Goal: Task Accomplishment & Management: Use online tool/utility

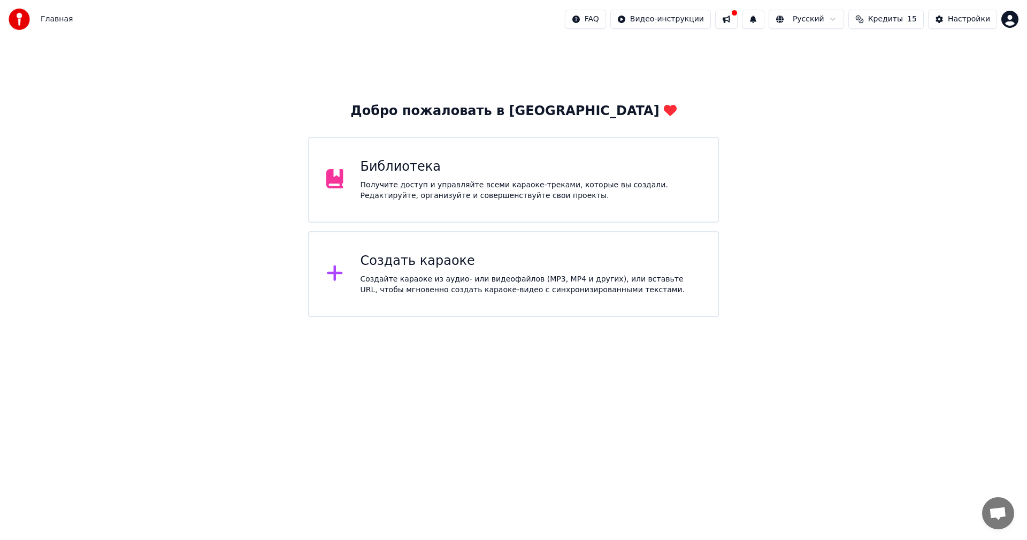
click at [423, 293] on div "Создайте караоке из аудио- или видеофайлов (MP3, MP4 и других), или вставьте UR…" at bounding box center [530, 284] width 341 height 21
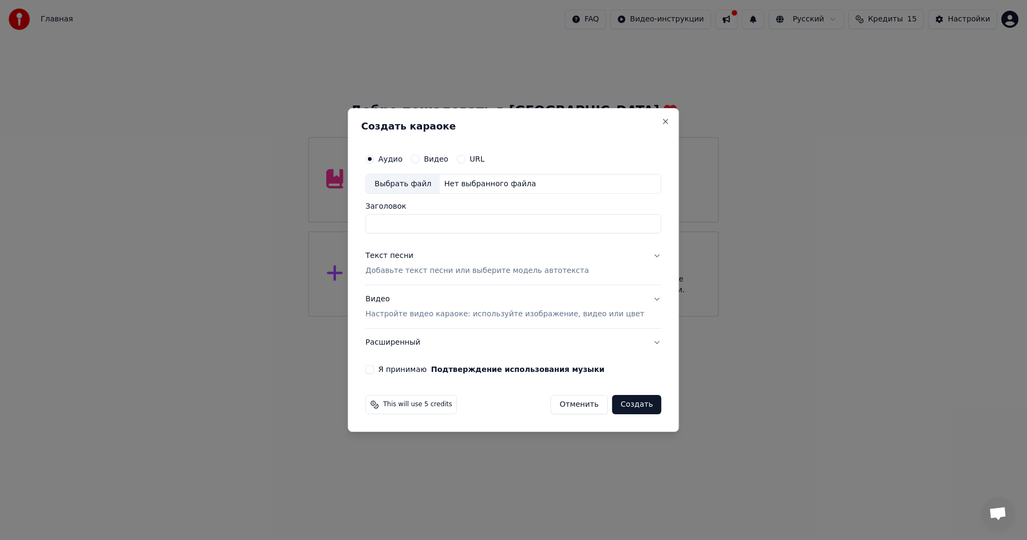
click at [425, 185] on div "Выбрать файл" at bounding box center [403, 183] width 74 height 19
drag, startPoint x: 511, startPoint y: 225, endPoint x: 383, endPoint y: 227, distance: 127.8
click at [383, 227] on input "**********" at bounding box center [513, 223] width 296 height 19
type input "**********"
click at [564, 271] on p "Добавьте текст песни или выберите модель автотекста" at bounding box center [477, 271] width 224 height 11
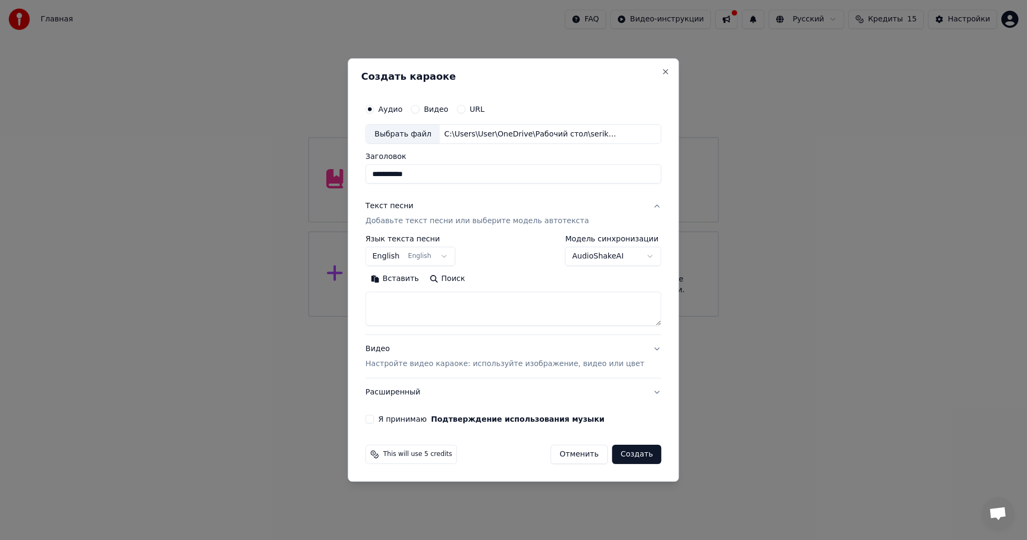
click at [428, 256] on button "English English" at bounding box center [410, 256] width 90 height 19
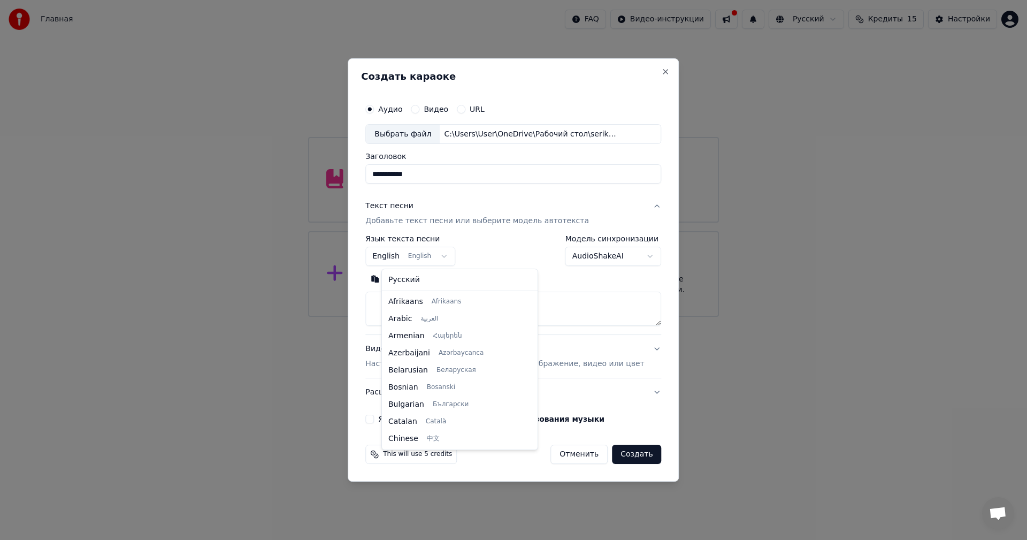
scroll to position [86, 0]
select select "**"
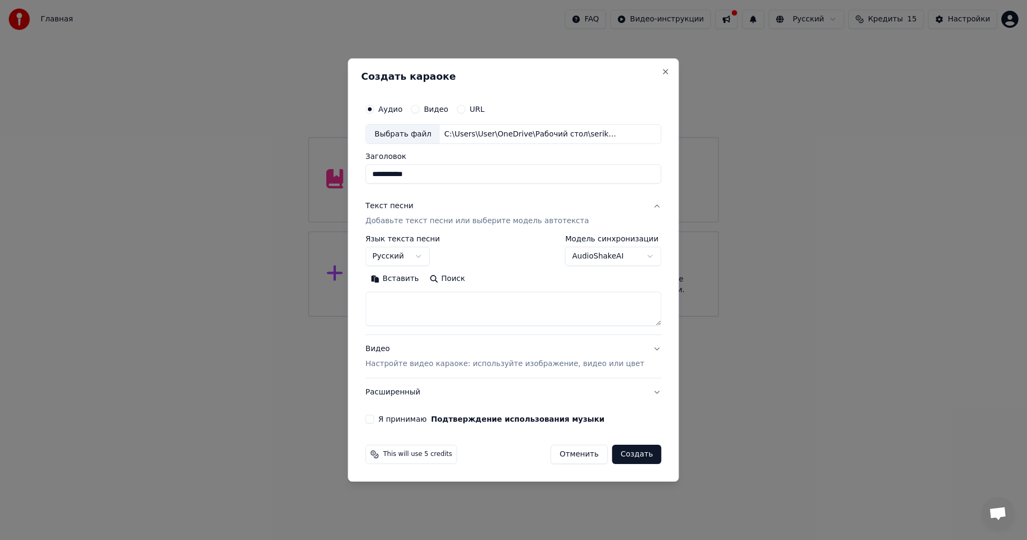
click at [605, 251] on body "**********" at bounding box center [513, 158] width 1027 height 317
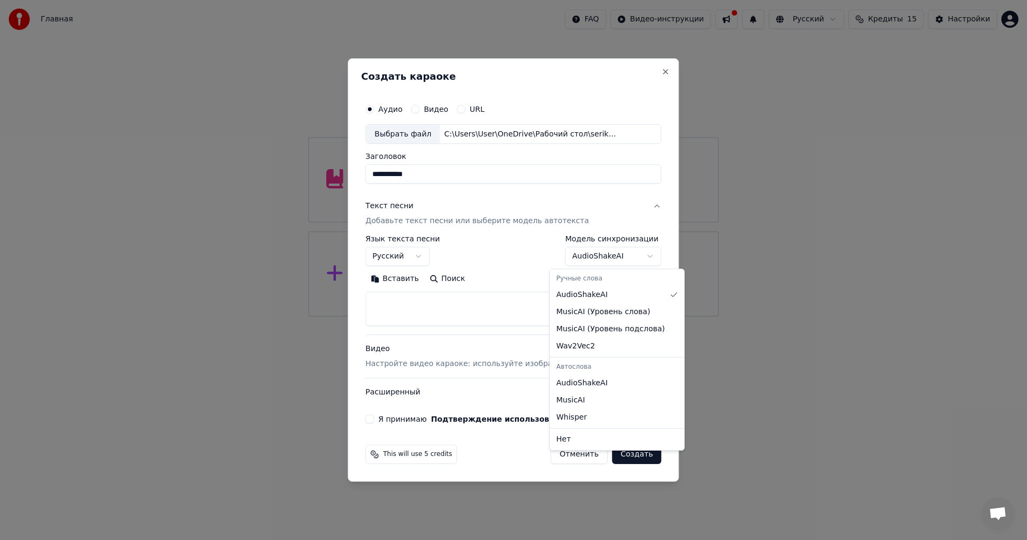
click at [605, 251] on body "**********" at bounding box center [513, 158] width 1027 height 317
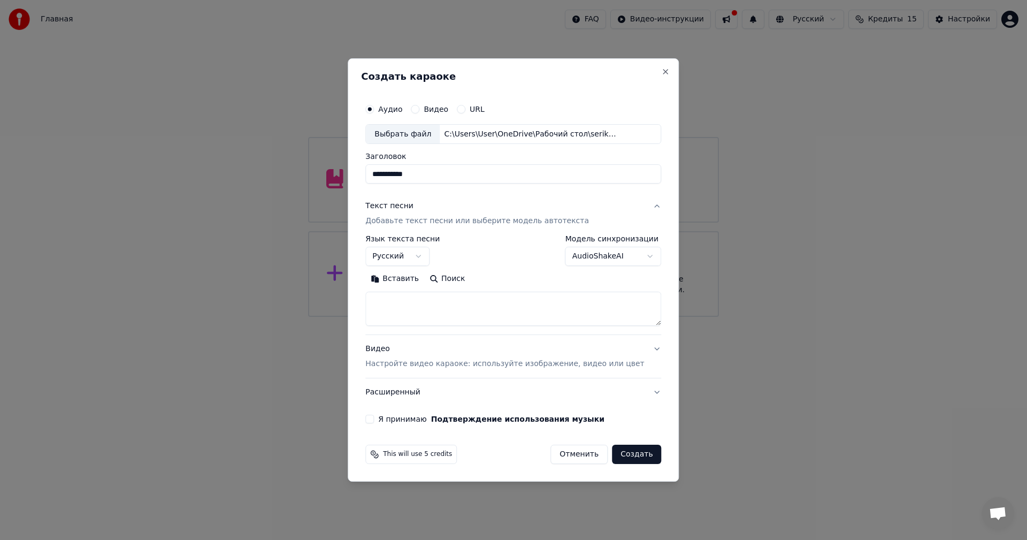
click at [448, 316] on textarea at bounding box center [513, 309] width 296 height 34
click at [492, 354] on div "Видео Настройте видео караоке: используйте изображение, видео или цвет" at bounding box center [504, 357] width 279 height 26
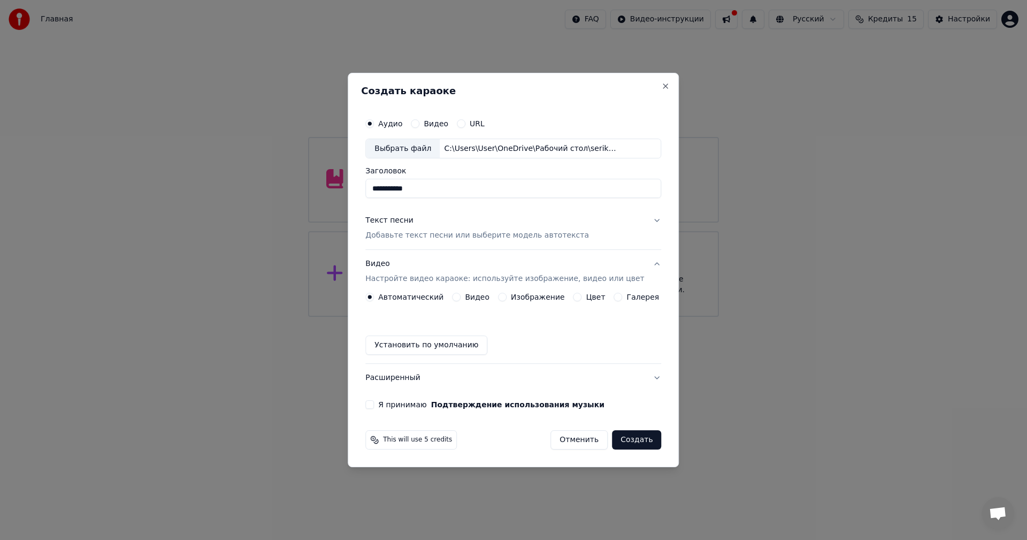
click at [520, 298] on label "Изображение" at bounding box center [538, 296] width 54 height 7
click at [506, 298] on button "Изображение" at bounding box center [502, 297] width 9 height 9
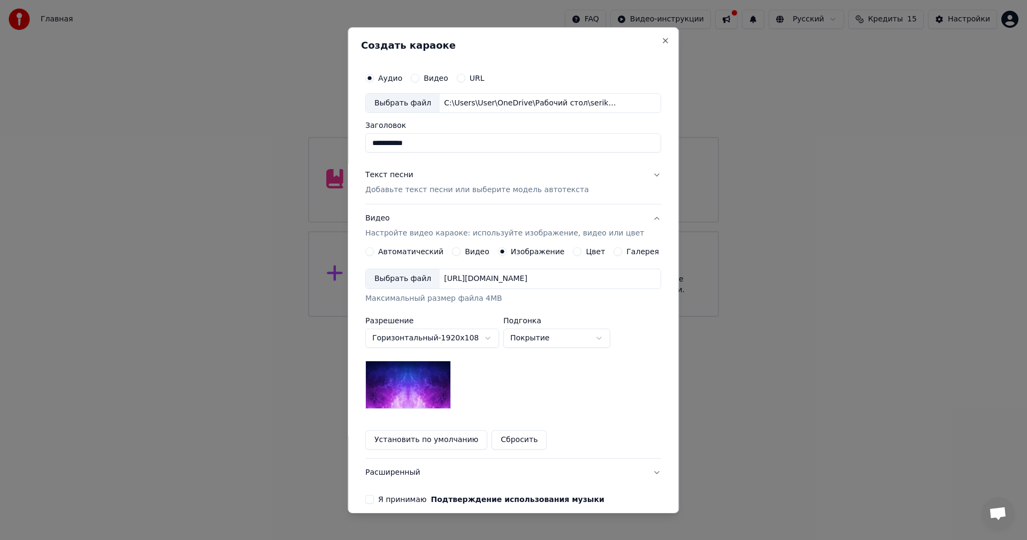
click at [421, 279] on div "Выбрать файл" at bounding box center [403, 278] width 74 height 19
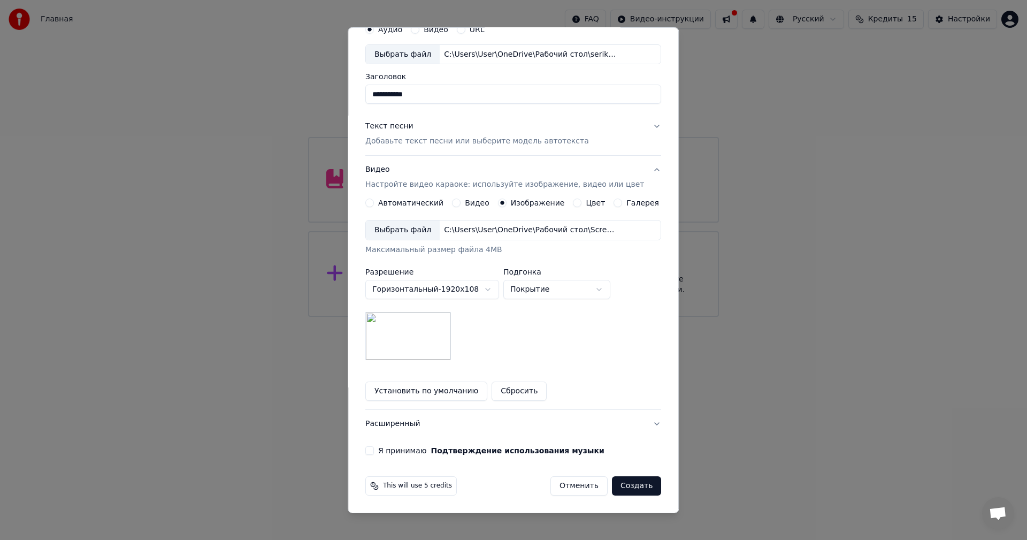
click at [374, 452] on button "Я принимаю Подтверждение использования музыки" at bounding box center [369, 450] width 9 height 9
click at [612, 490] on button "Создать" at bounding box center [636, 485] width 49 height 19
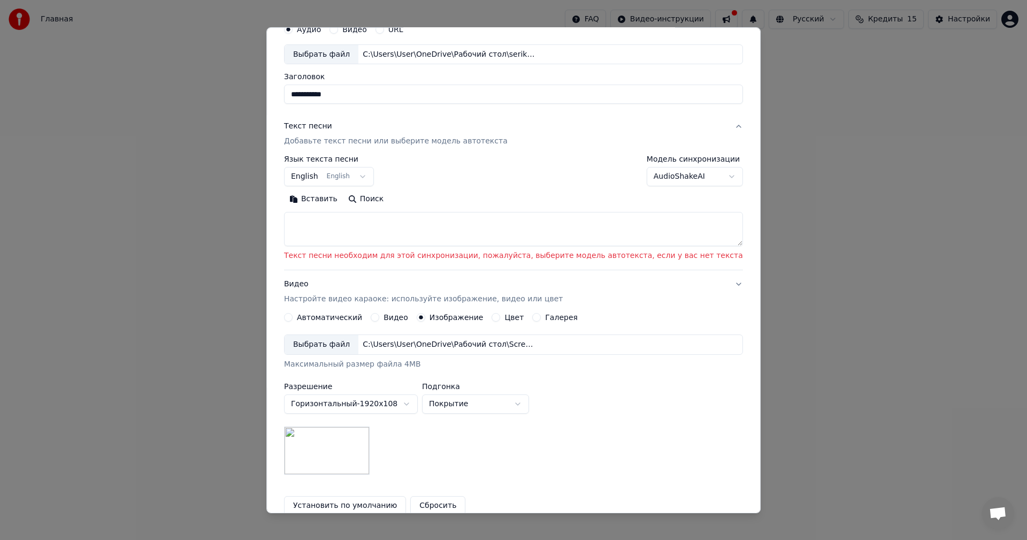
scroll to position [0, 0]
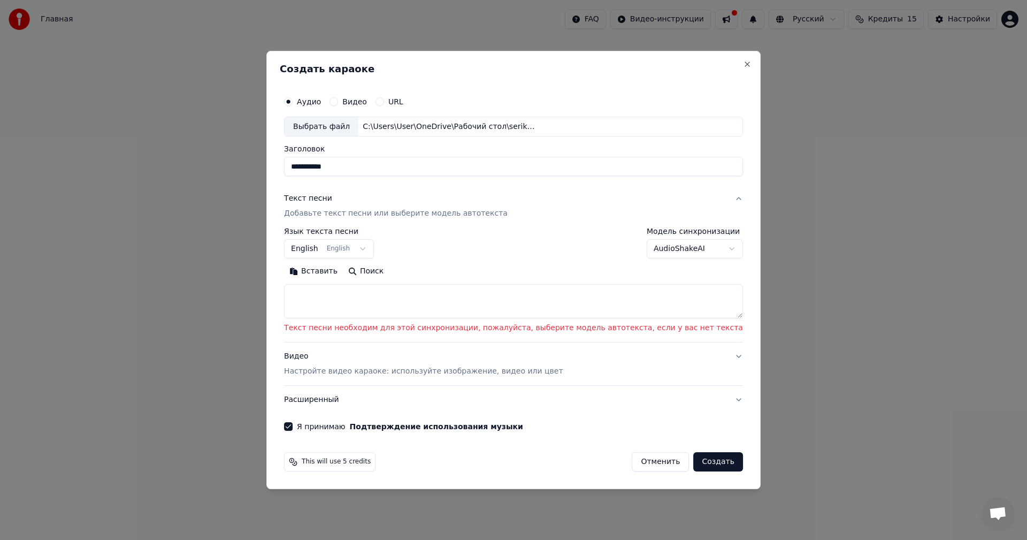
click at [462, 290] on textarea at bounding box center [513, 302] width 459 height 34
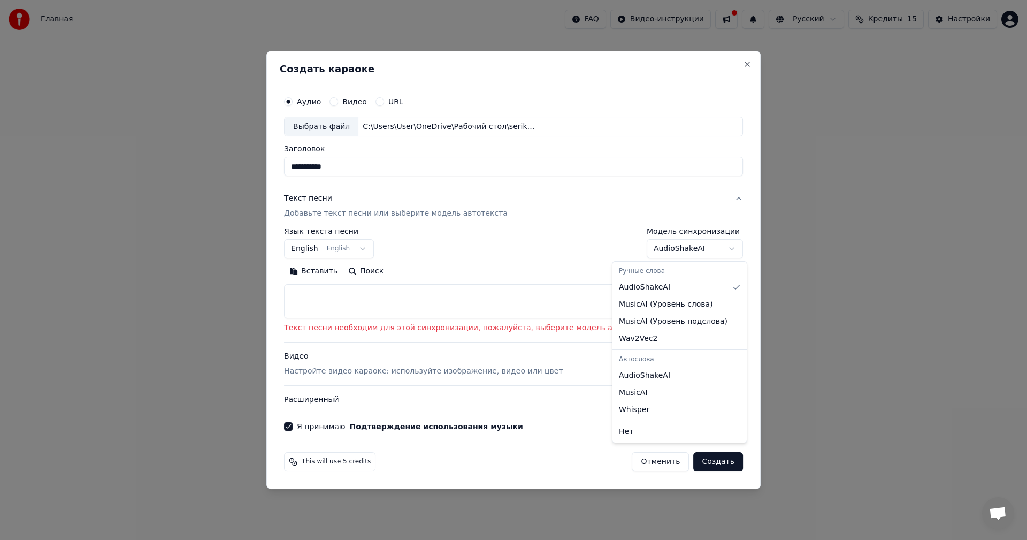
click at [652, 247] on body "**********" at bounding box center [513, 158] width 1027 height 317
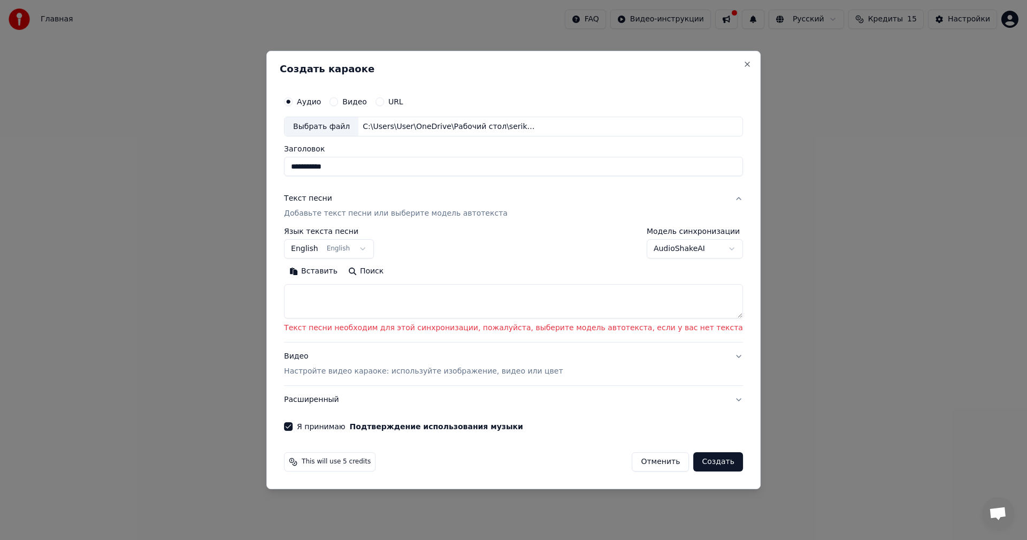
click at [652, 247] on body "**********" at bounding box center [513, 158] width 1027 height 317
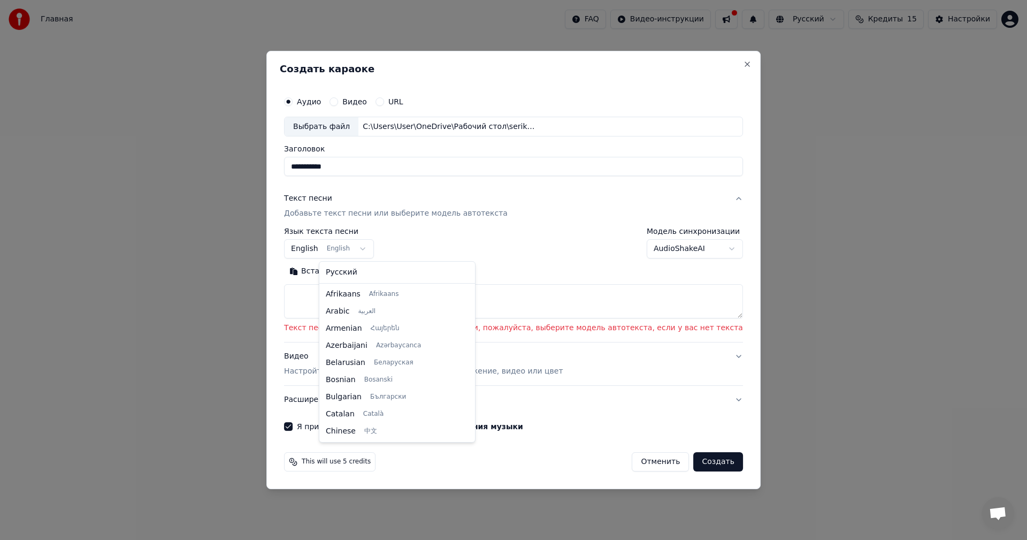
click at [357, 243] on body "**********" at bounding box center [513, 158] width 1027 height 317
select select "**"
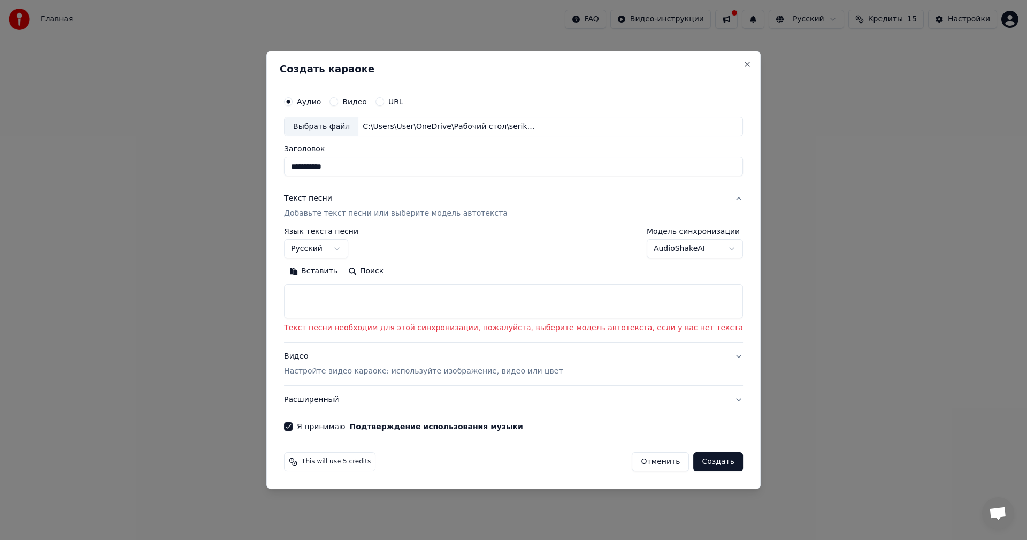
click at [549, 265] on div "Вставить Поиск" at bounding box center [513, 271] width 459 height 17
click at [532, 297] on textarea at bounding box center [513, 302] width 459 height 34
click at [685, 248] on body "**********" at bounding box center [513, 158] width 1027 height 317
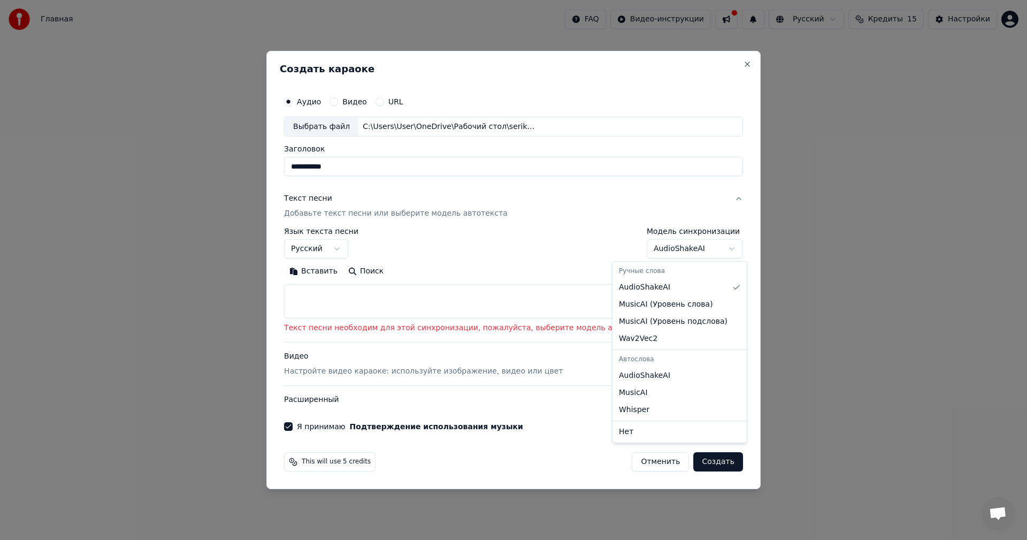
select select "**********"
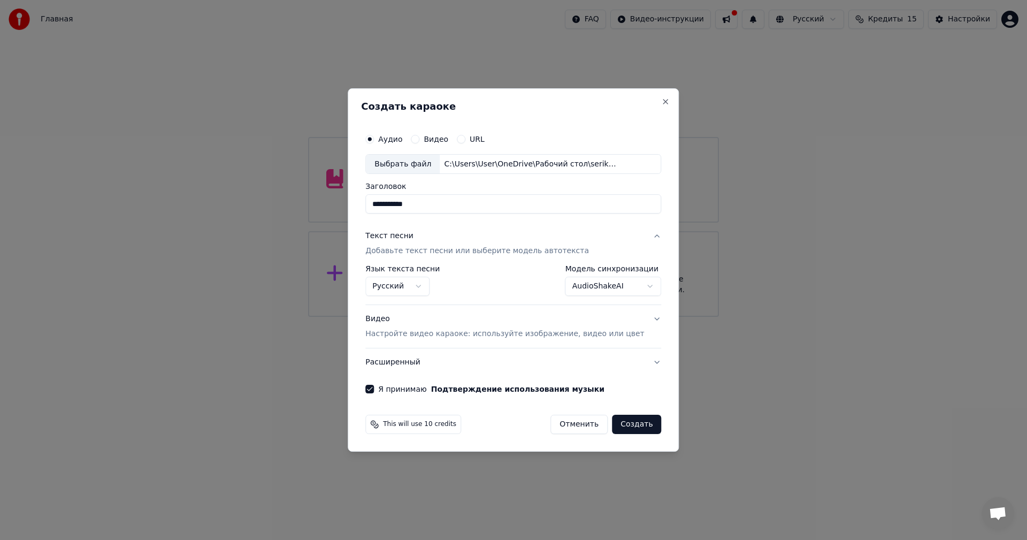
click at [620, 431] on button "Создать" at bounding box center [636, 423] width 49 height 19
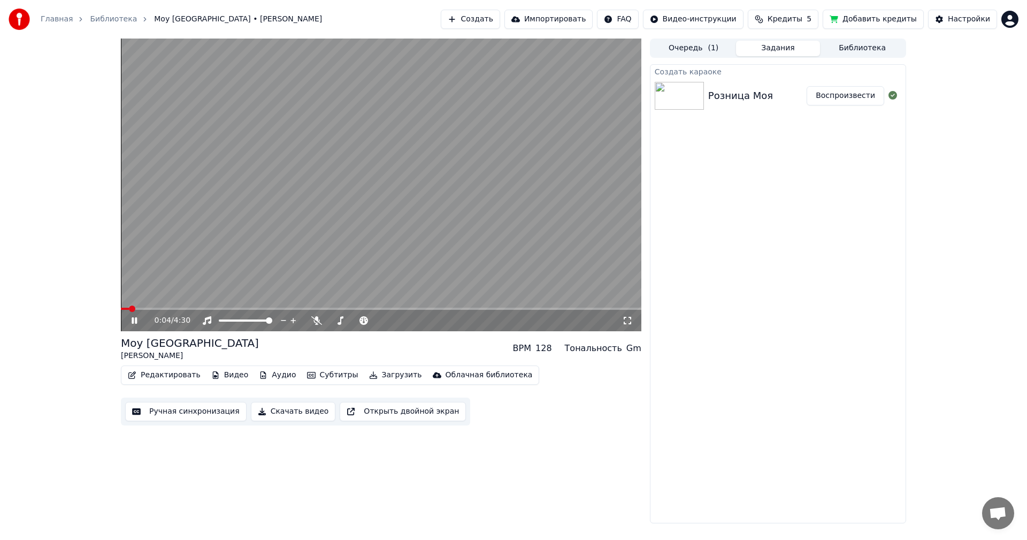
click at [148, 307] on video at bounding box center [381, 185] width 520 height 293
click at [148, 309] on span at bounding box center [381, 309] width 520 height 2
click at [201, 311] on div "0:14 / 4:30" at bounding box center [381, 320] width 520 height 21
click at [131, 327] on div "0:14 / 4:30" at bounding box center [381, 320] width 520 height 21
click at [133, 323] on icon at bounding box center [134, 320] width 6 height 7
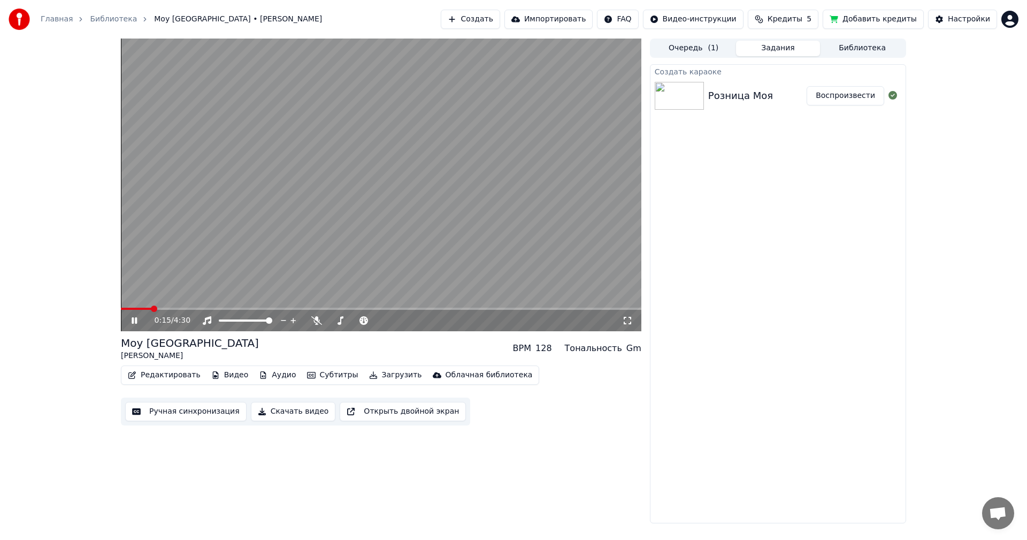
click at [191, 309] on span at bounding box center [381, 309] width 520 height 2
click at [258, 307] on video at bounding box center [381, 185] width 520 height 293
click at [270, 308] on span at bounding box center [381, 309] width 520 height 2
click at [326, 308] on span at bounding box center [381, 309] width 520 height 2
click at [397, 312] on div "1:47 / 4:30" at bounding box center [381, 320] width 520 height 21
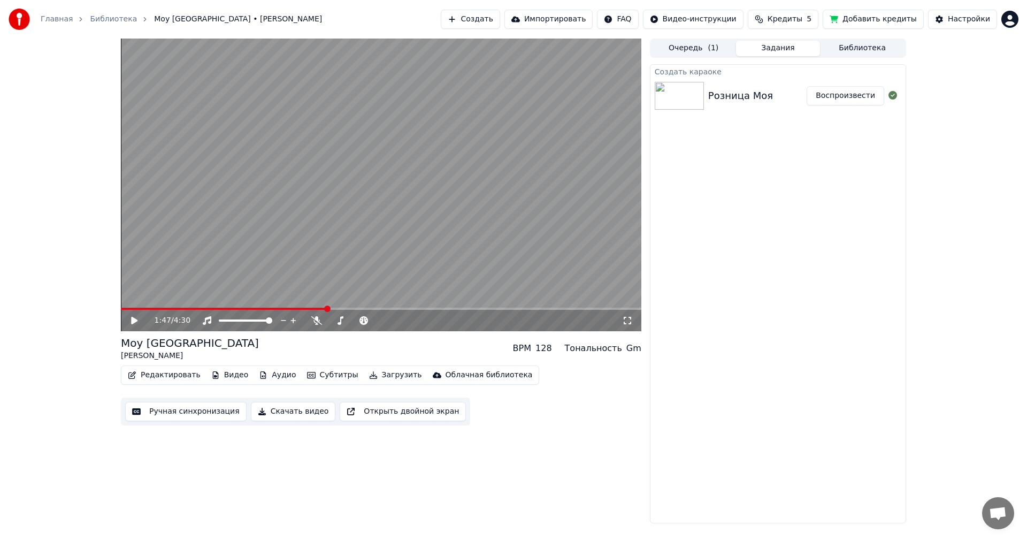
click at [400, 313] on div "1:47 / 4:30" at bounding box center [381, 320] width 520 height 21
click at [402, 309] on span at bounding box center [381, 309] width 520 height 2
click at [428, 308] on span at bounding box center [381, 309] width 520 height 2
click at [781, 104] on div "Розница Моя Воспроизвести" at bounding box center [777, 96] width 255 height 36
click at [782, 99] on div "Розница Моя" at bounding box center [757, 95] width 98 height 15
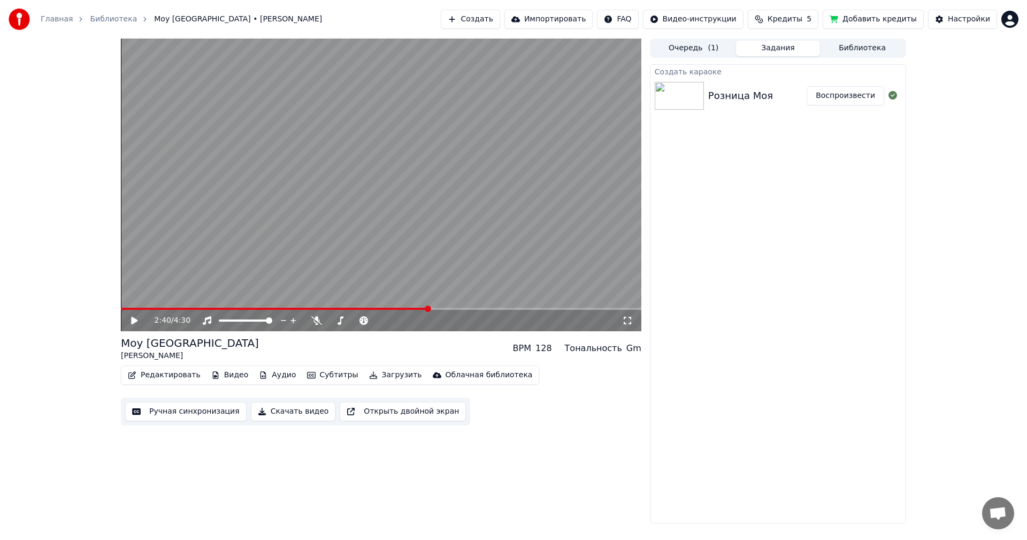
click at [856, 101] on button "Воспроизвести" at bounding box center [846, 95] width 78 height 19
click at [180, 308] on span at bounding box center [381, 309] width 520 height 2
click at [258, 306] on video at bounding box center [381, 185] width 520 height 293
click at [263, 309] on span at bounding box center [381, 309] width 520 height 2
click at [383, 310] on div "1:14 / 4:30" at bounding box center [381, 320] width 520 height 21
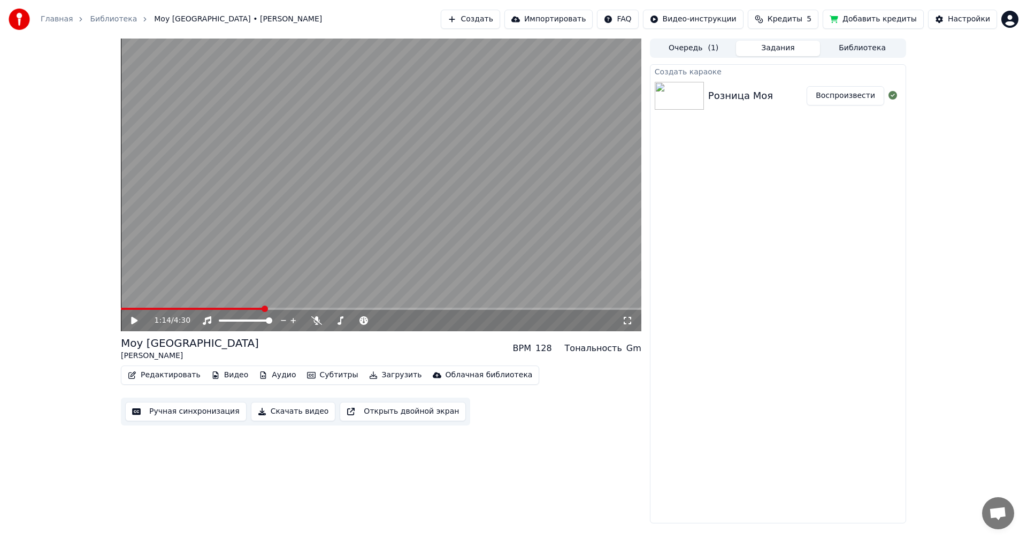
click at [386, 309] on span at bounding box center [381, 309] width 520 height 2
click at [403, 201] on video at bounding box center [381, 185] width 520 height 293
click at [470, 309] on span at bounding box center [381, 309] width 520 height 2
click at [704, 49] on button "Очередь ( 1 )" at bounding box center [693, 49] width 85 height 16
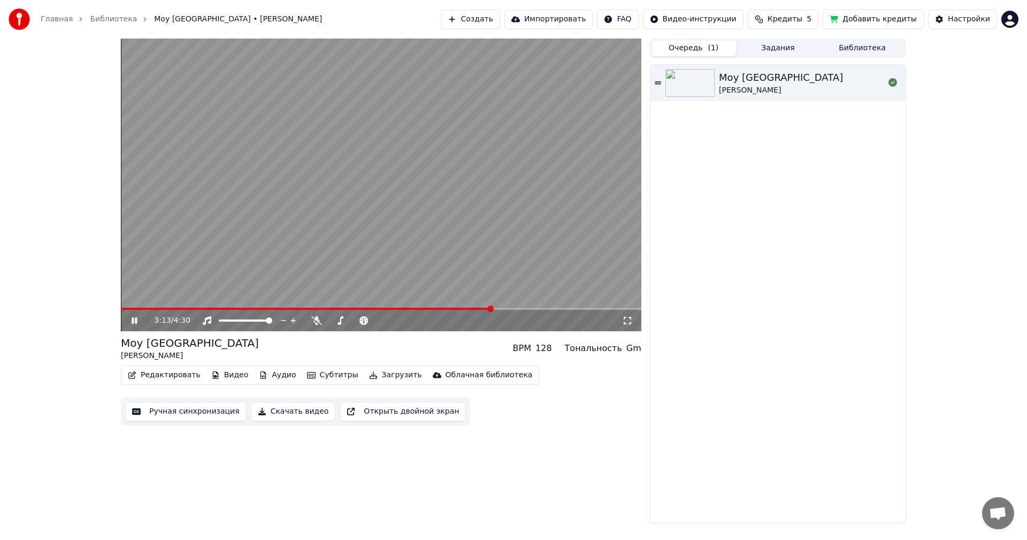
click at [1012, 22] on html "Главная Библиотека Moy Kazakhstan • Serik Musalimov Создать Импортировать FAQ В…" at bounding box center [513, 270] width 1027 height 540
click at [933, 203] on html "Главная Библиотека Moy Kazakhstan • Serik Musalimov Создать Импортировать FAQ В…" at bounding box center [513, 270] width 1027 height 540
click at [56, 19] on link "Главная" at bounding box center [57, 19] width 32 height 11
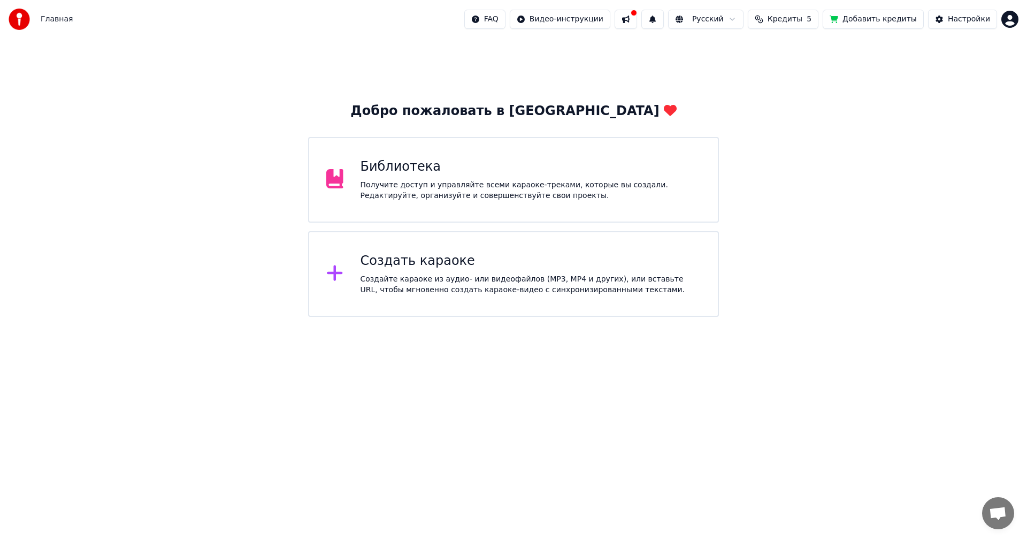
click at [420, 152] on div "Библиотека Получите доступ и управляйте всеми караоке-треками, которые вы созда…" at bounding box center [513, 180] width 411 height 86
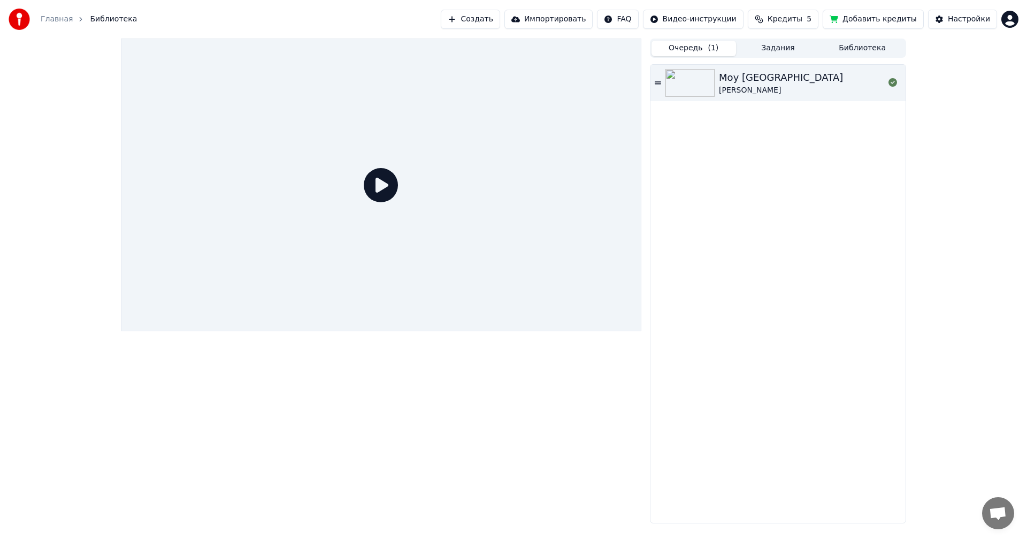
click at [788, 52] on button "Задания" at bounding box center [778, 49] width 85 height 16
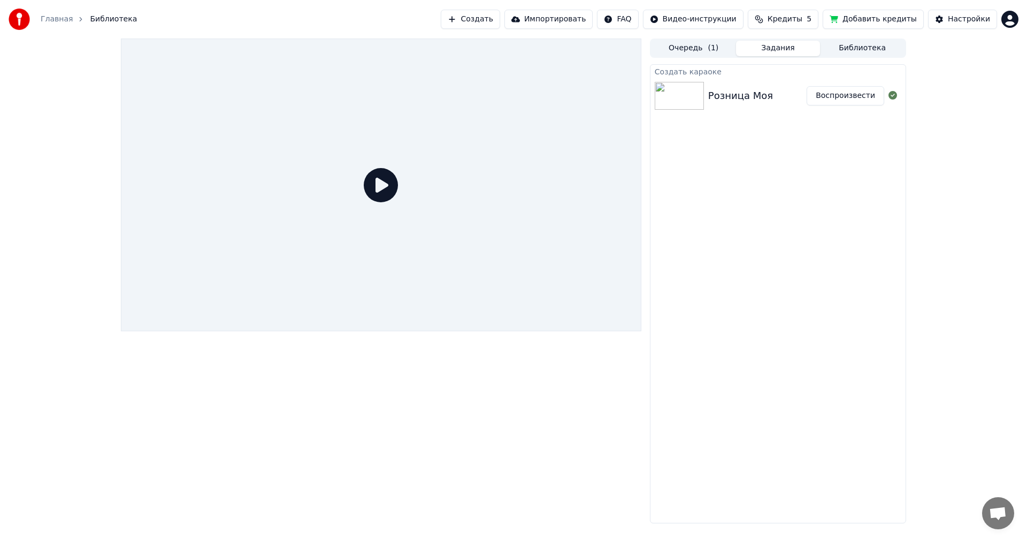
click at [873, 99] on button "Воспроизвести" at bounding box center [846, 95] width 78 height 19
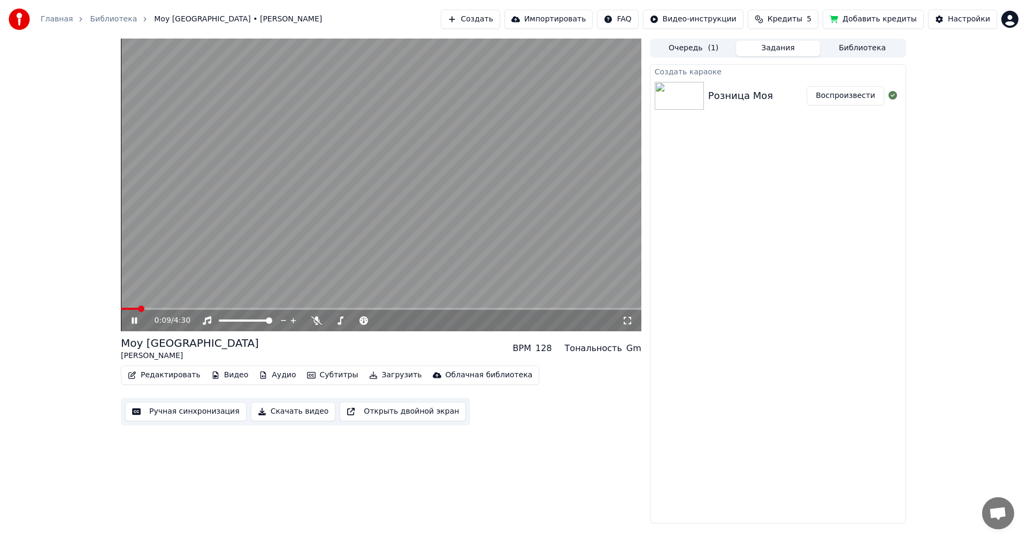
click at [139, 308] on span at bounding box center [381, 309] width 520 height 2
click at [169, 307] on video at bounding box center [381, 185] width 520 height 293
click at [251, 312] on div "0:09 / 4:30" at bounding box center [381, 320] width 520 height 21
click at [258, 308] on span at bounding box center [381, 309] width 520 height 2
click at [303, 308] on span at bounding box center [381, 309] width 520 height 2
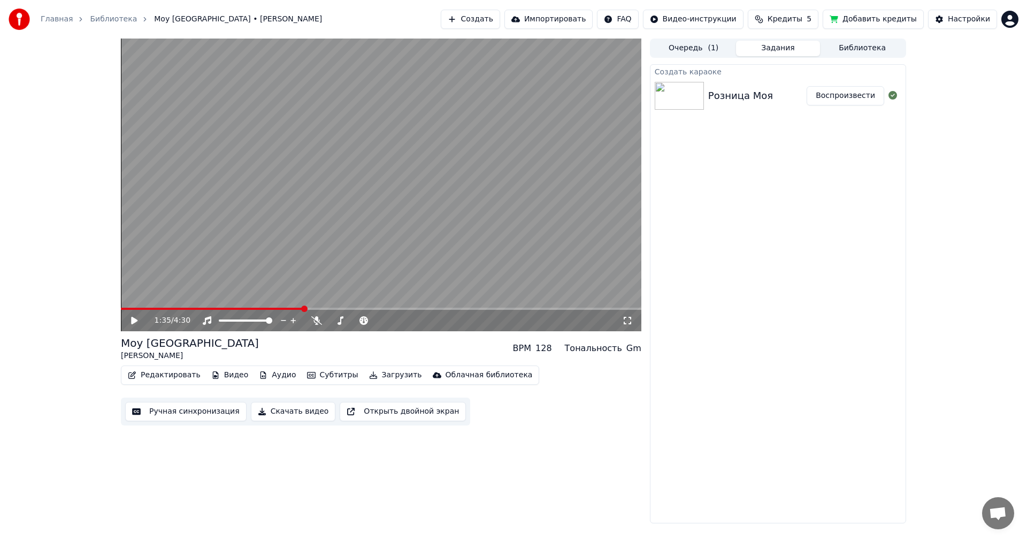
click at [696, 93] on img at bounding box center [679, 96] width 49 height 28
click at [894, 97] on icon at bounding box center [892, 95] width 9 height 9
click at [861, 97] on button "Воспроизвести" at bounding box center [846, 95] width 78 height 19
click at [696, 49] on button "Очередь ( 1 )" at bounding box center [693, 49] width 85 height 16
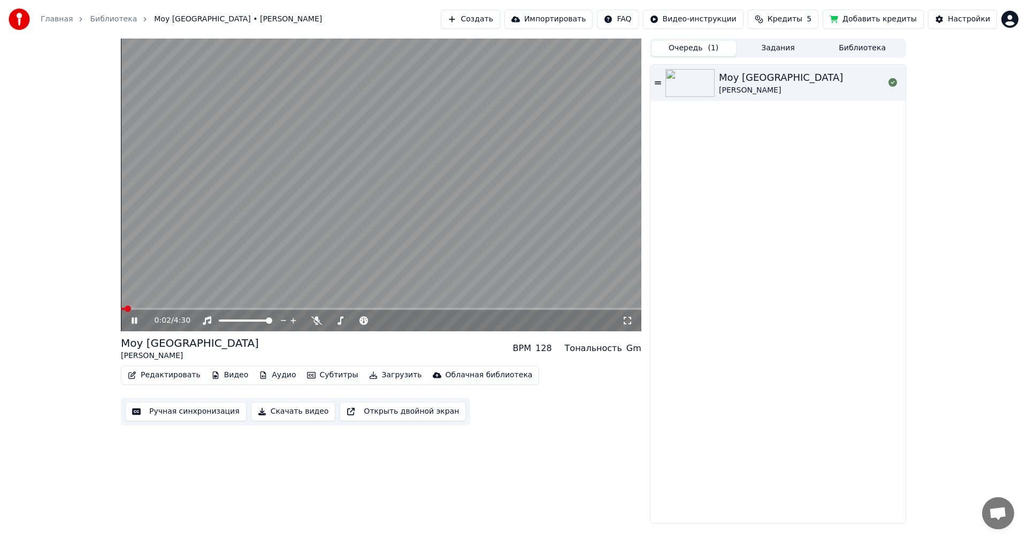
click at [831, 86] on div "[PERSON_NAME] Kazakhstan [PERSON_NAME]" at bounding box center [801, 83] width 165 height 26
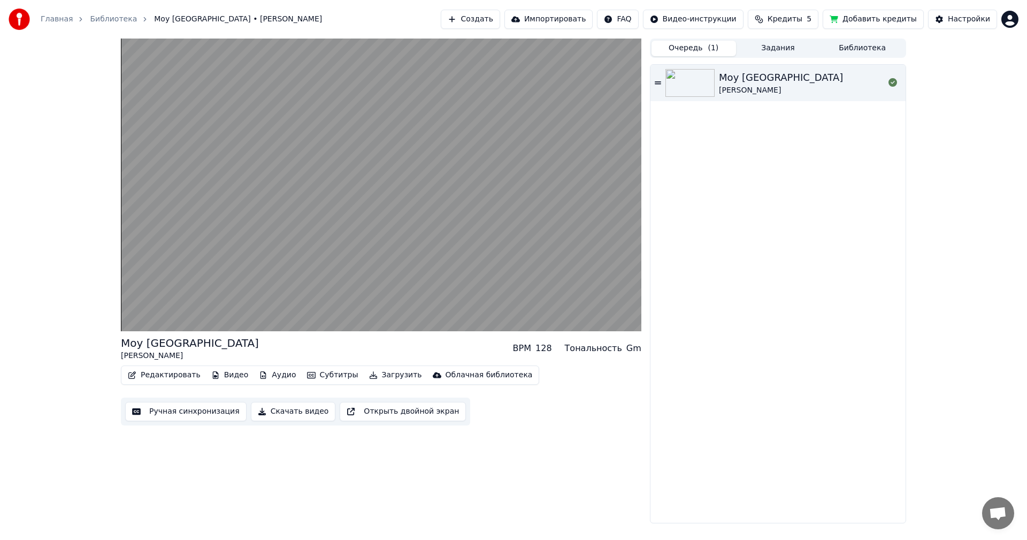
click at [658, 82] on icon at bounding box center [658, 82] width 6 height 3
click at [869, 78] on div "[PERSON_NAME] Kazakhstan [PERSON_NAME]" at bounding box center [801, 83] width 165 height 26
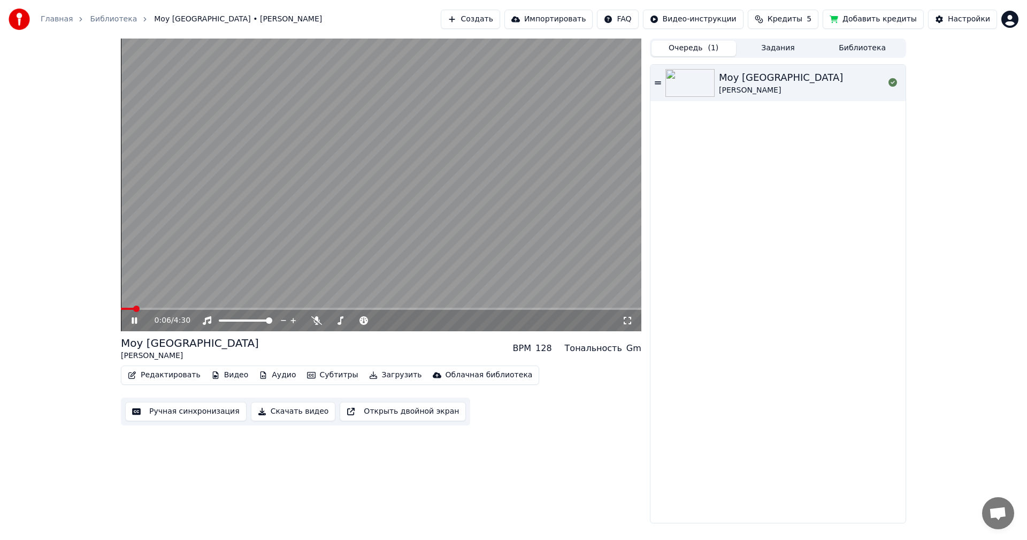
click at [777, 81] on div "[PERSON_NAME] [GEOGRAPHIC_DATA]" at bounding box center [781, 77] width 124 height 15
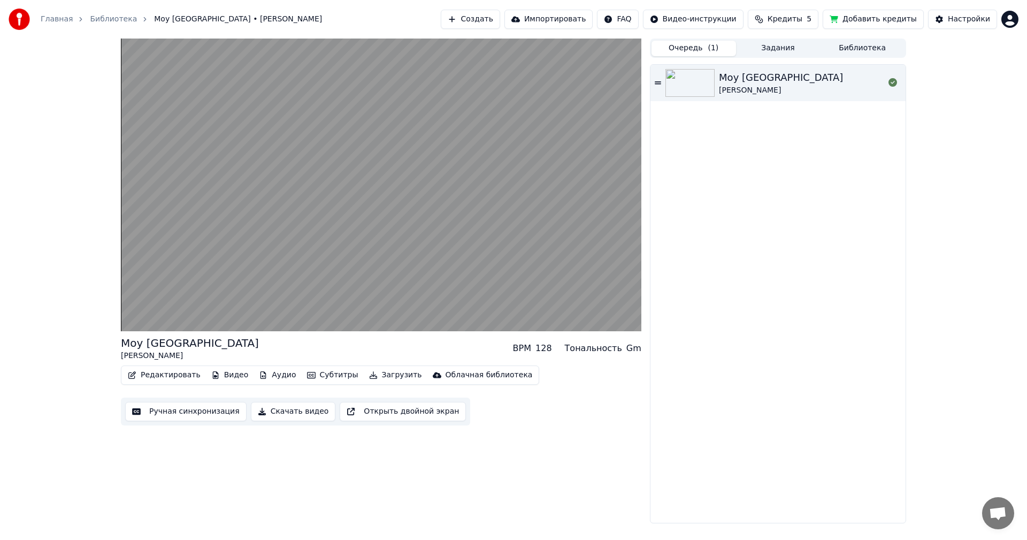
click at [863, 48] on button "Библиотека" at bounding box center [862, 49] width 85 height 16
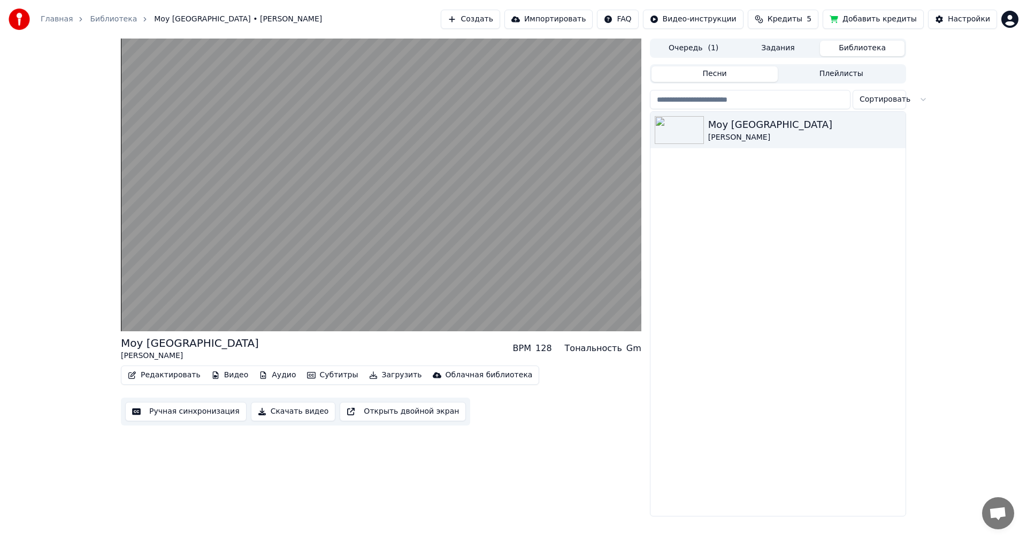
click at [863, 48] on button "Библиотека" at bounding box center [862, 49] width 85 height 16
click at [788, 59] on div "Очередь ( 1 ) Задания Библиотека Песни Плейлисты Сортировать Moy Kazakhstan Ser…" at bounding box center [778, 278] width 256 height 478
click at [808, 70] on button "Плейлисты" at bounding box center [841, 74] width 127 height 16
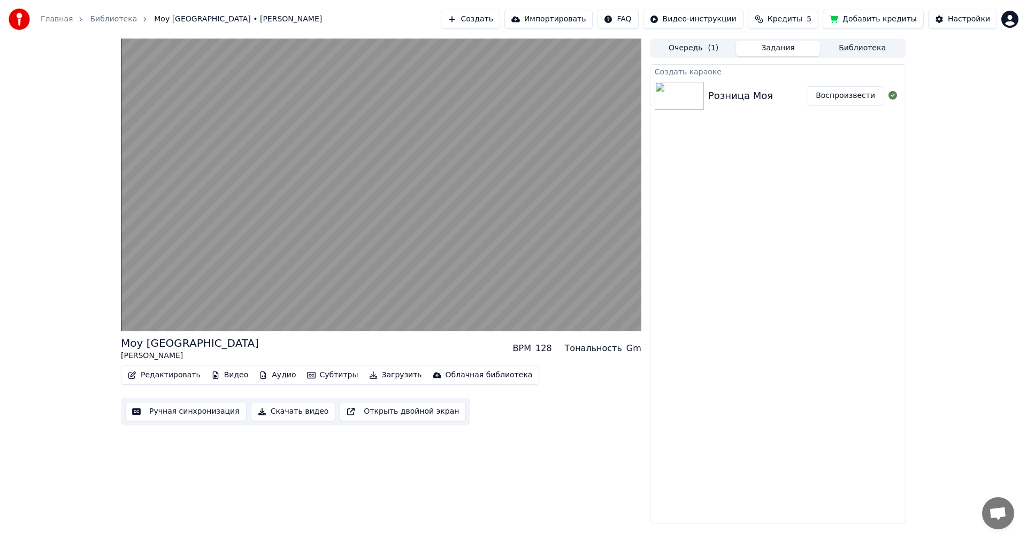
click at [790, 51] on button "Задания" at bounding box center [778, 49] width 85 height 16
click at [739, 103] on div "Розница Моя" at bounding box center [740, 95] width 65 height 15
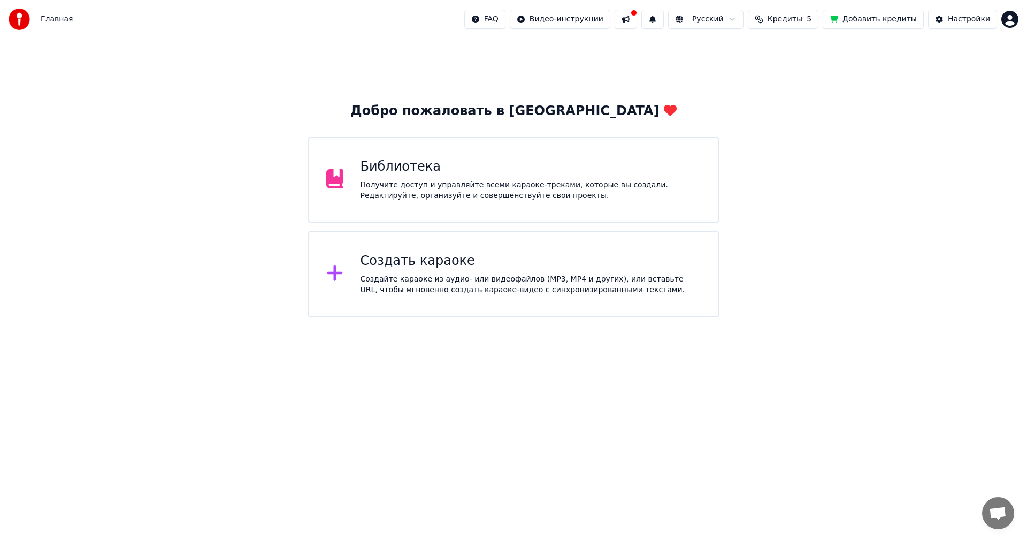
click at [476, 179] on div "Библиотека Получите доступ и управляйте всеми караоке-треками, которые вы созда…" at bounding box center [530, 179] width 341 height 43
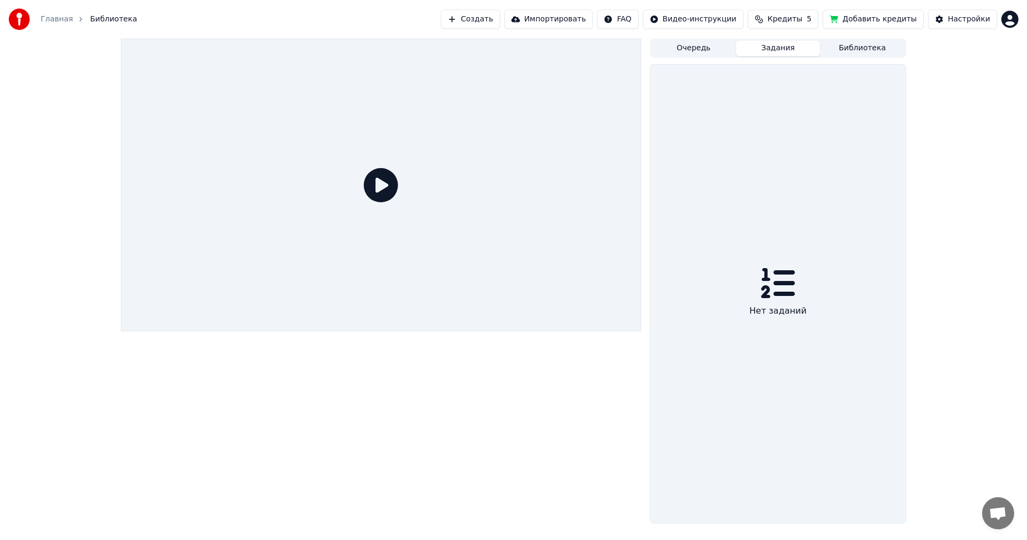
click at [792, 47] on button "Задания" at bounding box center [778, 49] width 85 height 16
click at [869, 47] on button "Библиотека" at bounding box center [862, 49] width 85 height 16
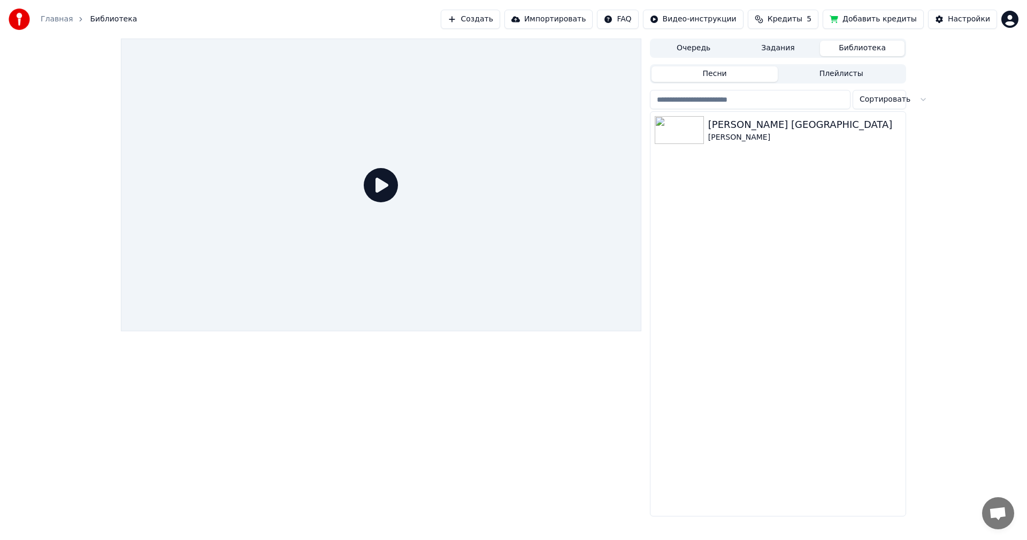
click at [702, 67] on button "Песни" at bounding box center [714, 74] width 127 height 16
click at [700, 55] on button "Очередь" at bounding box center [693, 49] width 85 height 16
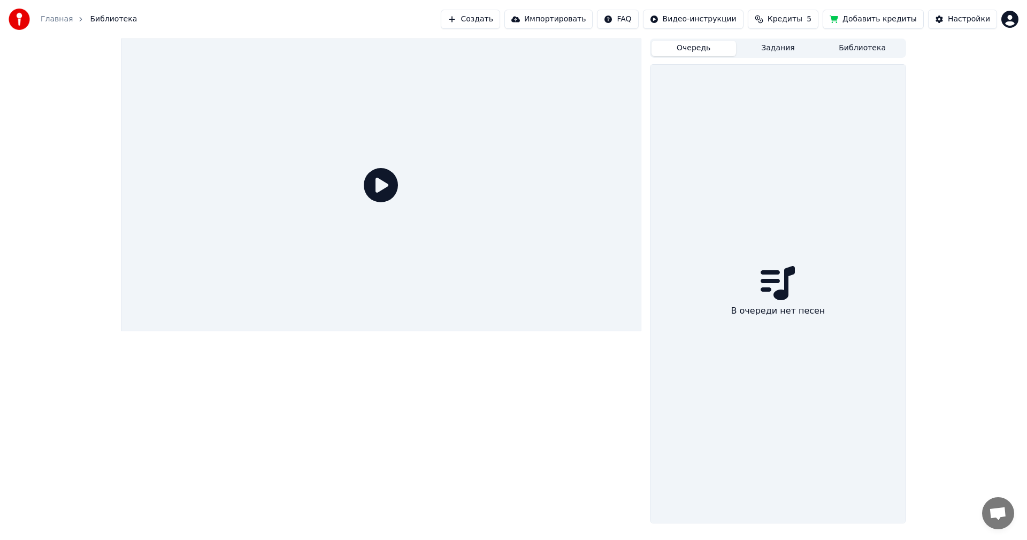
click at [852, 47] on button "Библиотека" at bounding box center [862, 49] width 85 height 16
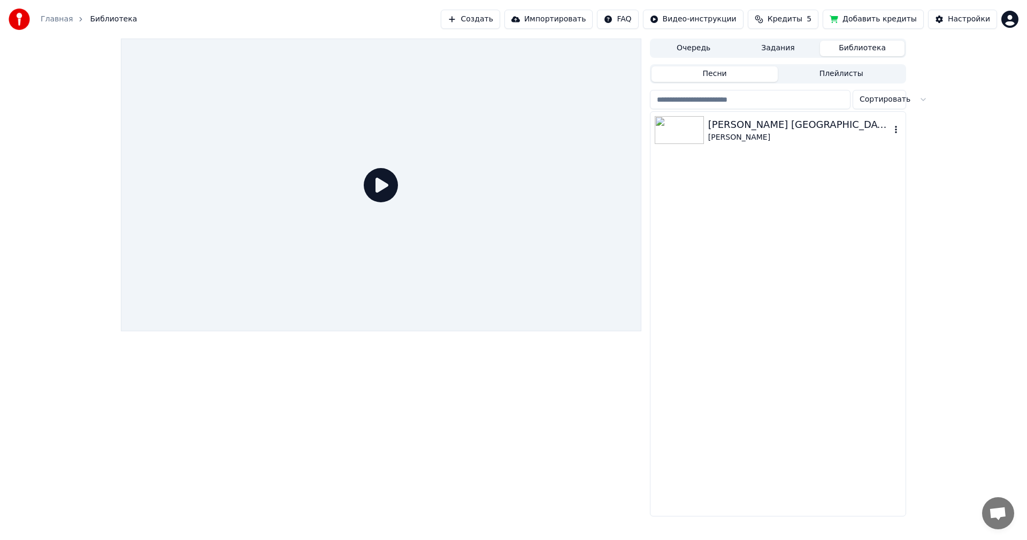
click at [731, 145] on div "[PERSON_NAME] Kazakhstan [PERSON_NAME]" at bounding box center [777, 130] width 255 height 36
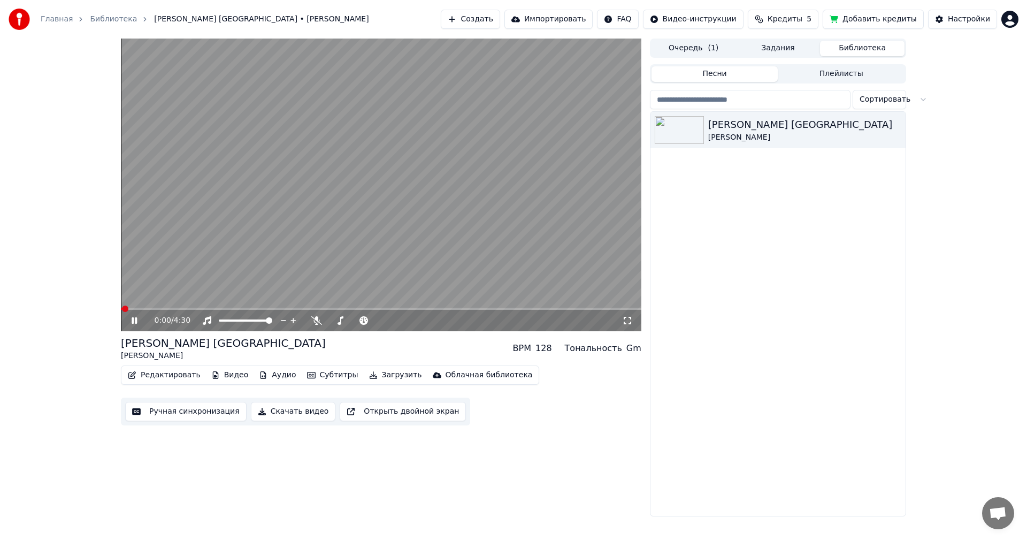
click at [148, 309] on span at bounding box center [381, 309] width 520 height 2
click at [211, 309] on span at bounding box center [381, 309] width 520 height 2
click at [252, 252] on video at bounding box center [381, 185] width 520 height 293
click at [172, 411] on button "Ручная синхронизация" at bounding box center [185, 411] width 121 height 19
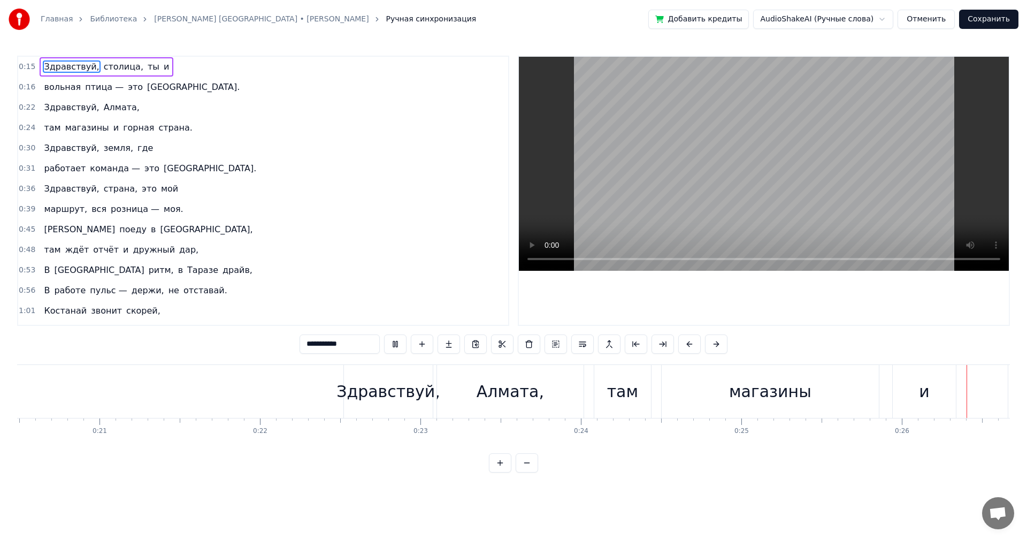
scroll to position [0, 4194]
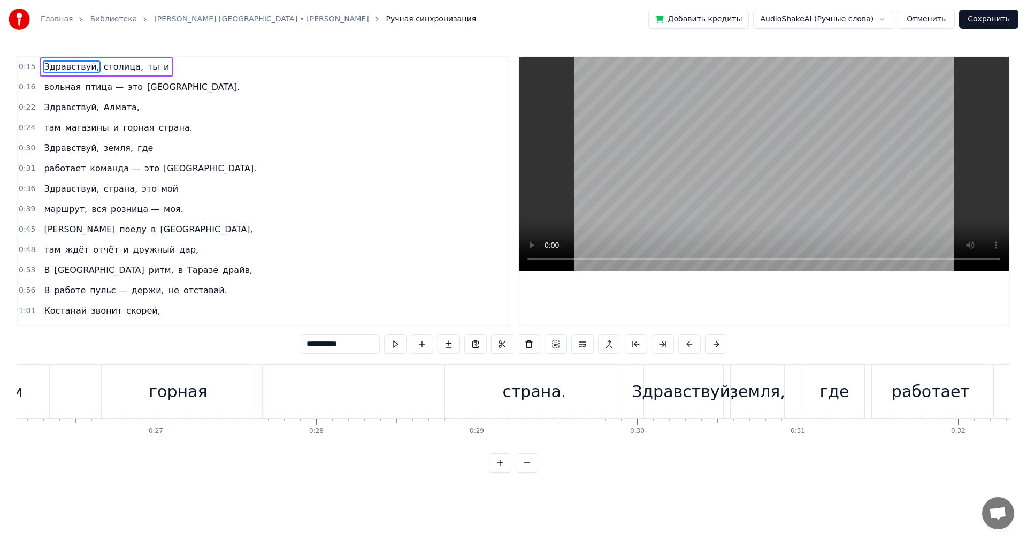
drag, startPoint x: 83, startPoint y: 395, endPoint x: 153, endPoint y: 393, distance: 70.1
click at [153, 393] on div "там магазины и горная страна." at bounding box center [156, 391] width 939 height 53
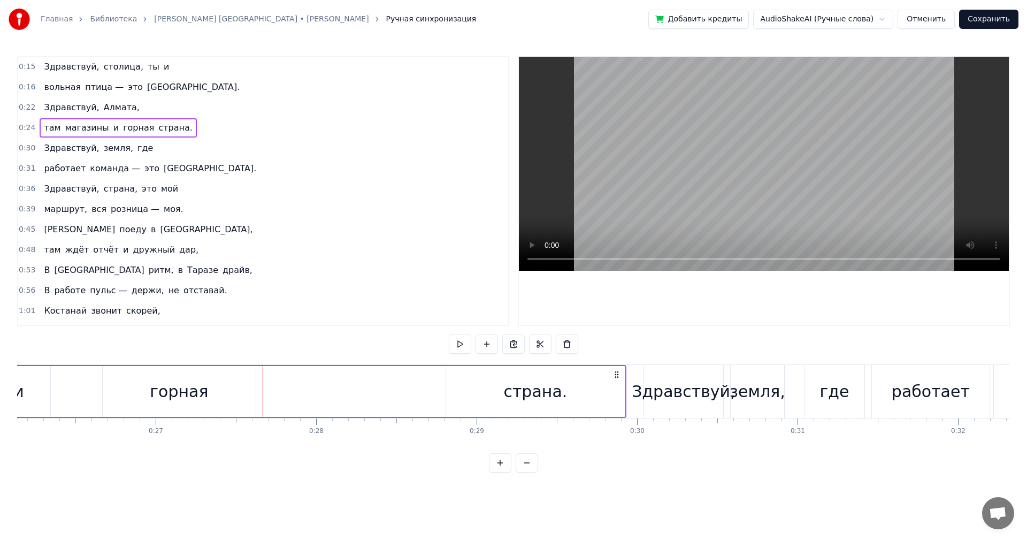
drag, startPoint x: 152, startPoint y: 393, endPoint x: 73, endPoint y: 394, distance: 78.6
click at [112, 394] on div "горная" at bounding box center [179, 391] width 153 height 51
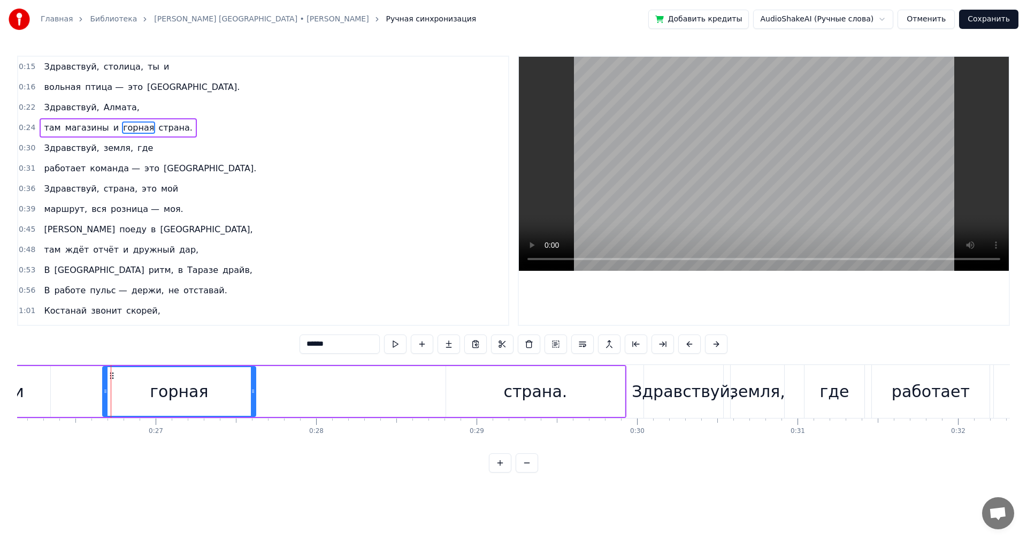
click at [52, 394] on div "там магазины и горная страна." at bounding box center [156, 391] width 939 height 53
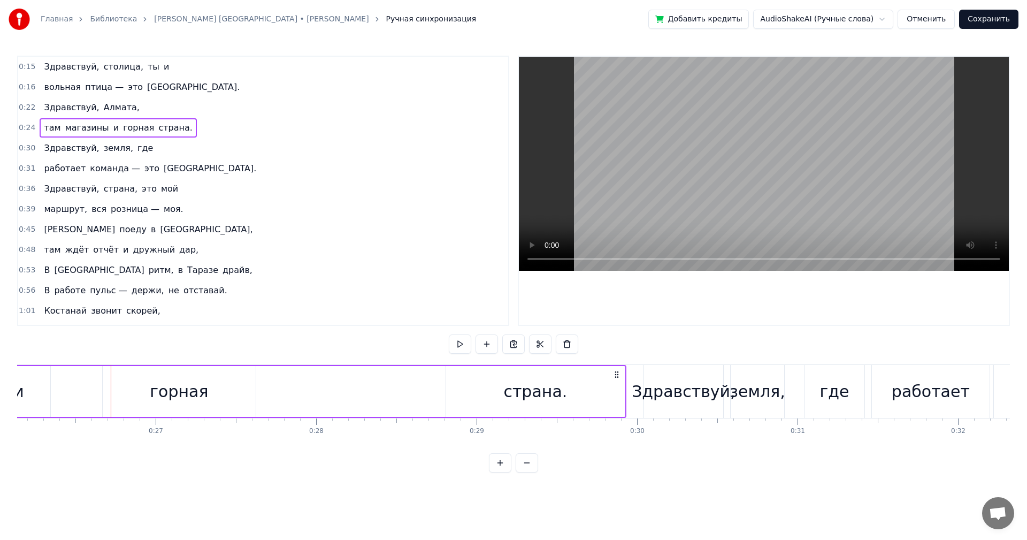
scroll to position [0, 4175]
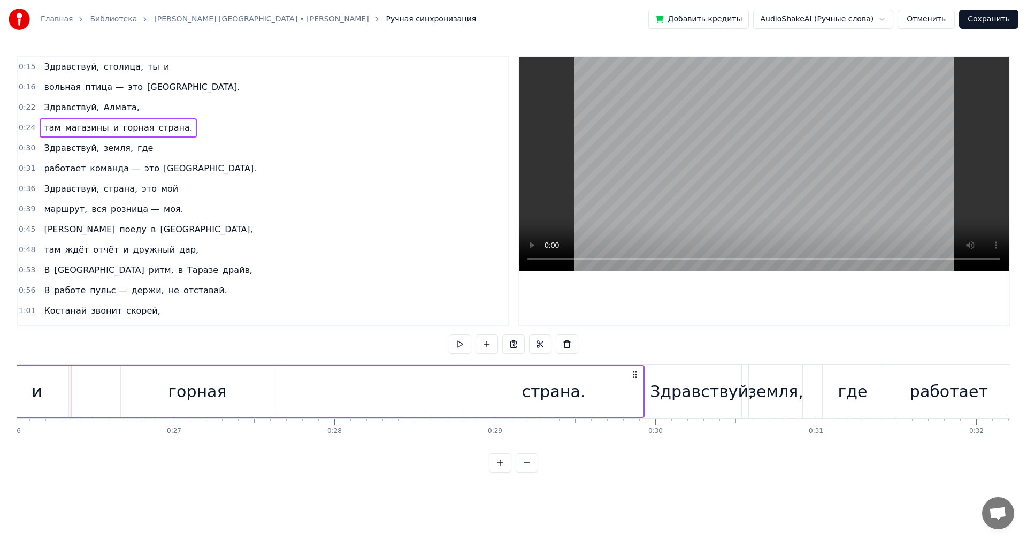
click at [65, 101] on span "Здравствуй," at bounding box center [71, 107] width 57 height 12
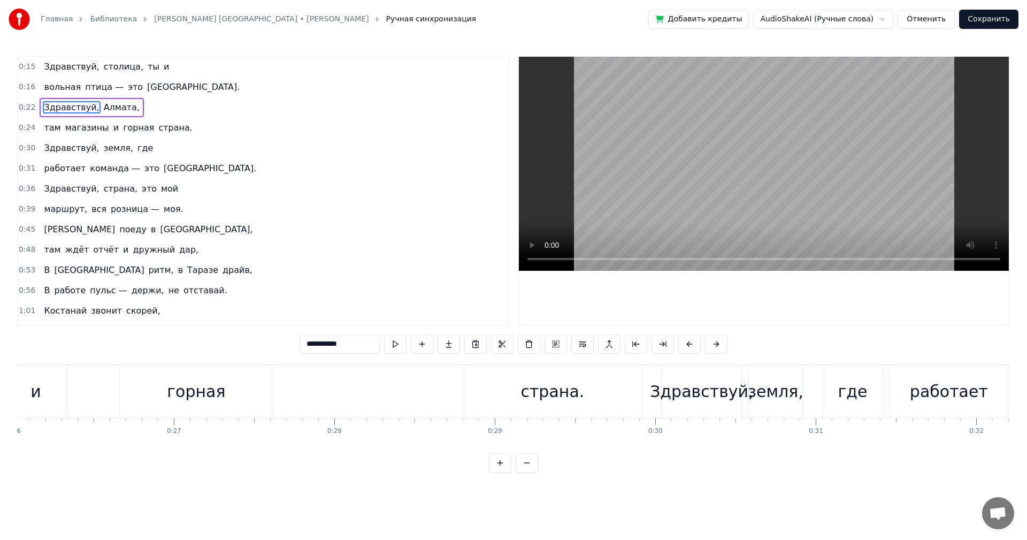
scroll to position [0, 3559]
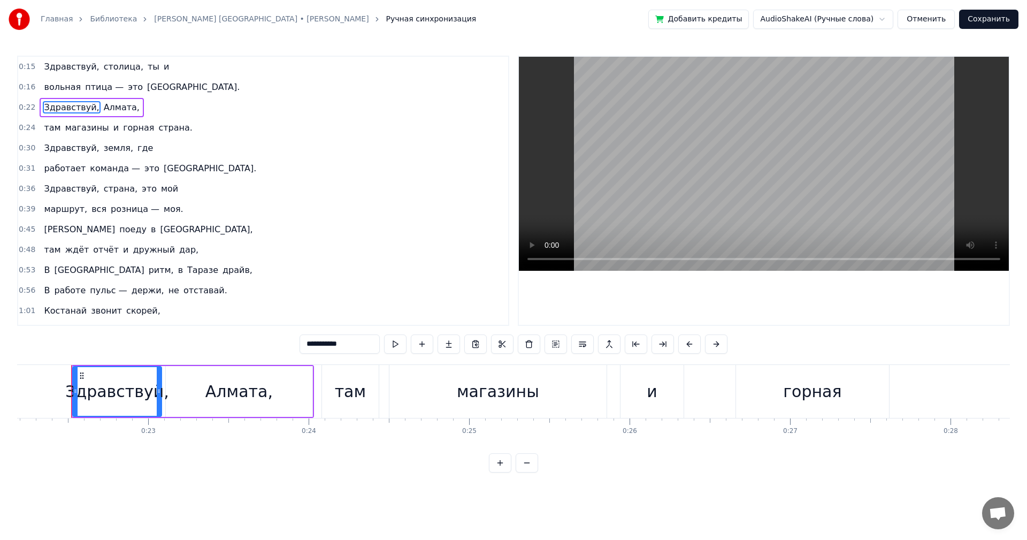
click at [111, 108] on span "Алмата," at bounding box center [122, 107] width 38 height 12
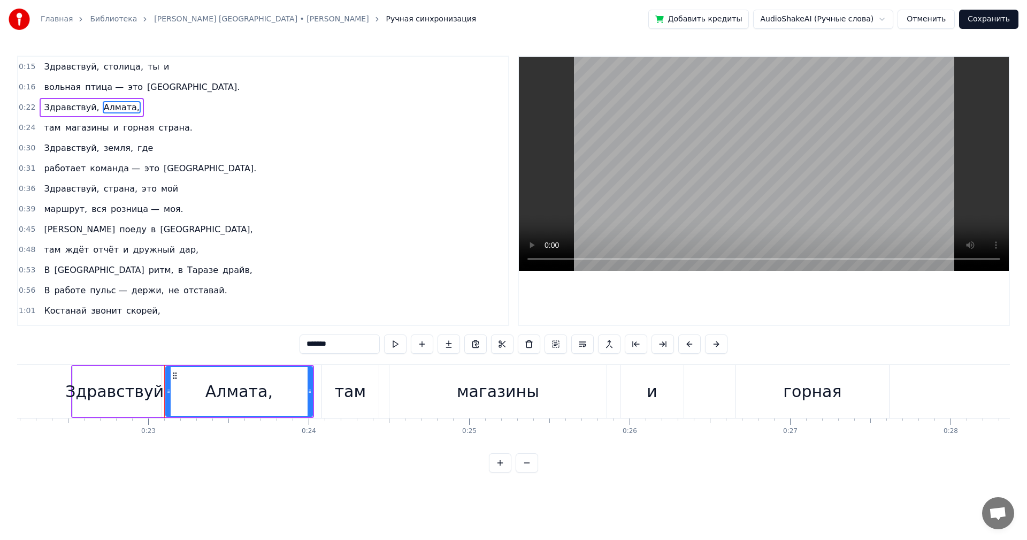
click at [106, 109] on span "Алмата," at bounding box center [122, 107] width 38 height 12
click at [107, 105] on span "Алмата," at bounding box center [122, 107] width 38 height 12
click at [109, 103] on span "Алмата," at bounding box center [122, 107] width 38 height 12
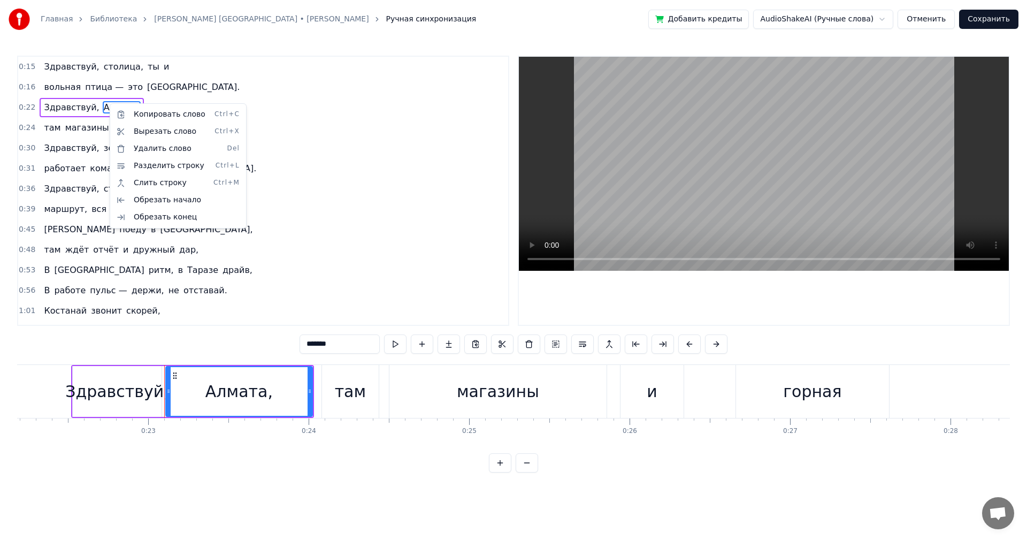
click at [278, 157] on html "Главная Библиотека [PERSON_NAME] [GEOGRAPHIC_DATA] • Serik Musalimov Ручная син…" at bounding box center [513, 244] width 1027 height 489
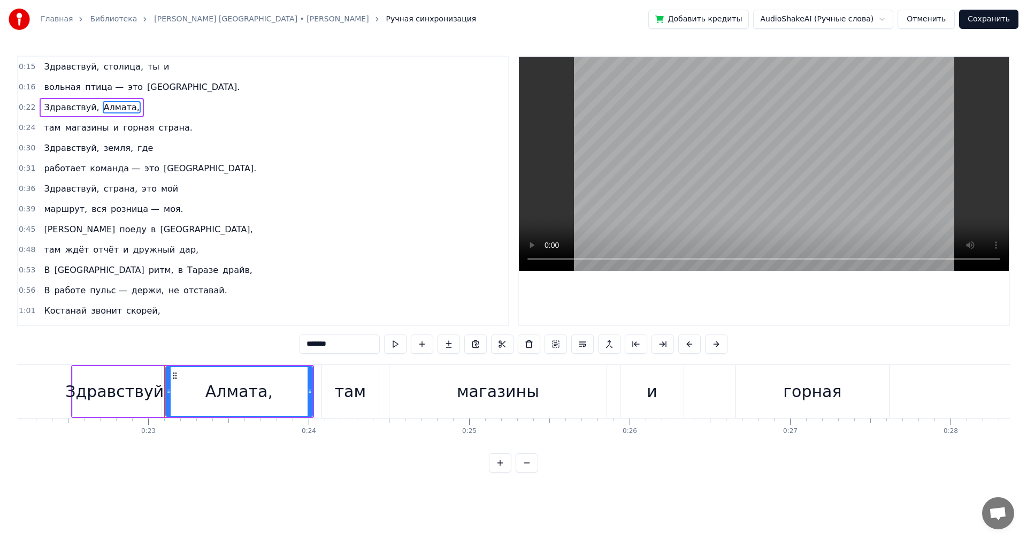
click at [108, 108] on span "Алмата," at bounding box center [122, 107] width 38 height 12
click at [254, 393] on div "Алмата," at bounding box center [238, 391] width 67 height 24
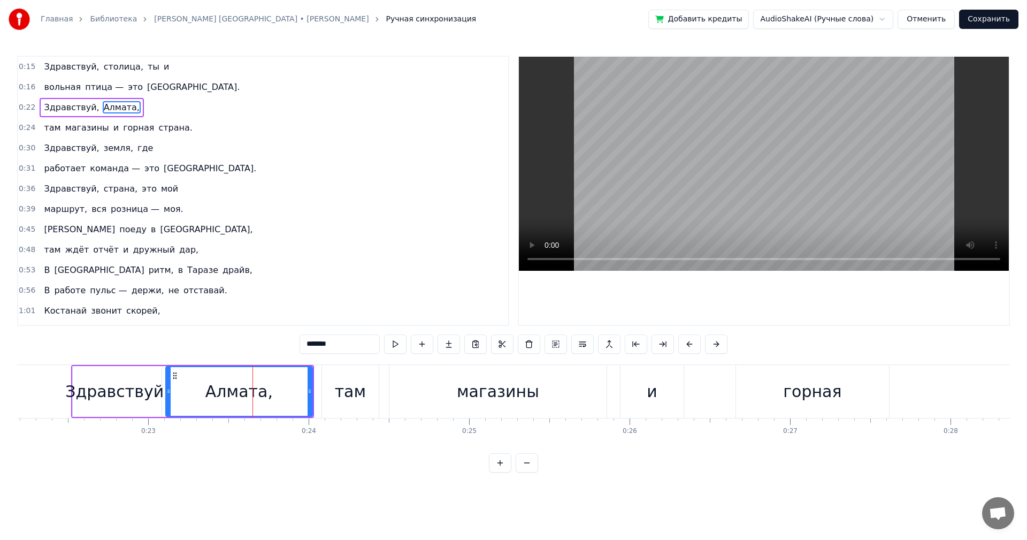
click at [254, 393] on div "Алмата," at bounding box center [238, 391] width 67 height 24
click at [106, 110] on span "Алмата," at bounding box center [122, 107] width 38 height 12
click at [106, 109] on span "Алмата," at bounding box center [122, 107] width 38 height 12
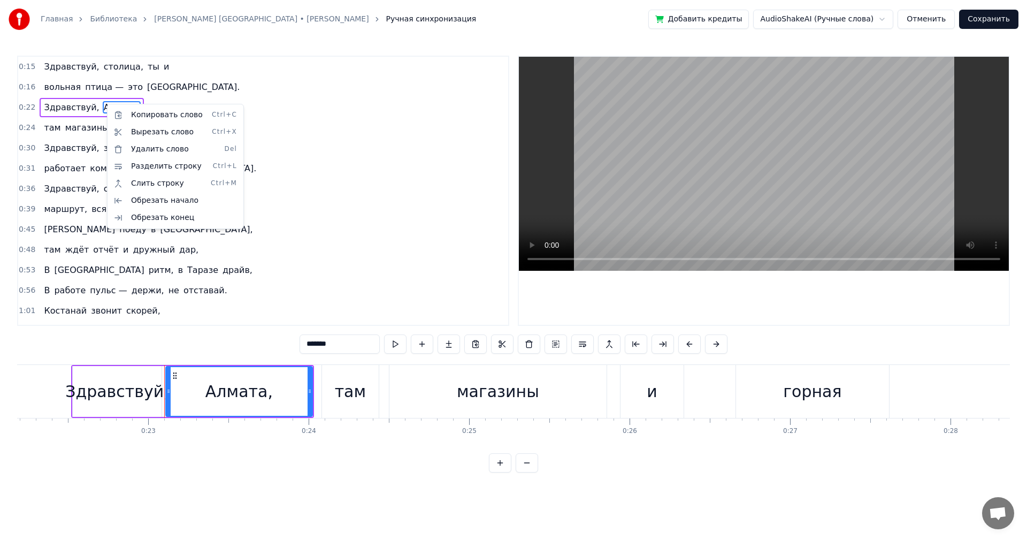
click at [326, 170] on html "Главная Библиотека [PERSON_NAME] [GEOGRAPHIC_DATA] • Serik Musalimov Ручная син…" at bounding box center [513, 244] width 1027 height 489
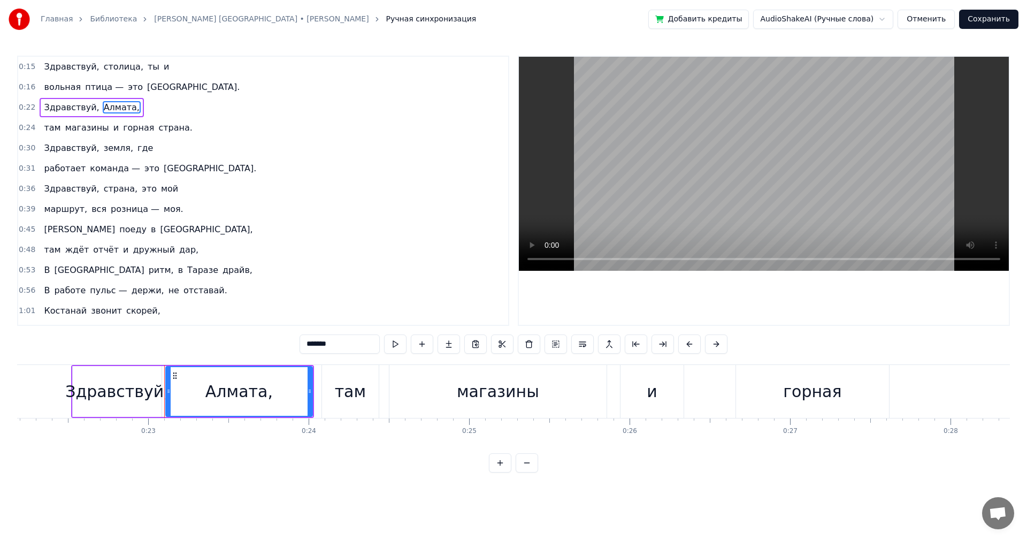
click at [83, 106] on span "Здравствуй," at bounding box center [71, 107] width 57 height 12
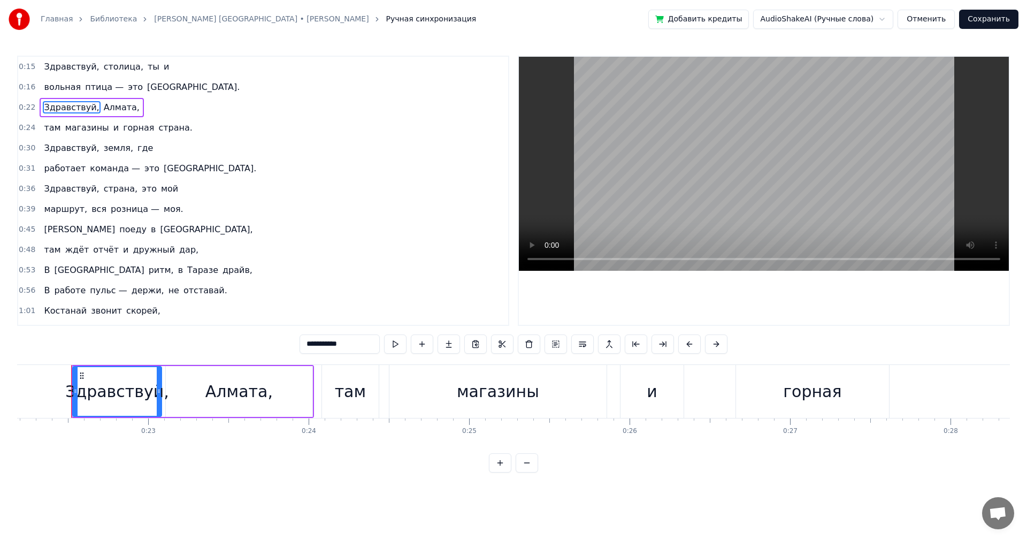
click at [111, 108] on span "Алмата," at bounding box center [122, 107] width 38 height 12
type input "*******"
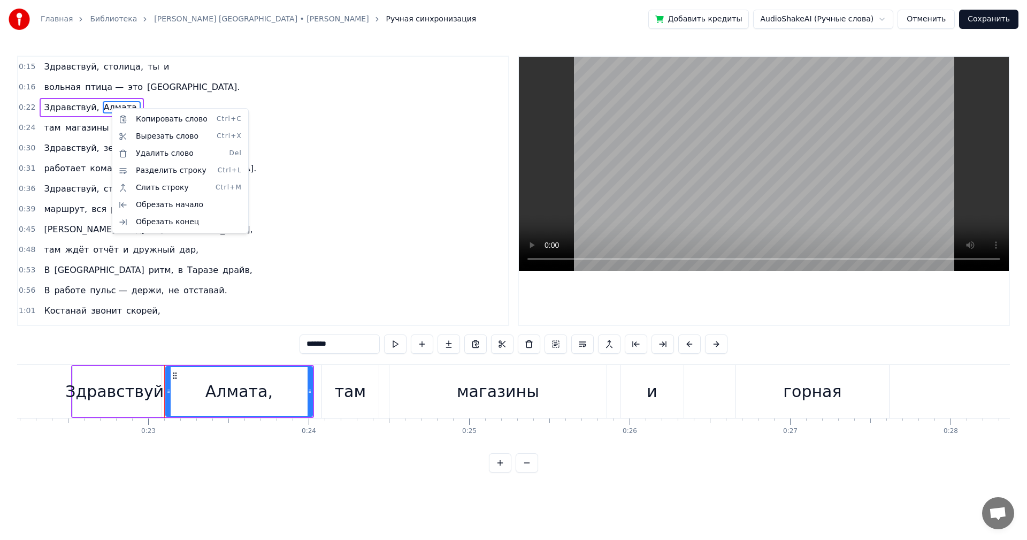
click at [305, 195] on html "Главная Библиотека [PERSON_NAME] [GEOGRAPHIC_DATA] • Serik Musalimov Ручная син…" at bounding box center [513, 244] width 1027 height 489
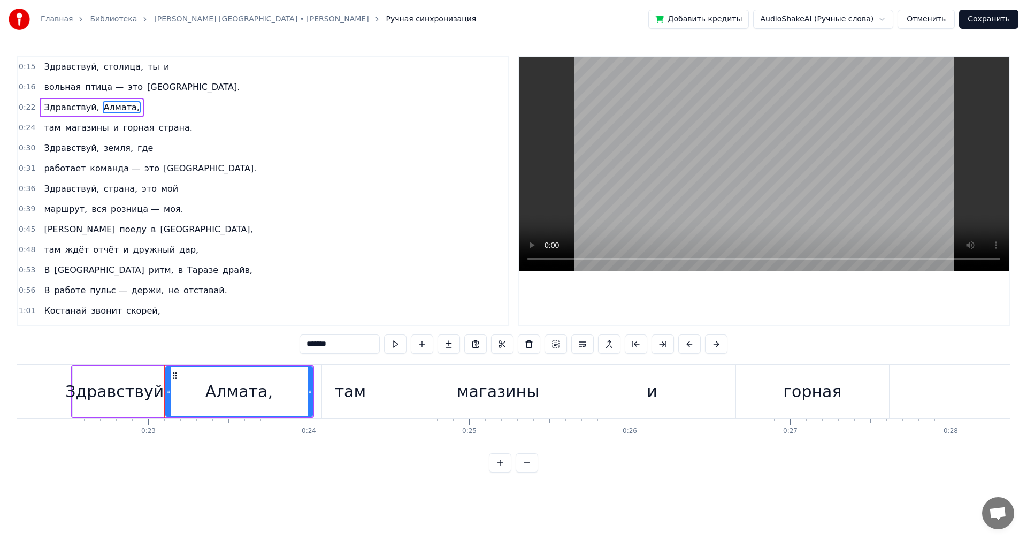
click at [90, 110] on div "Здравствуй, [GEOGRAPHIC_DATA]," at bounding box center [92, 107] width 104 height 19
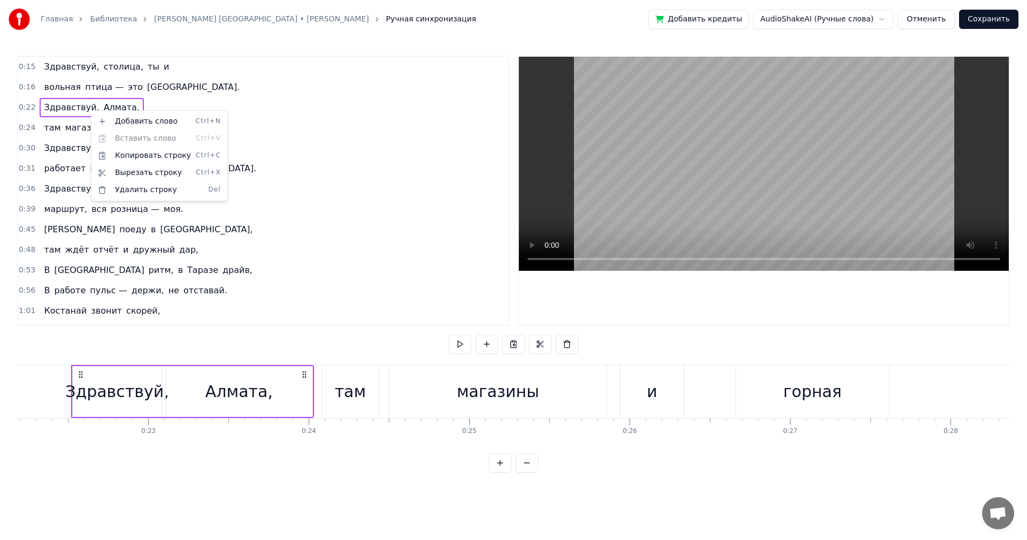
click at [268, 156] on html "Главная Библиотека [PERSON_NAME] [GEOGRAPHIC_DATA] • Serik Musalimov Ручная син…" at bounding box center [513, 244] width 1027 height 489
click at [107, 107] on span "Алмата," at bounding box center [122, 107] width 38 height 12
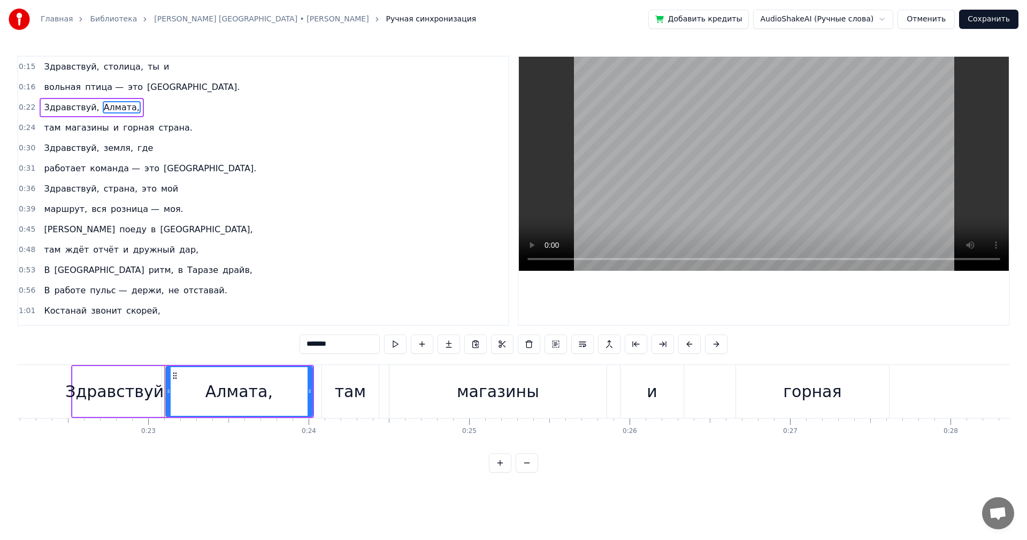
click at [343, 344] on input "*******" at bounding box center [340, 343] width 80 height 19
click at [330, 343] on input "*******" at bounding box center [340, 343] width 80 height 19
type input "*"
click at [513, 405] on div "магазины" at bounding box center [497, 391] width 217 height 53
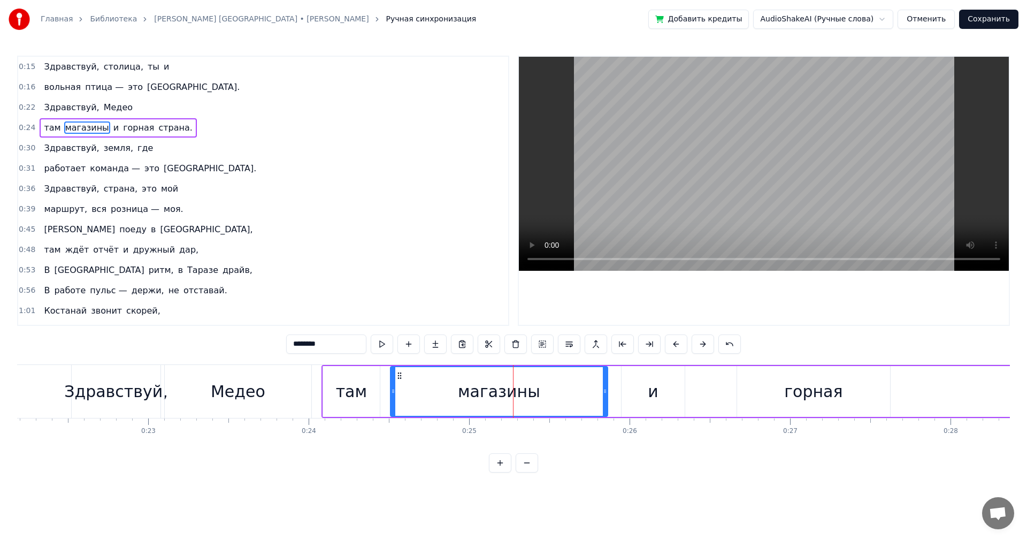
click at [122, 127] on span "горная" at bounding box center [138, 127] width 33 height 12
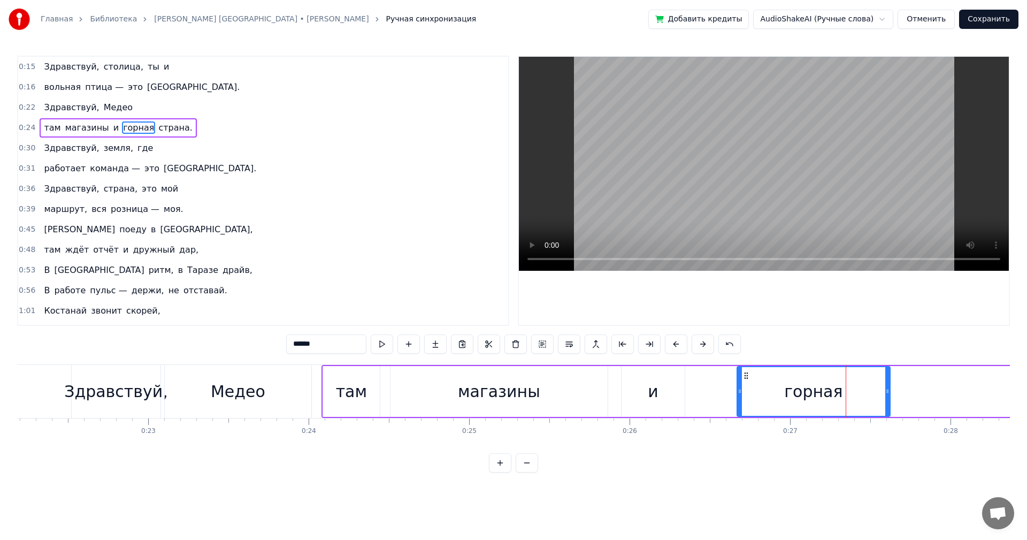
click at [393, 383] on div "магазины" at bounding box center [498, 391] width 217 height 51
type input "********"
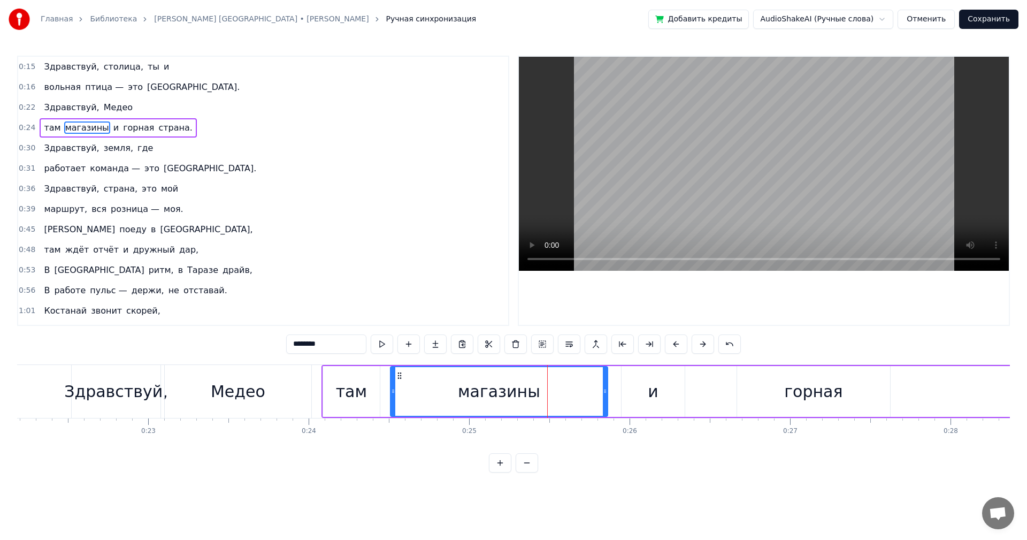
click at [313, 366] on div "Здравствуй, Медео" at bounding box center [192, 391] width 243 height 53
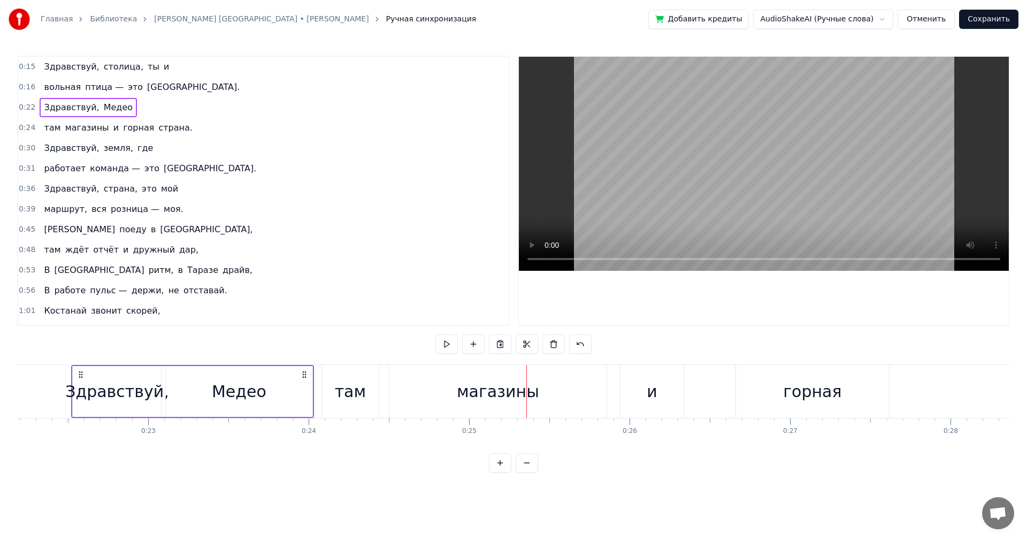
click at [333, 370] on div "там" at bounding box center [350, 391] width 57 height 53
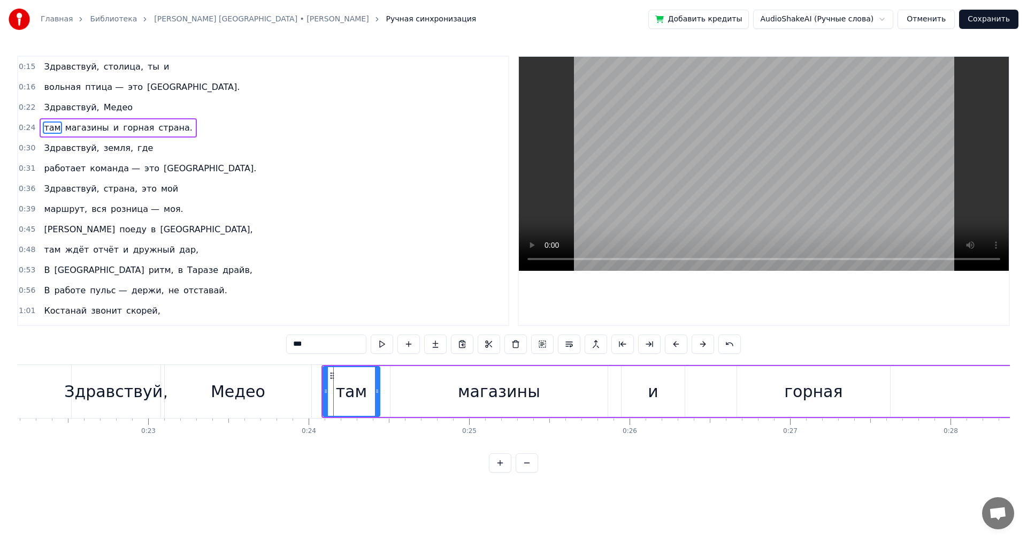
click at [311, 346] on input "***" at bounding box center [326, 343] width 80 height 19
click at [103, 128] on span "магазины" at bounding box center [114, 127] width 46 height 12
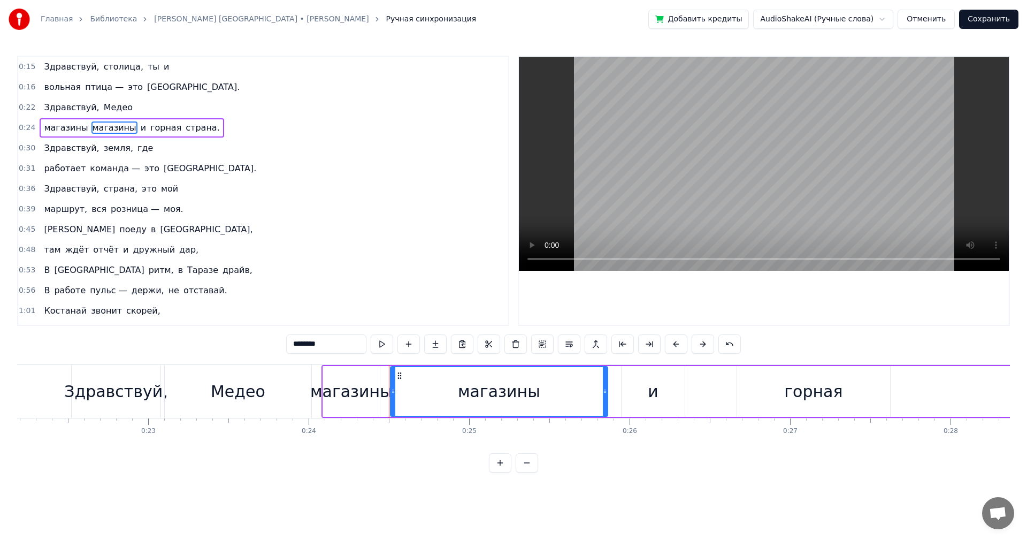
click at [326, 339] on input "********" at bounding box center [326, 343] width 80 height 19
click at [328, 339] on input "*******" at bounding box center [326, 343] width 80 height 19
click at [173, 130] on span "горная" at bounding box center [189, 127] width 33 height 12
type input "******"
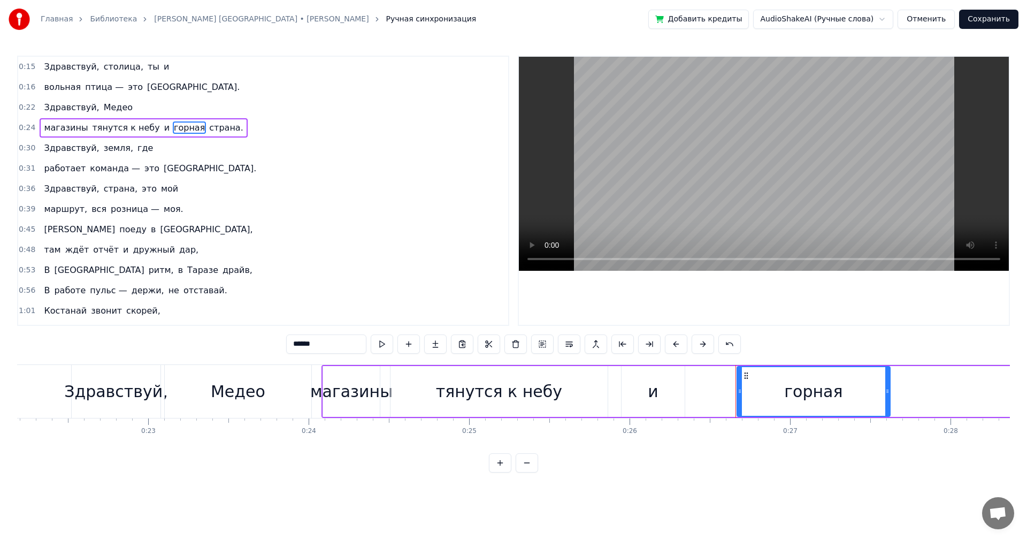
click at [142, 126] on div "магазины тянутся к небу и горная страна." at bounding box center [144, 127] width 208 height 19
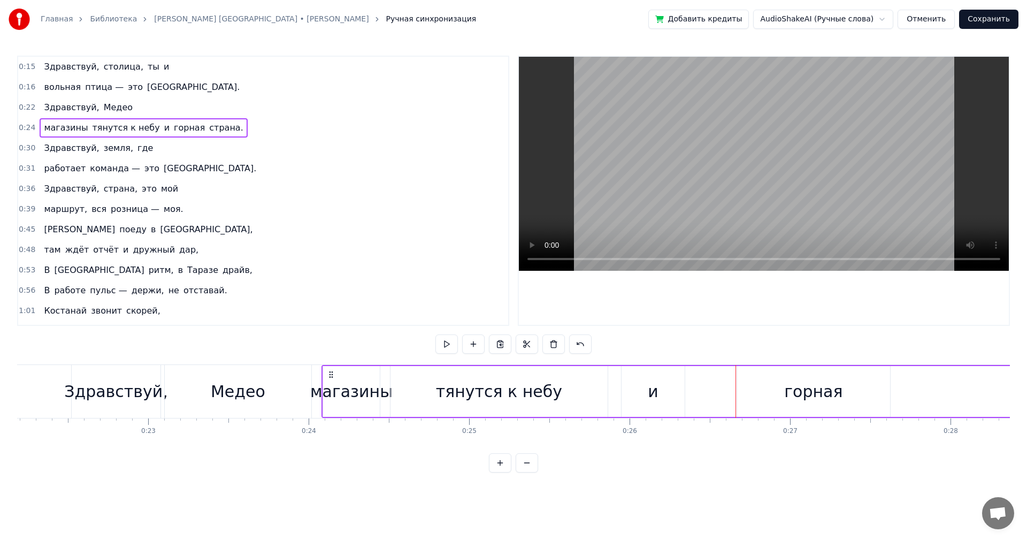
click at [163, 129] on span "и" at bounding box center [166, 127] width 7 height 12
click at [303, 344] on input "*" at bounding box center [326, 343] width 80 height 19
click at [182, 125] on span "горная" at bounding box center [198, 127] width 33 height 12
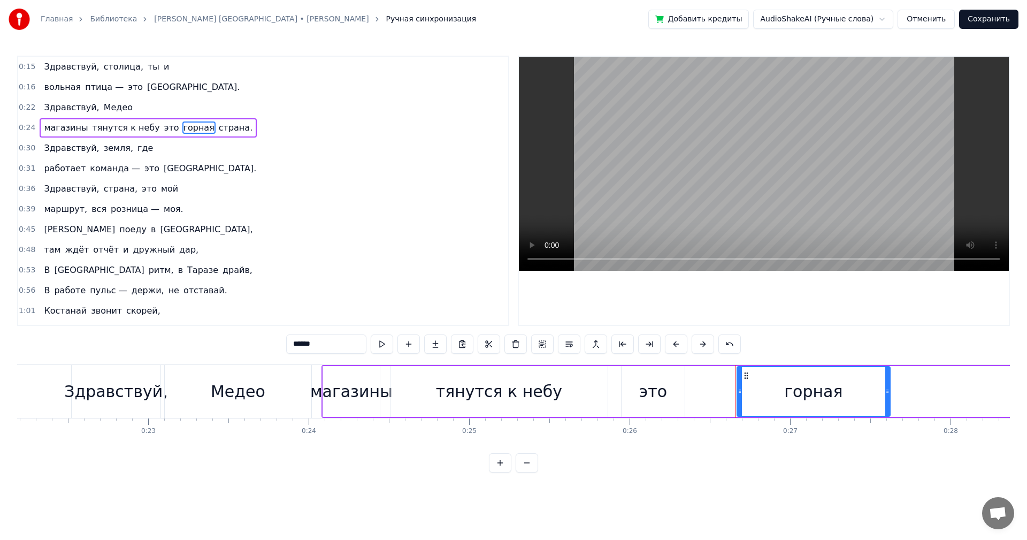
click at [333, 343] on input "******" at bounding box center [326, 343] width 80 height 19
click at [220, 129] on span "страна." at bounding box center [238, 127] width 36 height 12
type input "*******"
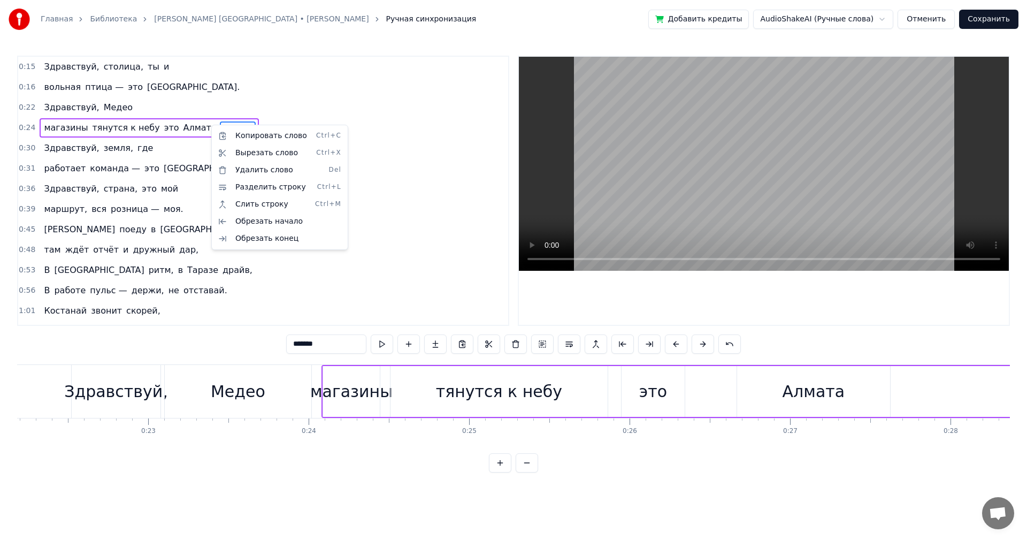
scroll to position [0, 4567]
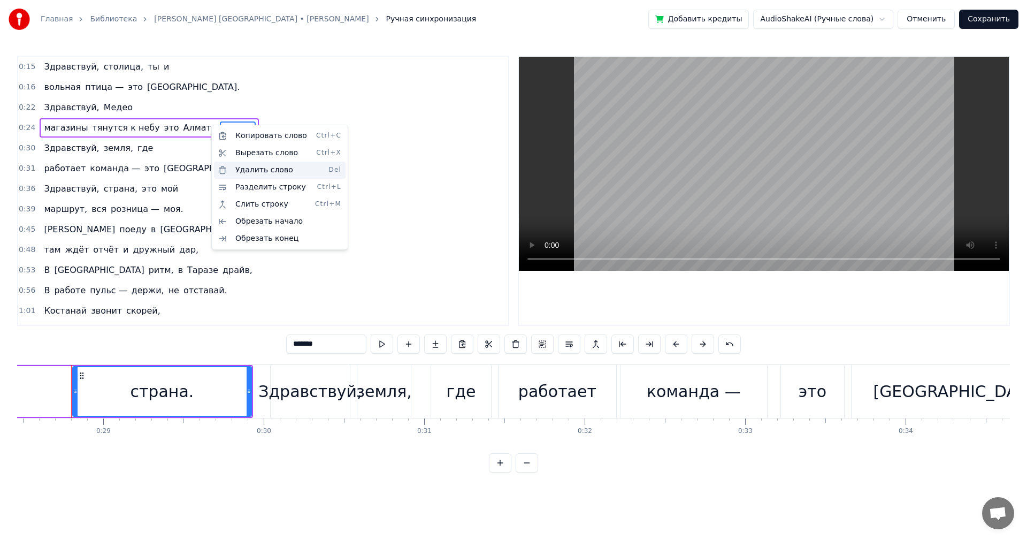
click at [248, 167] on div "Удалить слово Del" at bounding box center [280, 170] width 132 height 17
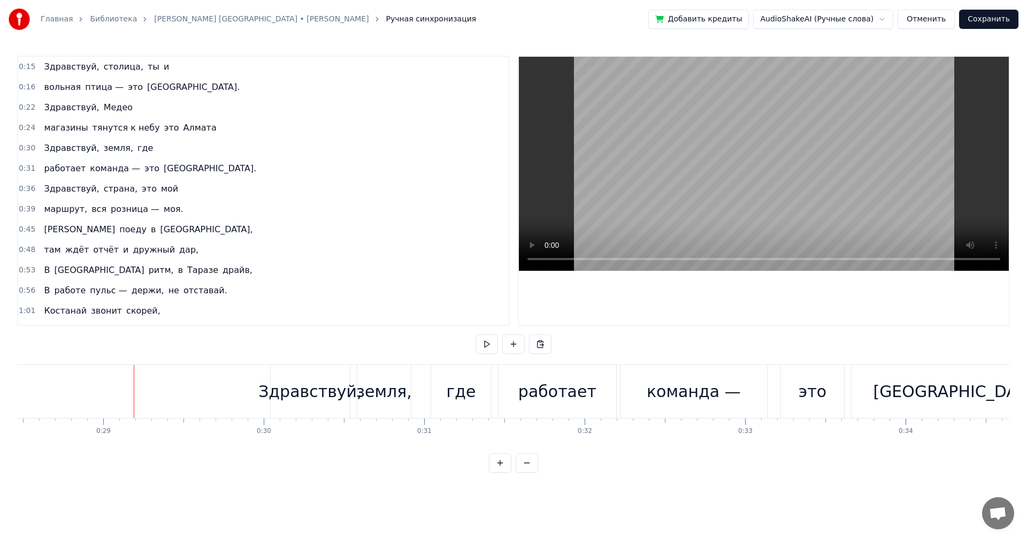
drag, startPoint x: 153, startPoint y: 352, endPoint x: 201, endPoint y: 352, distance: 47.1
click at [201, 352] on div "0:15 Здравствуй, столица, ты и 0:16 вольная птица — это [GEOGRAPHIC_DATA] 0:22 …" at bounding box center [513, 264] width 993 height 417
click at [55, 109] on span "Здравствуй," at bounding box center [71, 107] width 57 height 12
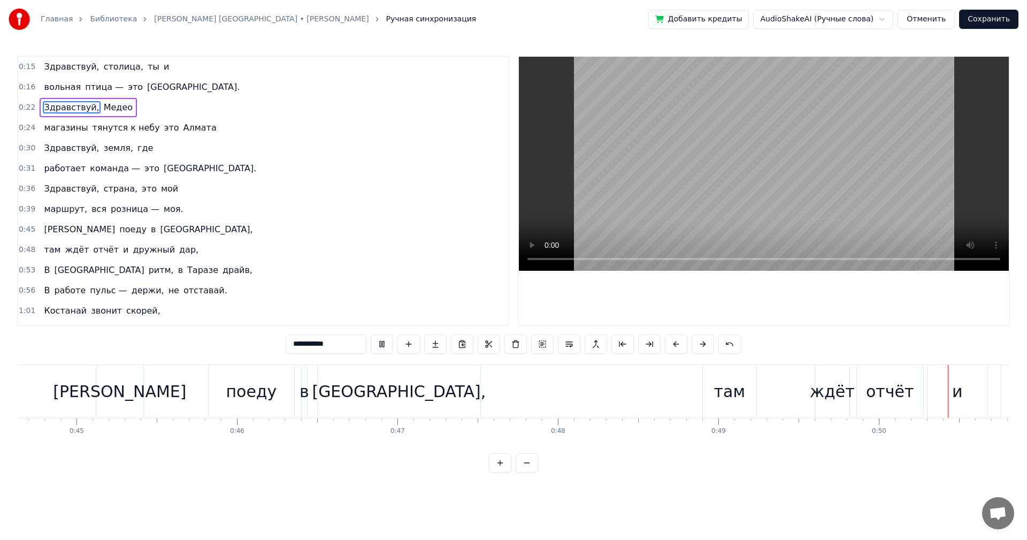
scroll to position [0, 8058]
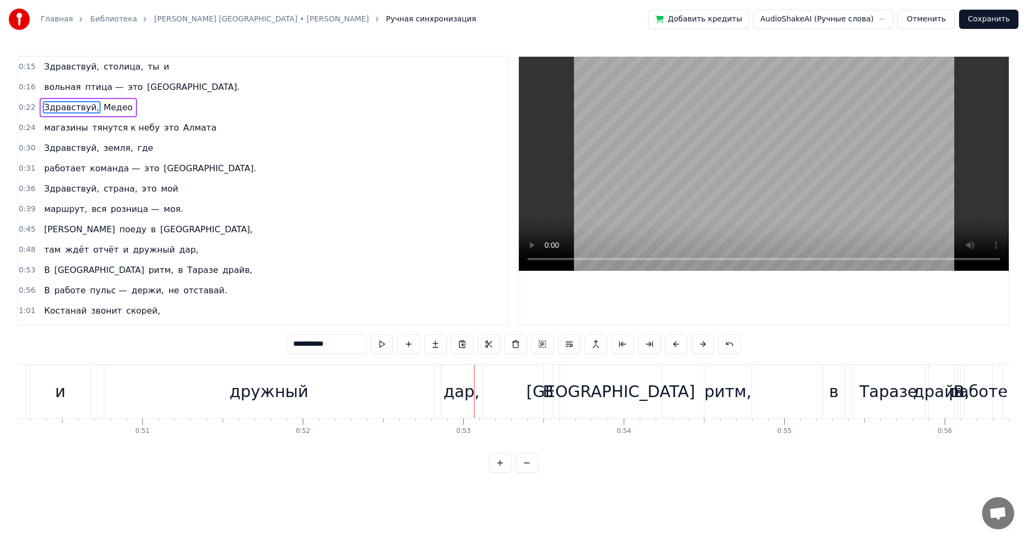
click at [42, 378] on div "и" at bounding box center [60, 391] width 60 height 53
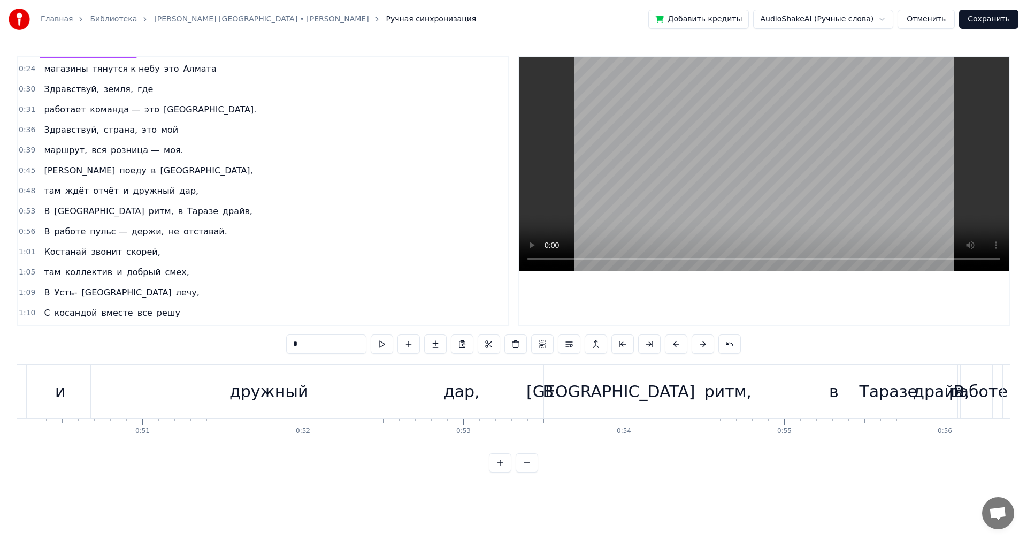
scroll to position [0, 8029]
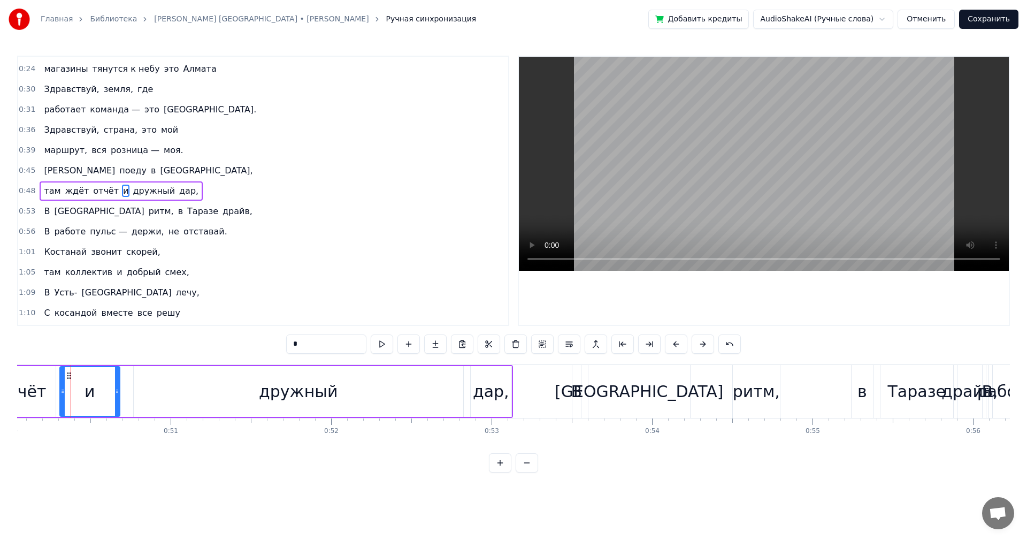
click at [45, 192] on span "там" at bounding box center [52, 191] width 19 height 12
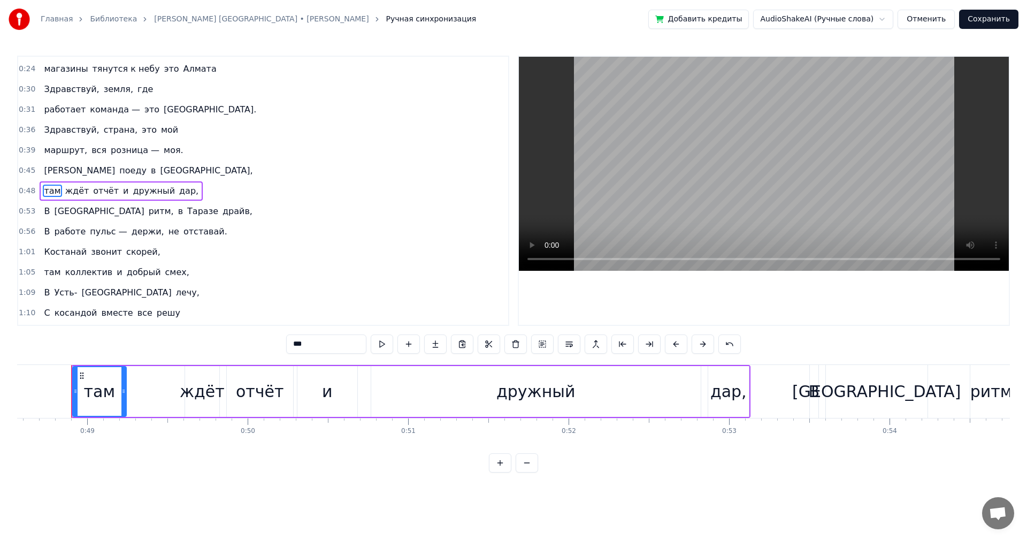
click at [159, 172] on span "[GEOGRAPHIC_DATA]," at bounding box center [206, 170] width 95 height 12
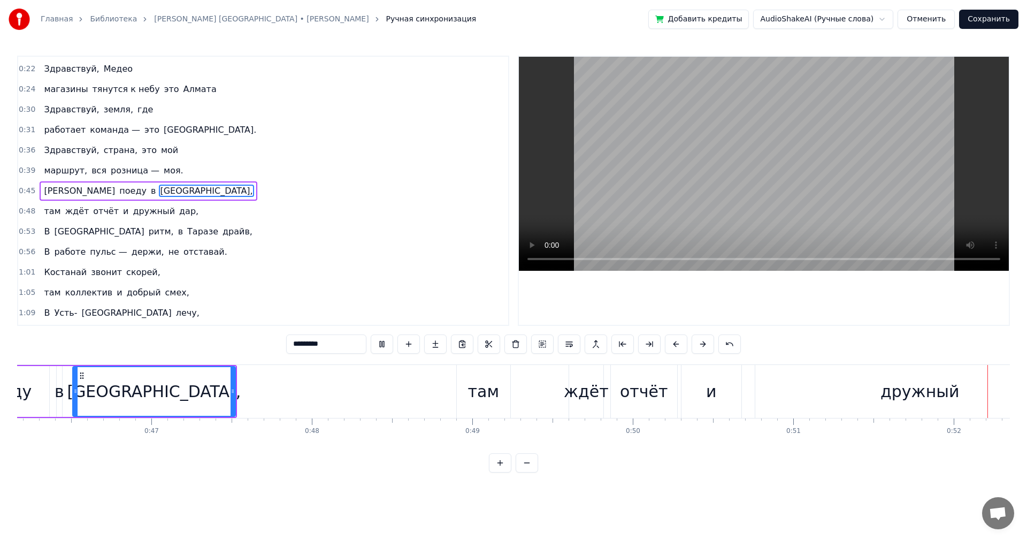
scroll to position [0, 8320]
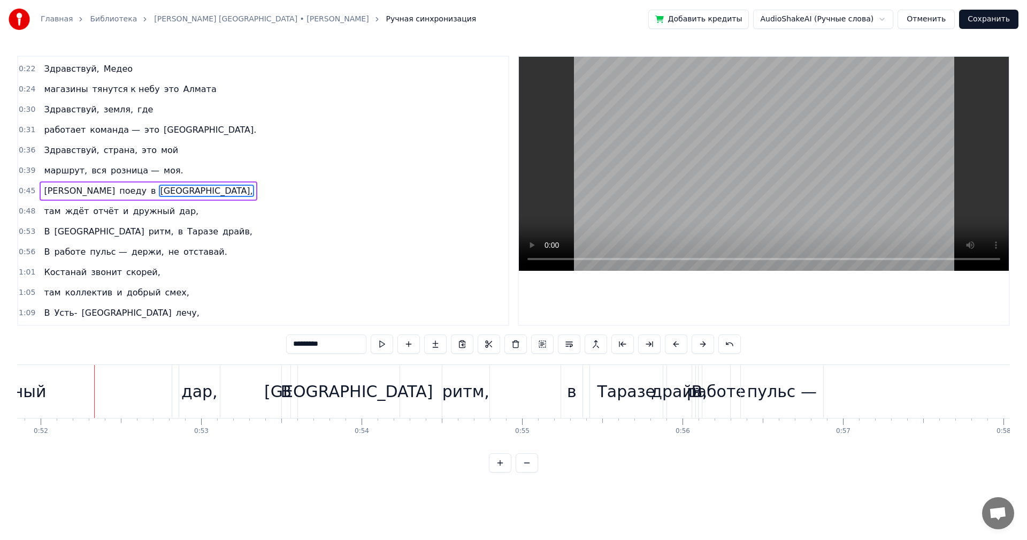
click at [203, 393] on div "дар," at bounding box center [199, 391] width 36 height 24
type input "****"
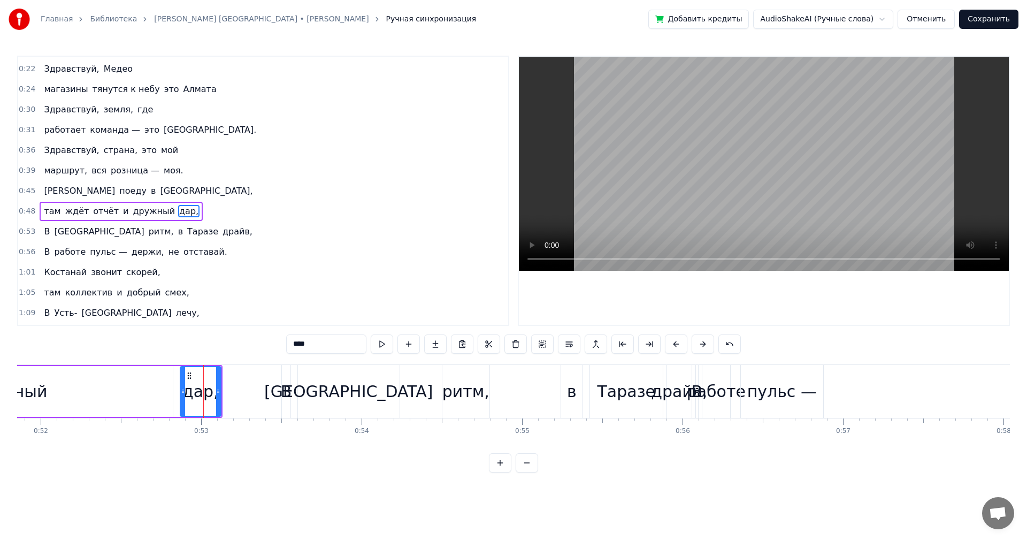
scroll to position [59, 0]
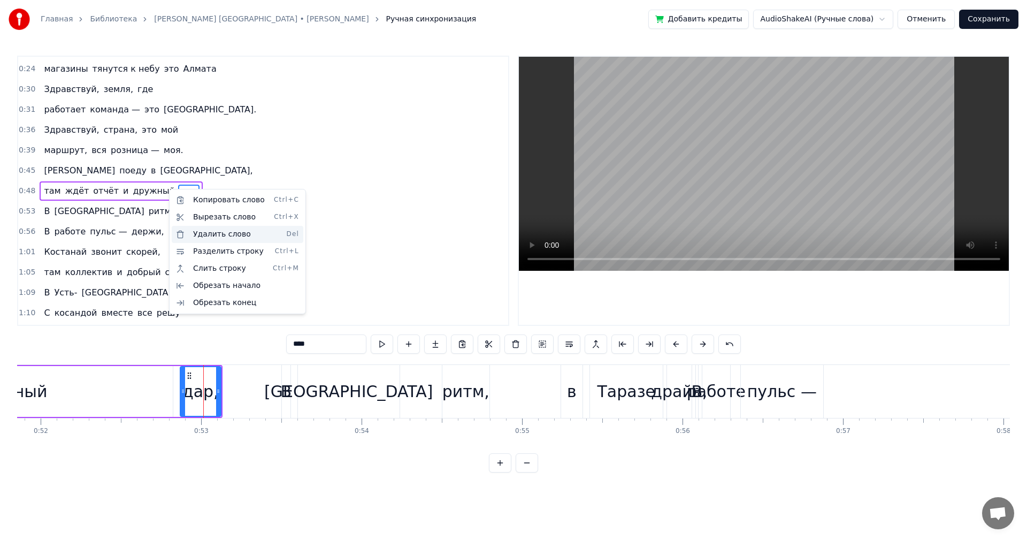
click at [235, 239] on div "Удалить слово Del" at bounding box center [238, 234] width 132 height 17
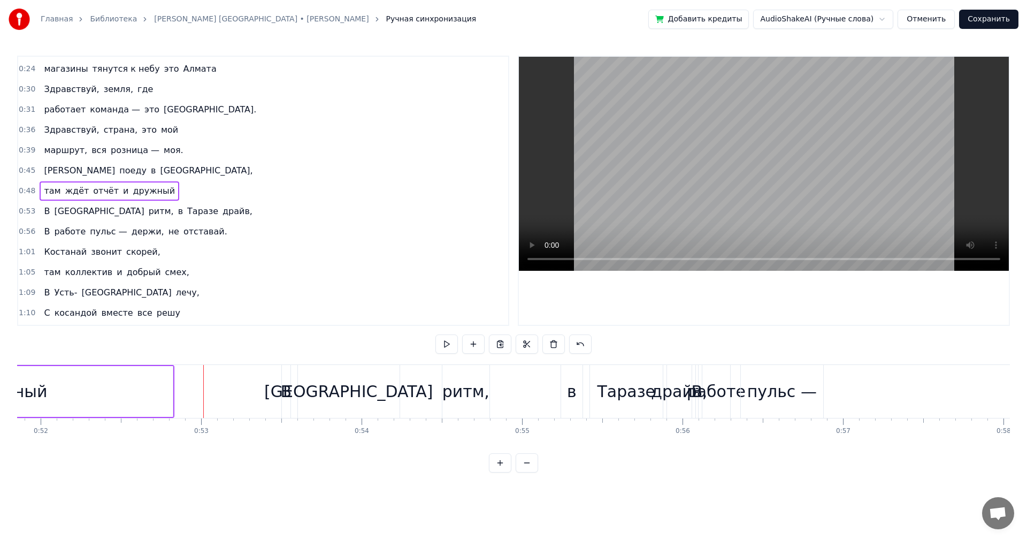
click at [143, 190] on span "дружный" at bounding box center [154, 191] width 44 height 12
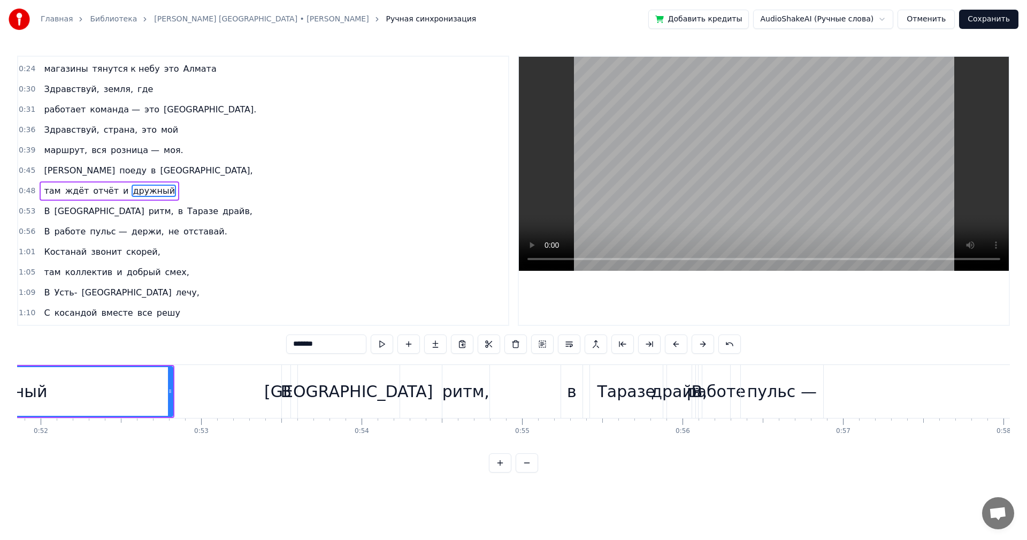
scroll to position [0, 8090]
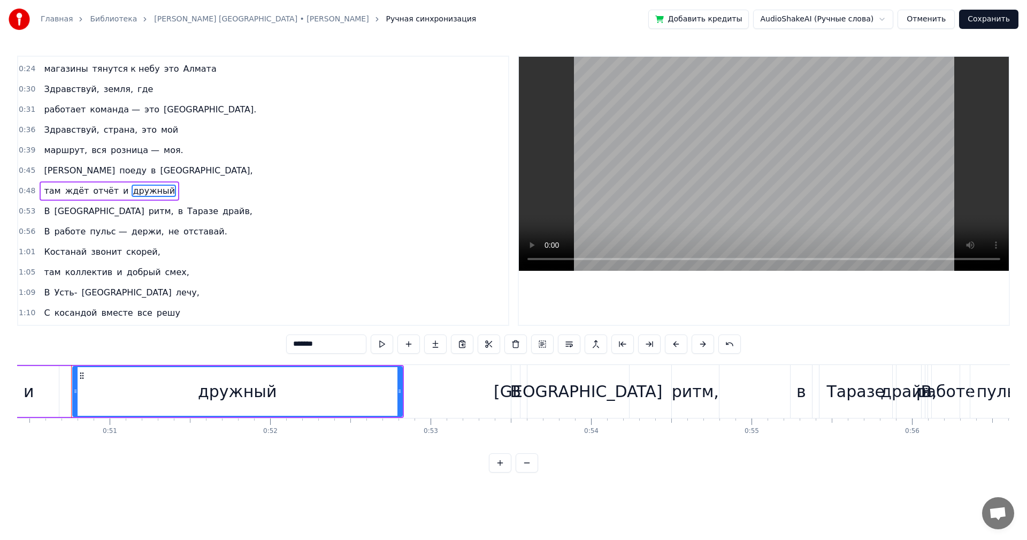
click at [328, 343] on input "*******" at bounding box center [326, 343] width 80 height 19
click at [48, 191] on span "там" at bounding box center [52, 191] width 19 height 12
type input "***"
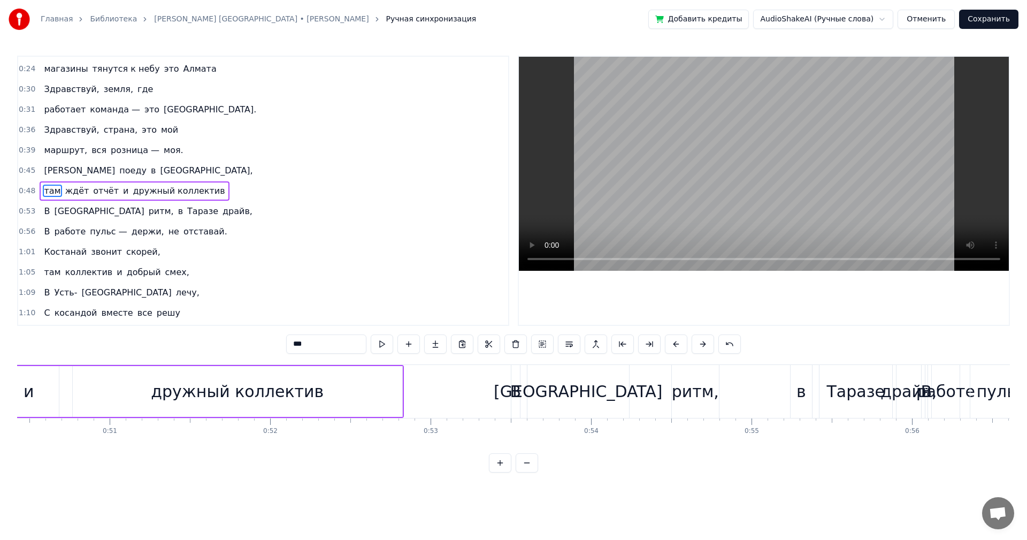
scroll to position [0, 7792]
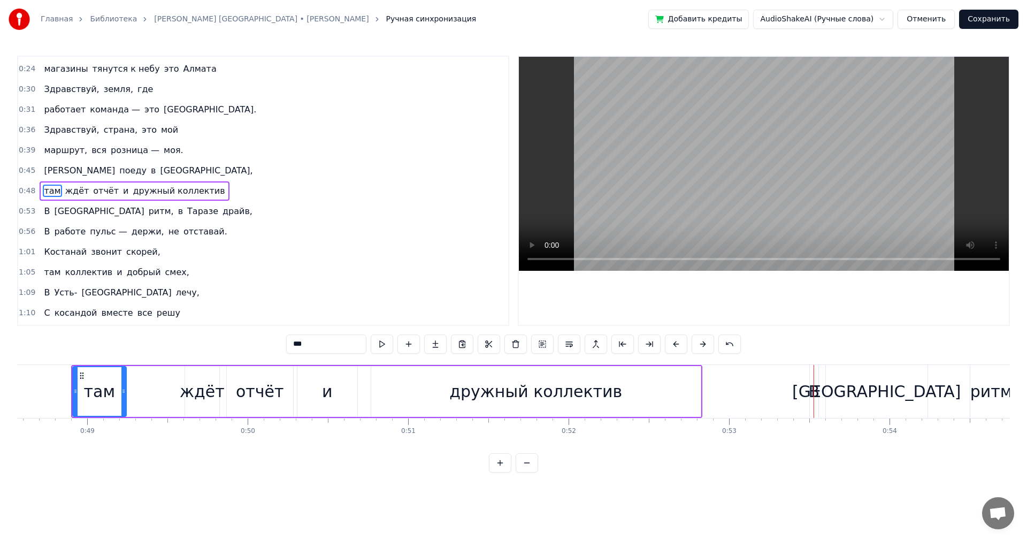
click at [701, 390] on div "там ждёт отчёт и дружный коллектив" at bounding box center [386, 391] width 631 height 53
click at [694, 390] on div "дружный коллектив" at bounding box center [535, 391] width 329 height 51
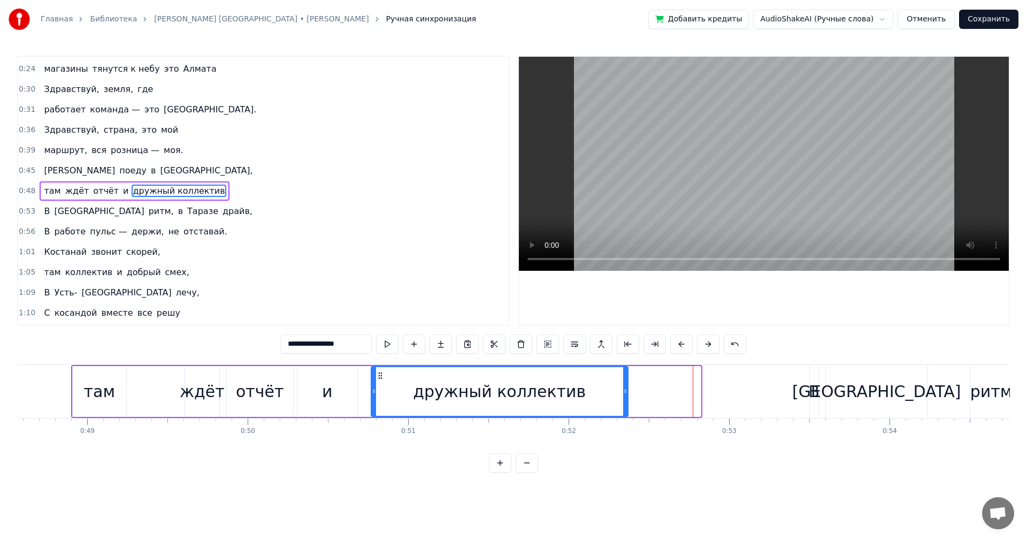
drag, startPoint x: 699, startPoint y: 391, endPoint x: 626, endPoint y: 389, distance: 72.8
click at [626, 389] on icon at bounding box center [625, 391] width 4 height 9
click at [159, 171] on span "[GEOGRAPHIC_DATA]," at bounding box center [206, 170] width 95 height 12
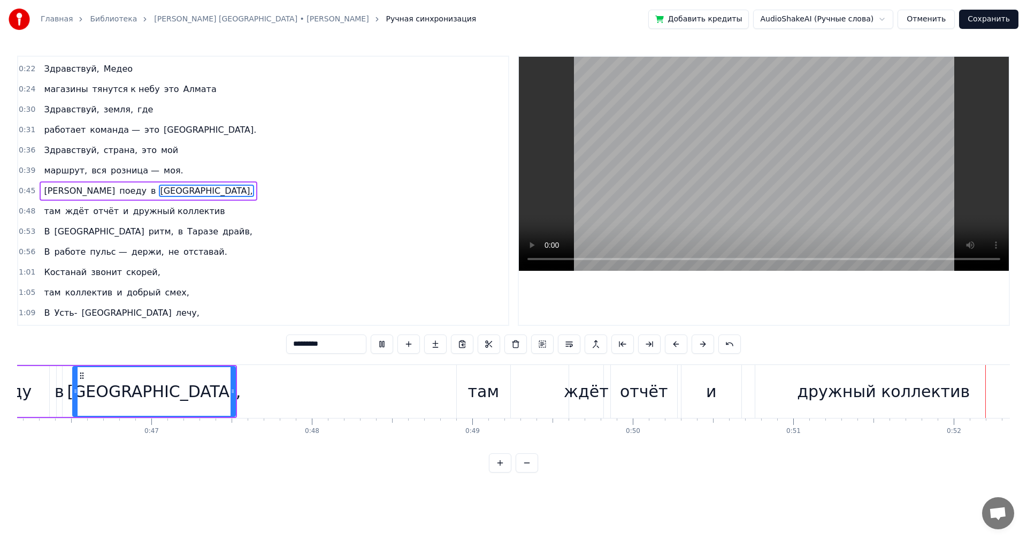
scroll to position [0, 8309]
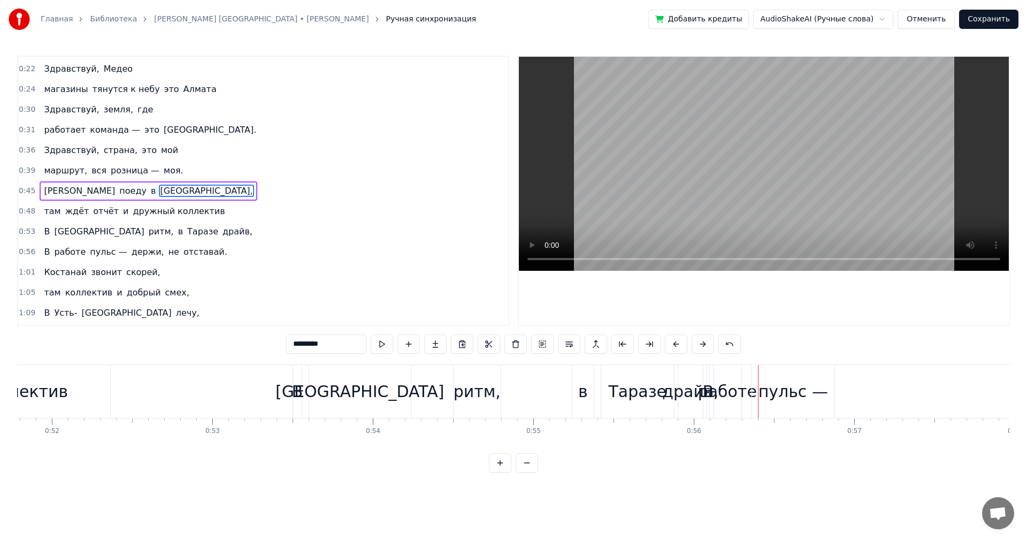
click at [765, 398] on div "пульс —" at bounding box center [793, 391] width 70 height 24
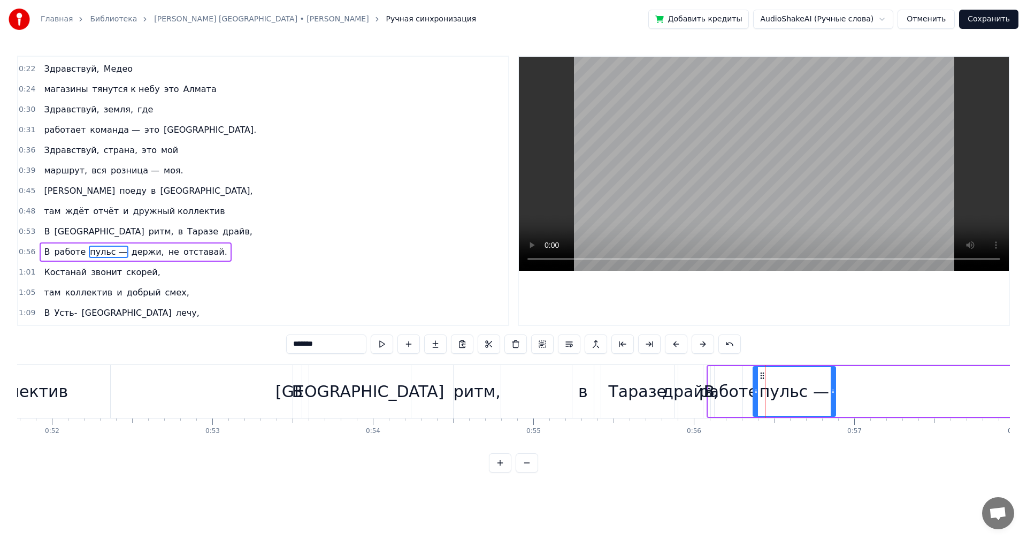
scroll to position [99, 0]
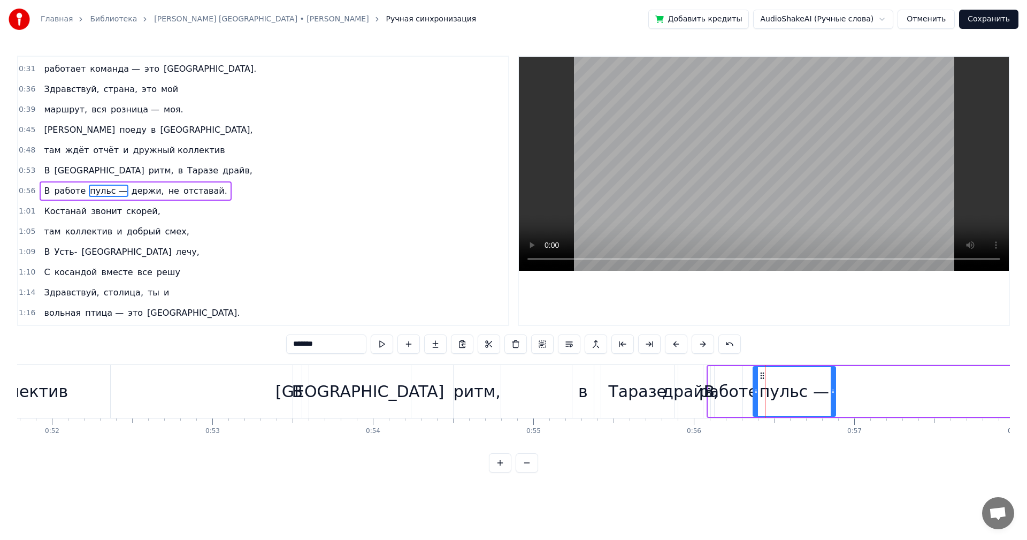
click at [726, 393] on div "работе" at bounding box center [728, 391] width 59 height 24
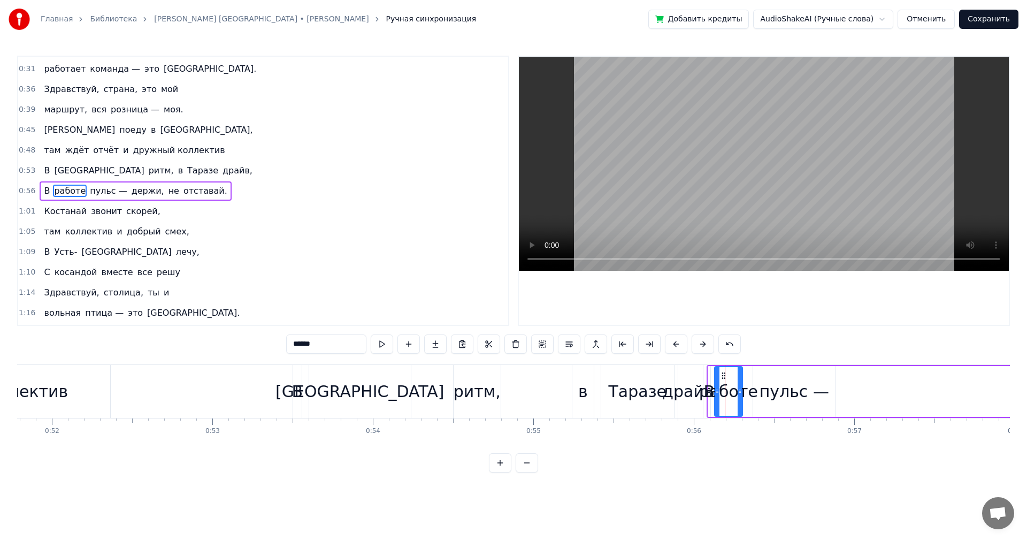
drag, startPoint x: 727, startPoint y: 392, endPoint x: 750, endPoint y: 391, distance: 23.0
click at [750, 391] on div "работе" at bounding box center [728, 391] width 59 height 24
click at [779, 390] on div "пульс —" at bounding box center [794, 391] width 70 height 24
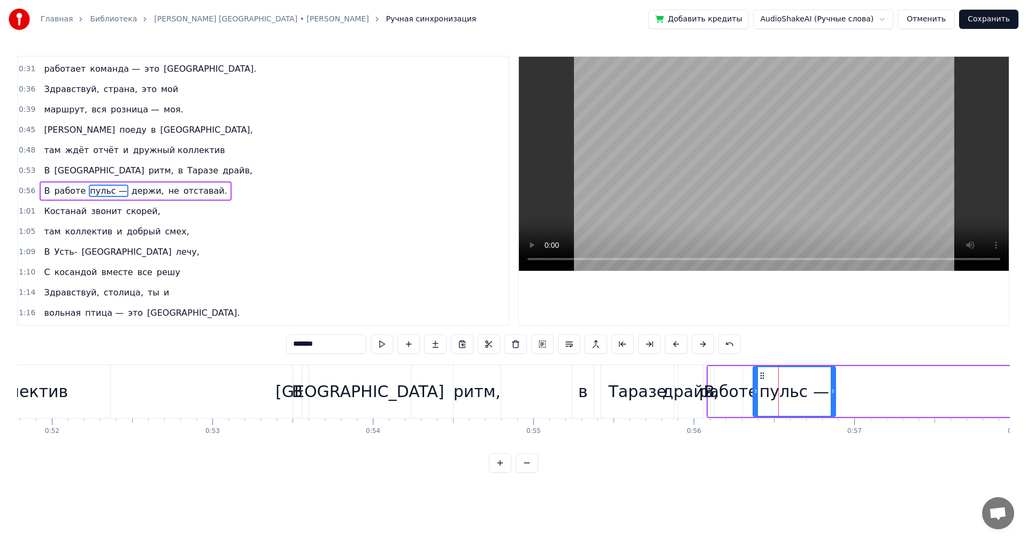
drag, startPoint x: 782, startPoint y: 389, endPoint x: 835, endPoint y: 388, distance: 53.0
click at [835, 388] on div "пульс —" at bounding box center [794, 391] width 83 height 51
click at [727, 387] on div "работе" at bounding box center [728, 391] width 59 height 24
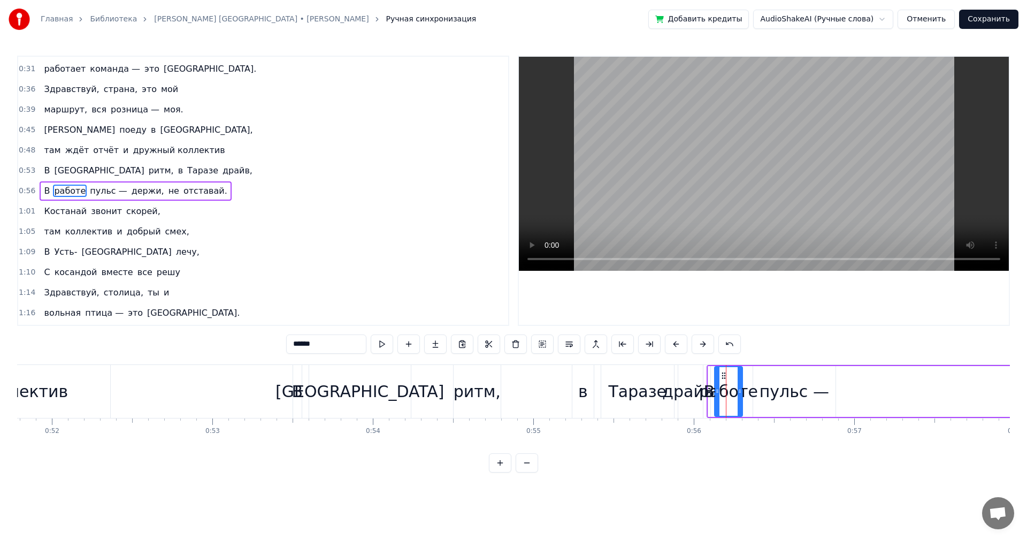
click at [706, 385] on div "работе" at bounding box center [728, 391] width 59 height 24
click at [690, 382] on div "драйв," at bounding box center [690, 391] width 56 height 24
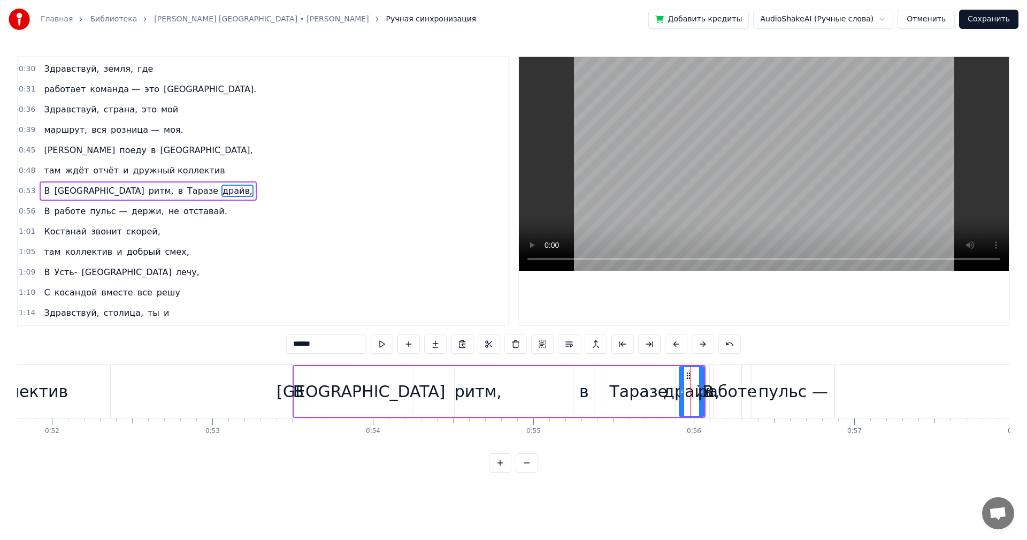
click at [664, 382] on div "Таразе" at bounding box center [638, 391] width 73 height 51
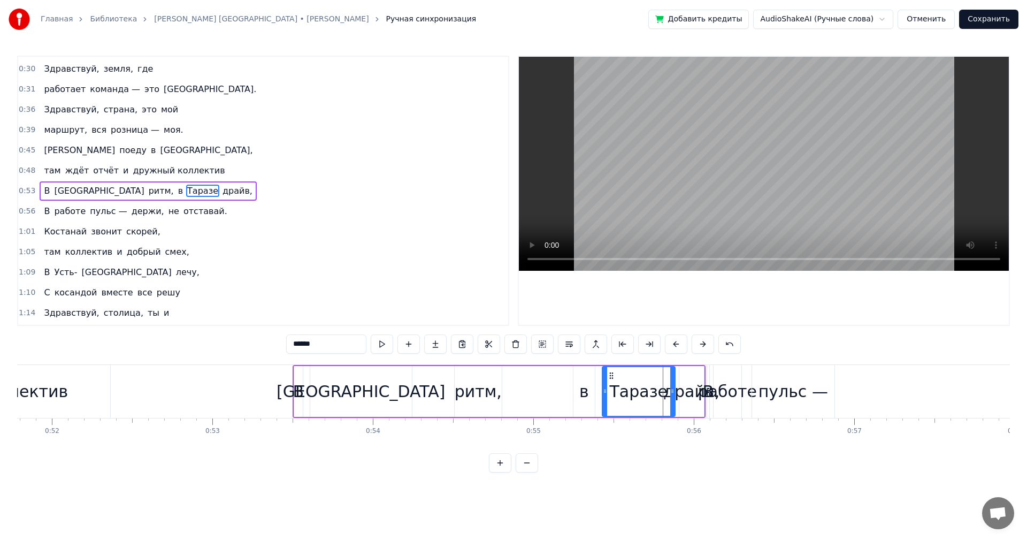
click at [689, 382] on div "драйв," at bounding box center [691, 391] width 56 height 24
type input "******"
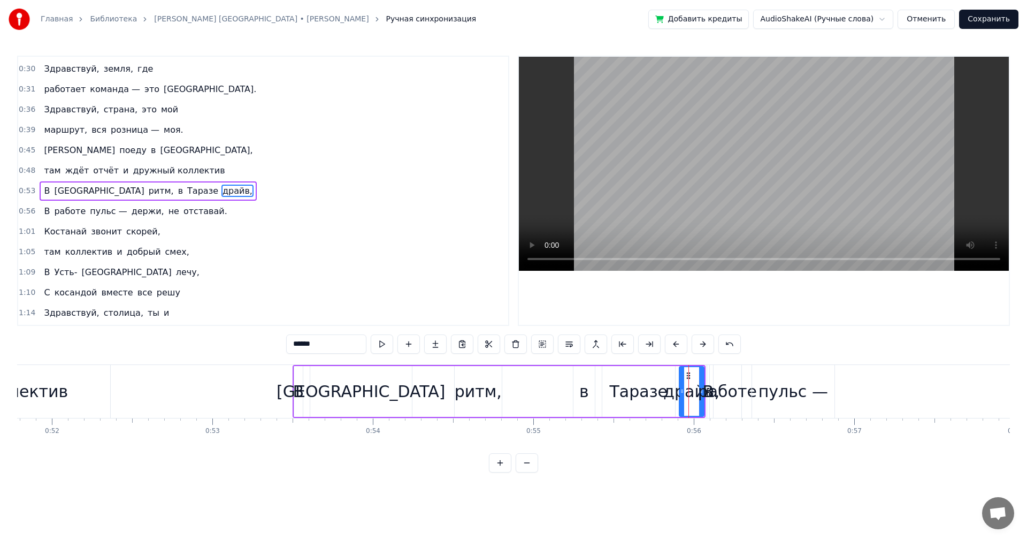
click at [58, 183] on div "В [GEOGRAPHIC_DATA] ритм, в [GEOGRAPHIC_DATA] драйв," at bounding box center [148, 190] width 217 height 19
click at [67, 189] on span "[GEOGRAPHIC_DATA]" at bounding box center [99, 191] width 92 height 12
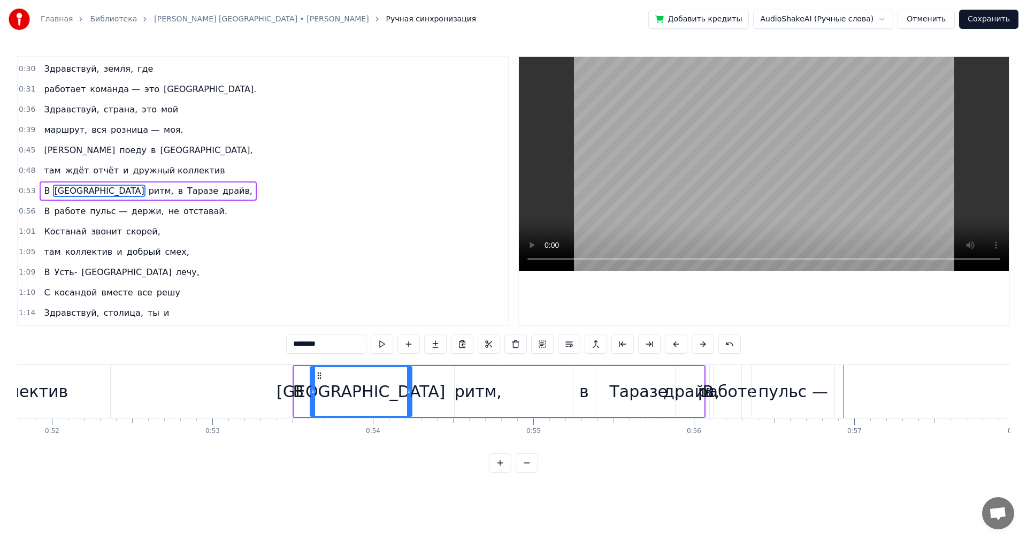
click at [788, 395] on div "пульс —" at bounding box center [793, 391] width 70 height 24
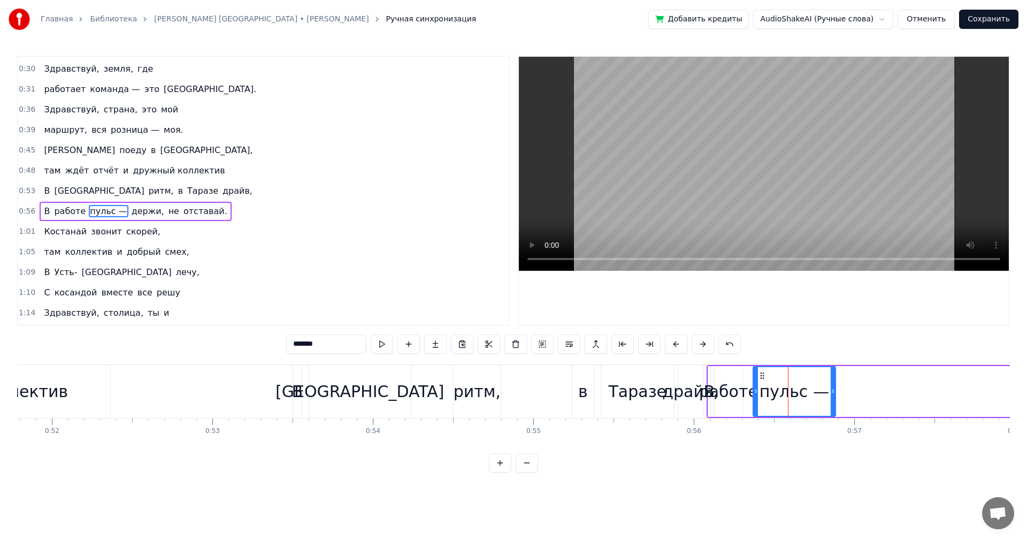
scroll to position [99, 0]
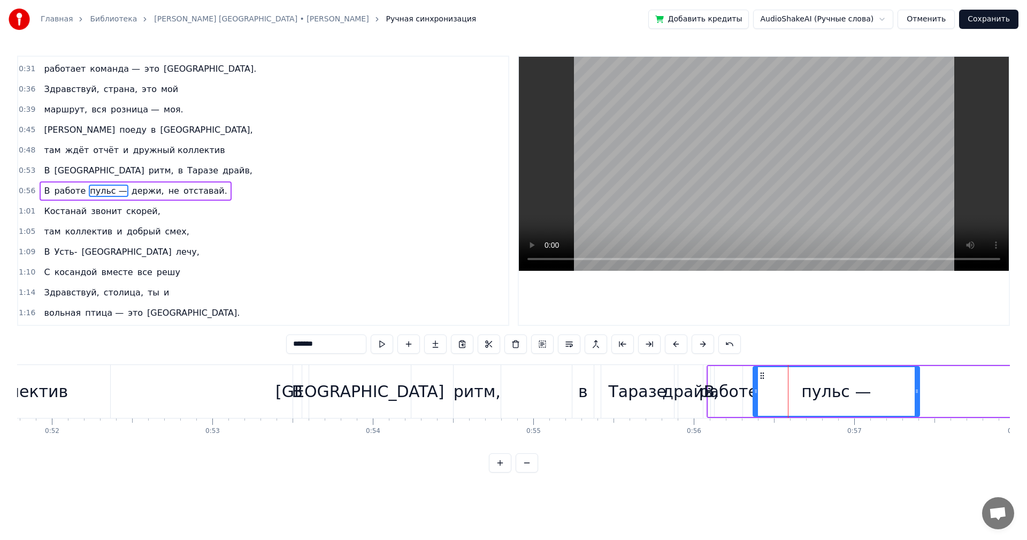
drag, startPoint x: 834, startPoint y: 390, endPoint x: 918, endPoint y: 386, distance: 84.1
click at [918, 386] on div at bounding box center [917, 391] width 4 height 49
drag, startPoint x: 818, startPoint y: 385, endPoint x: 842, endPoint y: 385, distance: 24.1
click at [843, 385] on div "пульс —" at bounding box center [836, 391] width 70 height 24
drag, startPoint x: 762, startPoint y: 375, endPoint x: 799, endPoint y: 376, distance: 36.9
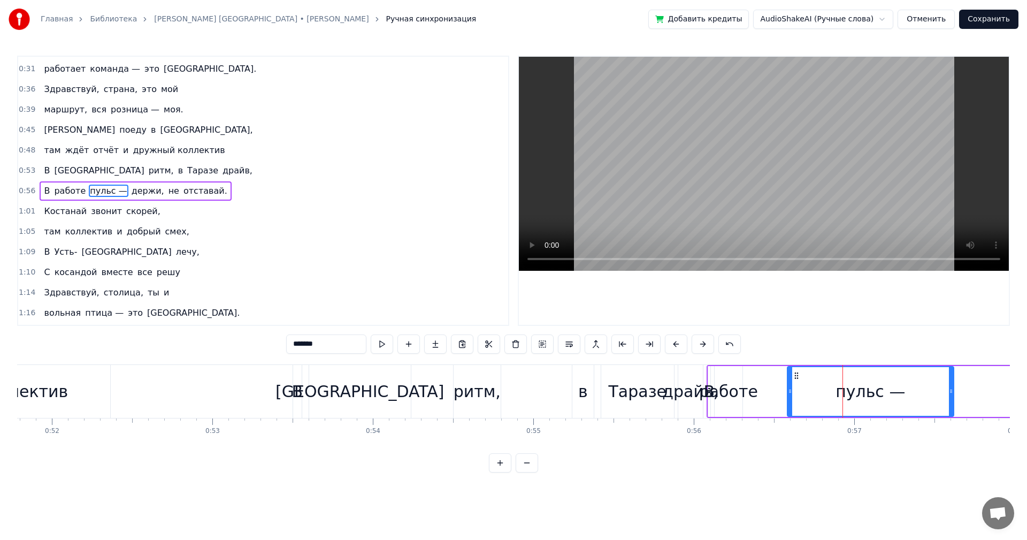
click at [799, 376] on icon at bounding box center [796, 375] width 9 height 9
drag, startPoint x: 736, startPoint y: 385, endPoint x: 749, endPoint y: 385, distance: 12.8
click at [749, 385] on div "работе" at bounding box center [728, 391] width 59 height 24
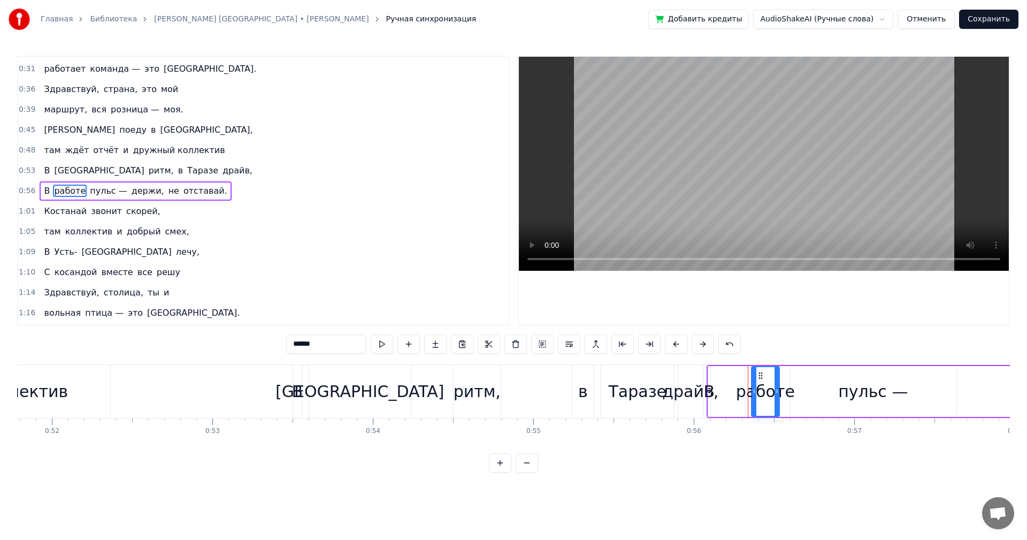
drag, startPoint x: 725, startPoint y: 373, endPoint x: 762, endPoint y: 374, distance: 36.9
click at [762, 374] on icon at bounding box center [760, 375] width 9 height 9
click at [708, 388] on div "В" at bounding box center [709, 391] width 11 height 24
drag, startPoint x: 718, startPoint y: 372, endPoint x: 734, endPoint y: 373, distance: 16.6
click at [734, 373] on circle at bounding box center [734, 372] width 1 height 1
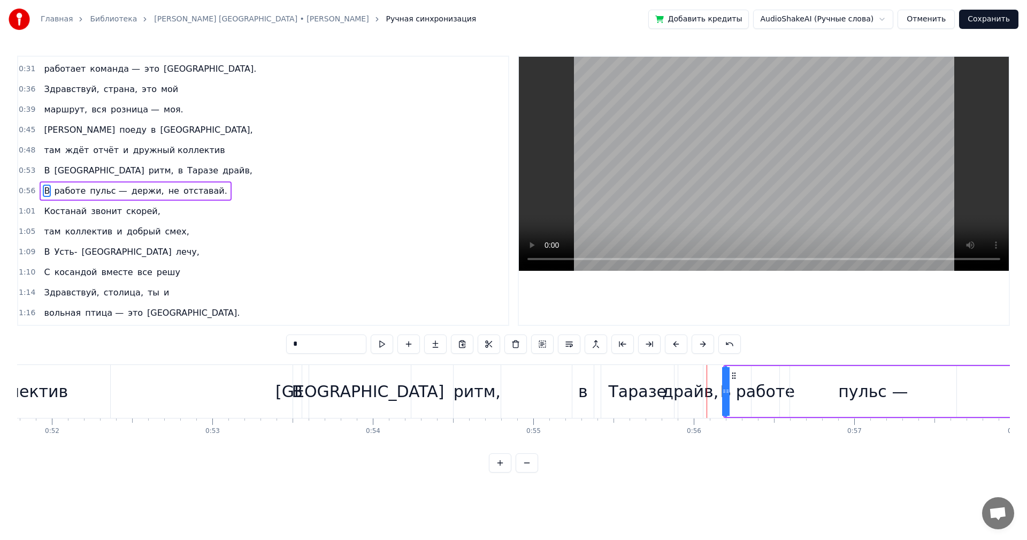
click at [74, 171] on span "[GEOGRAPHIC_DATA]" at bounding box center [99, 170] width 92 height 12
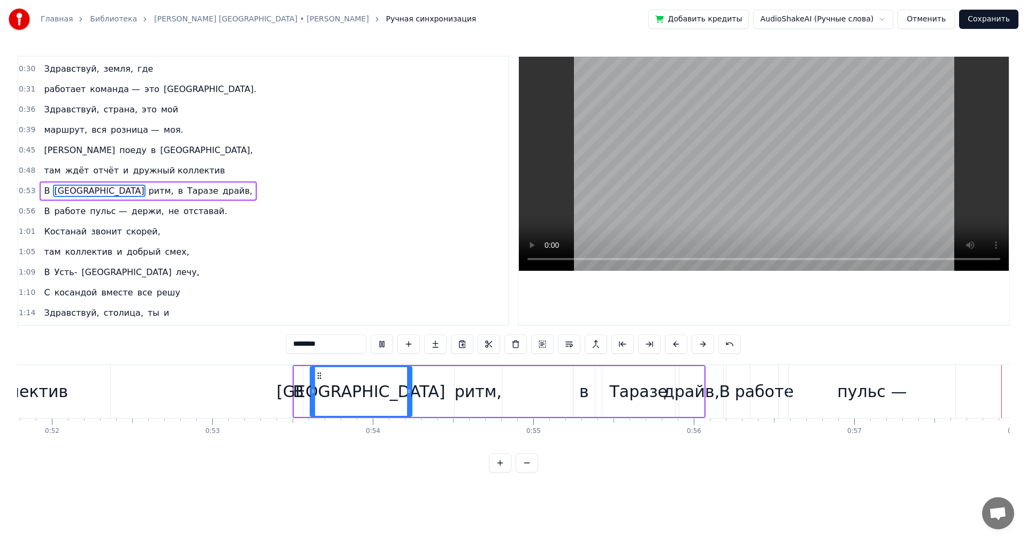
scroll to position [0, 9234]
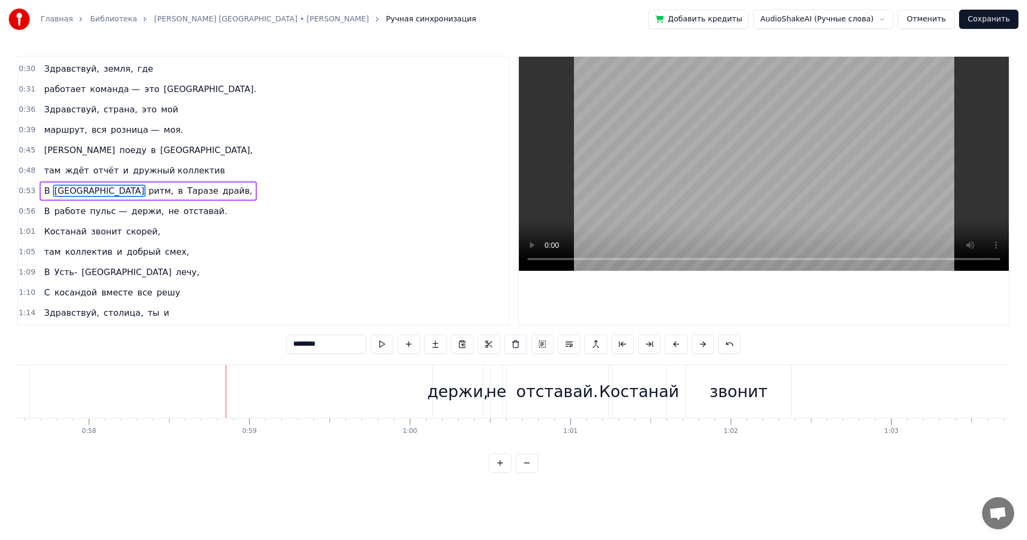
click at [47, 171] on span "там" at bounding box center [52, 170] width 19 height 12
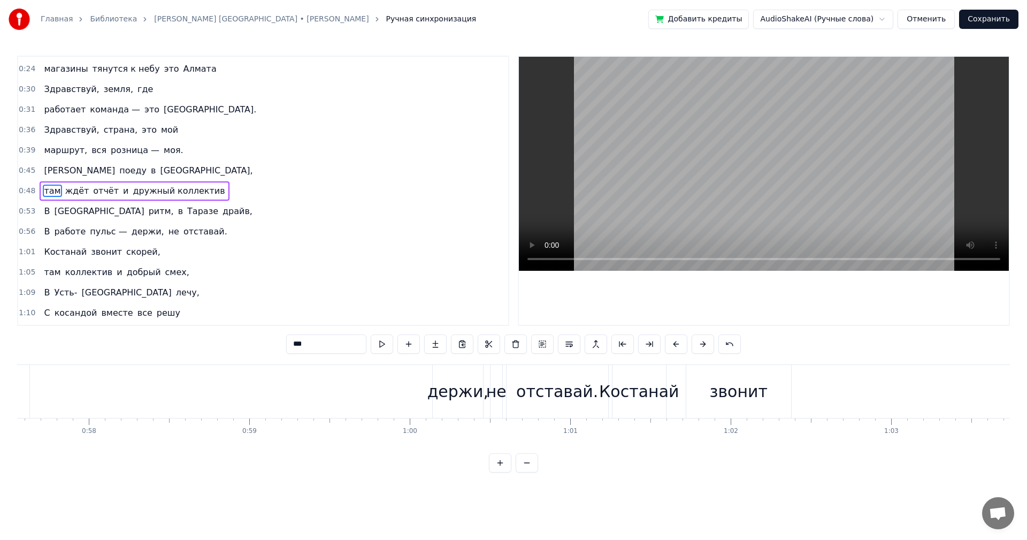
scroll to position [0, 7792]
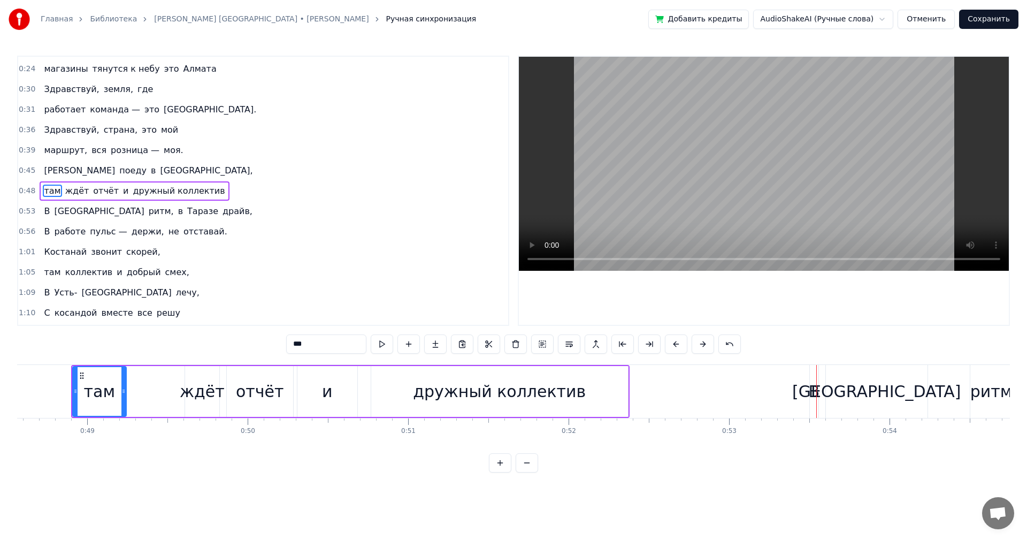
click at [880, 398] on div "[GEOGRAPHIC_DATA]" at bounding box center [876, 391] width 168 height 24
type input "********"
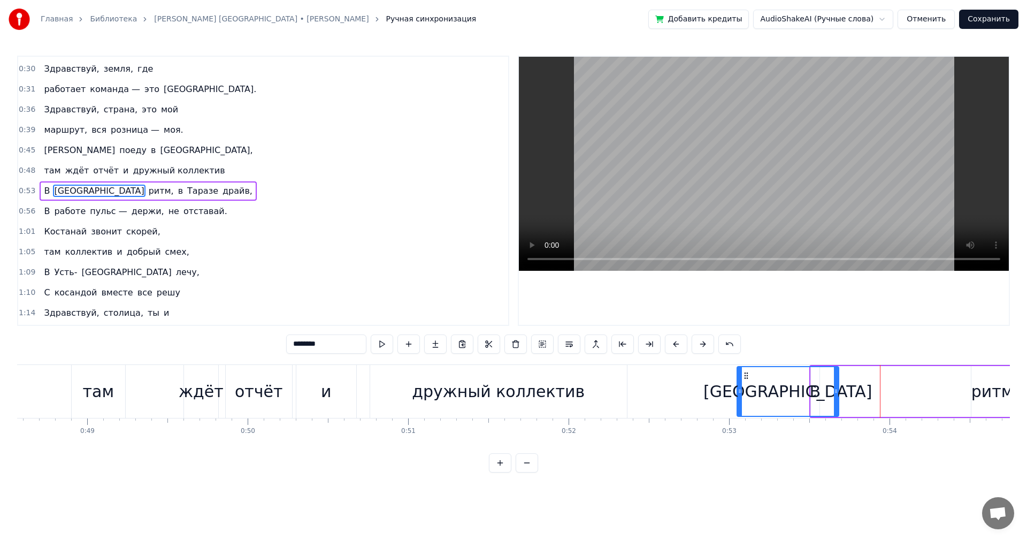
drag, startPoint x: 837, startPoint y: 376, endPoint x: 747, endPoint y: 377, distance: 89.9
click at [747, 377] on icon at bounding box center [746, 375] width 9 height 9
click at [163, 177] on div "там ждёт отчёт и дружный коллектив" at bounding box center [134, 170] width 189 height 19
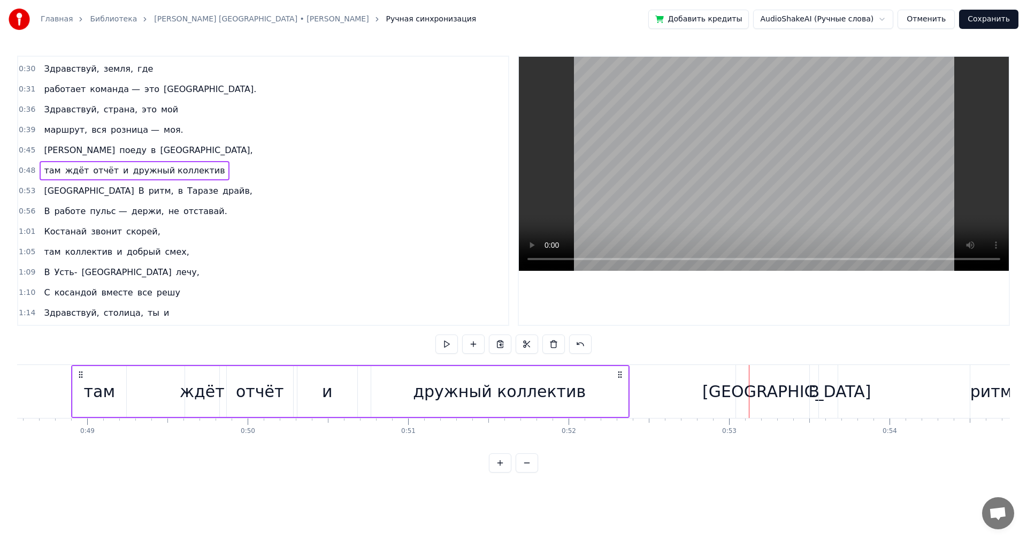
click at [800, 408] on div "[GEOGRAPHIC_DATA]" at bounding box center [787, 391] width 102 height 53
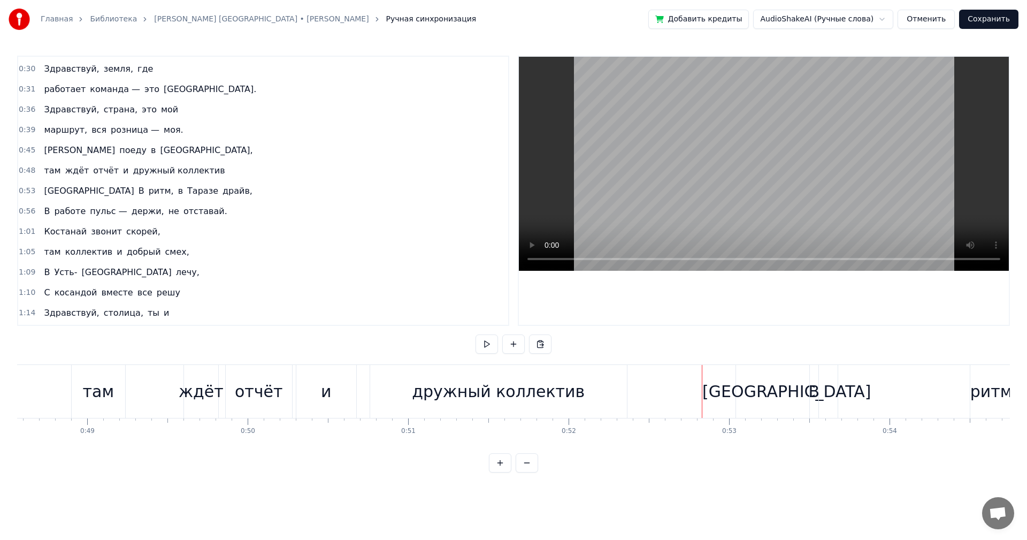
click at [747, 371] on div "[GEOGRAPHIC_DATA]" at bounding box center [787, 391] width 102 height 53
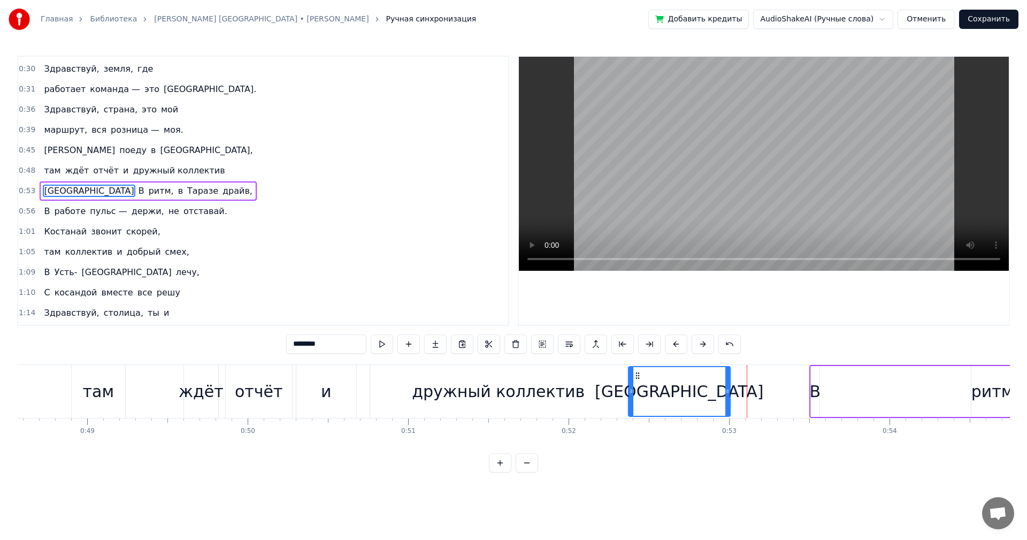
drag, startPoint x: 745, startPoint y: 374, endPoint x: 636, endPoint y: 370, distance: 108.7
click at [636, 370] on div "[GEOGRAPHIC_DATA]" at bounding box center [679, 391] width 101 height 49
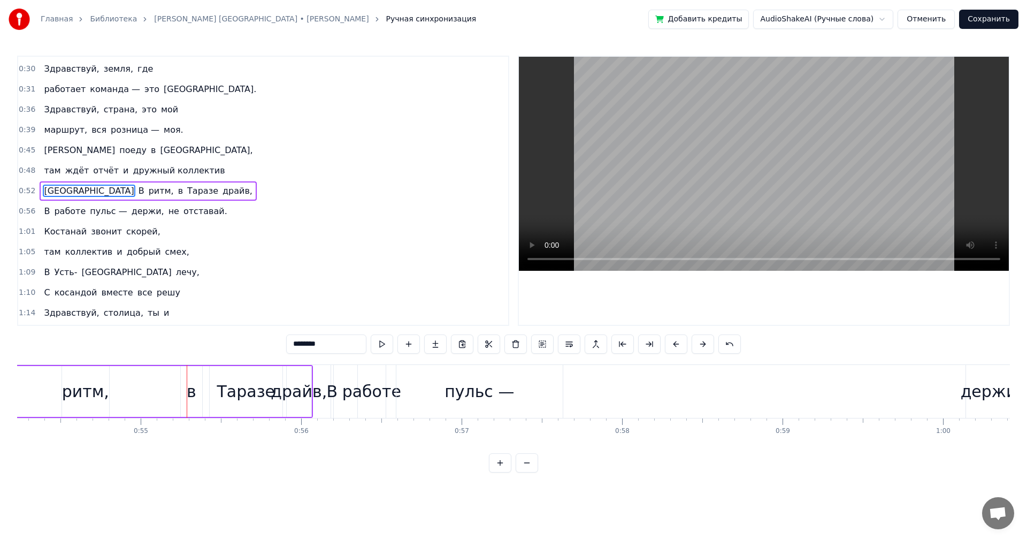
click at [137, 190] on span "В" at bounding box center [141, 191] width 8 height 12
type input "*"
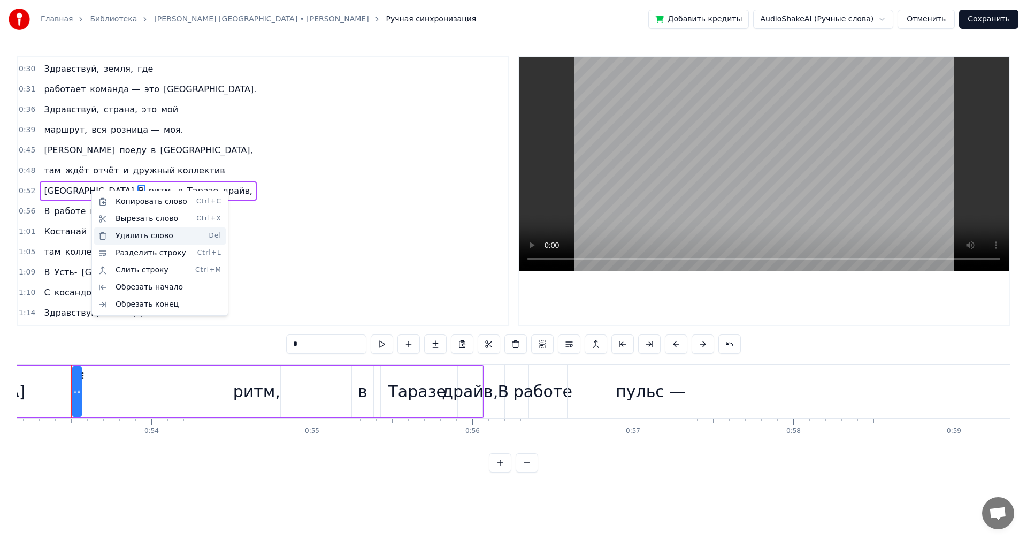
click at [147, 239] on div "Удалить слово Del" at bounding box center [160, 235] width 132 height 17
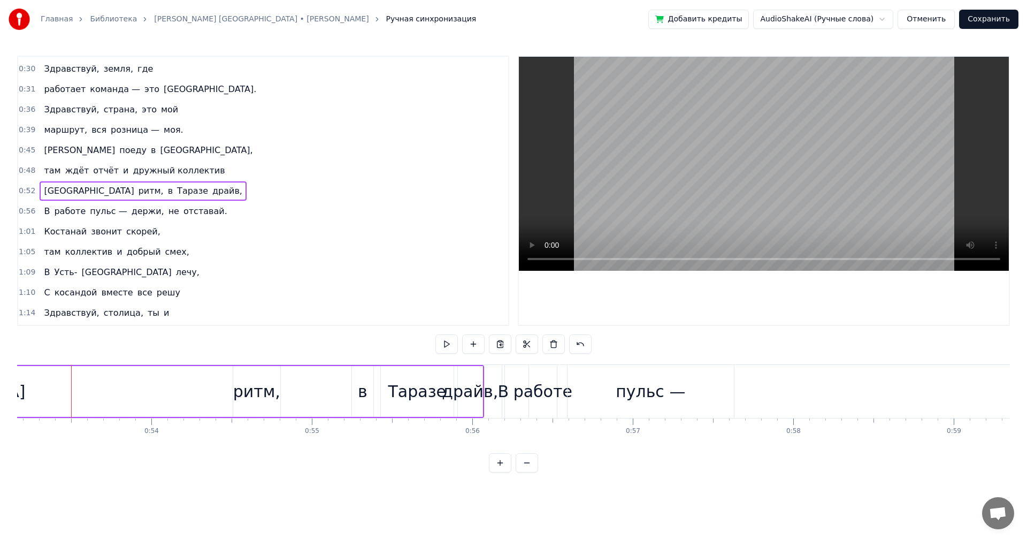
click at [171, 170] on span "дружный коллектив" at bounding box center [179, 170] width 94 height 12
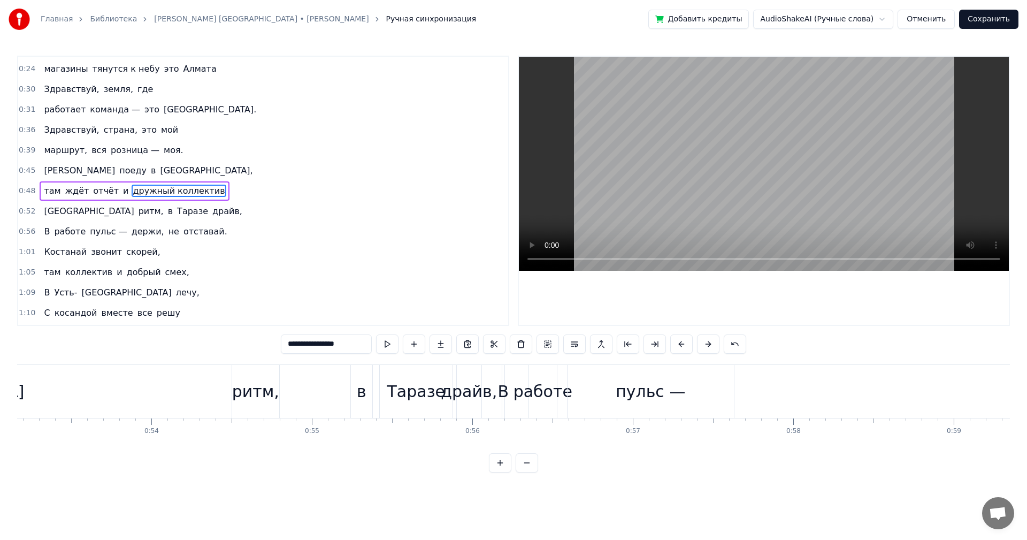
scroll to position [0, 8090]
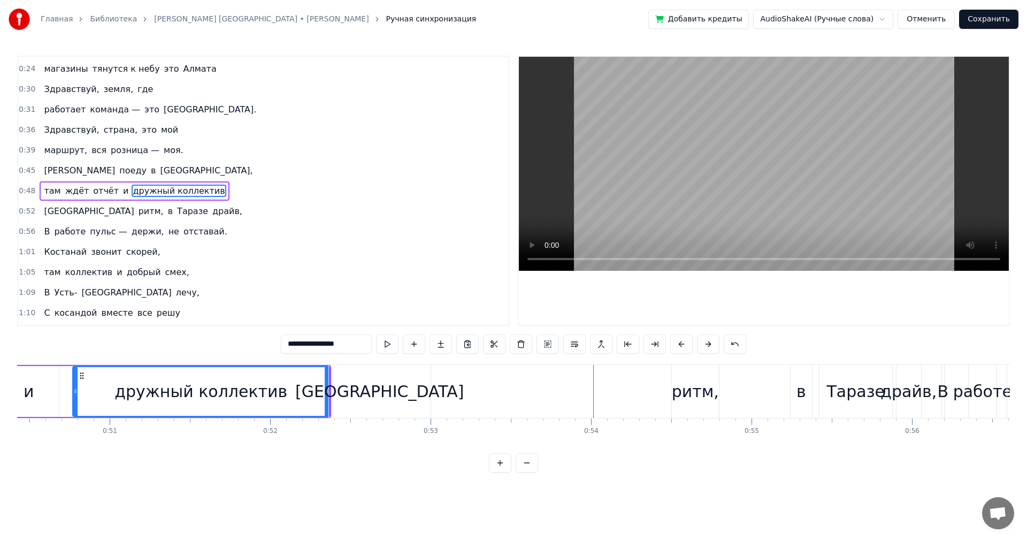
click at [53, 208] on span "[GEOGRAPHIC_DATA]" at bounding box center [89, 211] width 92 height 12
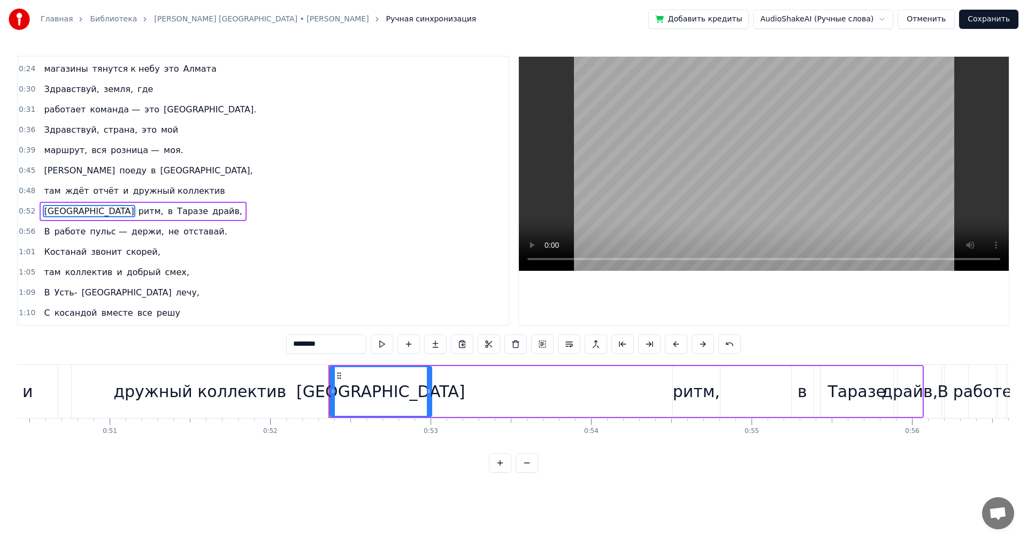
scroll to position [79, 0]
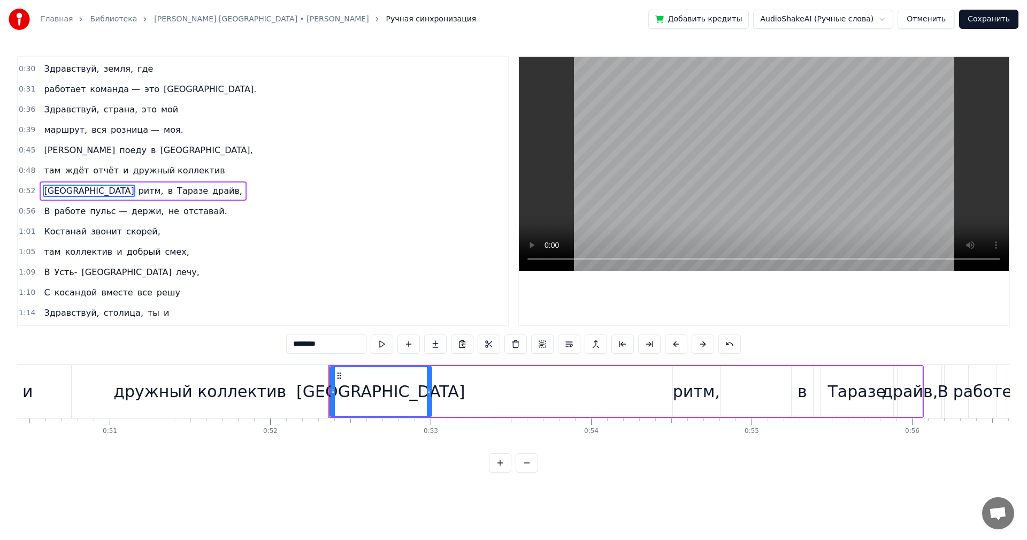
click at [293, 341] on input "********" at bounding box center [326, 343] width 80 height 19
click at [296, 342] on input "*********" at bounding box center [326, 343] width 80 height 19
type input "**********"
click at [40, 186] on div "В [GEOGRAPHIC_DATA] ритм, в [GEOGRAPHIC_DATA] драйв," at bounding box center [148, 190] width 216 height 19
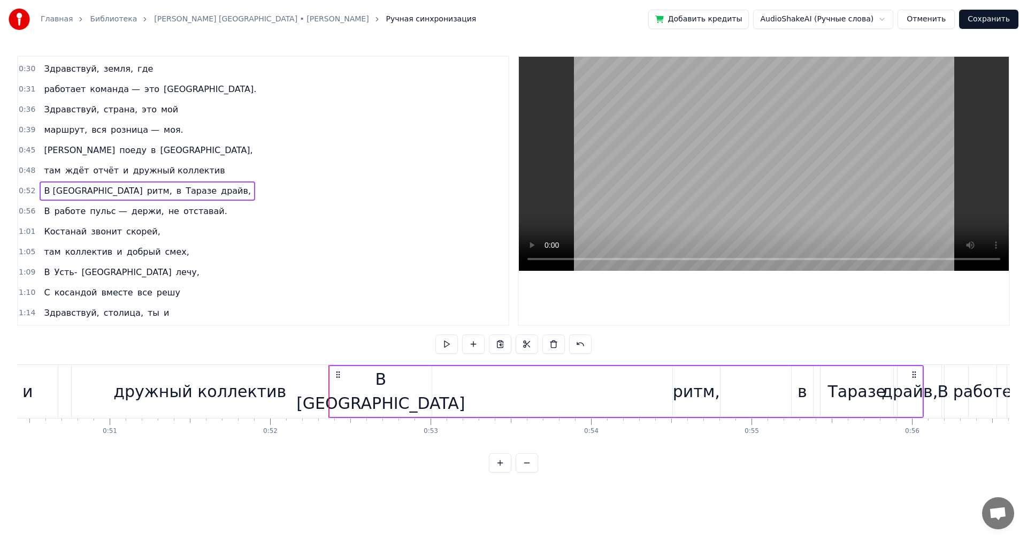
click at [52, 188] on span "В [GEOGRAPHIC_DATA]" at bounding box center [93, 191] width 101 height 12
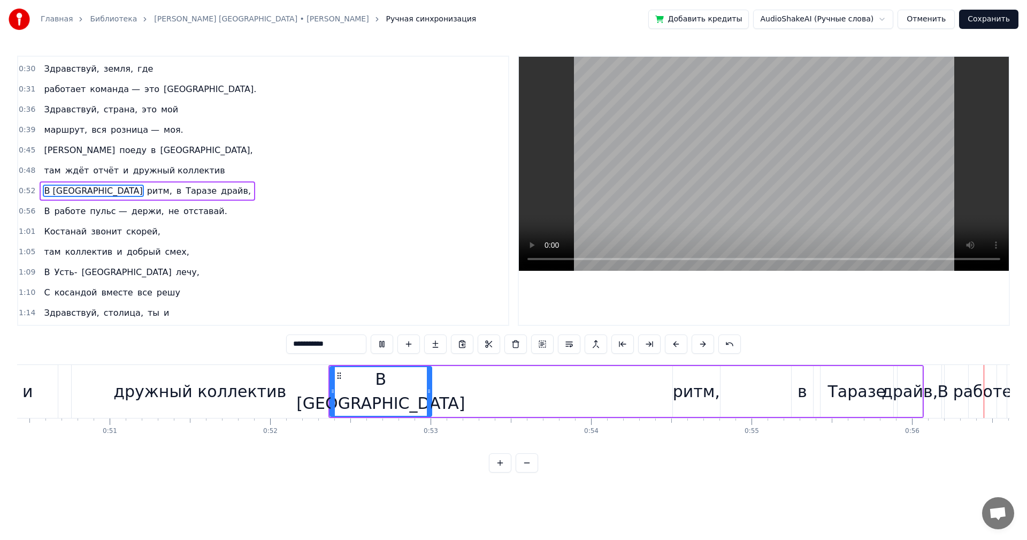
scroll to position [0, 8996]
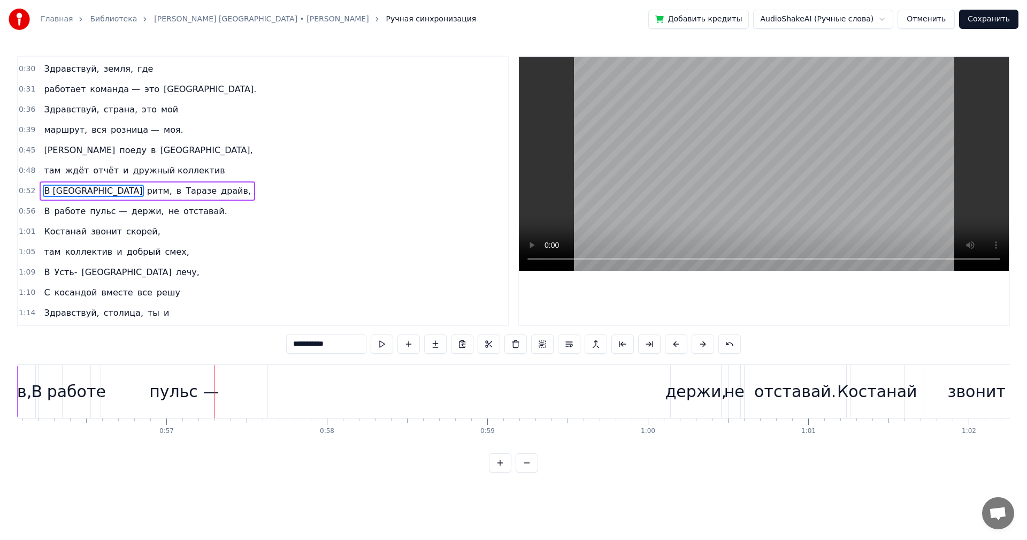
click at [206, 395] on div "пульс —" at bounding box center [184, 391] width 70 height 24
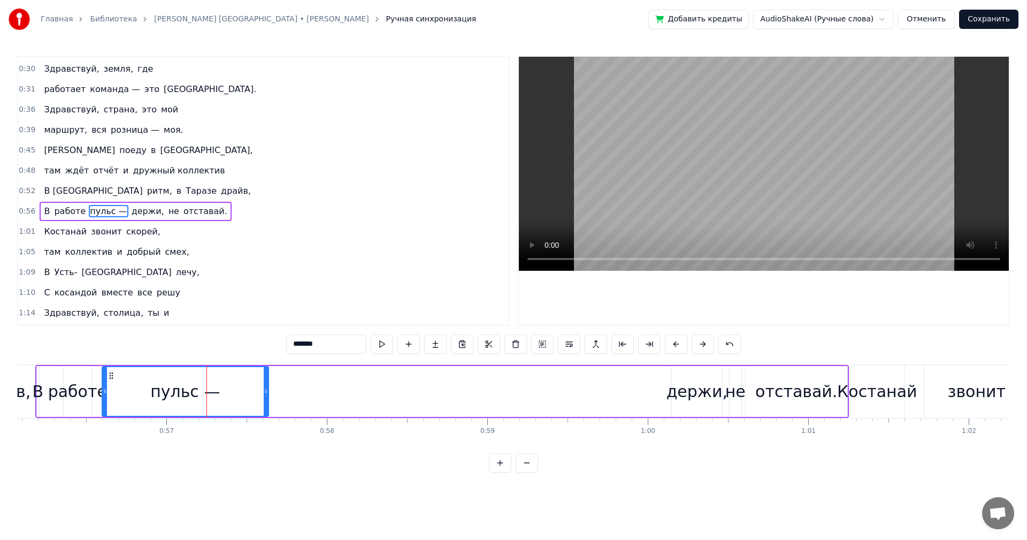
scroll to position [99, 0]
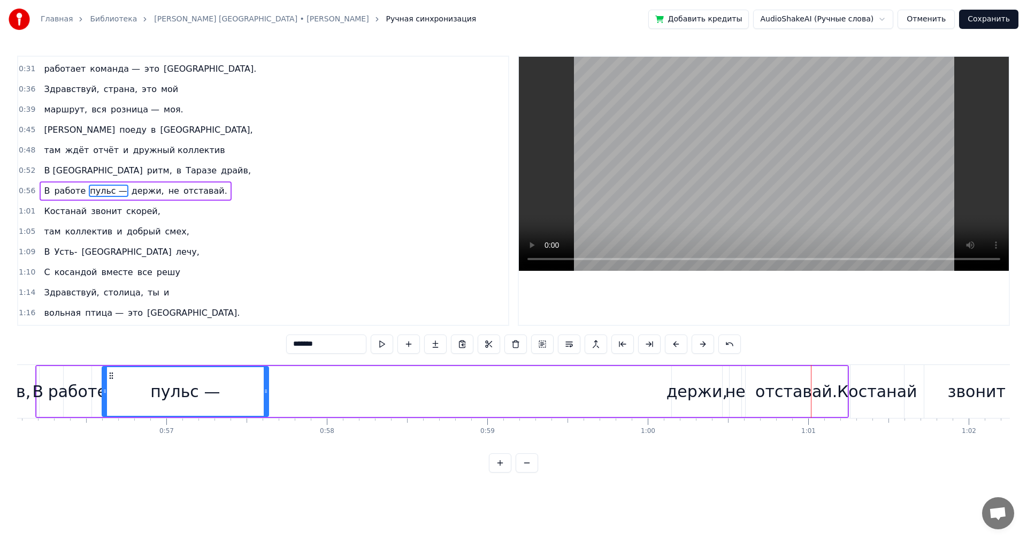
click at [43, 188] on span "В" at bounding box center [47, 191] width 8 height 12
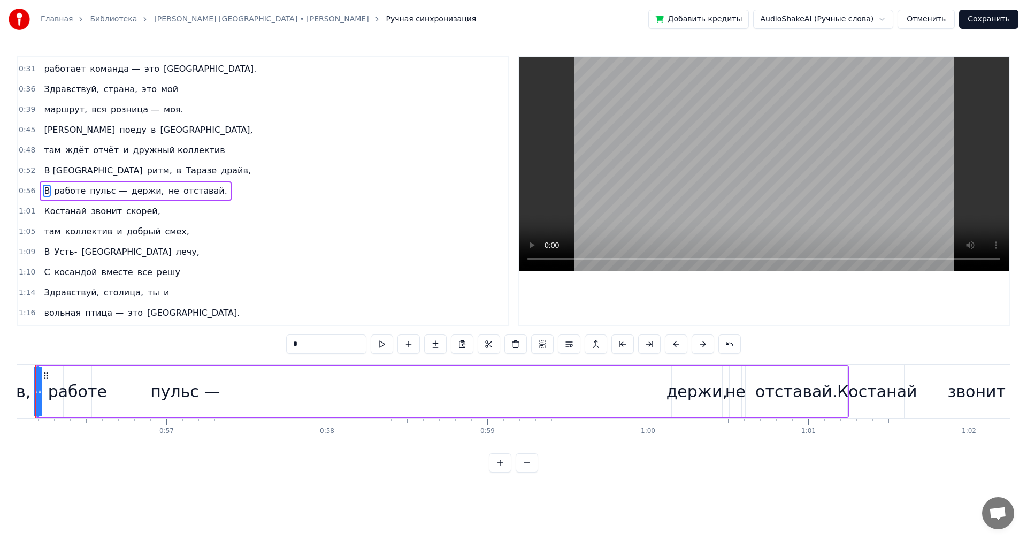
scroll to position [0, 8961]
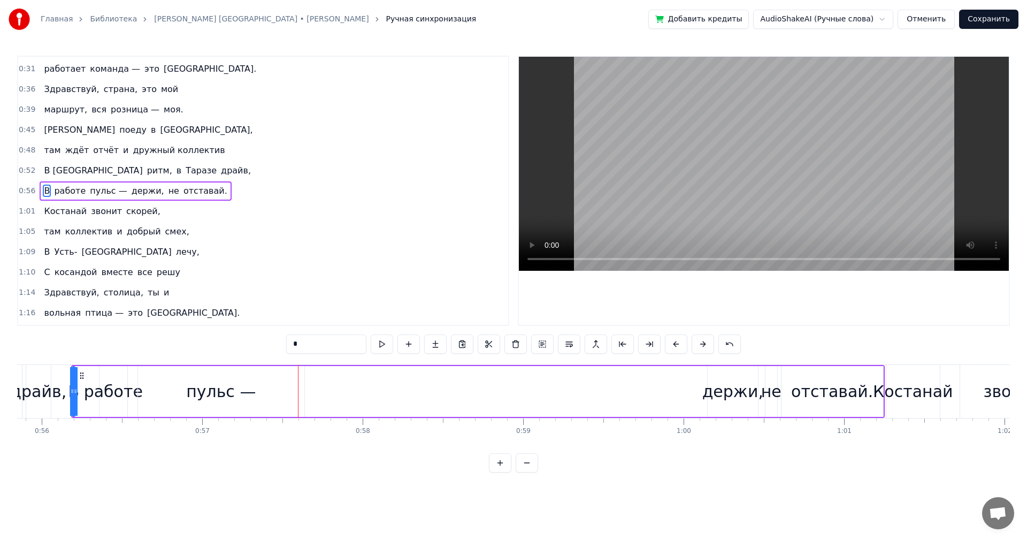
click at [135, 192] on span "держи," at bounding box center [147, 191] width 35 height 12
type input "******"
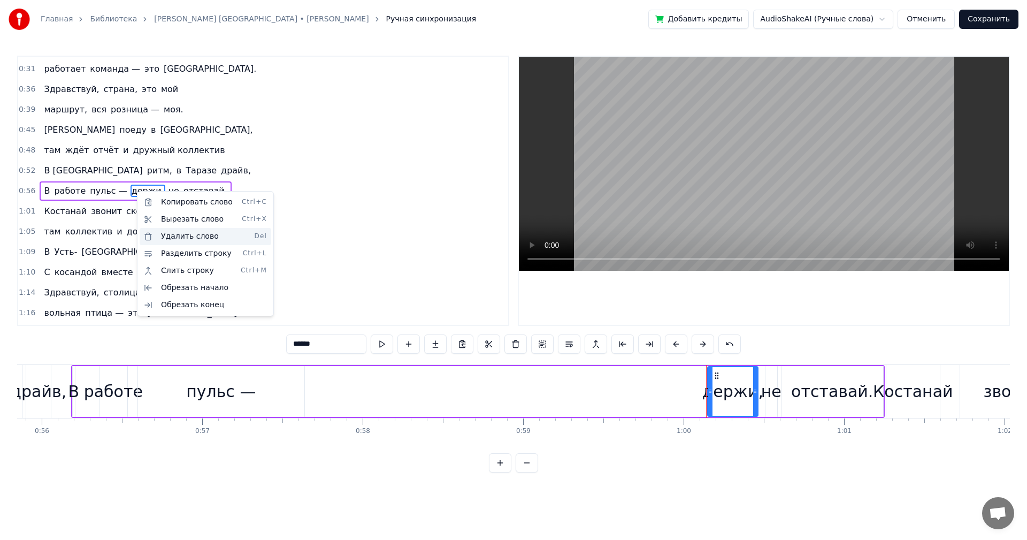
click at [188, 233] on div "Удалить слово Del" at bounding box center [206, 236] width 132 height 17
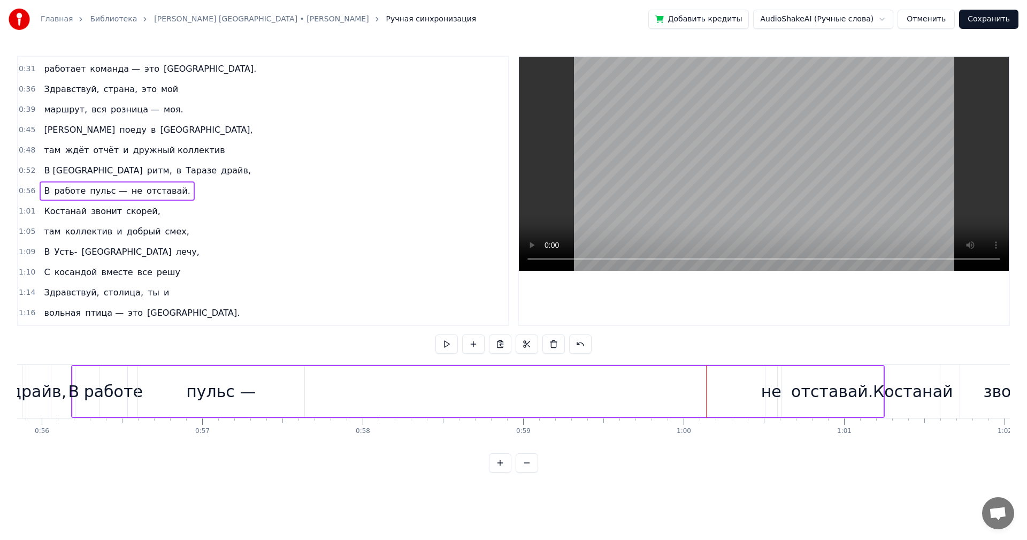
click at [130, 194] on span "не" at bounding box center [136, 191] width 13 height 12
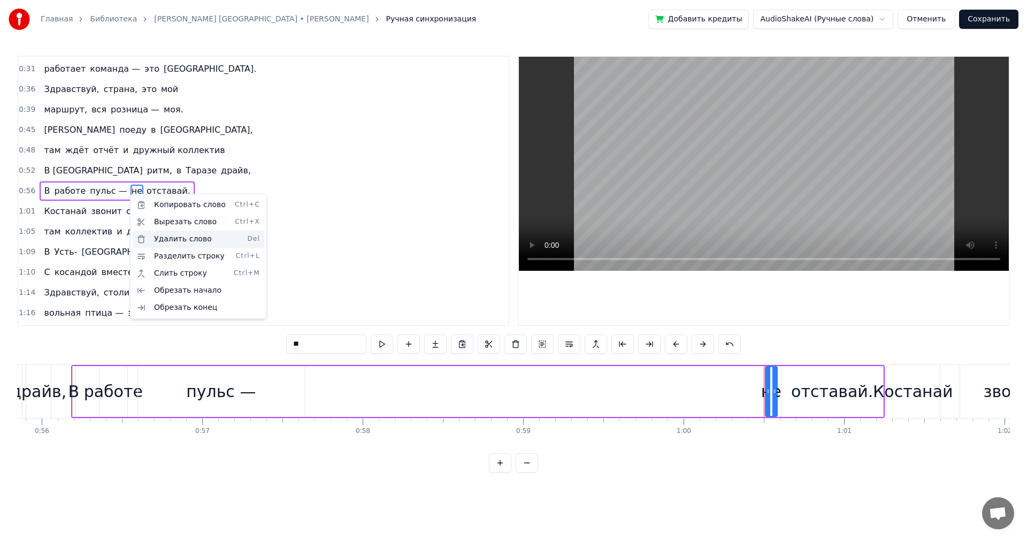
click at [185, 243] on div "Удалить слово Del" at bounding box center [199, 239] width 132 height 17
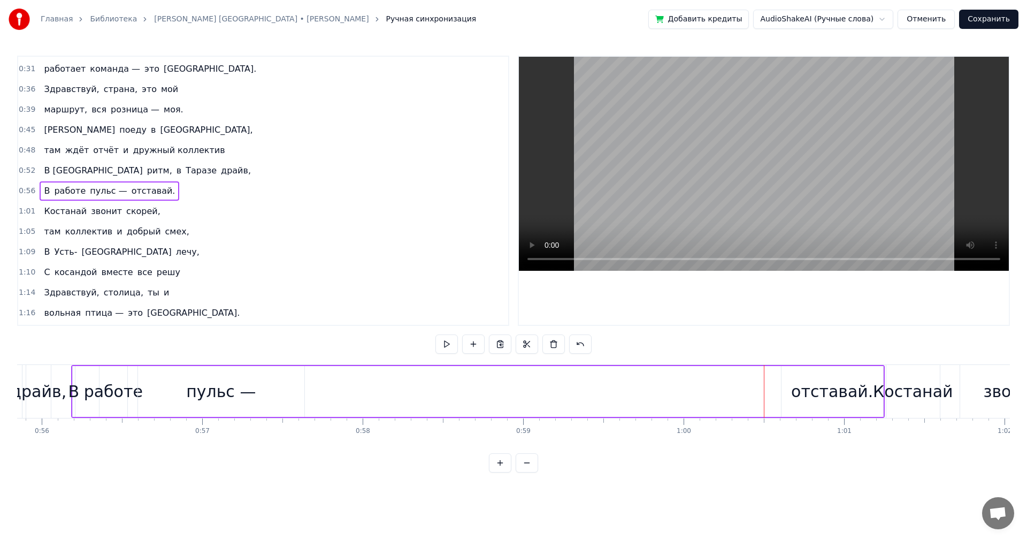
click at [135, 188] on span "отставай." at bounding box center [153, 191] width 46 height 12
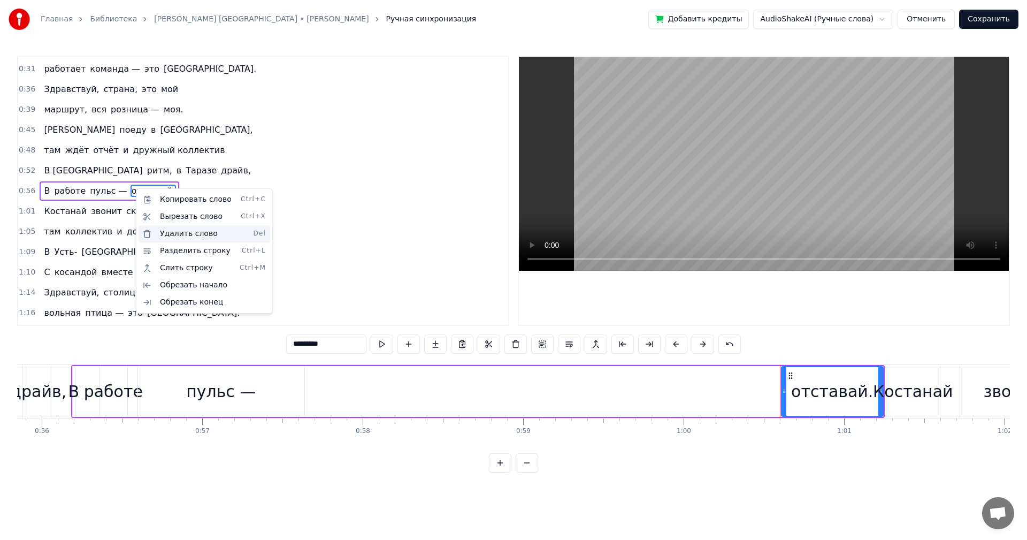
click at [192, 235] on div "Удалить слово Del" at bounding box center [205, 233] width 132 height 17
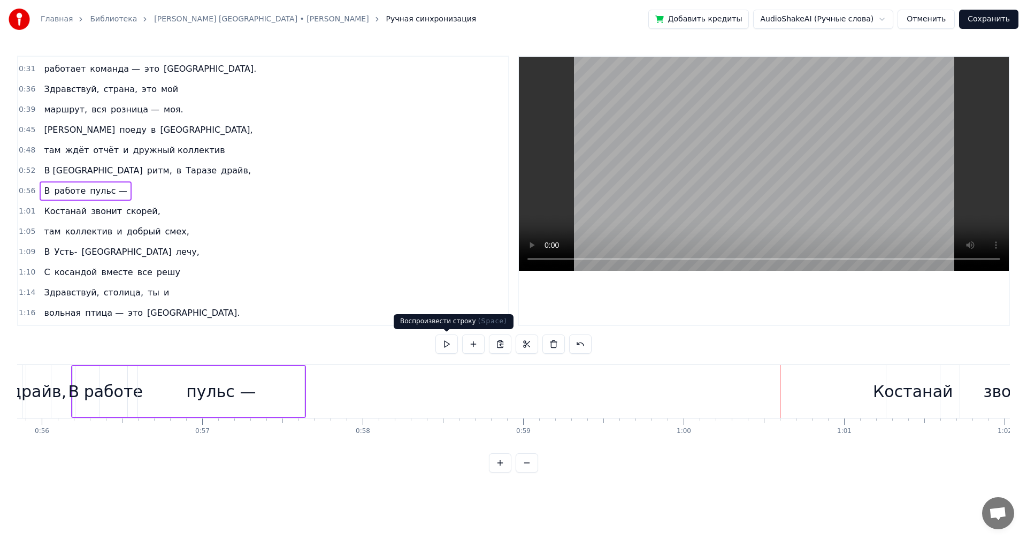
click at [446, 346] on button at bounding box center [446, 343] width 22 height 19
click at [111, 188] on span "пульс —" at bounding box center [108, 191] width 39 height 12
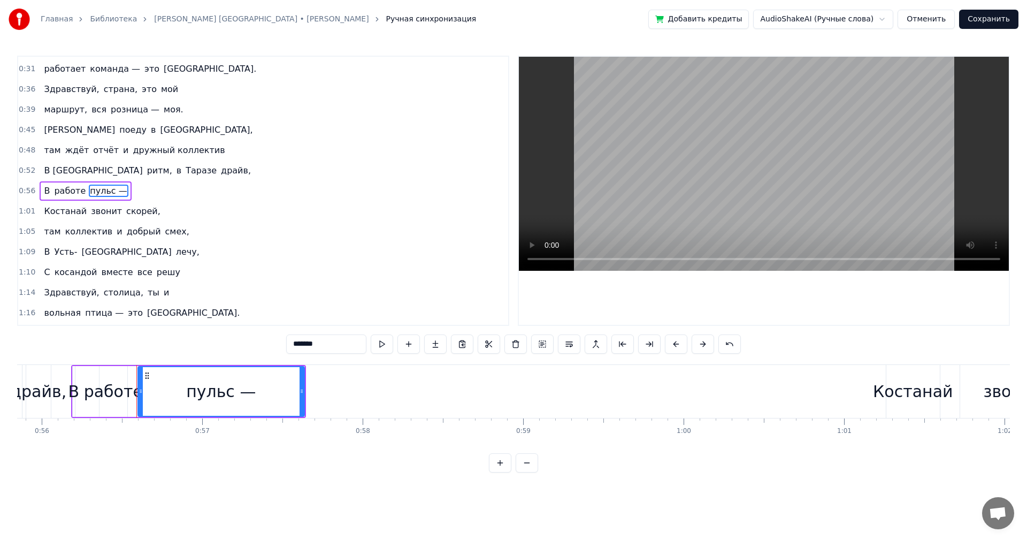
click at [335, 344] on input "*******" at bounding box center [326, 343] width 80 height 19
click at [908, 392] on div "Костанай" at bounding box center [913, 391] width 80 height 24
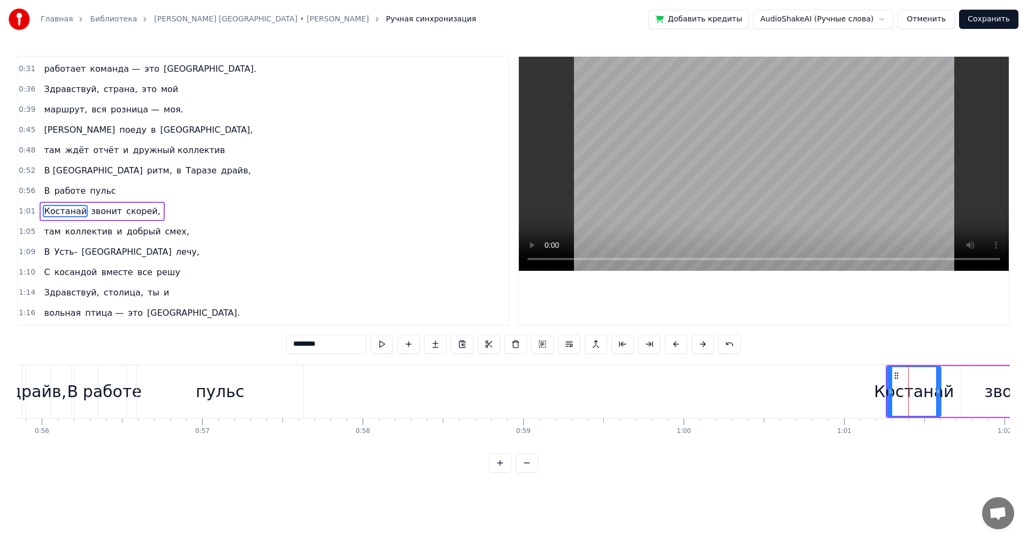
scroll to position [120, 0]
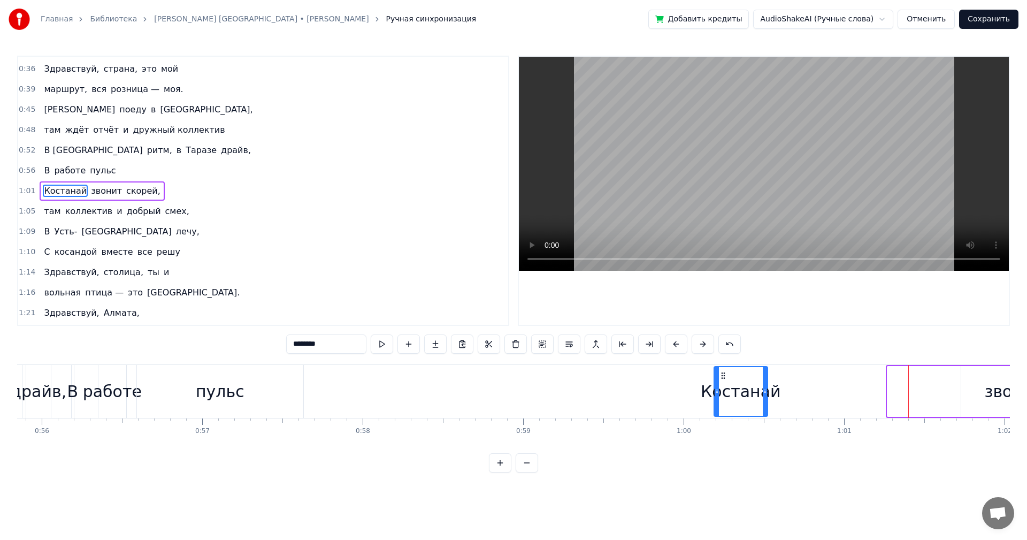
drag, startPoint x: 895, startPoint y: 371, endPoint x: 723, endPoint y: 366, distance: 171.8
click at [722, 366] on div "Костанай" at bounding box center [740, 391] width 55 height 51
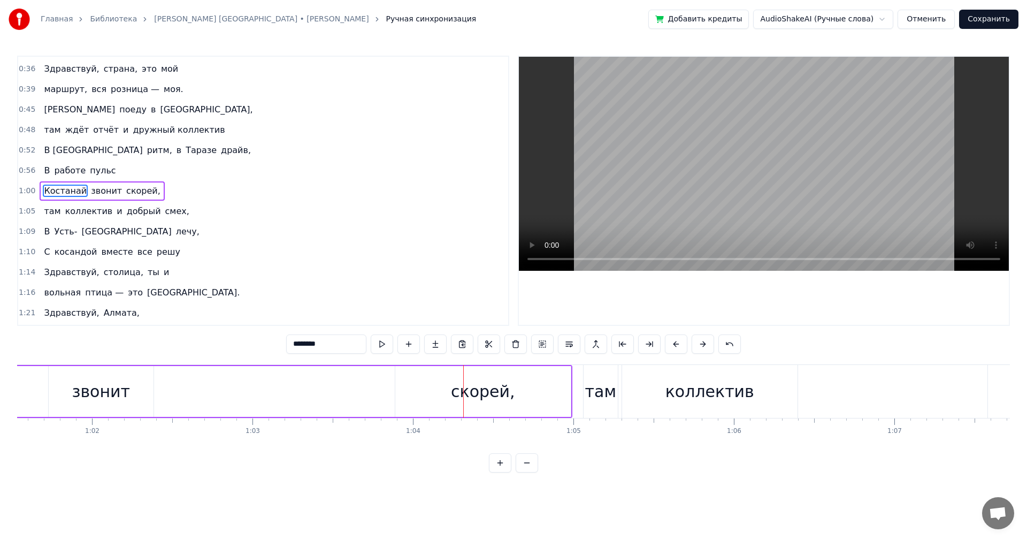
click at [99, 192] on span "звонит" at bounding box center [106, 191] width 33 height 12
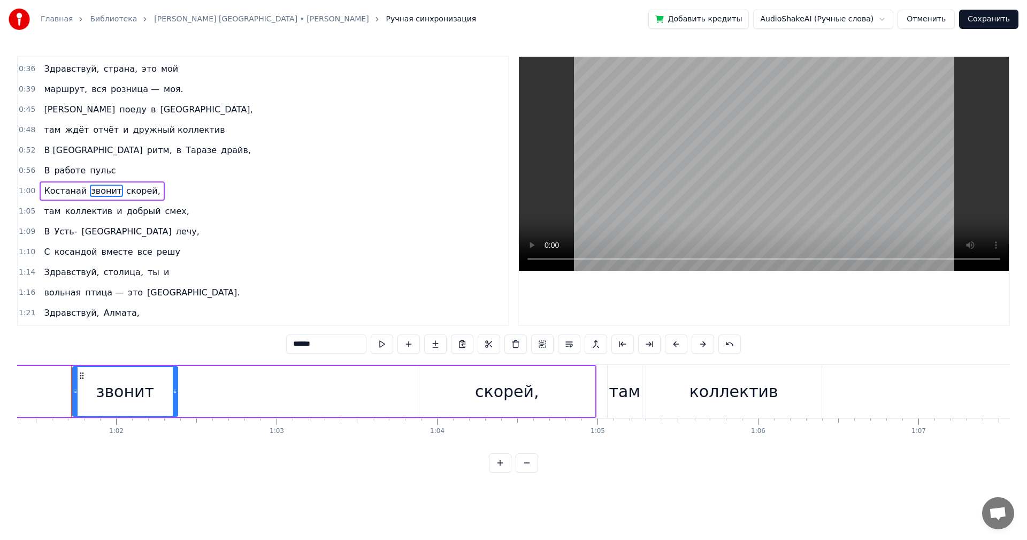
click at [295, 345] on input "******" at bounding box center [326, 343] width 80 height 19
click at [299, 341] on input "*********" at bounding box center [326, 343] width 80 height 19
click at [327, 344] on input "*********" at bounding box center [326, 343] width 80 height 19
click at [333, 344] on input "*********" at bounding box center [326, 343] width 80 height 19
click at [301, 344] on input "*******" at bounding box center [326, 343] width 80 height 19
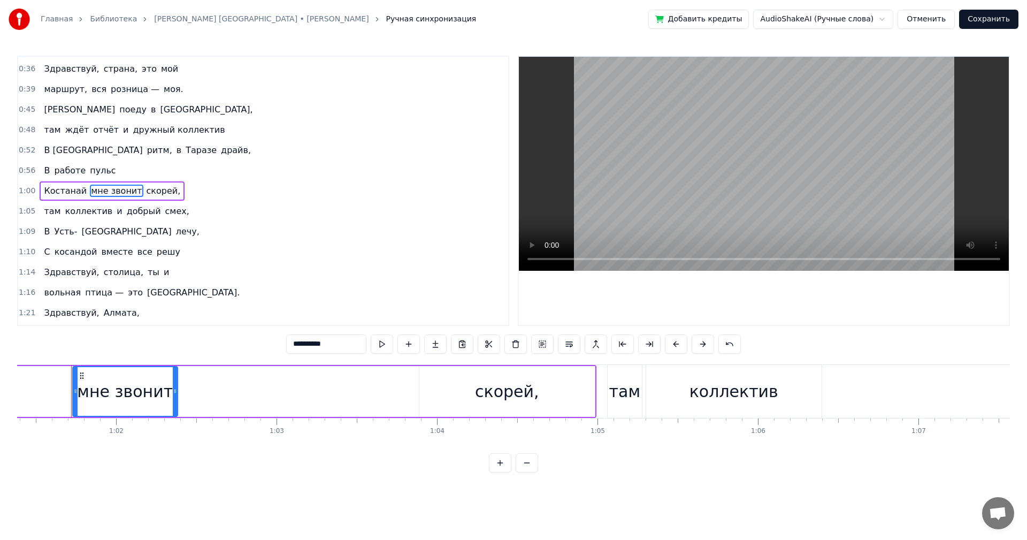
click at [464, 395] on div "скорей," at bounding box center [506, 391] width 175 height 51
type input "*******"
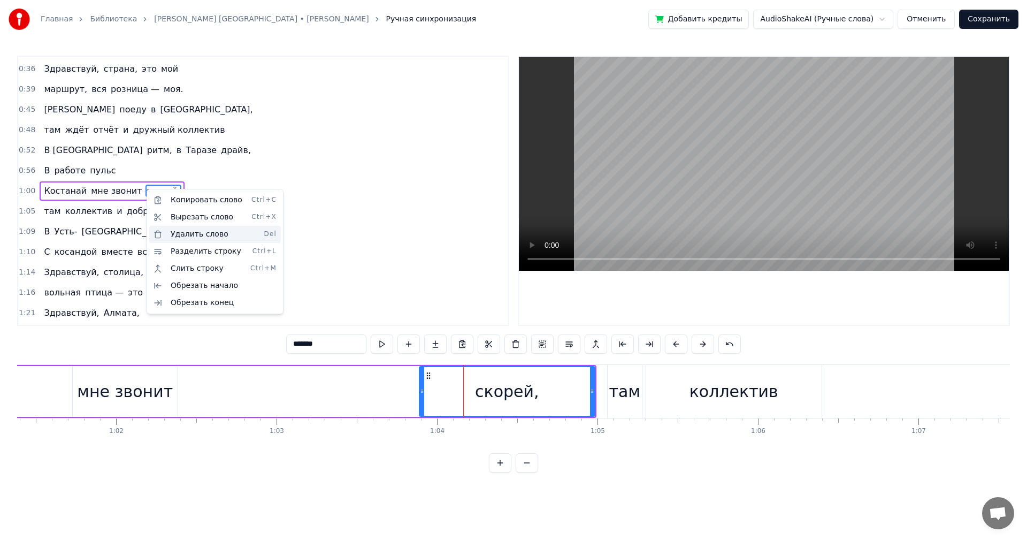
click at [205, 237] on div "Удалить слово Del" at bounding box center [215, 234] width 132 height 17
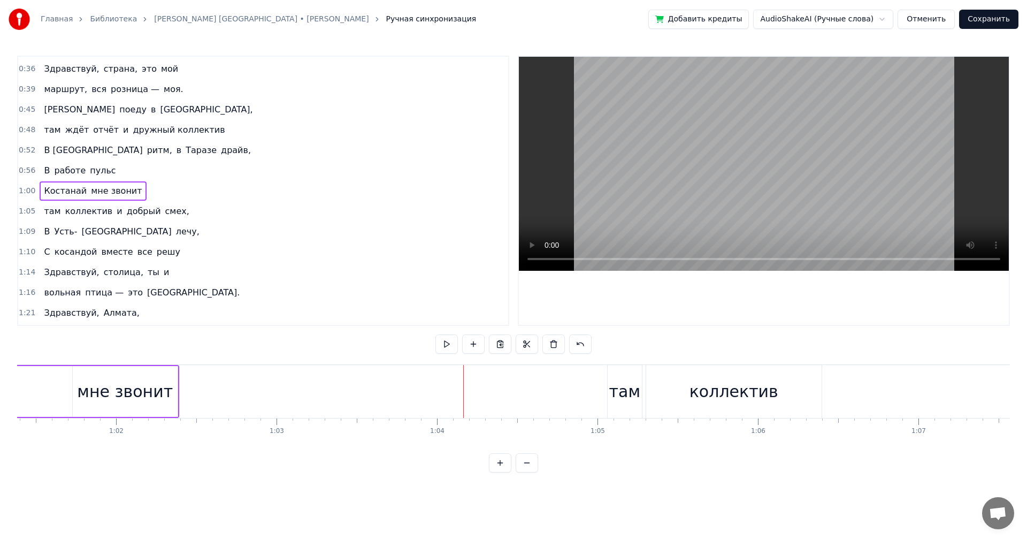
click at [51, 190] on span "Костанай" at bounding box center [65, 191] width 45 height 12
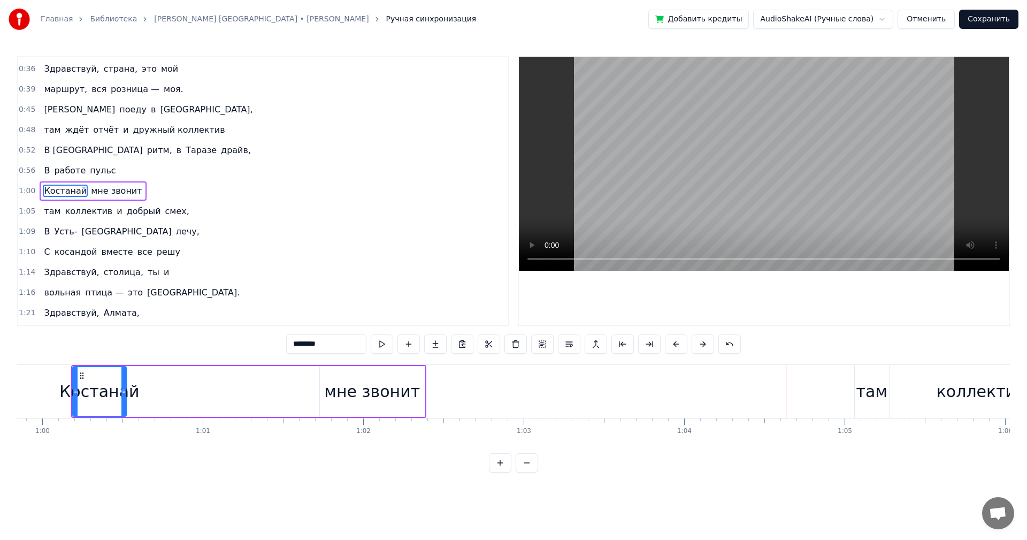
click at [886, 382] on div "там" at bounding box center [872, 391] width 34 height 53
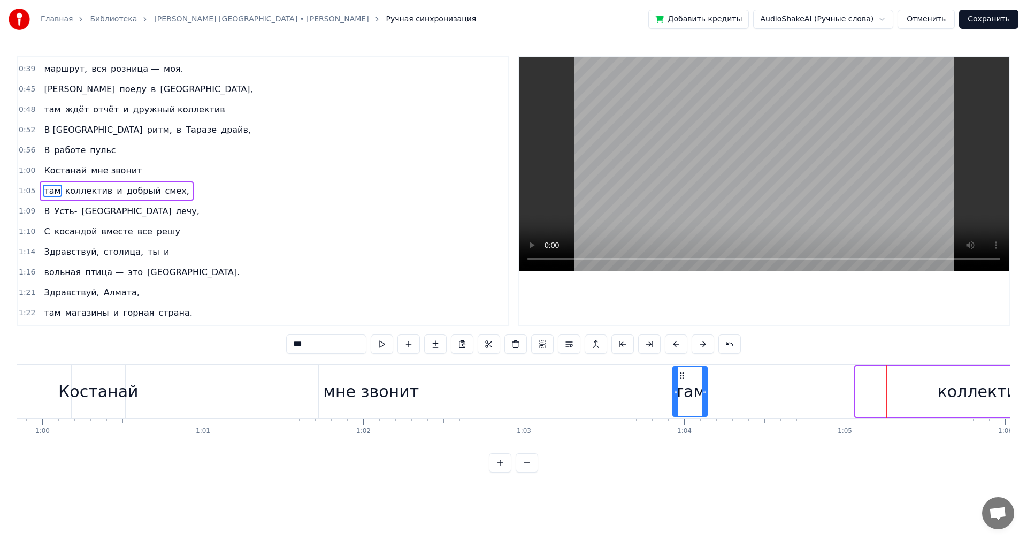
drag, startPoint x: 865, startPoint y: 372, endPoint x: 682, endPoint y: 368, distance: 183.0
click at [682, 368] on div "там" at bounding box center [689, 391] width 33 height 49
click at [956, 381] on div "коллектив" at bounding box center [982, 391] width 89 height 24
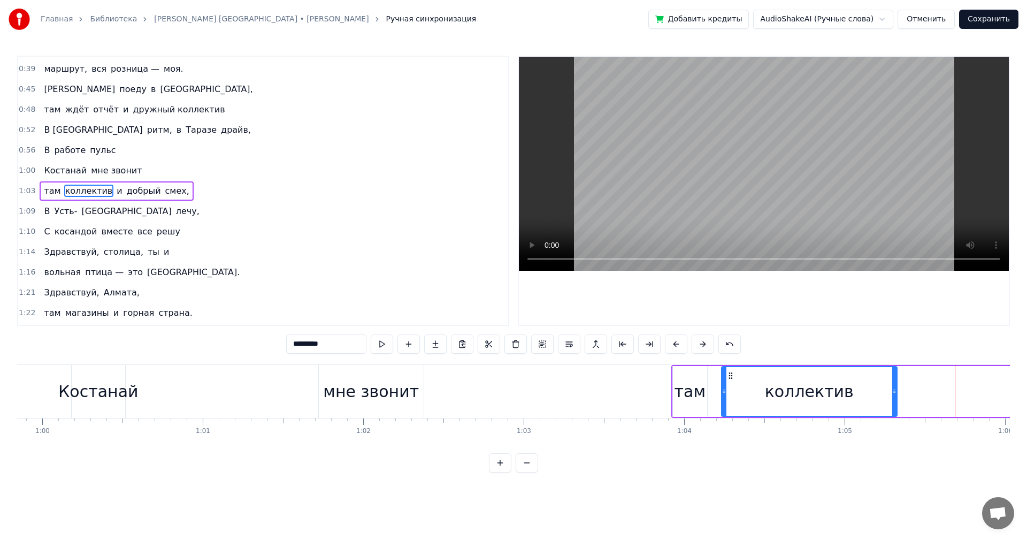
drag, startPoint x: 903, startPoint y: 374, endPoint x: 730, endPoint y: 370, distance: 172.8
click at [730, 370] on div "коллектив" at bounding box center [809, 391] width 174 height 49
click at [686, 384] on div "там" at bounding box center [690, 391] width 32 height 24
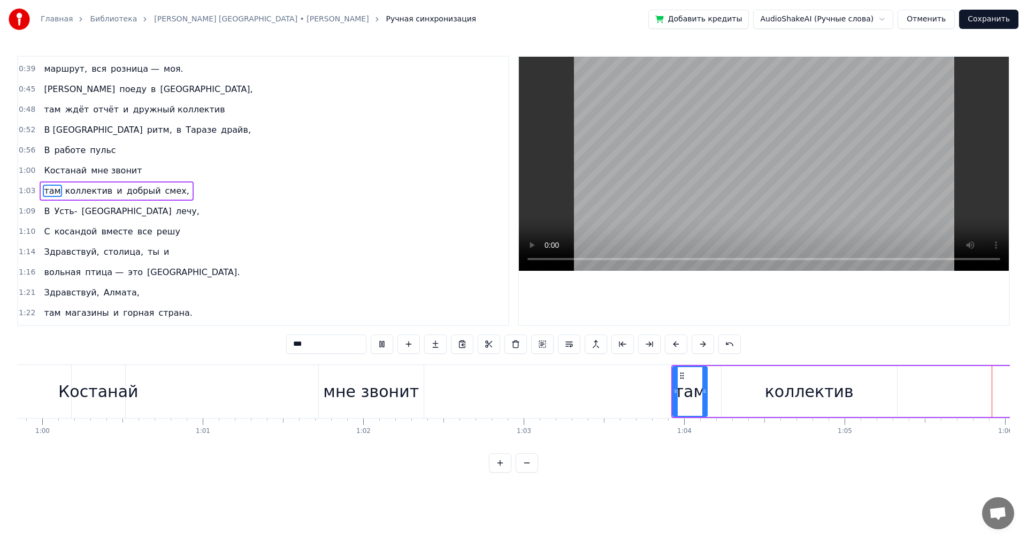
scroll to position [0, 10522]
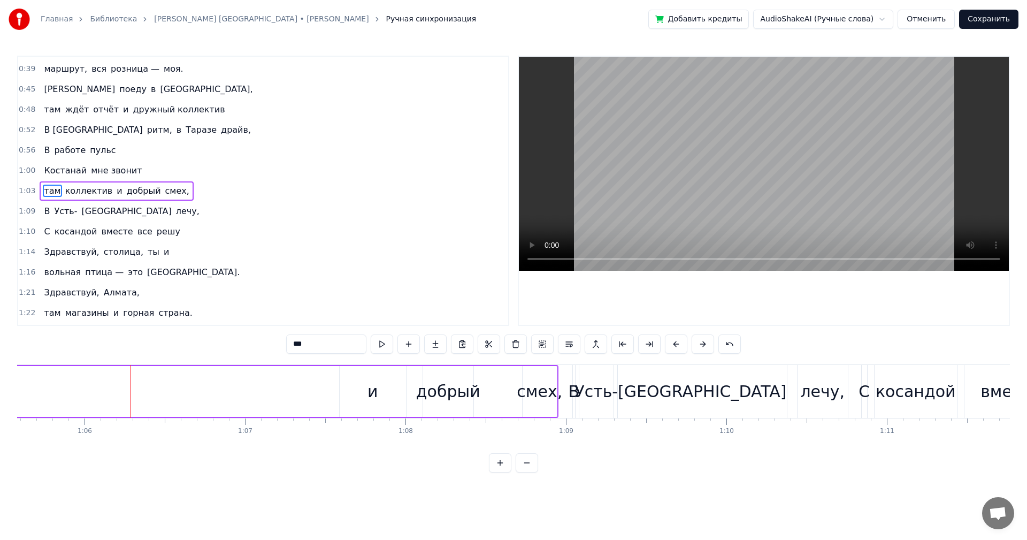
click at [386, 392] on div "и" at bounding box center [373, 391] width 66 height 51
click at [448, 379] on div "добрый" at bounding box center [448, 391] width 64 height 24
type input "******"
click at [517, 387] on div "там коллектив и добрый смех," at bounding box center [155, 391] width 808 height 53
click at [540, 393] on div "смех," at bounding box center [539, 391] width 45 height 24
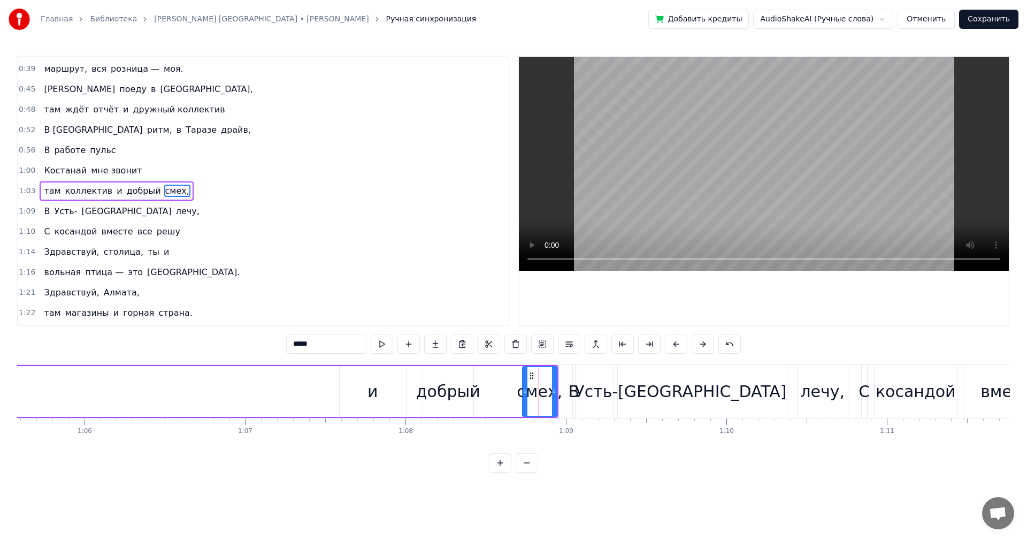
click at [464, 387] on div "добрый" at bounding box center [448, 391] width 64 height 24
click at [375, 384] on div "и" at bounding box center [372, 391] width 11 height 24
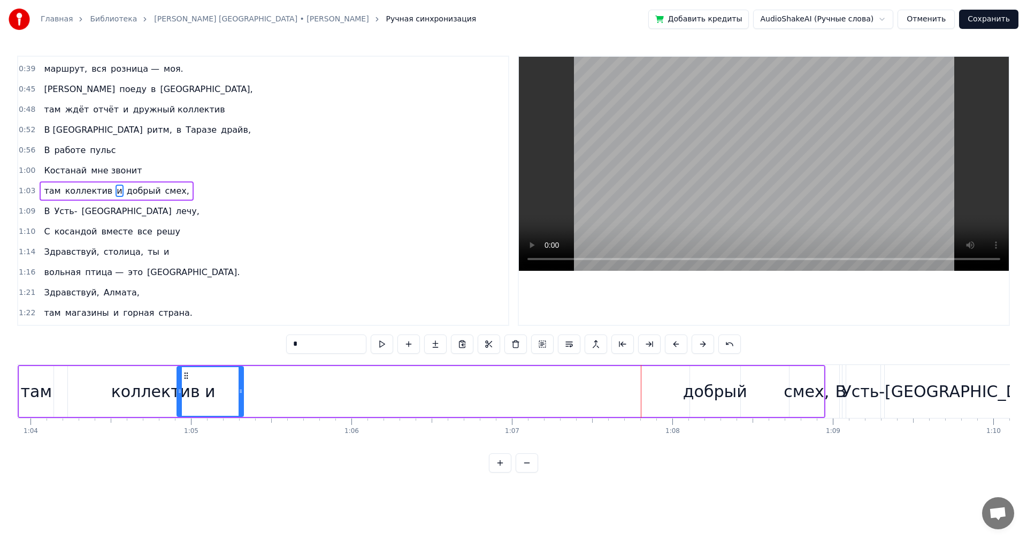
scroll to position [0, 10251]
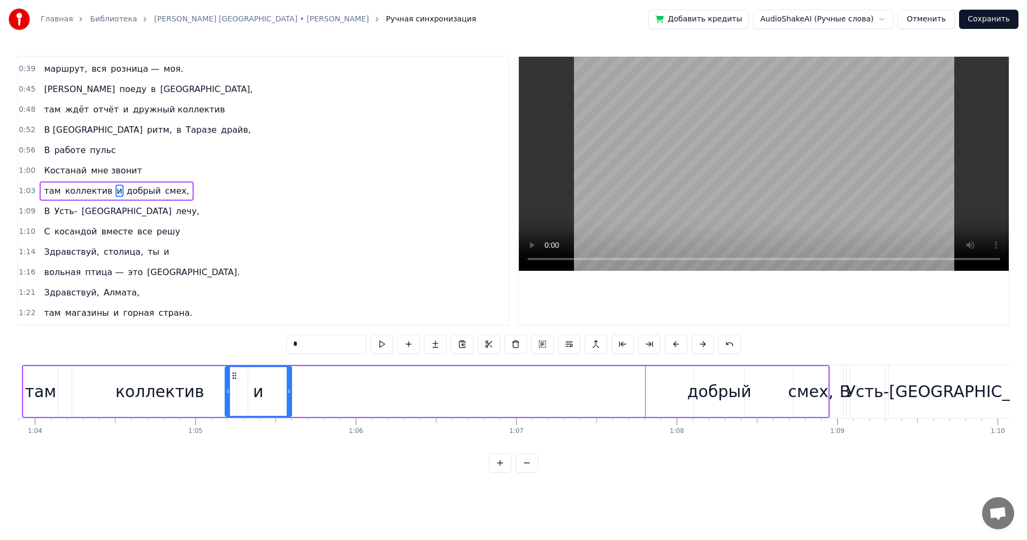
drag, startPoint x: 350, startPoint y: 375, endPoint x: 235, endPoint y: 378, distance: 114.5
click at [235, 378] on icon at bounding box center [234, 375] width 9 height 9
click at [720, 388] on div "добрый" at bounding box center [719, 391] width 64 height 24
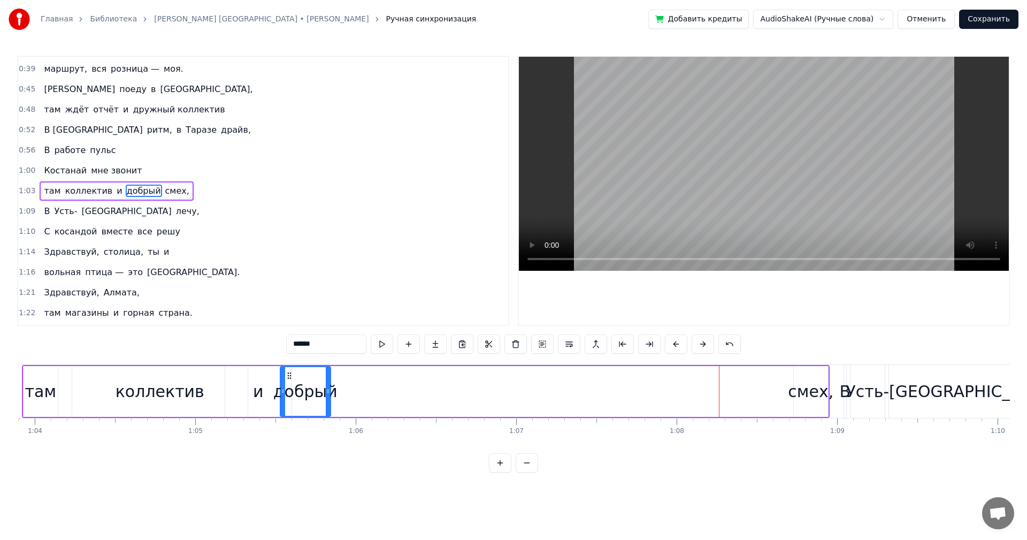
drag, startPoint x: 691, startPoint y: 374, endPoint x: 290, endPoint y: 376, distance: 400.6
click at [290, 376] on icon at bounding box center [289, 375] width 9 height 9
click at [812, 385] on div "смех," at bounding box center [810, 391] width 45 height 24
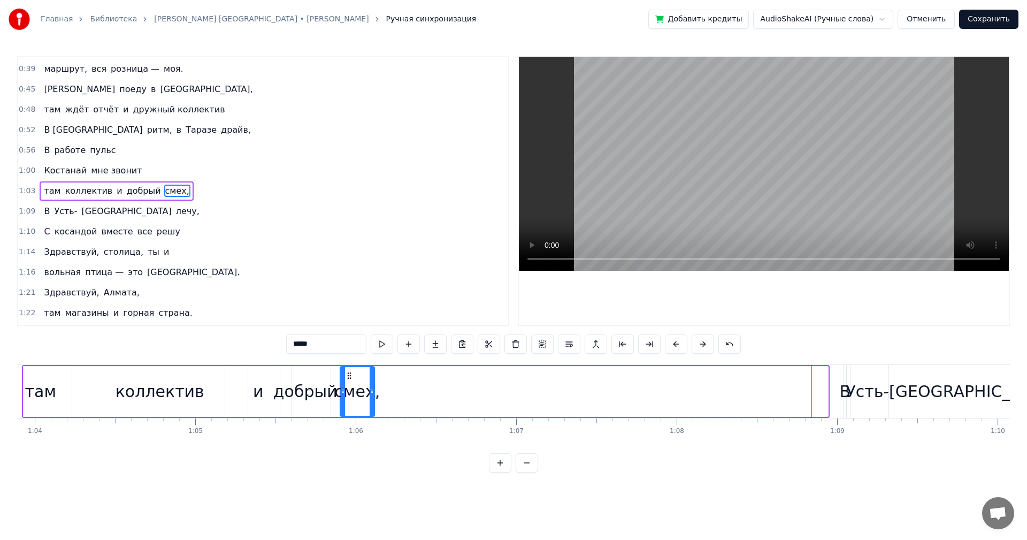
drag, startPoint x: 802, startPoint y: 371, endPoint x: 348, endPoint y: 380, distance: 453.6
click at [348, 380] on div "смех," at bounding box center [357, 391] width 33 height 49
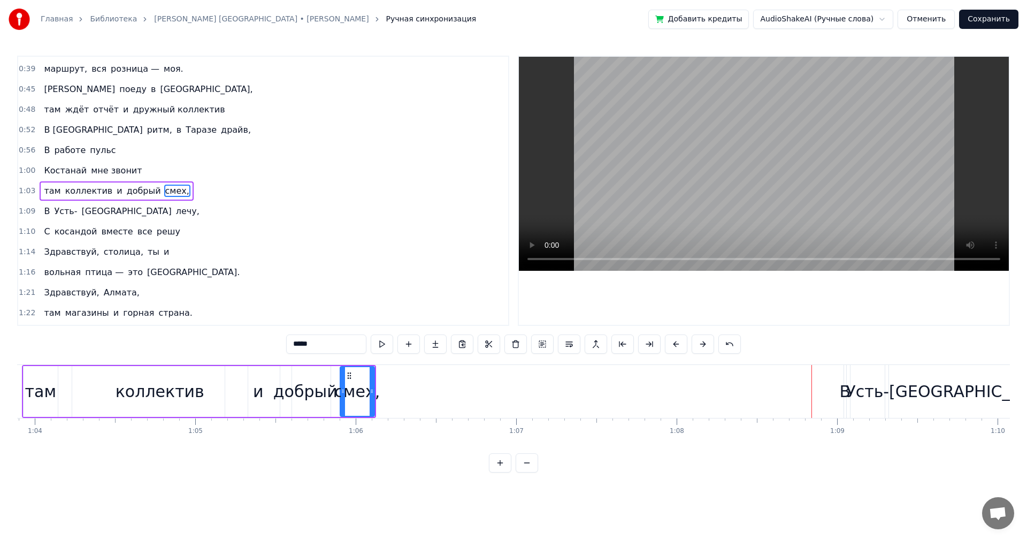
click at [46, 171] on span "Костанай" at bounding box center [65, 170] width 45 height 12
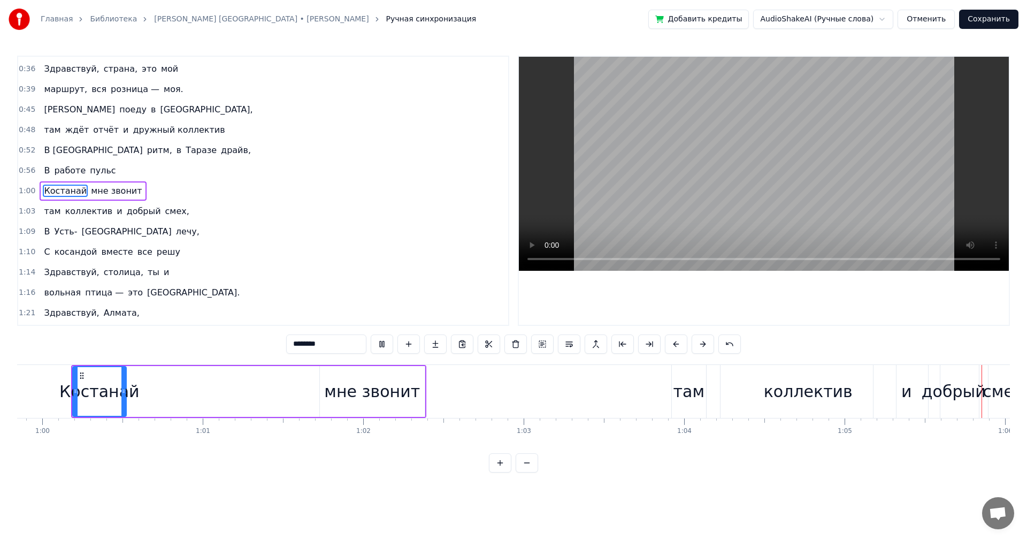
scroll to position [0, 10503]
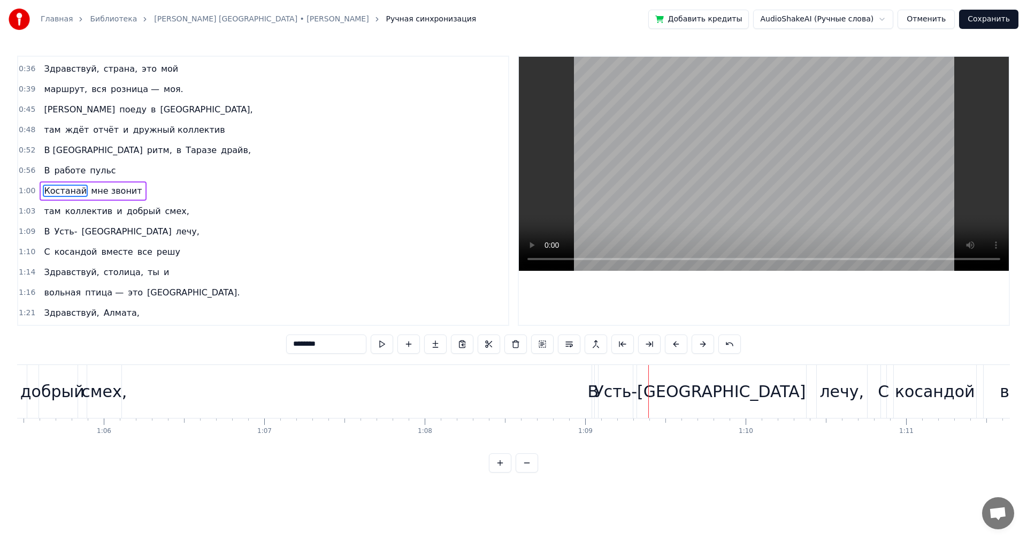
click at [595, 386] on div "В" at bounding box center [593, 391] width 11 height 24
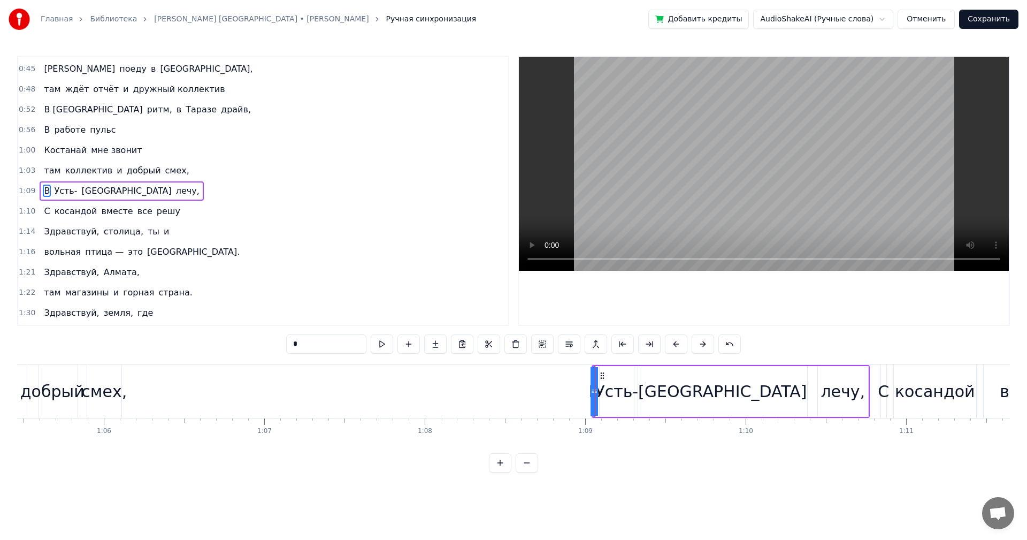
click at [592, 387] on icon at bounding box center [592, 391] width 4 height 9
click at [647, 394] on div "[GEOGRAPHIC_DATA]" at bounding box center [722, 391] width 169 height 51
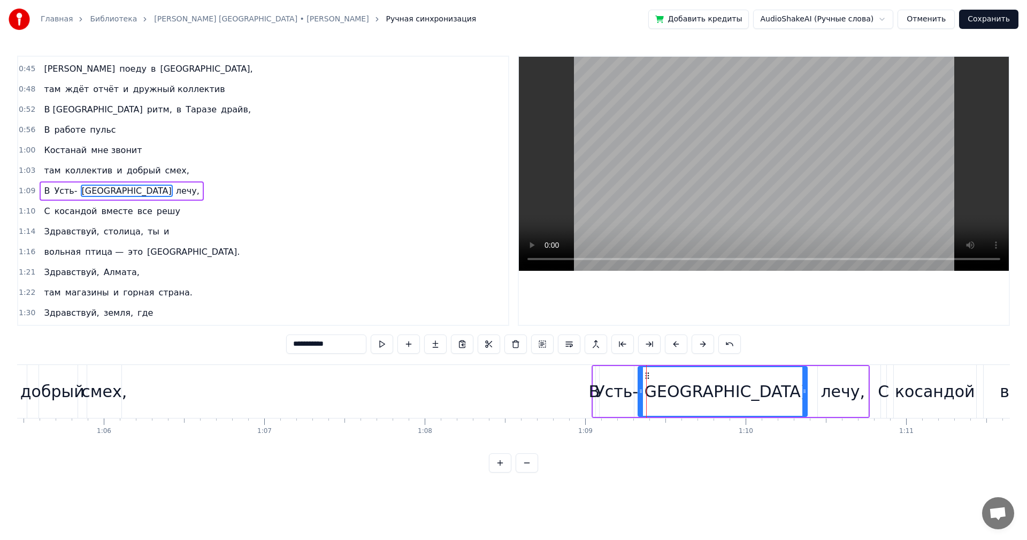
click at [595, 395] on div "В" at bounding box center [594, 391] width 11 height 24
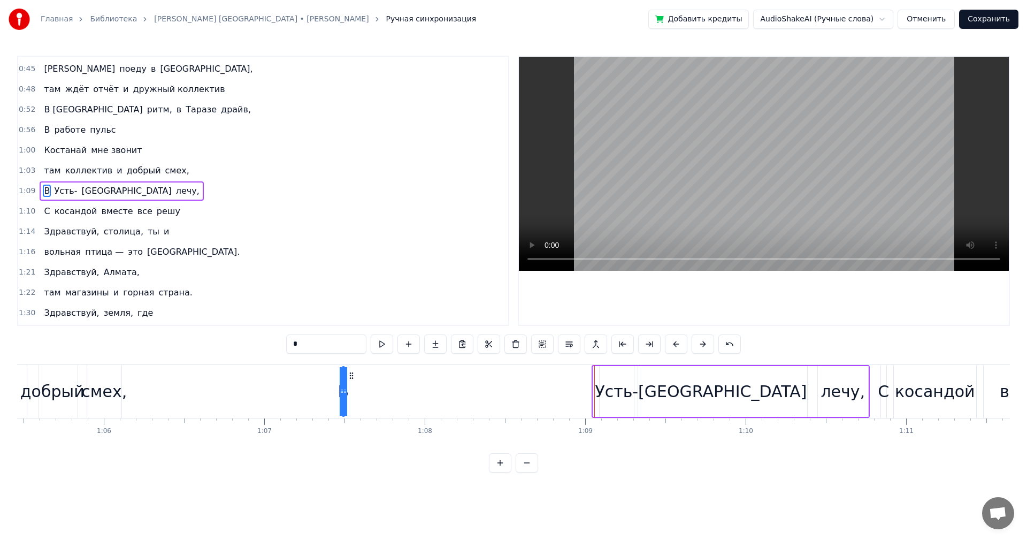
drag, startPoint x: 602, startPoint y: 375, endPoint x: 351, endPoint y: 375, distance: 250.8
click at [351, 375] on icon at bounding box center [351, 375] width 9 height 9
click at [628, 388] on div "Усть-" at bounding box center [616, 391] width 43 height 24
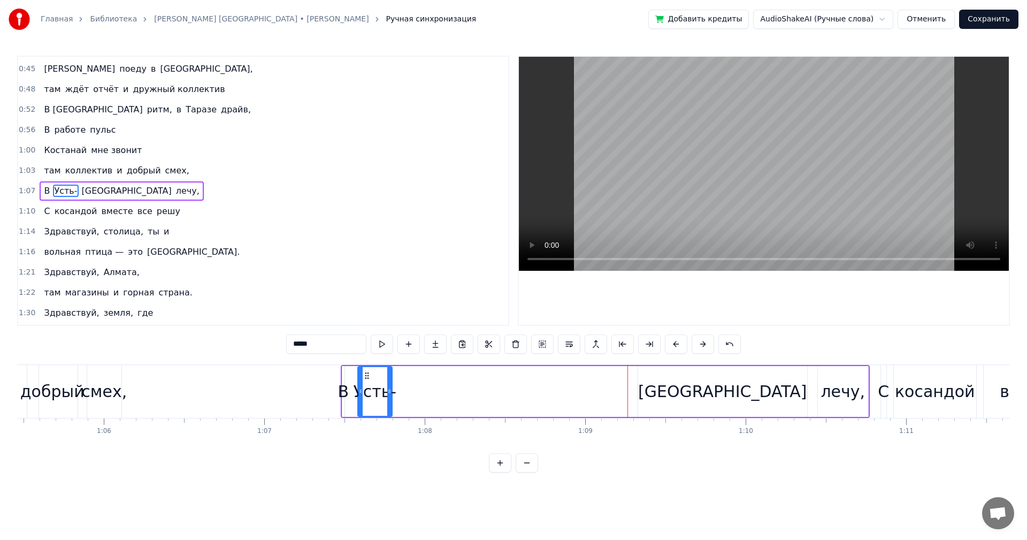
drag, startPoint x: 609, startPoint y: 375, endPoint x: 367, endPoint y: 368, distance: 241.8
click at [367, 368] on div "Усть-" at bounding box center [374, 391] width 33 height 49
click at [691, 378] on div "[GEOGRAPHIC_DATA]" at bounding box center [722, 391] width 169 height 51
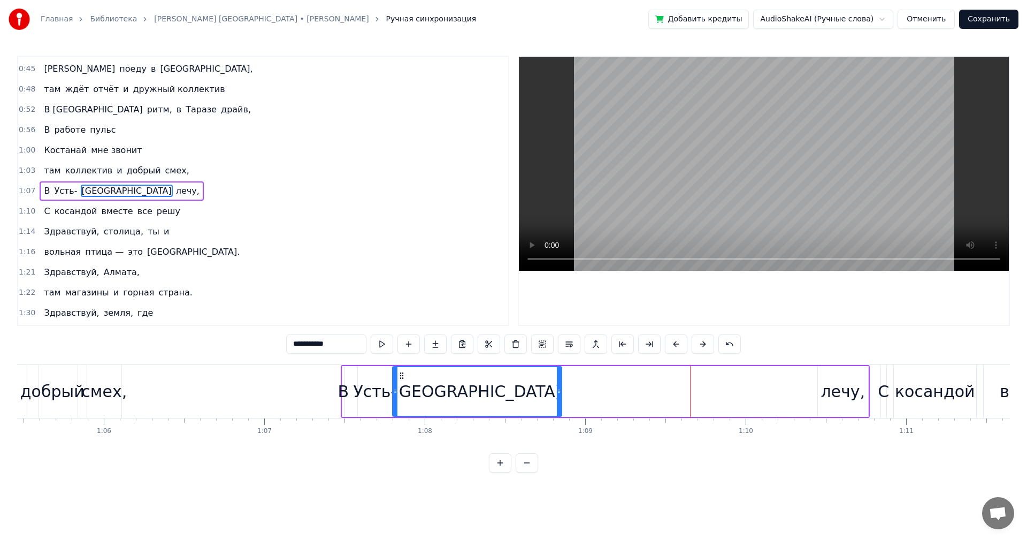
drag, startPoint x: 647, startPoint y: 375, endPoint x: 401, endPoint y: 374, distance: 245.5
click at [401, 374] on icon at bounding box center [401, 375] width 9 height 9
click at [342, 393] on div "В" at bounding box center [343, 391] width 11 height 24
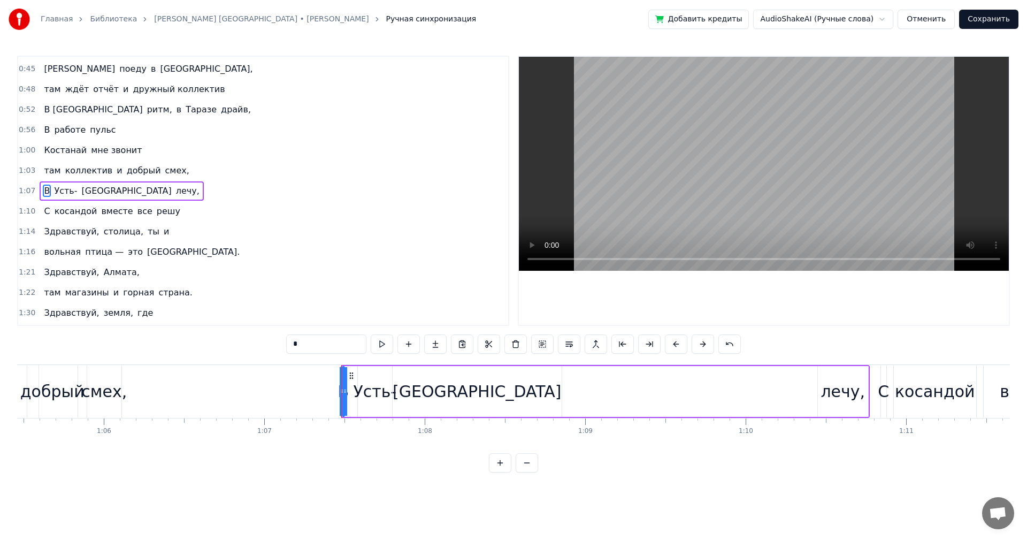
click at [316, 345] on input "*" at bounding box center [326, 343] width 80 height 19
type input "*****"
drag, startPoint x: 378, startPoint y: 389, endPoint x: 396, endPoint y: 387, distance: 18.3
click at [396, 387] on div "Потом [GEOGRAPHIC_DATA] лечу," at bounding box center [605, 391] width 529 height 53
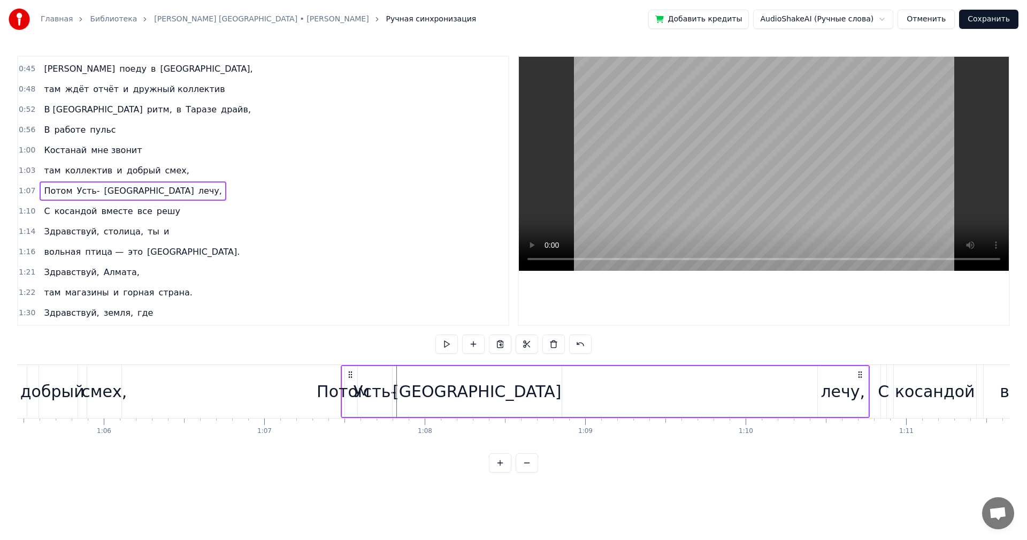
click at [369, 379] on div "Усть-" at bounding box center [374, 391] width 43 height 24
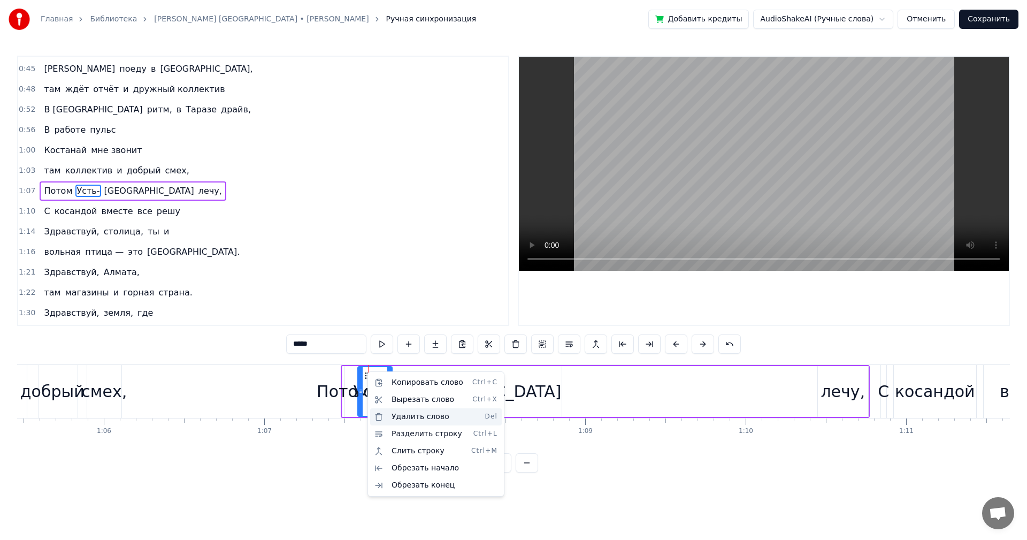
click at [423, 416] on div "Удалить слово Del" at bounding box center [436, 416] width 132 height 17
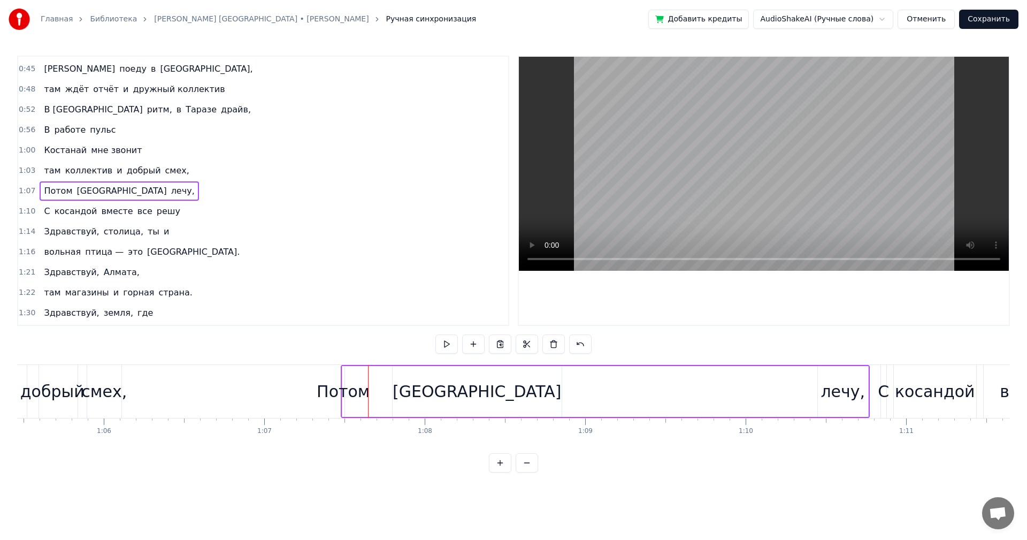
drag, startPoint x: 451, startPoint y: 392, endPoint x: 421, endPoint y: 391, distance: 30.0
click at [421, 391] on div "[GEOGRAPHIC_DATA]" at bounding box center [477, 391] width 169 height 51
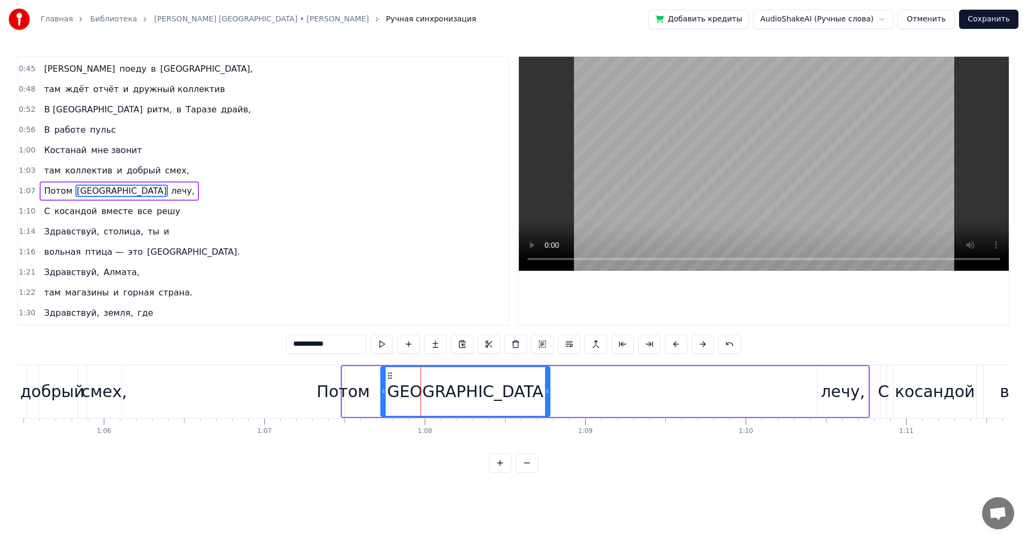
drag, startPoint x: 401, startPoint y: 375, endPoint x: 389, endPoint y: 374, distance: 11.8
click at [389, 374] on icon at bounding box center [390, 375] width 9 height 9
click at [295, 341] on input "**********" at bounding box center [326, 343] width 80 height 19
click at [322, 390] on div "Потом" at bounding box center [343, 391] width 53 height 24
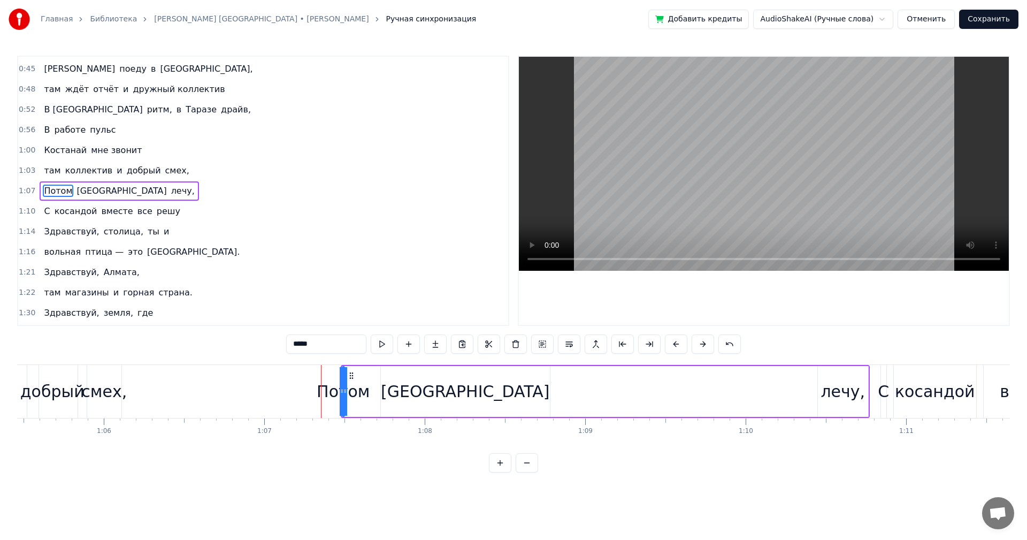
click at [98, 392] on div "смех," at bounding box center [103, 391] width 45 height 24
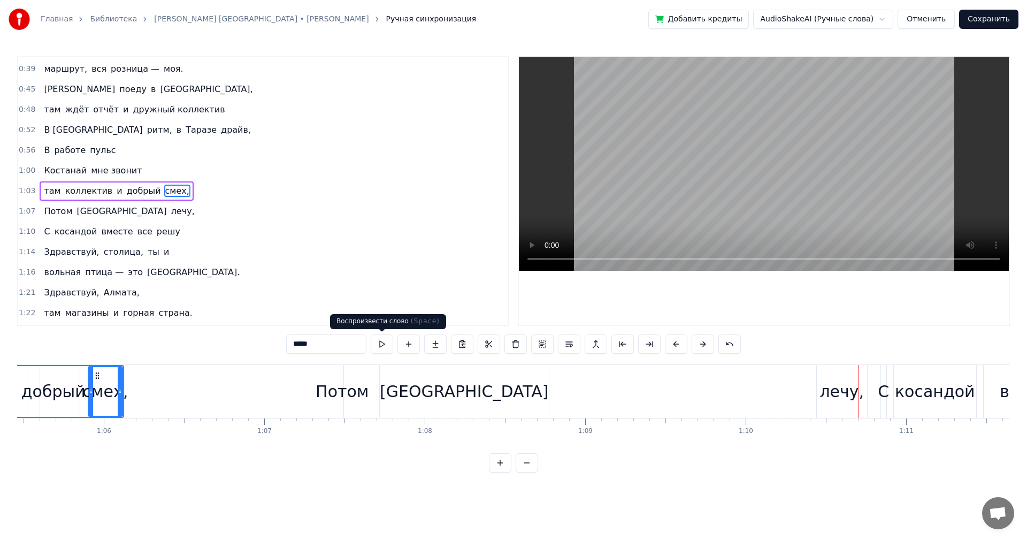
click at [392, 402] on div "[GEOGRAPHIC_DATA]" at bounding box center [464, 391] width 169 height 53
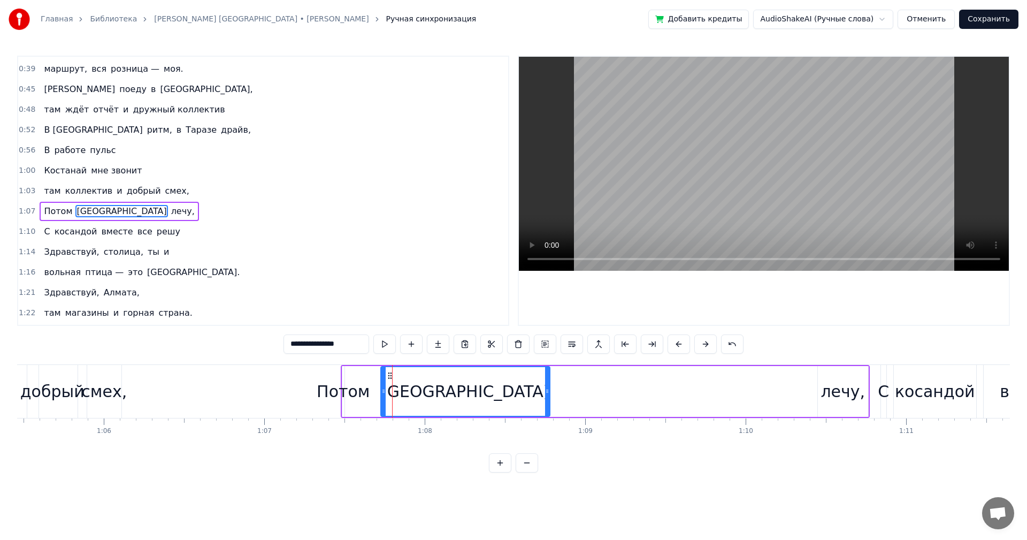
scroll to position [160, 0]
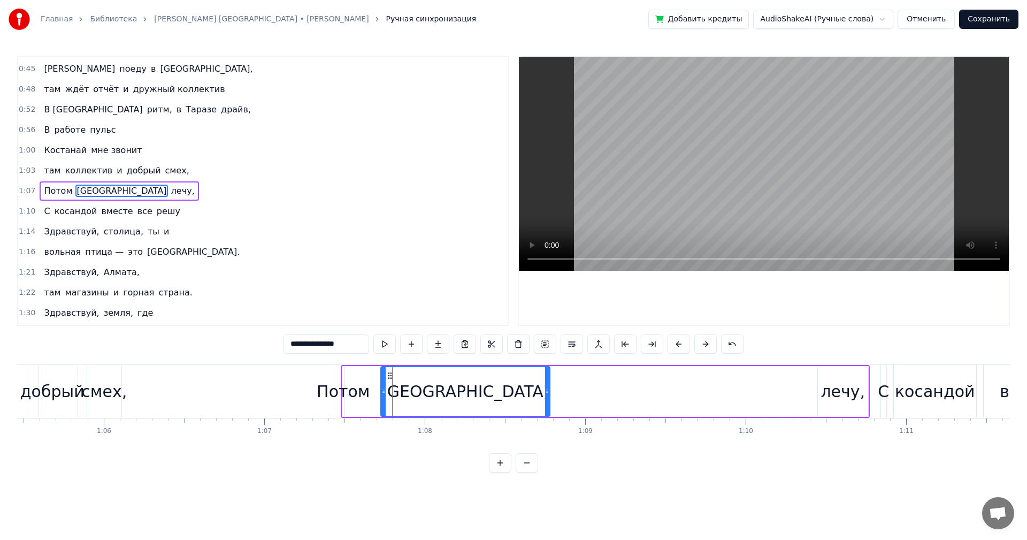
click at [837, 398] on div "лечу," at bounding box center [842, 391] width 44 height 24
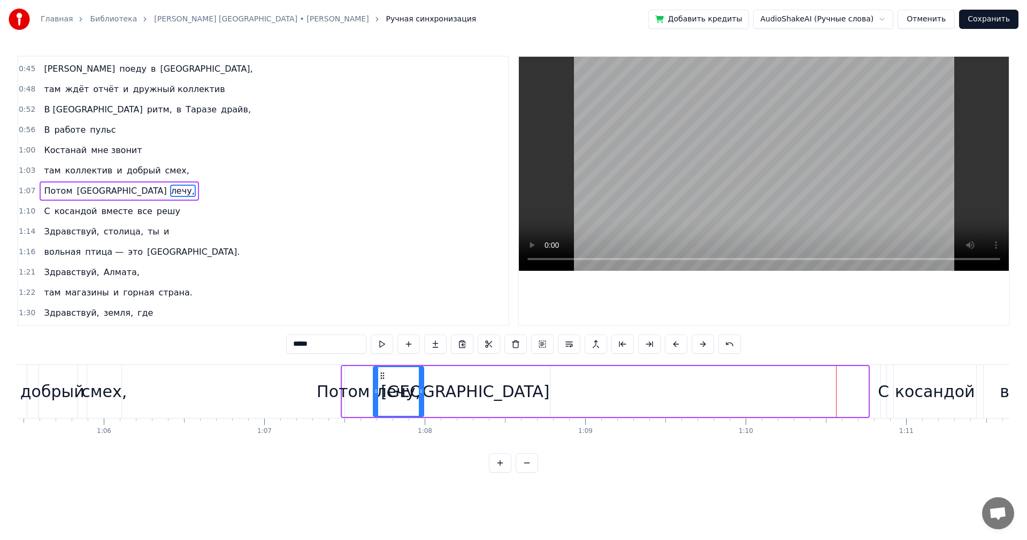
drag, startPoint x: 826, startPoint y: 372, endPoint x: 382, endPoint y: 383, distance: 444.6
click at [382, 383] on div "лечу," at bounding box center [398, 391] width 49 height 49
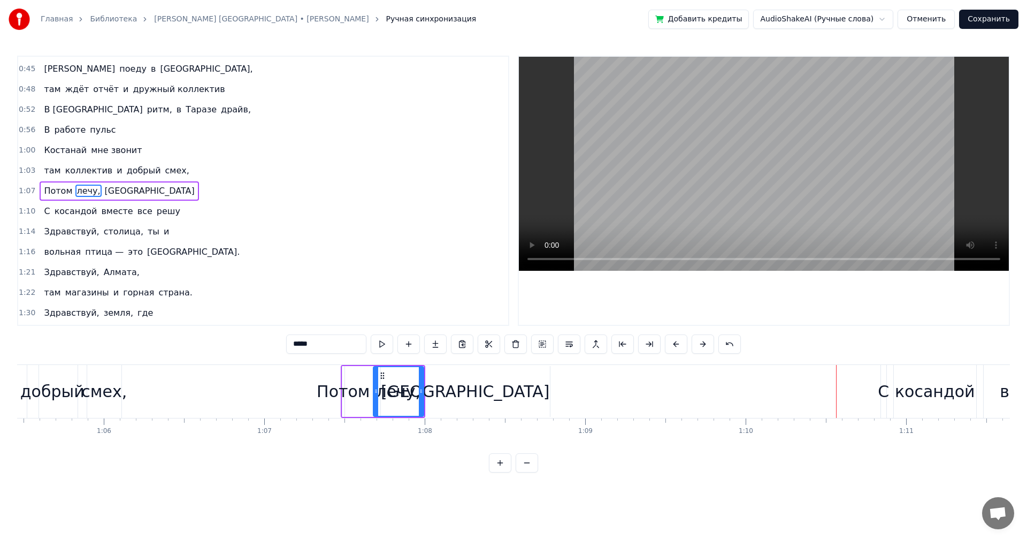
click at [477, 390] on div "[GEOGRAPHIC_DATA]" at bounding box center [465, 391] width 168 height 24
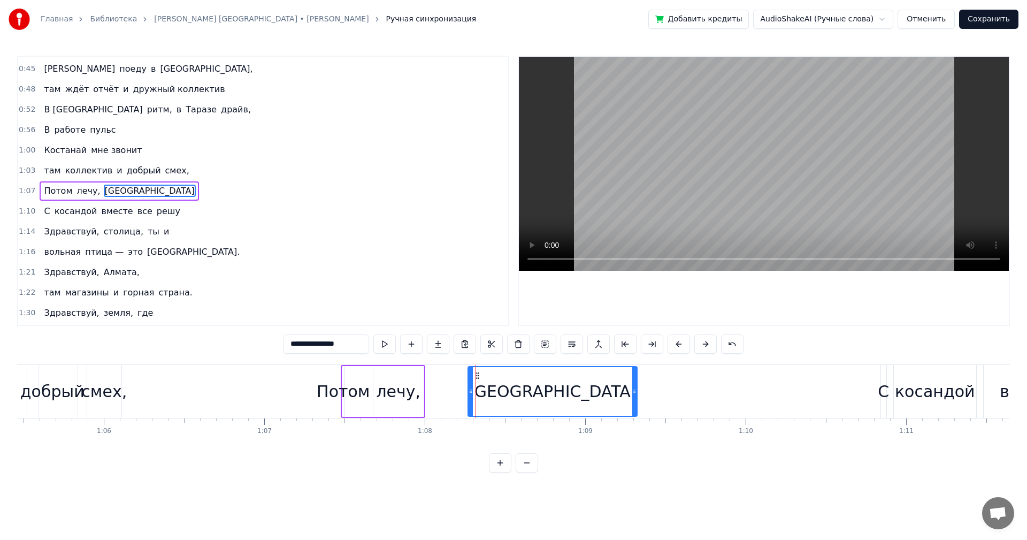
drag, startPoint x: 390, startPoint y: 373, endPoint x: 477, endPoint y: 371, distance: 87.2
click at [477, 371] on icon at bounding box center [477, 375] width 9 height 9
click at [331, 383] on div "Потом" at bounding box center [343, 391] width 53 height 24
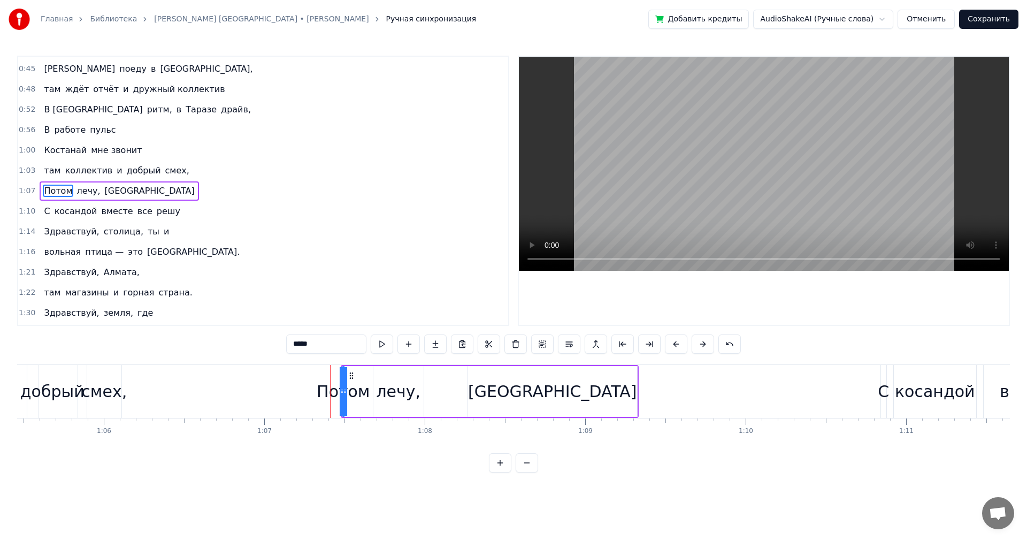
click at [325, 390] on div "Потом" at bounding box center [343, 391] width 53 height 24
click at [365, 389] on div "Потом" at bounding box center [343, 391] width 53 height 24
click at [533, 390] on div "[GEOGRAPHIC_DATA]" at bounding box center [552, 391] width 168 height 24
type input "**********"
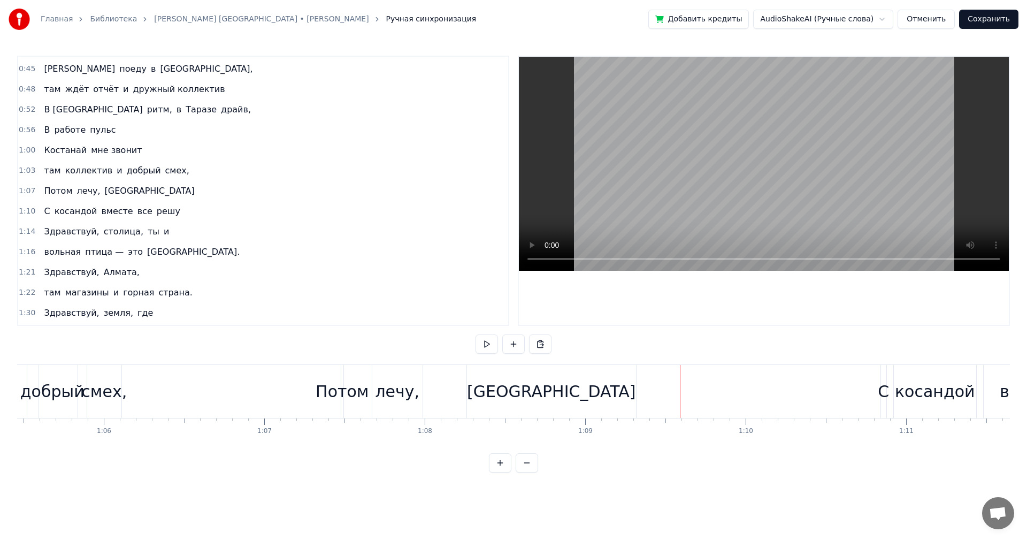
click at [905, 378] on div "косандой" at bounding box center [935, 391] width 82 height 53
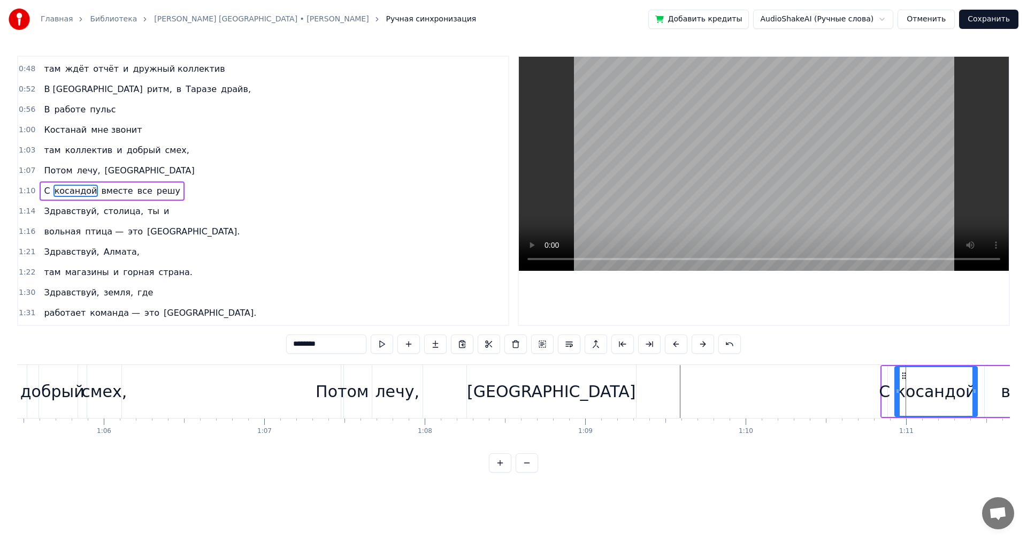
click at [890, 391] on div "С [PERSON_NAME] вместе все решу" at bounding box center [1019, 391] width 278 height 53
click at [886, 392] on div "С" at bounding box center [884, 391] width 11 height 24
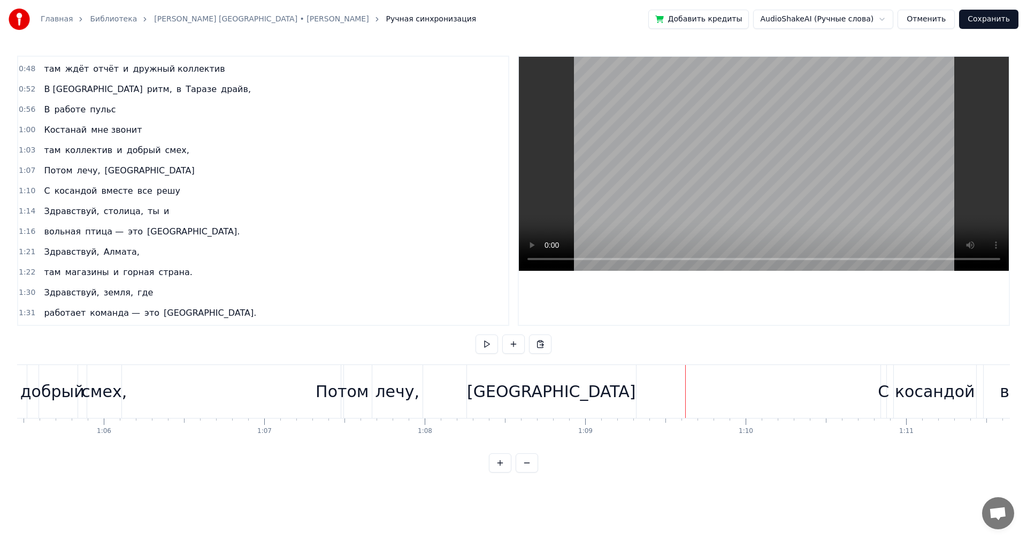
click at [494, 395] on div "[GEOGRAPHIC_DATA]" at bounding box center [551, 391] width 168 height 24
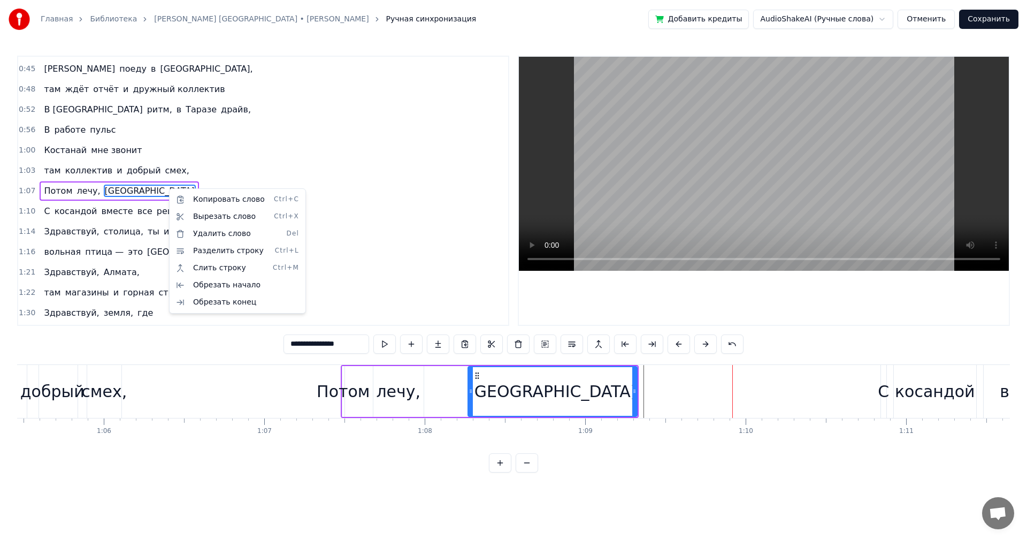
click at [360, 254] on html "Главная Библиотека [PERSON_NAME] [GEOGRAPHIC_DATA] • Serik Musalimov Ручная син…" at bounding box center [513, 244] width 1027 height 489
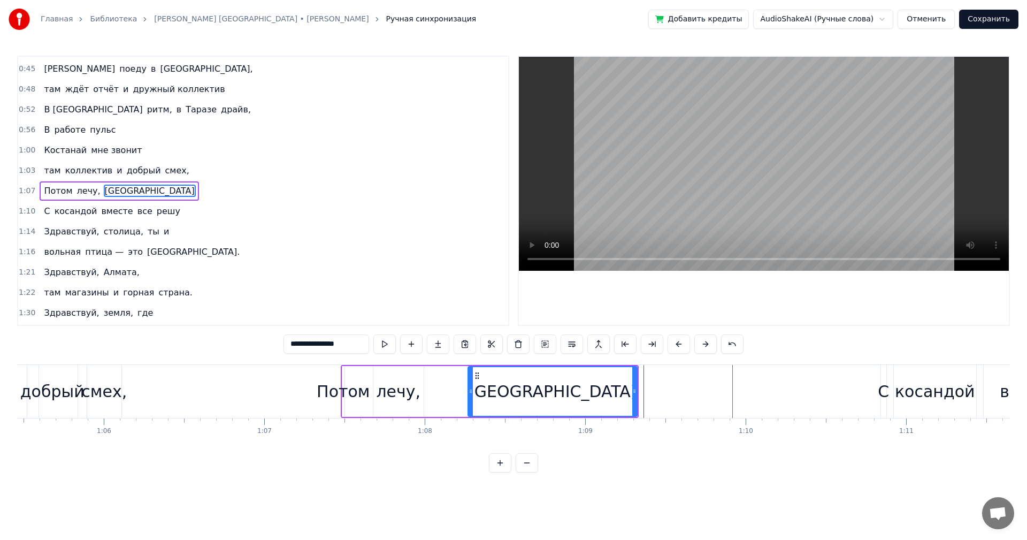
click at [158, 205] on span "решу" at bounding box center [169, 211] width 26 height 12
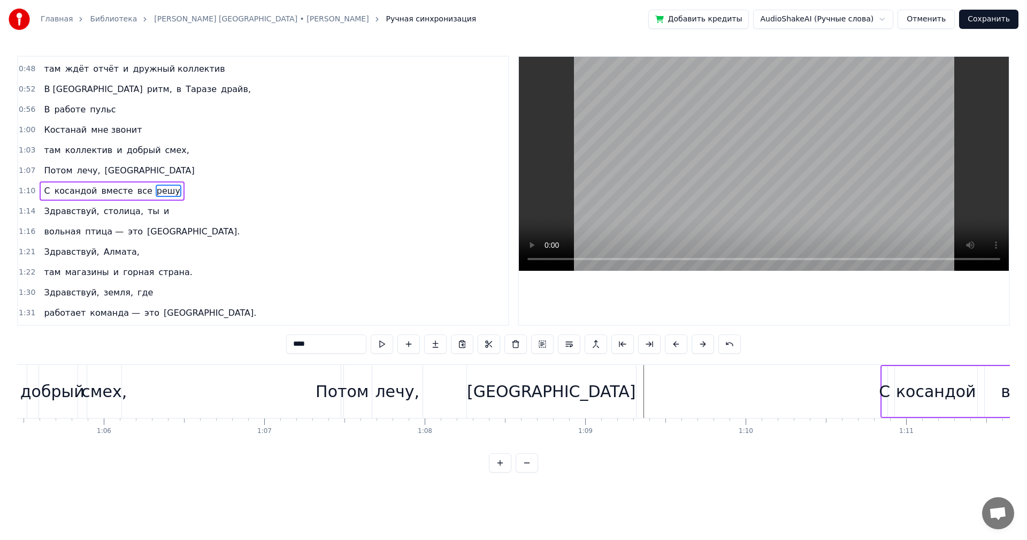
scroll to position [0, 11559]
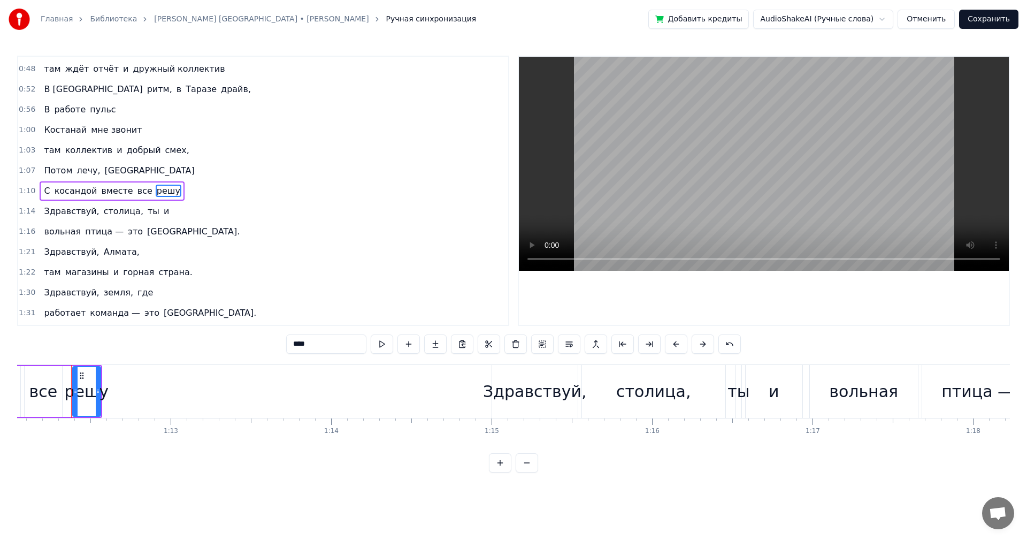
click at [153, 175] on span "[GEOGRAPHIC_DATA]" at bounding box center [150, 170] width 92 height 12
type input "**********"
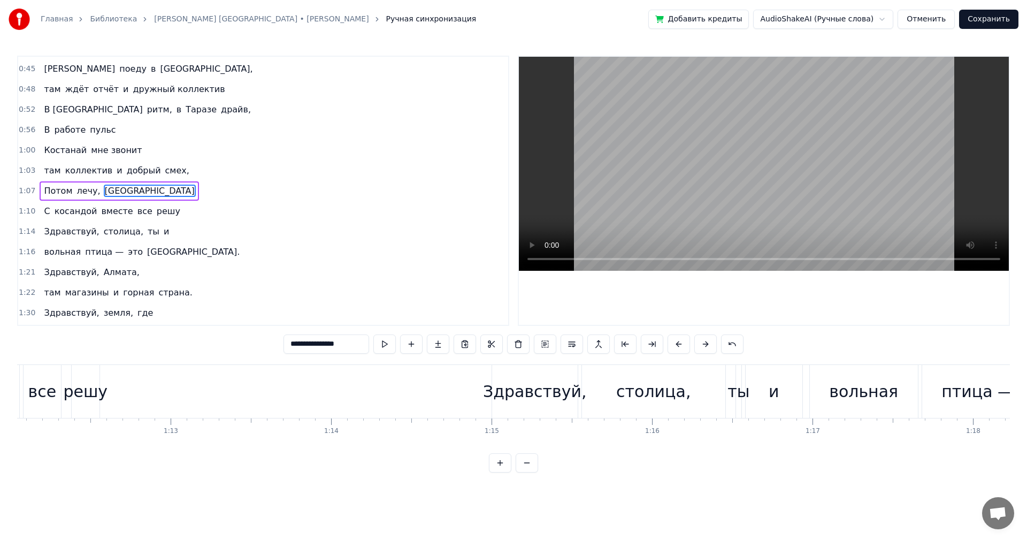
scroll to position [0, 10898]
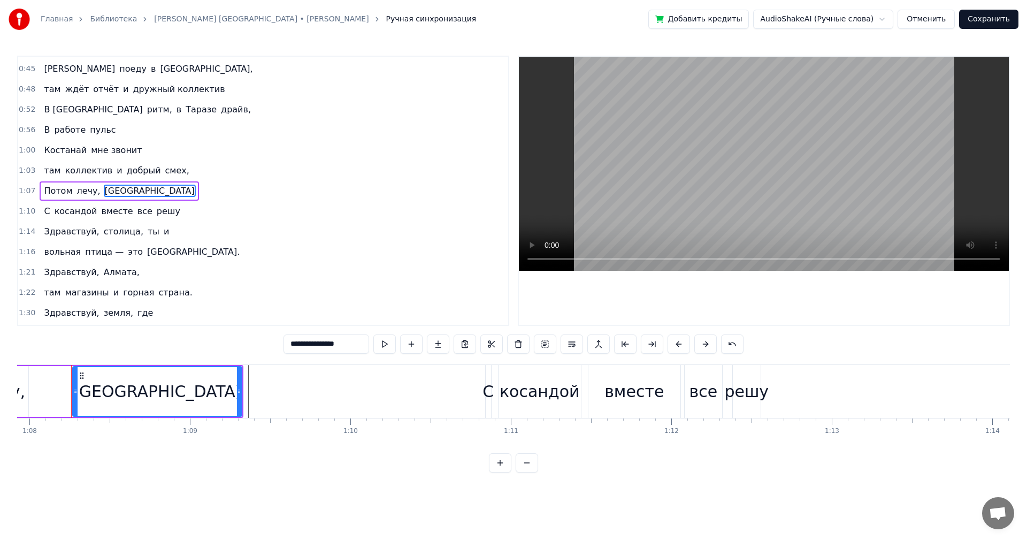
click at [180, 170] on div "1:03 там коллектив и добрый смех," at bounding box center [263, 170] width 490 height 20
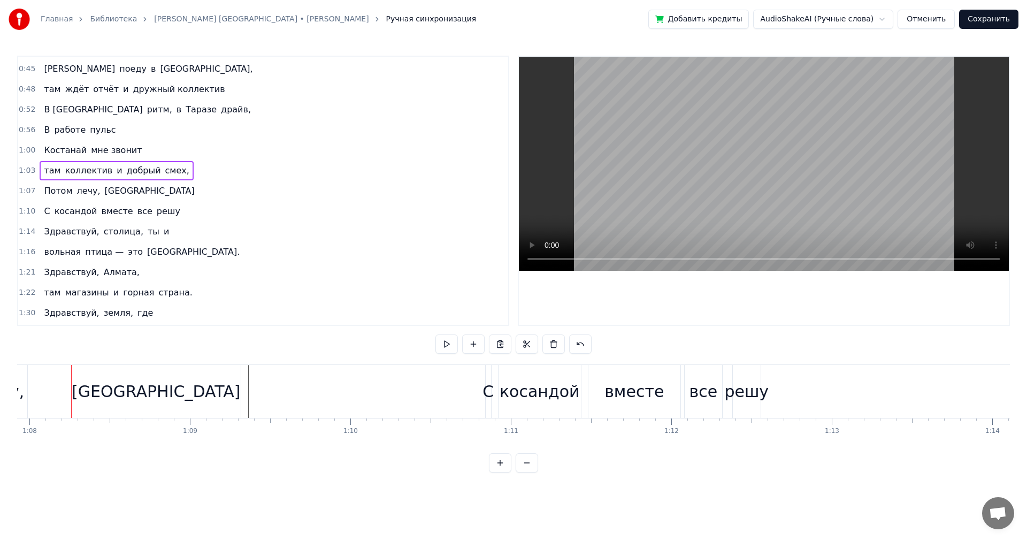
scroll to position [0, 10202]
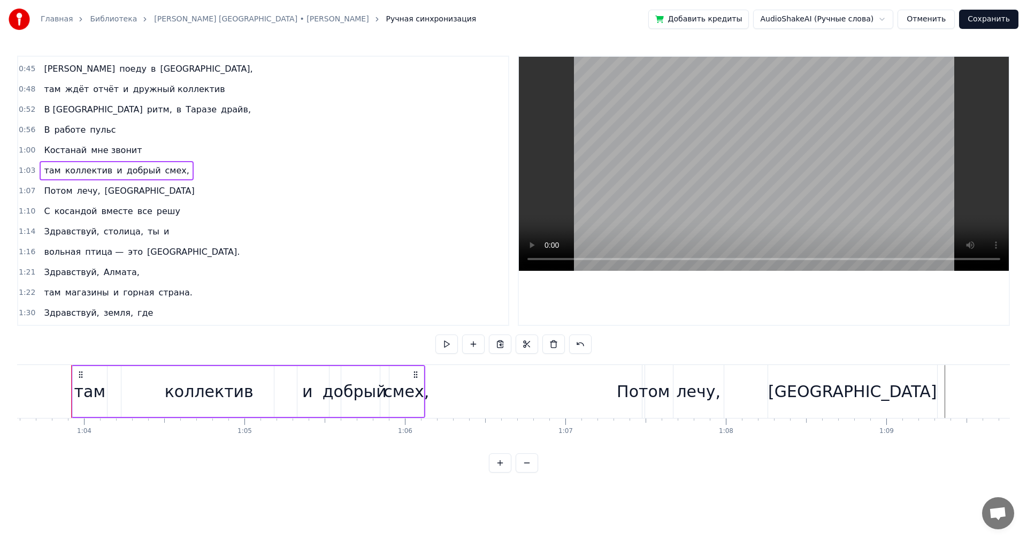
click at [152, 188] on span "[GEOGRAPHIC_DATA]" at bounding box center [150, 191] width 92 height 12
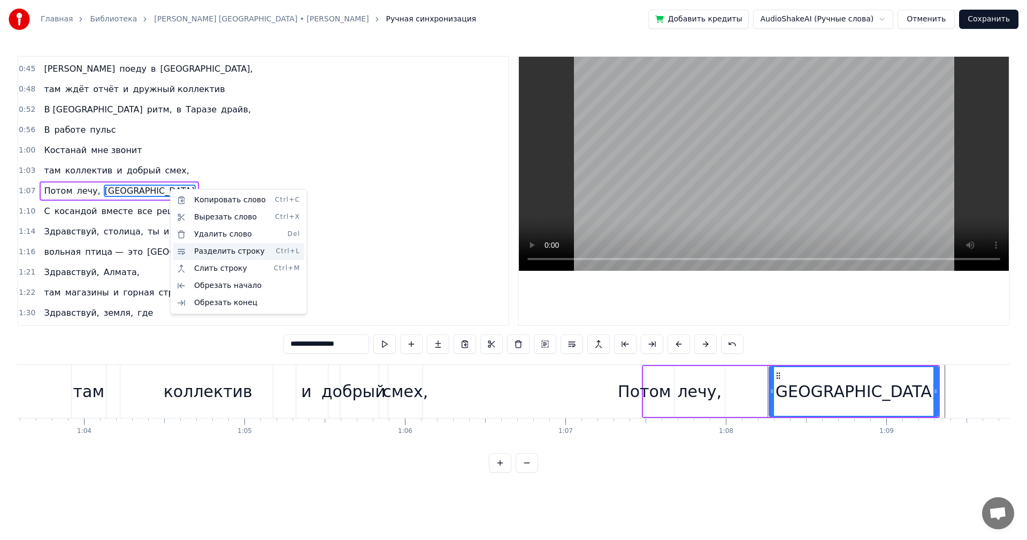
click at [245, 254] on div "Разделить строку Ctrl+L" at bounding box center [239, 251] width 132 height 17
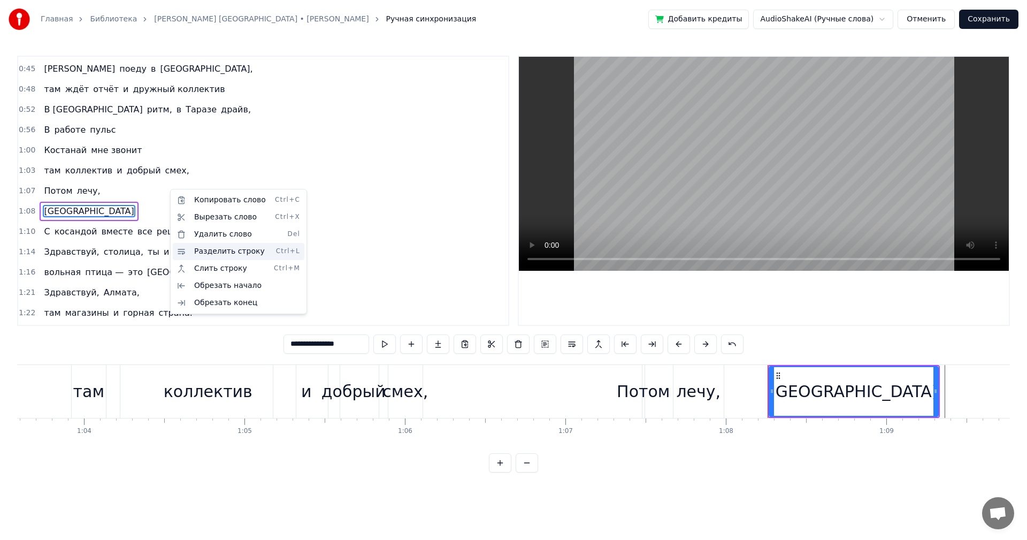
scroll to position [181, 0]
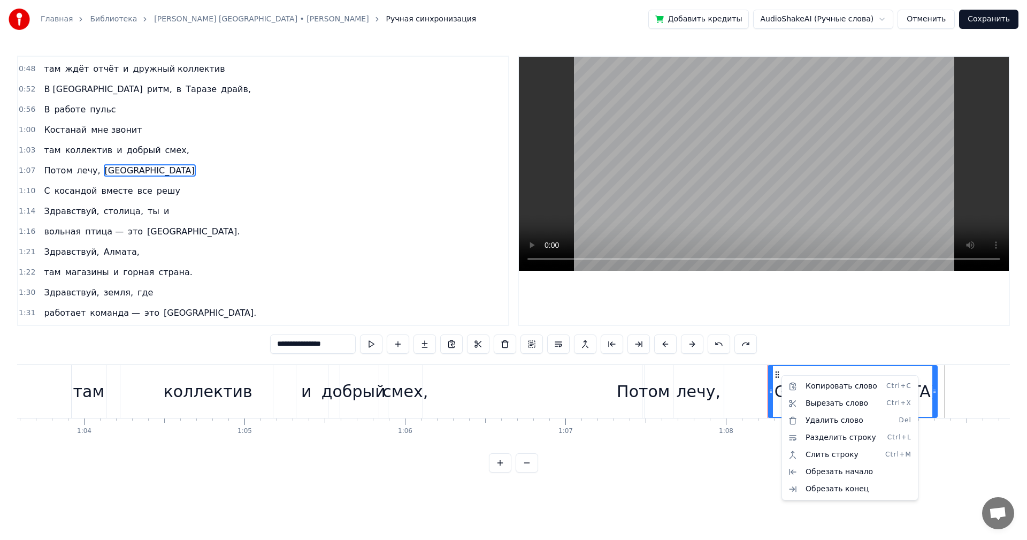
click at [848, 489] on html "Главная Библиотека [PERSON_NAME] [GEOGRAPHIC_DATA] • Serik Musalimov Ручная син…" at bounding box center [513, 244] width 1027 height 489
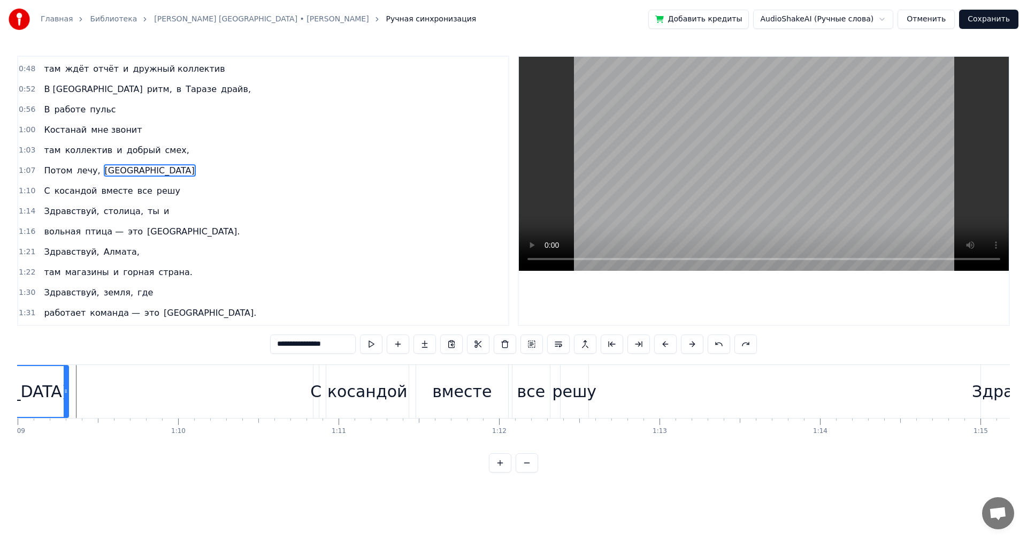
scroll to position [0, 13676]
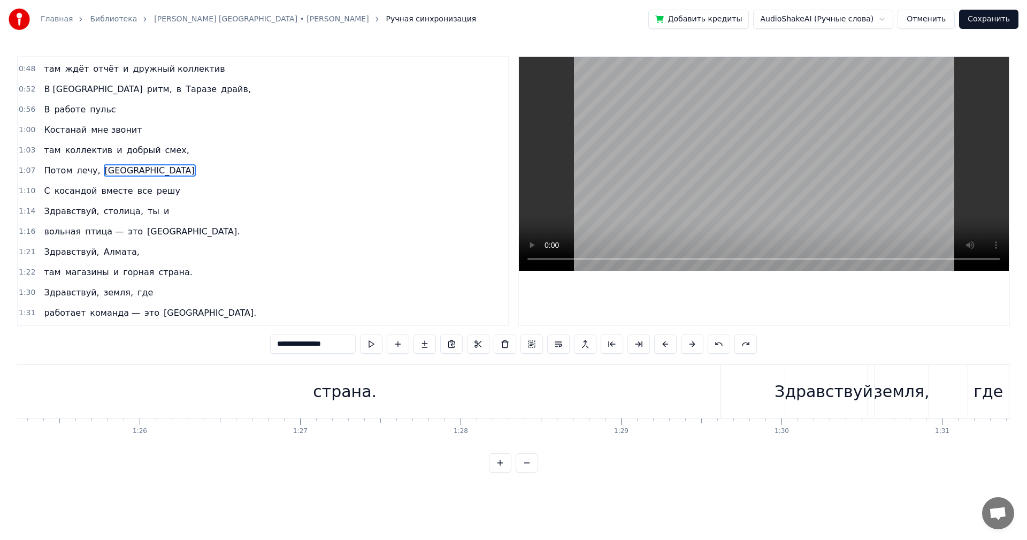
click at [119, 176] on span "[GEOGRAPHIC_DATA]" at bounding box center [150, 170] width 92 height 12
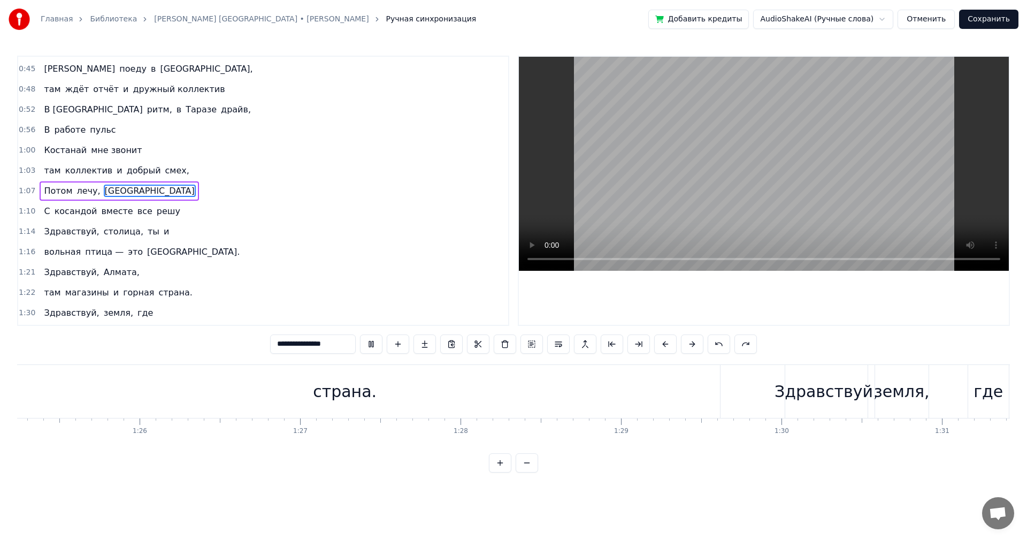
scroll to position [0, 10907]
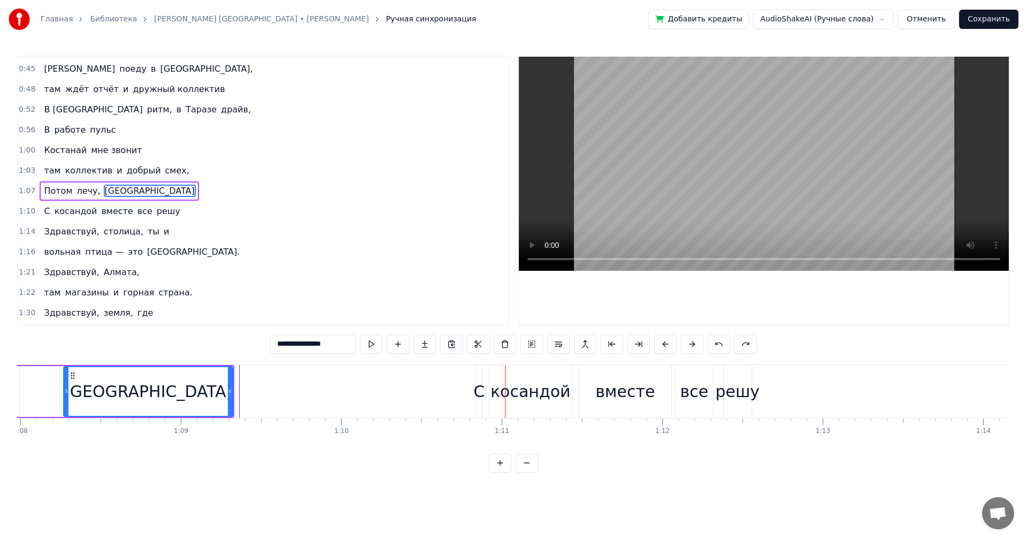
click at [480, 388] on div "С" at bounding box center [478, 391] width 11 height 24
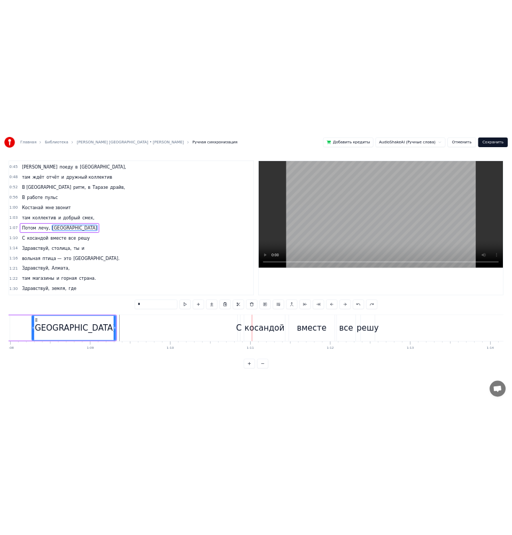
scroll to position [181, 0]
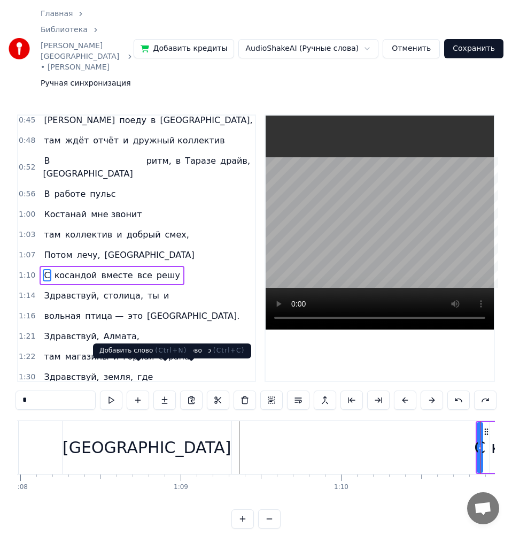
click at [51, 390] on input "*" at bounding box center [56, 399] width 80 height 19
paste input "**"
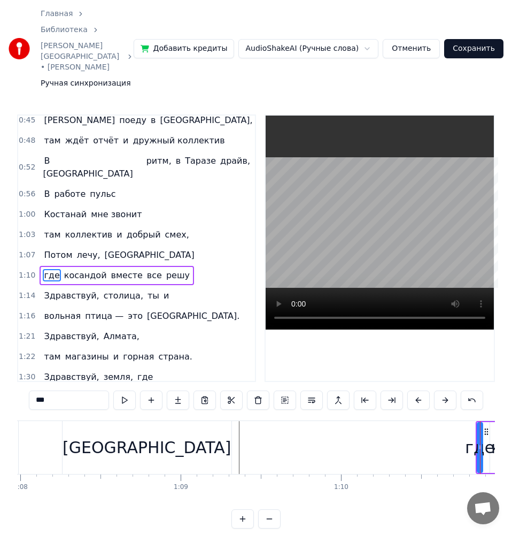
type input "***"
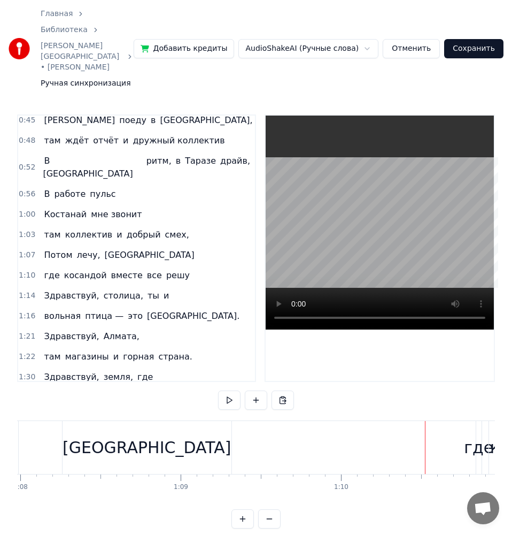
click at [477, 435] on div "где" at bounding box center [478, 447] width 29 height 24
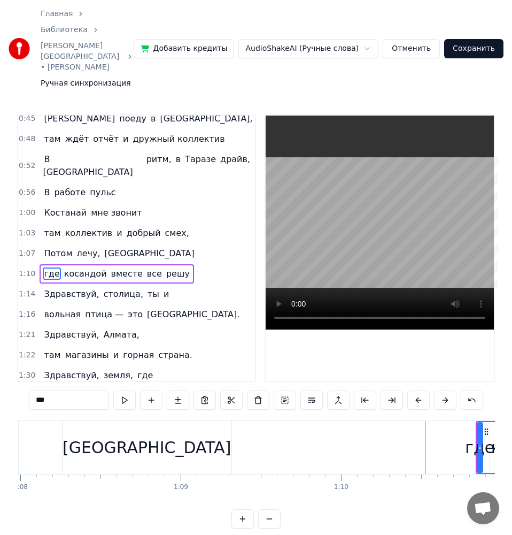
scroll to position [0, 11314]
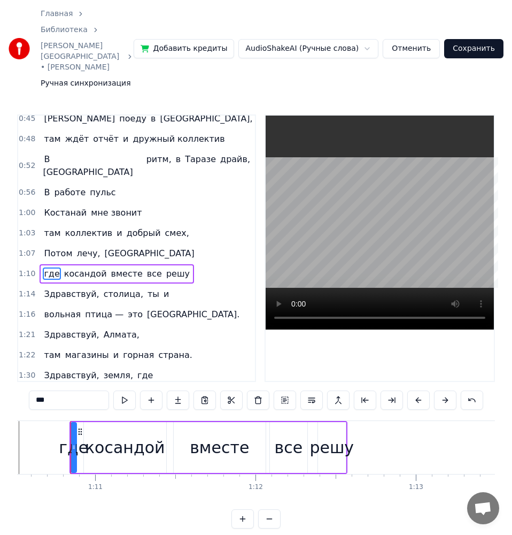
click at [64, 435] on div "где" at bounding box center [73, 447] width 29 height 24
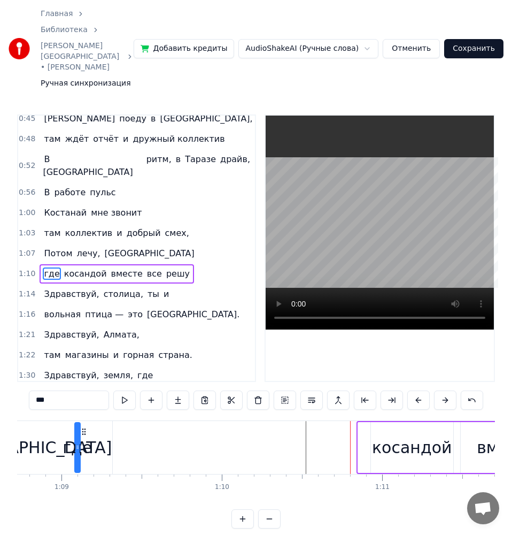
scroll to position [0, 11026]
drag, startPoint x: 88, startPoint y: 403, endPoint x: 201, endPoint y: 404, distance: 112.9
click at [201, 427] on icon at bounding box center [200, 431] width 9 height 9
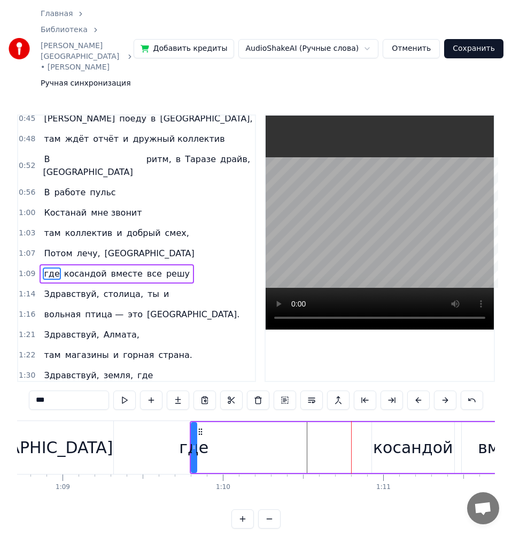
click at [411, 435] on div "косандой" at bounding box center [413, 447] width 80 height 24
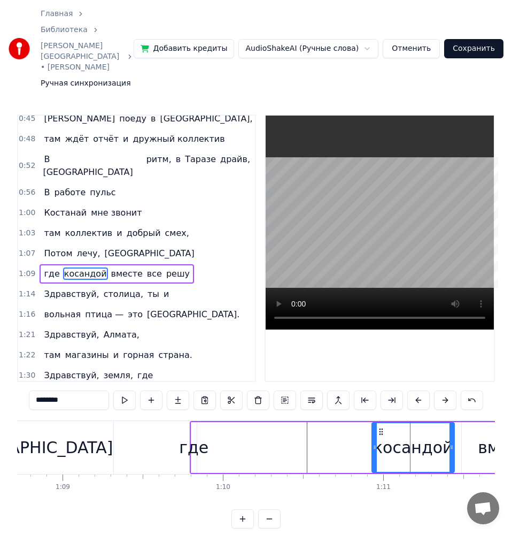
click at [397, 435] on div "косандой" at bounding box center [413, 447] width 80 height 24
click at [78, 390] on input "********" at bounding box center [69, 399] width 80 height 19
paste input "*"
click at [203, 435] on div "где" at bounding box center [193, 447] width 29 height 24
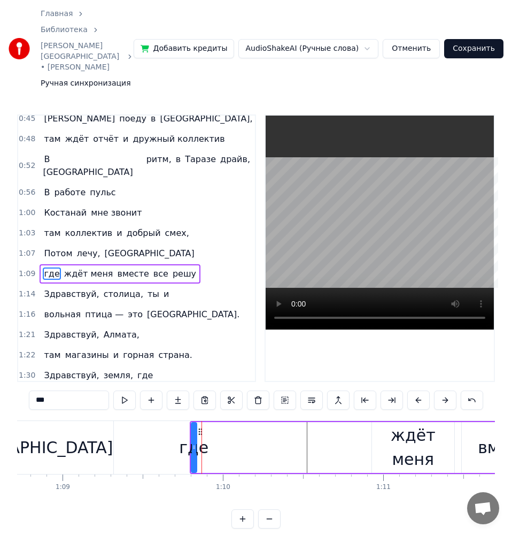
click at [187, 435] on div "где" at bounding box center [193, 447] width 29 height 24
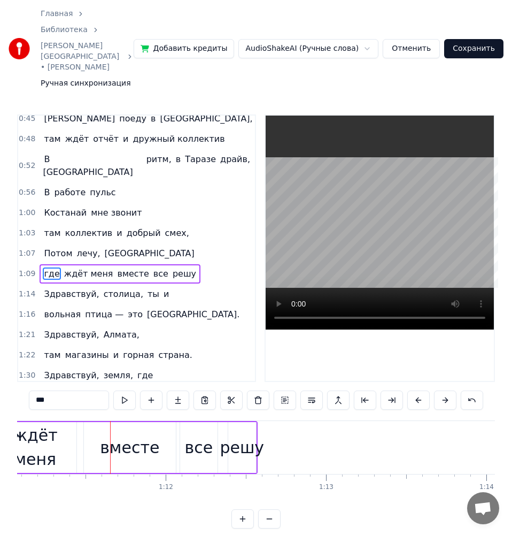
click at [55, 423] on div "ждёт меня" at bounding box center [35, 447] width 82 height 48
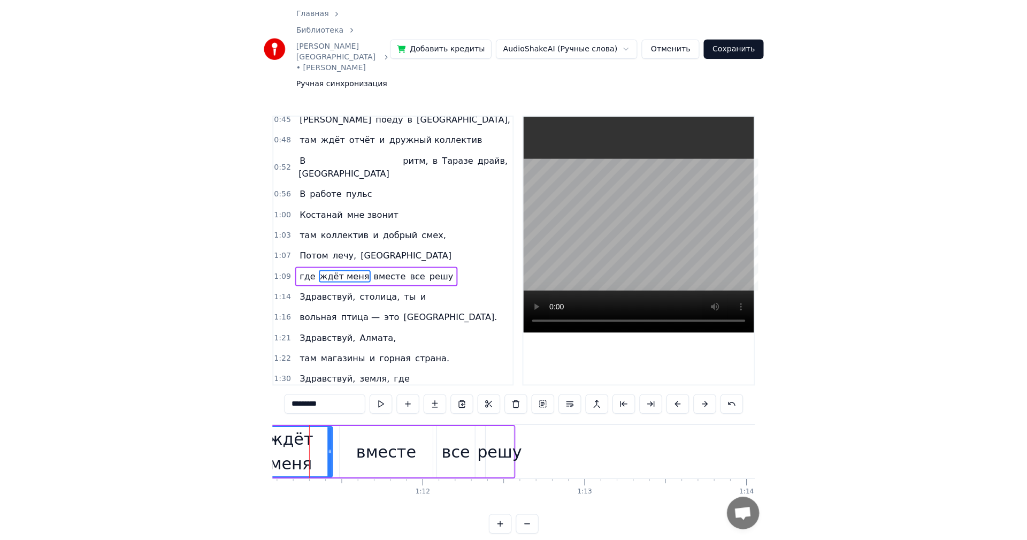
scroll to position [0, 11387]
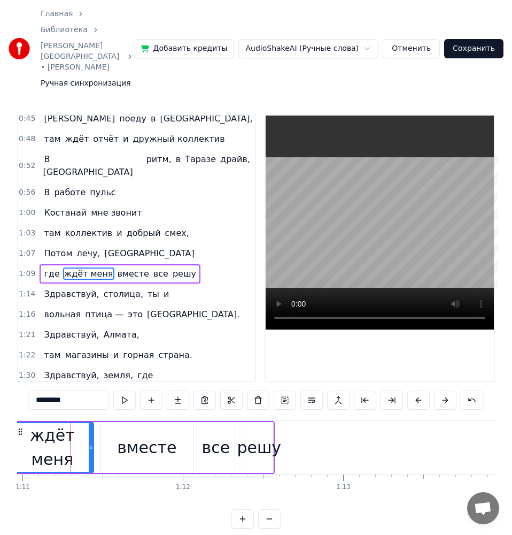
click at [136, 435] on div "вместе" at bounding box center [146, 447] width 59 height 24
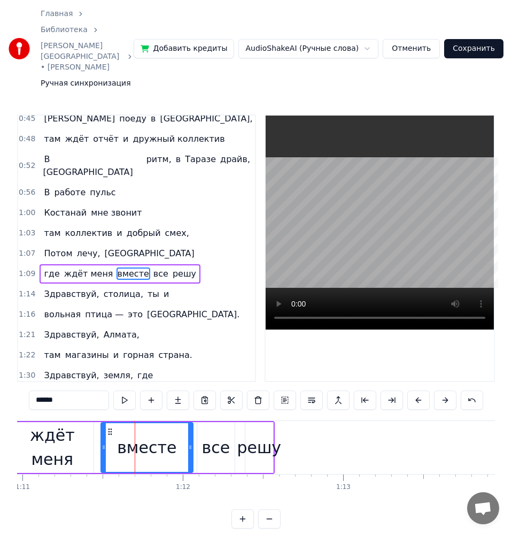
click at [86, 390] on input "******" at bounding box center [69, 399] width 80 height 19
click at [159, 267] on span "все" at bounding box center [167, 273] width 17 height 12
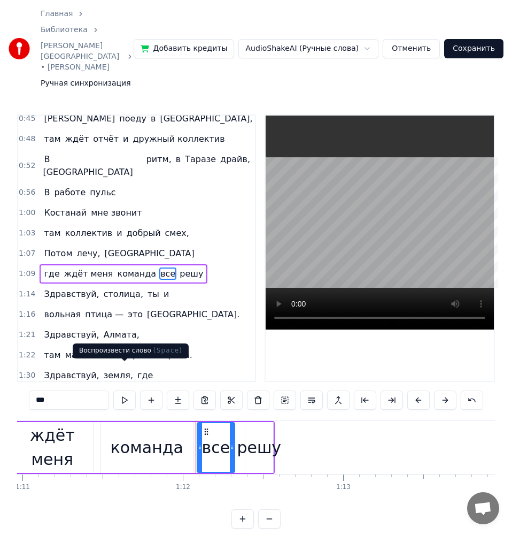
click at [79, 390] on input "***" at bounding box center [69, 399] width 80 height 19
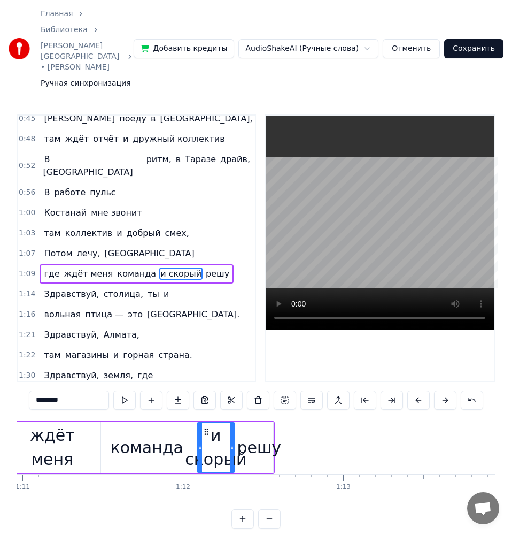
click at [254, 435] on div "решу" at bounding box center [259, 447] width 44 height 24
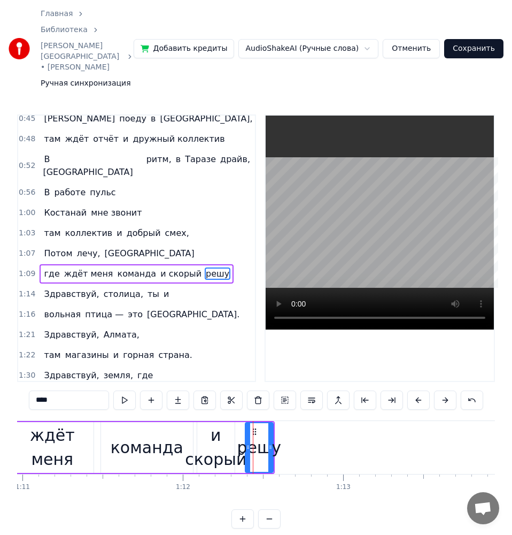
click at [64, 390] on input "****" at bounding box center [69, 399] width 80 height 19
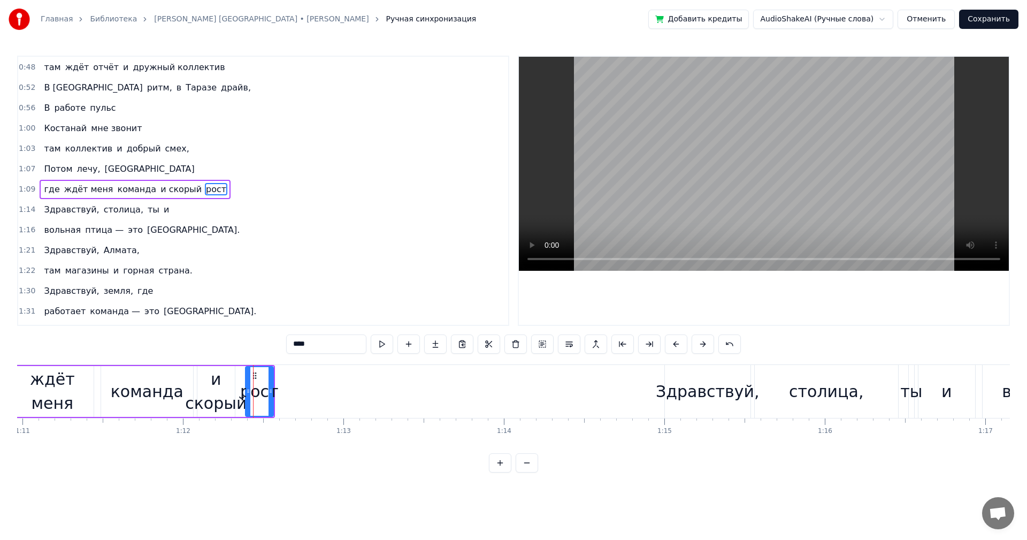
click at [52, 166] on span "Потом" at bounding box center [58, 169] width 30 height 12
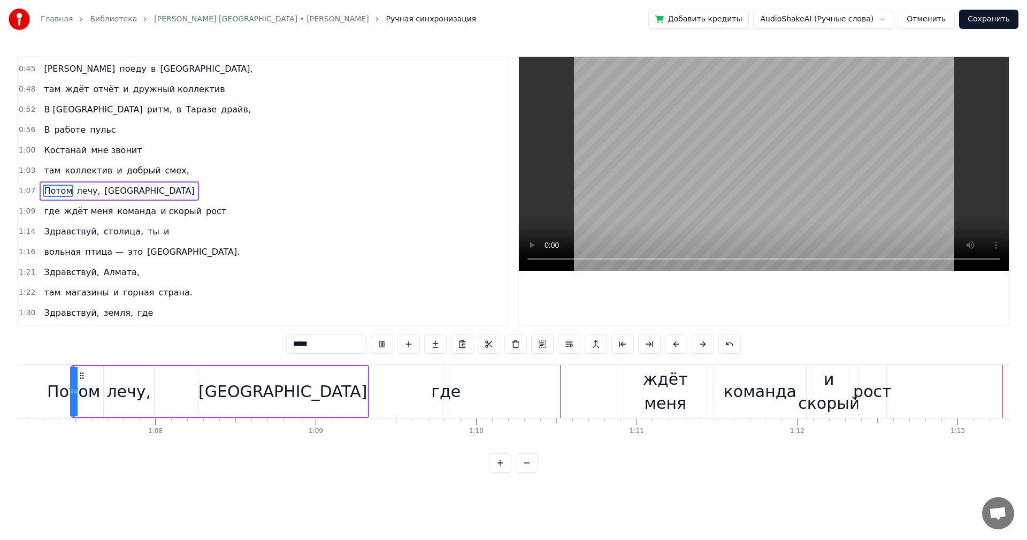
scroll to position [0, 11700]
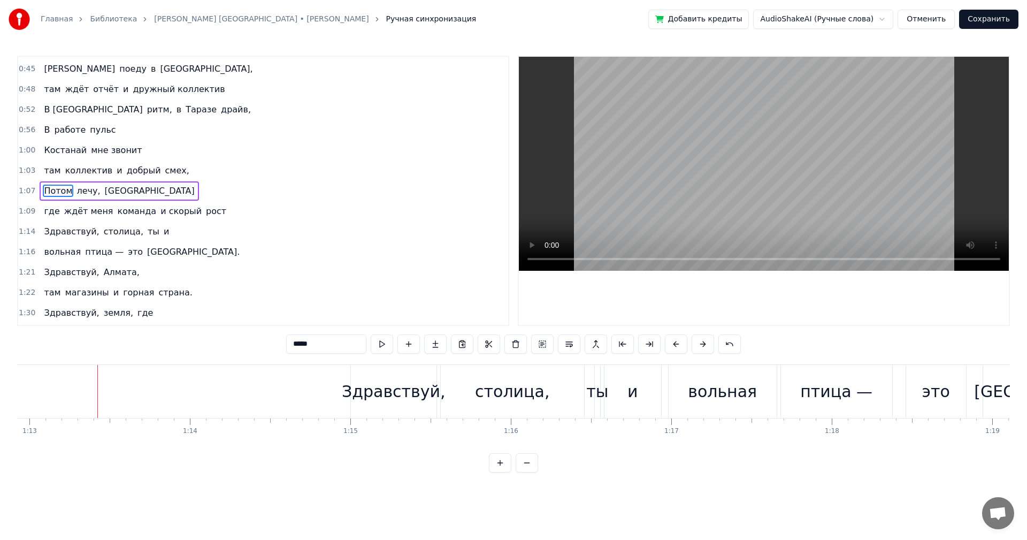
click at [106, 187] on span "[GEOGRAPHIC_DATA]" at bounding box center [150, 191] width 92 height 12
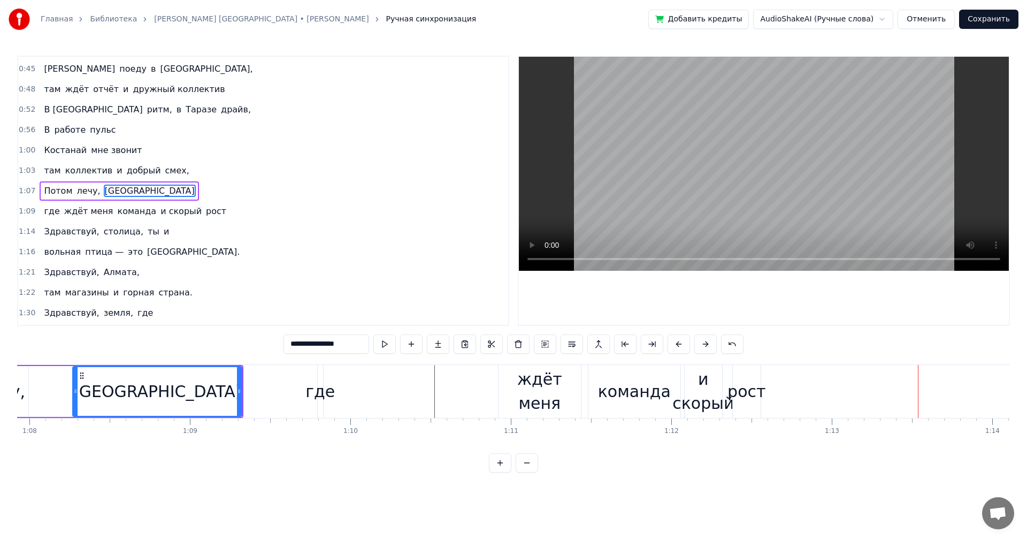
click at [318, 384] on div "где" at bounding box center [319, 391] width 29 height 24
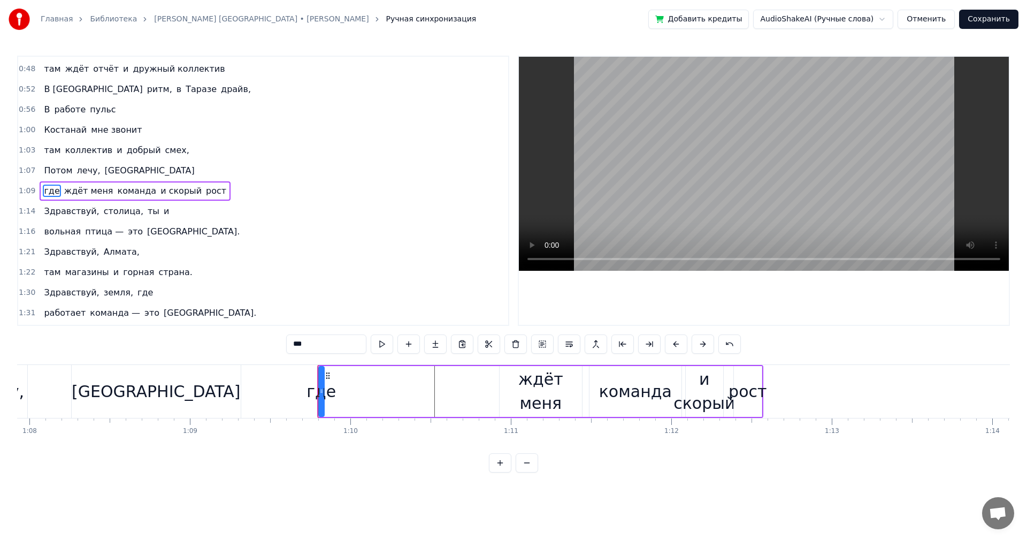
click at [329, 375] on circle at bounding box center [328, 375] width 1 height 1
drag, startPoint x: 329, startPoint y: 375, endPoint x: 496, endPoint y: 374, distance: 166.9
click at [496, 374] on icon at bounding box center [496, 375] width 9 height 9
click at [89, 386] on div "[GEOGRAPHIC_DATA]" at bounding box center [156, 391] width 168 height 24
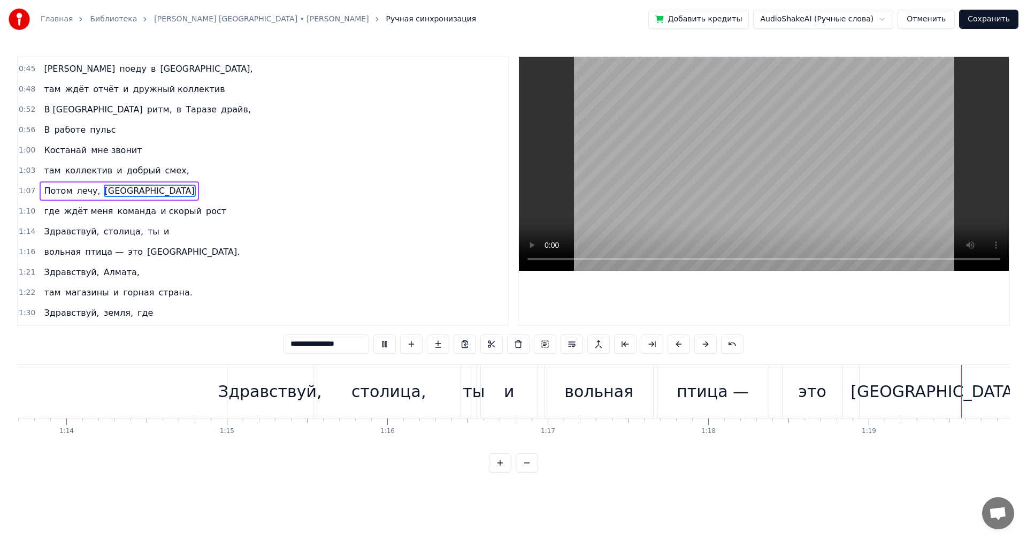
scroll to position [0, 12718]
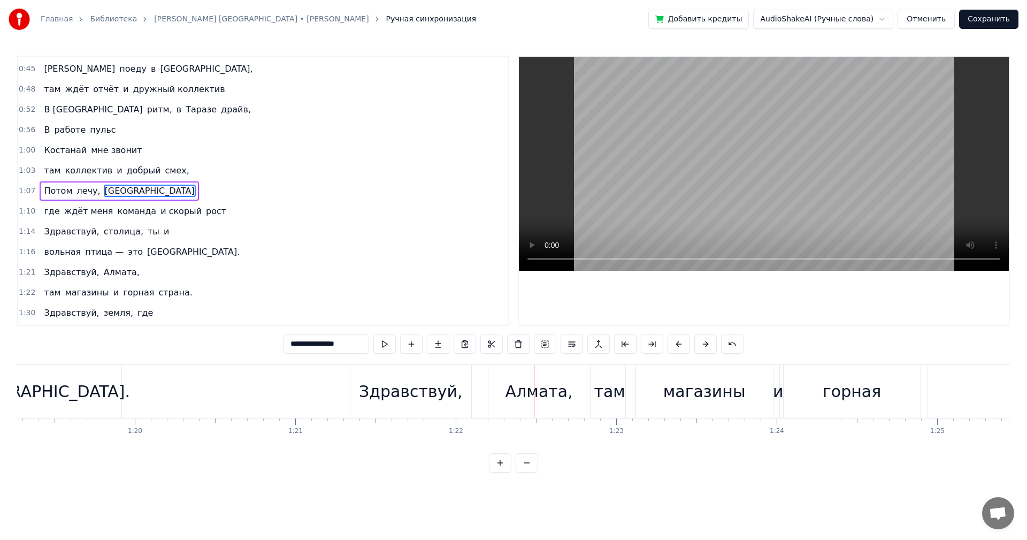
click at [552, 386] on div "Алмата," at bounding box center [538, 391] width 67 height 24
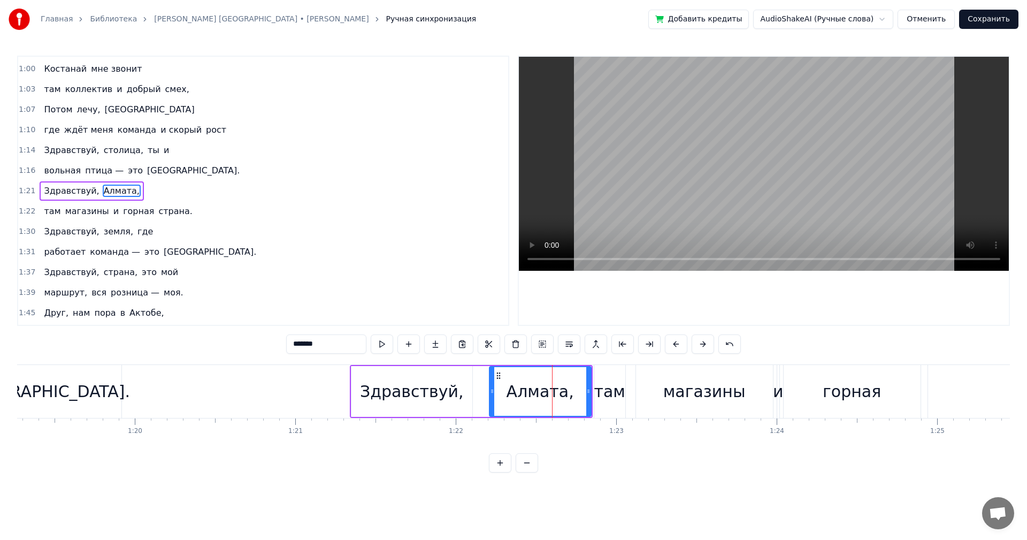
click at [336, 344] on input "*******" at bounding box center [326, 343] width 80 height 19
click at [607, 386] on div "там" at bounding box center [610, 391] width 32 height 24
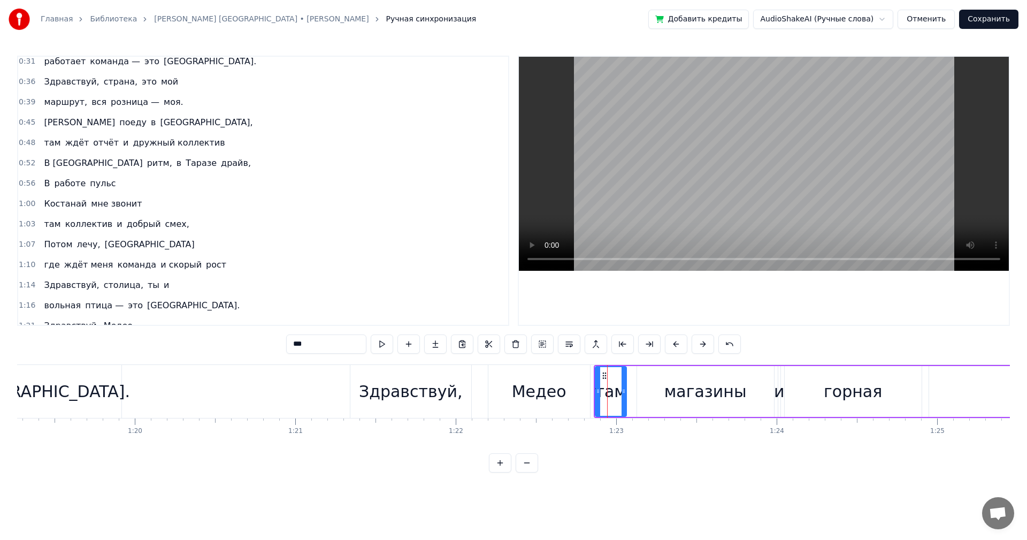
scroll to position [214, 0]
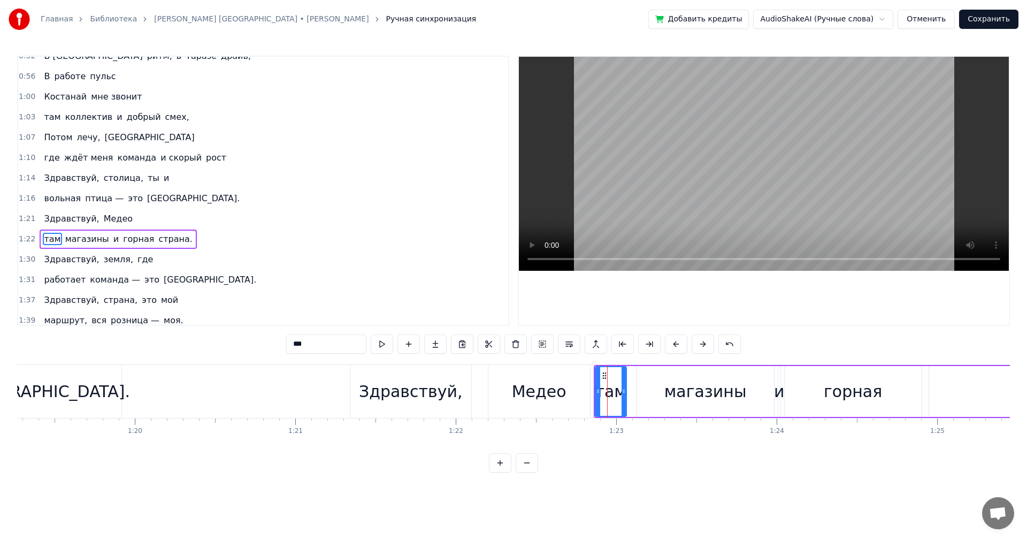
click at [320, 340] on input "***" at bounding box center [326, 343] width 80 height 19
click at [108, 235] on span "магазины" at bounding box center [114, 239] width 46 height 12
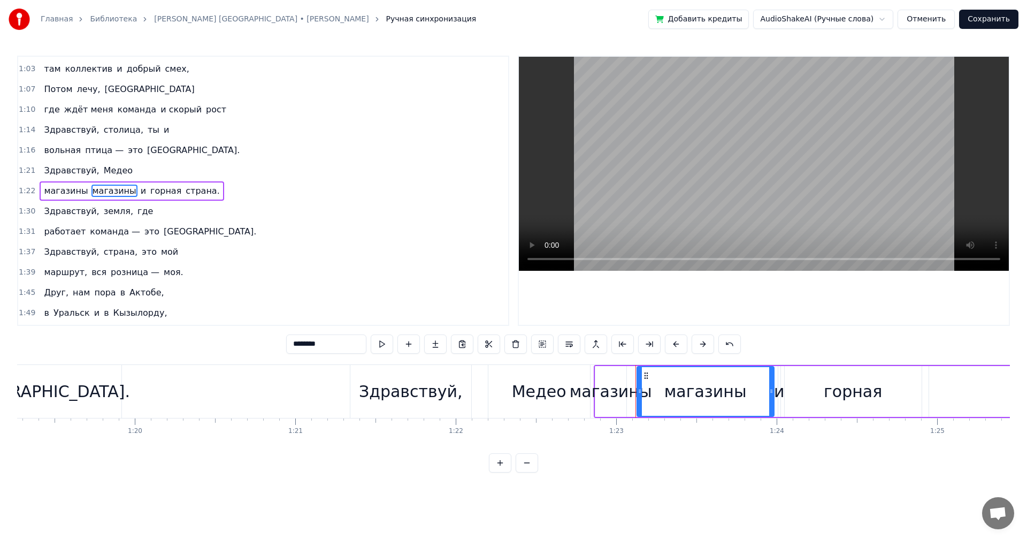
click at [335, 342] on input "********" at bounding box center [326, 343] width 80 height 19
click at [131, 186] on span "и" at bounding box center [134, 191] width 7 height 12
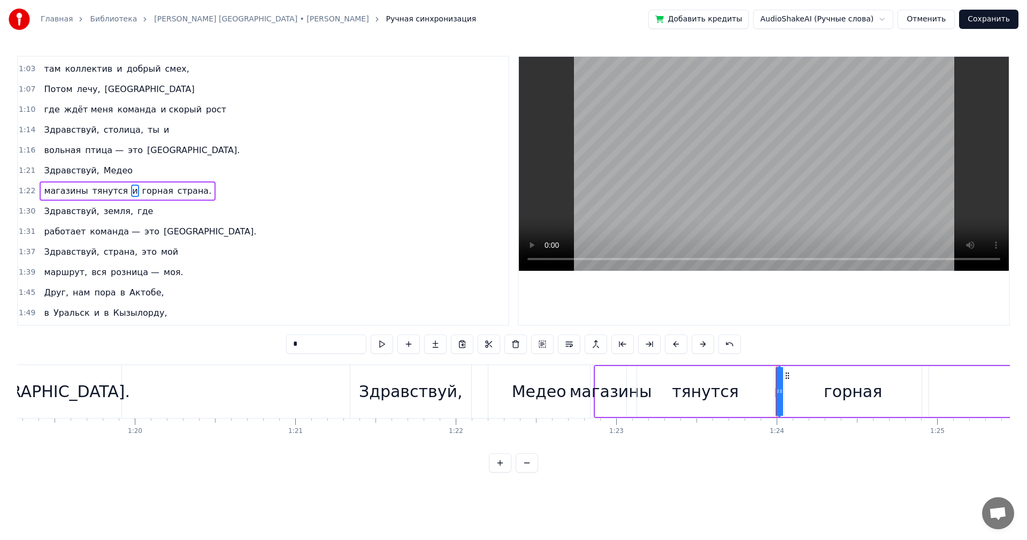
click at [309, 339] on input "*" at bounding box center [326, 343] width 80 height 19
click at [141, 191] on span "горная" at bounding box center [157, 191] width 33 height 12
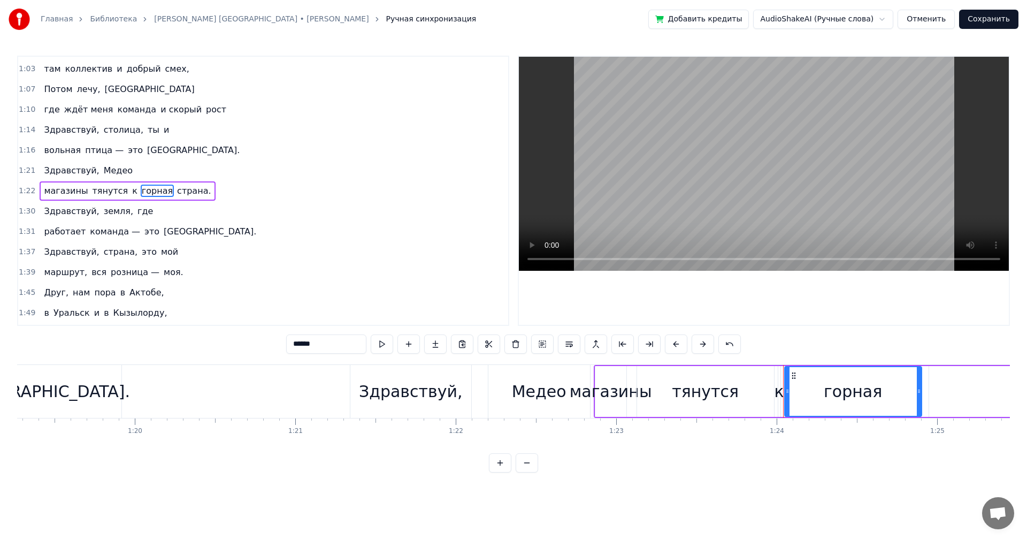
click at [329, 344] on input "******" at bounding box center [326, 343] width 80 height 19
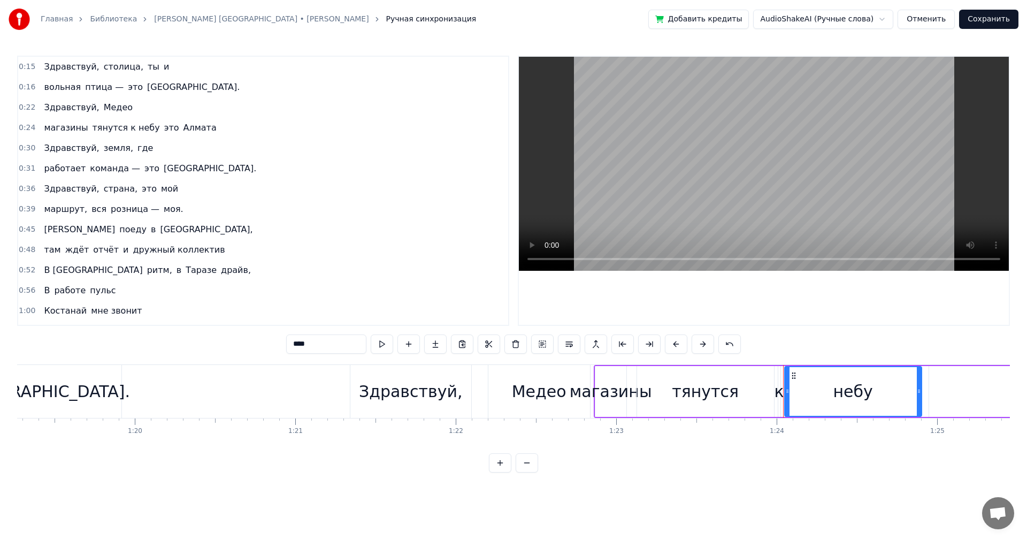
scroll to position [107, 0]
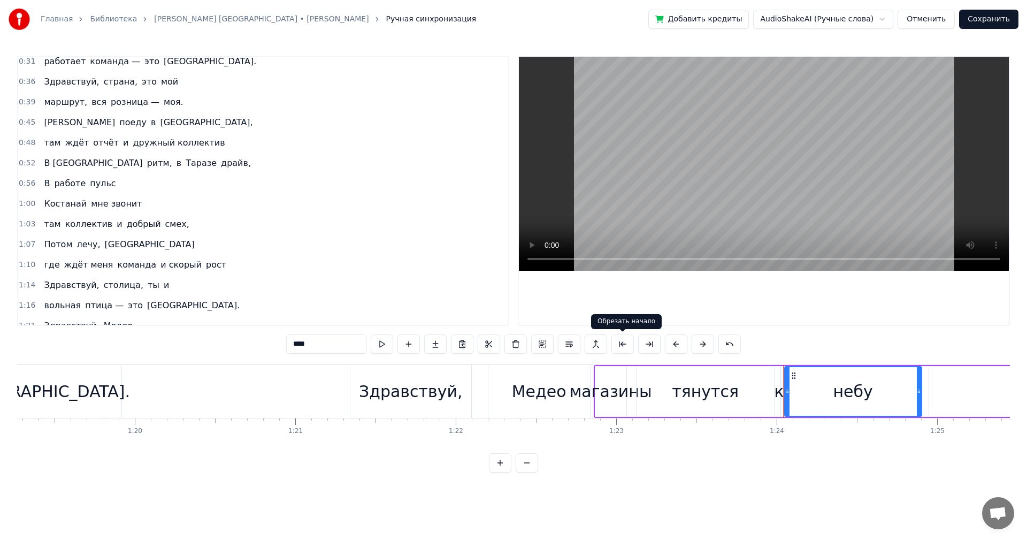
click at [698, 397] on div "тянутся" at bounding box center [705, 391] width 67 height 24
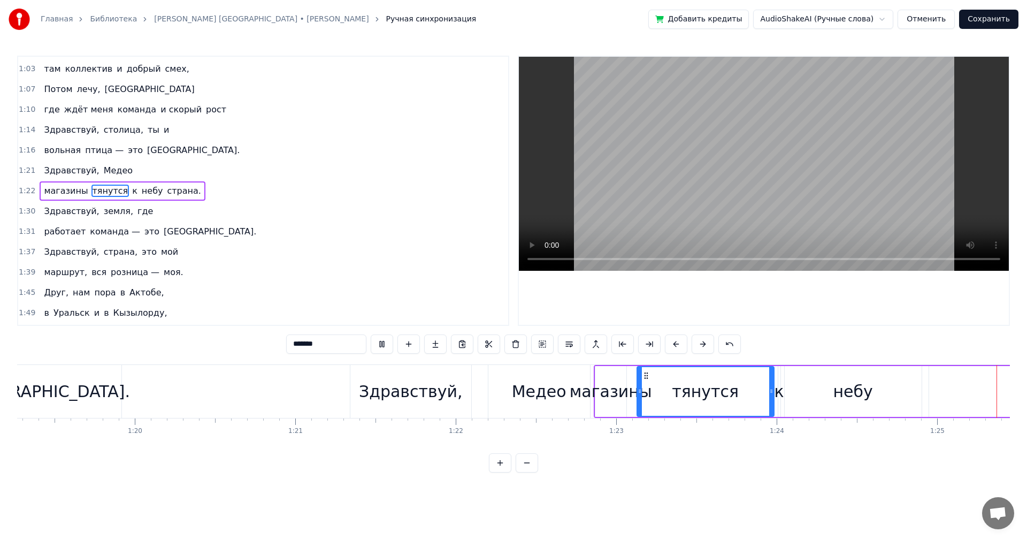
scroll to position [0, 13637]
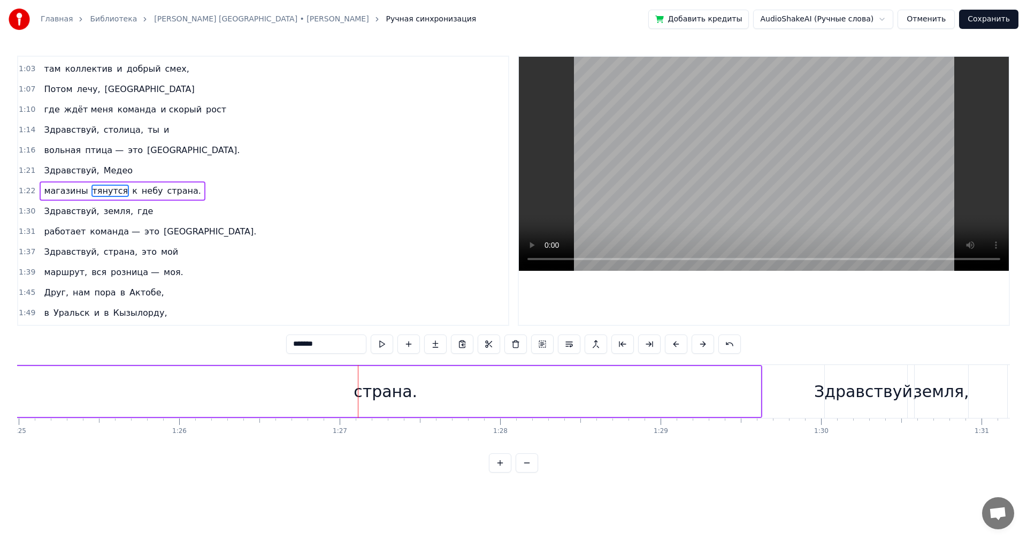
click at [278, 386] on div "страна." at bounding box center [386, 391] width 750 height 51
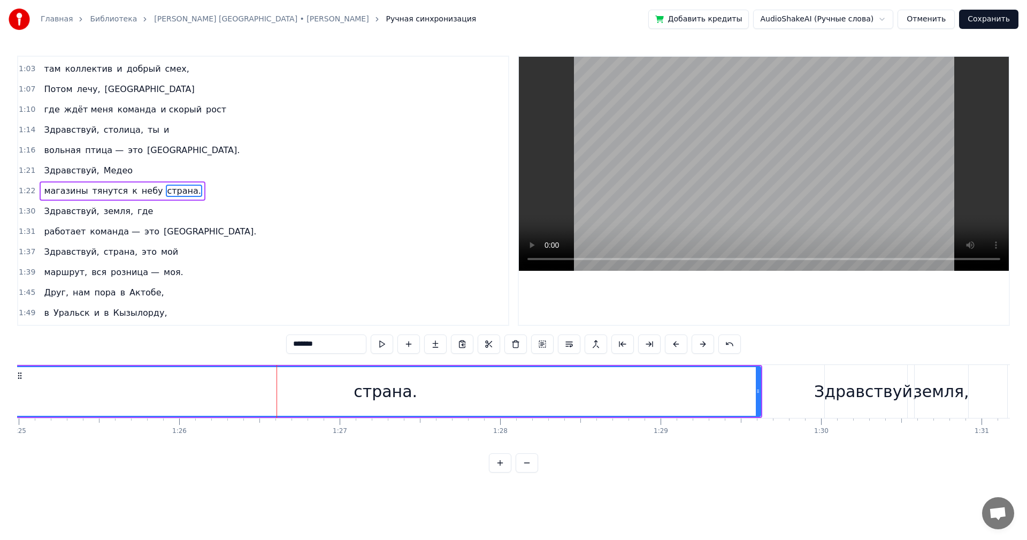
click at [315, 341] on input "*******" at bounding box center [326, 343] width 80 height 19
type input "*"
click at [60, 172] on span "Здравствуй," at bounding box center [71, 170] width 57 height 12
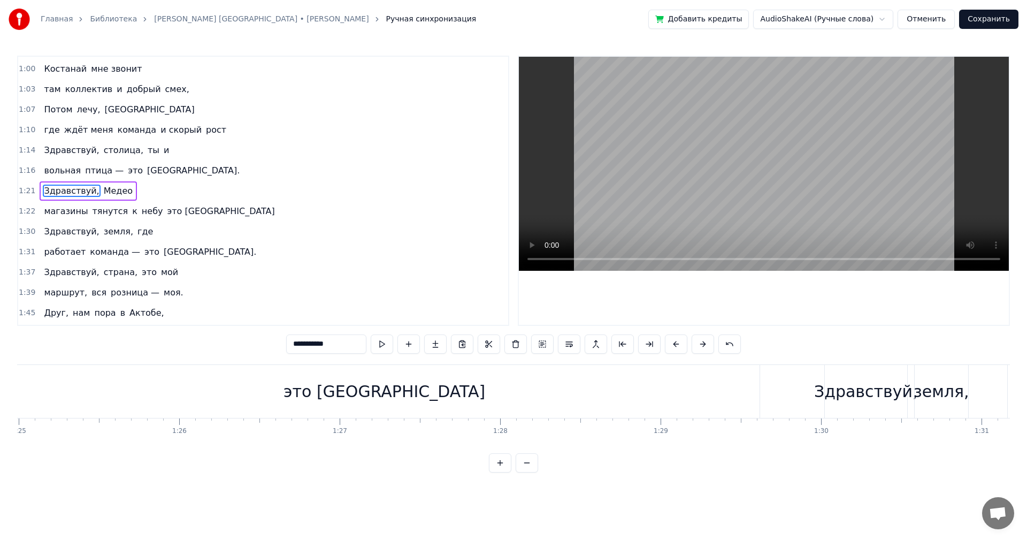
scroll to position [0, 12997]
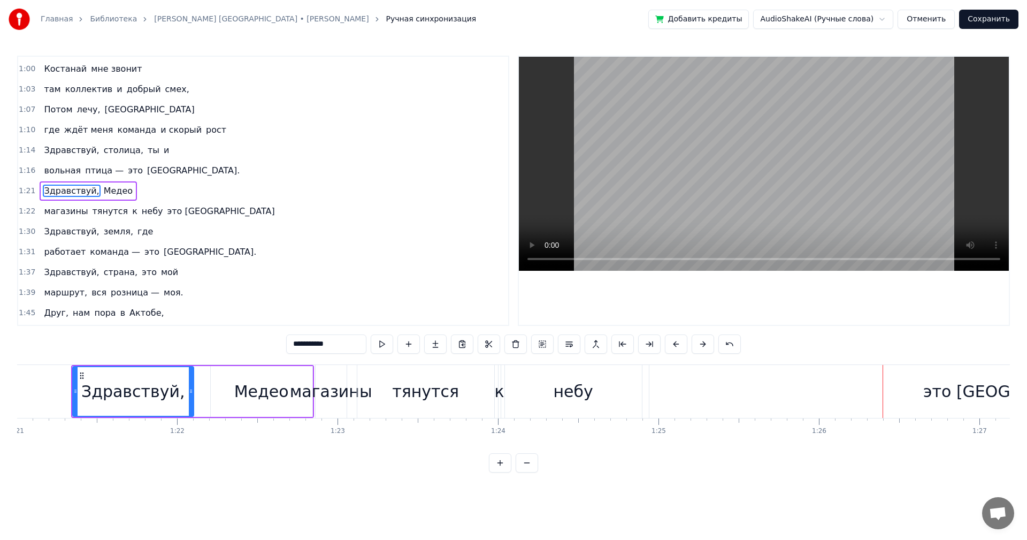
click at [233, 395] on div "Медео" at bounding box center [262, 391] width 102 height 51
type input "*****"
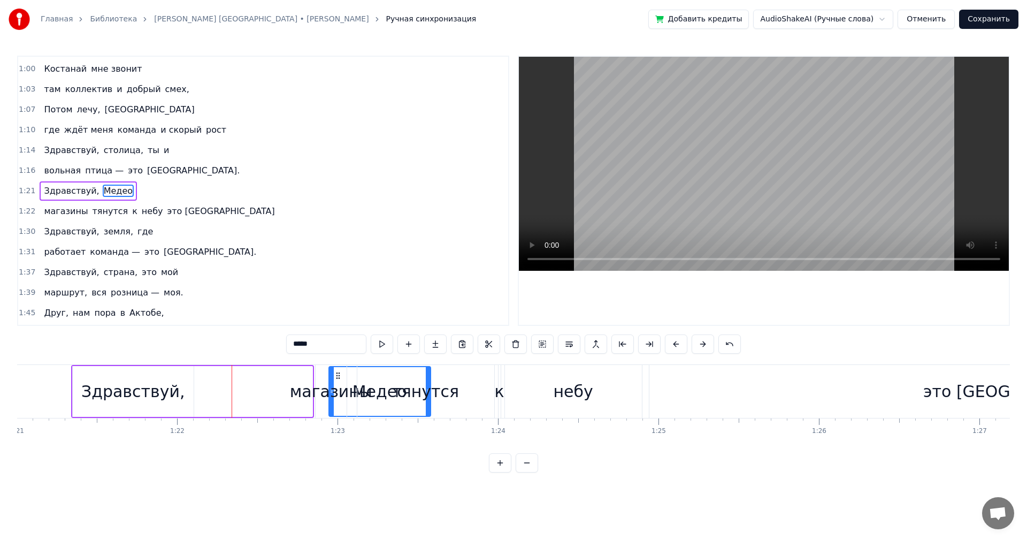
drag, startPoint x: 220, startPoint y: 375, endPoint x: 337, endPoint y: 374, distance: 117.1
click at [246, 387] on div "Здравствуй, Медео" at bounding box center [251, 391] width 361 height 53
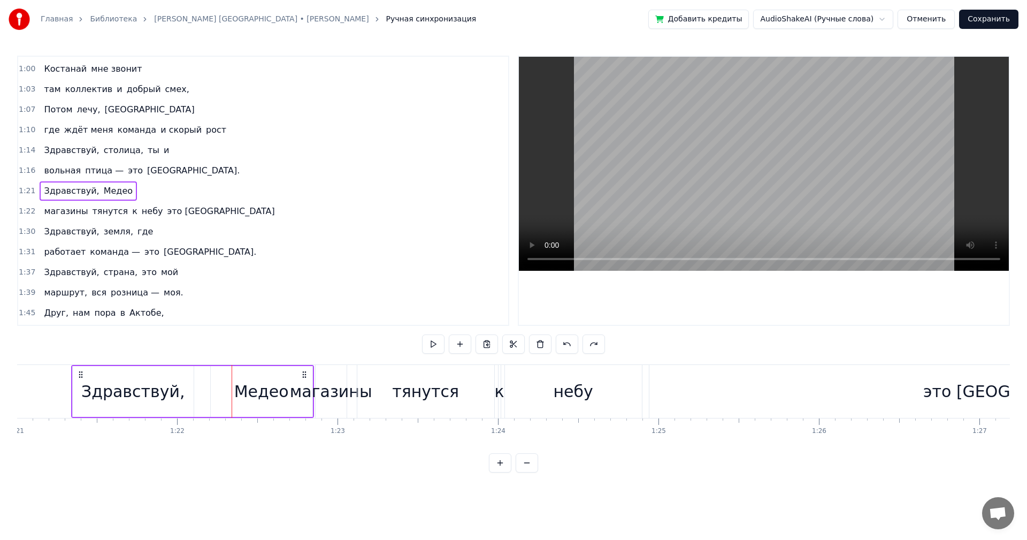
click at [197, 384] on div "Здравствуй, Медео" at bounding box center [192, 391] width 243 height 53
click at [261, 371] on div "Медео" at bounding box center [262, 391] width 102 height 51
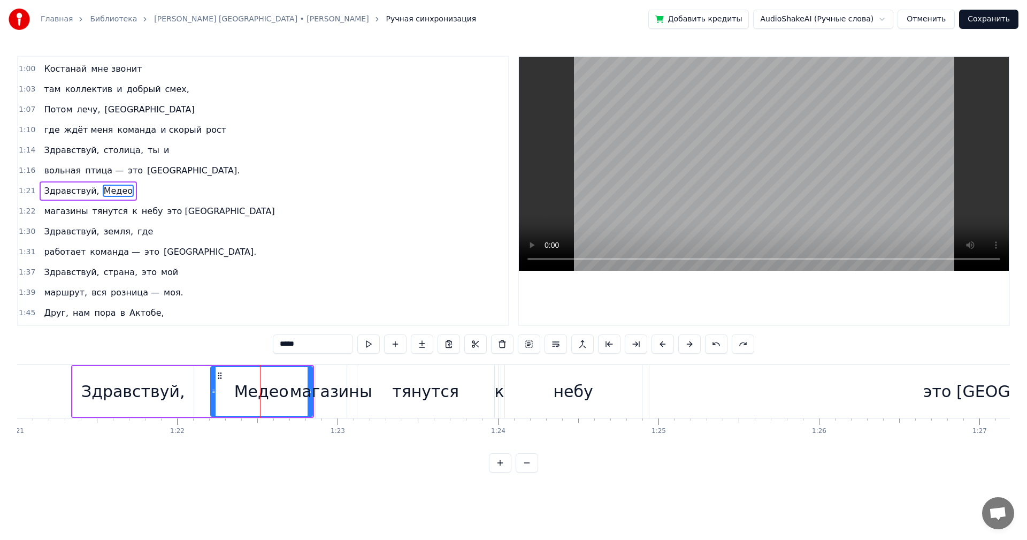
click at [185, 370] on div "Здравствуй," at bounding box center [133, 391] width 121 height 51
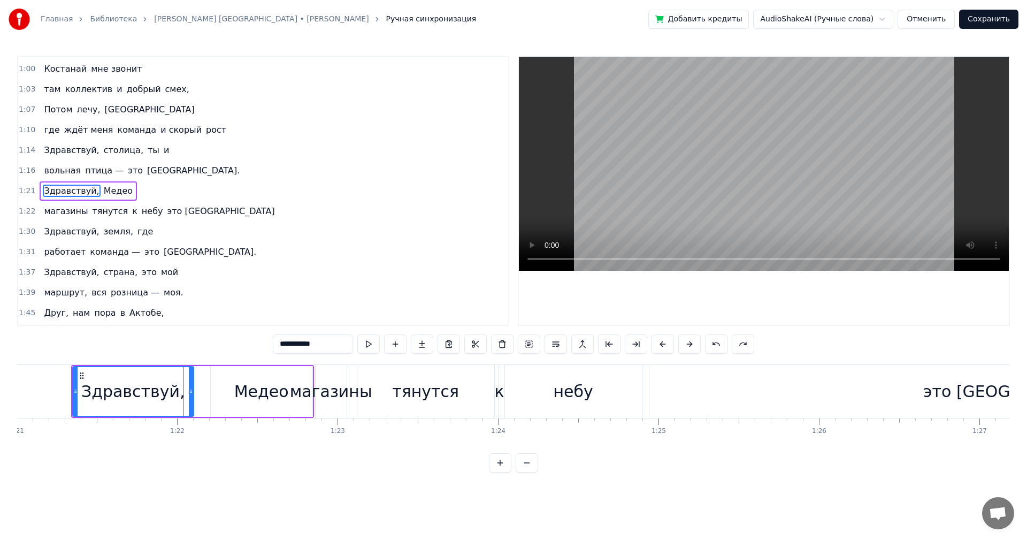
click at [215, 379] on div "Медео" at bounding box center [262, 391] width 102 height 51
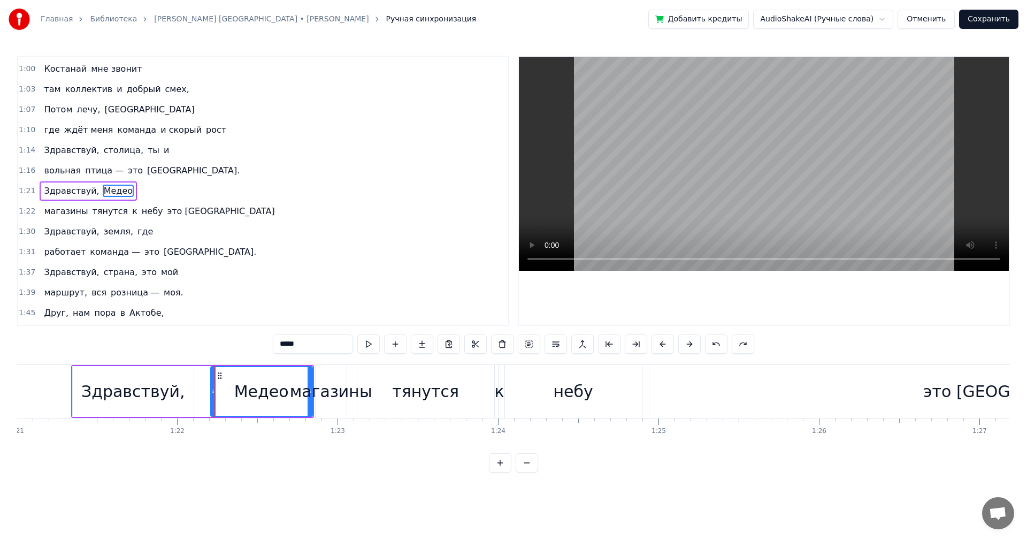
click at [86, 379] on div "Здравствуй," at bounding box center [133, 391] width 121 height 51
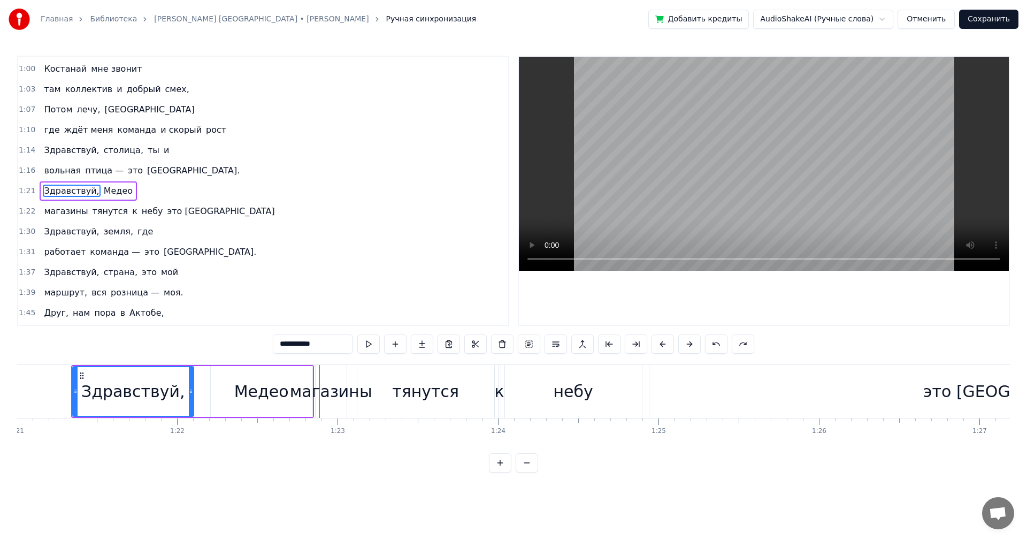
click at [323, 389] on div "магазины" at bounding box center [331, 391] width 82 height 24
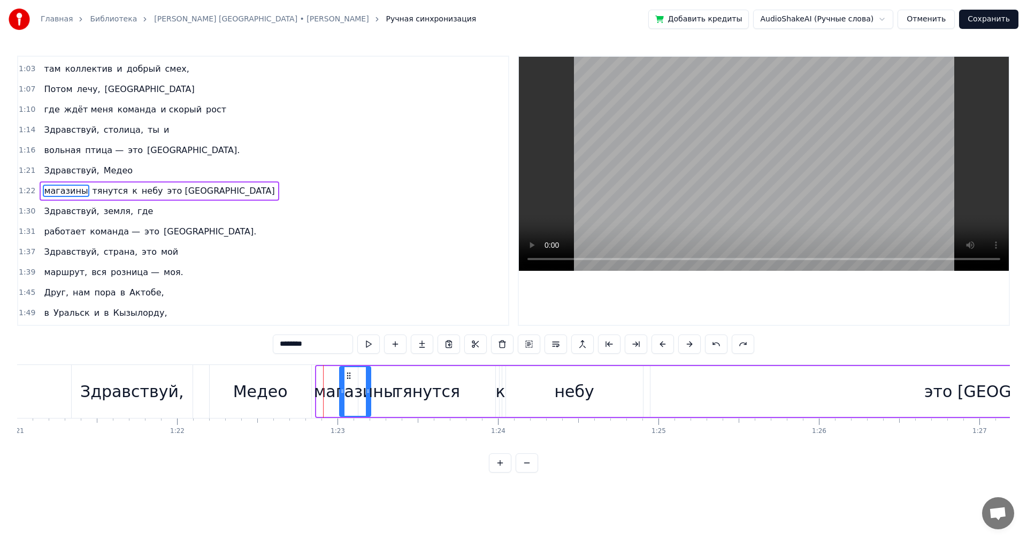
drag, startPoint x: 327, startPoint y: 373, endPoint x: 350, endPoint y: 371, distance: 23.1
click at [350, 371] on icon at bounding box center [348, 375] width 9 height 9
click at [285, 389] on div "Медео" at bounding box center [260, 391] width 55 height 24
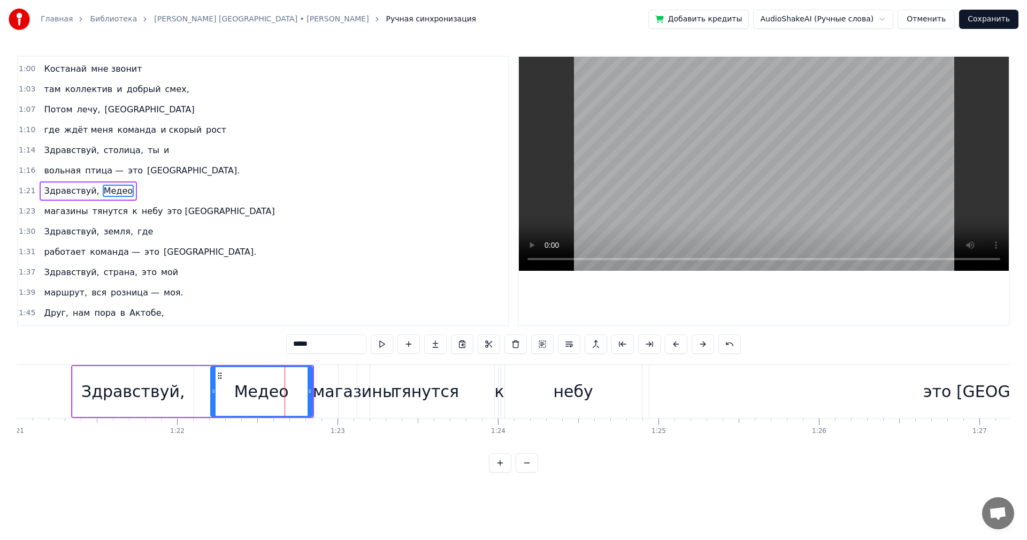
click at [322, 394] on div "магазины" at bounding box center [354, 391] width 82 height 24
type input "********"
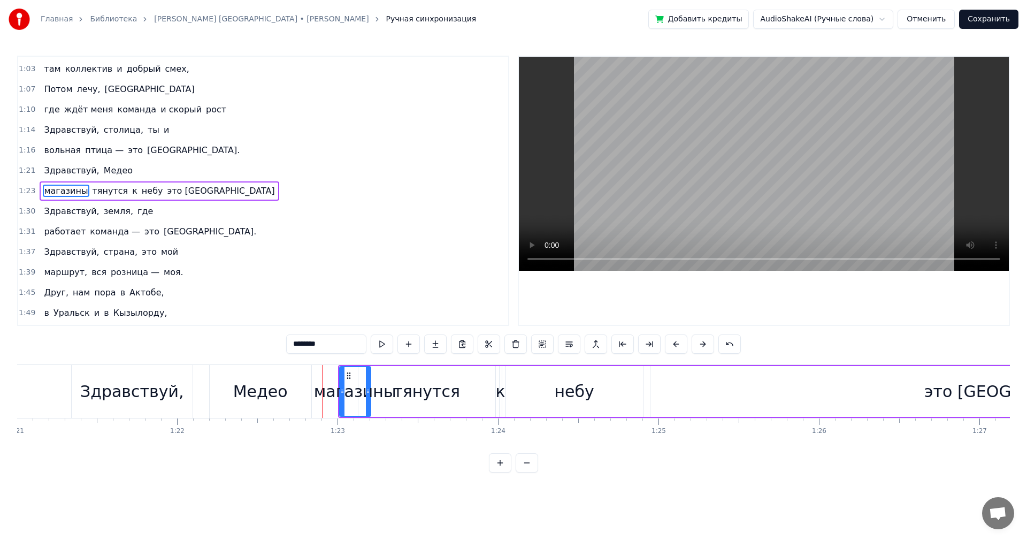
click at [333, 389] on div "магазины" at bounding box center [355, 391] width 82 height 24
click at [573, 344] on button at bounding box center [569, 343] width 22 height 19
click at [388, 339] on button at bounding box center [382, 343] width 22 height 19
click at [371, 334] on button at bounding box center [382, 343] width 22 height 19
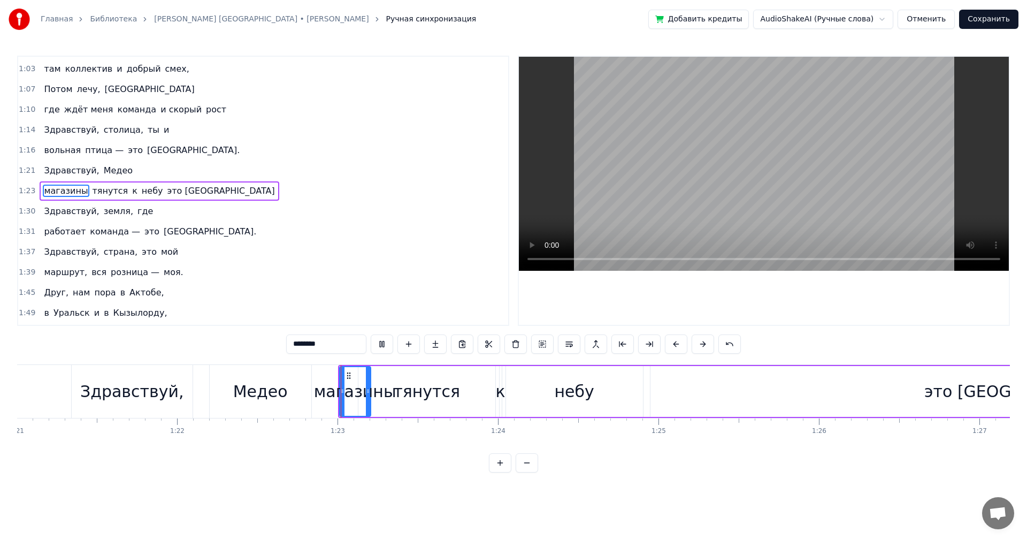
click at [371, 334] on button at bounding box center [382, 343] width 22 height 19
click at [383, 339] on button at bounding box center [382, 343] width 22 height 19
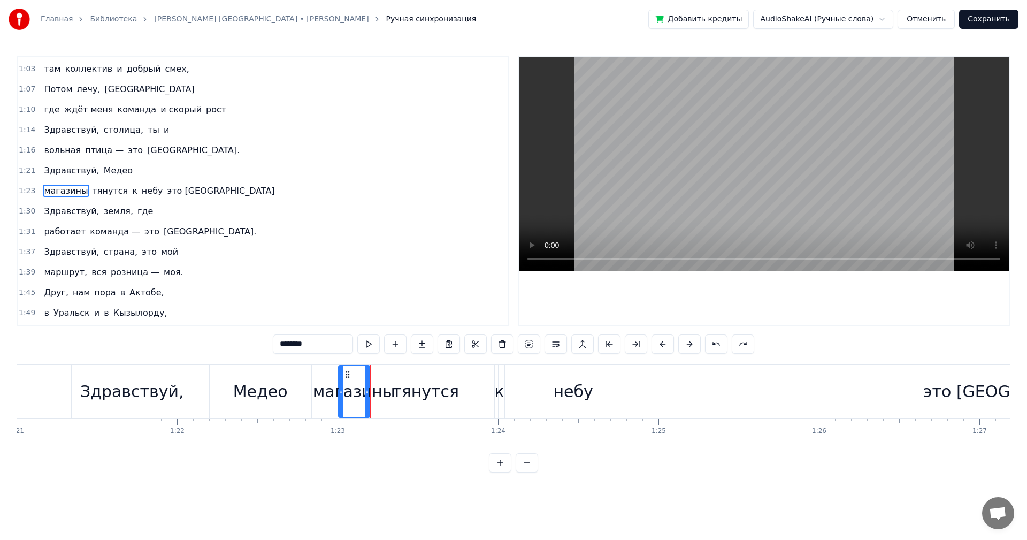
click at [112, 386] on div "Здравствуй," at bounding box center [132, 391] width 104 height 24
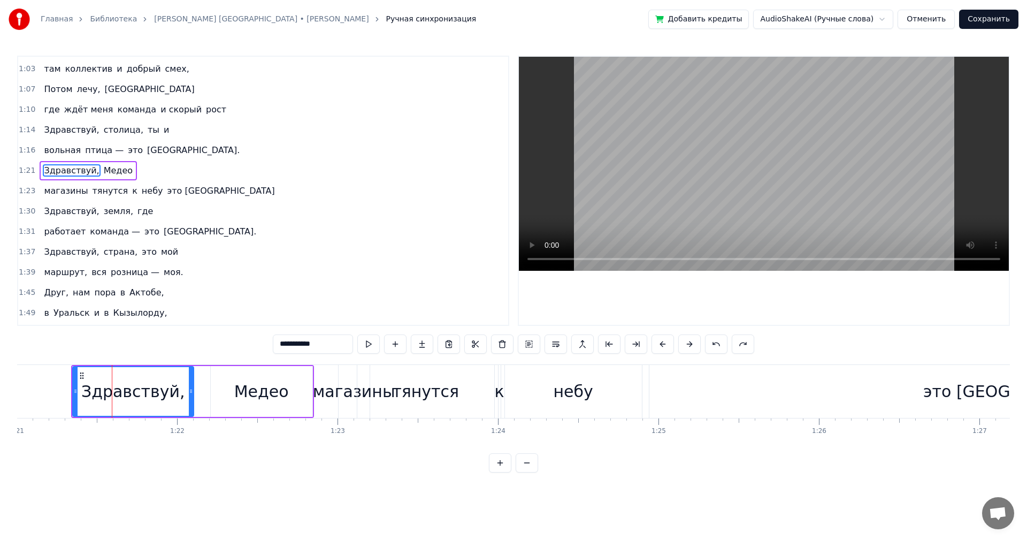
scroll to position [242, 0]
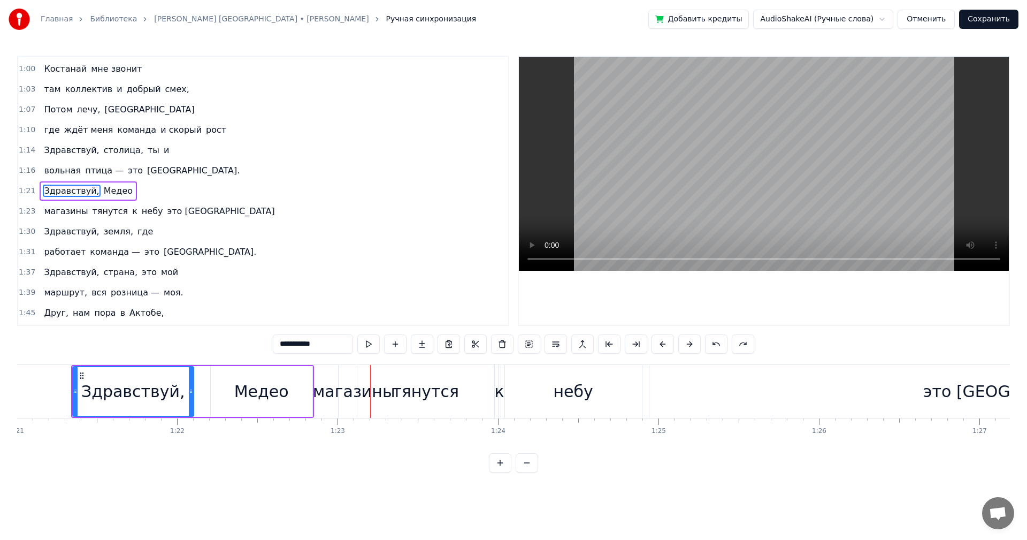
click at [362, 385] on div "тянутся" at bounding box center [425, 391] width 137 height 53
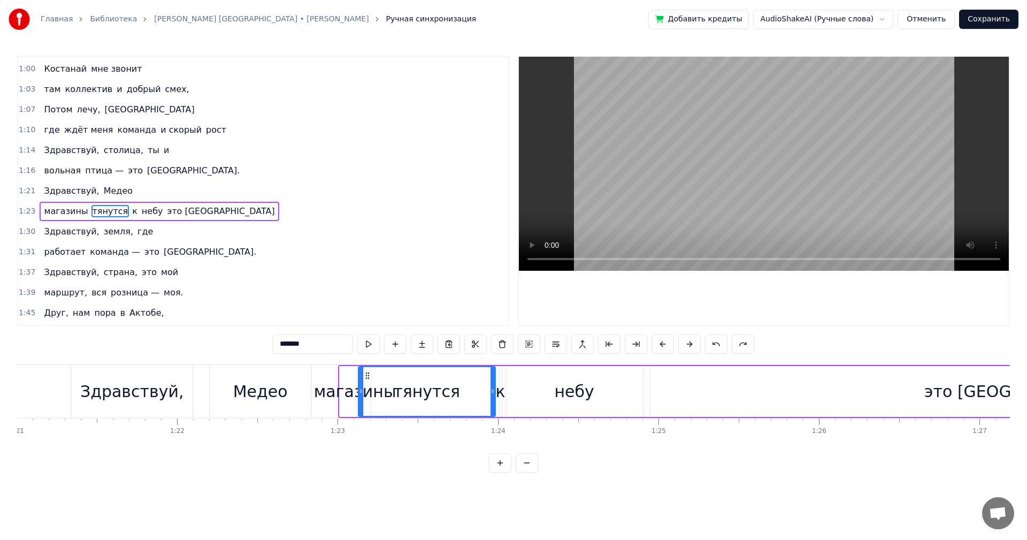
scroll to position [262, 0]
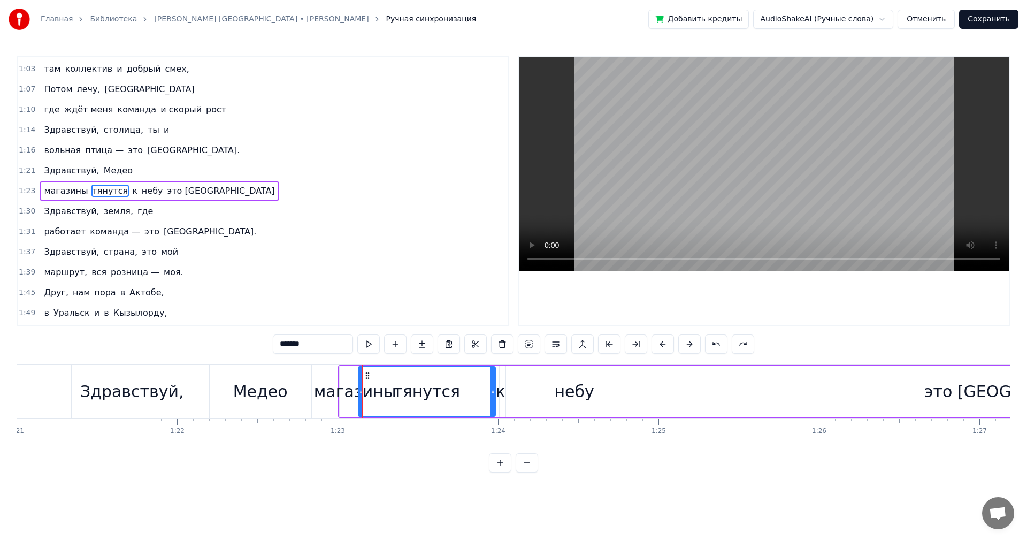
click at [421, 390] on div "тянутся" at bounding box center [426, 391] width 67 height 24
click at [353, 389] on div "магазины" at bounding box center [355, 391] width 82 height 24
type input "********"
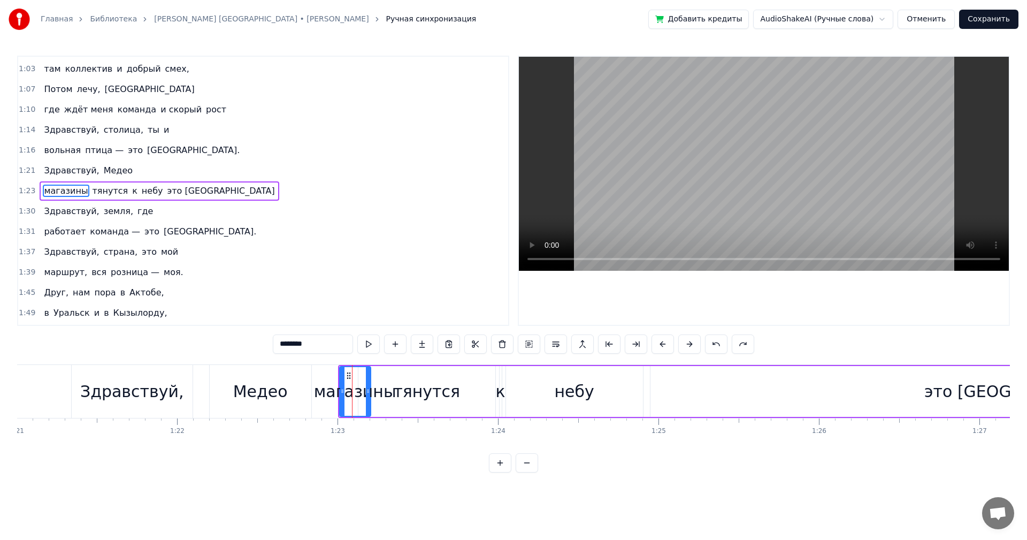
click at [335, 386] on div "магазины" at bounding box center [355, 391] width 82 height 24
click at [347, 275] on div "1:39 маршрут, вся розница — моя." at bounding box center [263, 272] width 490 height 20
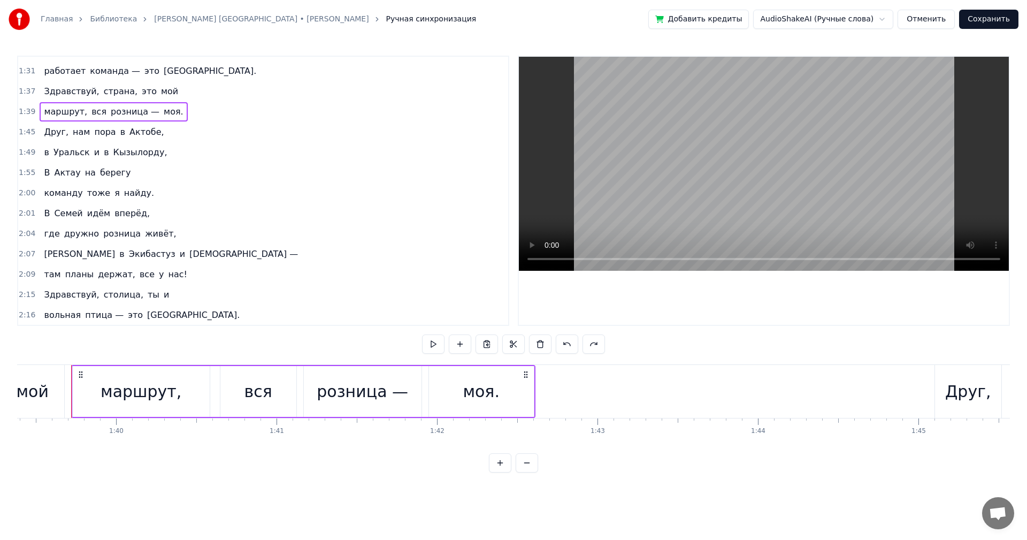
scroll to position [155, 0]
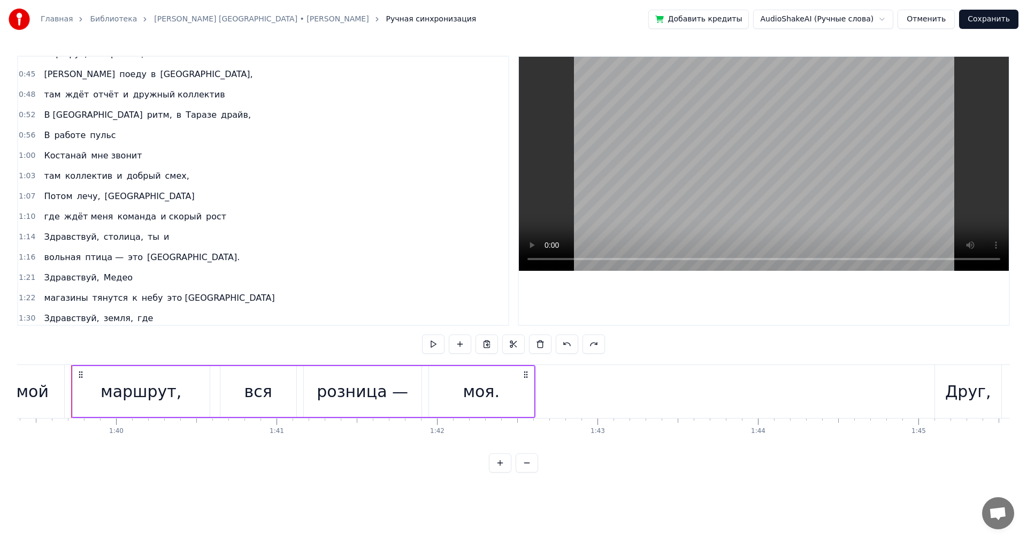
click at [66, 237] on span "Здравствуй," at bounding box center [71, 237] width 57 height 12
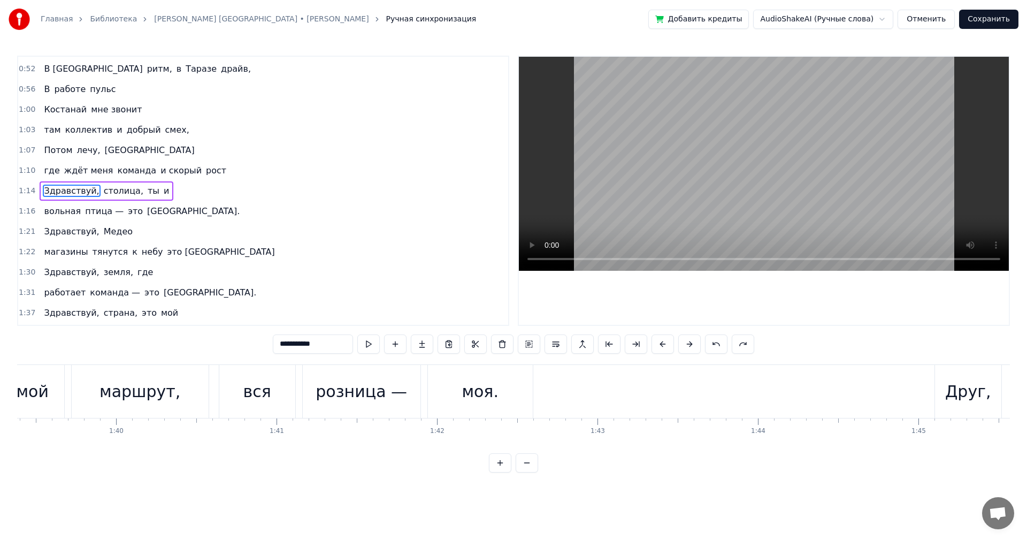
scroll to position [0, 11980]
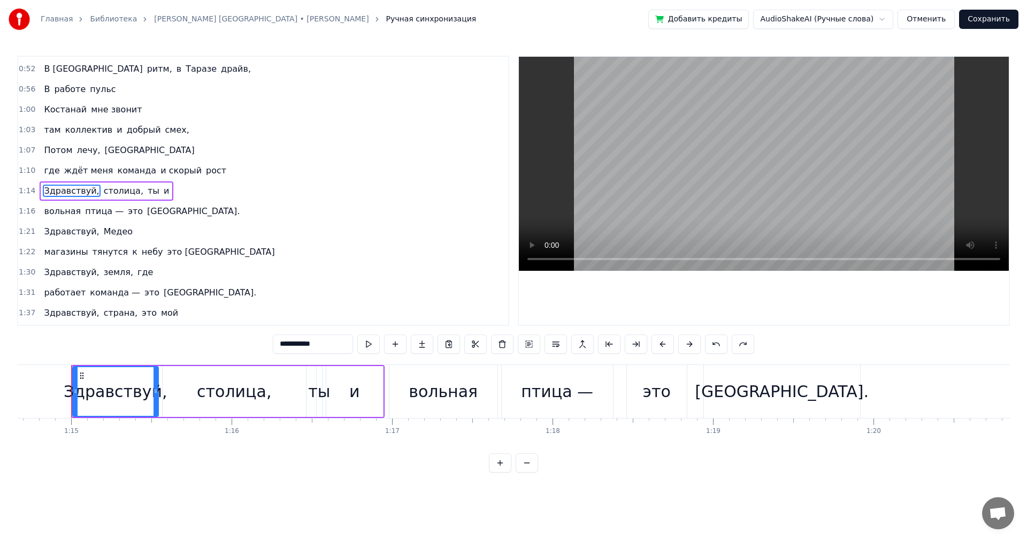
click at [58, 234] on span "Здравствуй," at bounding box center [71, 231] width 57 height 12
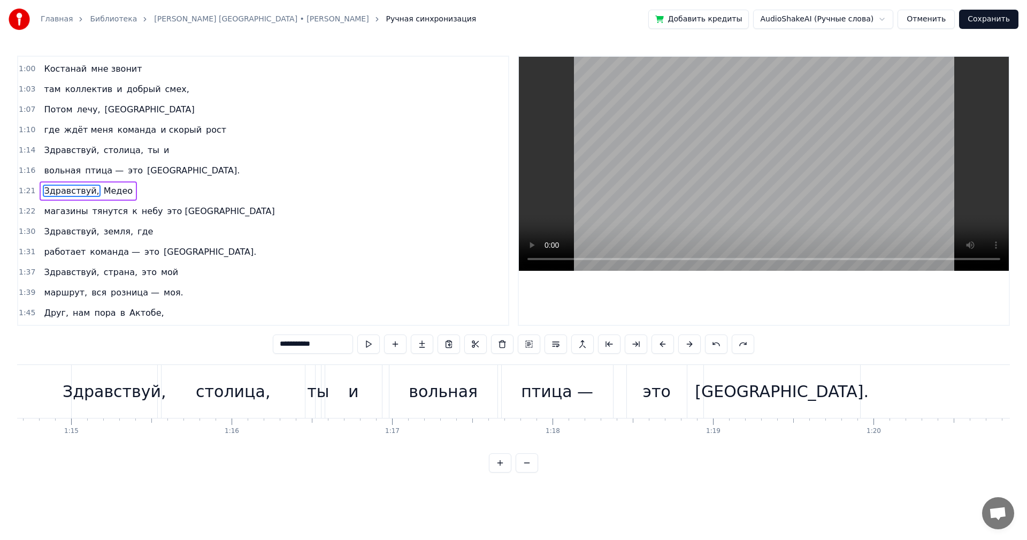
scroll to position [0, 12997]
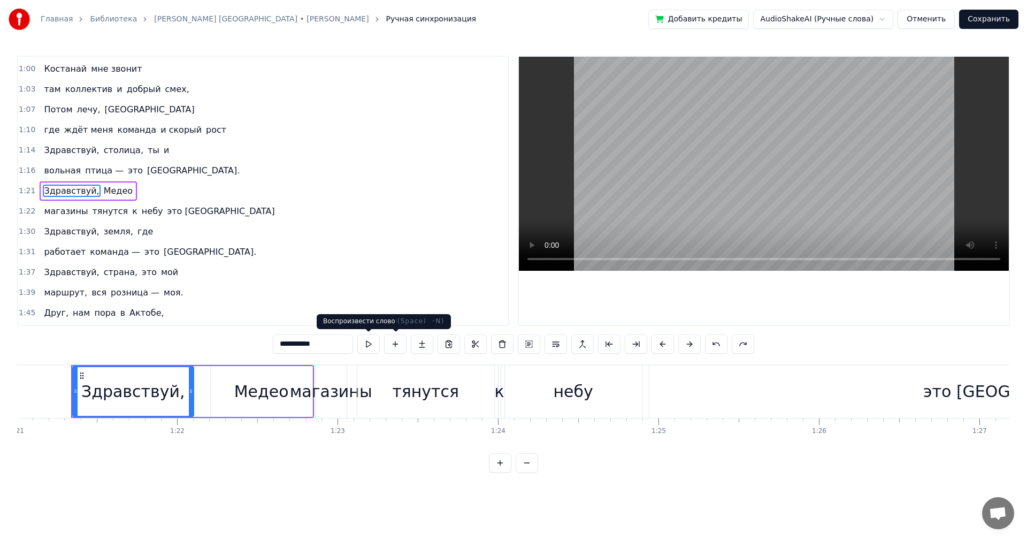
click at [378, 341] on button at bounding box center [368, 343] width 22 height 19
click at [373, 343] on button at bounding box center [368, 343] width 22 height 19
click at [224, 398] on div "Медео" at bounding box center [262, 391] width 102 height 51
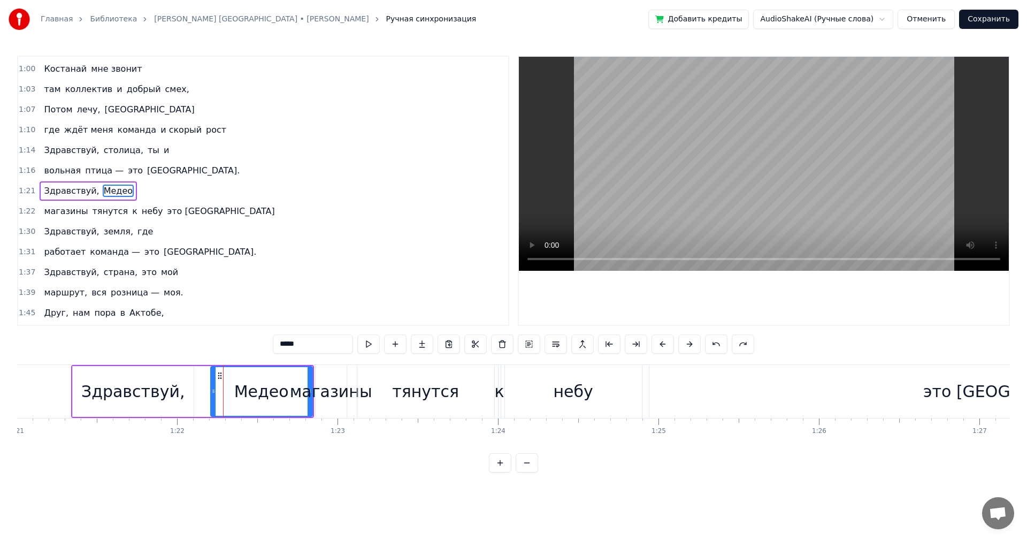
click at [239, 388] on div "Медео" at bounding box center [261, 391] width 55 height 24
click at [319, 382] on div "магазины" at bounding box center [331, 391] width 82 height 24
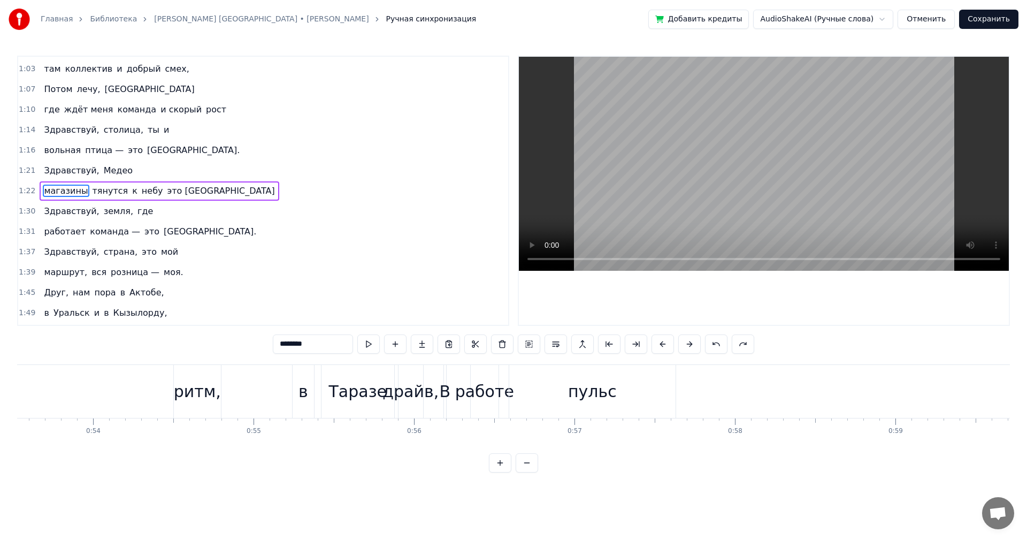
scroll to position [0, 0]
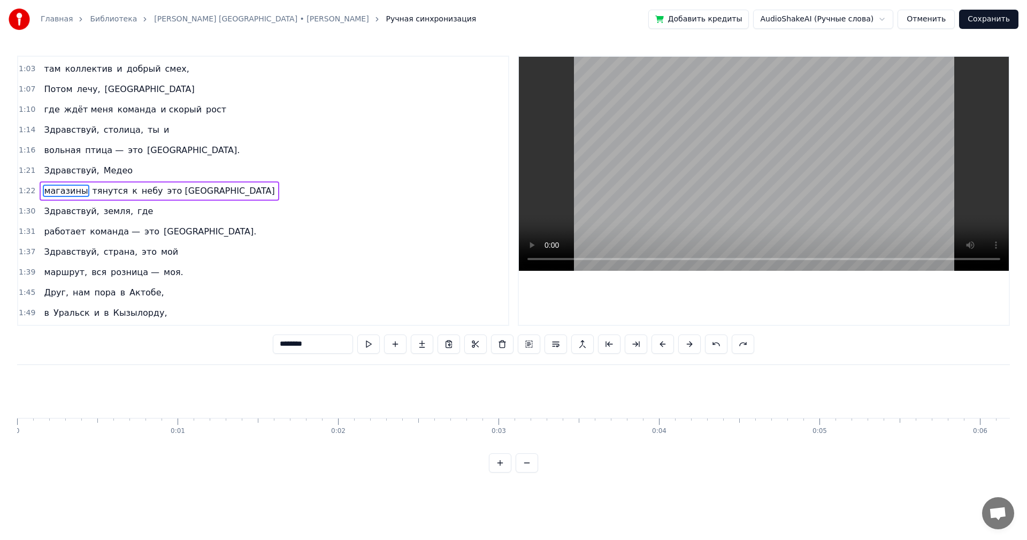
click at [62, 189] on span "магазины" at bounding box center [66, 191] width 46 height 12
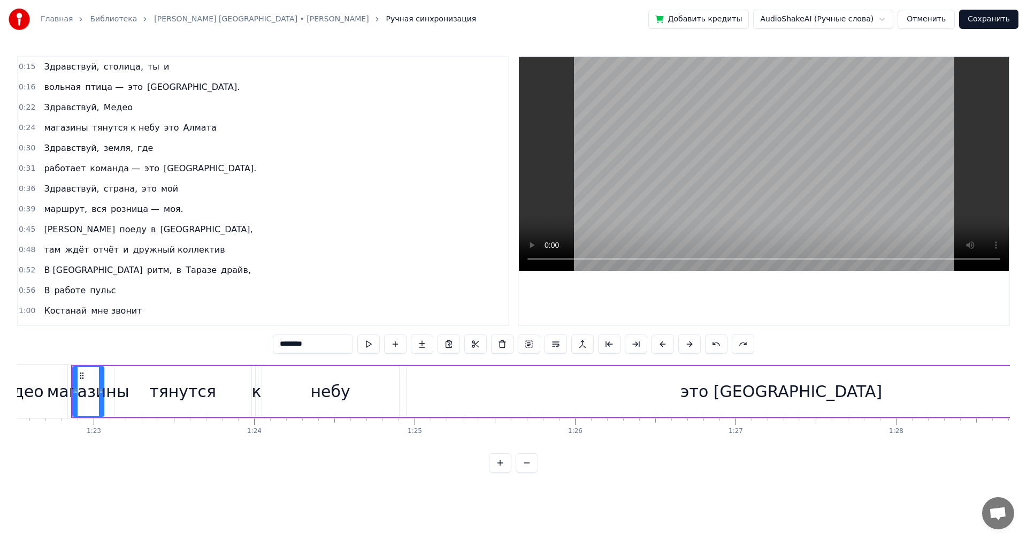
click at [67, 106] on span "Здравствуй," at bounding box center [71, 107] width 57 height 12
type input "**********"
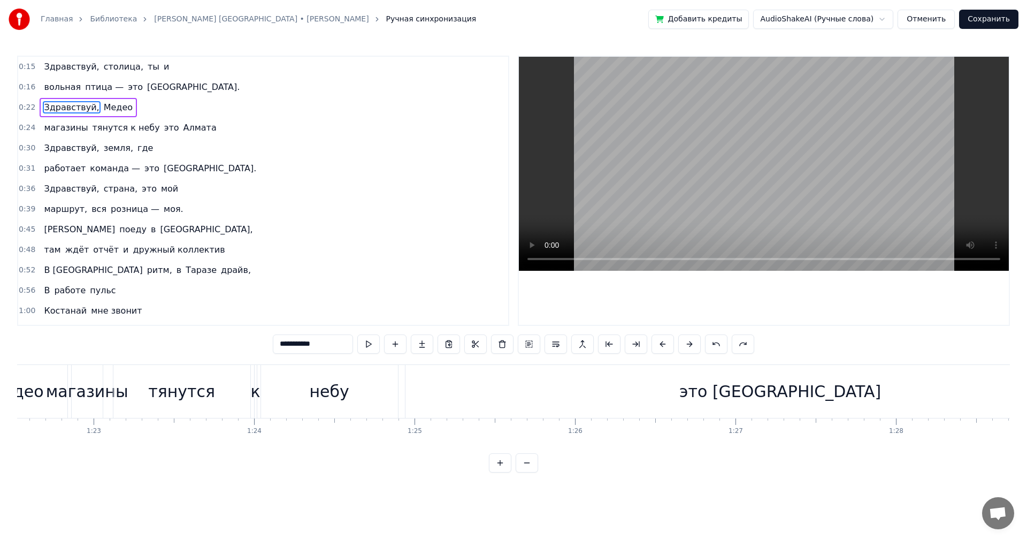
scroll to position [0, 3559]
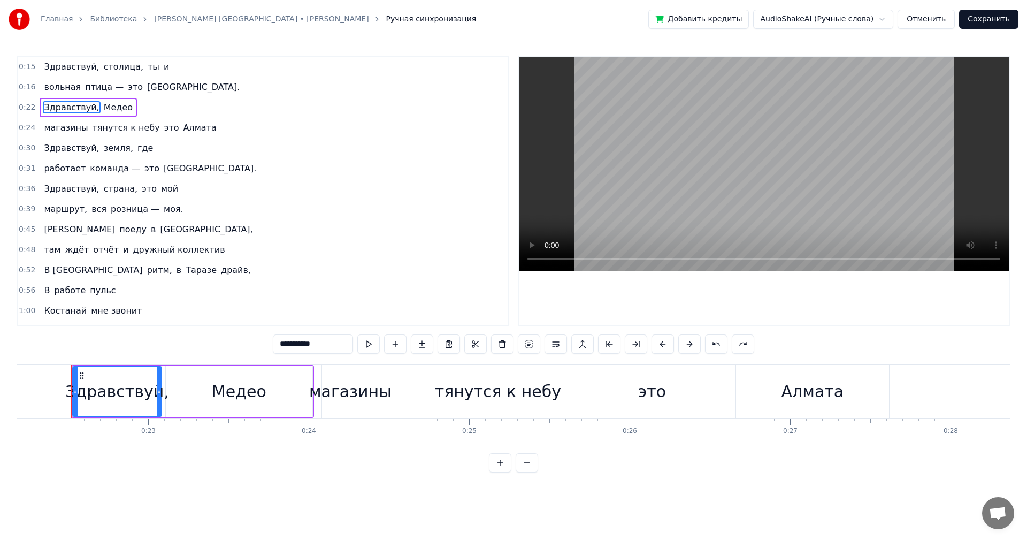
click at [126, 110] on div "0:22 Здравствуй, Медео" at bounding box center [263, 107] width 490 height 20
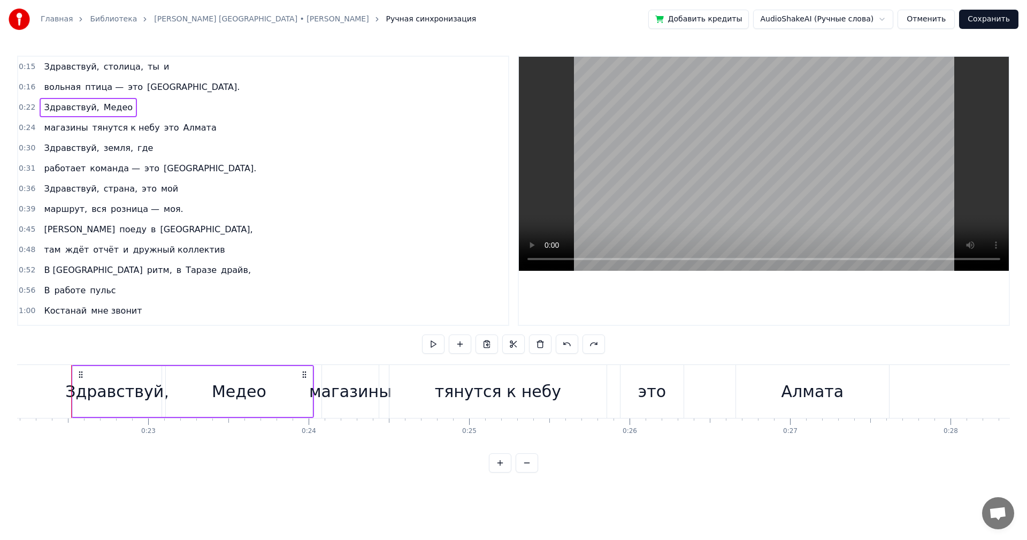
click at [120, 109] on div "Здравствуй, Медео" at bounding box center [88, 107] width 97 height 19
click at [137, 123] on span "тянутся к небу" at bounding box center [126, 127] width 70 height 12
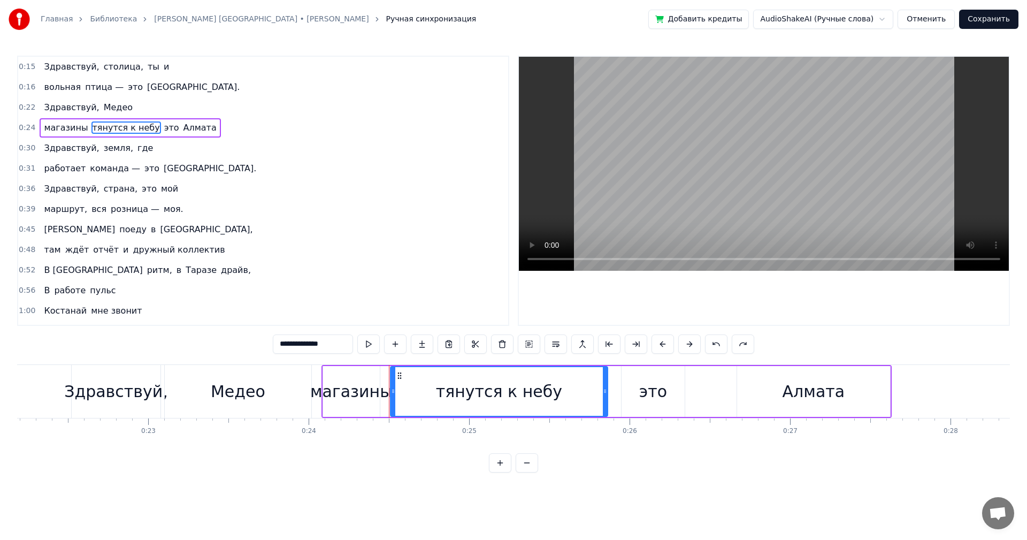
click at [191, 133] on div "магазины тянутся к небу это Алмата" at bounding box center [130, 127] width 181 height 19
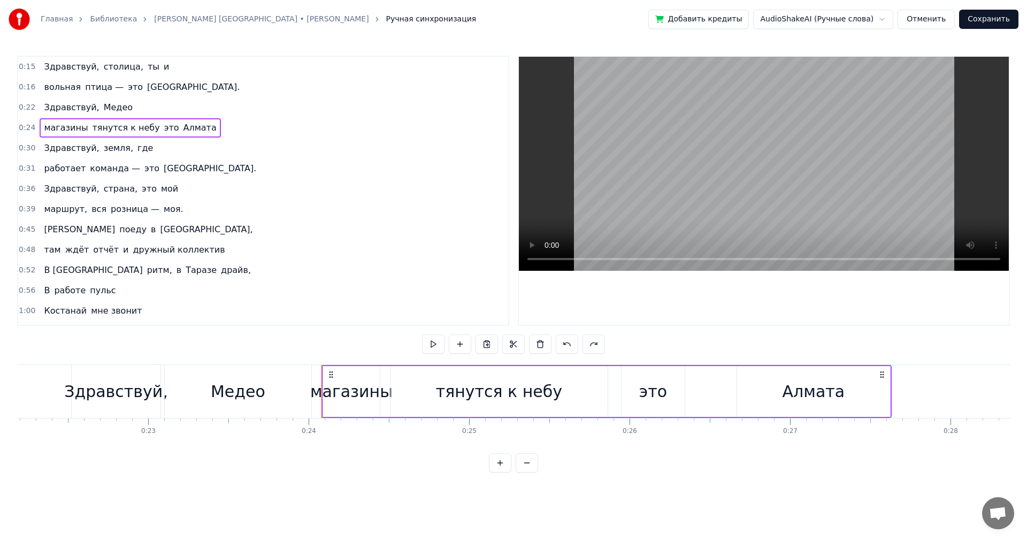
click at [124, 109] on div "0:22 Здравствуй, Медео" at bounding box center [263, 107] width 490 height 20
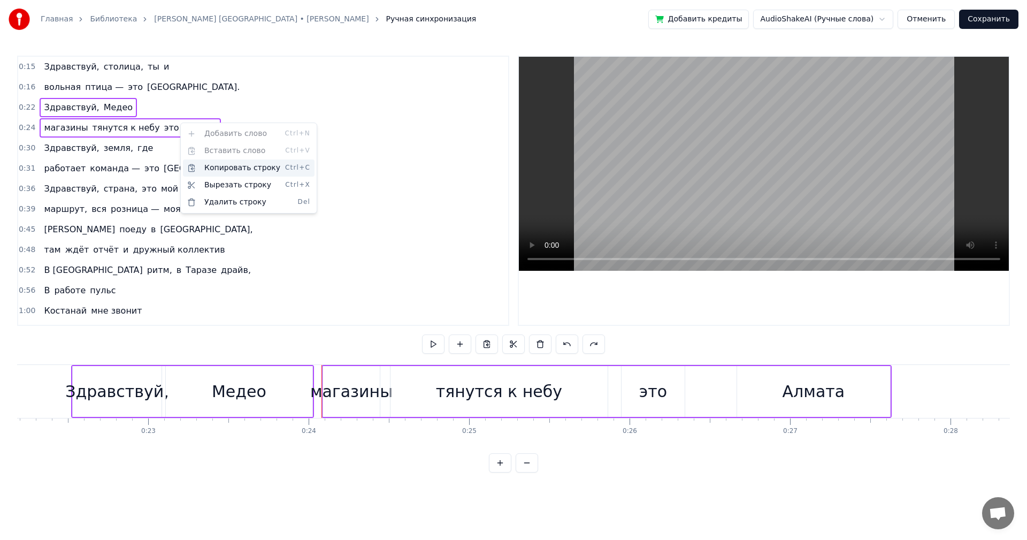
click at [218, 166] on div "Копировать строку Ctrl+C" at bounding box center [249, 167] width 132 height 17
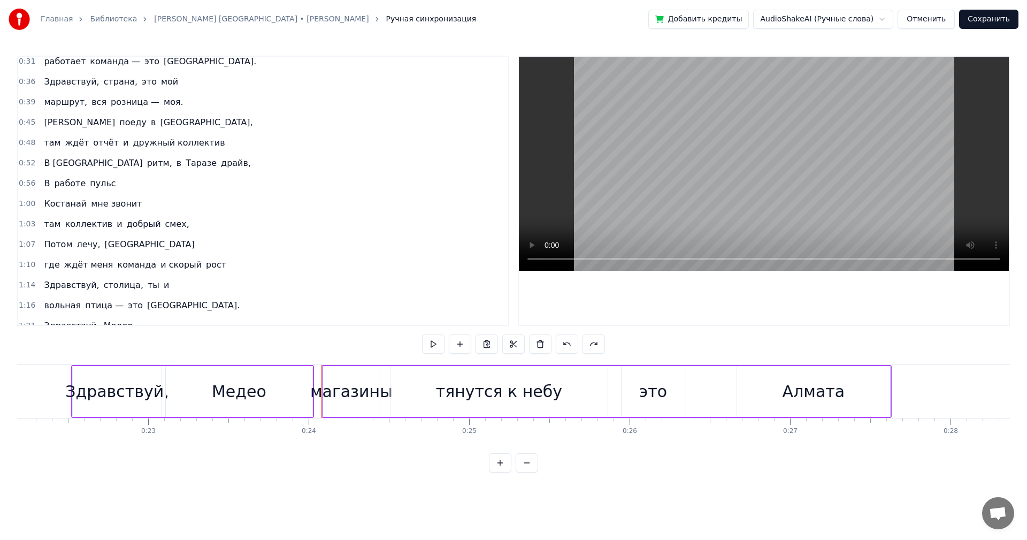
scroll to position [214, 0]
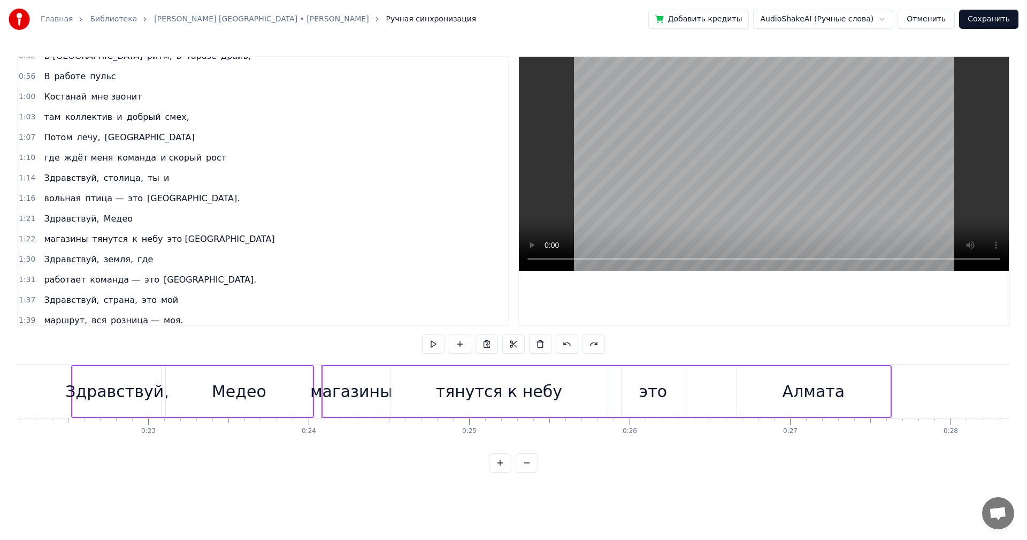
click at [62, 216] on span "Здравствуй," at bounding box center [71, 218] width 57 height 12
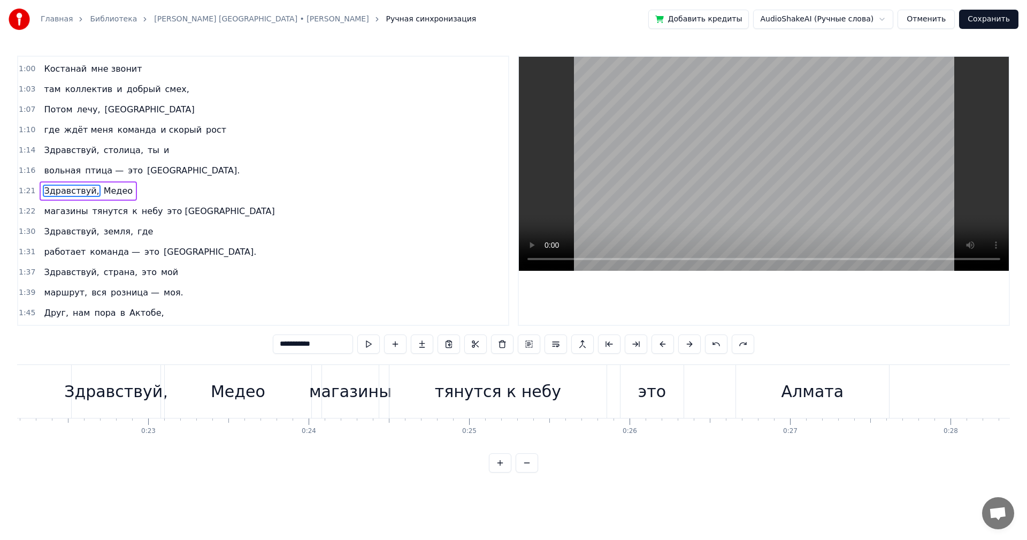
scroll to position [0, 12997]
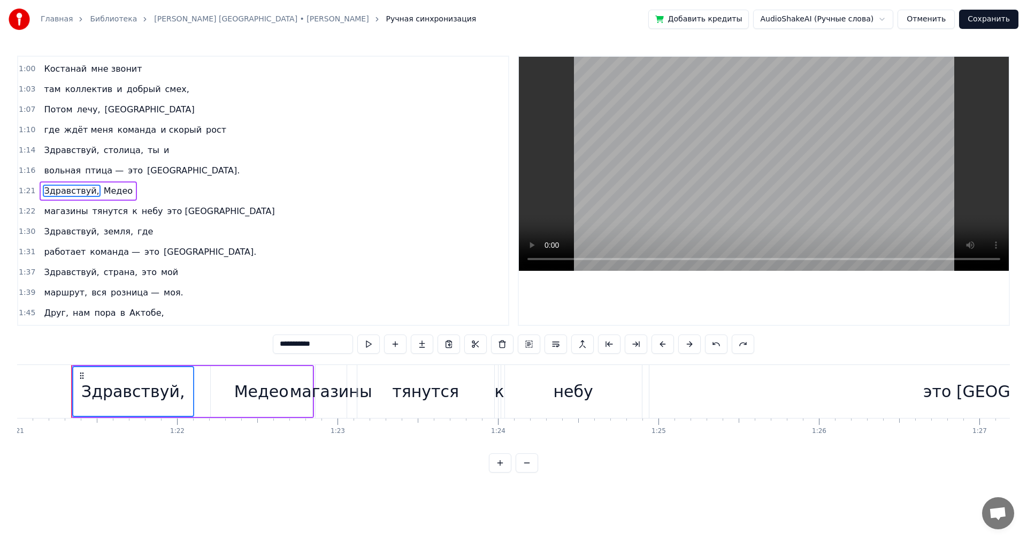
click at [190, 209] on span "это [GEOGRAPHIC_DATA]" at bounding box center [221, 211] width 110 height 12
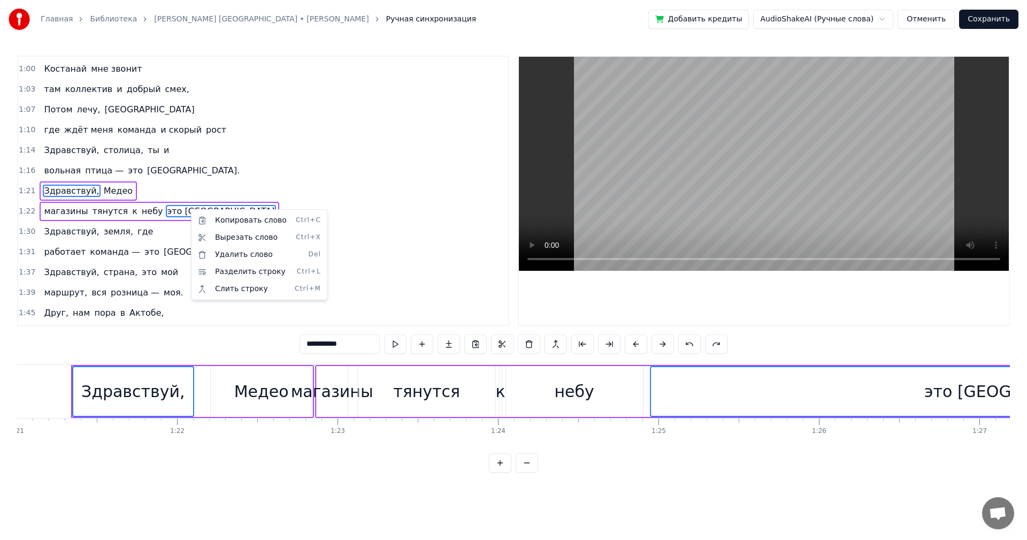
click at [167, 176] on html "Главная Библиотека [PERSON_NAME] [GEOGRAPHIC_DATA] • Serik Musalimov Ручная син…" at bounding box center [513, 244] width 1027 height 489
click at [144, 189] on div "1:21 Здравствуй, Медео" at bounding box center [263, 191] width 490 height 20
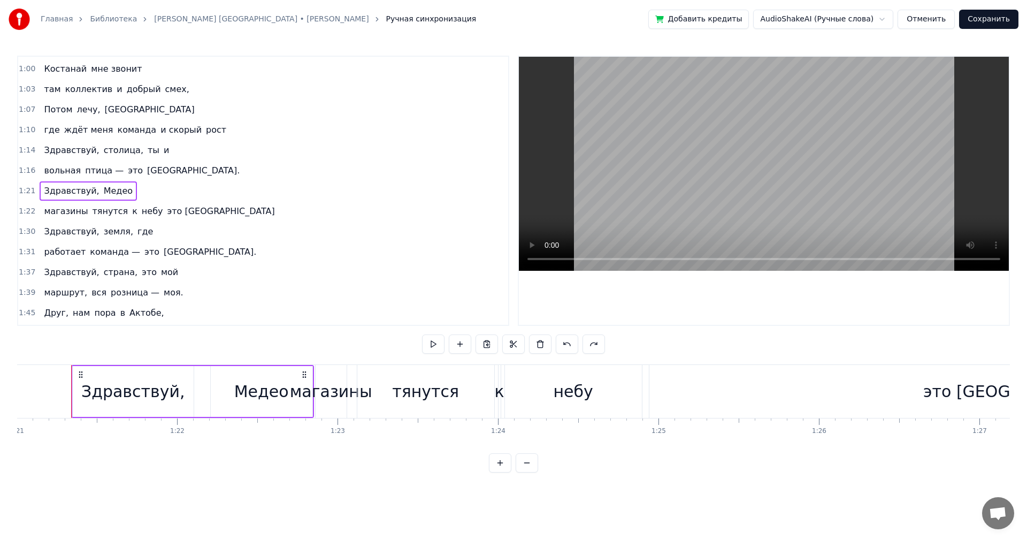
click at [123, 188] on div "1:21 Здравствуй, Медео" at bounding box center [263, 191] width 490 height 20
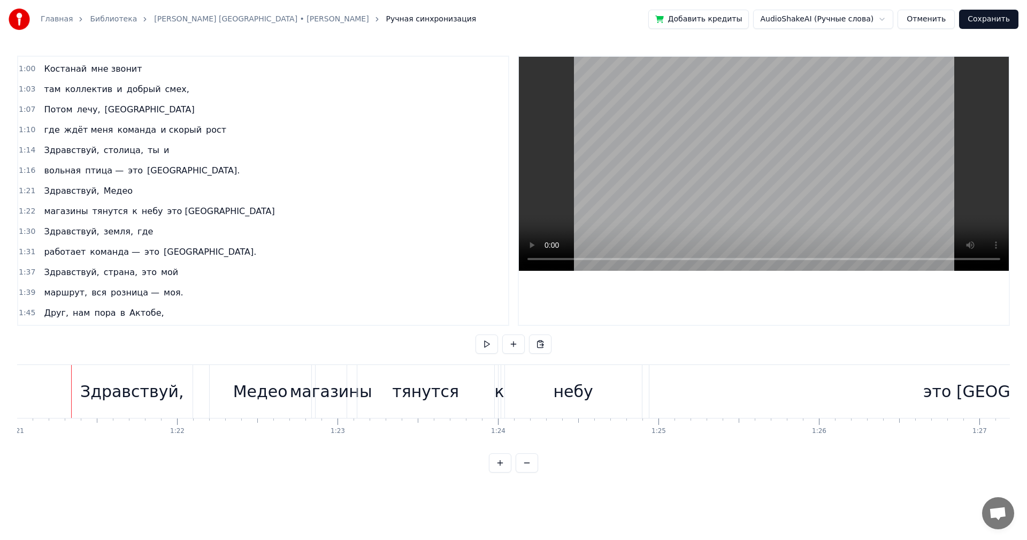
click at [105, 190] on span "Медео" at bounding box center [118, 191] width 31 height 12
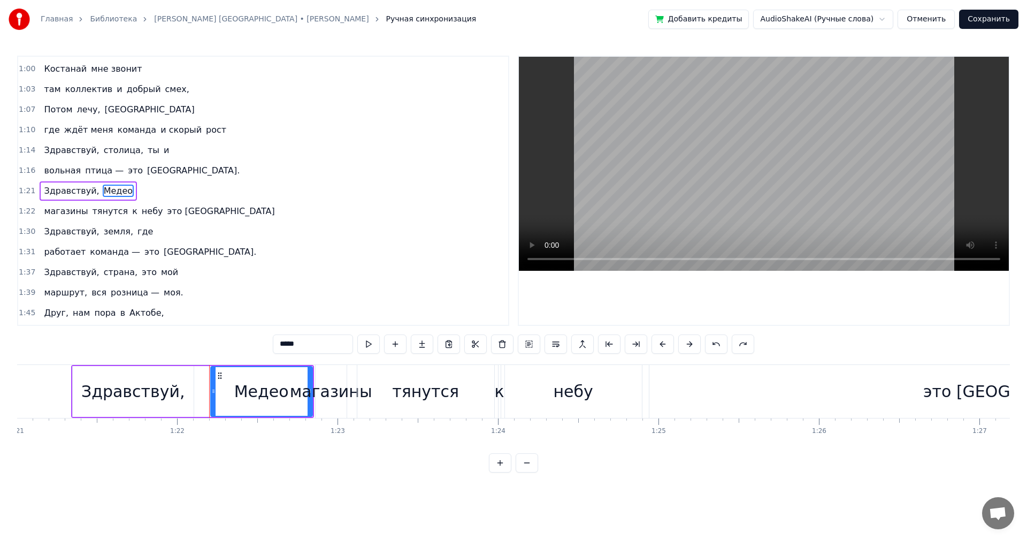
type input "********"
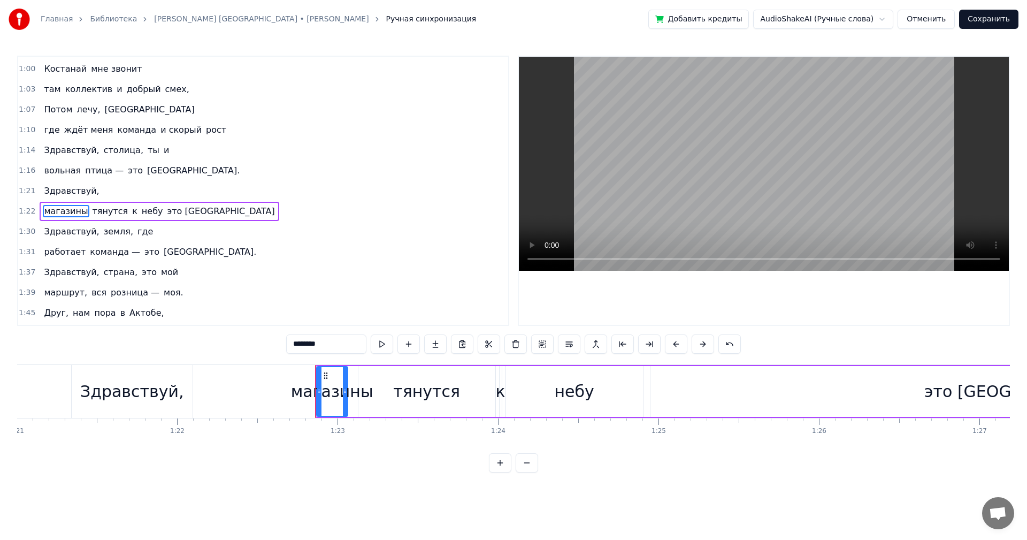
scroll to position [262, 0]
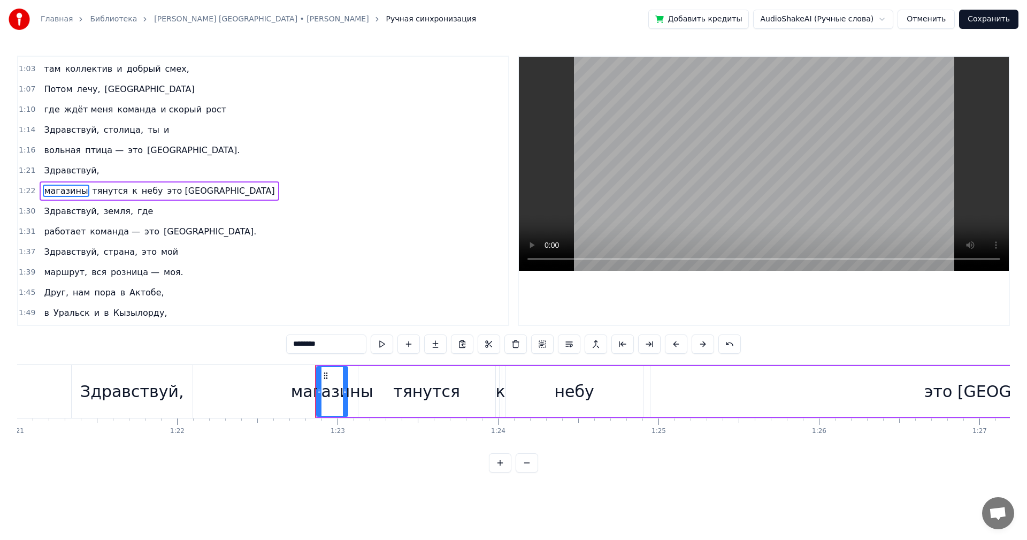
click at [194, 193] on div "магазины тянутся к небу это Алмата" at bounding box center [159, 190] width 239 height 19
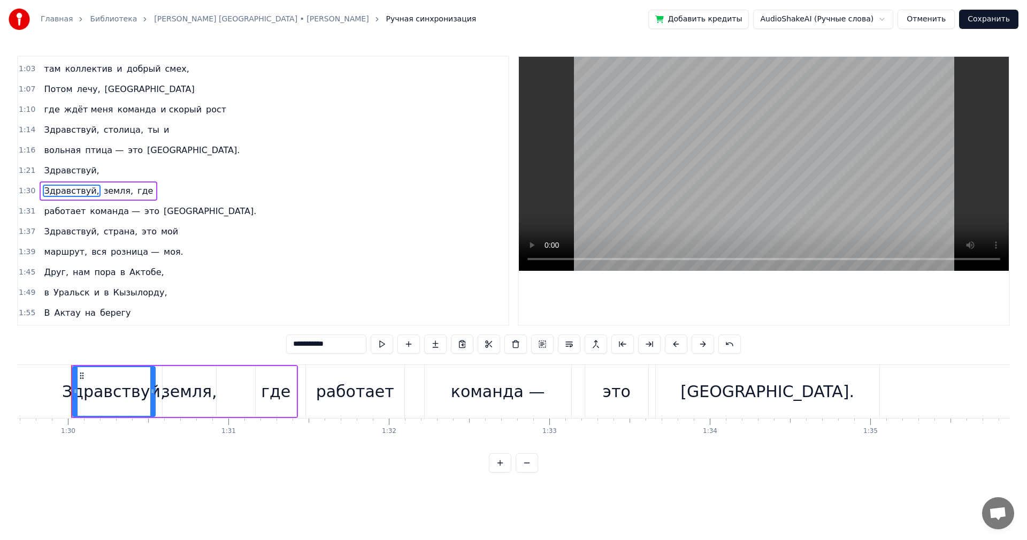
click at [98, 174] on div "1:21 Здравствуй," at bounding box center [263, 170] width 490 height 20
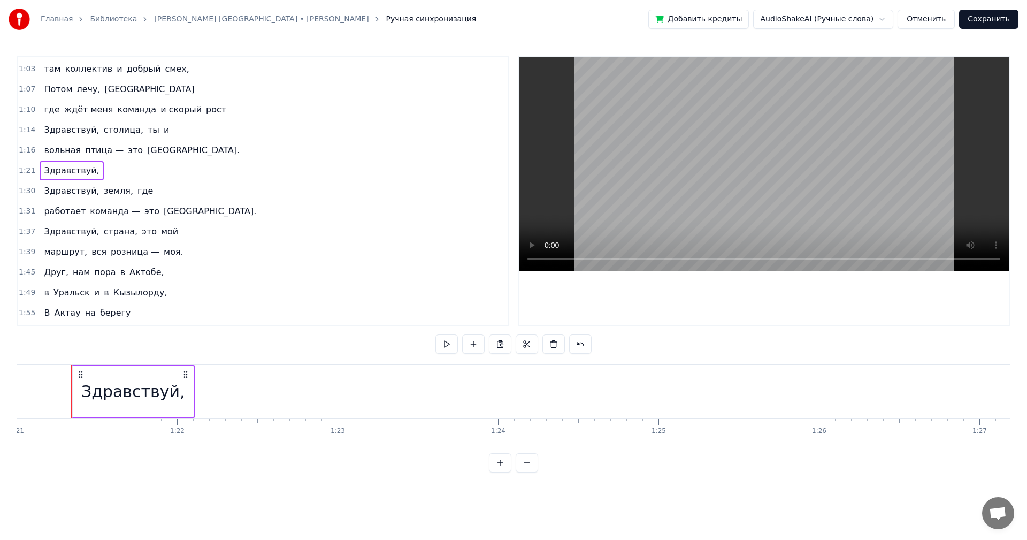
click at [95, 170] on div "1:21 Здравствуй," at bounding box center [263, 170] width 490 height 20
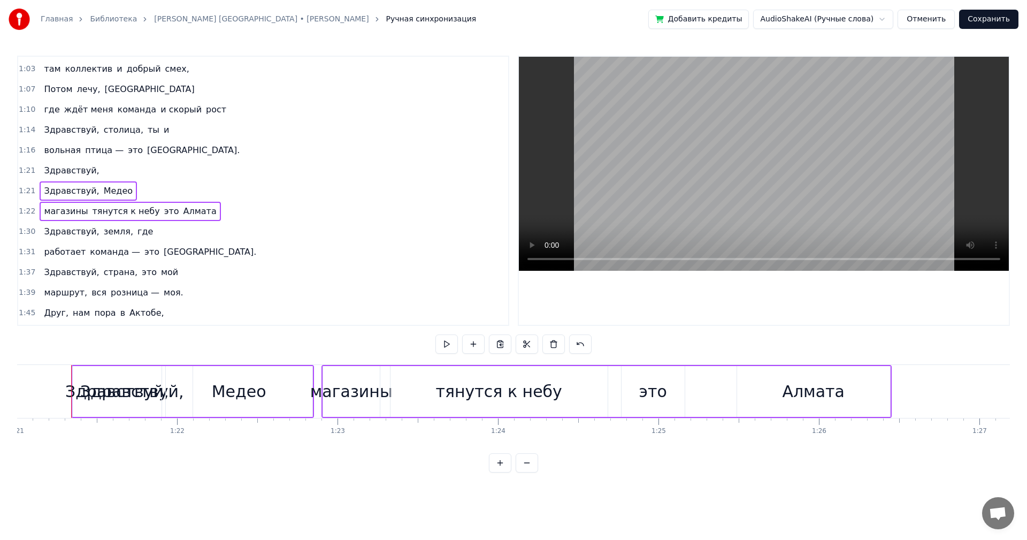
click at [75, 172] on span "Здравствуй," at bounding box center [71, 170] width 57 height 12
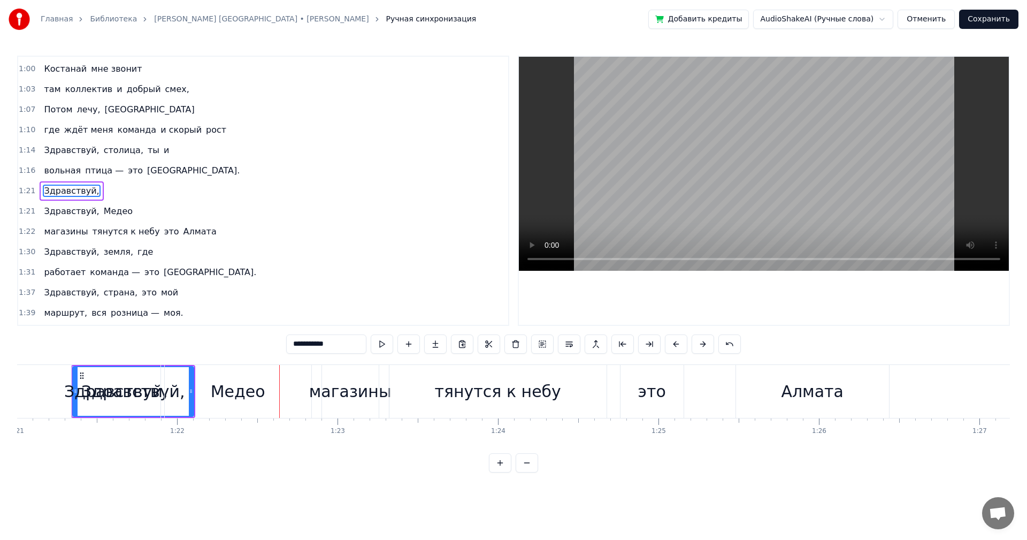
click at [84, 189] on span "Здравствуй," at bounding box center [71, 191] width 57 height 12
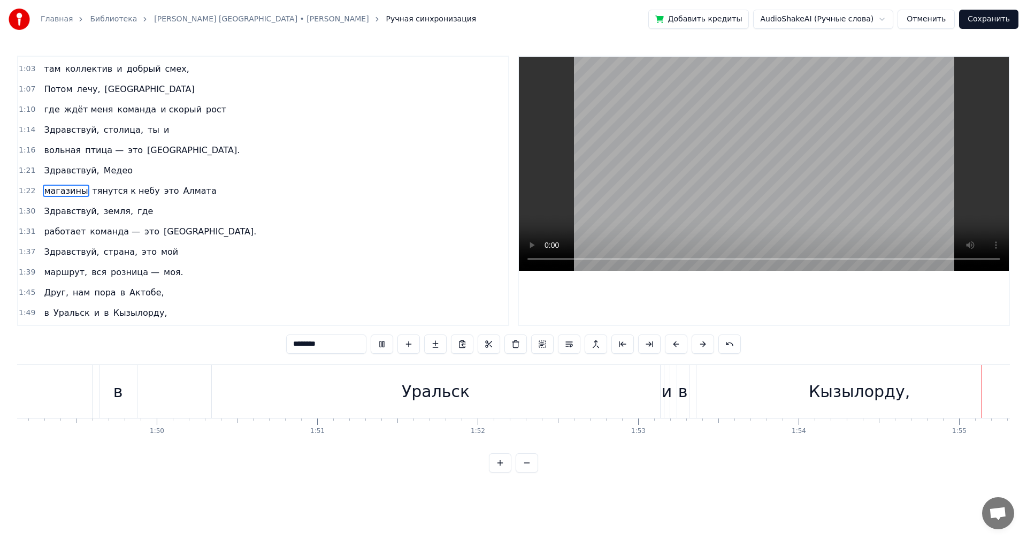
scroll to position [0, 18408]
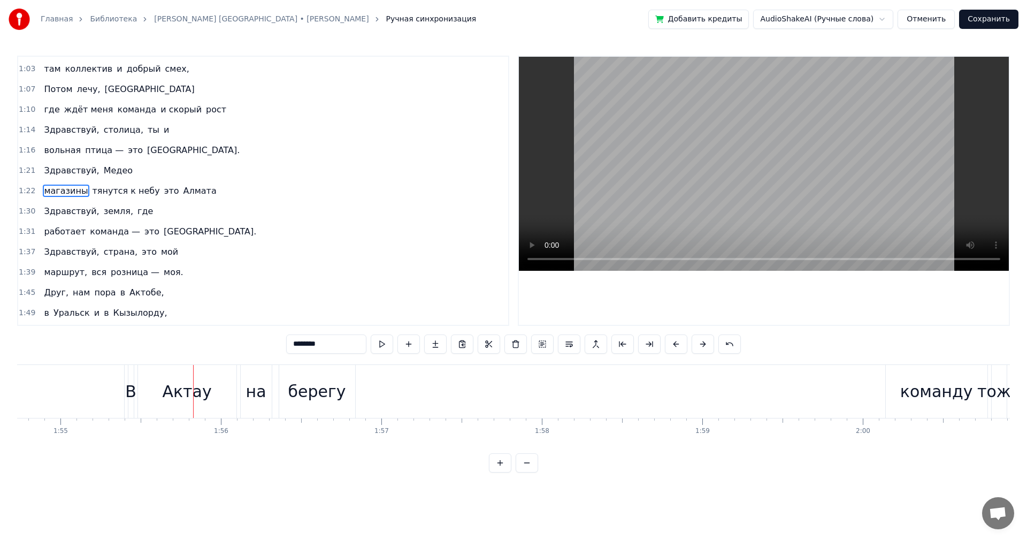
click at [59, 169] on span "Здравствуй," at bounding box center [71, 170] width 57 height 12
type input "**********"
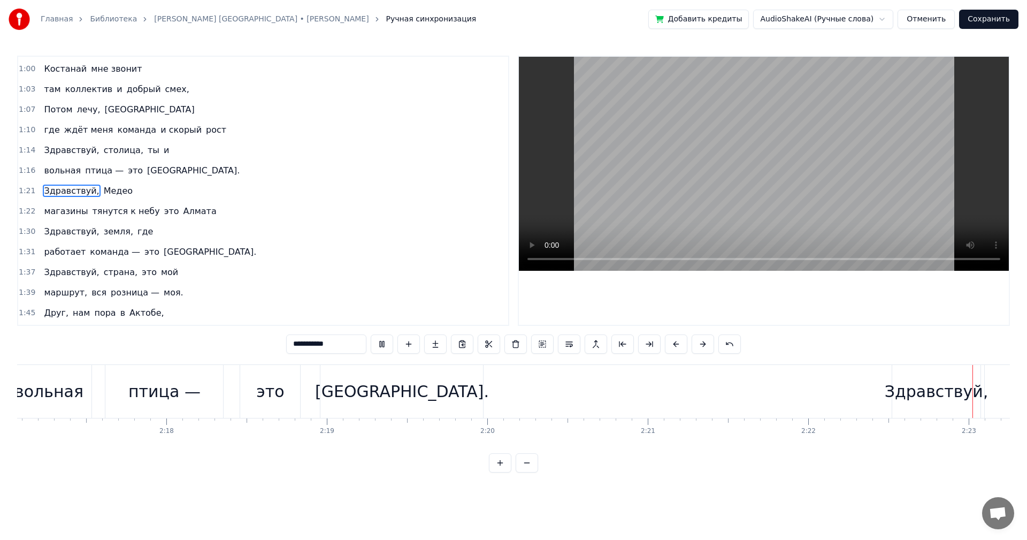
scroll to position [0, 22889]
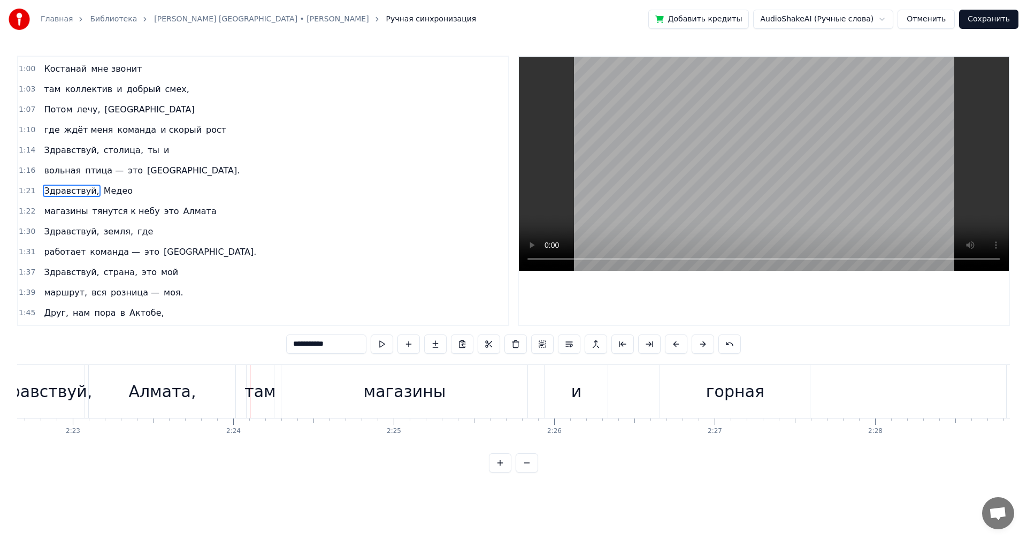
click at [122, 190] on div "Здравствуй, Медео" at bounding box center [88, 190] width 97 height 19
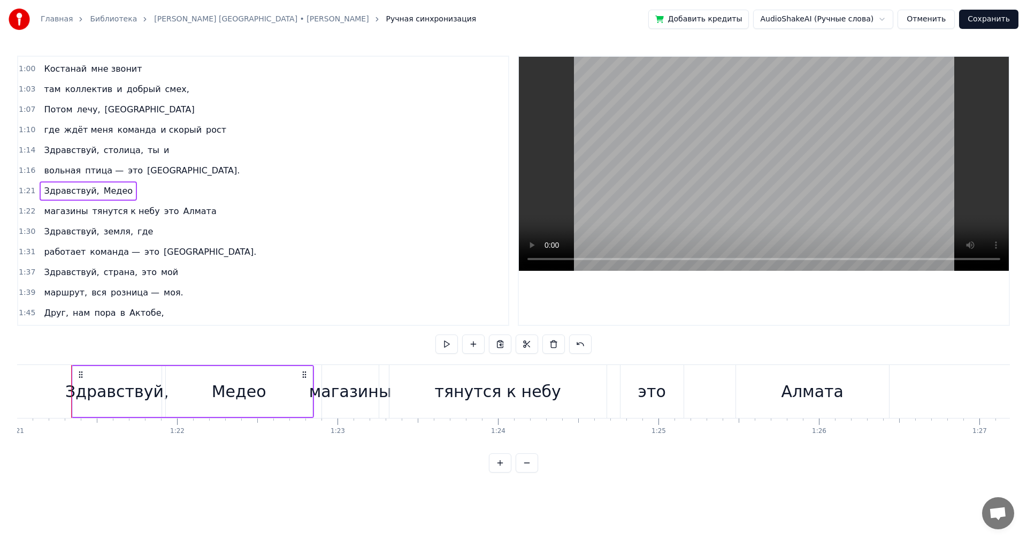
click at [137, 205] on span "тянутся к небу" at bounding box center [126, 211] width 70 height 12
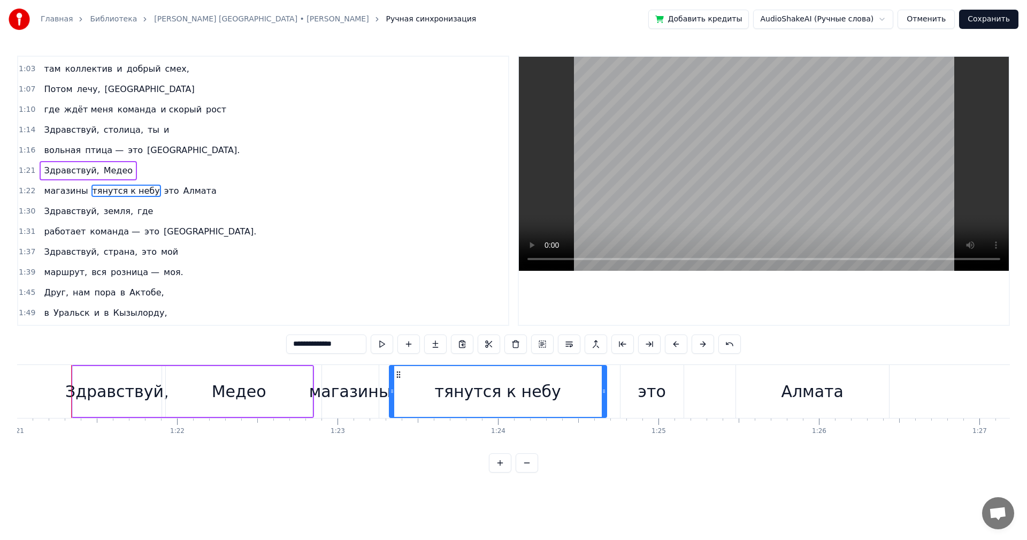
click at [193, 188] on div "магазины тянутся к небу это Алмата" at bounding box center [130, 190] width 181 height 19
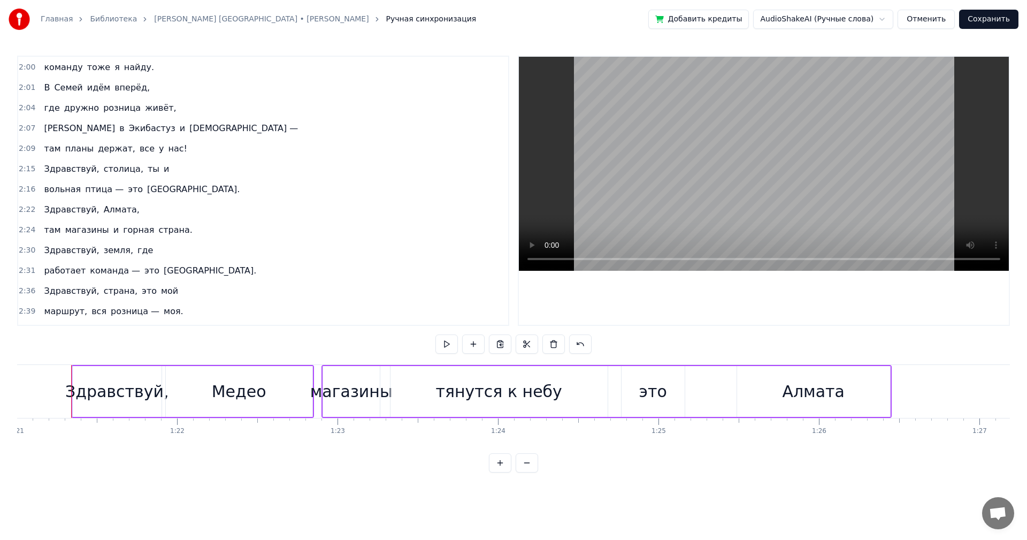
scroll to position [558, 0]
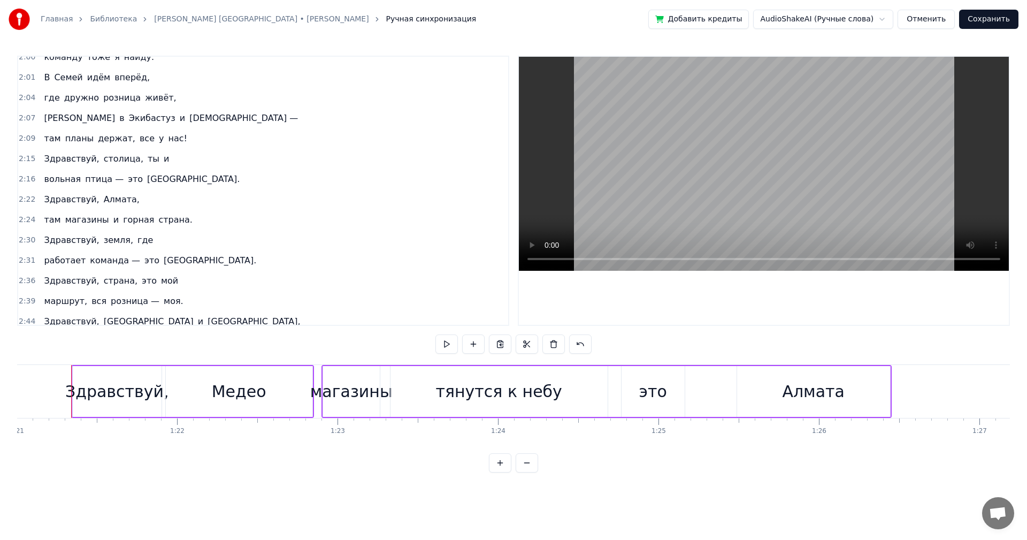
click at [123, 201] on div "Здравствуй, [GEOGRAPHIC_DATA]," at bounding box center [92, 199] width 104 height 19
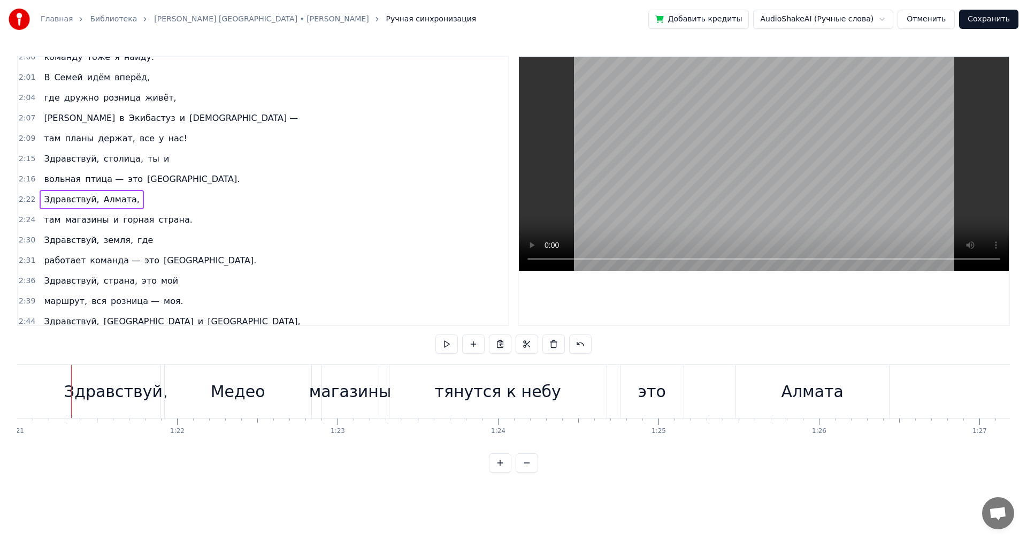
scroll to position [0, 22813]
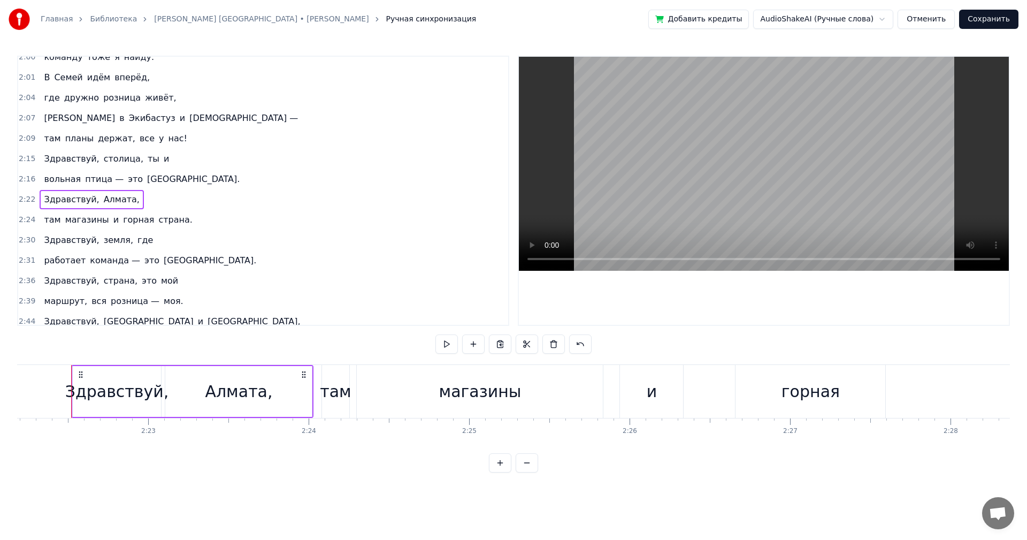
click at [157, 217] on span "страна." at bounding box center [175, 219] width 36 height 12
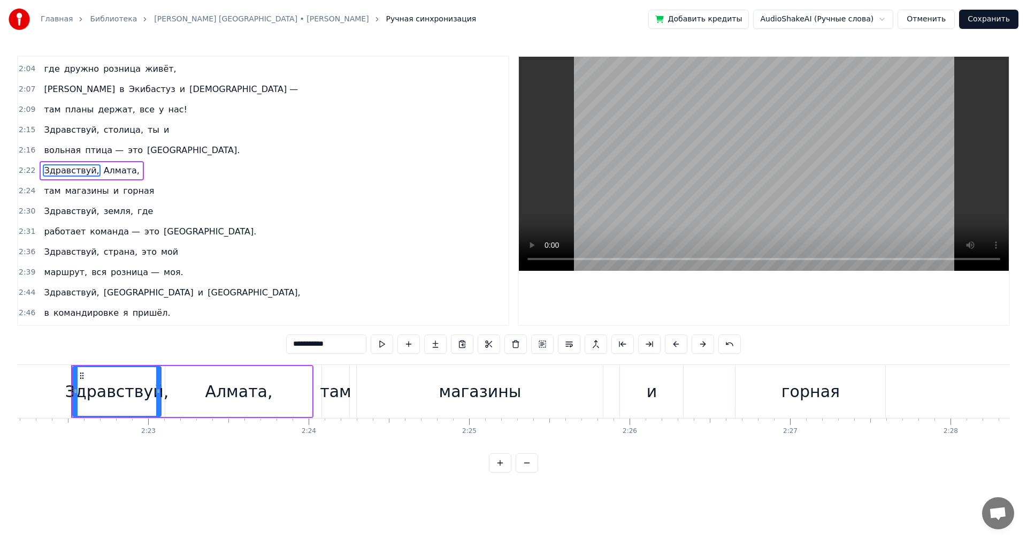
scroll to position [567, 0]
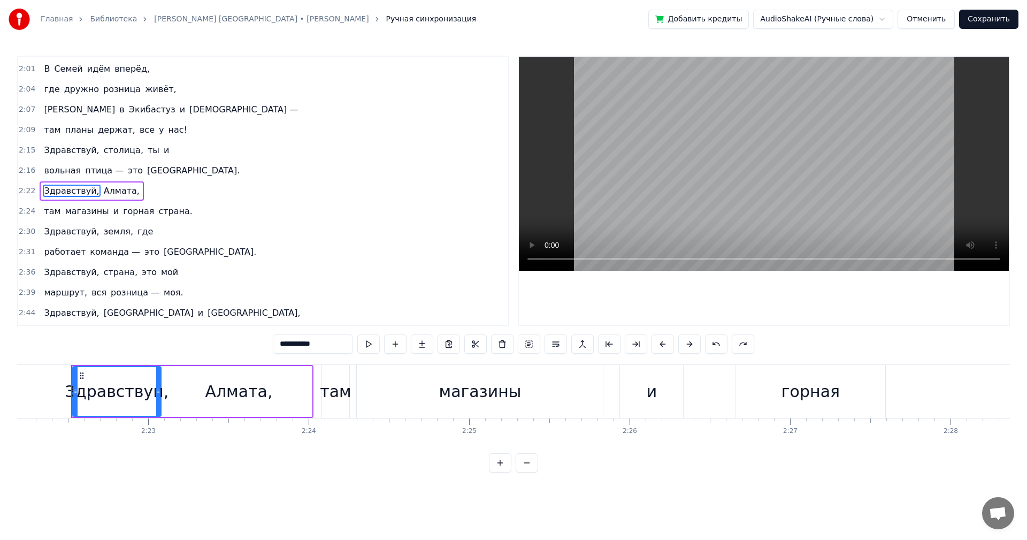
click at [120, 190] on span "Алмата," at bounding box center [122, 191] width 38 height 12
type input "*******"
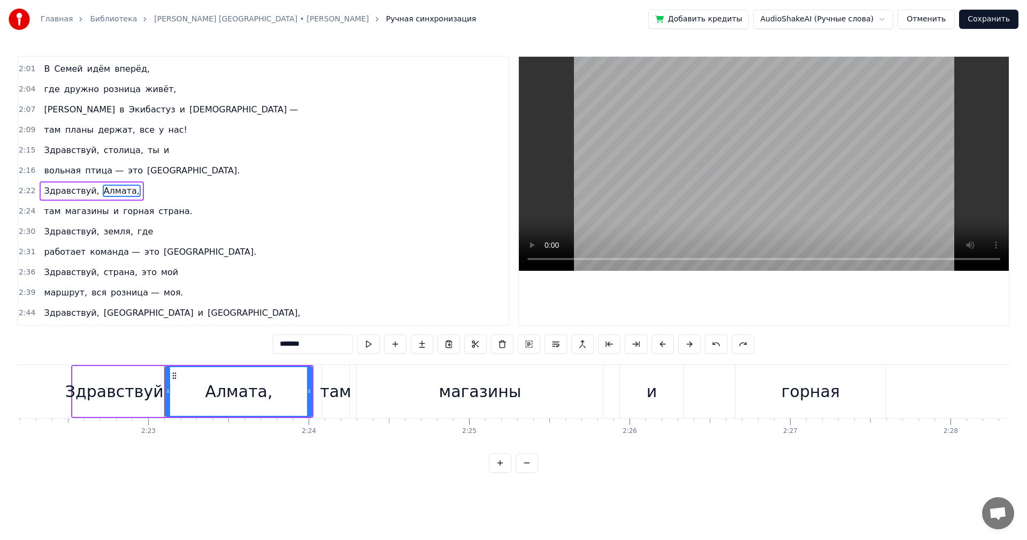
click at [126, 190] on div "Здравствуй, [GEOGRAPHIC_DATA]," at bounding box center [92, 190] width 104 height 19
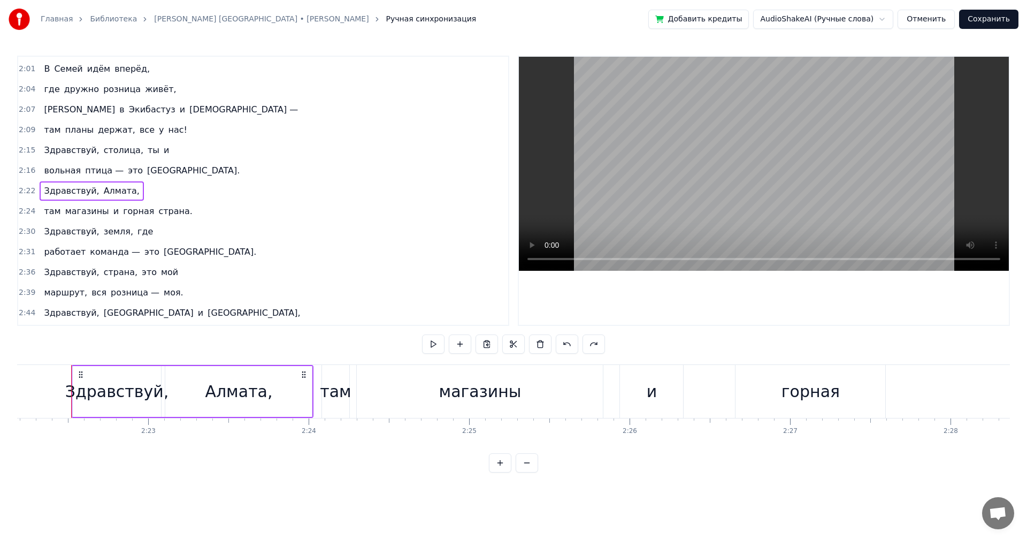
click at [172, 210] on div "там магазины и горная страна." at bounding box center [118, 211] width 157 height 19
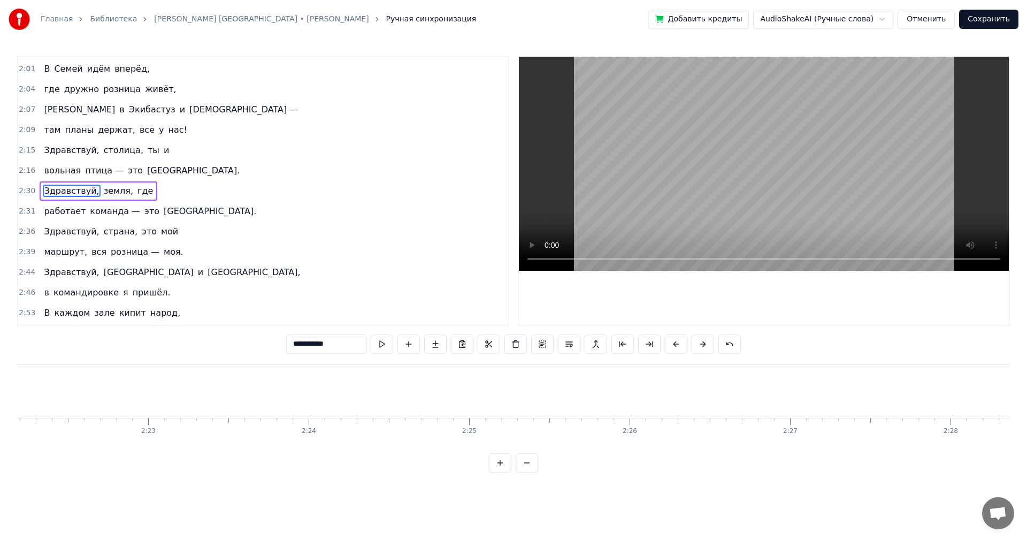
scroll to position [0, 24020]
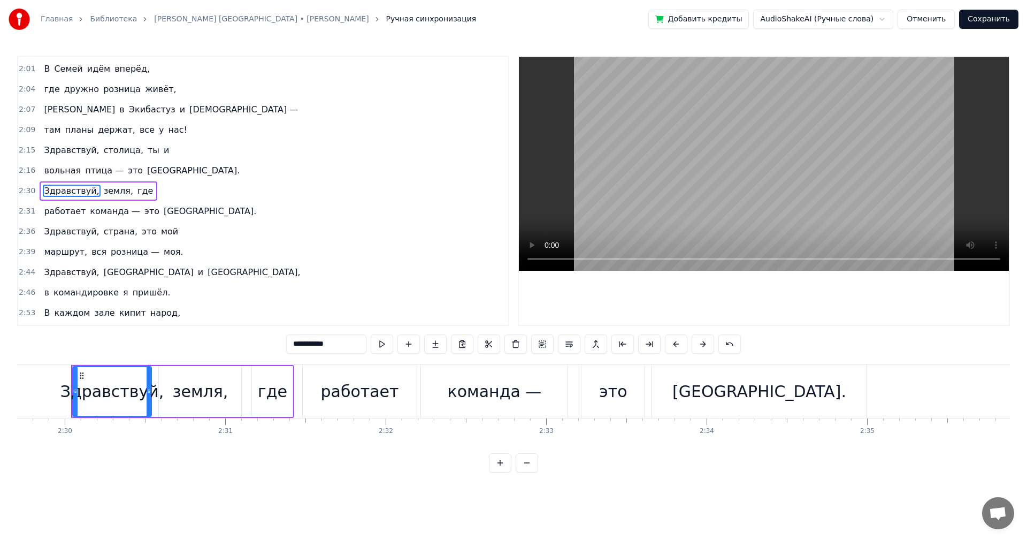
click at [169, 172] on div "2:16 вольная птица — это [GEOGRAPHIC_DATA]." at bounding box center [263, 170] width 490 height 20
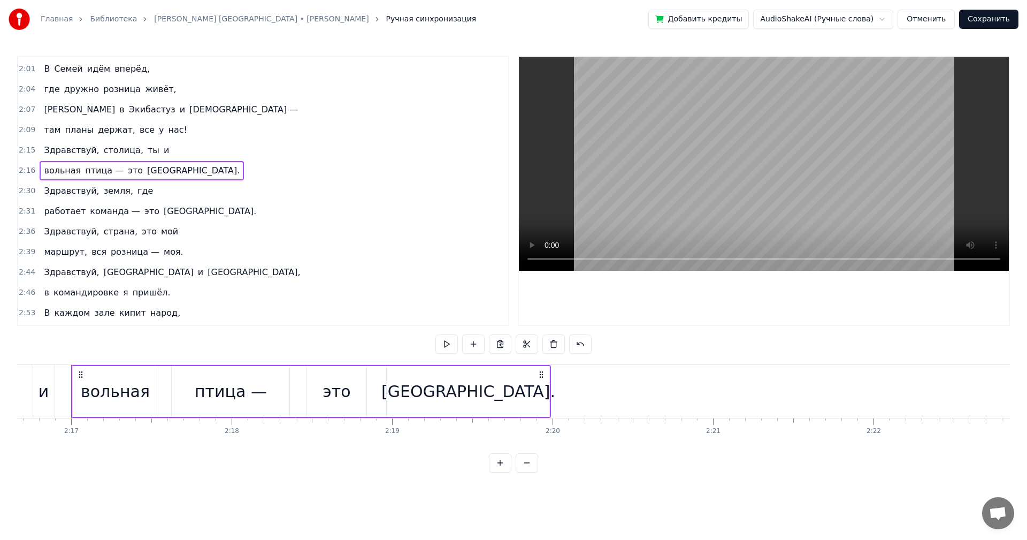
click at [165, 172] on div "2:16 вольная птица — это [GEOGRAPHIC_DATA]." at bounding box center [263, 170] width 490 height 20
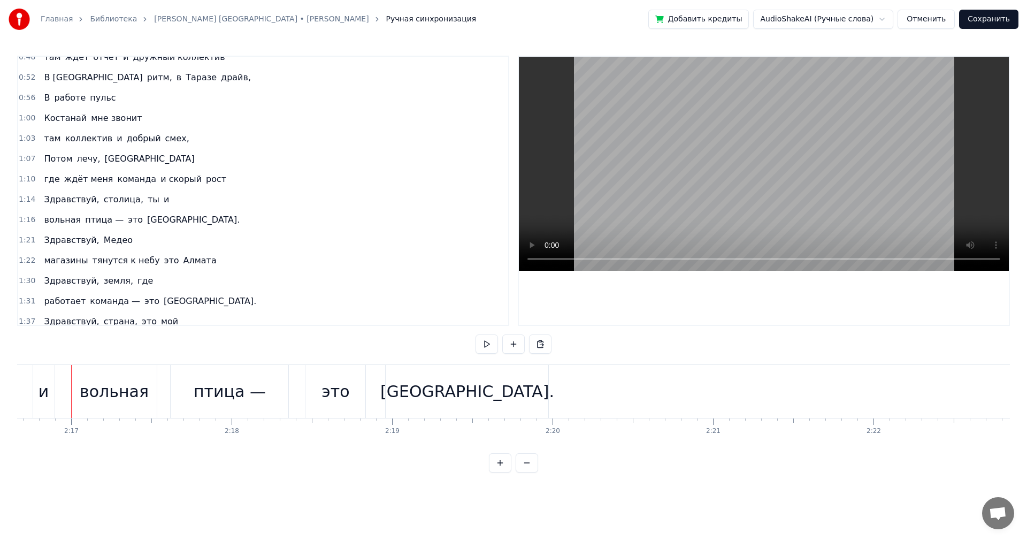
scroll to position [0, 0]
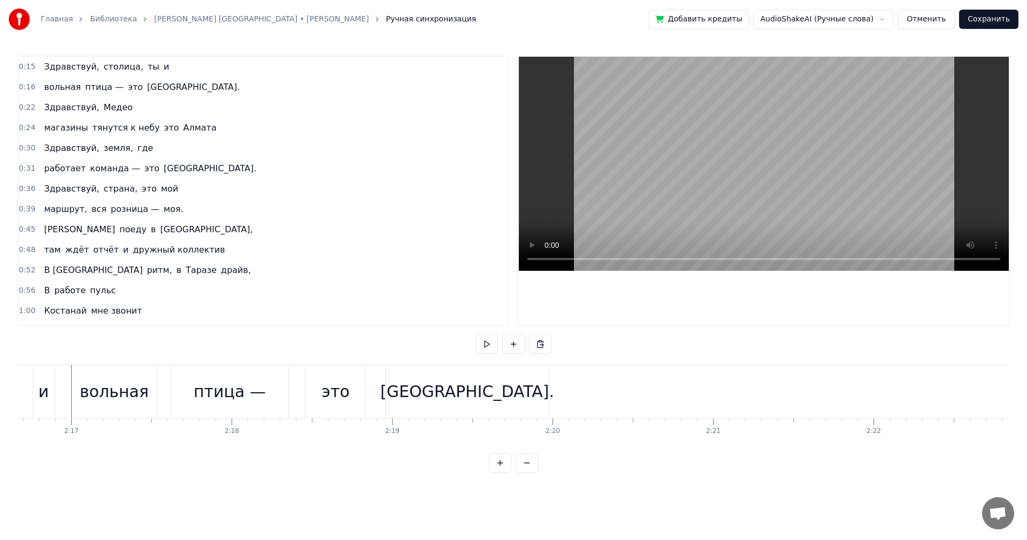
click at [122, 109] on div "0:22 Здравствуй, Медео" at bounding box center [263, 107] width 490 height 20
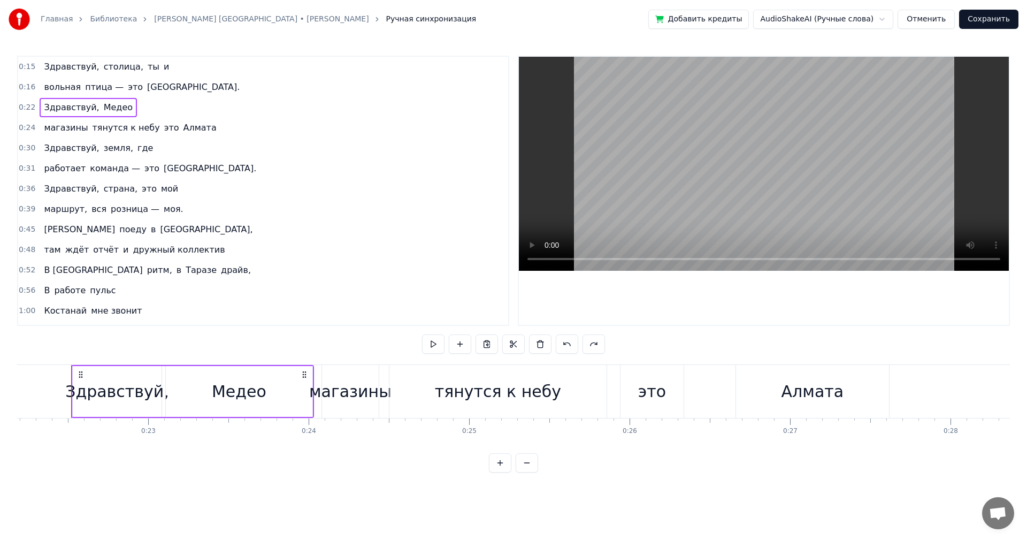
click at [120, 109] on div "Здравствуй, Медео" at bounding box center [88, 107] width 97 height 19
click at [192, 128] on div "магазины тянутся к небу это Алмата" at bounding box center [130, 127] width 181 height 19
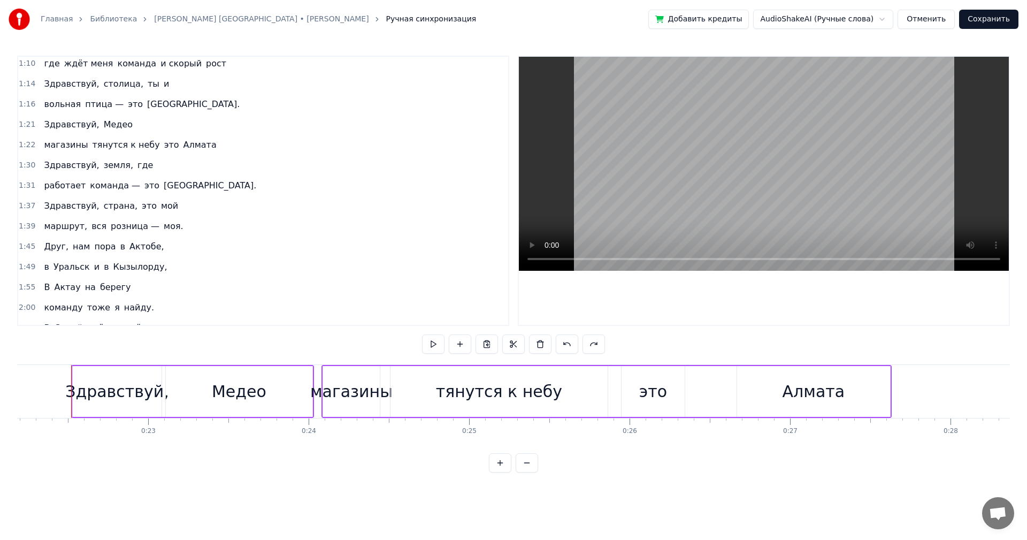
scroll to position [522, 0]
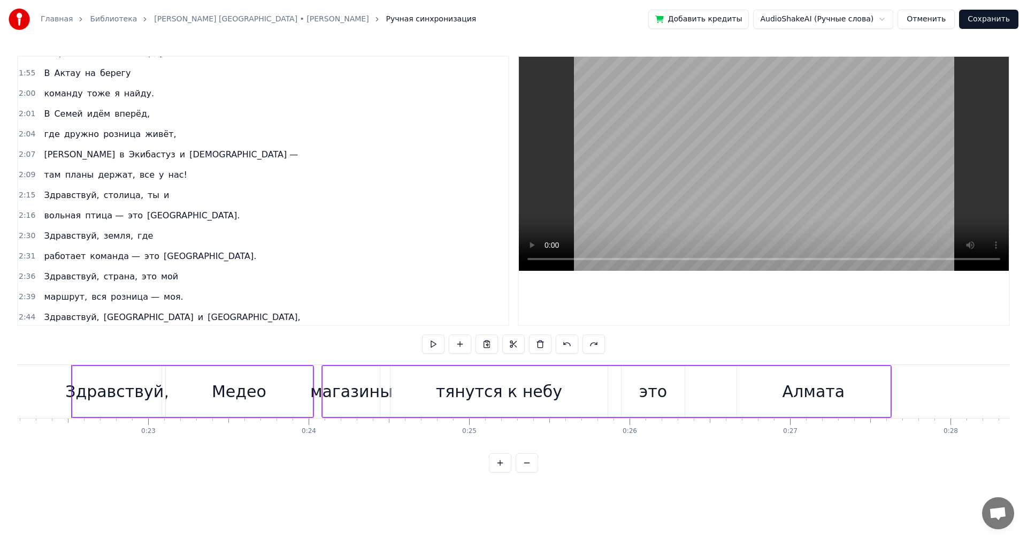
click at [170, 213] on div "2:16 вольная птица — это [GEOGRAPHIC_DATA]." at bounding box center [263, 215] width 490 height 20
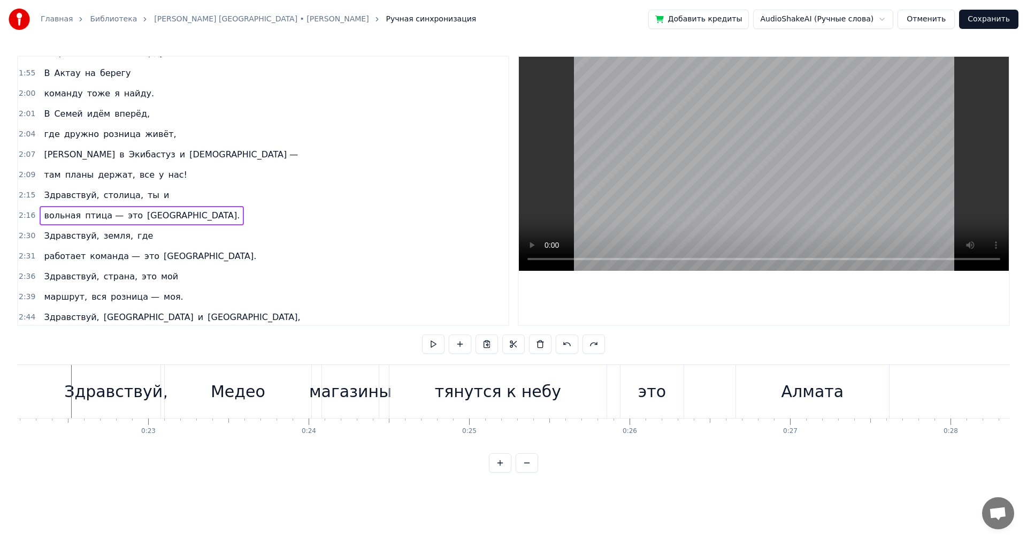
scroll to position [0, 21928]
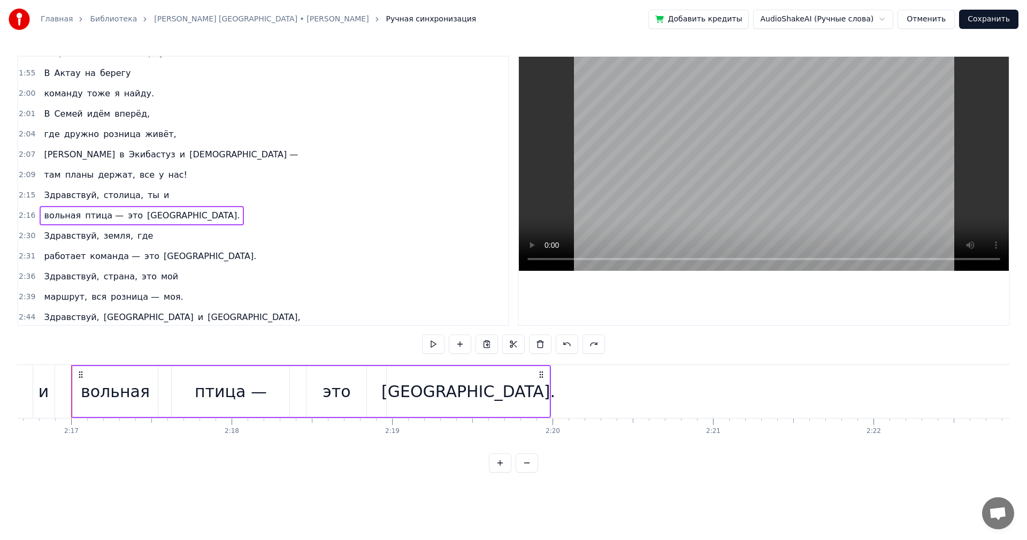
click at [165, 214] on div "2:16 вольная птица — это [GEOGRAPHIC_DATA]." at bounding box center [263, 215] width 490 height 20
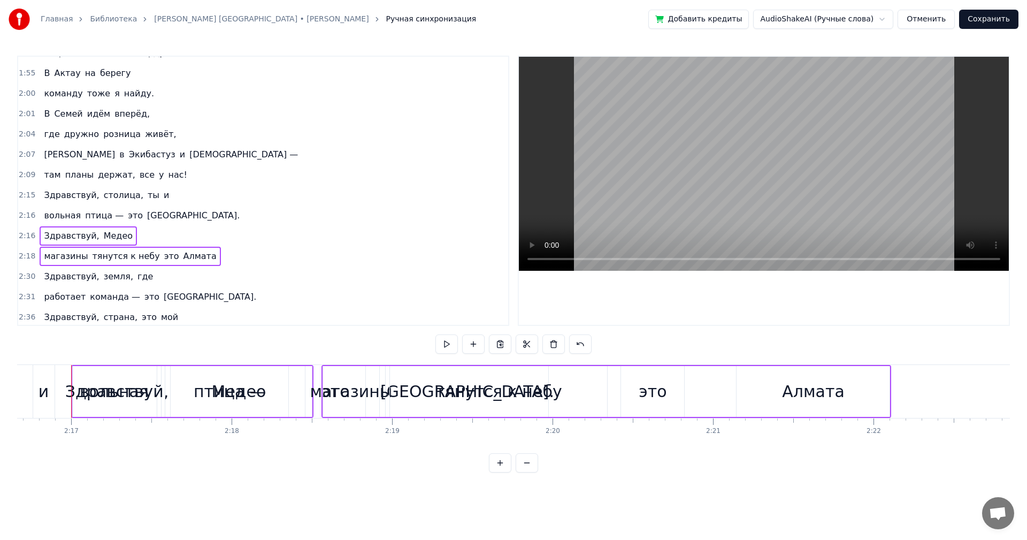
click at [45, 218] on span "вольная" at bounding box center [62, 215] width 39 height 12
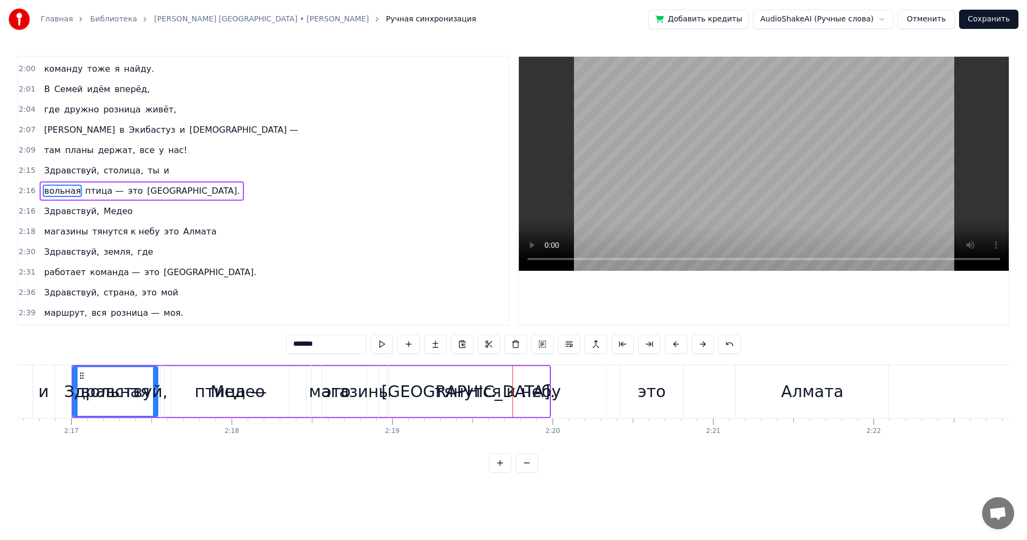
click at [54, 170] on span "Здравствуй," at bounding box center [71, 170] width 57 height 12
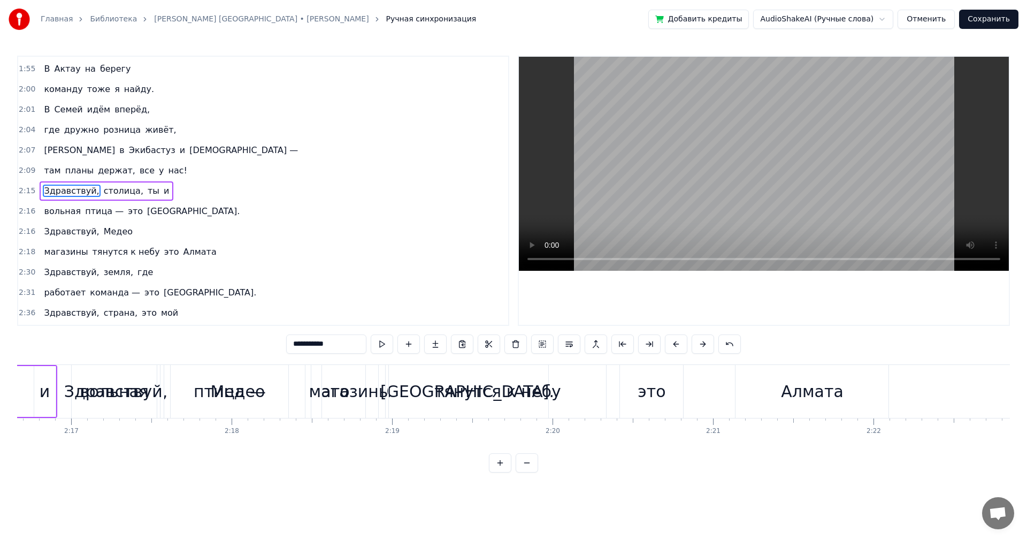
scroll to position [0, 21616]
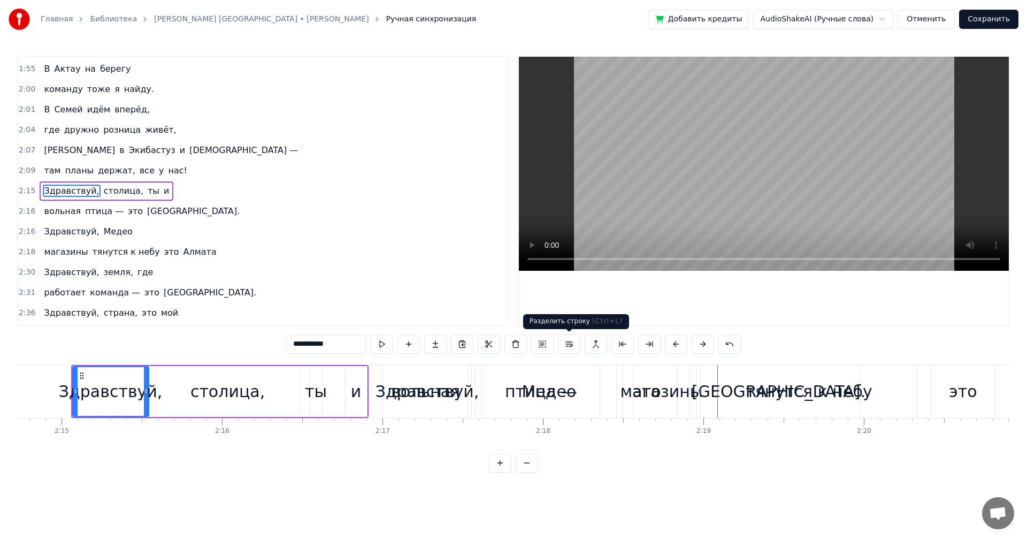
click at [558, 383] on div "Медео" at bounding box center [549, 391] width 55 height 24
type input "*****"
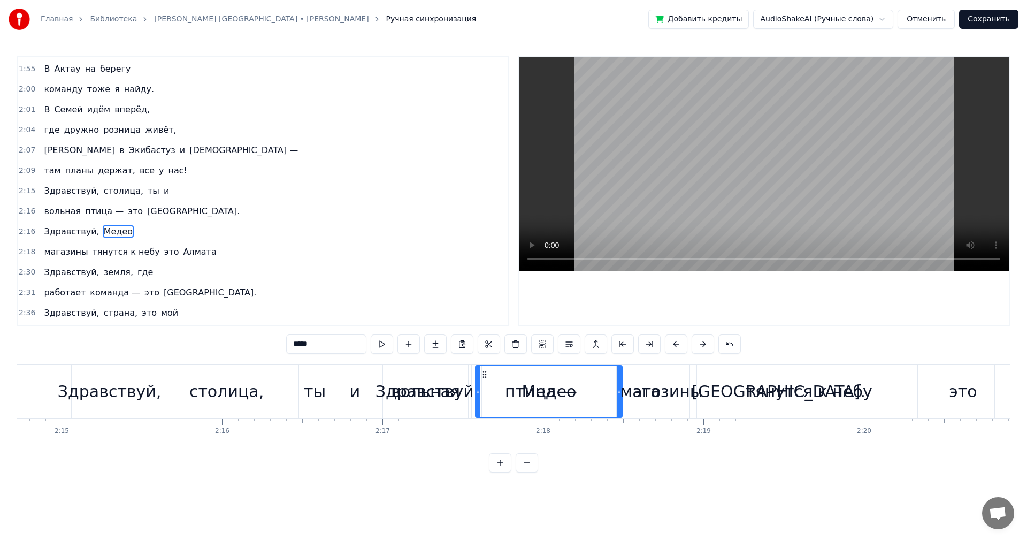
scroll to position [567, 0]
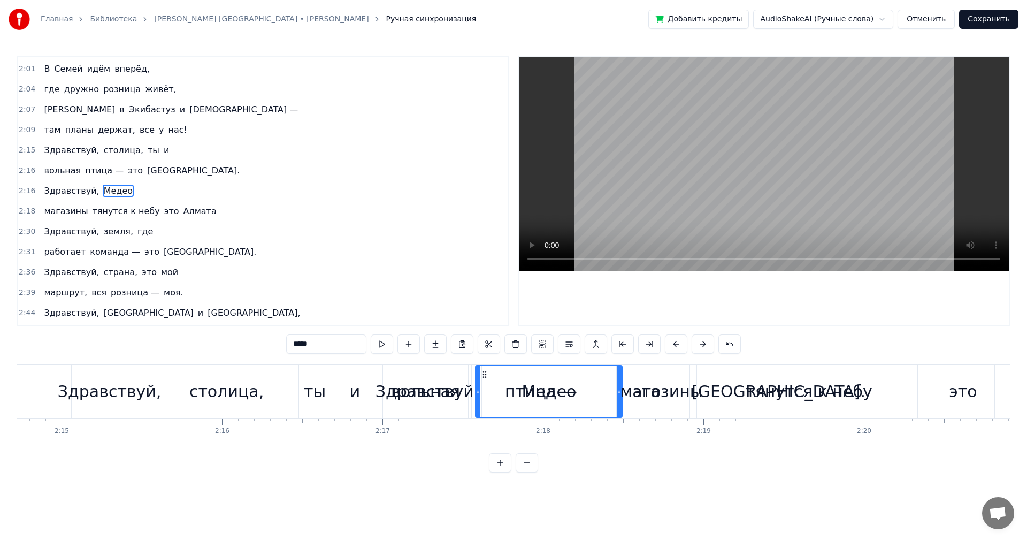
drag, startPoint x: 527, startPoint y: 382, endPoint x: 591, endPoint y: 380, distance: 63.7
click at [591, 380] on div "Медео" at bounding box center [548, 391] width 145 height 51
drag, startPoint x: 479, startPoint y: 387, endPoint x: 526, endPoint y: 379, distance: 48.3
click at [526, 379] on div at bounding box center [526, 391] width 4 height 51
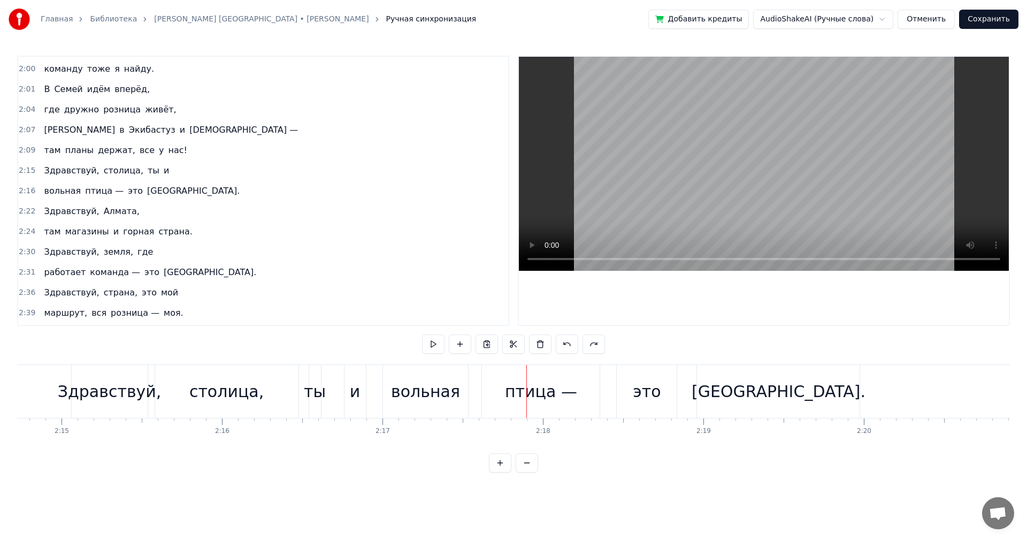
scroll to position [587, 0]
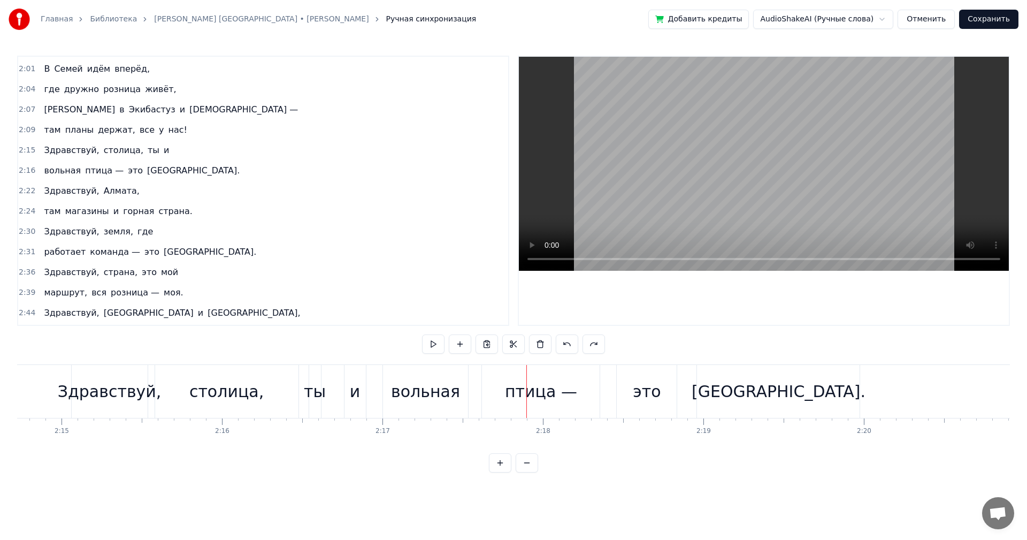
click at [58, 186] on span "Здравствуй," at bounding box center [71, 191] width 57 height 12
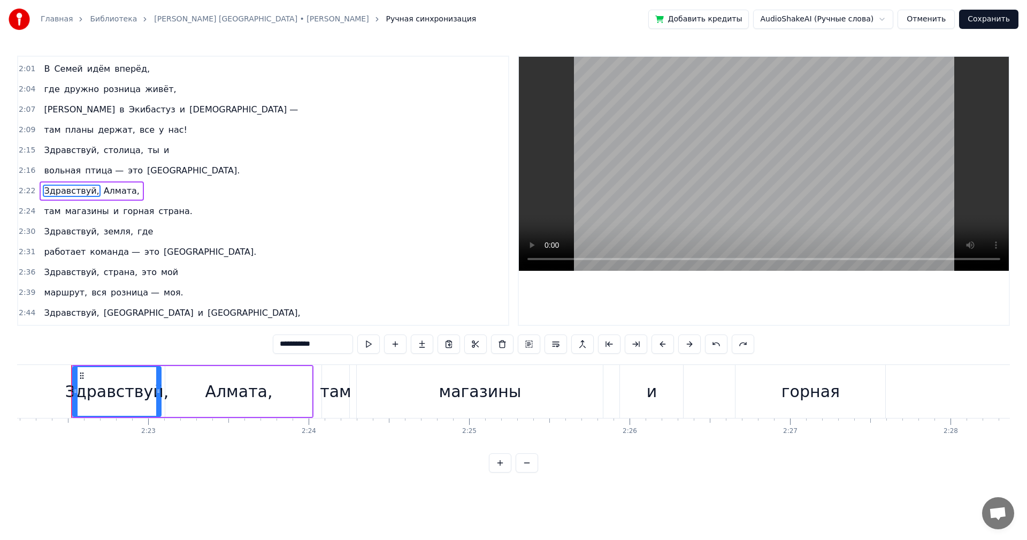
click at [107, 189] on span "Алмата," at bounding box center [122, 191] width 38 height 12
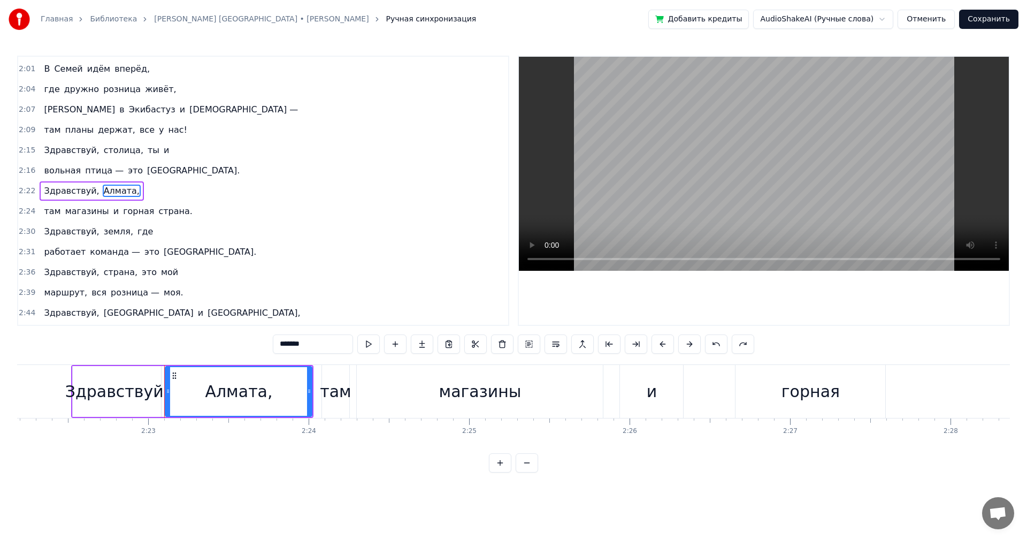
click at [107, 189] on span "Алмата," at bounding box center [122, 191] width 38 height 12
click at [319, 342] on input "*******" at bounding box center [313, 343] width 80 height 19
click at [51, 209] on span "там" at bounding box center [52, 211] width 19 height 12
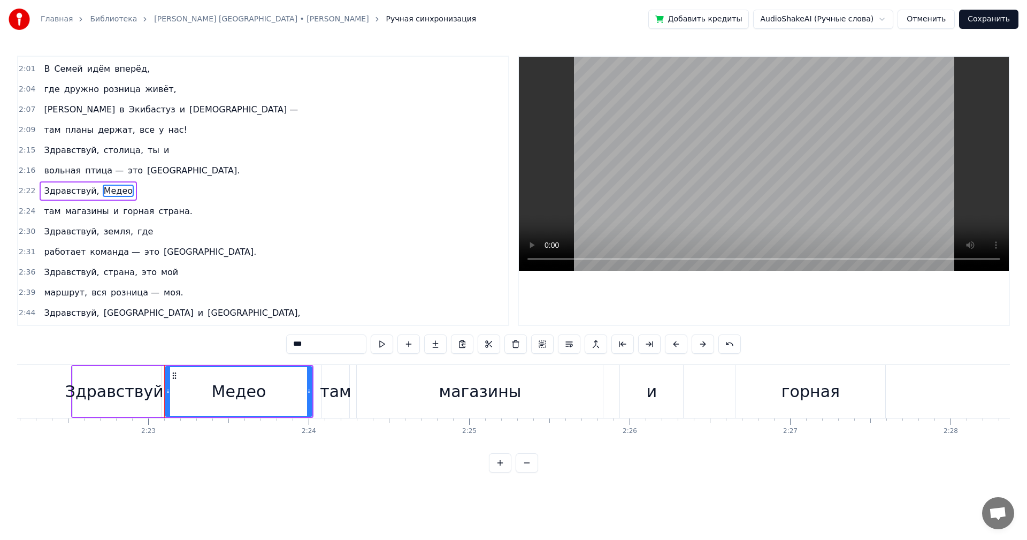
scroll to position [608, 0]
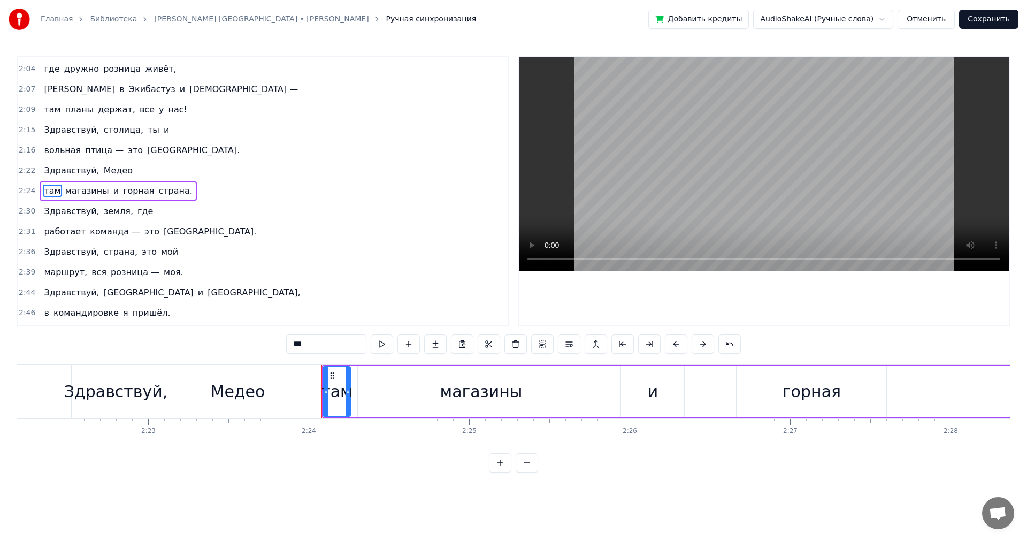
click at [48, 190] on span "там" at bounding box center [52, 191] width 19 height 12
click at [314, 344] on input "***" at bounding box center [326, 343] width 80 height 19
click at [103, 187] on span "магазины" at bounding box center [115, 191] width 46 height 12
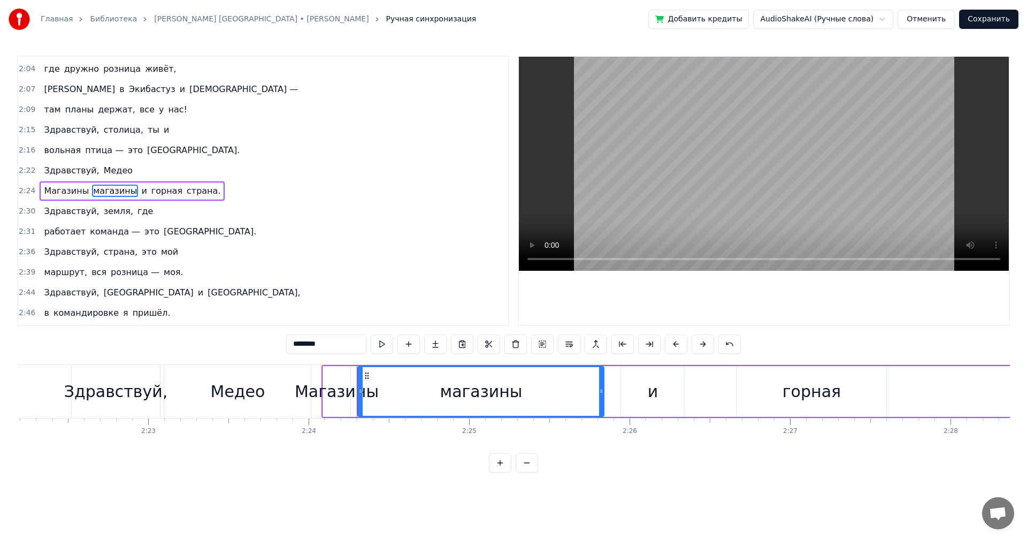
click at [332, 348] on input "********" at bounding box center [326, 343] width 80 height 19
click at [174, 190] on span "горная" at bounding box center [190, 191] width 33 height 12
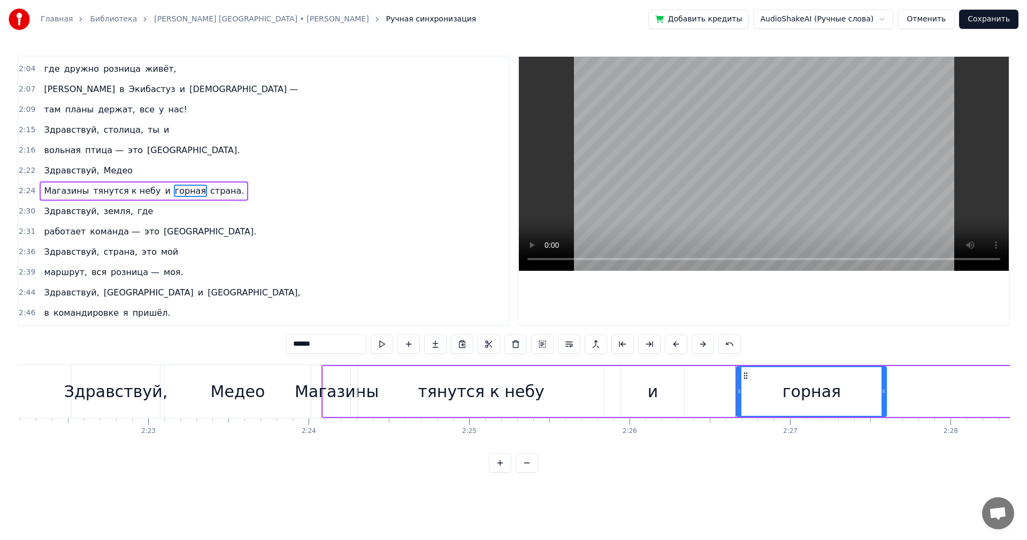
click at [339, 344] on input "******" at bounding box center [326, 343] width 80 height 19
click at [193, 190] on span "страна." at bounding box center [211, 191] width 36 height 12
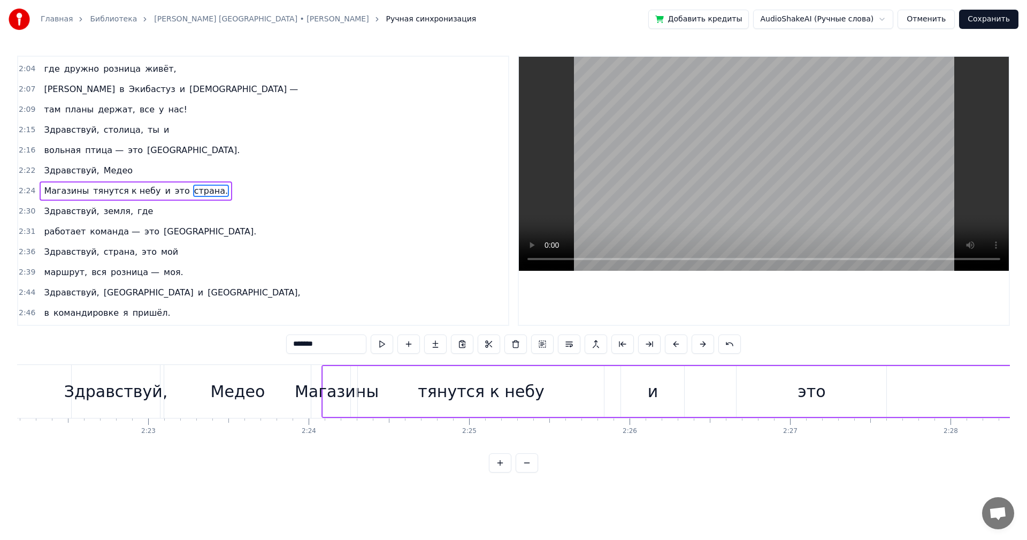
scroll to position [0, 23824]
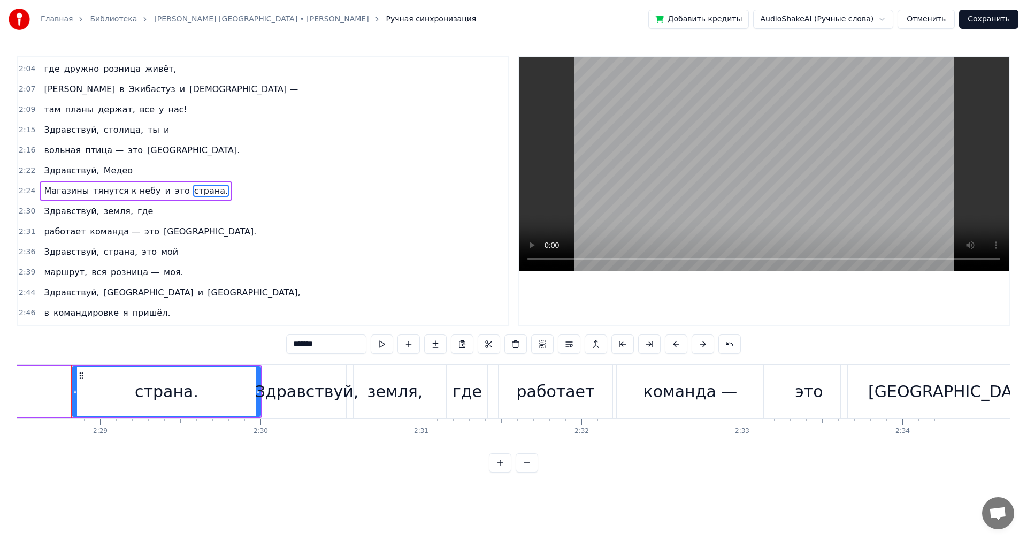
click at [344, 348] on input "*******" at bounding box center [326, 343] width 80 height 19
type input "******"
click at [152, 188] on div "Магазины тянутся к небу и это [PERSON_NAME]" at bounding box center [135, 190] width 191 height 19
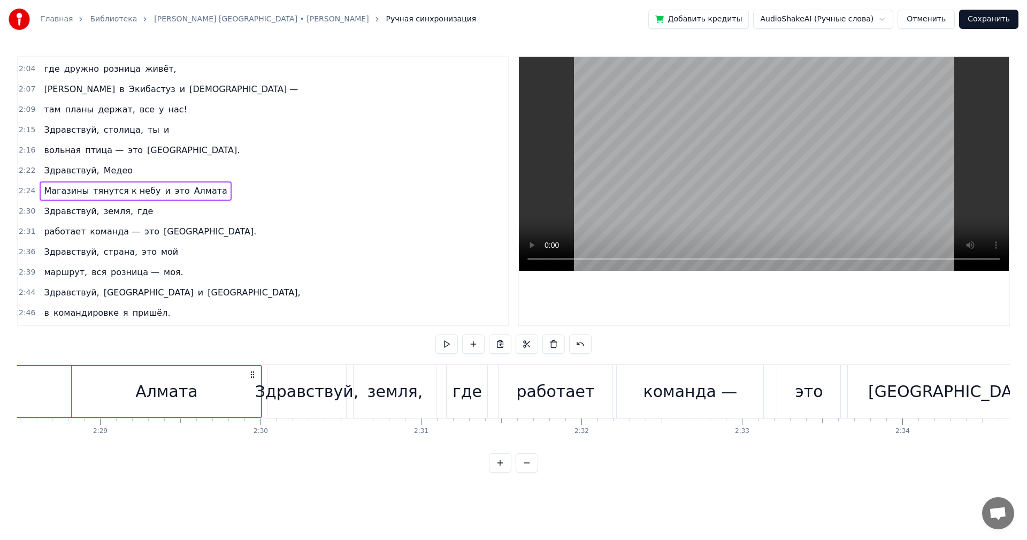
scroll to position [0, 23064]
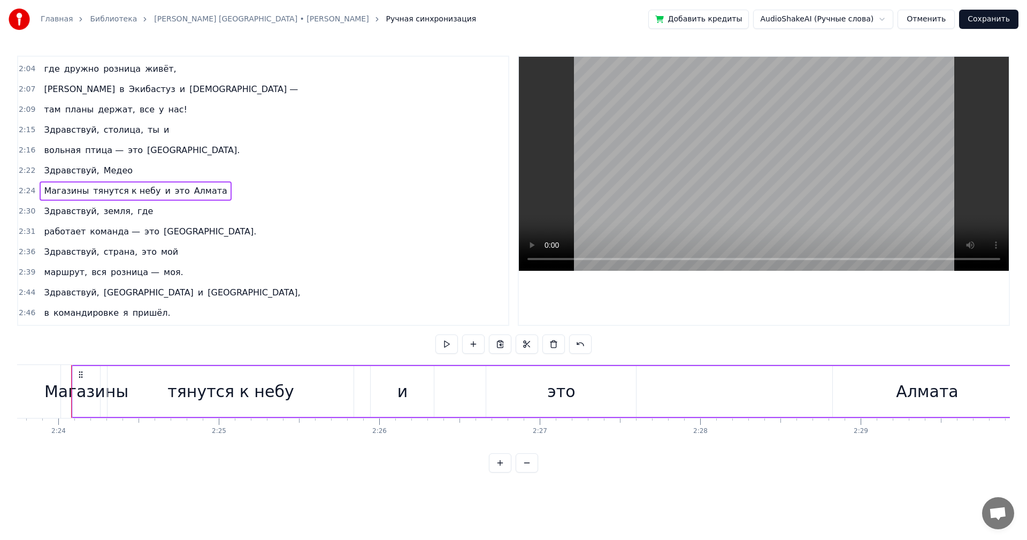
click at [164, 189] on span "и" at bounding box center [167, 191] width 7 height 12
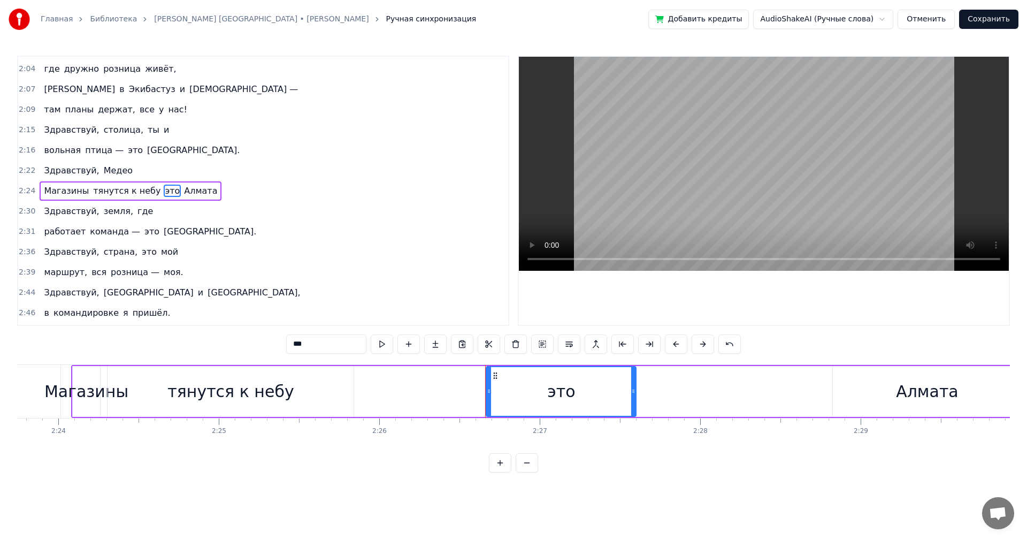
click at [62, 172] on span "Здравствуй," at bounding box center [71, 170] width 57 height 12
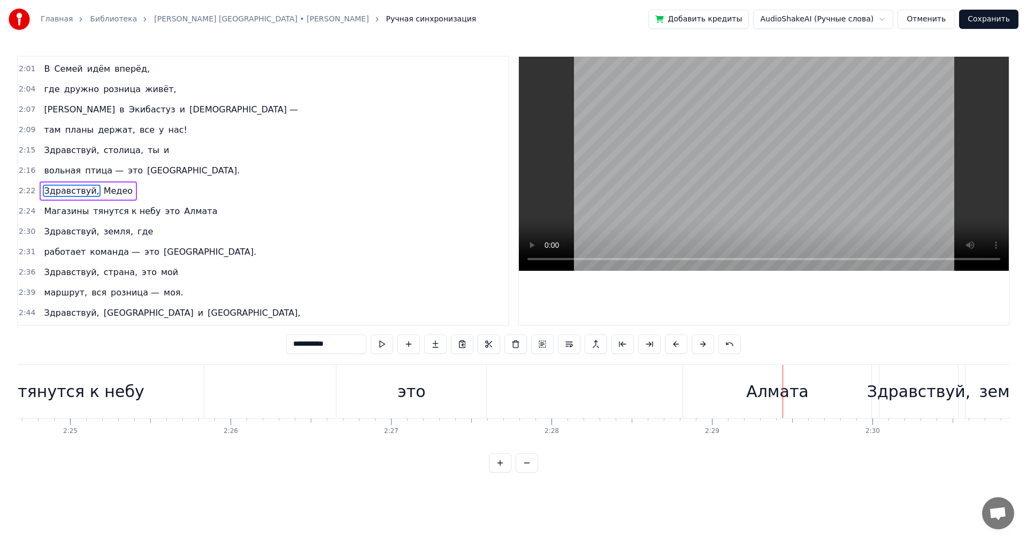
scroll to position [0, 23308]
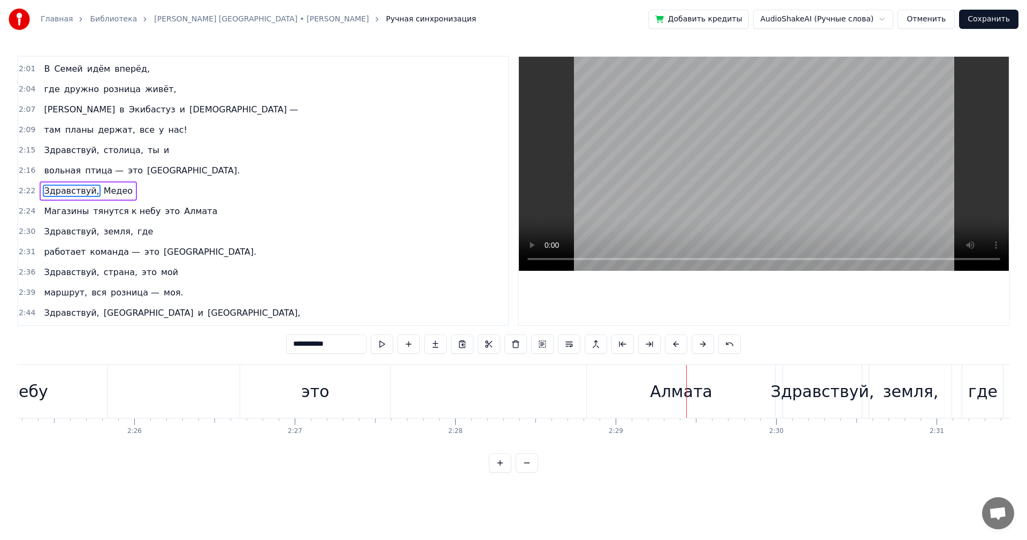
click at [340, 358] on div "0:15 Здравствуй, столица, ты и 0:16 вольная птица — это [GEOGRAPHIC_DATA] 0:22 …" at bounding box center [513, 264] width 993 height 417
click at [294, 378] on div "это" at bounding box center [315, 391] width 150 height 53
type input "***"
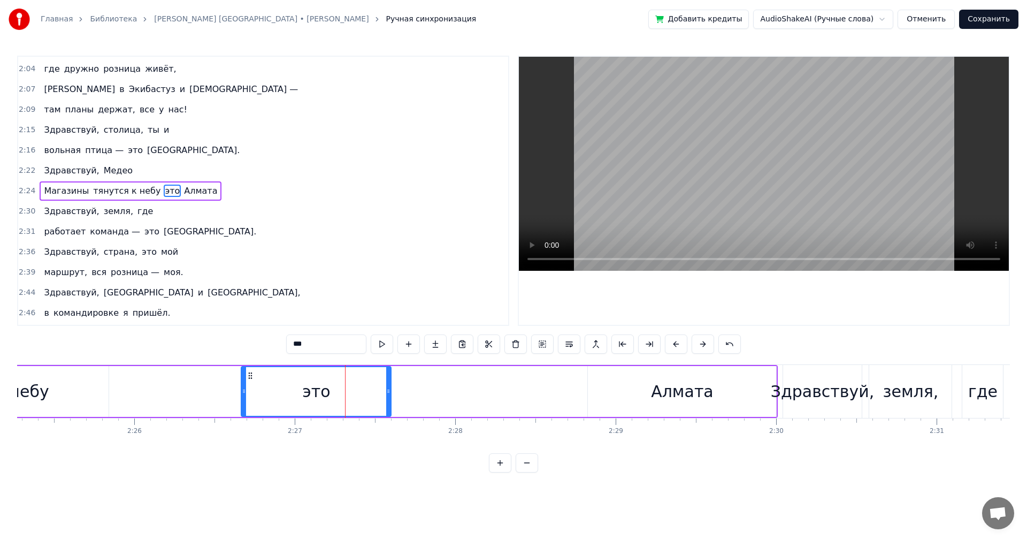
drag, startPoint x: 299, startPoint y: 380, endPoint x: 251, endPoint y: 381, distance: 47.6
click at [240, 379] on div "Магазины тянутся к небу это Алмата" at bounding box center [302, 391] width 952 height 53
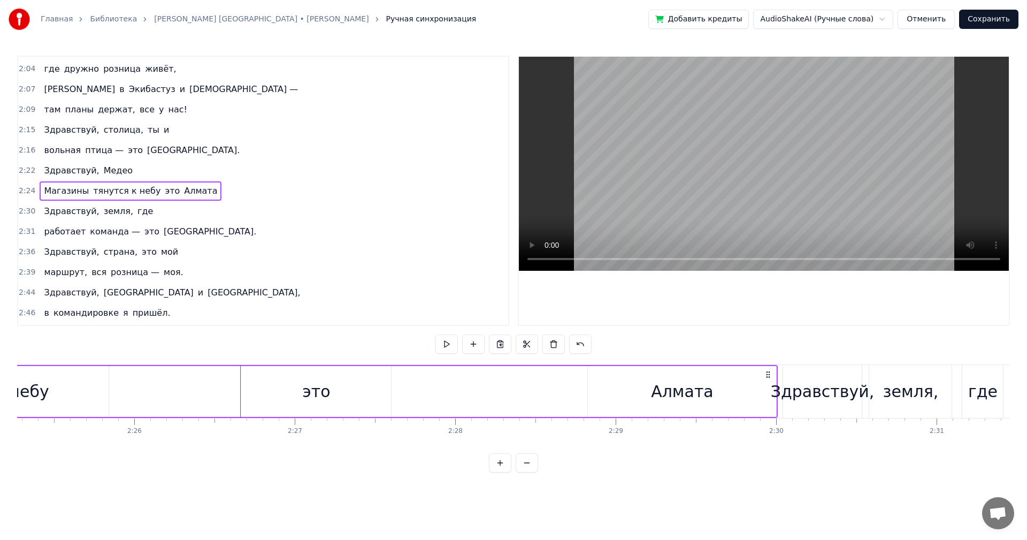
click at [234, 371] on div "Магазины тянутся к небу это Алмата" at bounding box center [302, 391] width 952 height 53
click at [229, 362] on div "0:15 Здравствуй, столица, ты и 0:16 вольная птица — это [GEOGRAPHIC_DATA] 0:22 …" at bounding box center [513, 264] width 993 height 417
click at [243, 374] on div "это" at bounding box center [316, 391] width 150 height 51
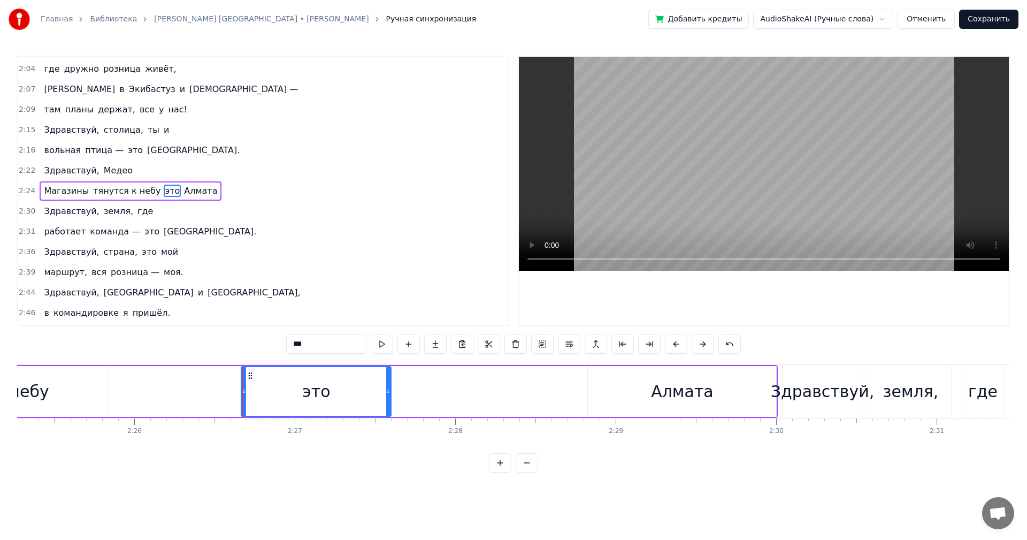
click at [228, 380] on div "Магазины тянутся к небу это Алмата" at bounding box center [302, 391] width 952 height 53
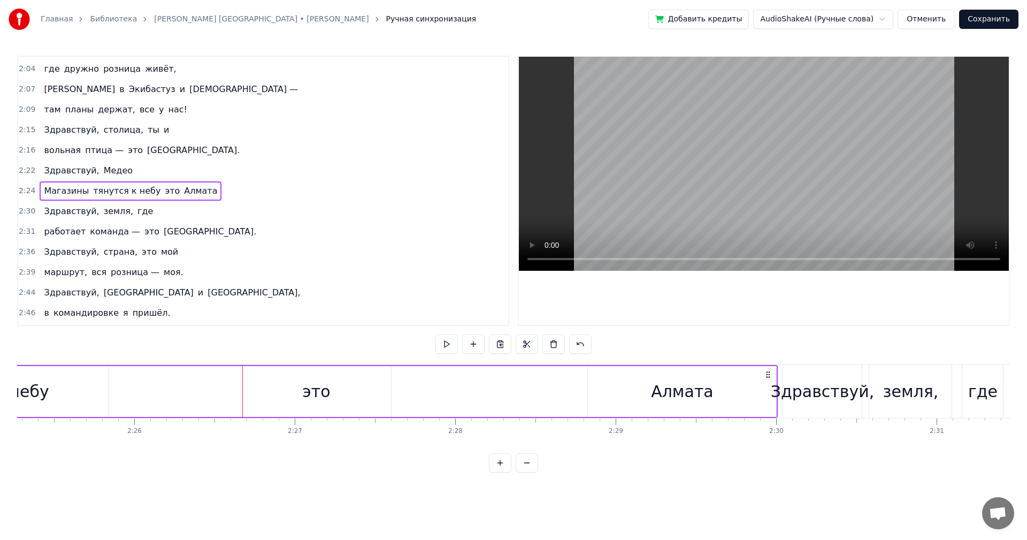
click at [258, 378] on div "это" at bounding box center [316, 391] width 150 height 51
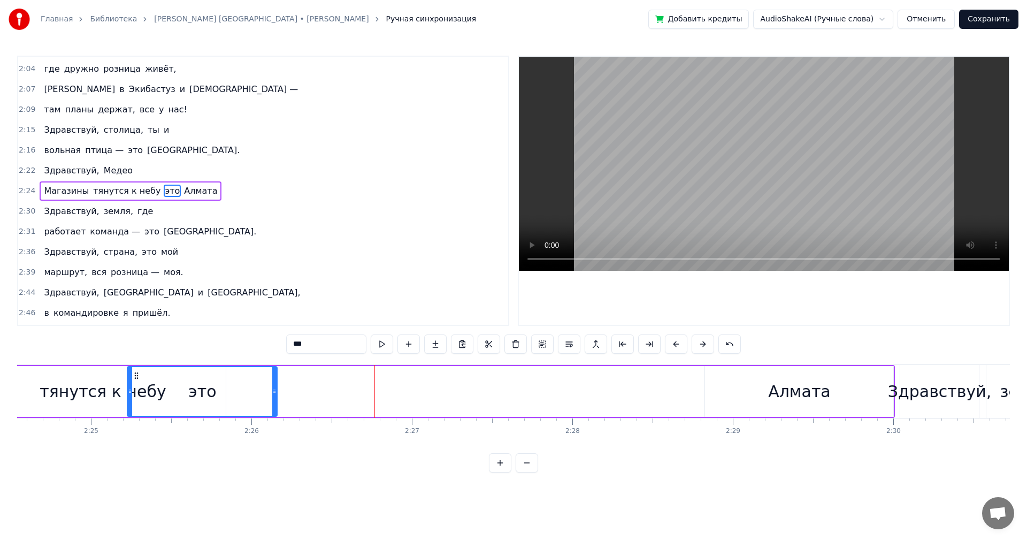
scroll to position [0, 23181]
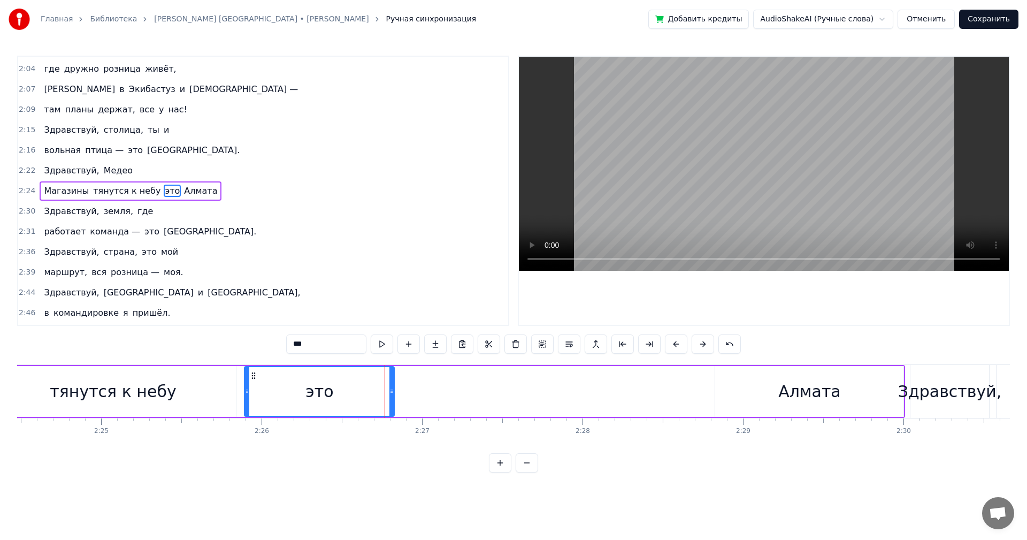
drag, startPoint x: 248, startPoint y: 375, endPoint x: 252, endPoint y: 383, distance: 9.8
click at [252, 383] on div "это" at bounding box center [319, 391] width 149 height 49
click at [743, 383] on div "Алмата" at bounding box center [809, 391] width 188 height 51
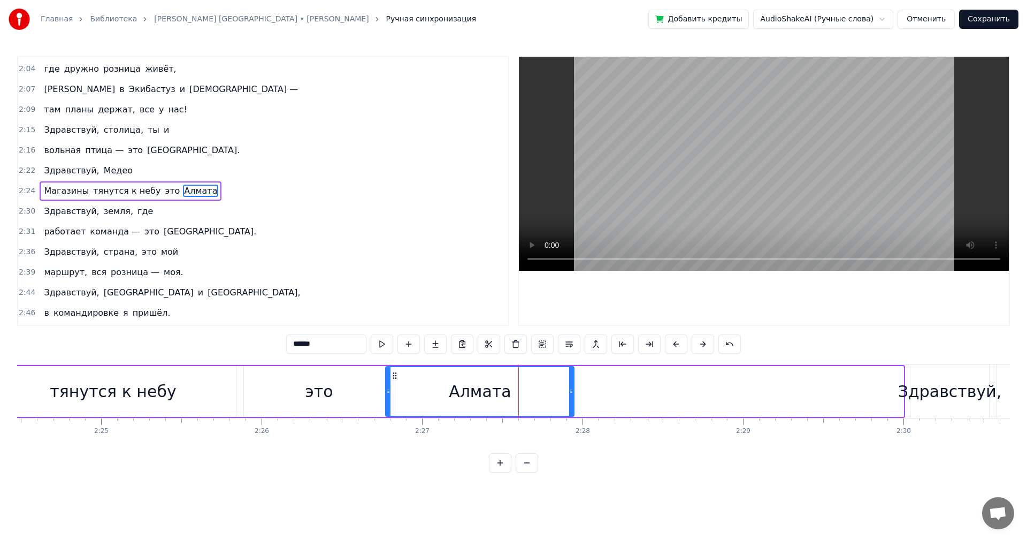
drag, startPoint x: 724, startPoint y: 374, endPoint x: 395, endPoint y: 374, distance: 329.5
click at [395, 374] on icon at bounding box center [394, 375] width 9 height 9
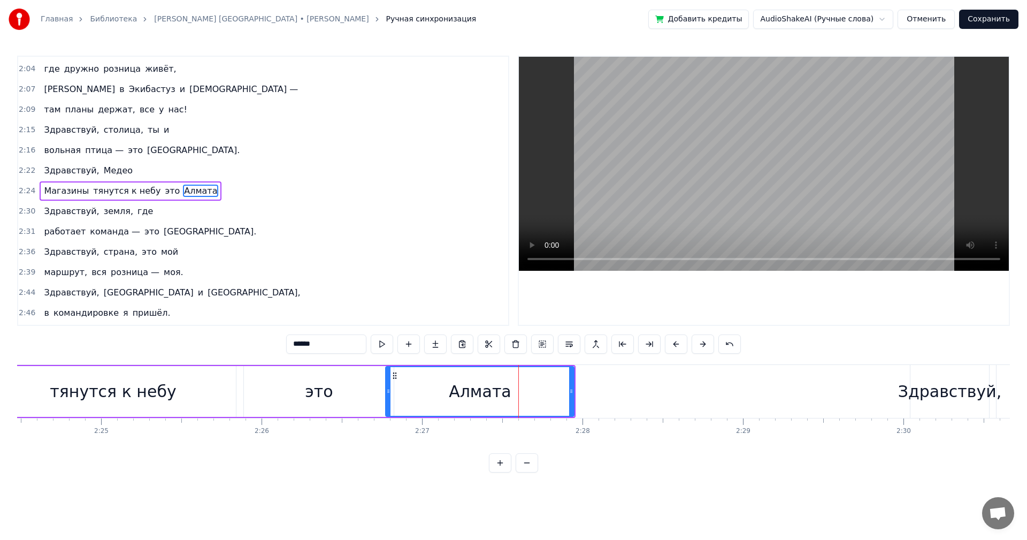
click at [198, 374] on div "тянутся к небу" at bounding box center [113, 391] width 246 height 51
type input "**********"
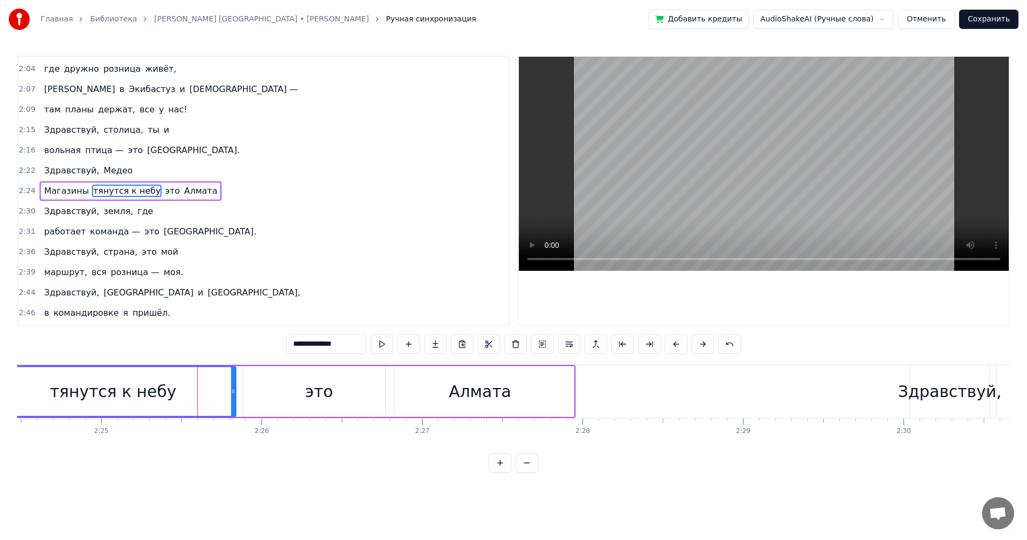
scroll to position [0, 23099]
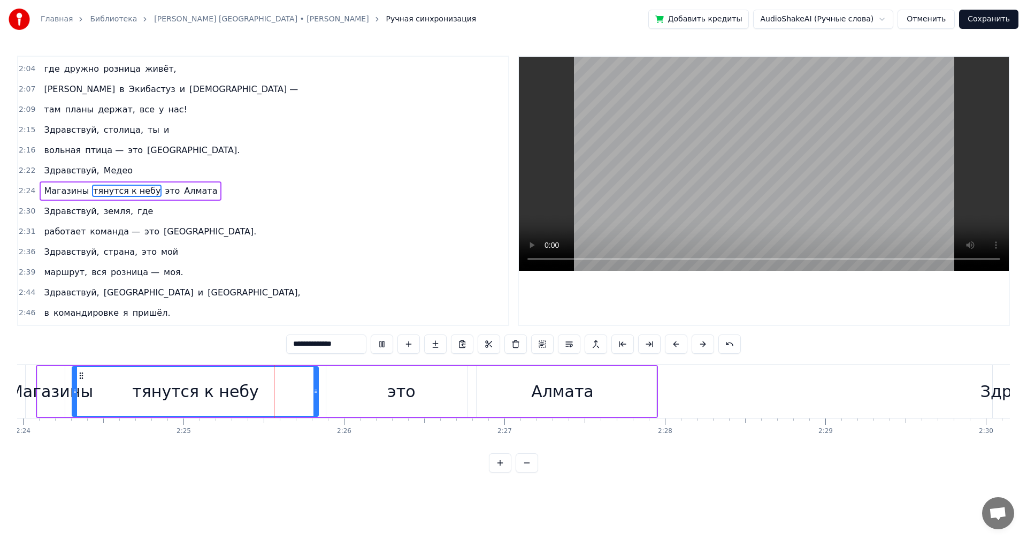
click at [359, 358] on div "0:15 Здравствуй, столица, ты и 0:16 вольная птица — это [GEOGRAPHIC_DATA] 0:22 …" at bounding box center [513, 264] width 993 height 417
click at [330, 280] on div "2:39 маршрут, вся розница — моя." at bounding box center [263, 272] width 490 height 20
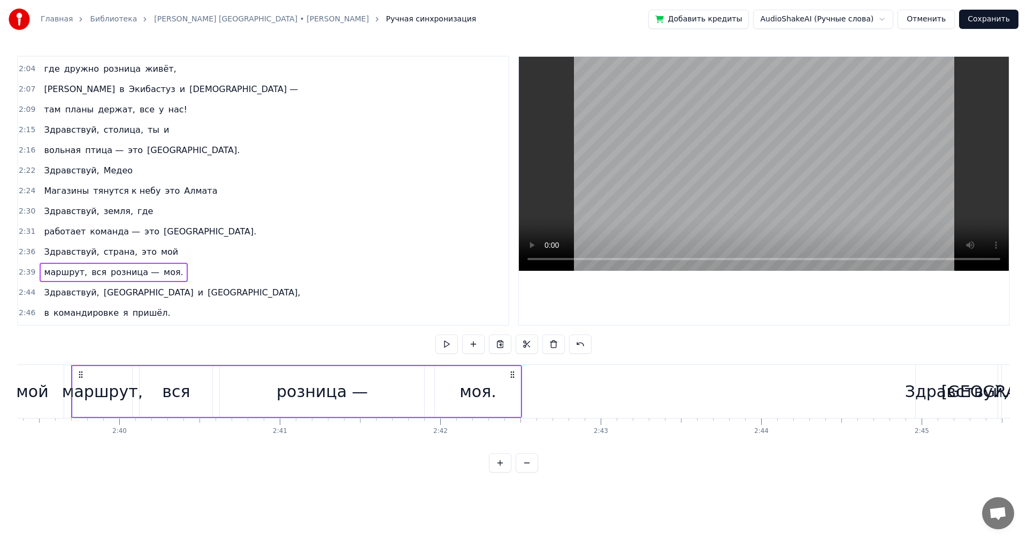
click at [113, 242] on div "2:36 Здравствуй, страна, это мой" at bounding box center [263, 252] width 490 height 20
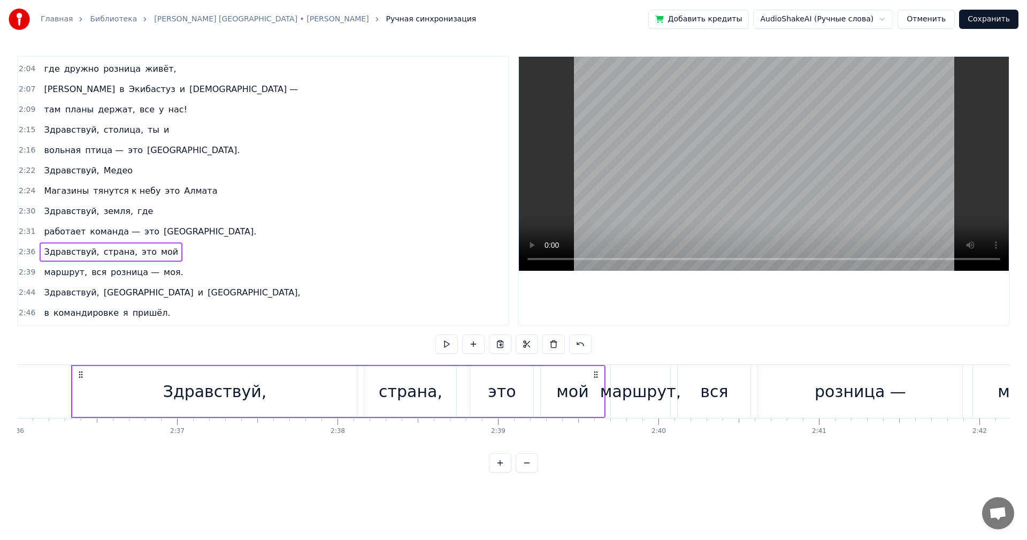
click at [189, 233] on span "[GEOGRAPHIC_DATA]." at bounding box center [210, 231] width 95 height 12
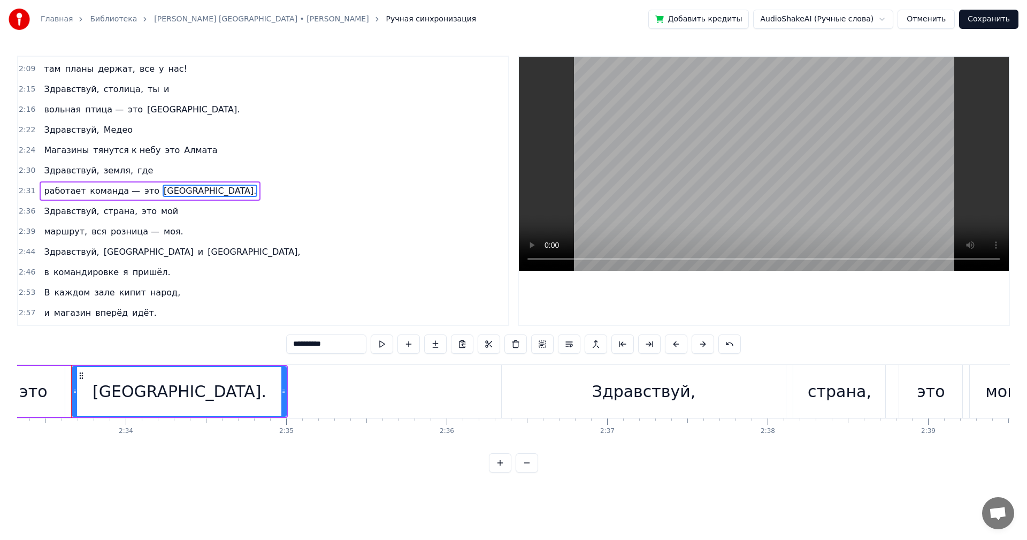
click at [194, 199] on div "2:31 работает команда — это [GEOGRAPHIC_DATA]." at bounding box center [263, 191] width 490 height 20
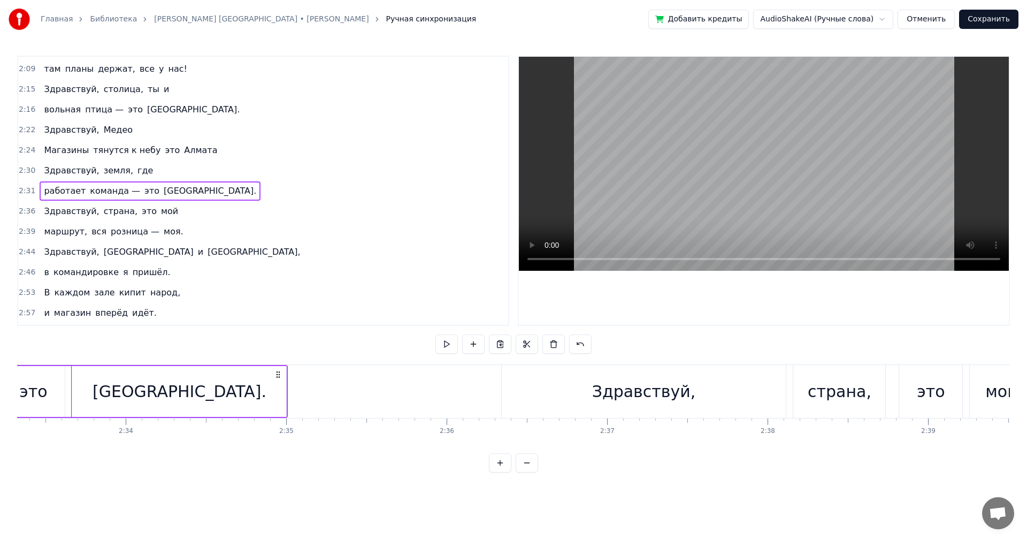
scroll to position [0, 24251]
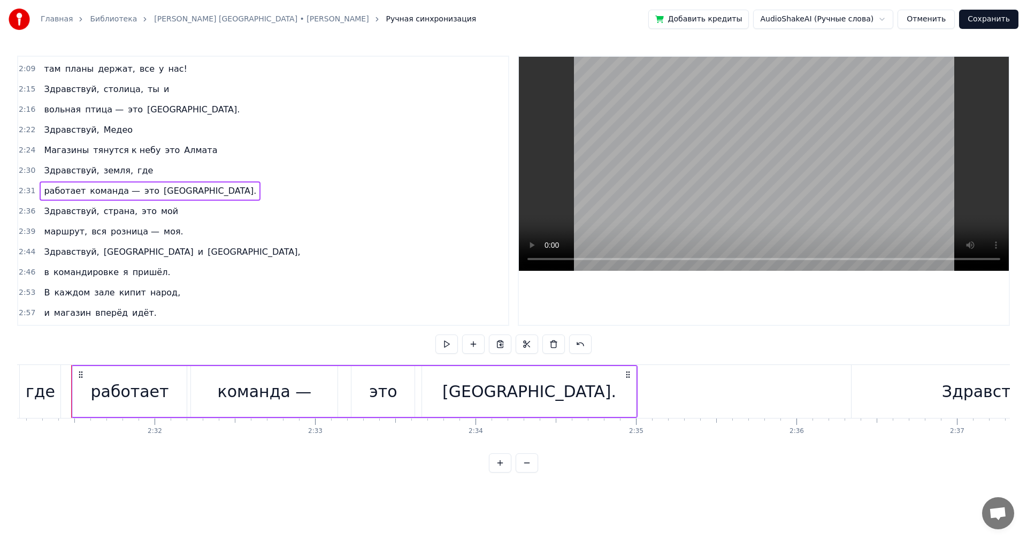
click at [135, 133] on div "2:22 Здравствуй, Медео" at bounding box center [263, 130] width 490 height 20
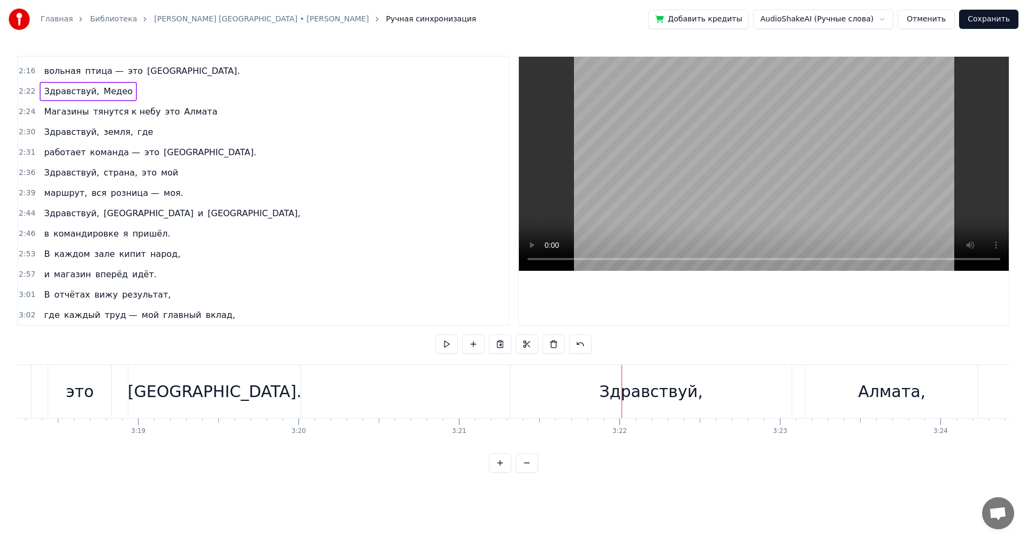
scroll to position [642, 0]
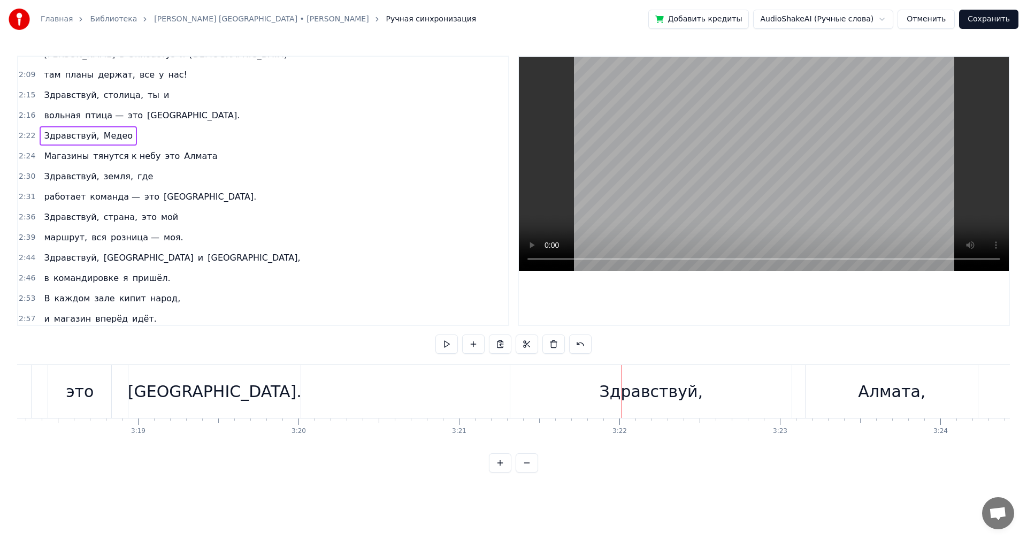
click at [59, 255] on span "Здравствуй," at bounding box center [71, 257] width 57 height 12
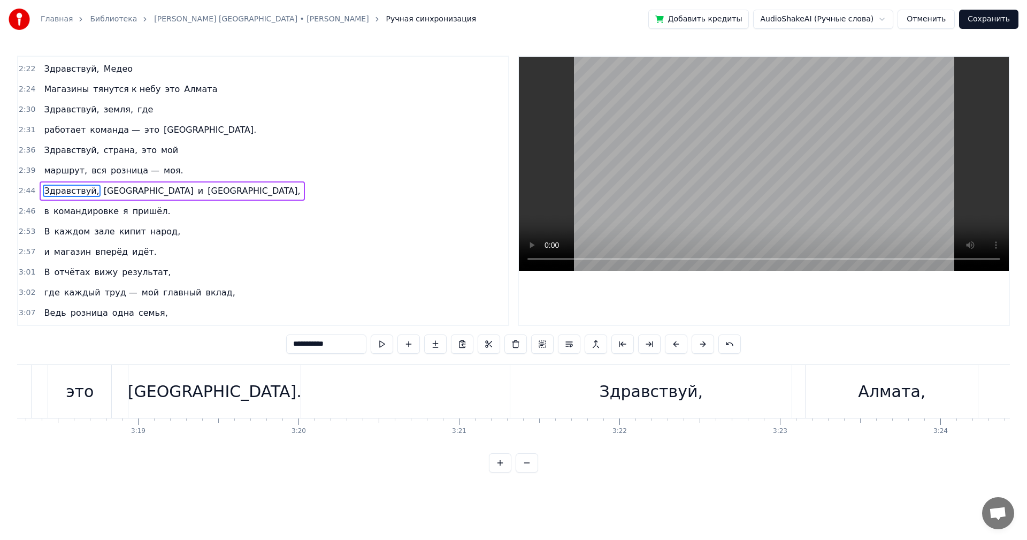
scroll to position [0, 26414]
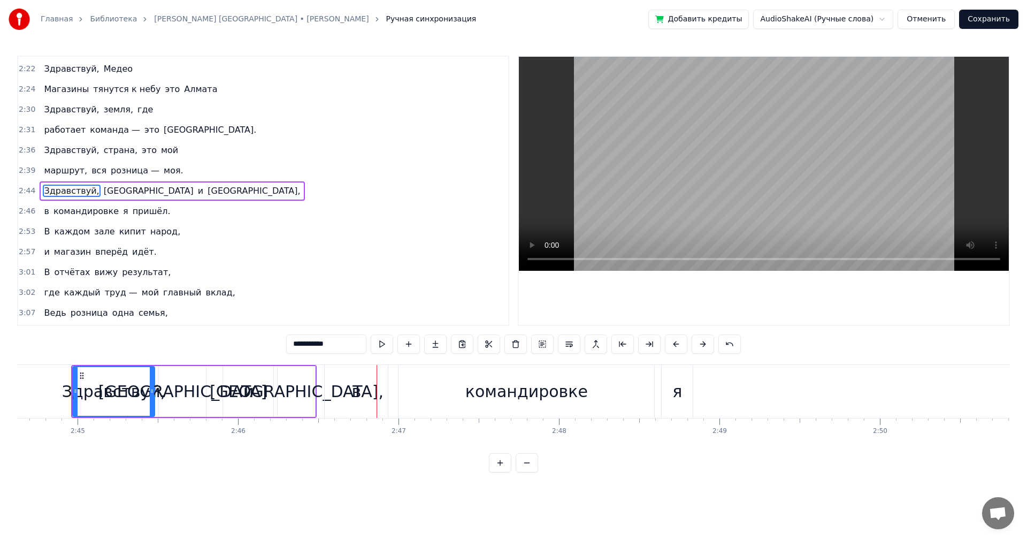
click at [355, 388] on div "в" at bounding box center [357, 391] width 10 height 24
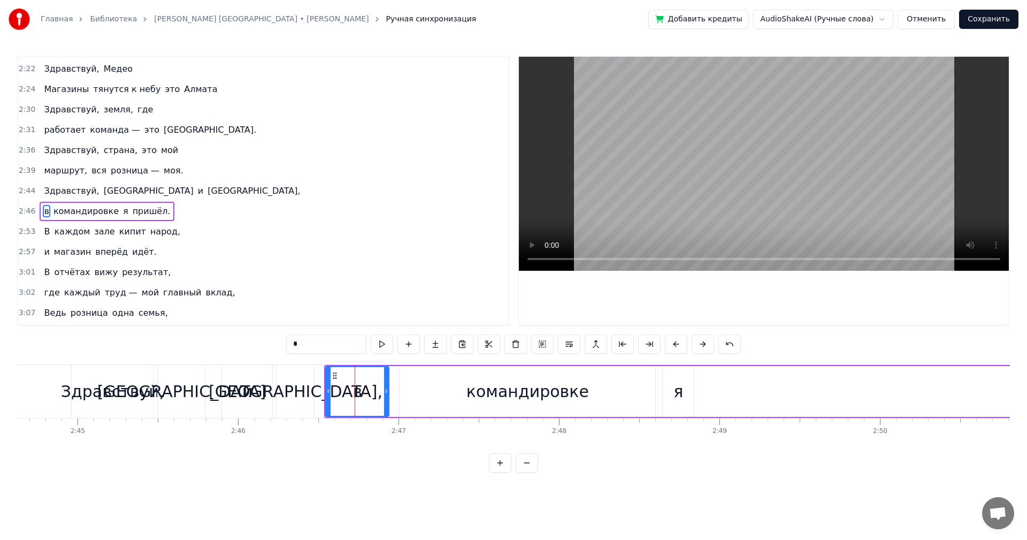
scroll to position [730, 0]
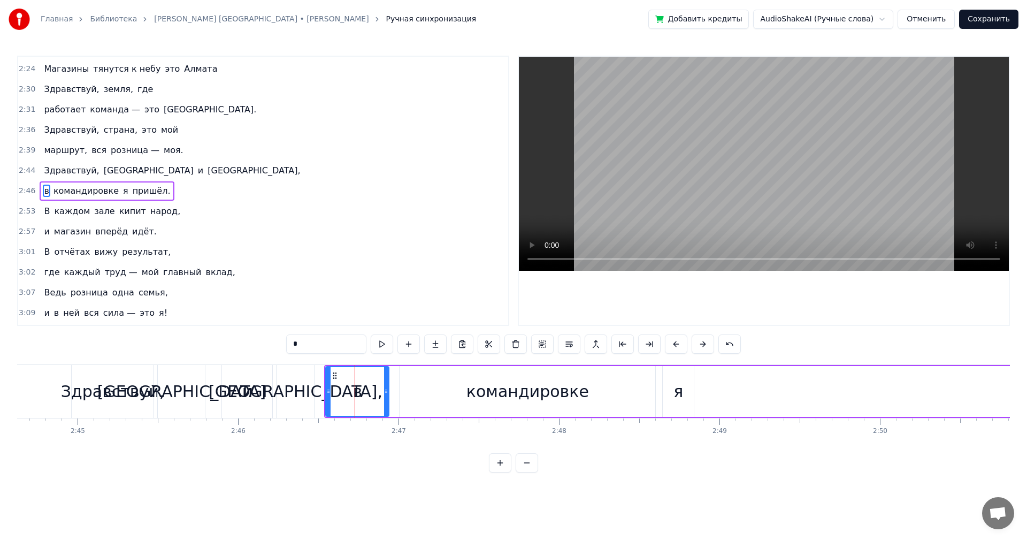
click at [319, 340] on input "*" at bounding box center [326, 343] width 80 height 19
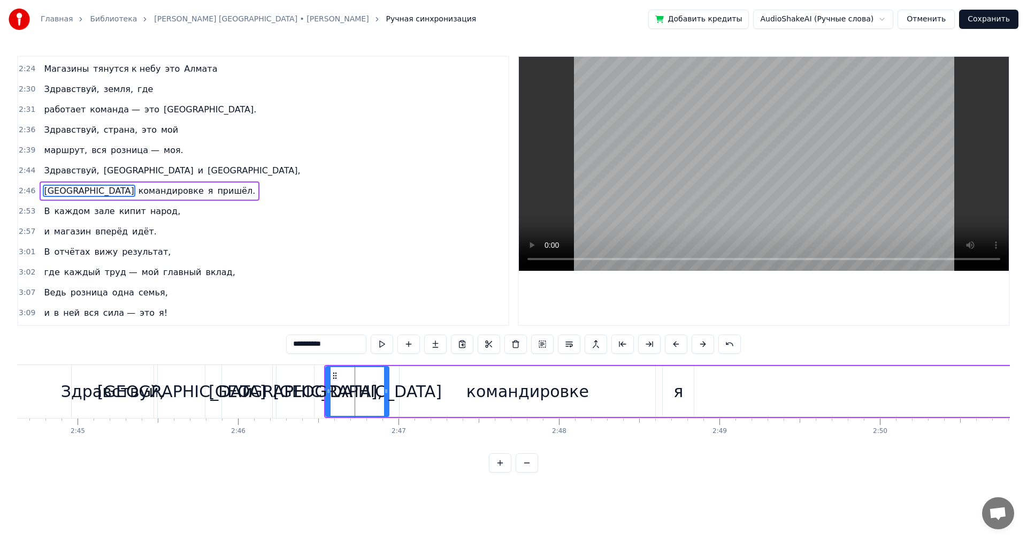
click at [137, 188] on span "командировке" at bounding box center [170, 191] width 67 height 12
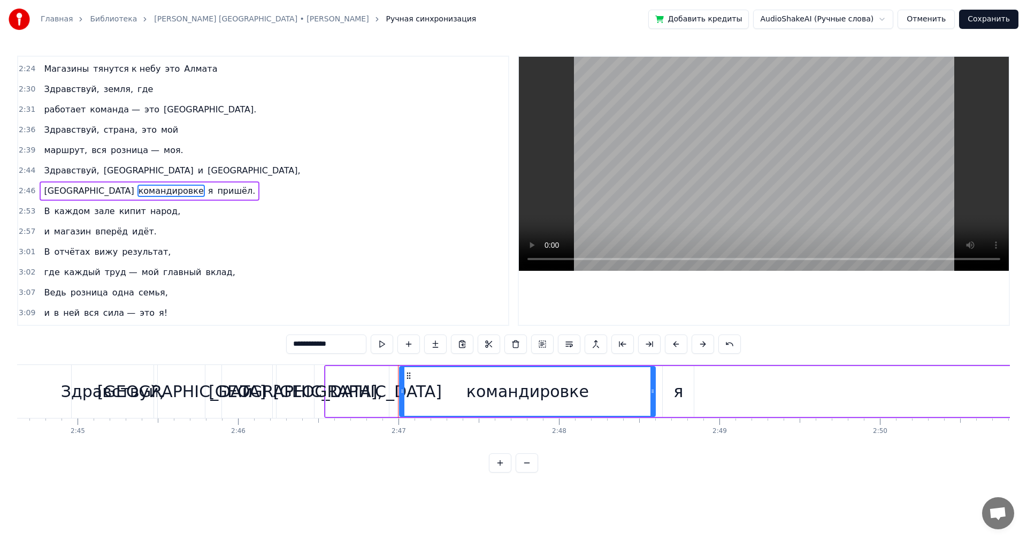
click at [335, 347] on input "**********" at bounding box center [326, 343] width 80 height 19
click at [675, 390] on div "я" at bounding box center [678, 391] width 10 height 24
type input "*"
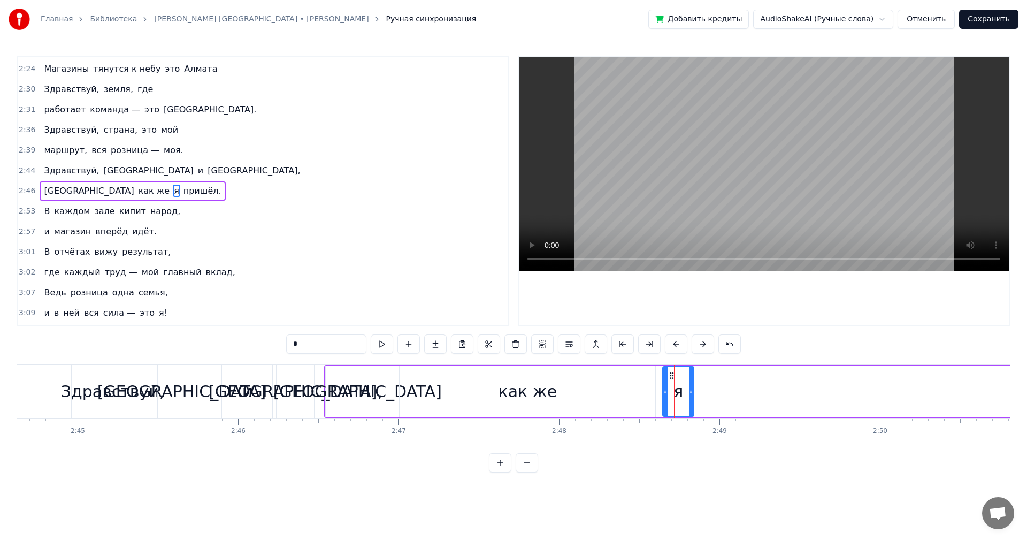
click at [316, 340] on input "*" at bounding box center [326, 343] width 80 height 19
type input "**"
click at [133, 187] on div "Кыргызстан как же ты пришёл." at bounding box center [136, 190] width 192 height 19
click at [189, 190] on span "пришёл." at bounding box center [209, 191] width 40 height 12
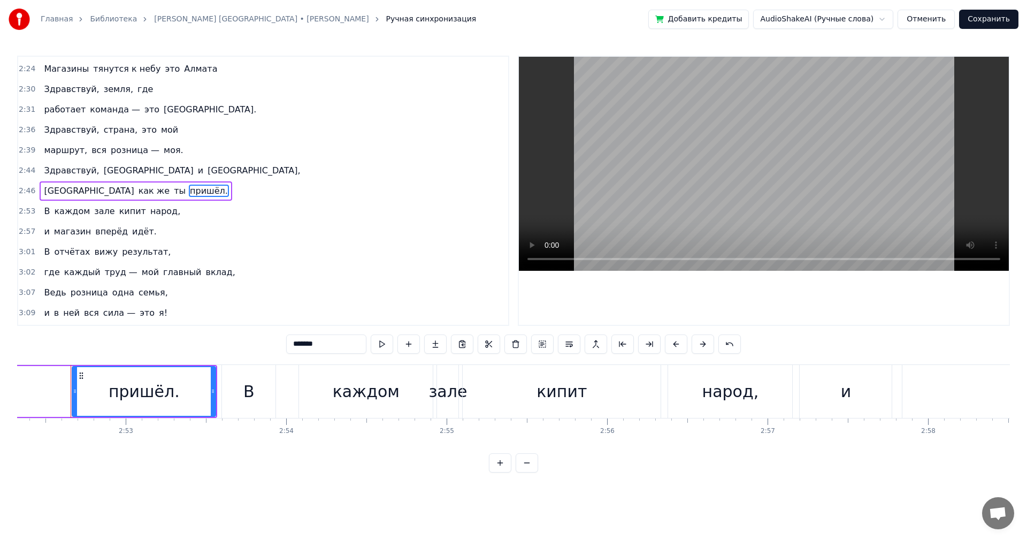
click at [334, 349] on input "*******" at bounding box center [326, 343] width 80 height 19
click at [48, 171] on span "Здравствуй," at bounding box center [71, 170] width 57 height 12
type input "**********"
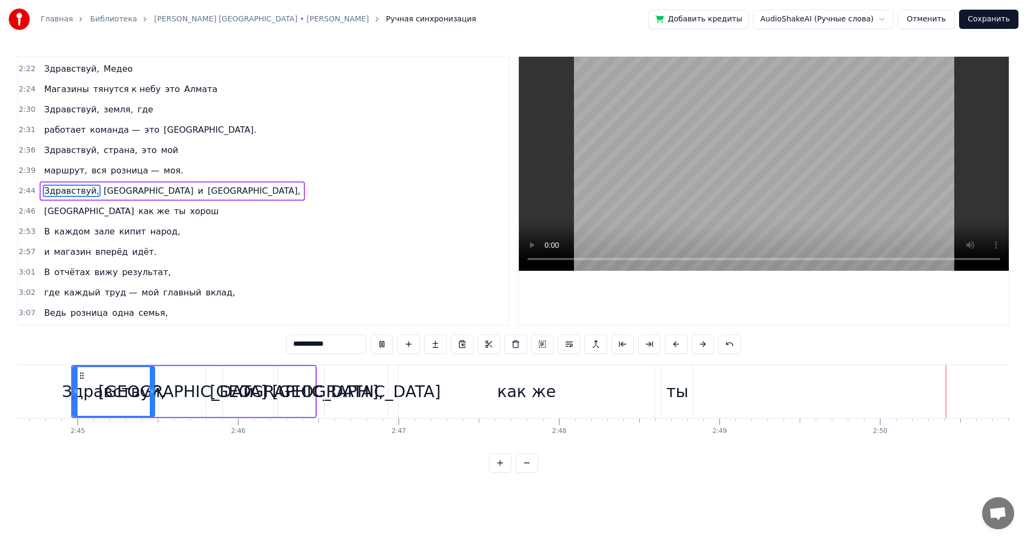
scroll to position [0, 27310]
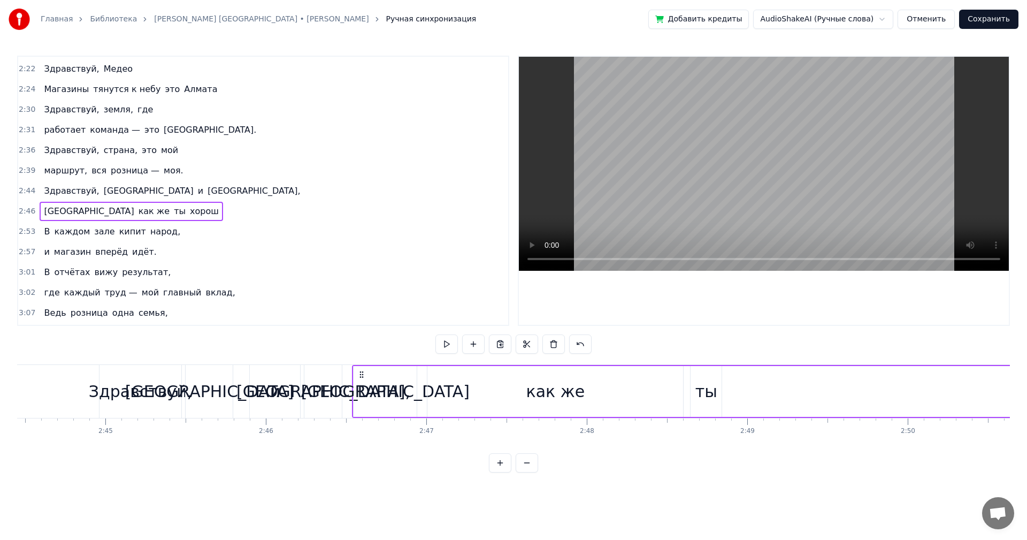
scroll to position [0, 26481]
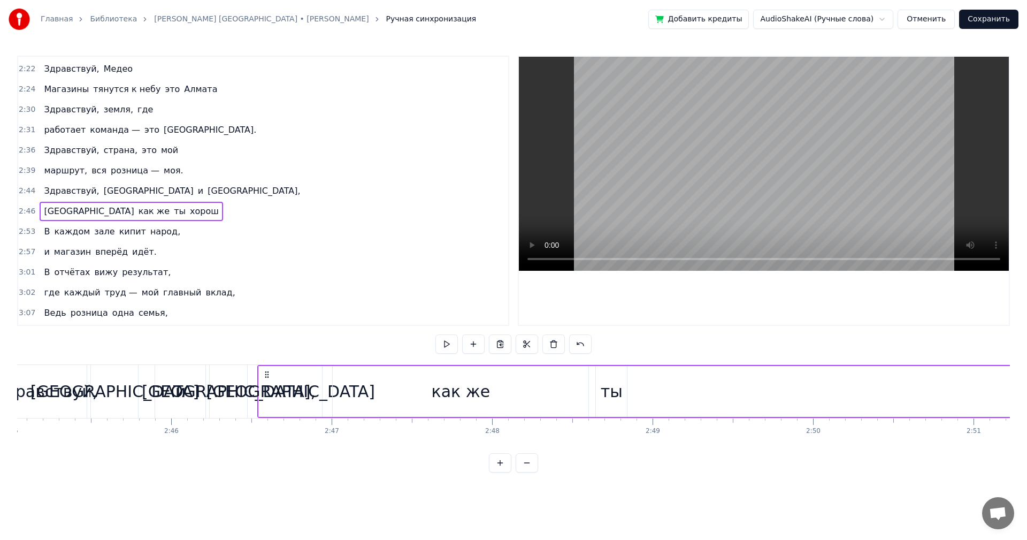
click at [610, 390] on div "ты" at bounding box center [612, 391] width 22 height 24
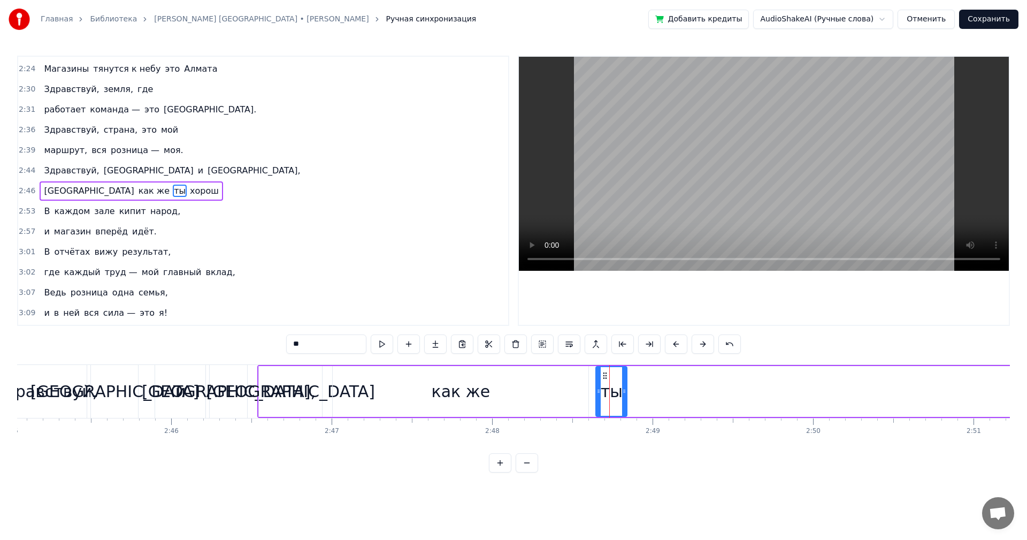
click at [337, 344] on input "**" at bounding box center [326, 343] width 80 height 19
click at [63, 168] on span "Здравствуй," at bounding box center [71, 170] width 57 height 12
type input "**********"
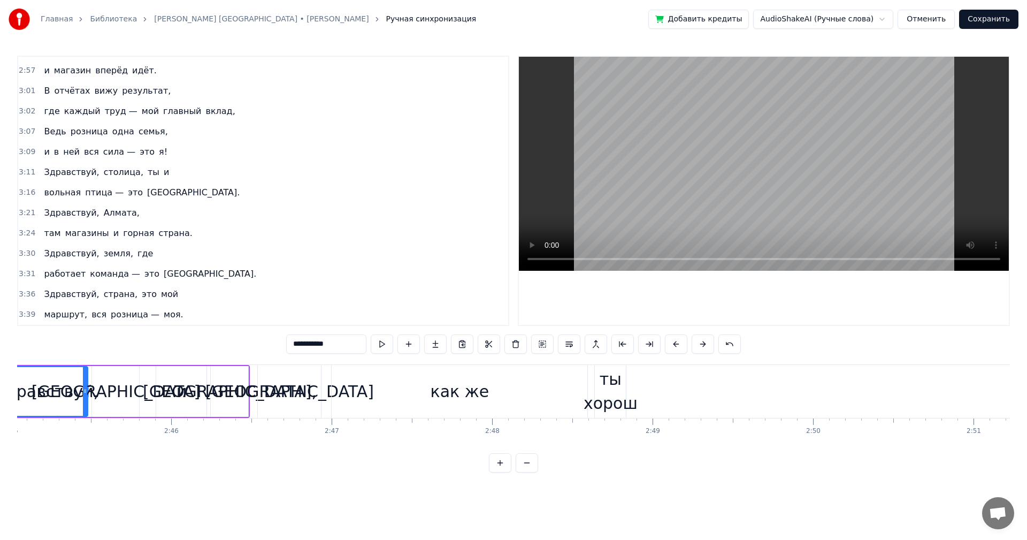
scroll to position [0, 26414]
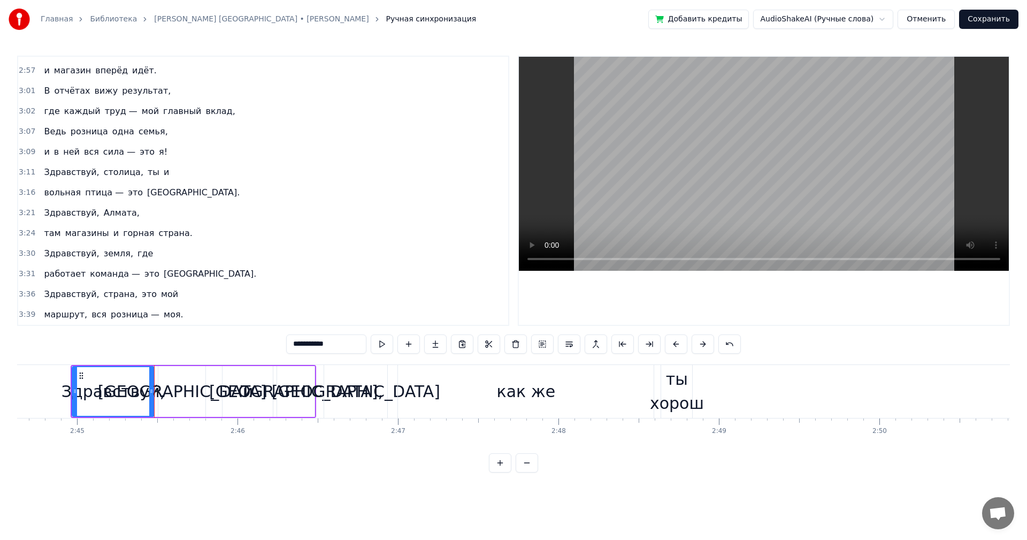
click at [240, 331] on div "0:15 Здравствуй, столица, ты и 0:16 вольная птица — это [GEOGRAPHIC_DATA] 0:22 …" at bounding box center [513, 264] width 993 height 417
click at [293, 269] on div "3:31 работает команда — это [GEOGRAPHIC_DATA]." at bounding box center [263, 274] width 490 height 20
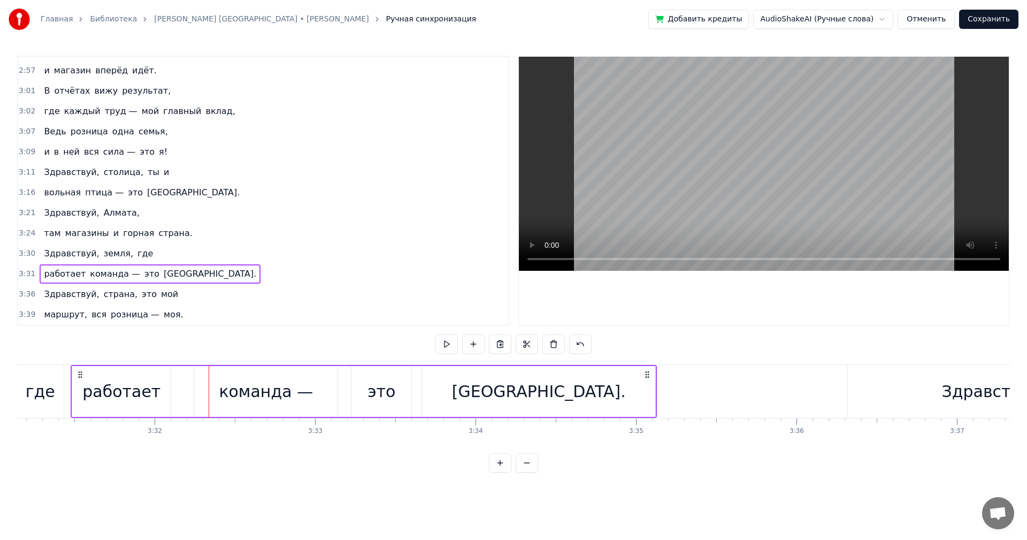
scroll to position [730, 0]
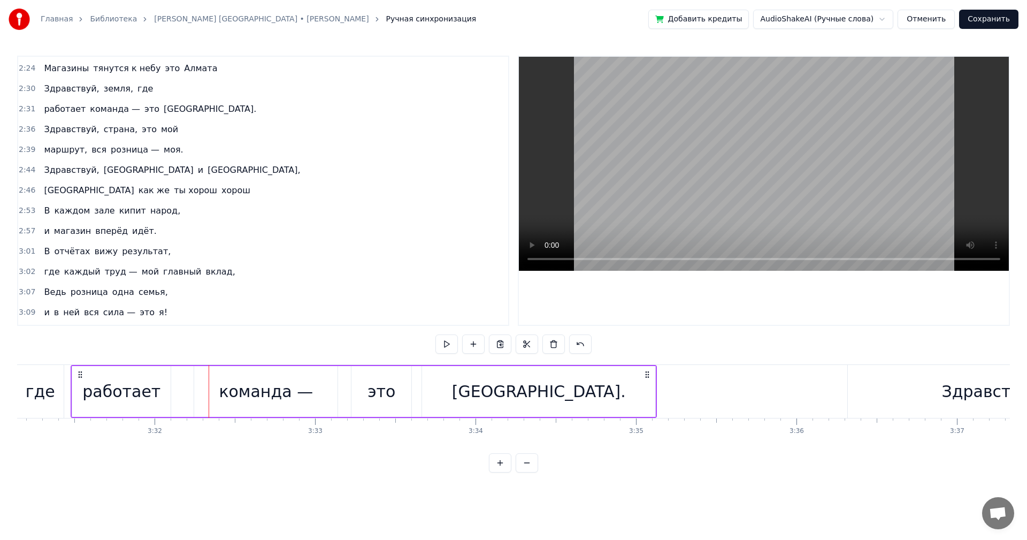
click at [161, 166] on div "2:44 Здравствуй, [GEOGRAPHIC_DATA] и [GEOGRAPHIC_DATA]," at bounding box center [263, 170] width 490 height 20
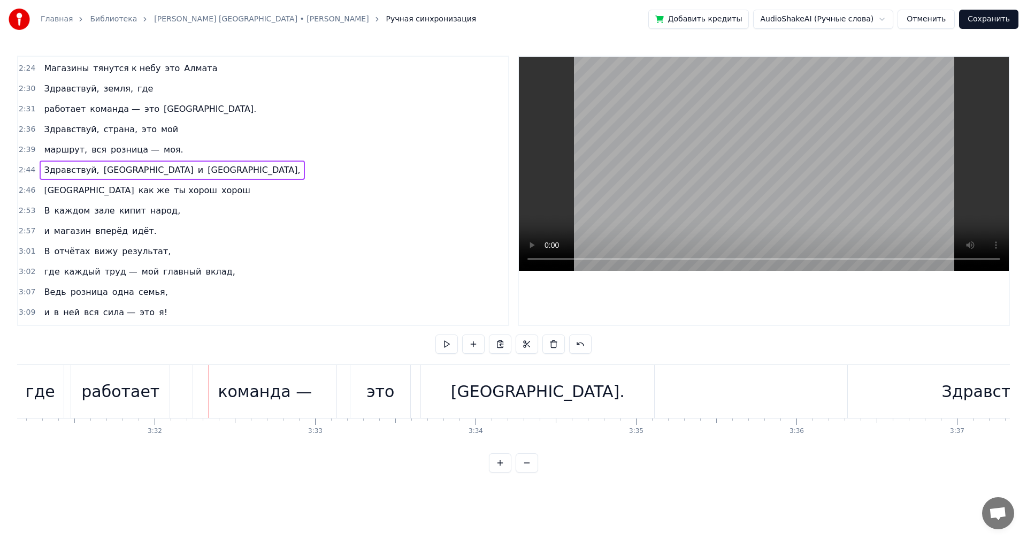
scroll to position [0, 26414]
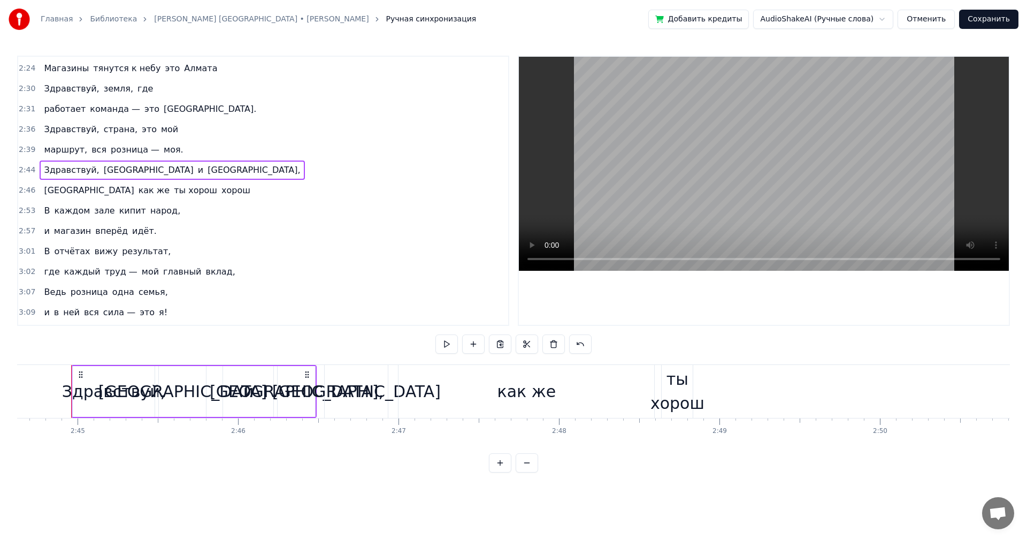
click at [160, 170] on div "2:44 Здравствуй, [GEOGRAPHIC_DATA] и [GEOGRAPHIC_DATA]," at bounding box center [263, 170] width 490 height 20
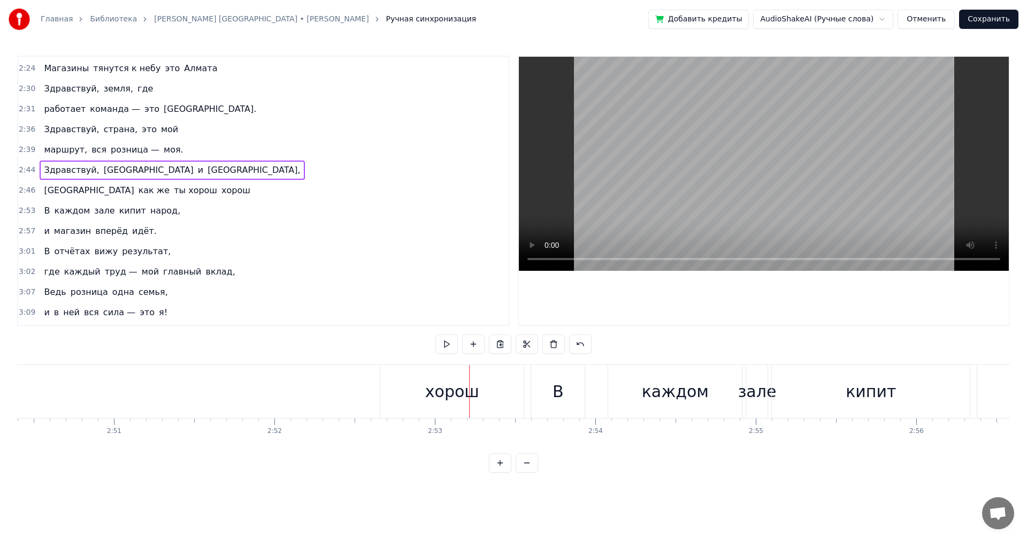
click at [449, 389] on div "хорош" at bounding box center [452, 391] width 54 height 24
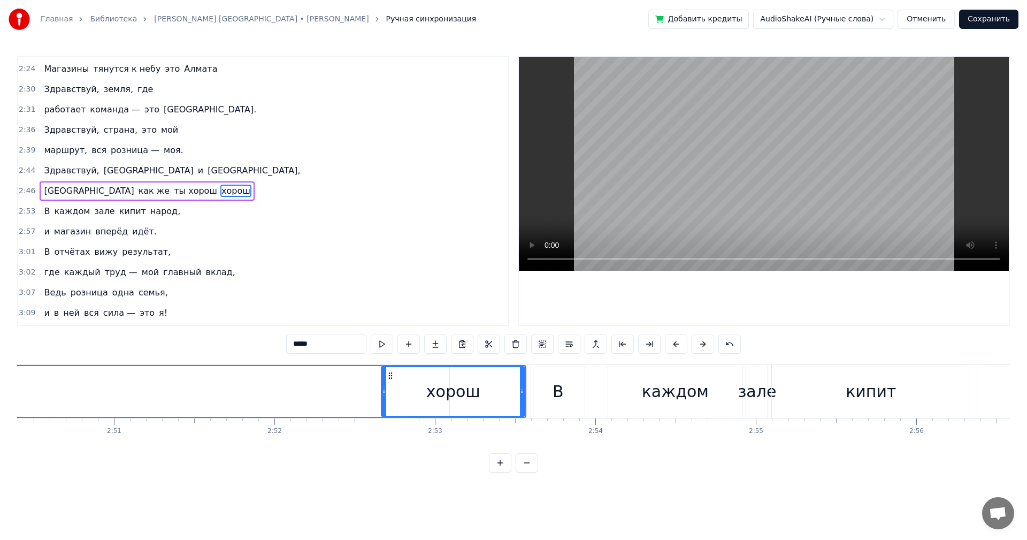
type input "*"
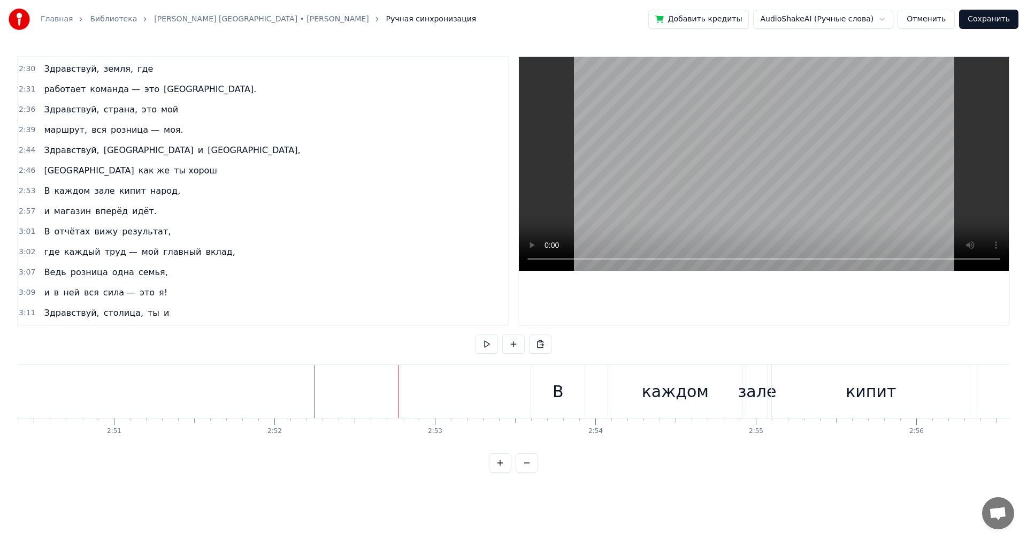
click at [561, 398] on div "В" at bounding box center [557, 391] width 11 height 24
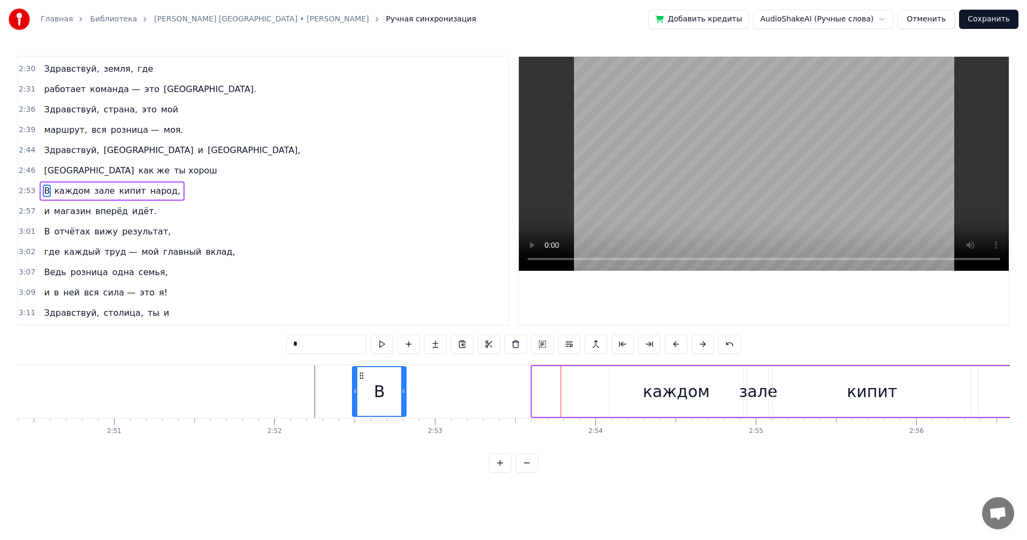
drag, startPoint x: 543, startPoint y: 374, endPoint x: 363, endPoint y: 368, distance: 179.8
click at [363, 368] on div "В" at bounding box center [379, 391] width 52 height 49
click at [645, 397] on div "каждом" at bounding box center [676, 391] width 134 height 51
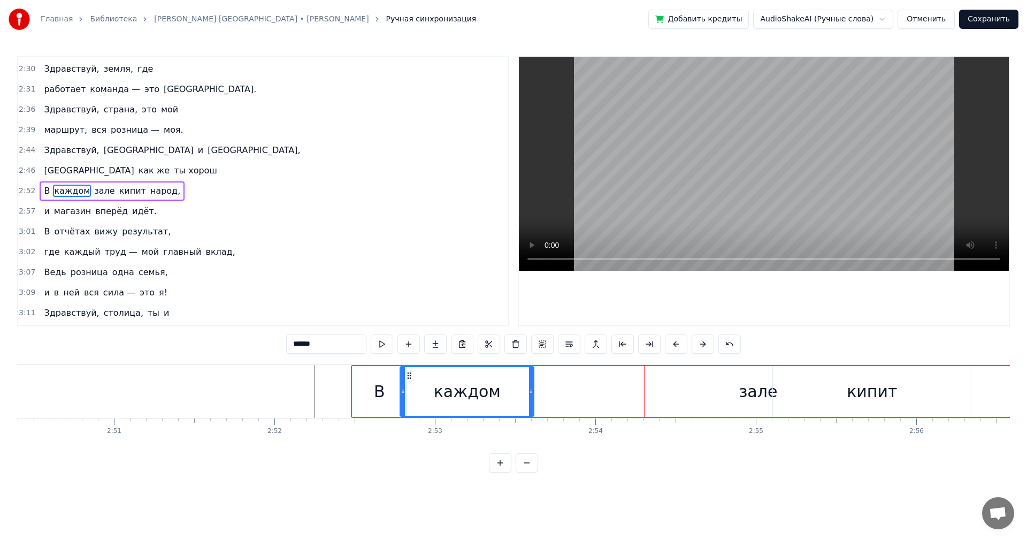
drag, startPoint x: 620, startPoint y: 372, endPoint x: 411, endPoint y: 366, distance: 209.2
click at [411, 366] on div "каждом" at bounding box center [467, 391] width 135 height 51
click at [753, 388] on div "зале" at bounding box center [758, 391] width 39 height 24
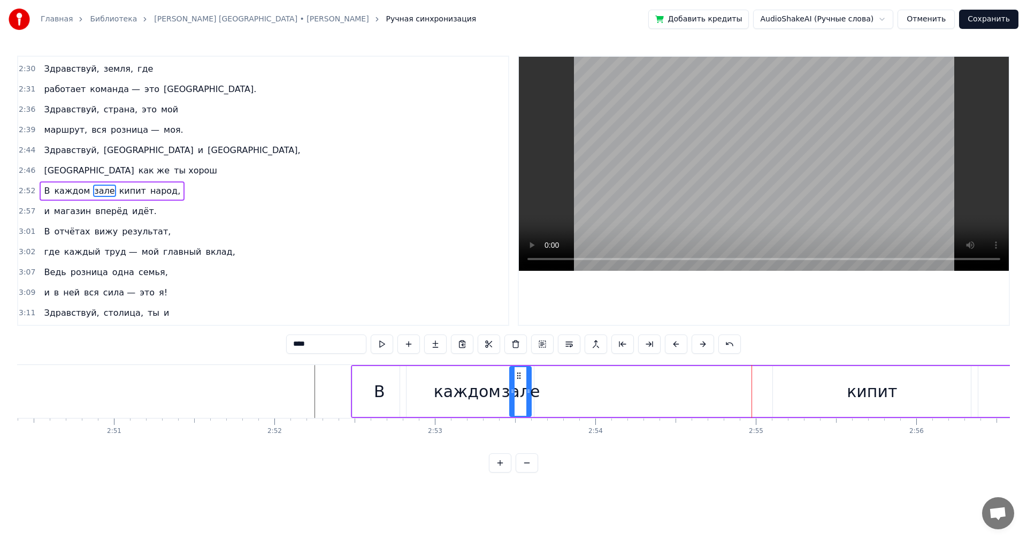
drag, startPoint x: 756, startPoint y: 373, endPoint x: 518, endPoint y: 370, distance: 238.6
click at [518, 370] on div "зале" at bounding box center [520, 391] width 20 height 49
click at [332, 347] on input "****" at bounding box center [326, 343] width 80 height 19
type input "******"
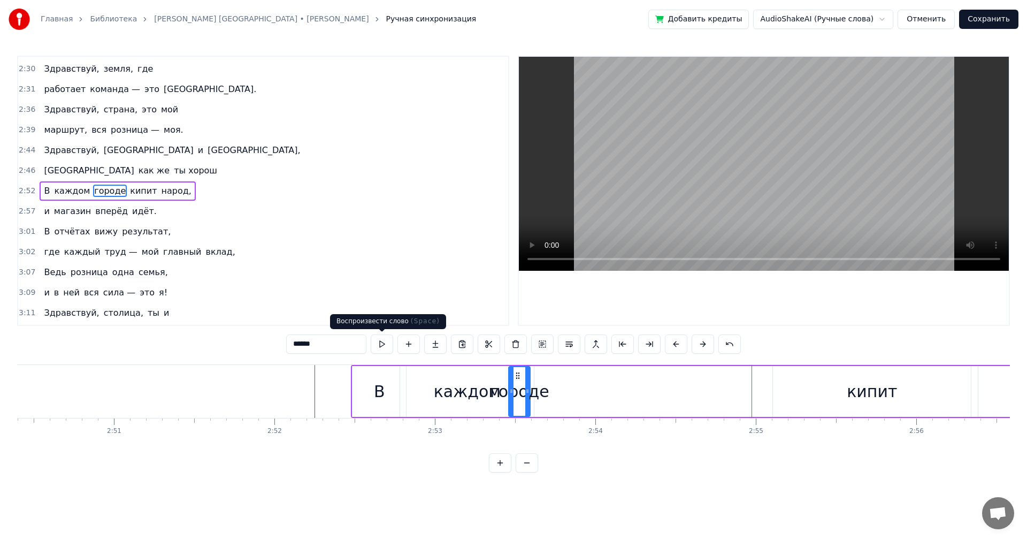
click at [380, 345] on button at bounding box center [382, 343] width 22 height 19
click at [421, 272] on div "3:07 Ведь розница одна семья," at bounding box center [263, 272] width 490 height 20
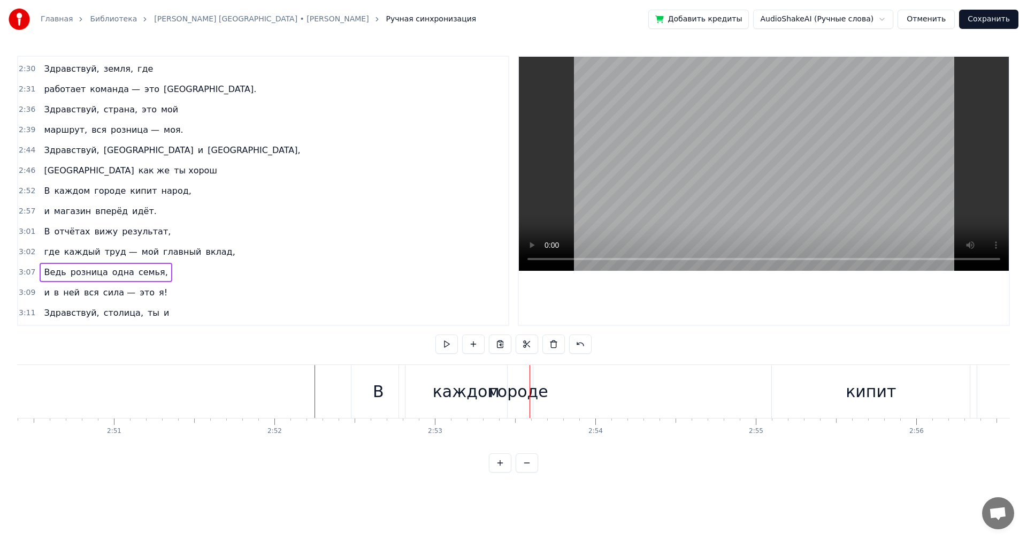
scroll to position [0, 30014]
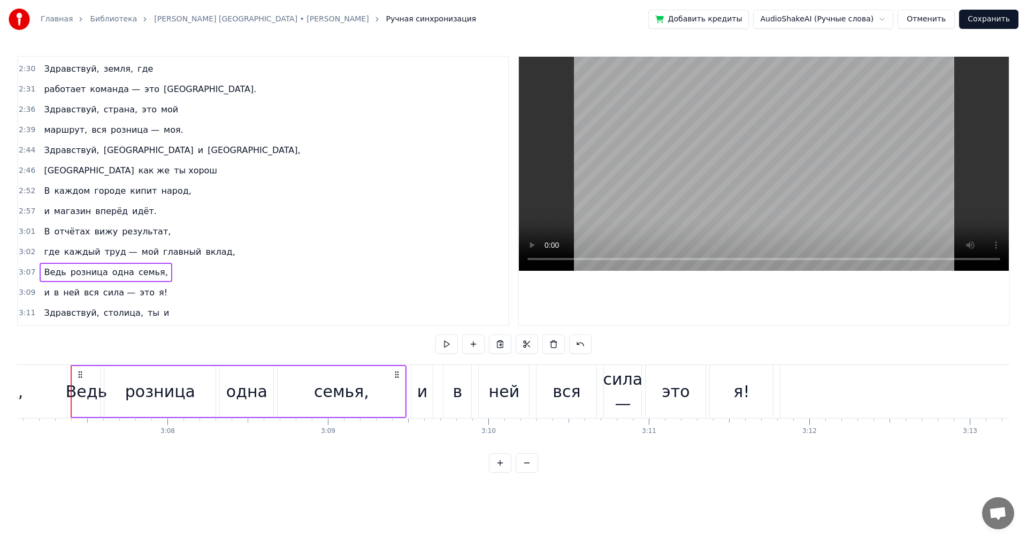
click at [136, 229] on span "результат," at bounding box center [146, 231] width 51 height 12
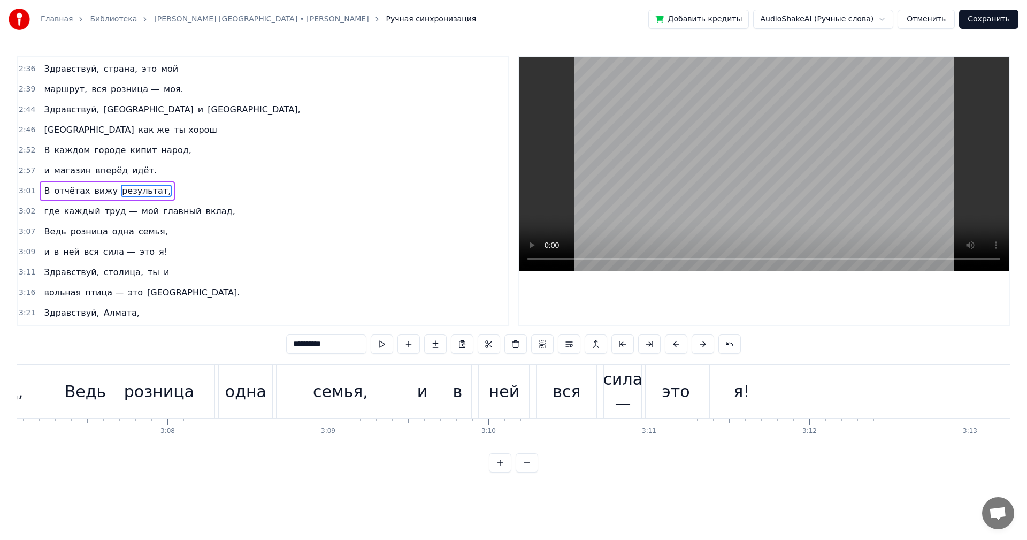
scroll to position [0, 29148]
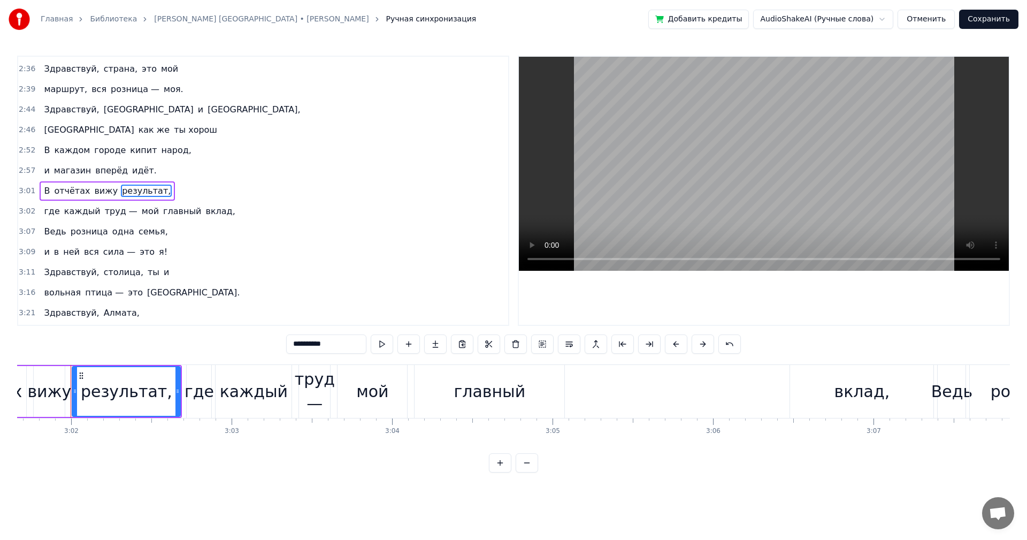
click at [161, 136] on div "Кыргызстан как же ты хорош" at bounding box center [131, 129] width 182 height 19
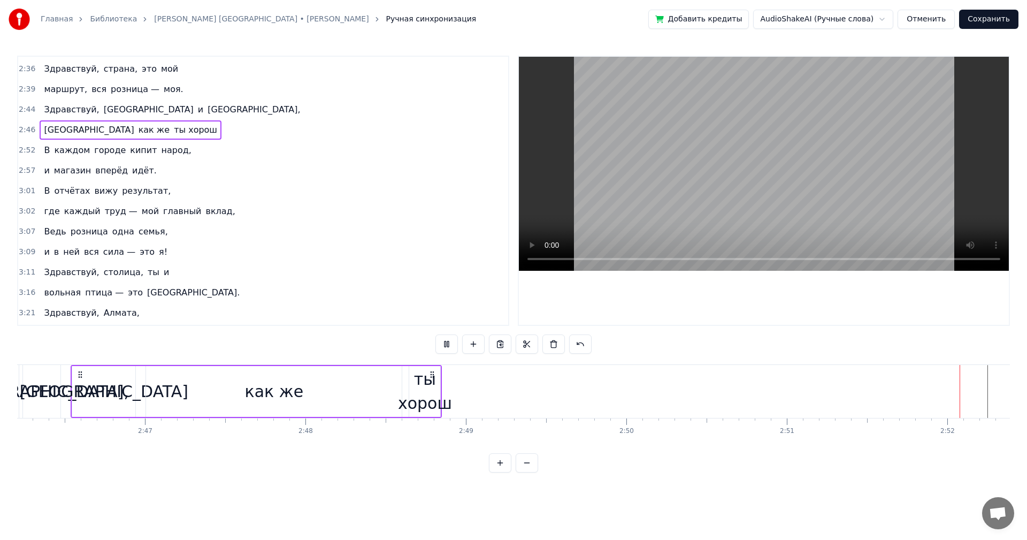
scroll to position [0, 27572]
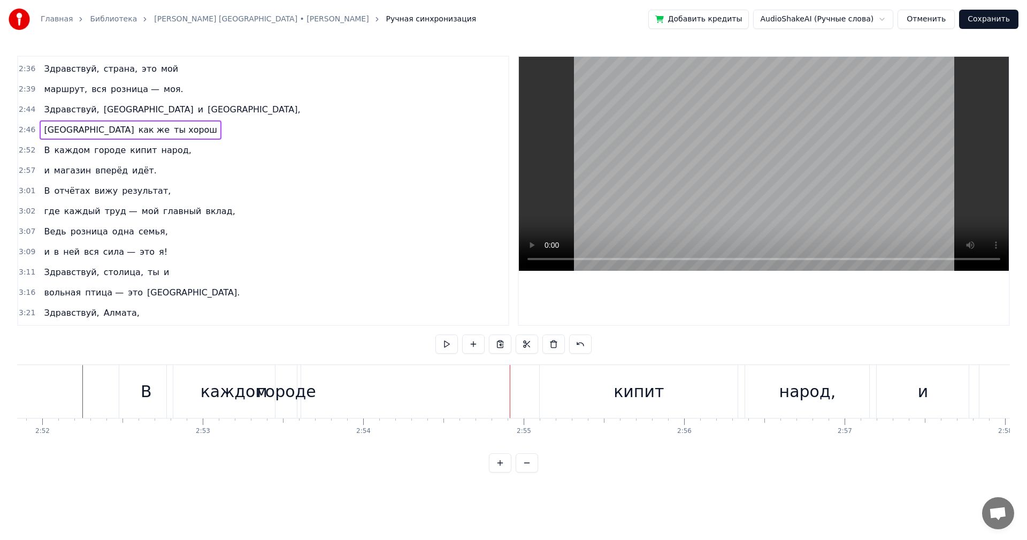
click at [546, 373] on div "кипит" at bounding box center [639, 391] width 198 height 53
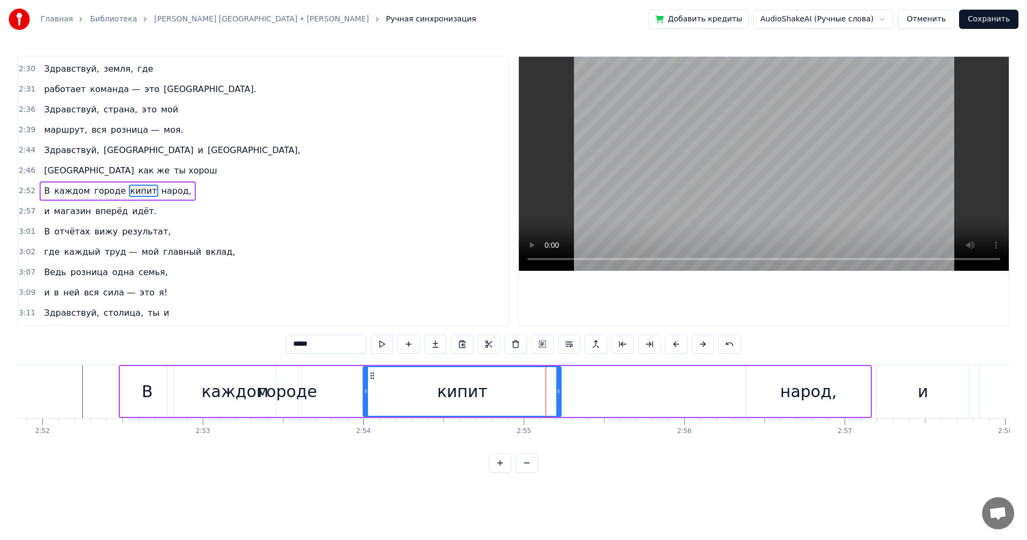
drag, startPoint x: 543, startPoint y: 373, endPoint x: 372, endPoint y: 368, distance: 171.7
click at [372, 368] on div "кипит" at bounding box center [462, 391] width 197 height 49
click at [172, 193] on div "В каждом городе кипит народ," at bounding box center [118, 190] width 156 height 19
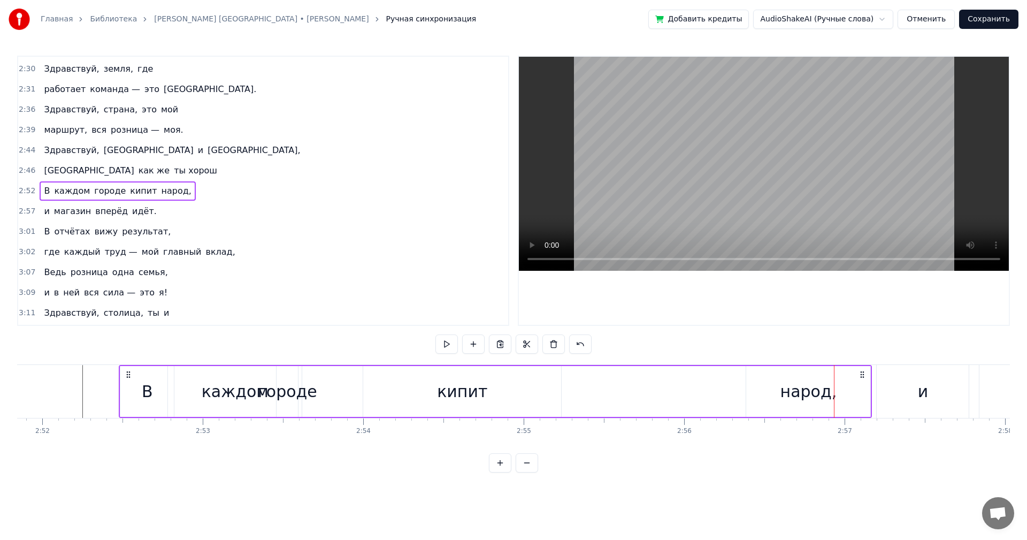
click at [797, 393] on div "народ," at bounding box center [808, 391] width 57 height 24
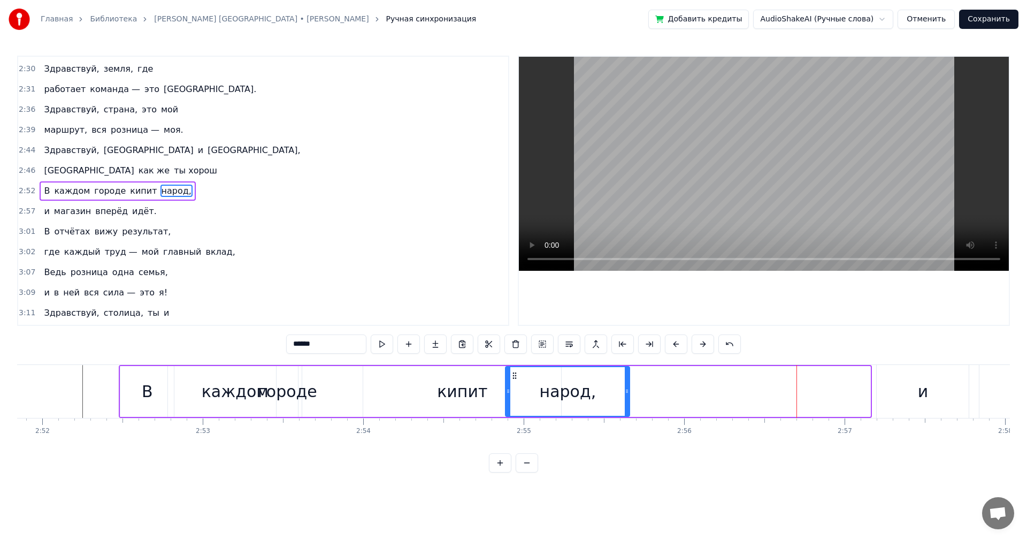
drag, startPoint x: 753, startPoint y: 374, endPoint x: 512, endPoint y: 371, distance: 240.7
click at [512, 371] on icon at bounding box center [514, 375] width 9 height 9
click at [172, 199] on div "В каждом городе кипит народ," at bounding box center [118, 190] width 156 height 19
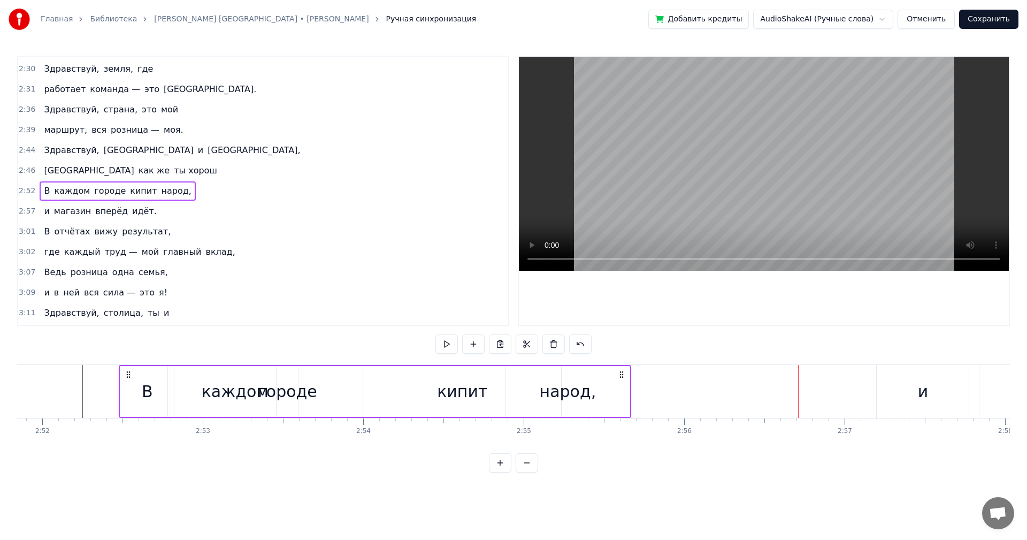
click at [901, 392] on div "и" at bounding box center [923, 391] width 92 height 53
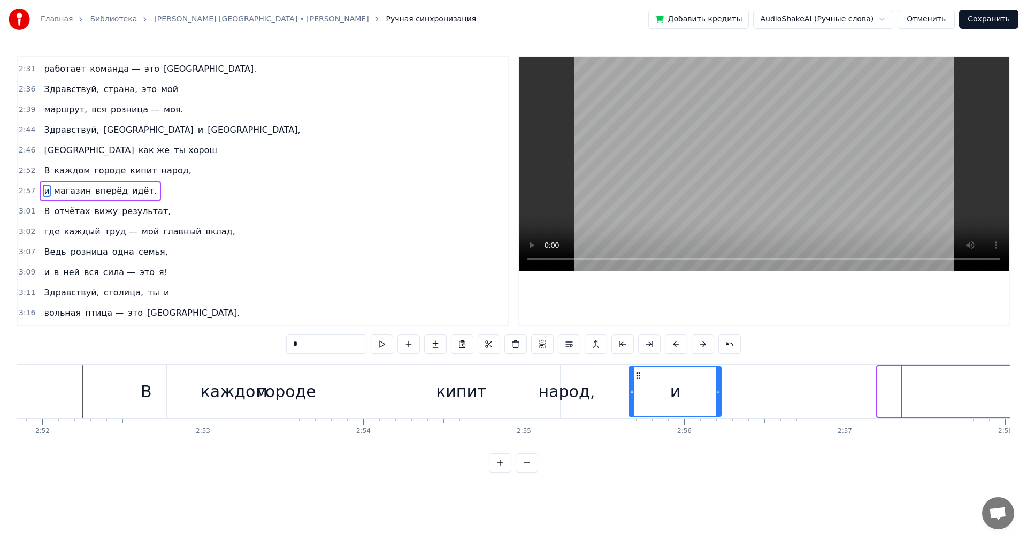
drag, startPoint x: 886, startPoint y: 373, endPoint x: 638, endPoint y: 375, distance: 248.7
click at [638, 375] on icon at bounding box center [638, 375] width 9 height 9
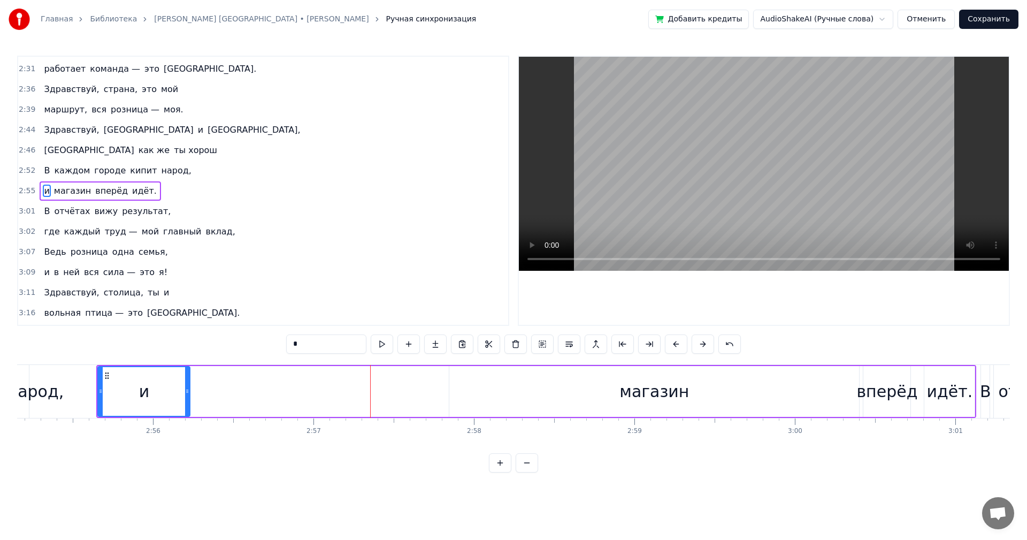
scroll to position [0, 28032]
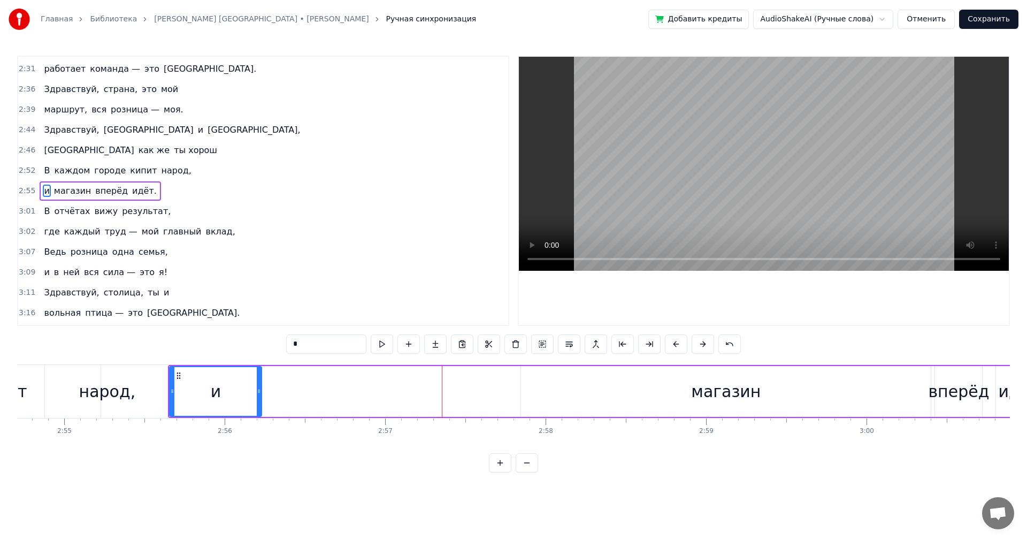
click at [700, 387] on div "магазин" at bounding box center [726, 391] width 70 height 24
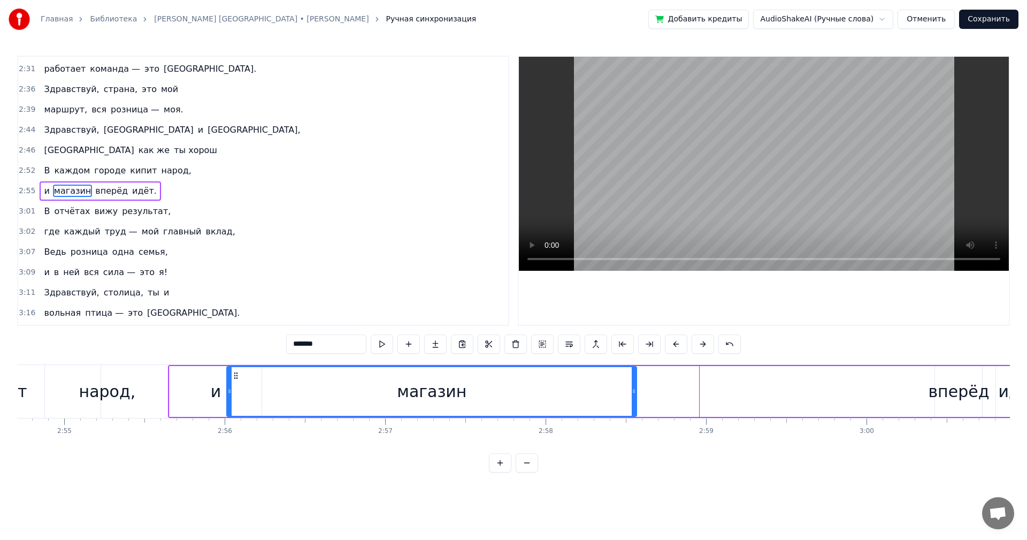
drag, startPoint x: 528, startPoint y: 374, endPoint x: 234, endPoint y: 382, distance: 294.3
click at [234, 382] on div "магазин" at bounding box center [431, 391] width 409 height 49
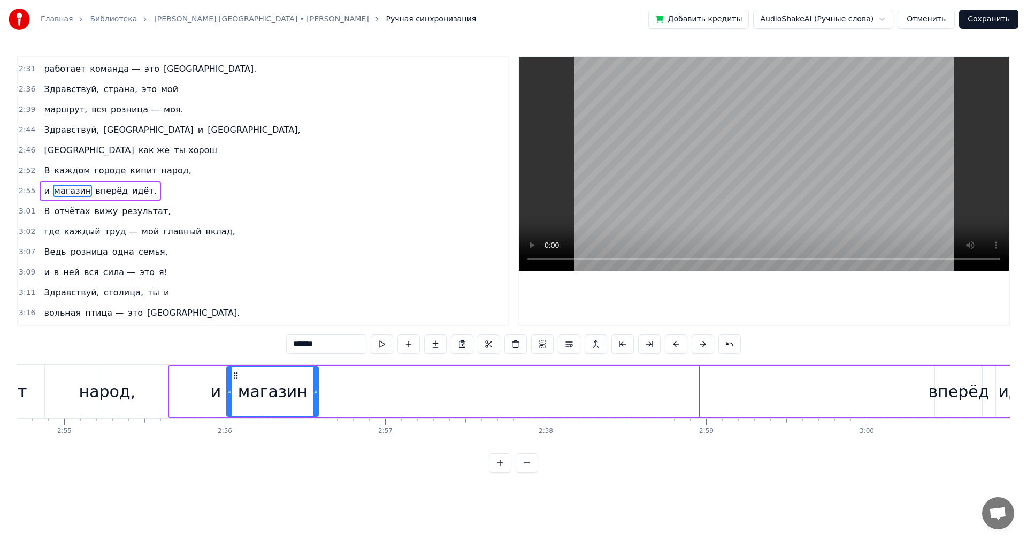
drag, startPoint x: 634, startPoint y: 386, endPoint x: 316, endPoint y: 393, distance: 318.3
click at [316, 393] on div at bounding box center [315, 391] width 4 height 49
click at [963, 378] on div "вперёд" at bounding box center [958, 391] width 47 height 51
type input "******"
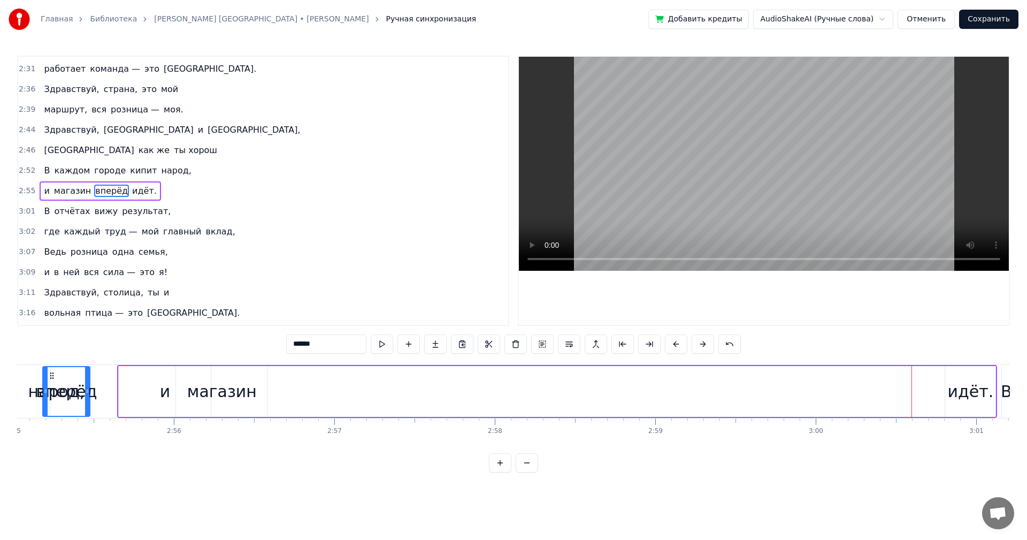
scroll to position [0, 28013]
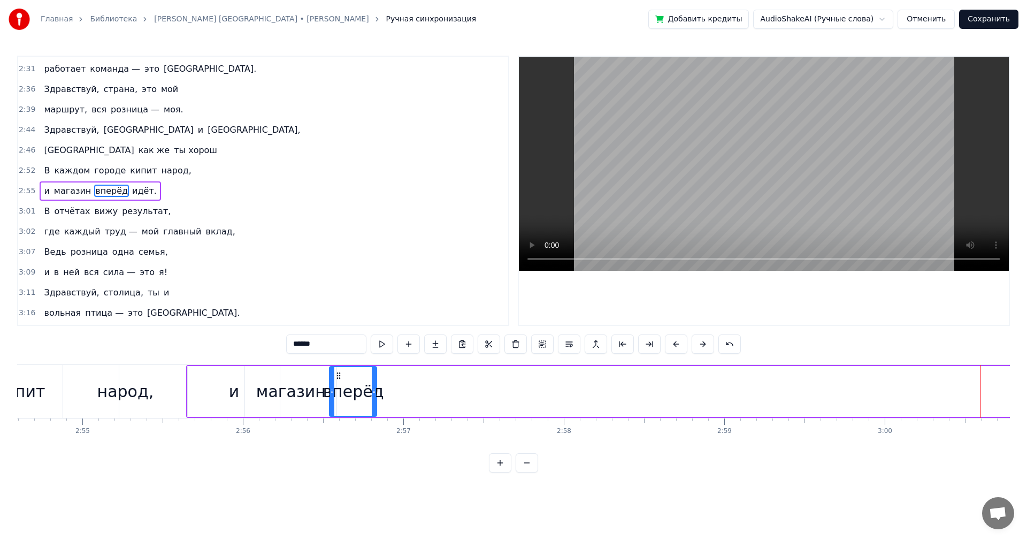
drag, startPoint x: 51, startPoint y: 376, endPoint x: 337, endPoint y: 383, distance: 286.2
click at [337, 383] on div "вперёд" at bounding box center [353, 391] width 46 height 49
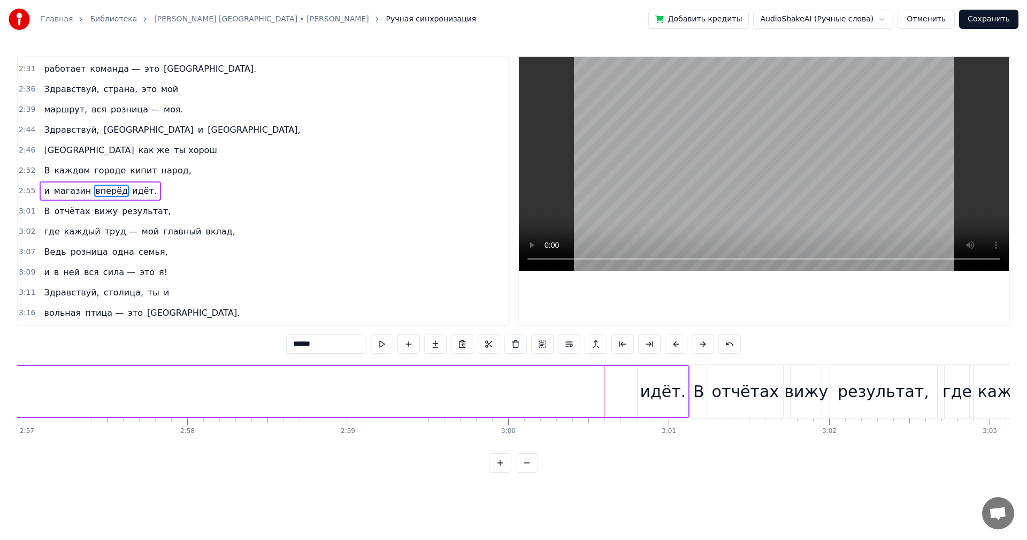
click at [634, 373] on div "и магазин вперёд идёт." at bounding box center [250, 391] width 880 height 53
click at [654, 379] on div "идёт." at bounding box center [663, 391] width 46 height 24
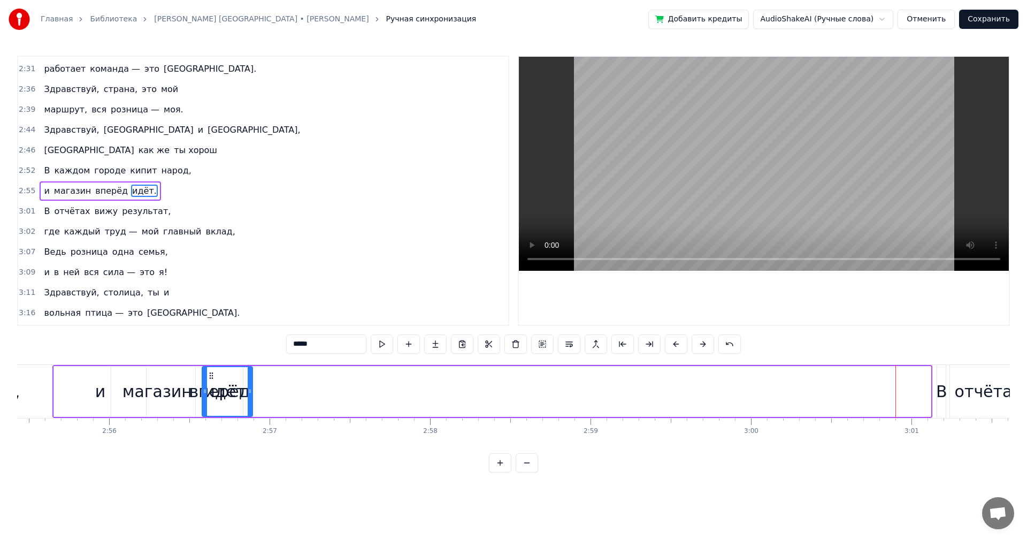
scroll to position [0, 28127]
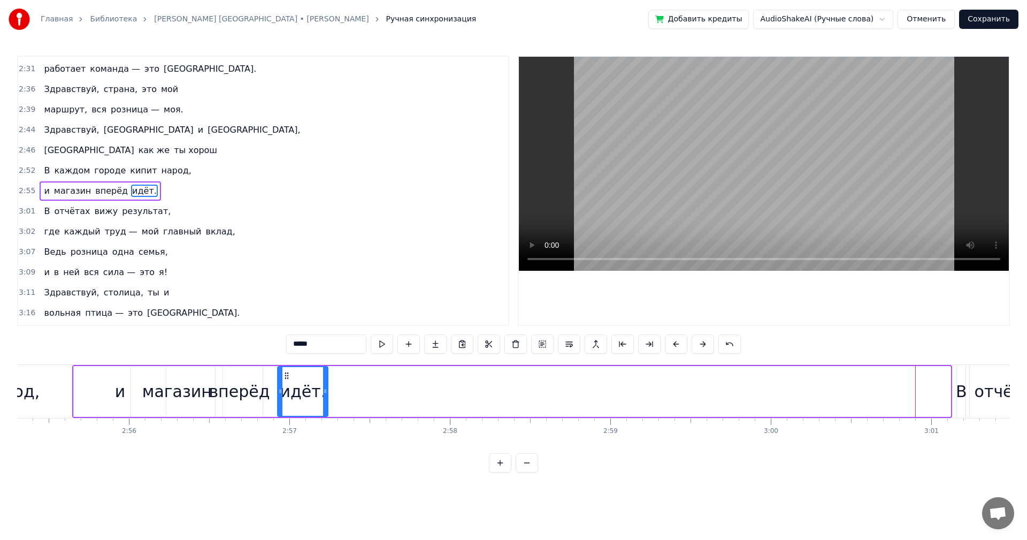
drag, startPoint x: 646, startPoint y: 374, endPoint x: 286, endPoint y: 402, distance: 361.5
click at [286, 402] on div "идёт." at bounding box center [302, 391] width 49 height 49
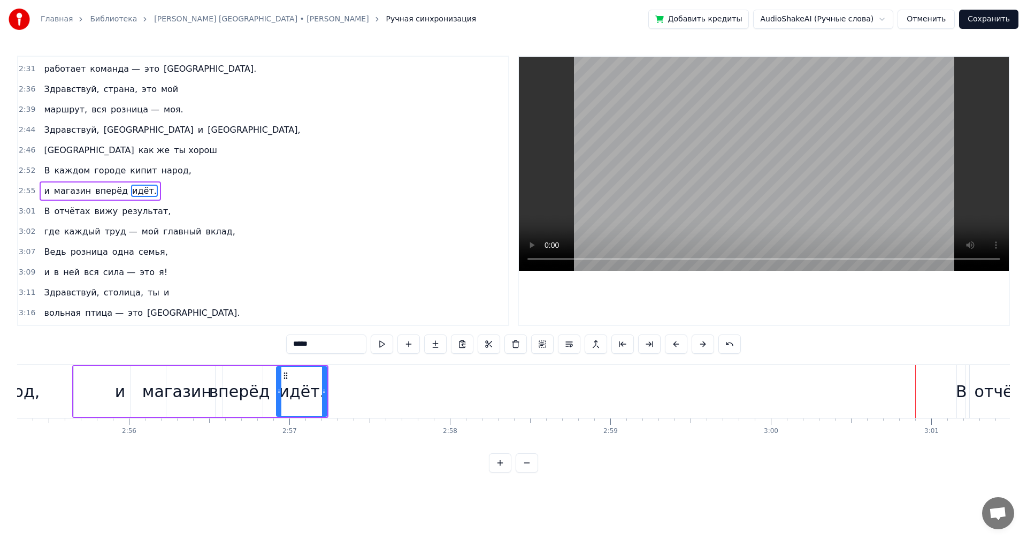
click at [176, 167] on div "2:52 В каждом городе кипит народ," at bounding box center [263, 170] width 490 height 20
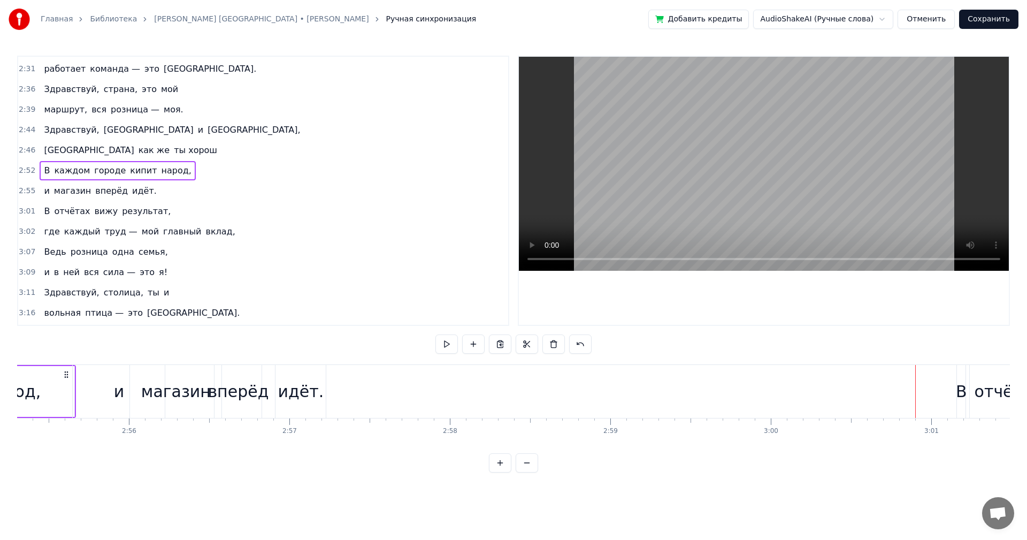
scroll to position [0, 27620]
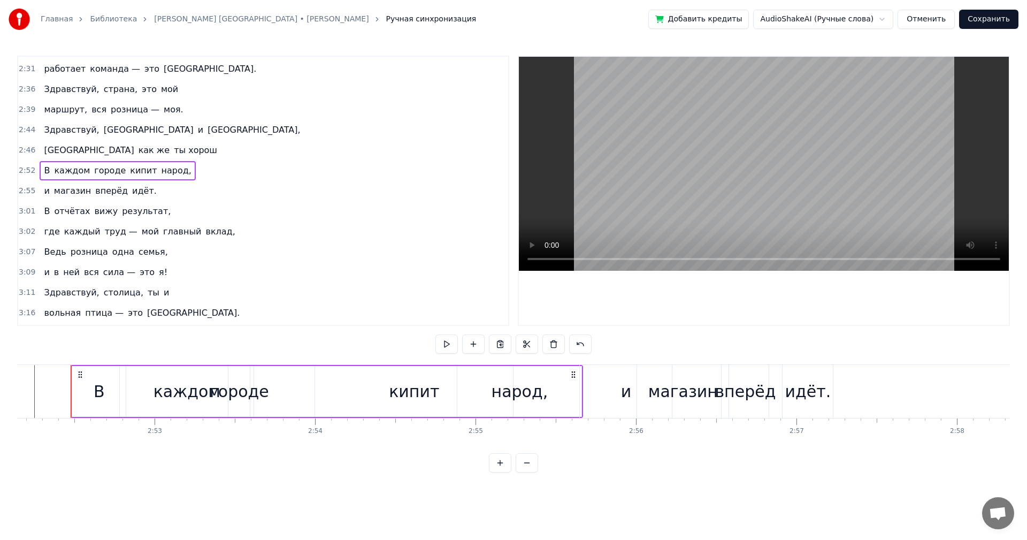
click at [171, 170] on span "народ," at bounding box center [176, 170] width 32 height 13
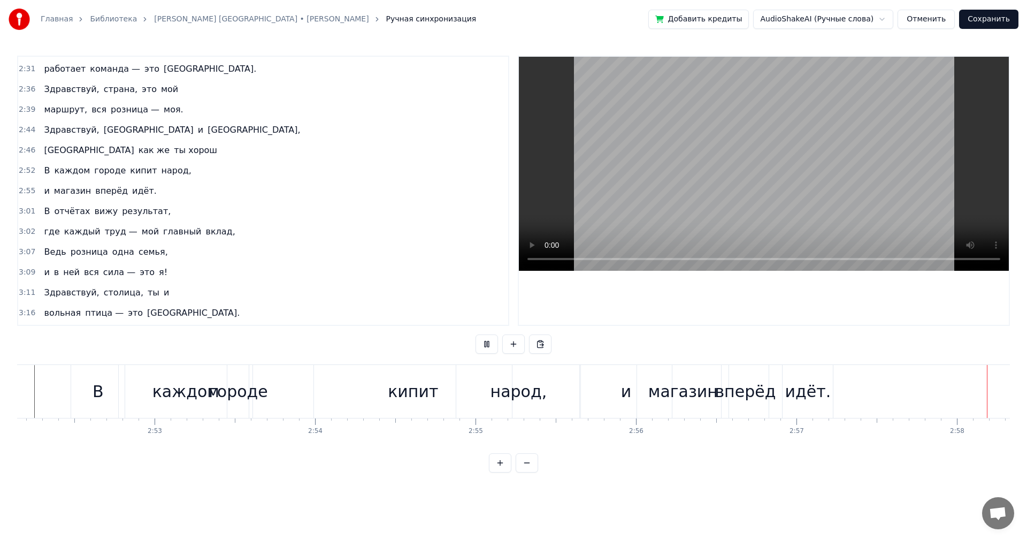
scroll to position [0, 28521]
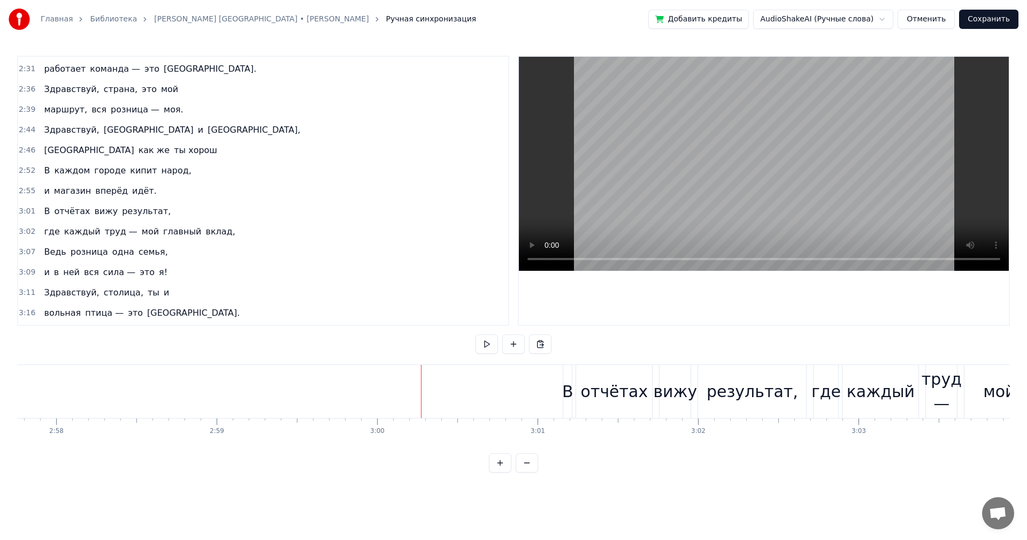
click at [570, 389] on div "В" at bounding box center [567, 391] width 11 height 24
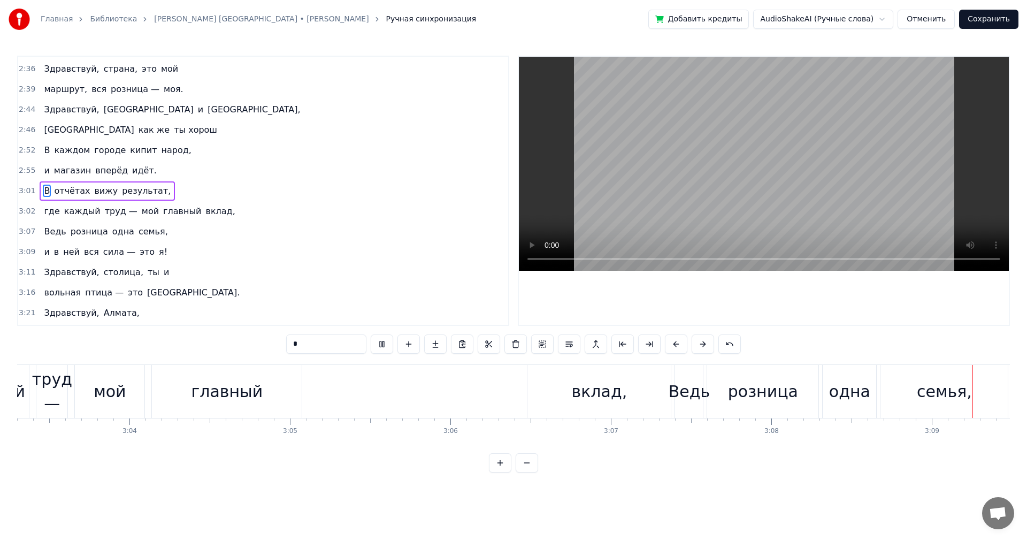
scroll to position [0, 30311]
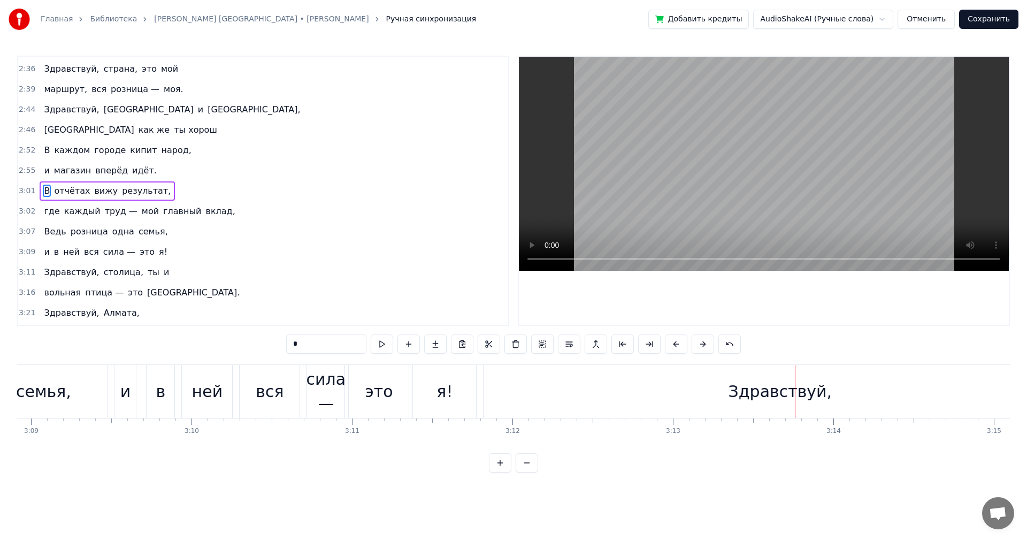
click at [164, 130] on div "2:46 Кыргызстан как же ты хорош" at bounding box center [263, 130] width 490 height 20
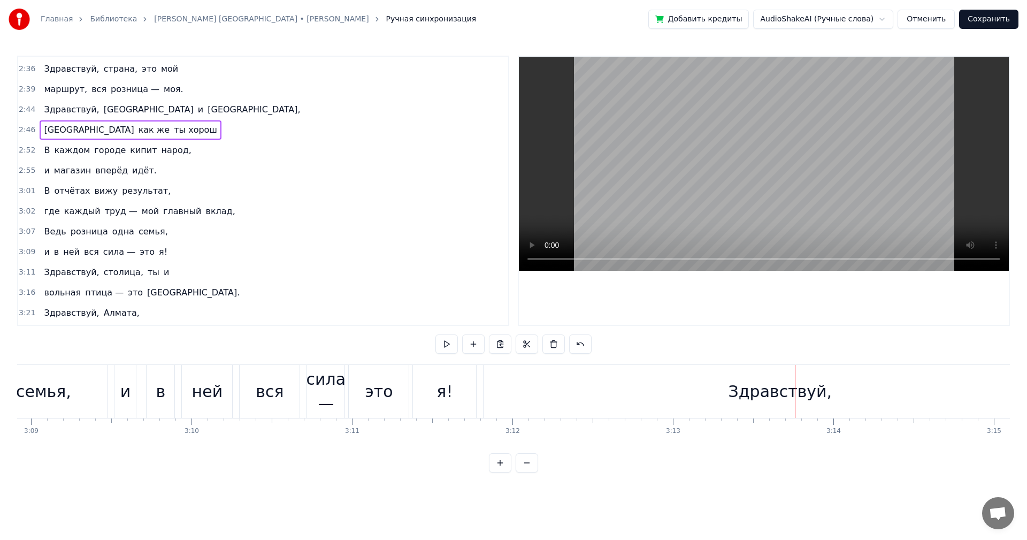
scroll to position [0, 26667]
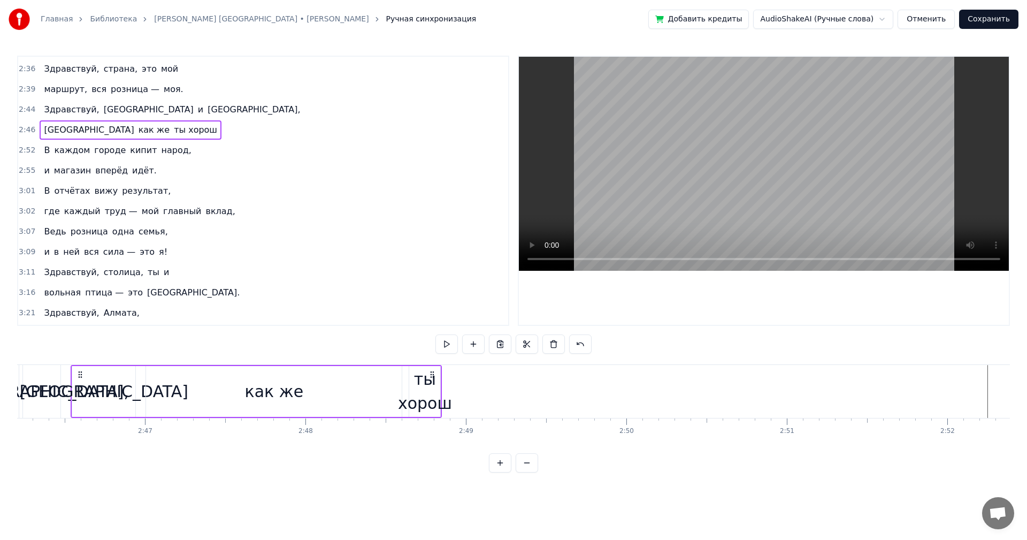
click at [162, 129] on div "Кыргызстан как же ты хорош" at bounding box center [131, 129] width 182 height 19
click at [427, 406] on div "ты хорош" at bounding box center [425, 391] width 54 height 48
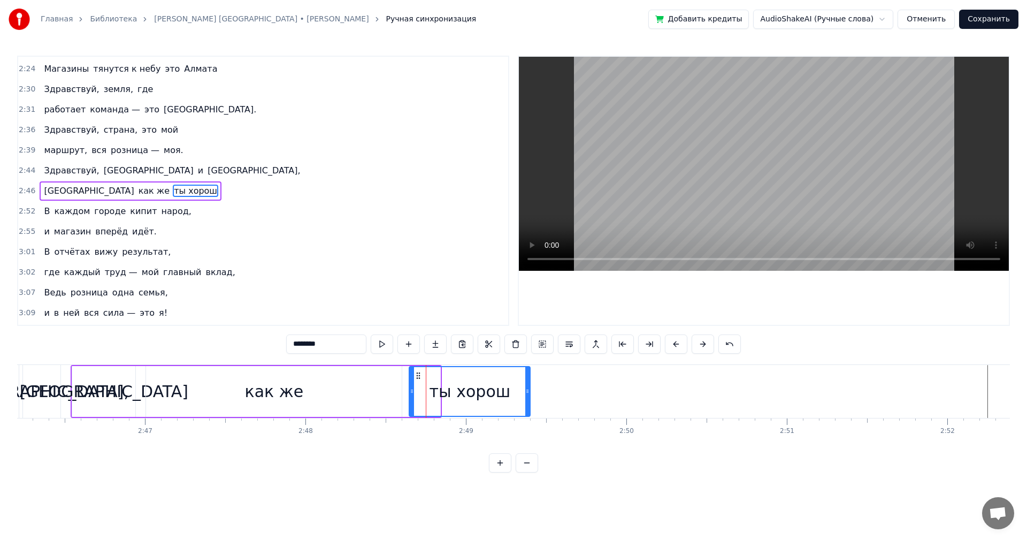
drag, startPoint x: 439, startPoint y: 398, endPoint x: 529, endPoint y: 390, distance: 90.2
click at [529, 390] on div at bounding box center [527, 391] width 4 height 49
click at [386, 341] on button at bounding box center [382, 343] width 22 height 19
drag, startPoint x: 527, startPoint y: 389, endPoint x: 595, endPoint y: 385, distance: 68.6
click at [595, 385] on div at bounding box center [596, 391] width 4 height 49
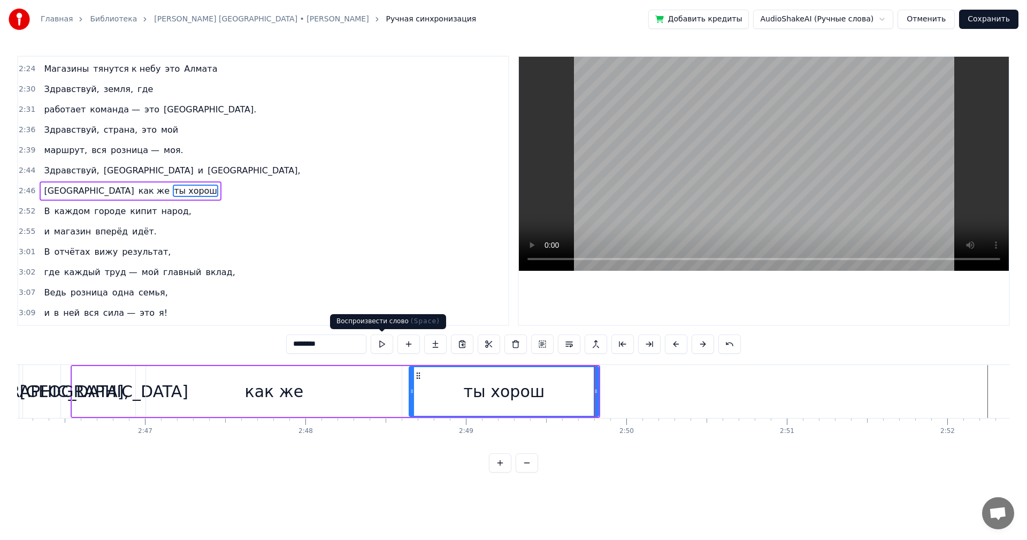
click at [385, 343] on button at bounding box center [382, 343] width 22 height 19
click at [443, 269] on div "3:02 где каждый труд — мой главный вклад," at bounding box center [263, 272] width 490 height 20
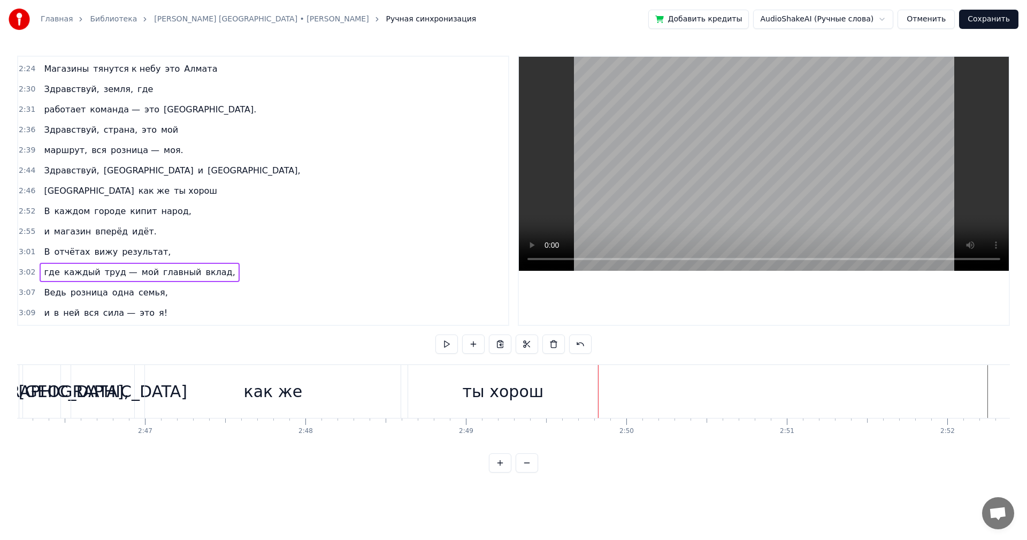
scroll to position [0, 29263]
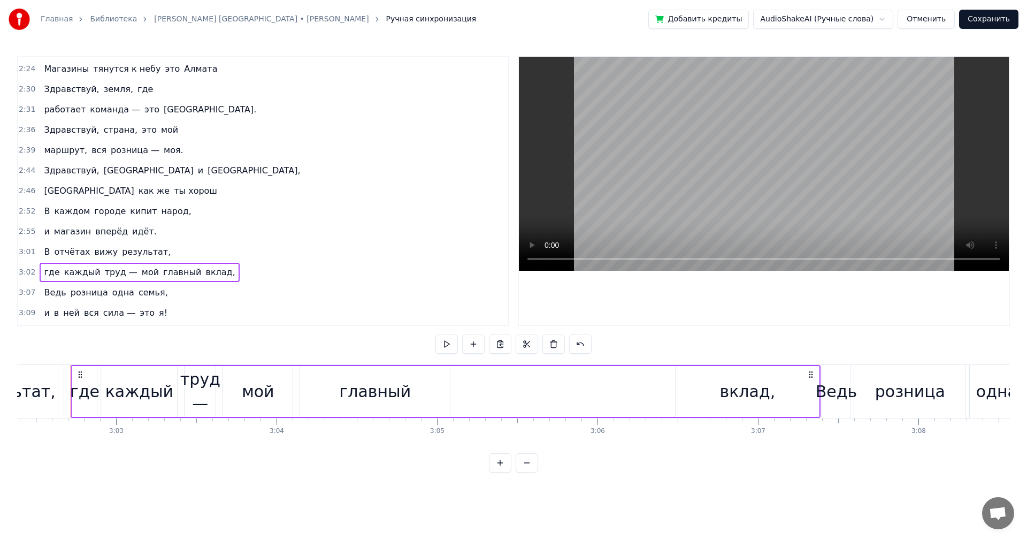
click at [175, 191] on div "2:46 Кыргызстан как же ты хорош" at bounding box center [263, 191] width 490 height 20
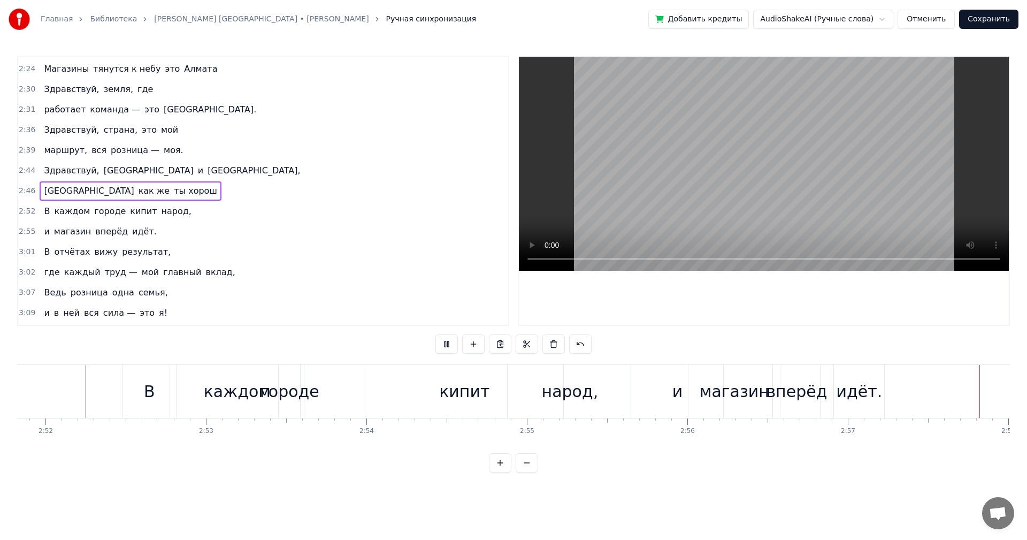
scroll to position [0, 28465]
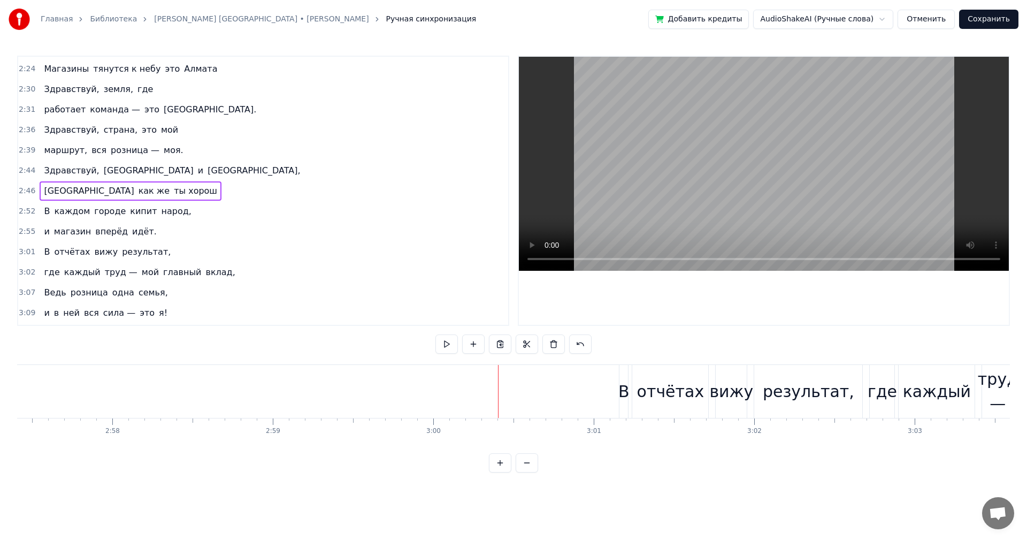
click at [96, 253] on span "вижу" at bounding box center [106, 251] width 26 height 12
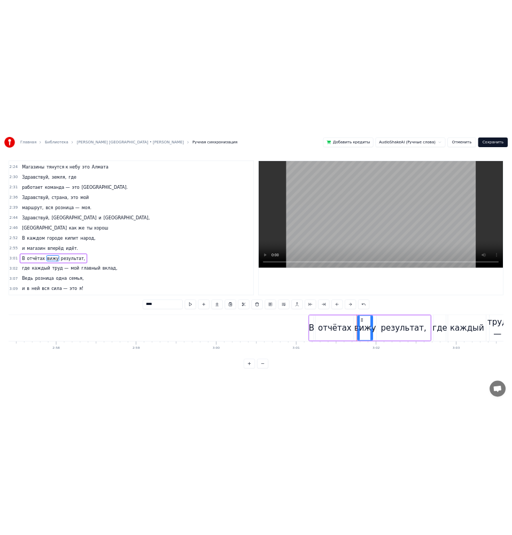
scroll to position [790, 0]
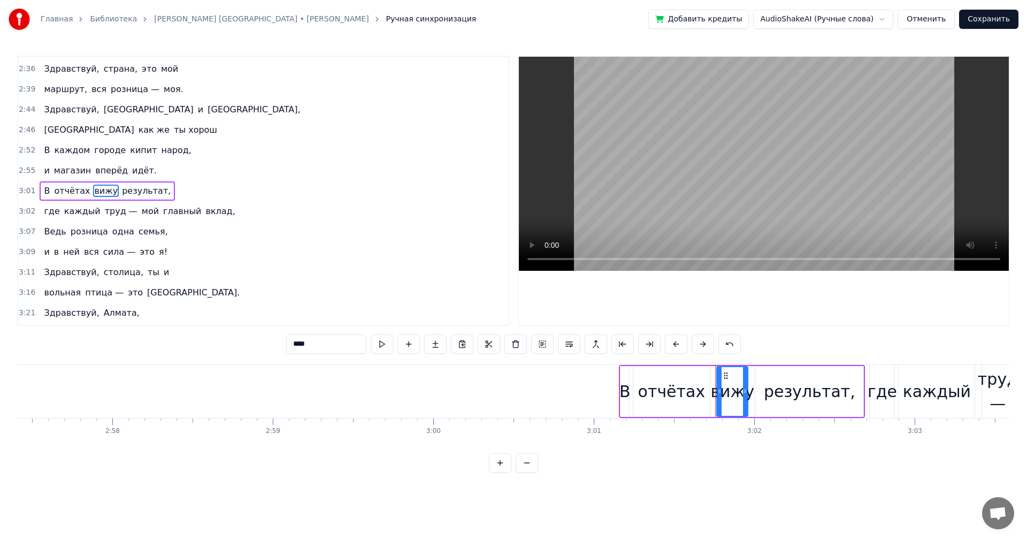
click at [336, 348] on input "****" at bounding box center [326, 343] width 80 height 19
click at [336, 348] on input "********" at bounding box center [326, 343] width 80 height 19
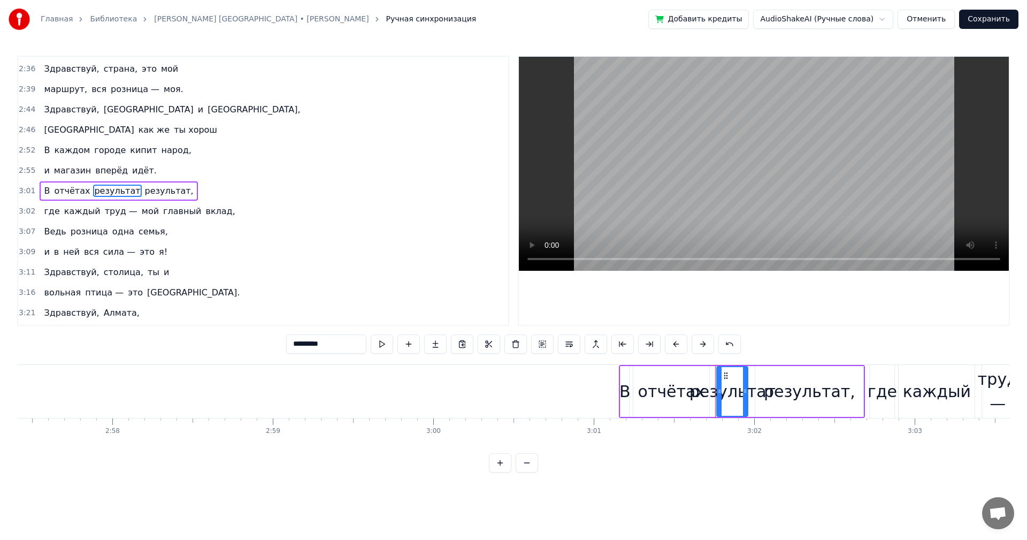
click at [144, 189] on span "результат," at bounding box center [169, 191] width 51 height 12
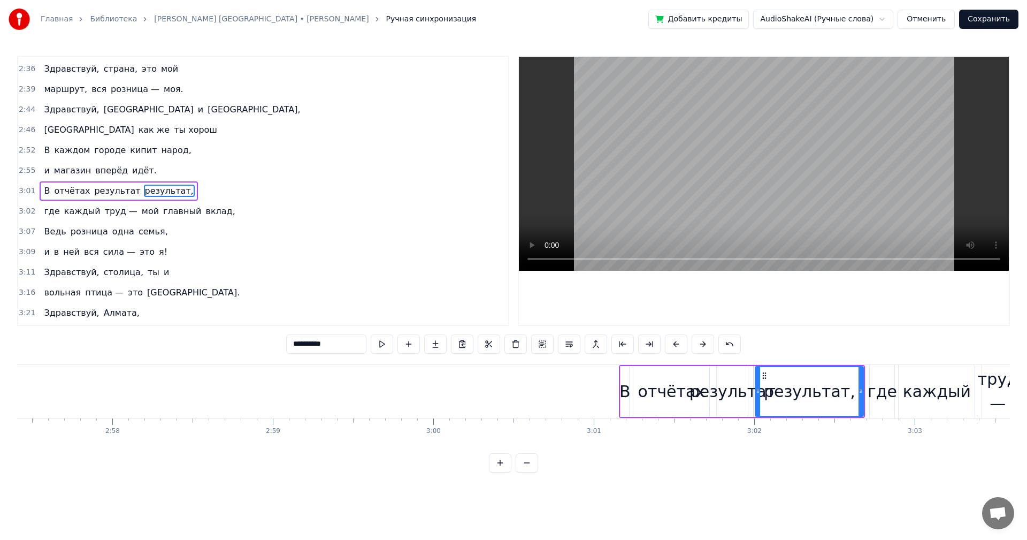
click at [341, 345] on input "**********" at bounding box center [326, 343] width 80 height 19
click at [108, 188] on span "результат" at bounding box center [117, 191] width 48 height 12
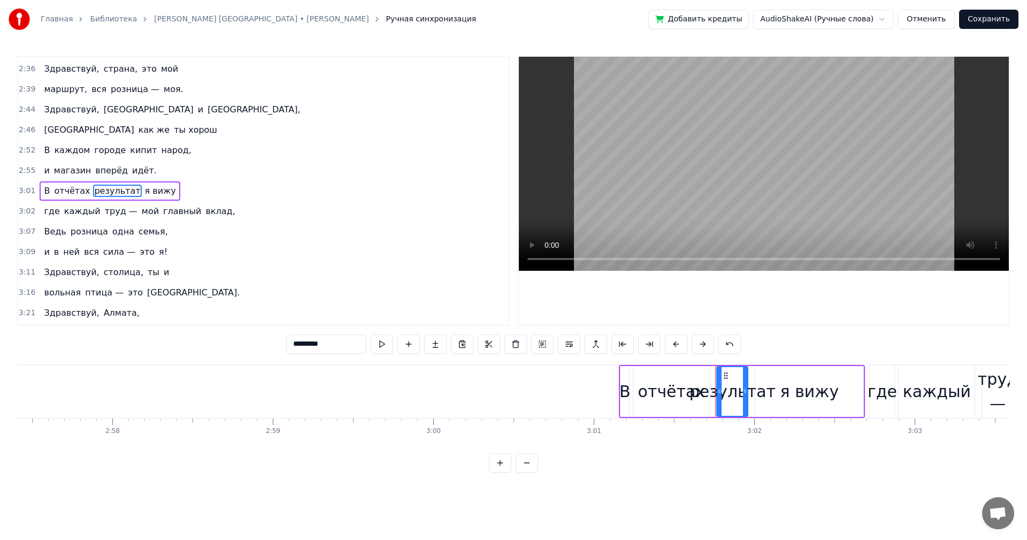
click at [321, 340] on input "*********" at bounding box center [326, 343] width 80 height 19
paste input "text"
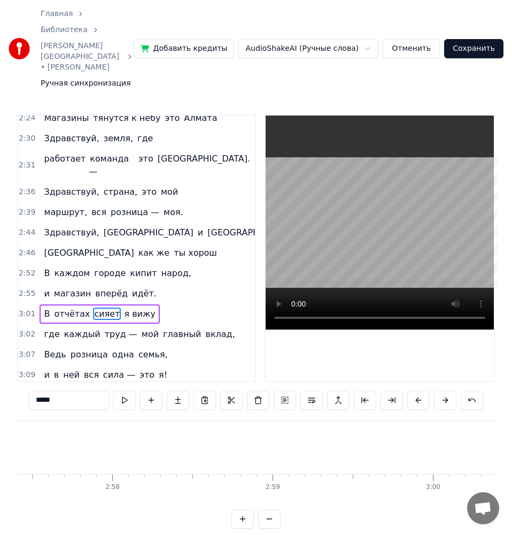
type input "*****"
click at [114, 304] on div "В отчётах сияет я вижу" at bounding box center [100, 313] width 120 height 19
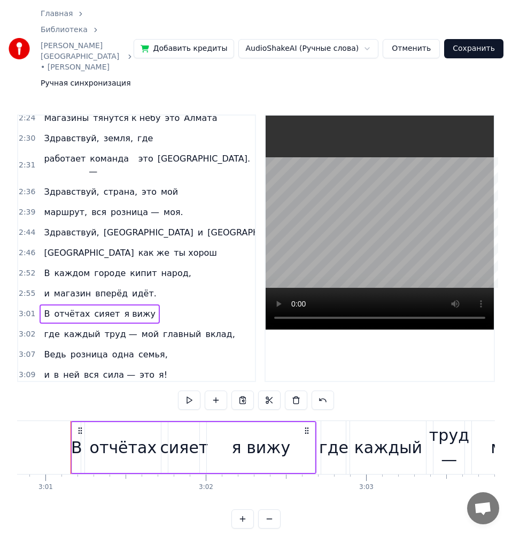
click at [128, 308] on span "я вижу" at bounding box center [139, 314] width 33 height 12
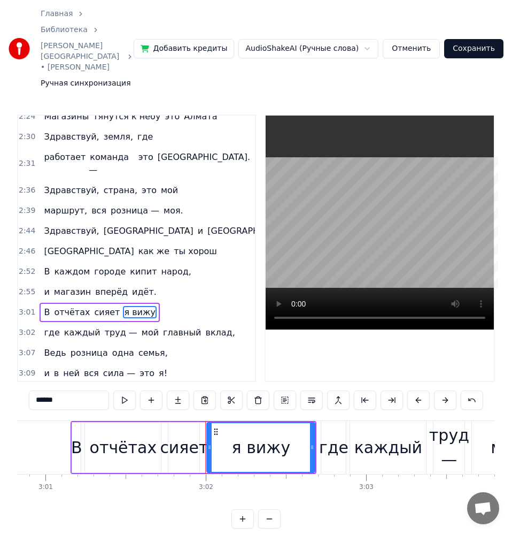
drag, startPoint x: 58, startPoint y: 374, endPoint x: 35, endPoint y: 372, distance: 23.1
click at [35, 390] on input "******" at bounding box center [69, 399] width 80 height 19
paste input "****"
click at [85, 390] on input "**********" at bounding box center [69, 399] width 80 height 19
paste input "******"
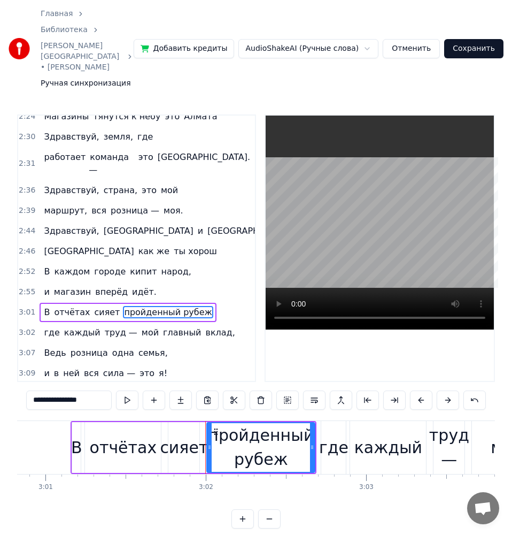
type input "**********"
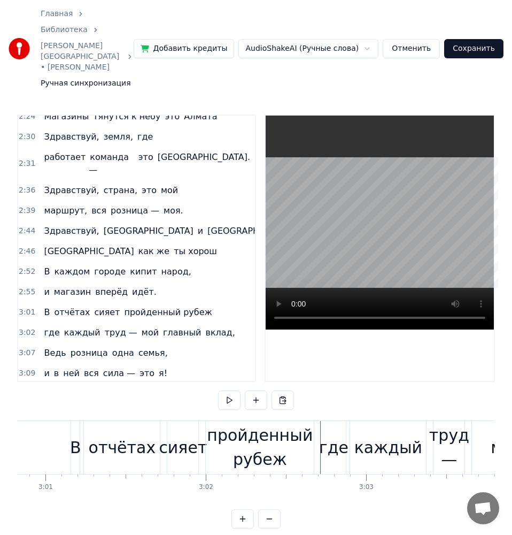
click at [336, 435] on div "где" at bounding box center [333, 447] width 29 height 24
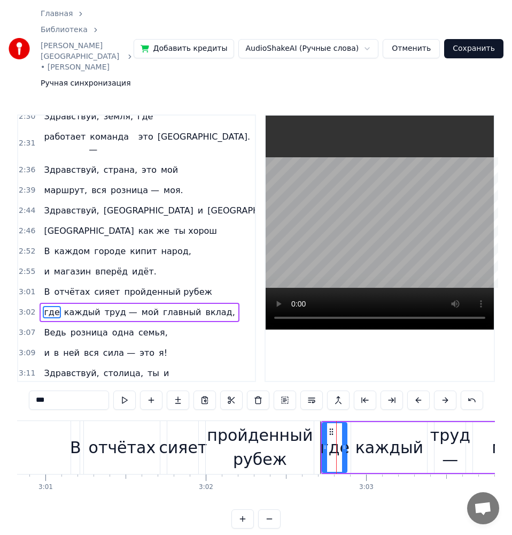
click at [47, 306] on span "где" at bounding box center [52, 312] width 18 height 12
click at [78, 390] on input "***" at bounding box center [69, 399] width 80 height 19
paste input "text"
paste input "*"
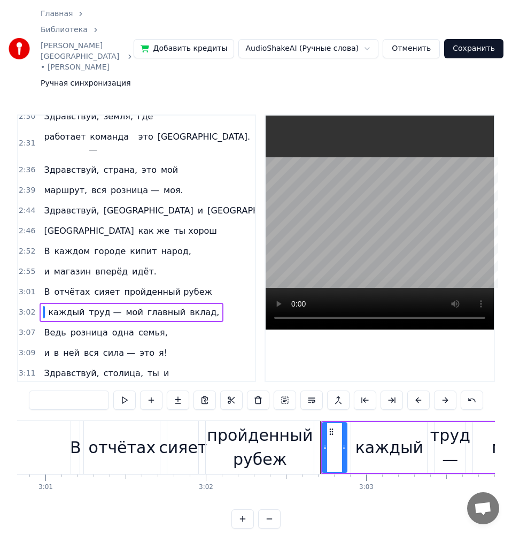
click at [70, 390] on input "text" at bounding box center [69, 399] width 80 height 19
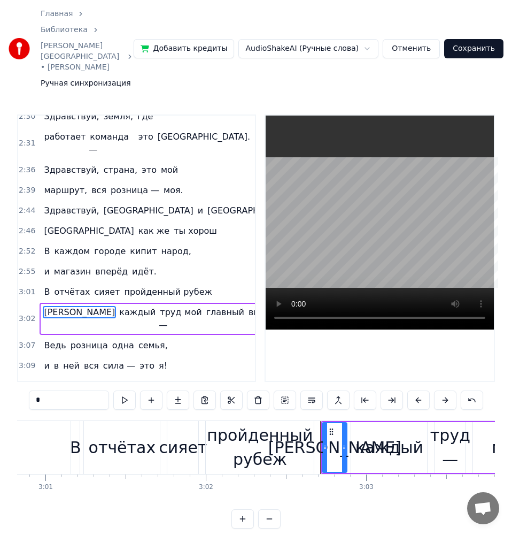
click at [365, 435] on div "каждый" at bounding box center [390, 447] width 68 height 24
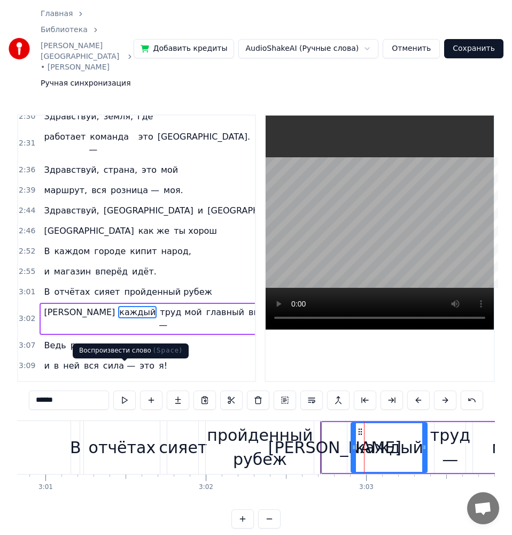
click at [73, 390] on input "******" at bounding box center [69, 399] width 80 height 19
paste input "text"
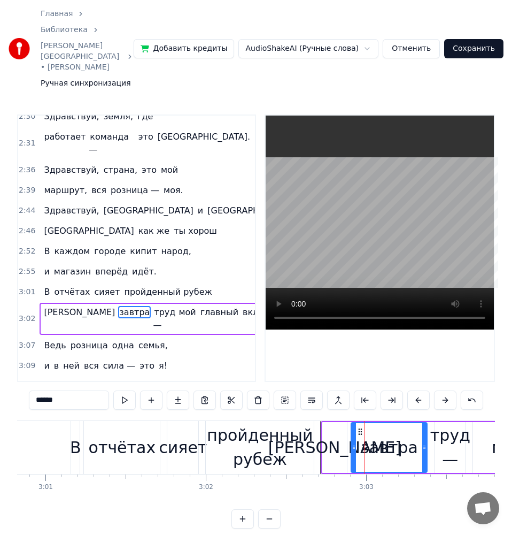
click at [459, 423] on div "труд —" at bounding box center [451, 447] width 40 height 48
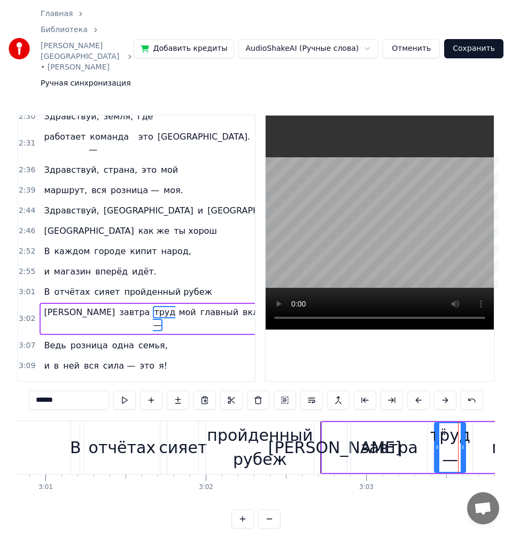
scroll to position [0, 29401]
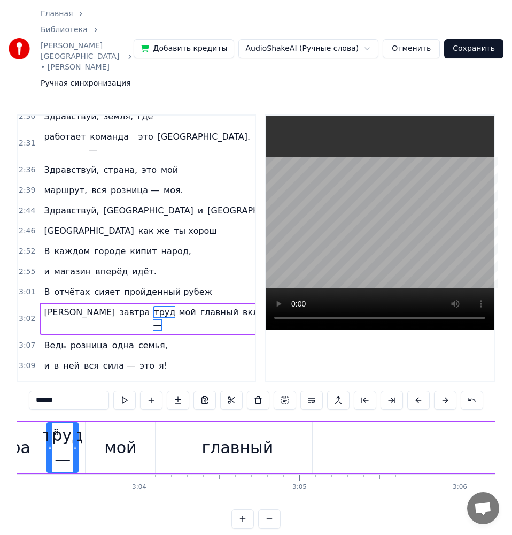
click at [70, 390] on input "******" at bounding box center [69, 399] width 80 height 19
paste input "**"
click at [102, 424] on div "мой" at bounding box center [121, 447] width 70 height 51
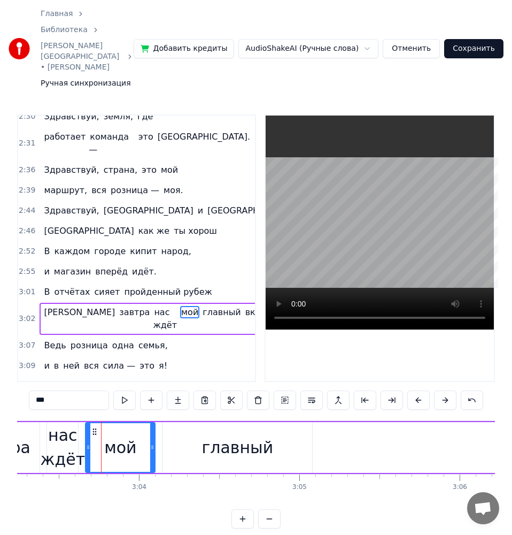
click at [180, 306] on span "мой" at bounding box center [189, 312] width 19 height 12
click at [75, 390] on input "***" at bounding box center [69, 399] width 80 height 19
paste input "text"
click at [203, 306] on span "главный" at bounding box center [223, 312] width 40 height 12
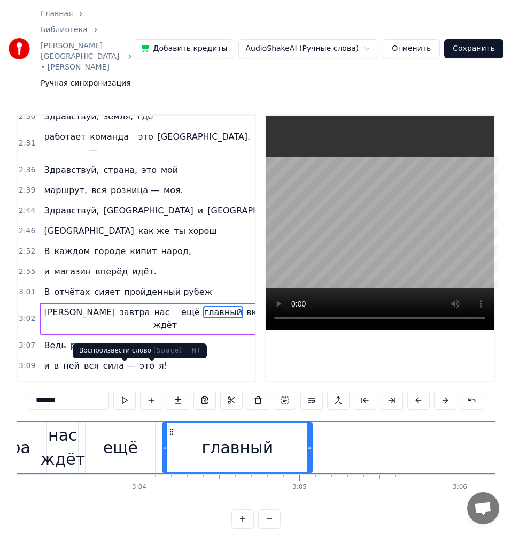
click at [64, 390] on input "*******" at bounding box center [69, 399] width 80 height 19
paste input "text"
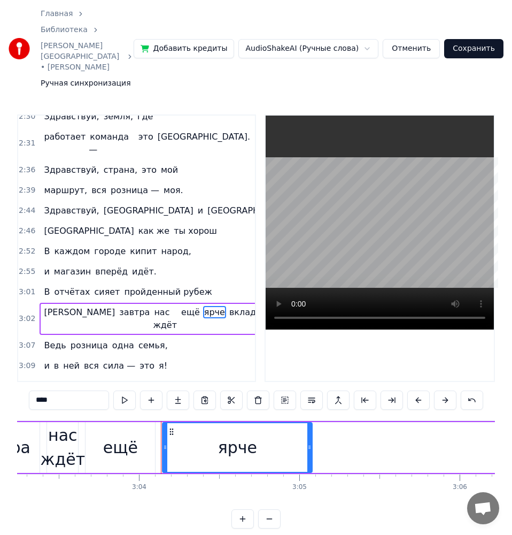
click at [228, 306] on span "вклад," at bounding box center [244, 312] width 32 height 12
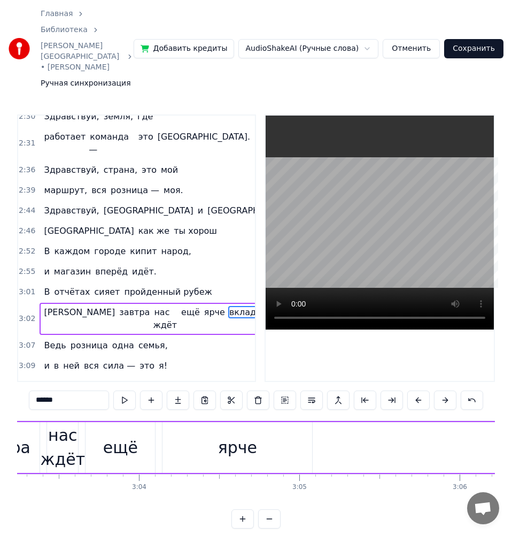
scroll to position [0, 29867]
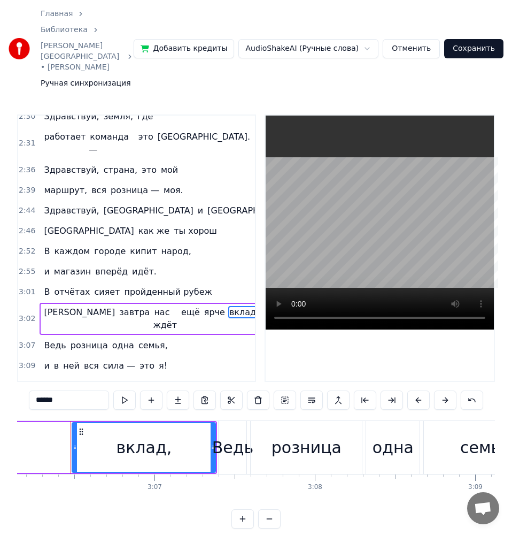
click at [79, 390] on input "******" at bounding box center [69, 399] width 80 height 19
paste input "text"
type input "*****"
click at [190, 282] on div "В отчётах сияет пройденный рубеж" at bounding box center [128, 291] width 176 height 19
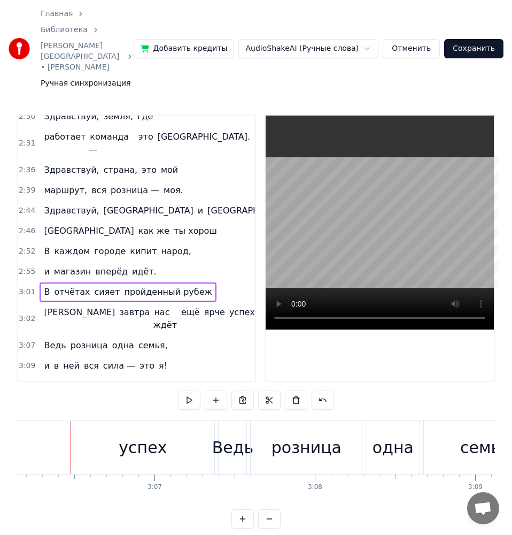
scroll to position [0, 29013]
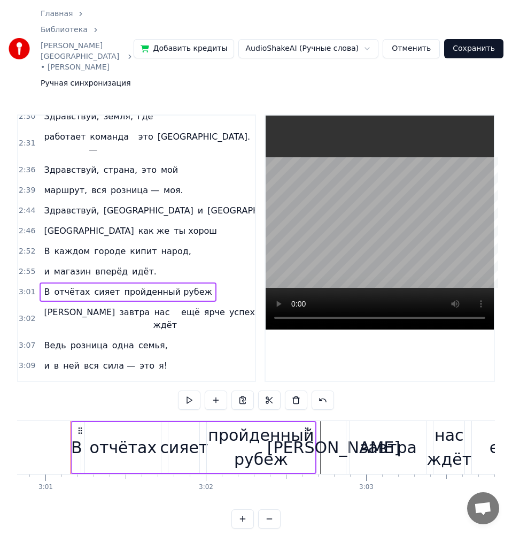
click at [187, 241] on div "2:52 В каждом городе кипит народ," at bounding box center [136, 251] width 237 height 20
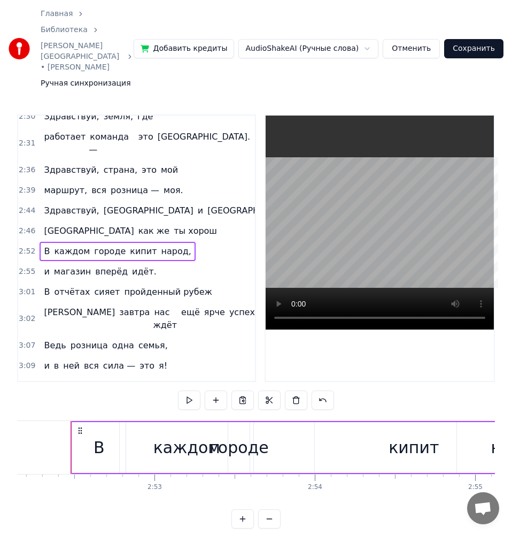
click at [178, 241] on div "2:52 В каждом городе кипит народ," at bounding box center [136, 251] width 237 height 20
click at [165, 221] on div "2:46 Кыргызстан как же ты хорош" at bounding box center [136, 231] width 237 height 20
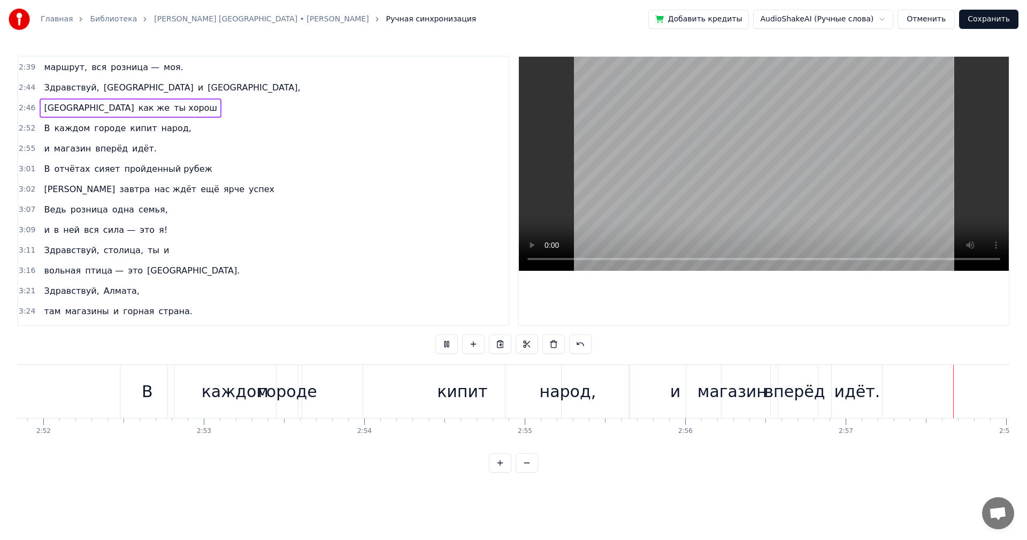
scroll to position [0, 28469]
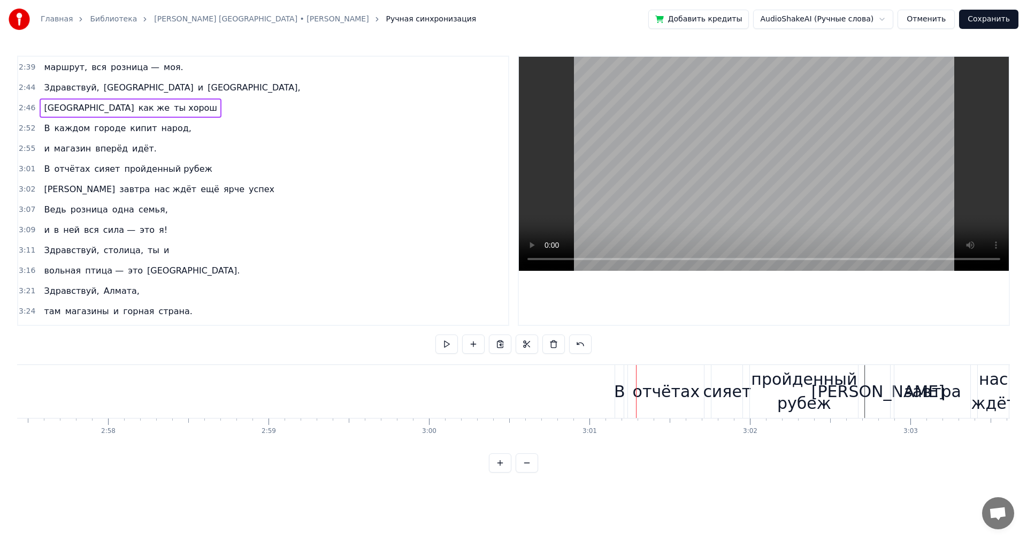
click at [619, 391] on div "В" at bounding box center [619, 391] width 11 height 24
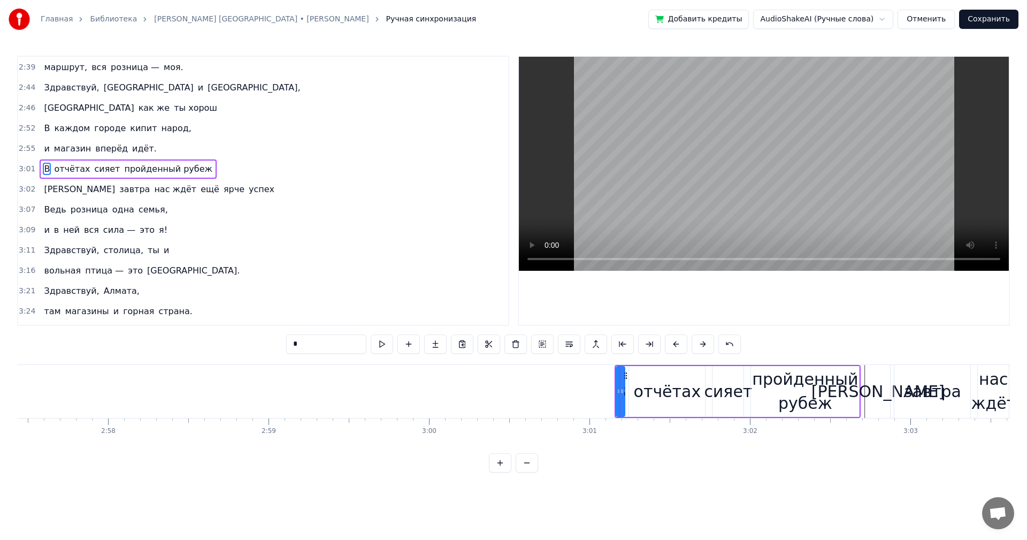
scroll to position [790, 0]
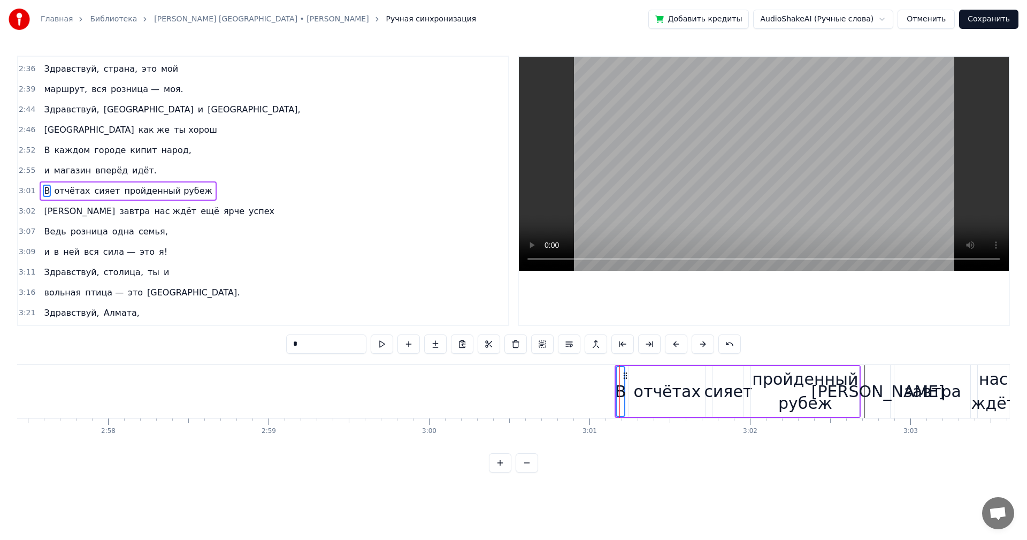
click at [670, 396] on div "отчётах" at bounding box center [667, 391] width 67 height 24
click at [617, 379] on div "В" at bounding box center [620, 391] width 11 height 24
drag, startPoint x: 620, startPoint y: 375, endPoint x: 643, endPoint y: 383, distance: 24.2
click at [643, 383] on div at bounding box center [644, 391] width 4 height 49
drag, startPoint x: 624, startPoint y: 377, endPoint x: 430, endPoint y: 379, distance: 193.6
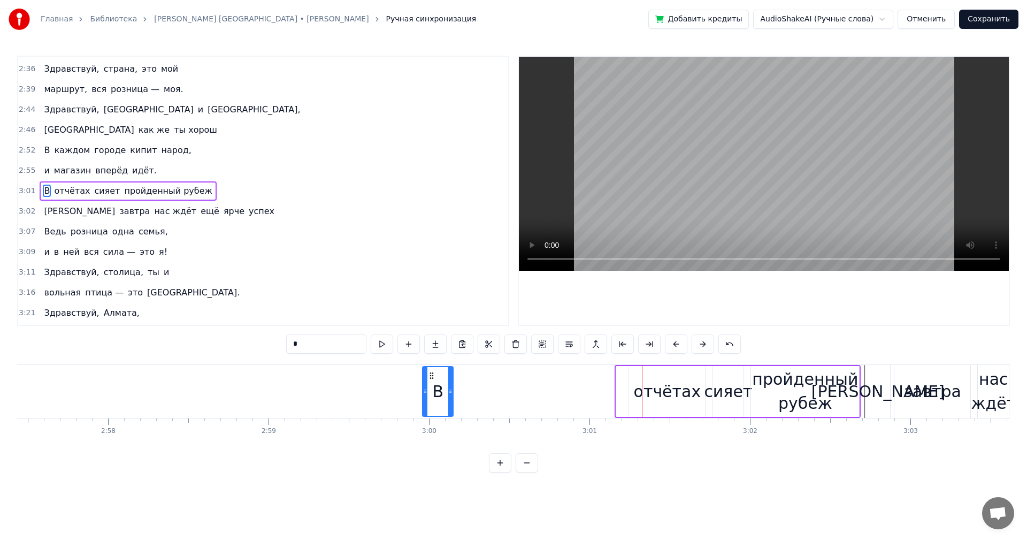
click at [430, 379] on icon at bounding box center [431, 375] width 9 height 9
click at [659, 390] on div "отчётах" at bounding box center [667, 391] width 67 height 24
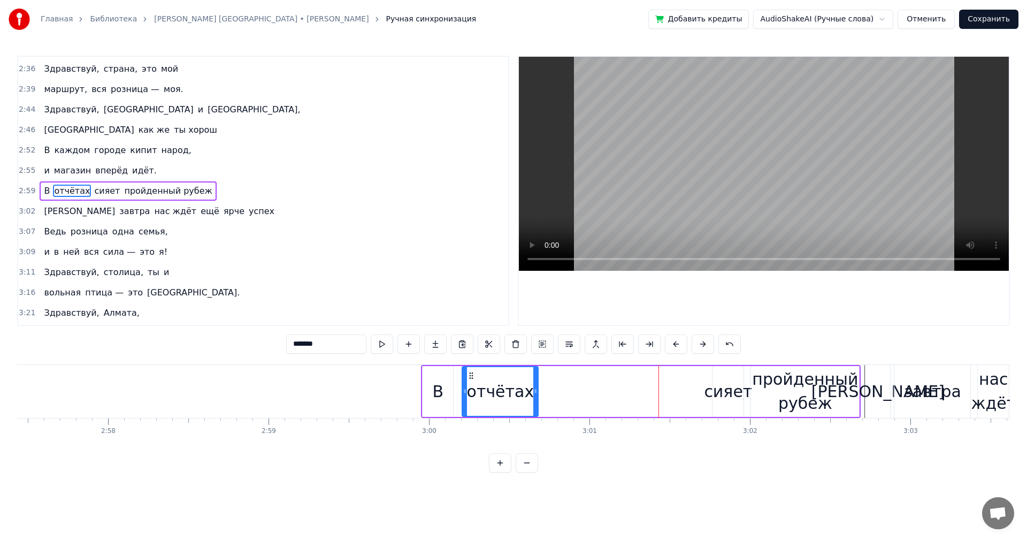
drag, startPoint x: 638, startPoint y: 375, endPoint x: 471, endPoint y: 375, distance: 166.9
click at [471, 375] on circle at bounding box center [470, 375] width 1 height 1
click at [735, 387] on div "сияет" at bounding box center [728, 391] width 48 height 24
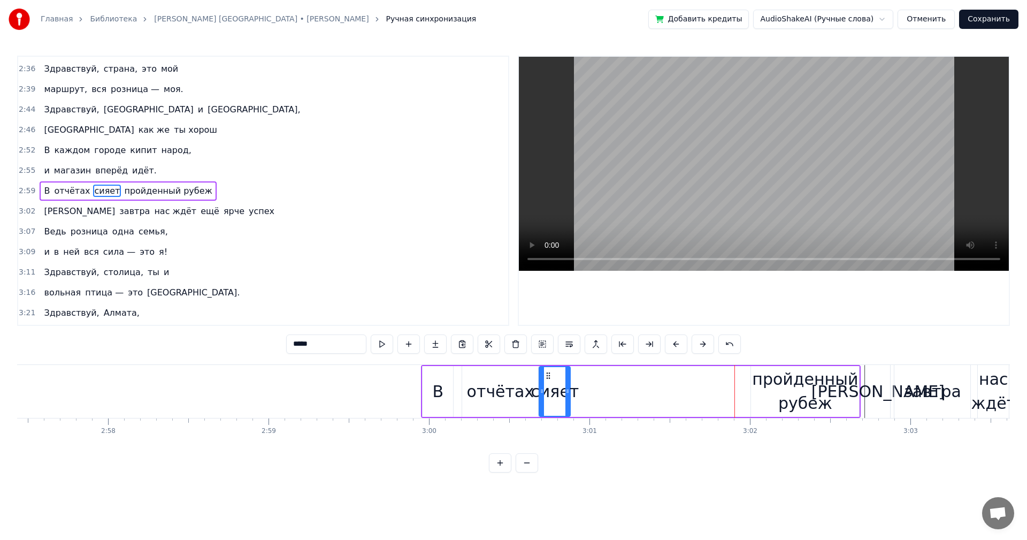
drag, startPoint x: 721, startPoint y: 371, endPoint x: 548, endPoint y: 377, distance: 173.4
click at [548, 377] on icon at bounding box center [548, 375] width 9 height 9
click at [800, 385] on div "пройденный рубеж" at bounding box center [805, 391] width 108 height 48
type input "**********"
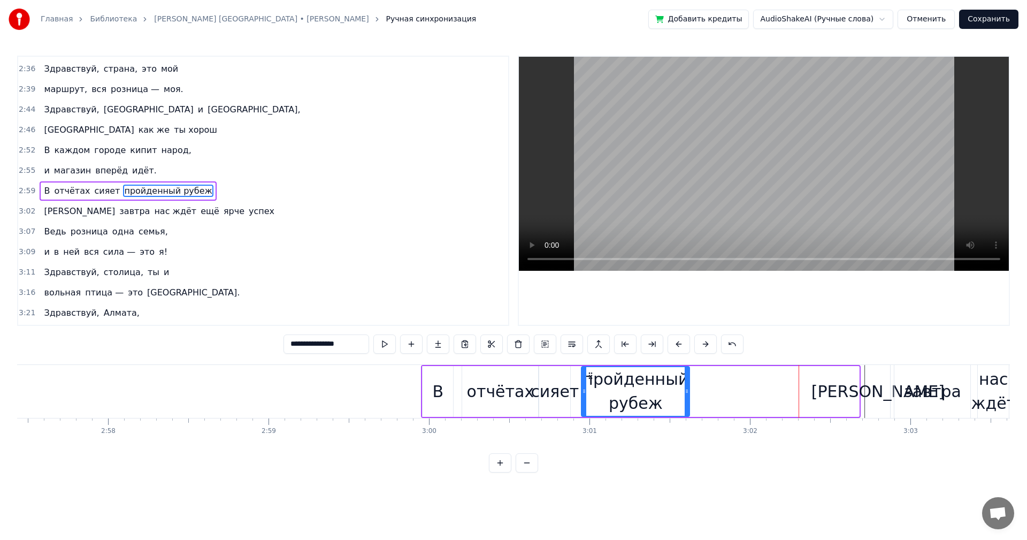
drag, startPoint x: 760, startPoint y: 375, endPoint x: 590, endPoint y: 375, distance: 169.5
click at [590, 375] on icon at bounding box center [590, 375] width 9 height 9
click at [142, 165] on div "и магазин вперёд идёт." at bounding box center [100, 170] width 121 height 19
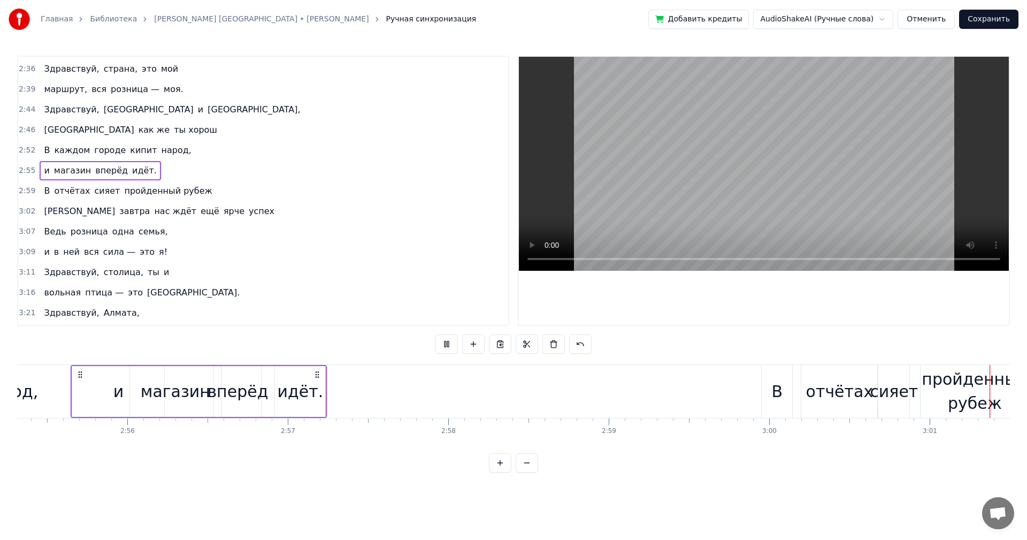
scroll to position [0, 29032]
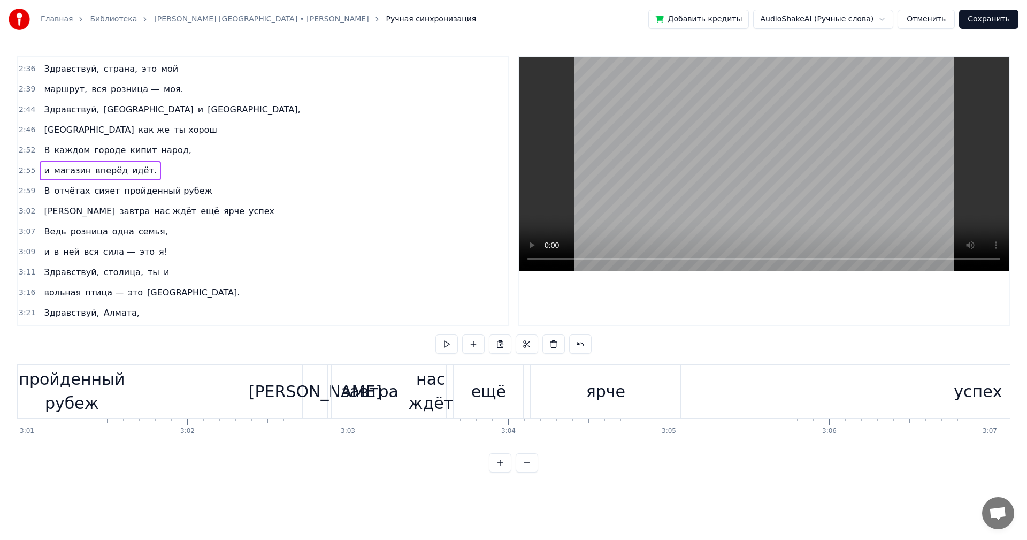
click at [311, 390] on div "[PERSON_NAME]" at bounding box center [315, 391] width 133 height 24
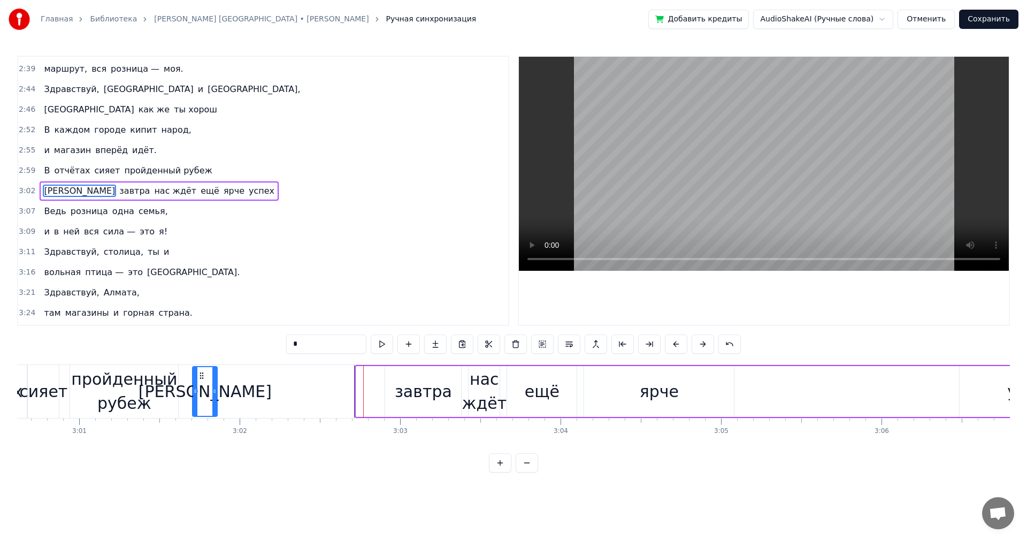
scroll to position [0, 28979]
drag, startPoint x: 313, startPoint y: 371, endPoint x: 246, endPoint y: 375, distance: 67.0
click at [232, 375] on icon at bounding box center [232, 375] width 9 height 9
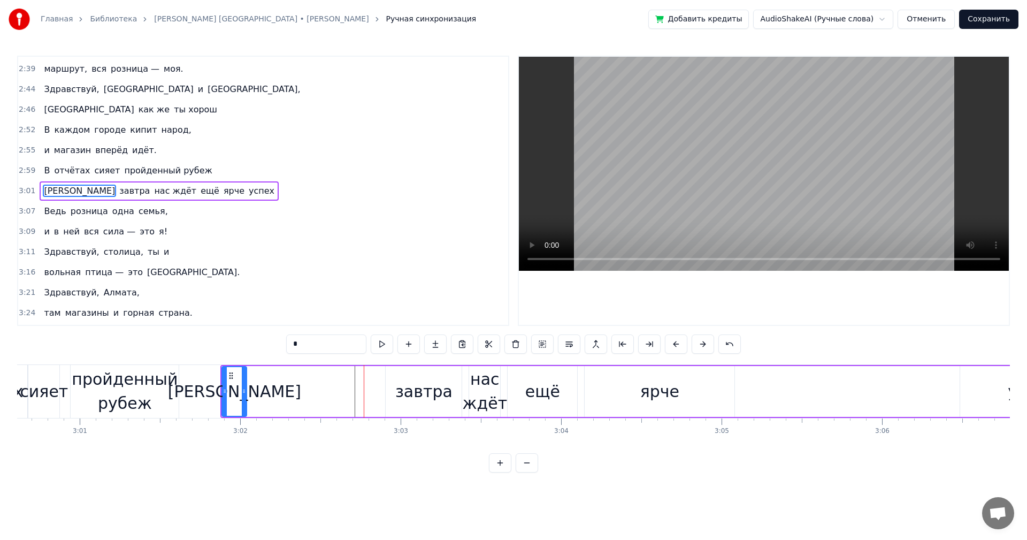
click at [462, 398] on div "завтра" at bounding box center [423, 391] width 77 height 51
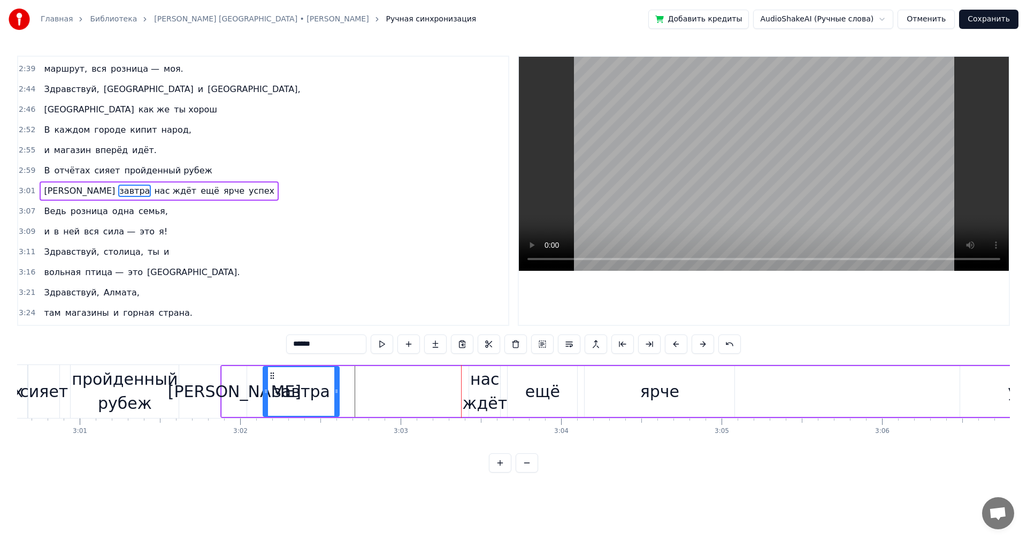
drag, startPoint x: 395, startPoint y: 375, endPoint x: 272, endPoint y: 376, distance: 123.0
click at [272, 376] on icon at bounding box center [272, 375] width 9 height 9
click at [489, 392] on div "нас ждёт" at bounding box center [485, 391] width 45 height 48
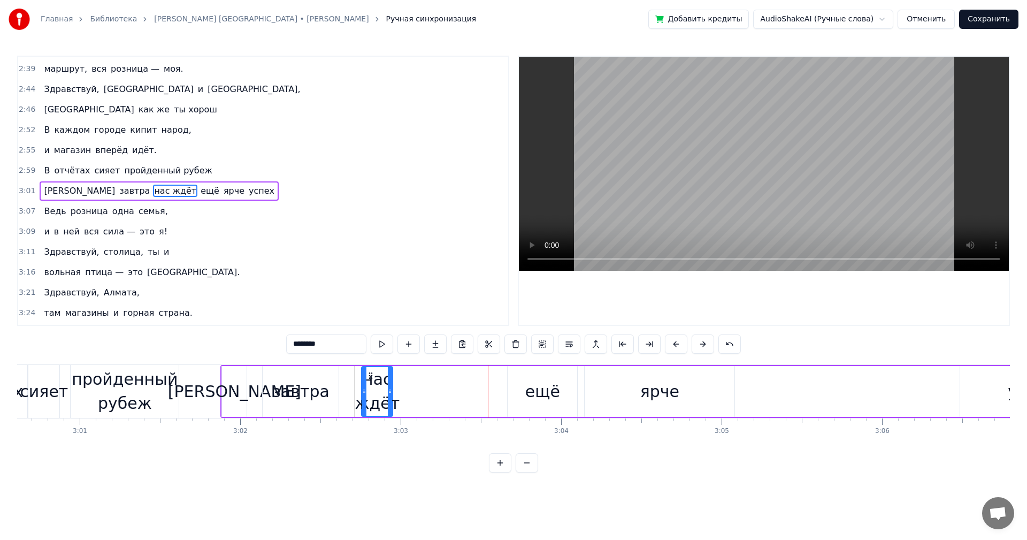
drag, startPoint x: 477, startPoint y: 374, endPoint x: 370, endPoint y: 374, distance: 107.5
click at [370, 374] on icon at bounding box center [370, 375] width 9 height 9
click at [551, 383] on div "ещё" at bounding box center [542, 391] width 35 height 24
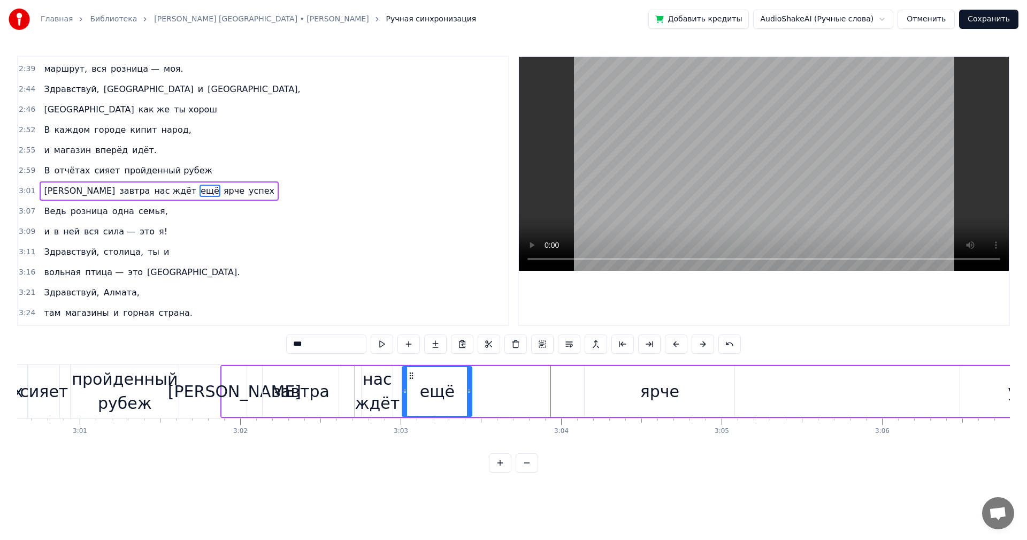
drag, startPoint x: 518, startPoint y: 374, endPoint x: 413, endPoint y: 376, distance: 105.4
click at [413, 376] on icon at bounding box center [411, 375] width 9 height 9
click at [648, 395] on div "ярче" at bounding box center [659, 391] width 39 height 24
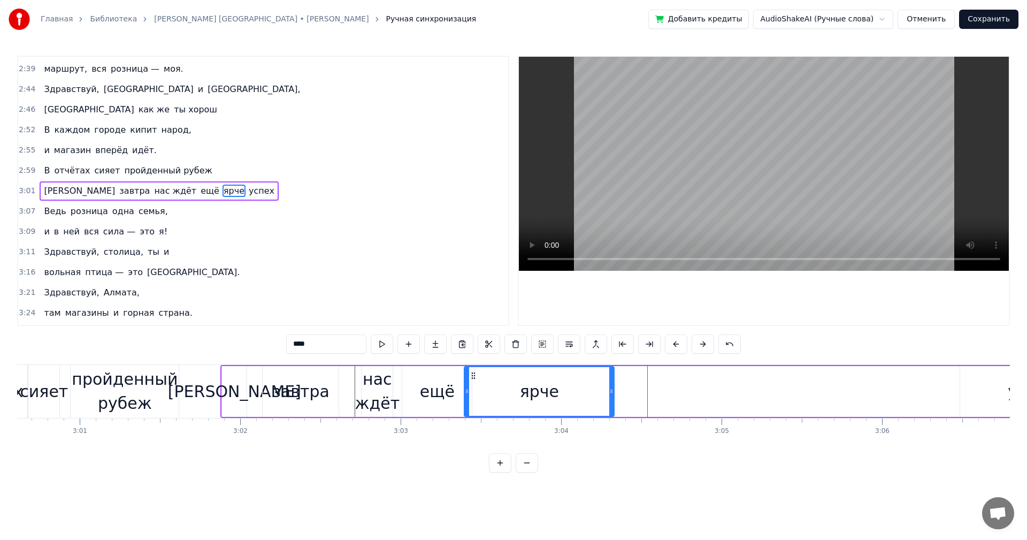
drag, startPoint x: 594, startPoint y: 374, endPoint x: 474, endPoint y: 374, distance: 120.3
click at [474, 374] on icon at bounding box center [473, 375] width 9 height 9
drag, startPoint x: 612, startPoint y: 391, endPoint x: 532, endPoint y: 390, distance: 80.2
click at [532, 390] on icon at bounding box center [531, 391] width 4 height 9
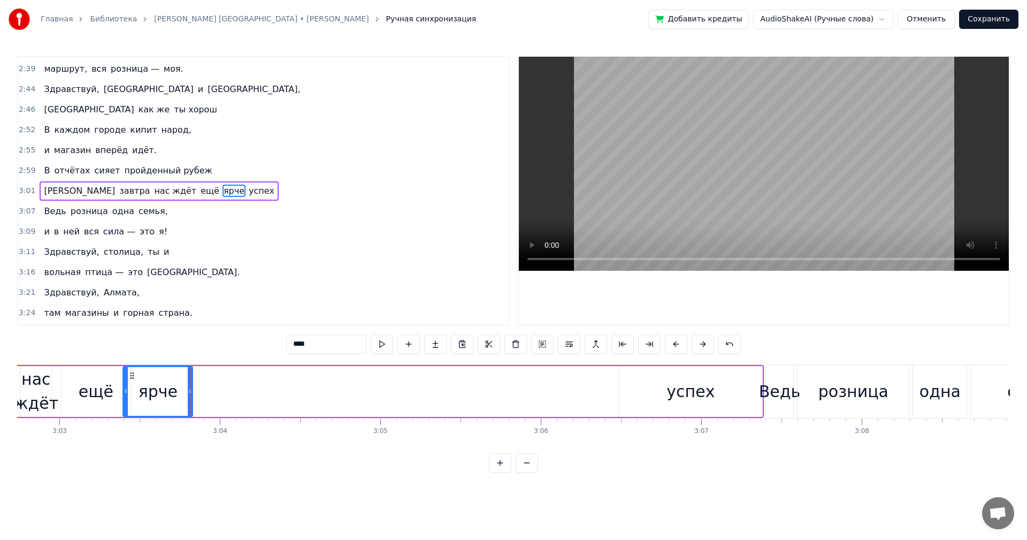
scroll to position [0, 29296]
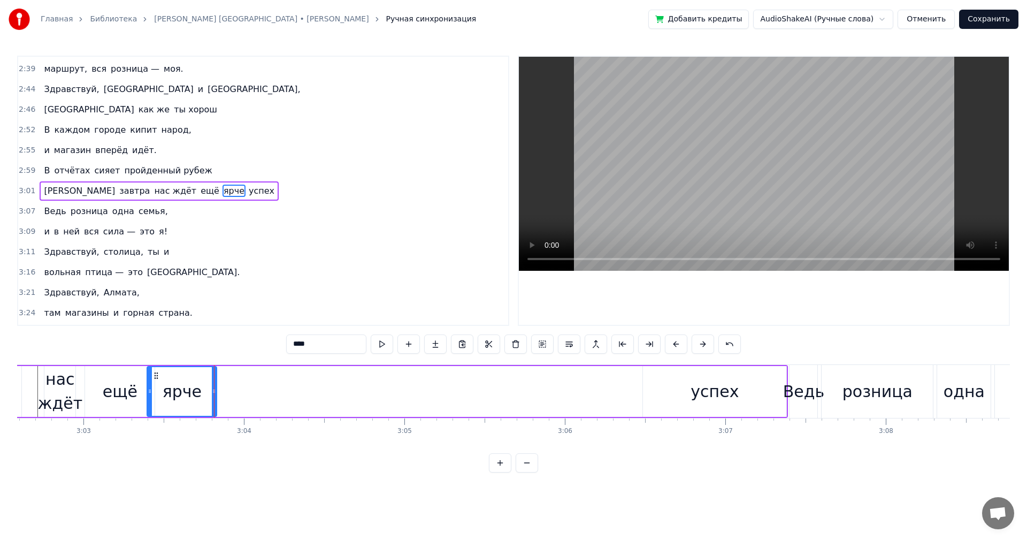
click at [704, 392] on div "успех" at bounding box center [714, 391] width 48 height 24
type input "*****"
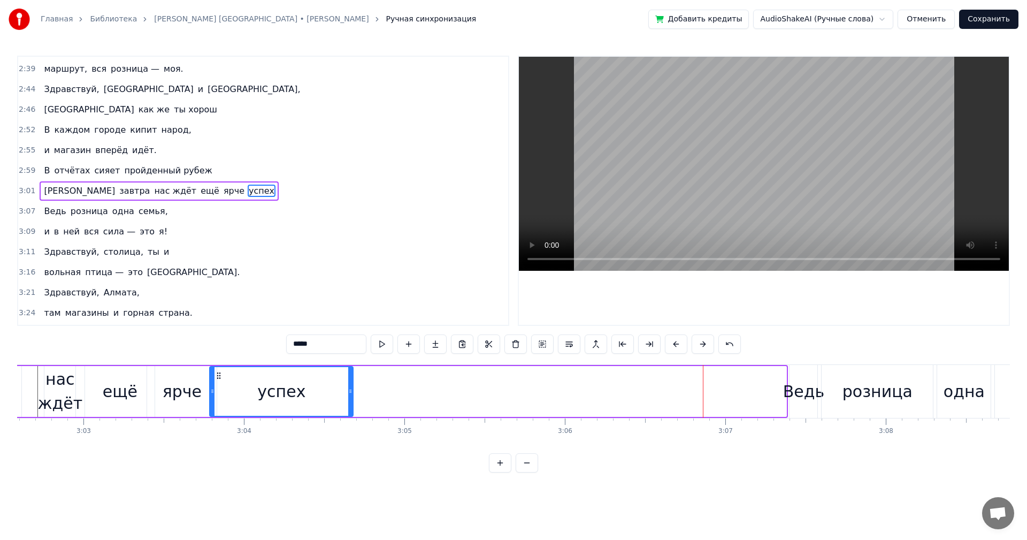
drag, startPoint x: 652, startPoint y: 374, endPoint x: 219, endPoint y: 385, distance: 433.3
click at [219, 385] on div "успех" at bounding box center [281, 391] width 142 height 49
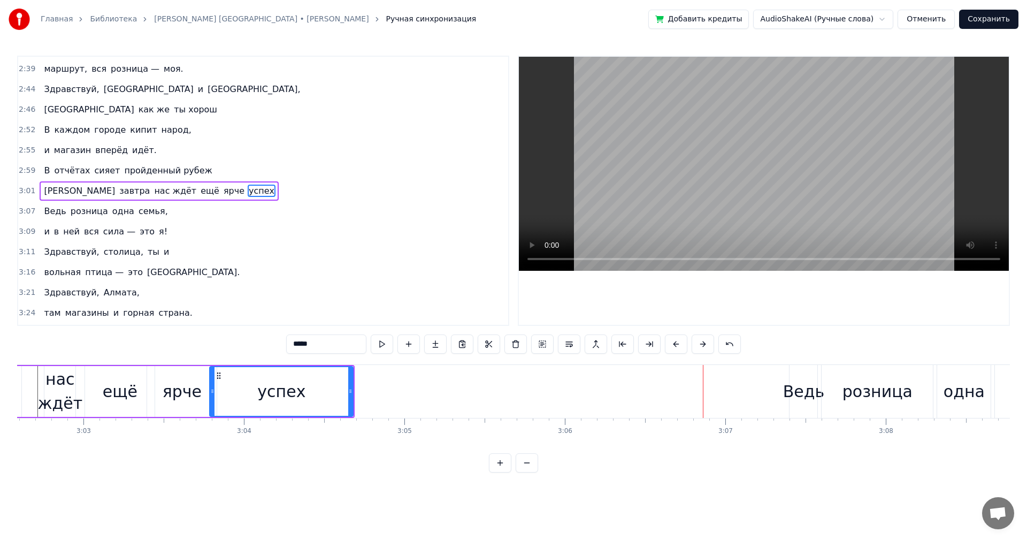
click at [190, 167] on div "В отчётах сияет пройденный рубеж" at bounding box center [128, 170] width 176 height 19
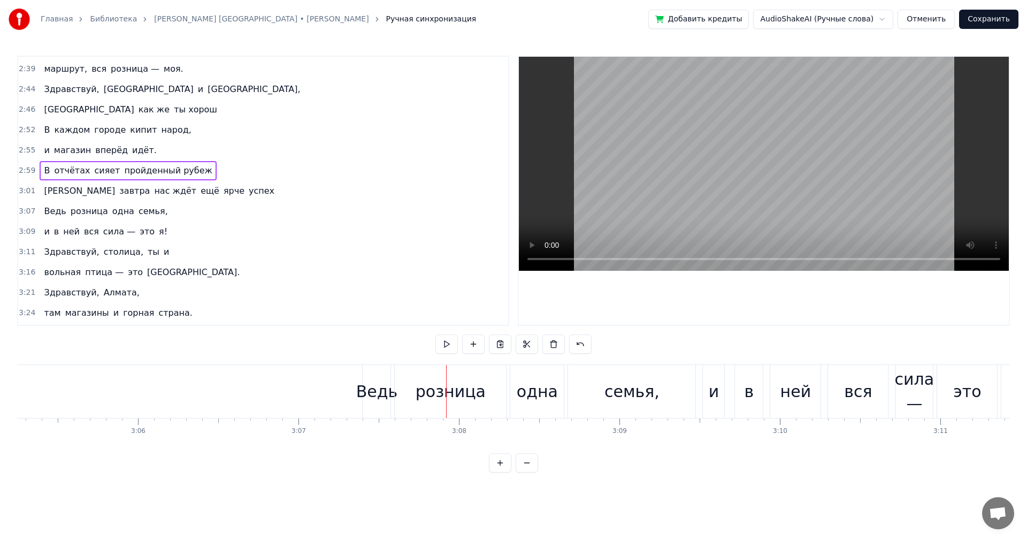
scroll to position [0, 28819]
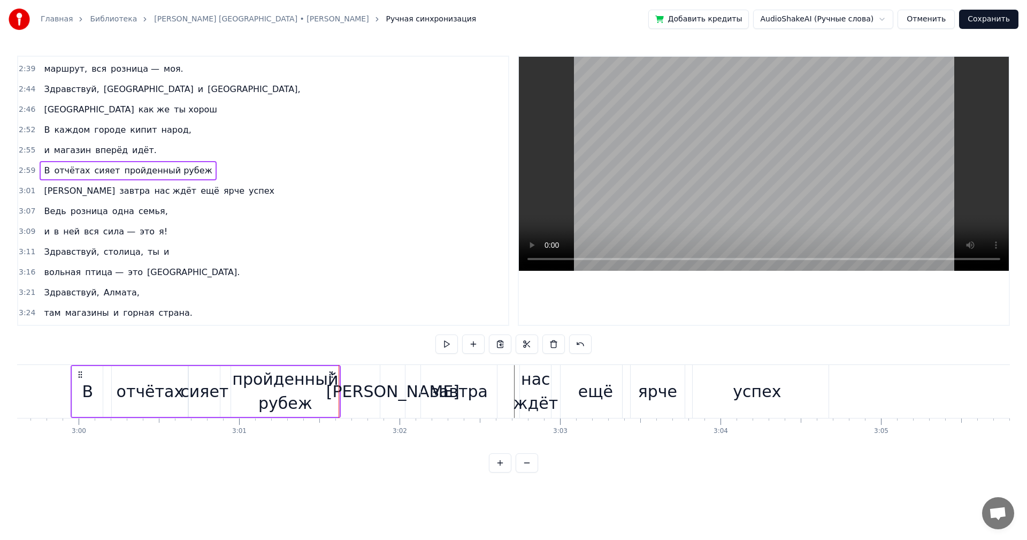
click at [197, 196] on div "3:01 а завтра нас ждёт ещё ярче успех" at bounding box center [263, 191] width 490 height 20
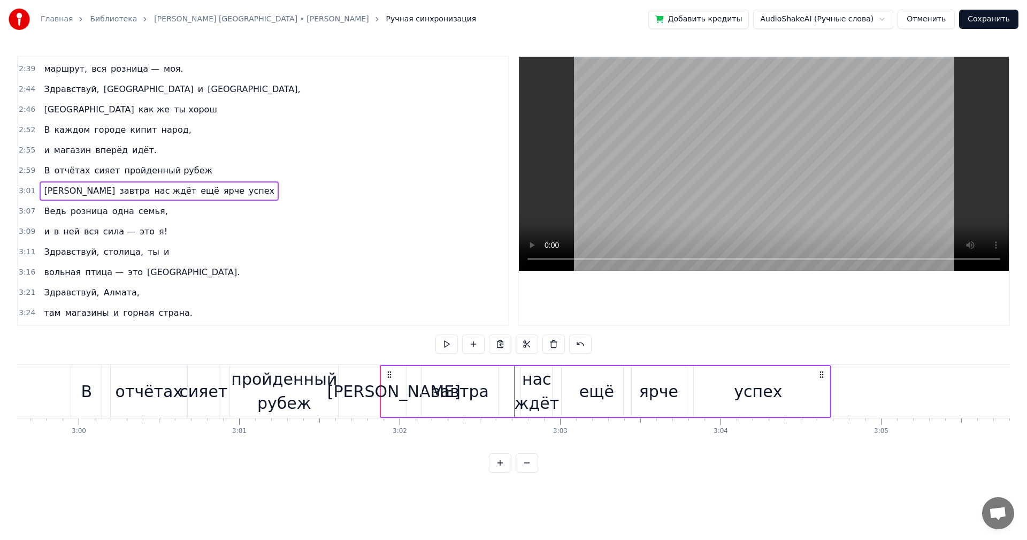
click at [186, 190] on div "а завтра нас ждёт ещё ярче успех" at bounding box center [159, 190] width 239 height 19
click at [598, 381] on div "ещё" at bounding box center [596, 391] width 35 height 24
drag, startPoint x: 588, startPoint y: 387, endPoint x: 608, endPoint y: 387, distance: 20.3
click at [608, 387] on div "ещё" at bounding box center [596, 391] width 35 height 24
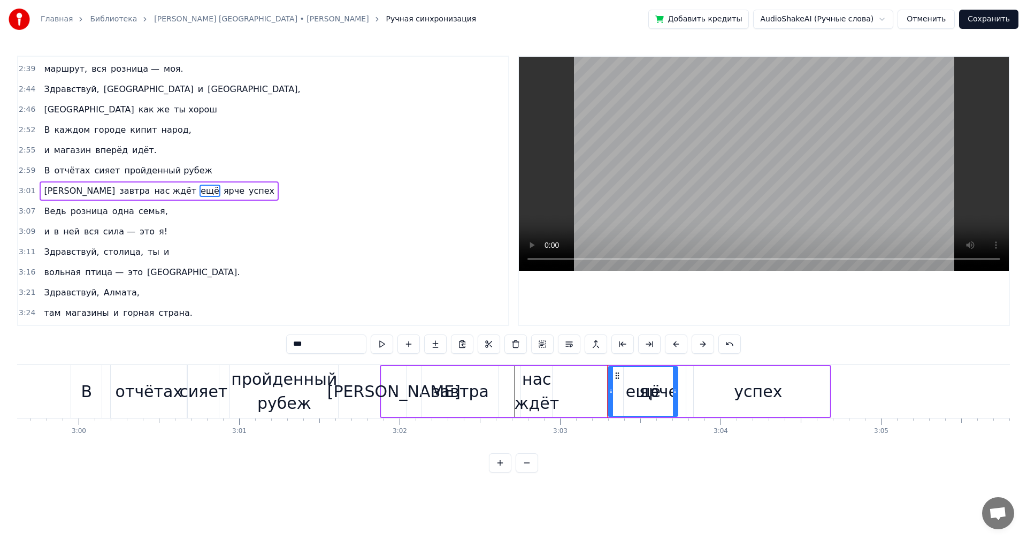
drag, startPoint x: 570, startPoint y: 374, endPoint x: 616, endPoint y: 375, distance: 46.5
click at [616, 375] on icon at bounding box center [617, 375] width 9 height 9
click at [703, 375] on div "успех" at bounding box center [757, 391] width 143 height 51
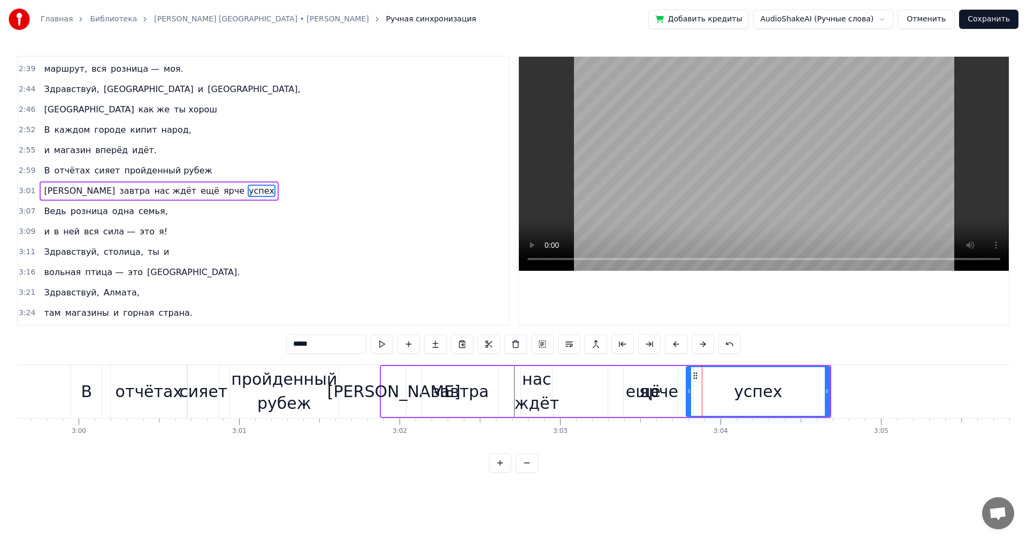
click at [663, 380] on div "ярче" at bounding box center [658, 391] width 39 height 24
type input "****"
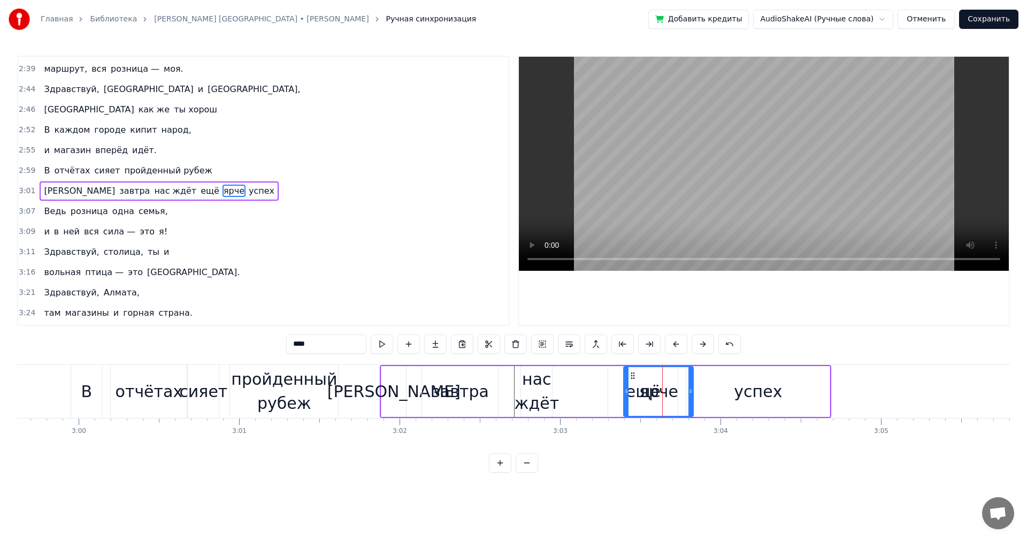
drag, startPoint x: 670, startPoint y: 377, endPoint x: 698, endPoint y: 378, distance: 28.9
click at [698, 378] on div "а завтра нас ждёт ещё ярче успех" at bounding box center [605, 391] width 451 height 53
drag, startPoint x: 714, startPoint y: 379, endPoint x: 762, endPoint y: 383, distance: 48.3
click at [762, 383] on div "успех" at bounding box center [757, 391] width 143 height 51
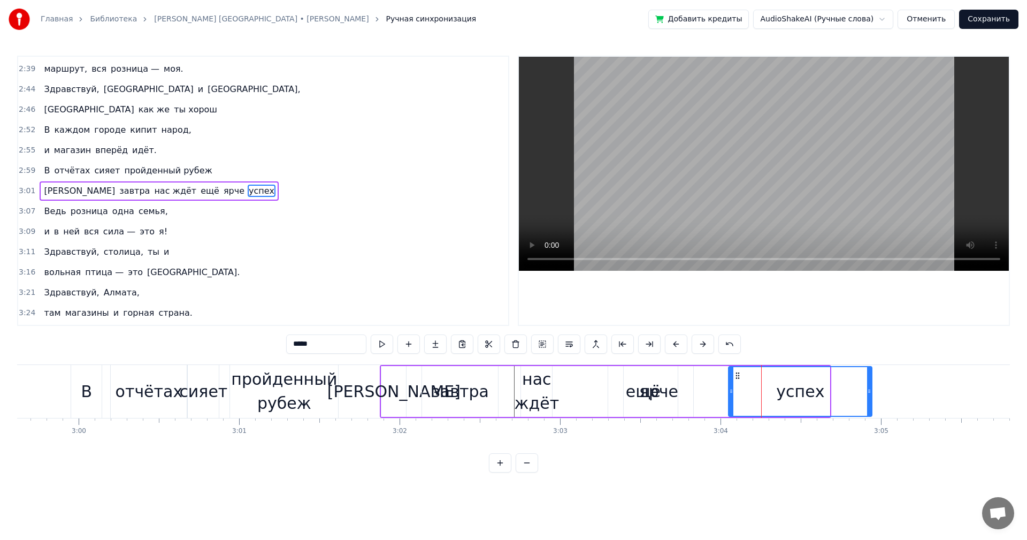
drag, startPoint x: 695, startPoint y: 373, endPoint x: 792, endPoint y: 374, distance: 96.8
click at [742, 374] on icon at bounding box center [737, 375] width 9 height 9
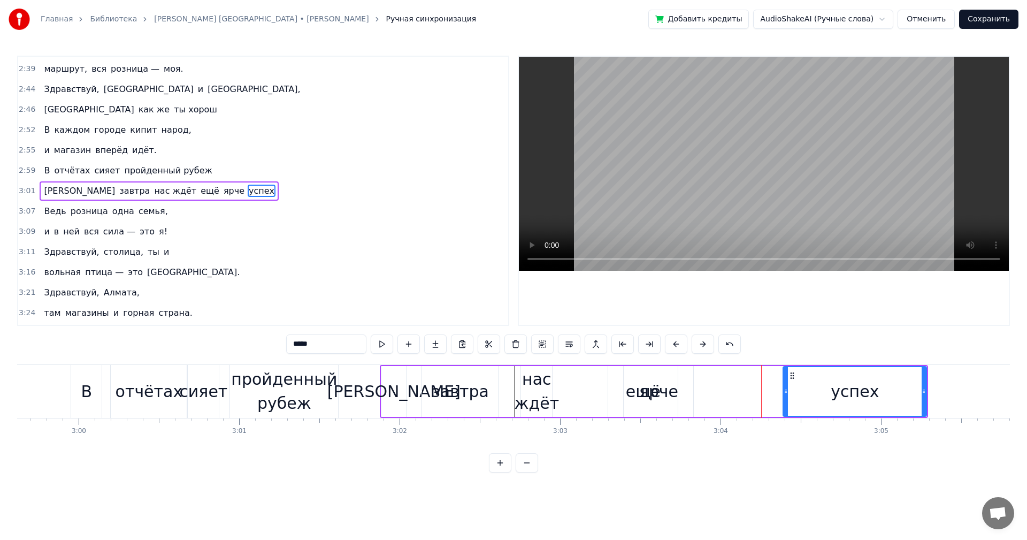
click at [675, 382] on div "ярче" at bounding box center [658, 391] width 39 height 24
type input "****"
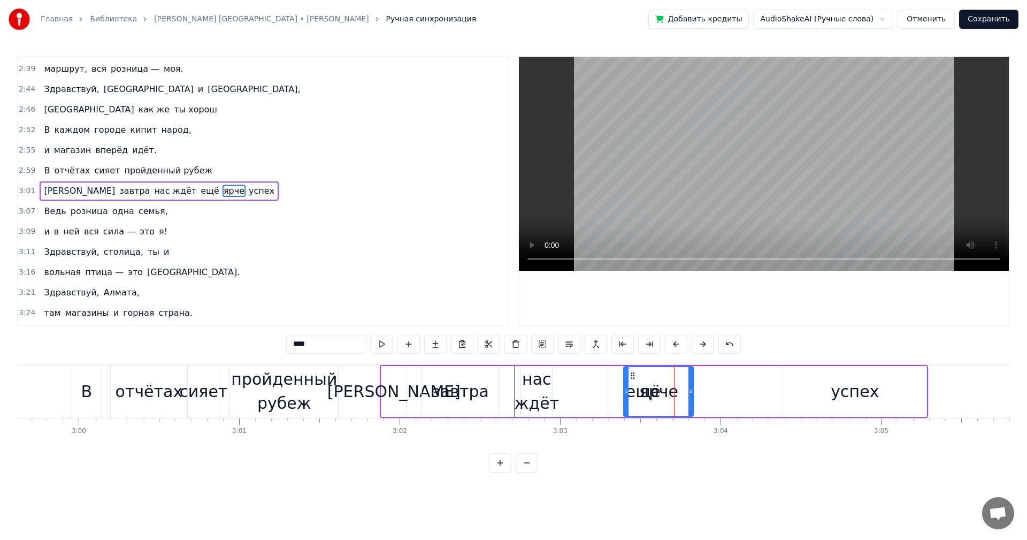
drag, startPoint x: 679, startPoint y: 377, endPoint x: 701, endPoint y: 377, distance: 21.4
click at [701, 377] on div "а завтра нас ждёт ещё ярче успех" at bounding box center [654, 391] width 548 height 53
click at [694, 380] on div "а завтра нас ждёт ещё ярче успех" at bounding box center [654, 391] width 548 height 53
click at [647, 372] on div "ярче" at bounding box center [659, 391] width 70 height 51
click at [684, 381] on div "ярче" at bounding box center [658, 391] width 68 height 49
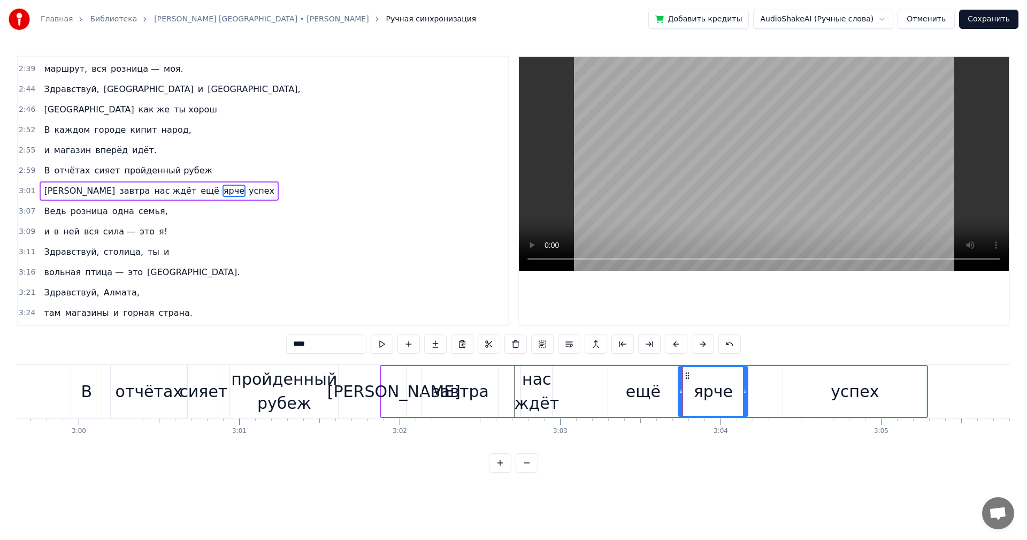
drag, startPoint x: 634, startPoint y: 371, endPoint x: 688, endPoint y: 374, distance: 54.1
click at [688, 374] on icon at bounding box center [687, 375] width 9 height 9
click at [187, 190] on div "а завтра нас ждёт ещё ярче успех" at bounding box center [159, 190] width 239 height 19
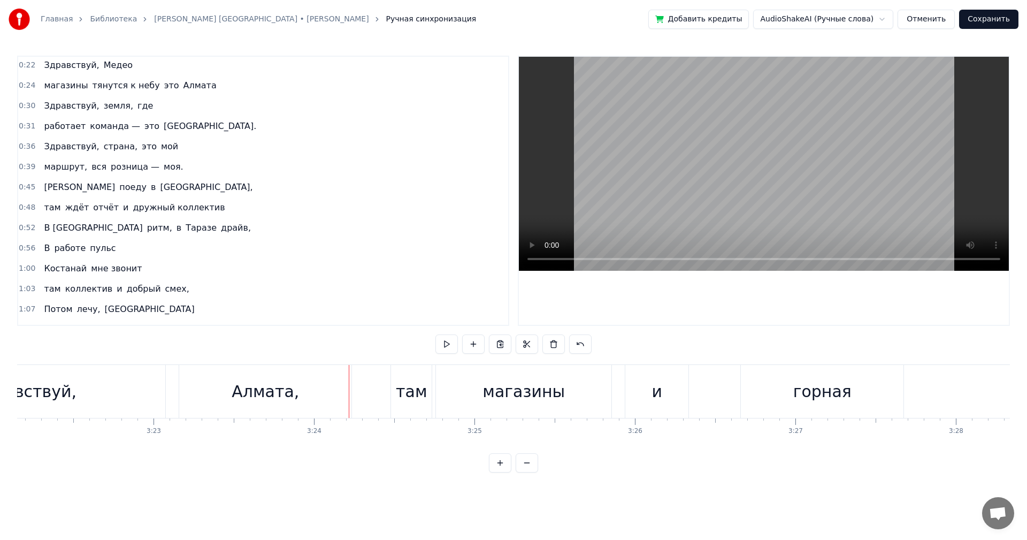
scroll to position [0, 0]
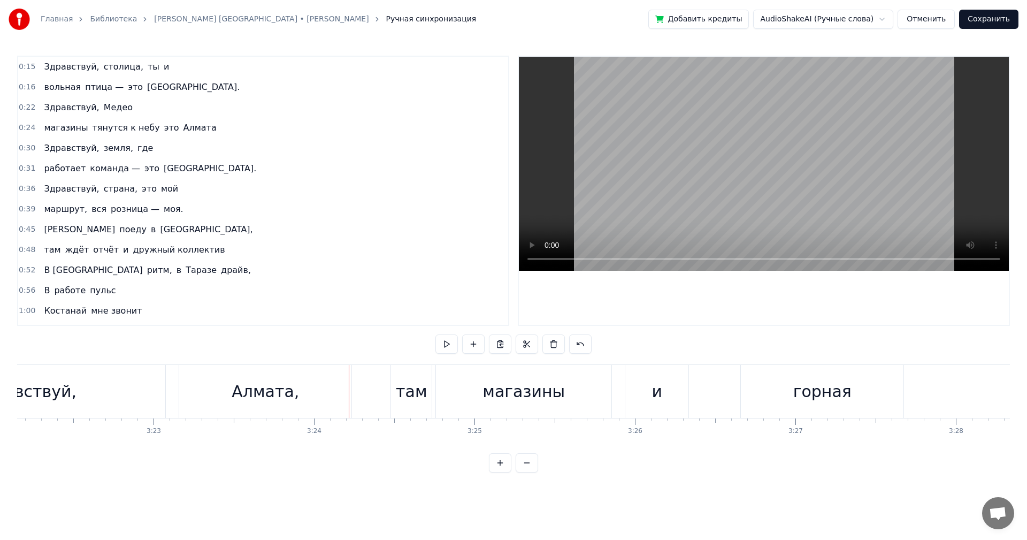
click at [290, 397] on div "Алмата," at bounding box center [265, 391] width 67 height 24
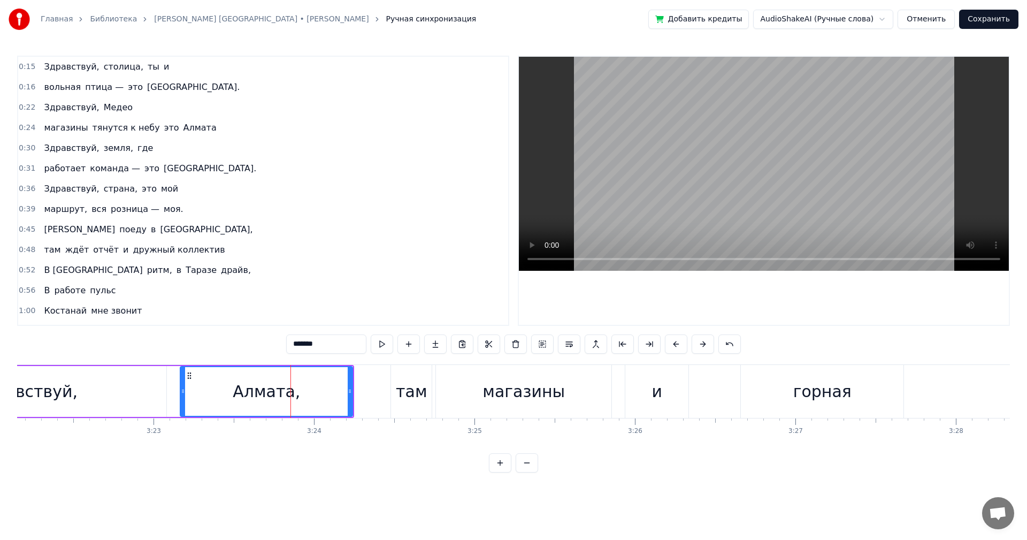
scroll to position [890, 0]
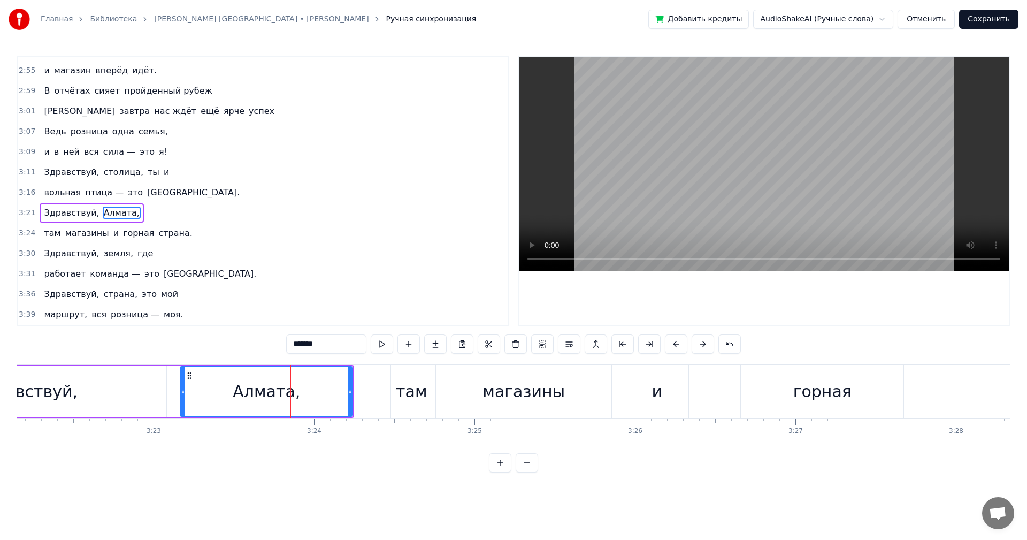
click at [108, 209] on span "Алмата," at bounding box center [122, 212] width 38 height 12
click at [336, 335] on input "*******" at bounding box center [326, 343] width 80 height 19
click at [413, 396] on div "там" at bounding box center [412, 391] width 32 height 24
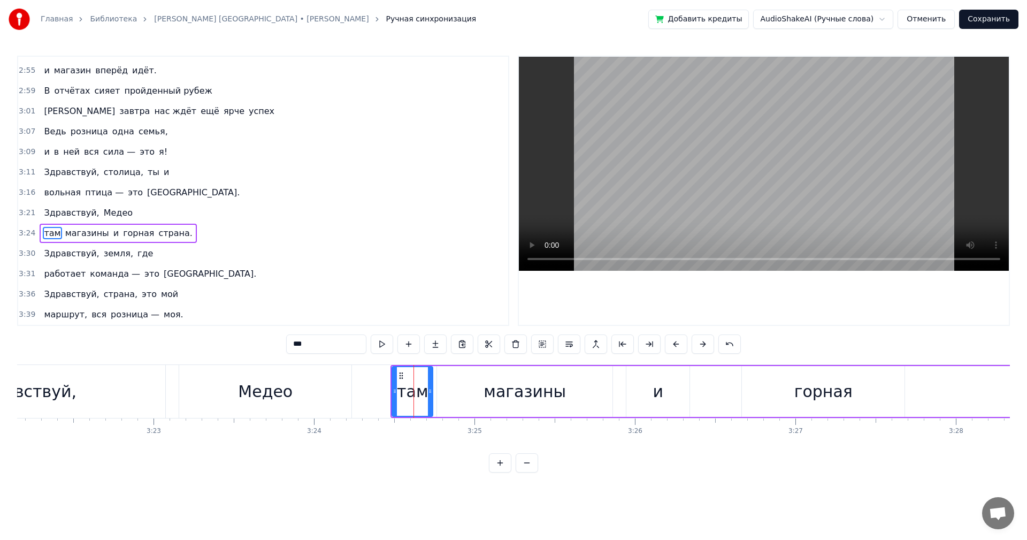
click at [307, 340] on input "***" at bounding box center [326, 343] width 80 height 19
click at [522, 388] on div "магазины" at bounding box center [524, 391] width 82 height 24
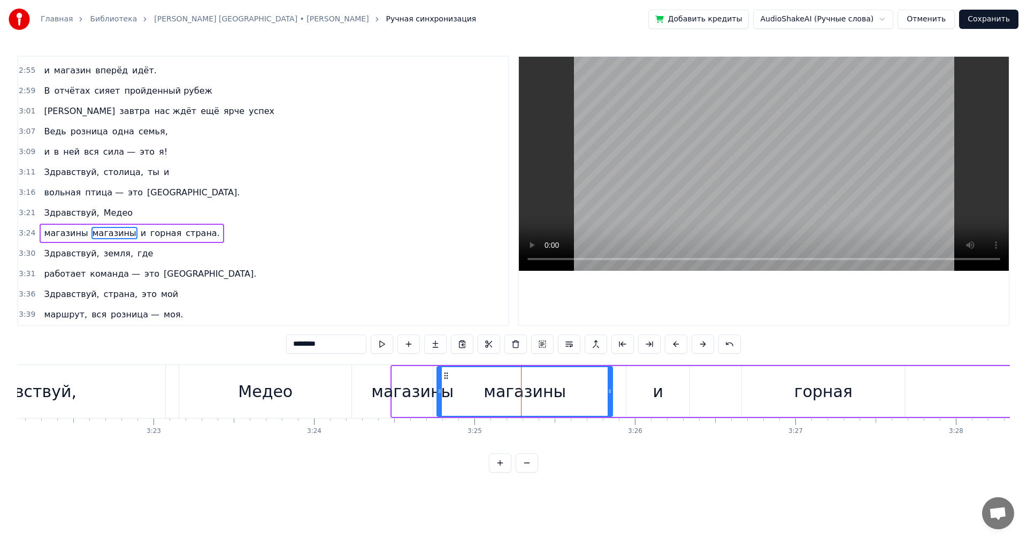
click at [99, 228] on span "магазины" at bounding box center [114, 233] width 46 height 12
click at [335, 348] on input "********" at bounding box center [326, 343] width 80 height 19
click at [646, 394] on div "и" at bounding box center [657, 391] width 63 height 51
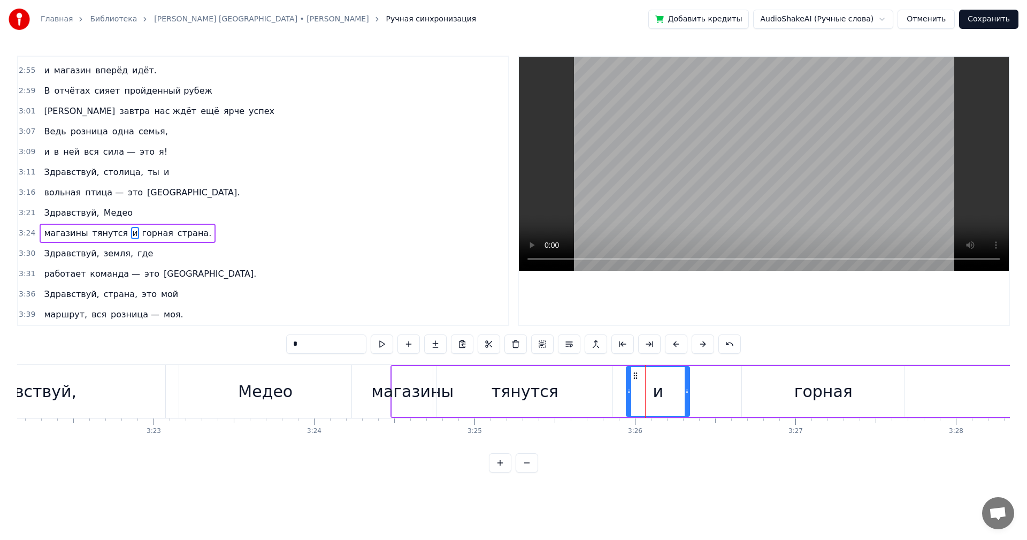
click at [320, 348] on input "*" at bounding box center [326, 343] width 80 height 19
type input "*"
click at [765, 406] on div "горная" at bounding box center [823, 391] width 163 height 51
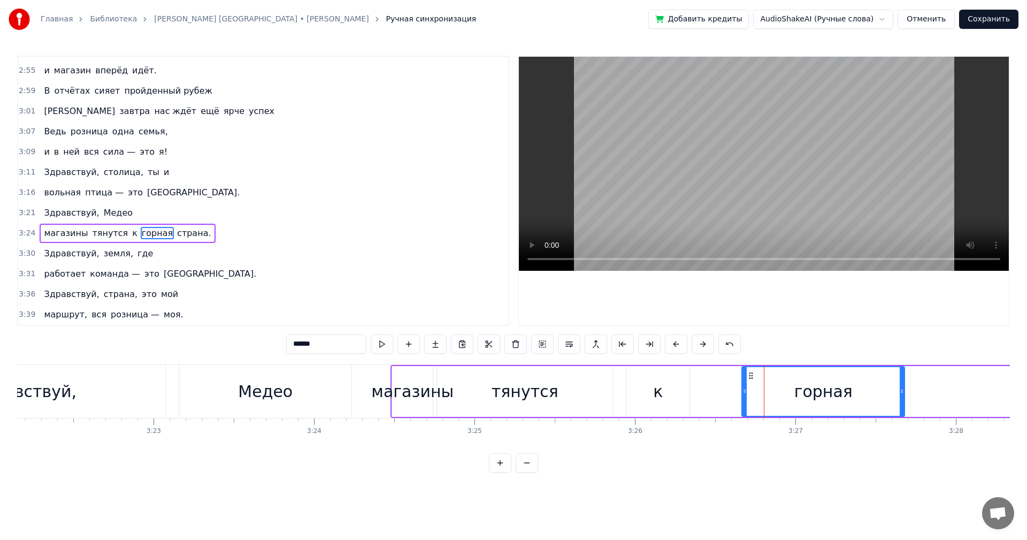
click at [340, 344] on input "******" at bounding box center [326, 343] width 80 height 19
click at [540, 386] on div "тянутся" at bounding box center [525, 391] width 67 height 24
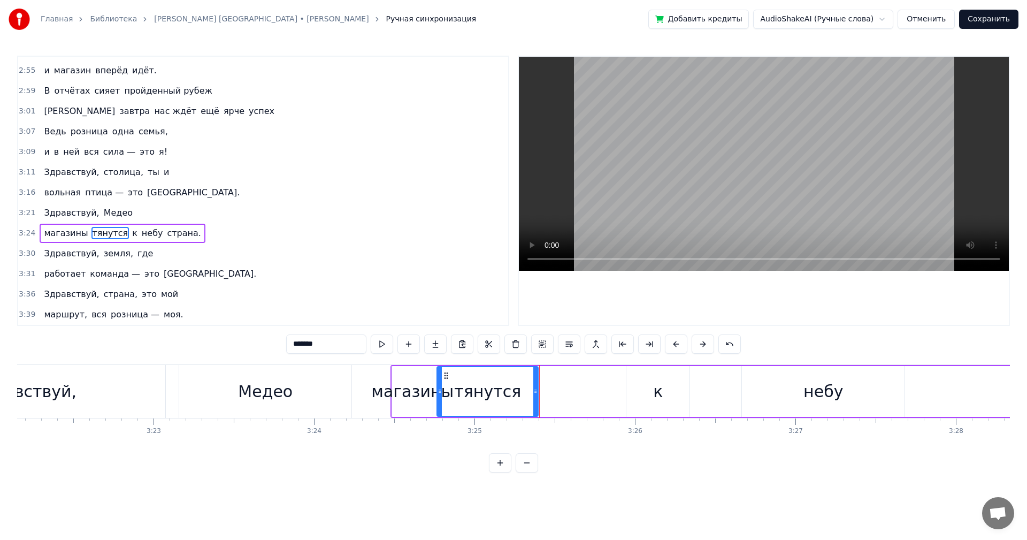
drag, startPoint x: 609, startPoint y: 387, endPoint x: 534, endPoint y: 383, distance: 74.4
click at [534, 383] on div at bounding box center [535, 391] width 4 height 49
click at [638, 383] on div "к" at bounding box center [657, 391] width 63 height 51
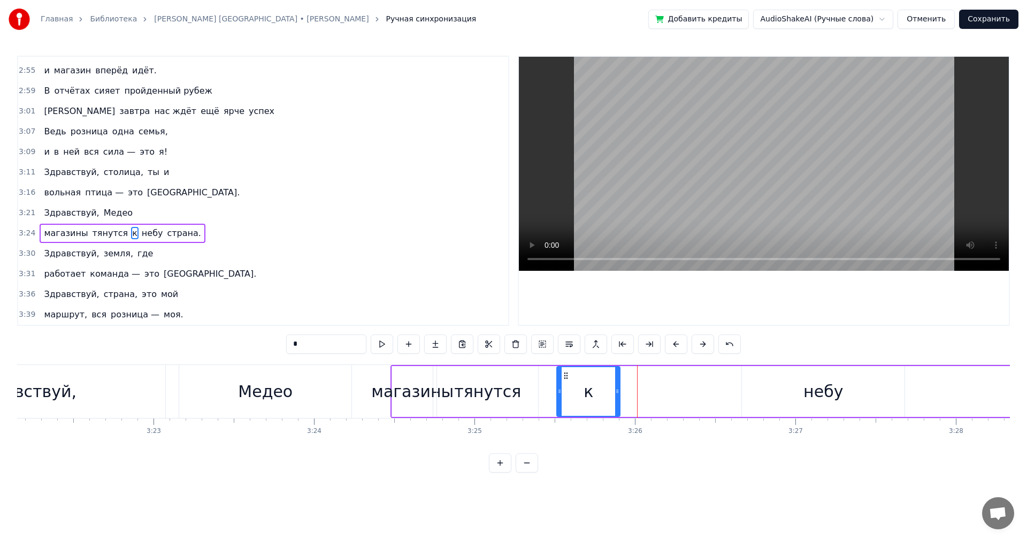
drag, startPoint x: 634, startPoint y: 375, endPoint x: 594, endPoint y: 371, distance: 40.3
click at [562, 378] on icon at bounding box center [566, 375] width 9 height 9
click at [836, 379] on div "небу" at bounding box center [823, 391] width 40 height 24
type input "****"
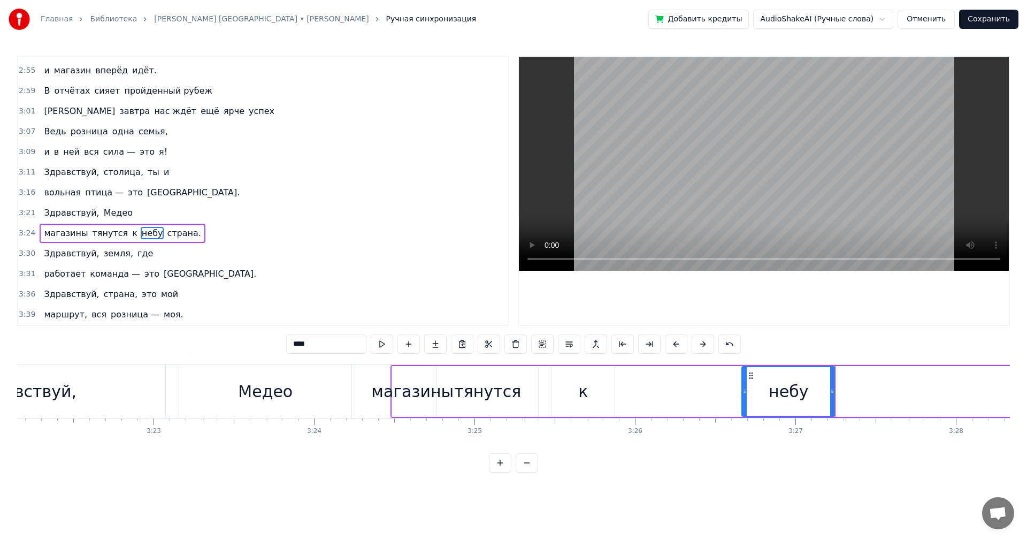
drag, startPoint x: 901, startPoint y: 383, endPoint x: 821, endPoint y: 385, distance: 79.7
click at [830, 385] on div at bounding box center [832, 391] width 4 height 49
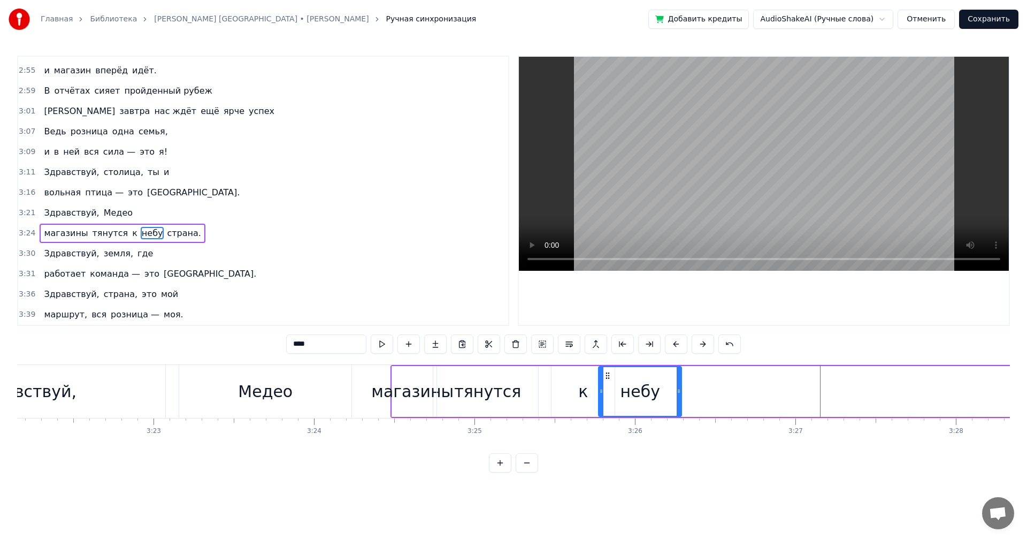
drag, startPoint x: 748, startPoint y: 373, endPoint x: 557, endPoint y: 364, distance: 191.7
click at [605, 379] on icon at bounding box center [607, 375] width 9 height 9
click at [119, 212] on span "Медео" at bounding box center [118, 212] width 31 height 13
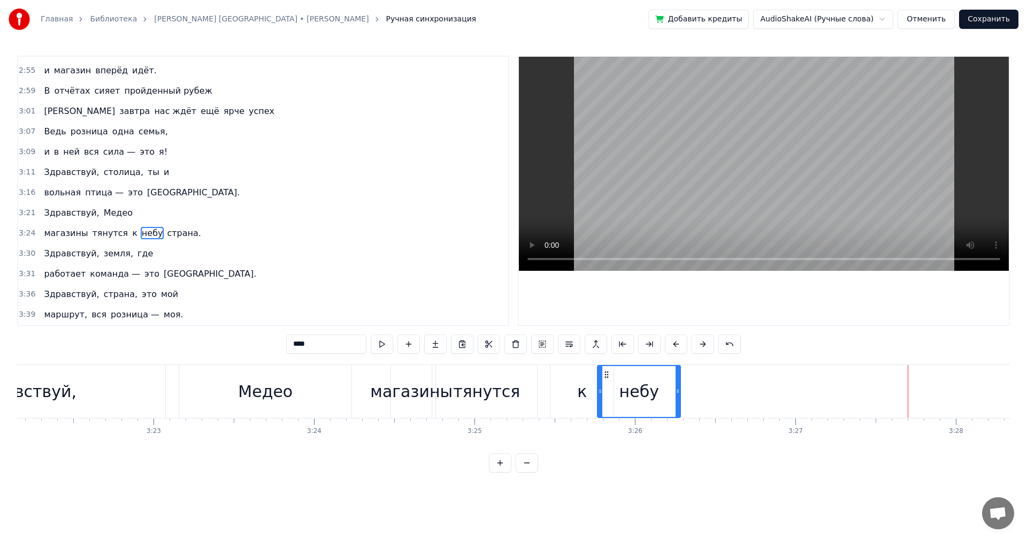
click at [121, 214] on div "Здравствуй, Медео" at bounding box center [88, 212] width 97 height 19
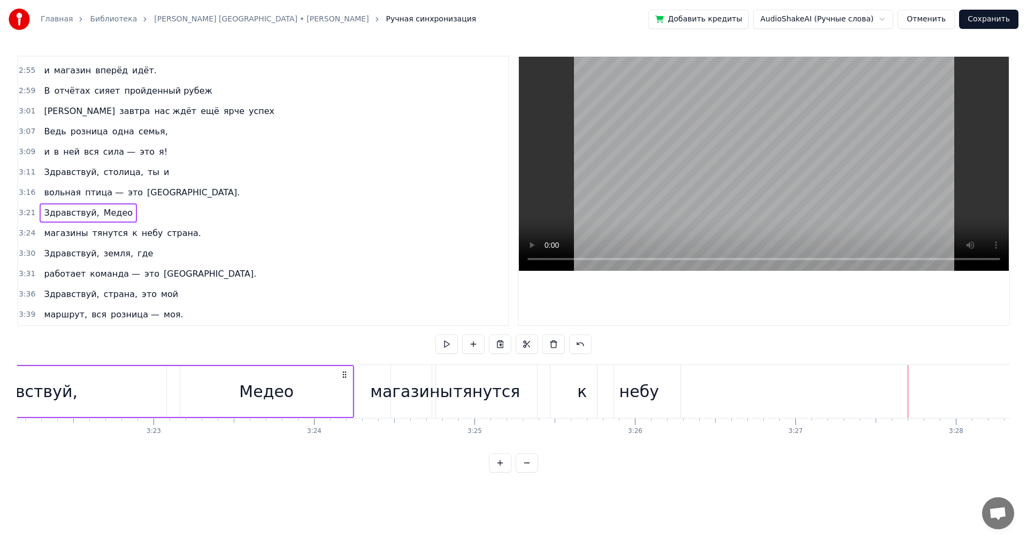
scroll to position [0, 32248]
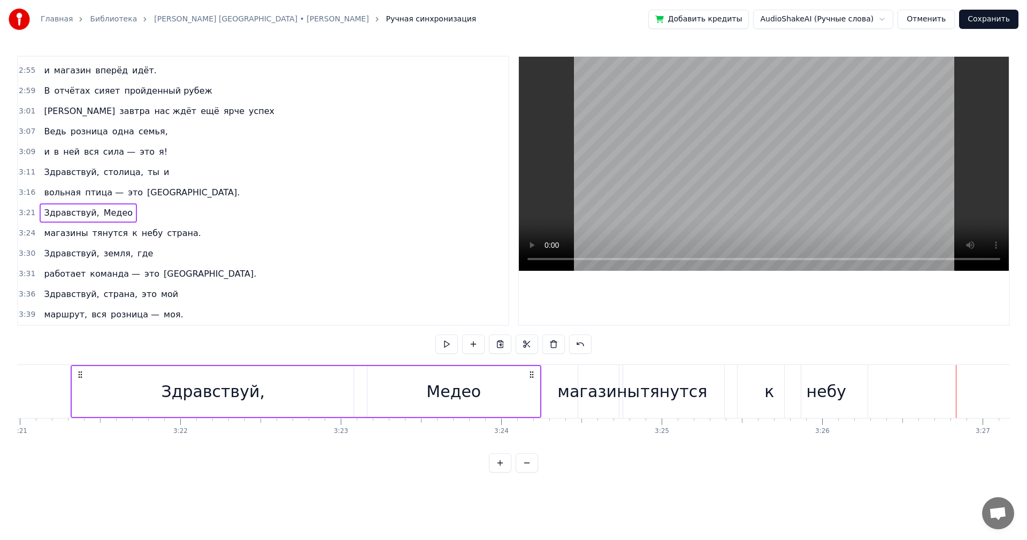
click at [884, 398] on div "магазины тянутся к небу страна." at bounding box center [1014, 391] width 872 height 53
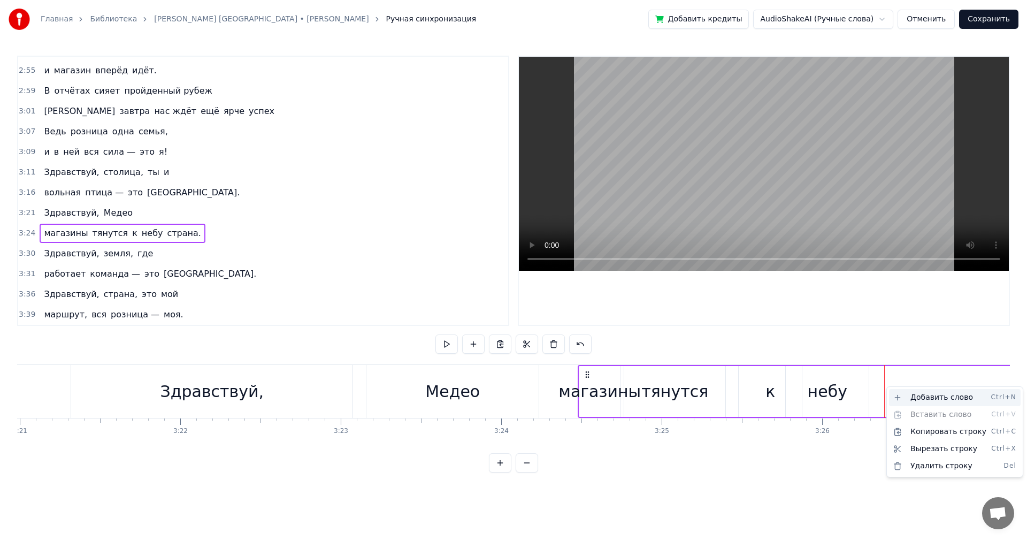
click at [904, 393] on div "Добавить слово Ctrl+N" at bounding box center [955, 397] width 132 height 17
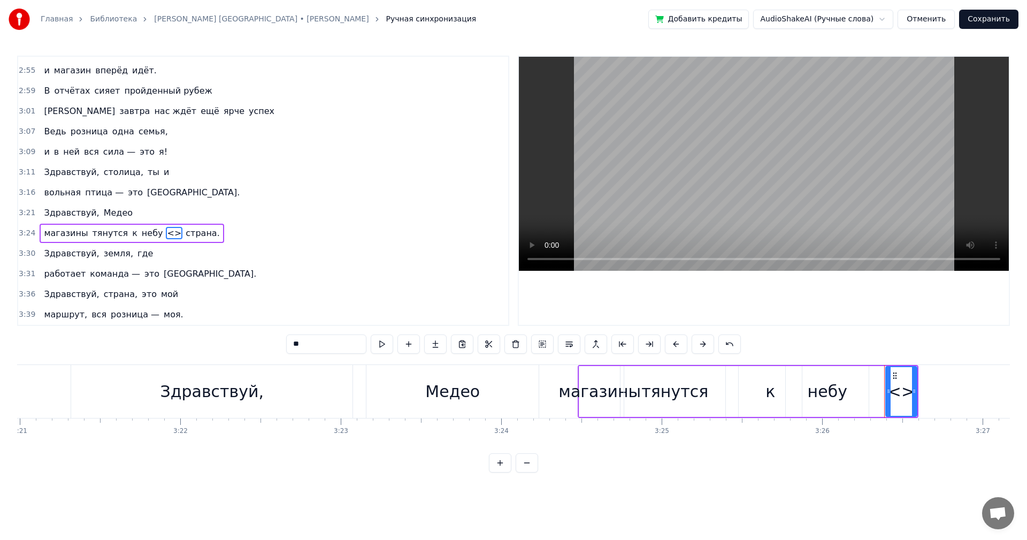
click at [321, 342] on input "**" at bounding box center [326, 343] width 80 height 19
type input "*"
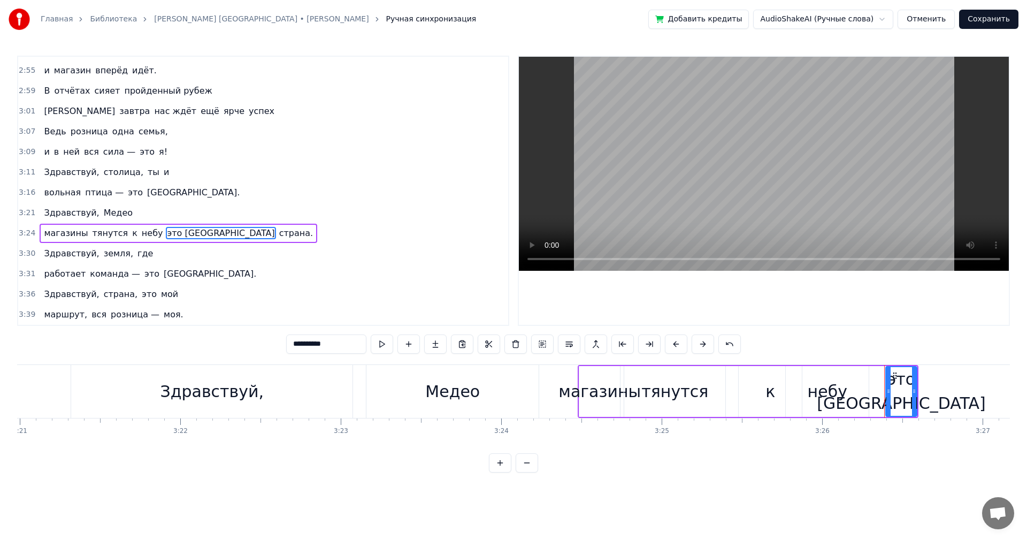
type input "**********"
click at [165, 211] on div "3:21 Здравствуй, Медео" at bounding box center [263, 213] width 490 height 20
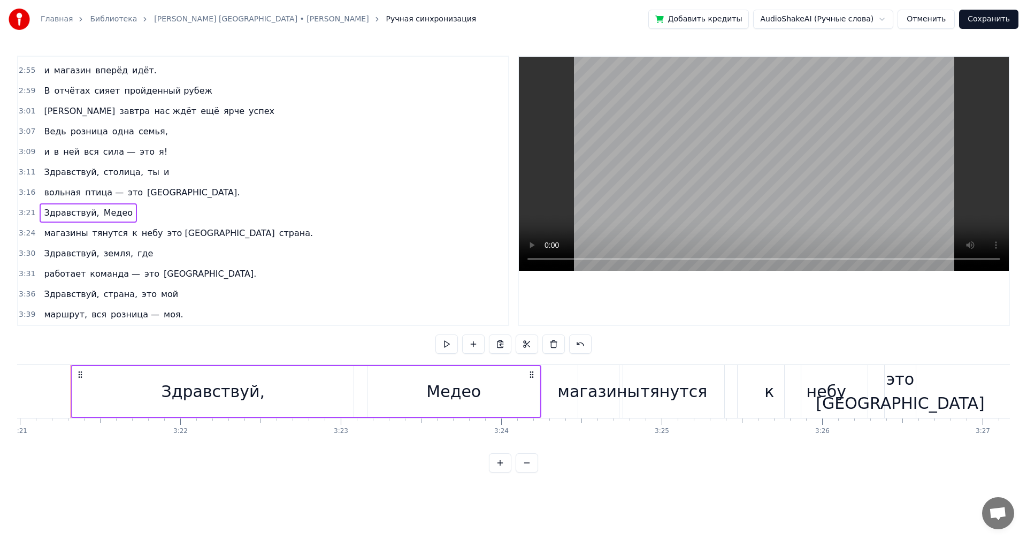
click at [122, 210] on div "Здравствуй, Медео" at bounding box center [88, 212] width 97 height 19
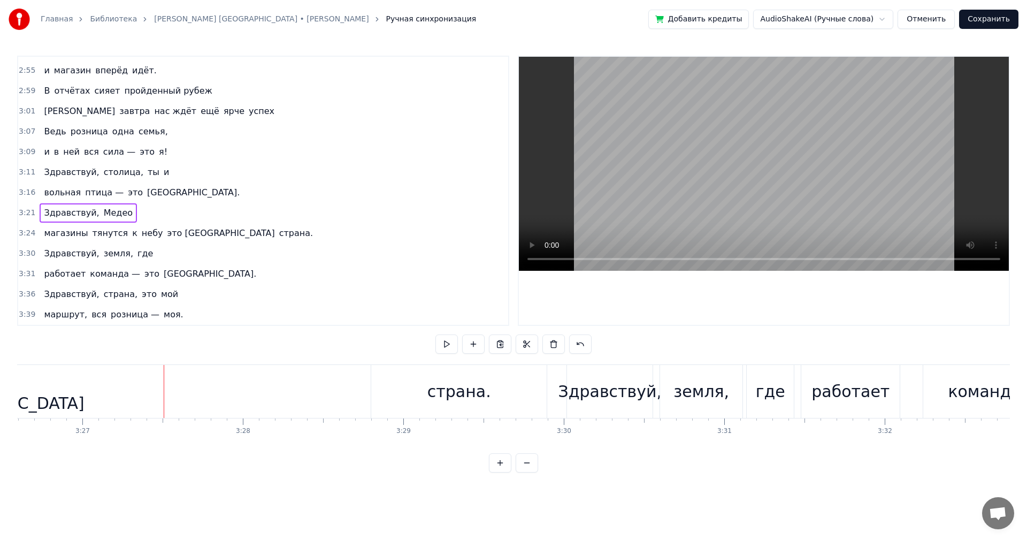
click at [450, 391] on div "страна." at bounding box center [459, 391] width 64 height 24
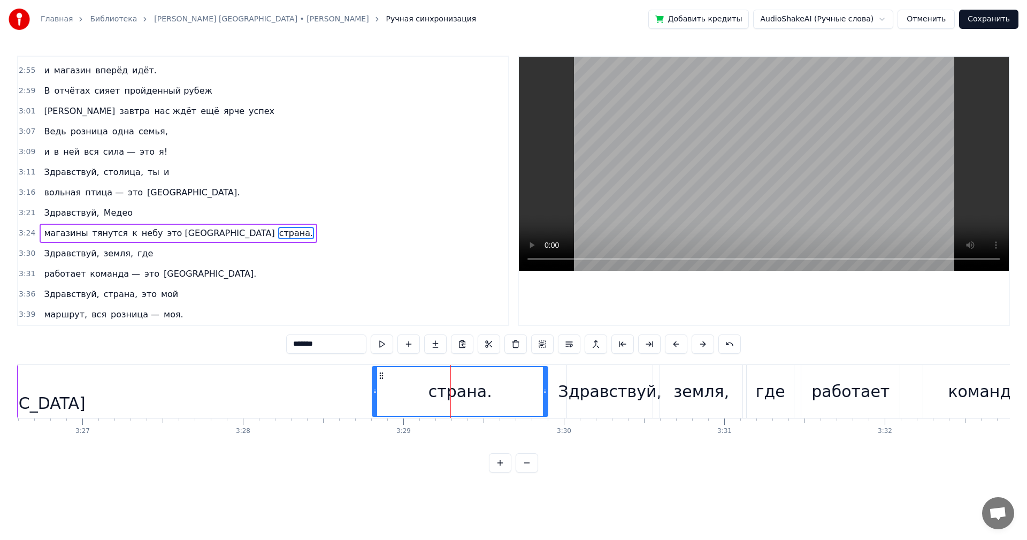
type input "**********"
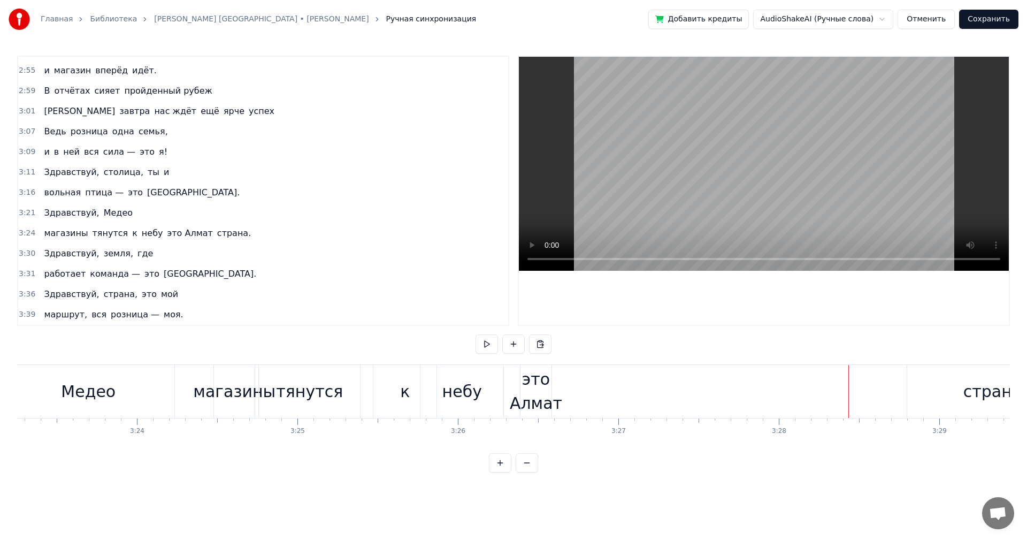
scroll to position [0, 32612]
click at [528, 385] on div "это Алмат" at bounding box center [535, 391] width 52 height 48
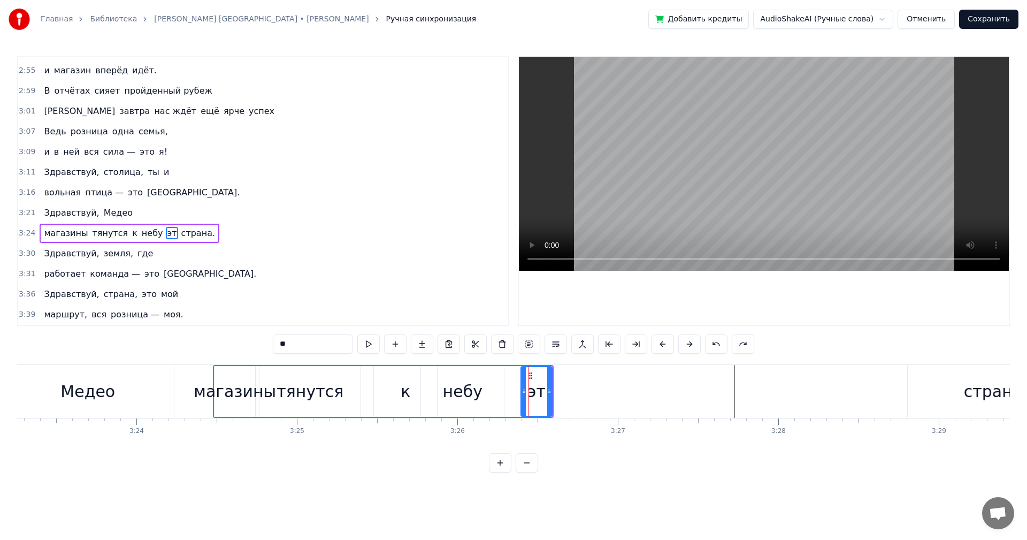
type input "*"
type input "**"
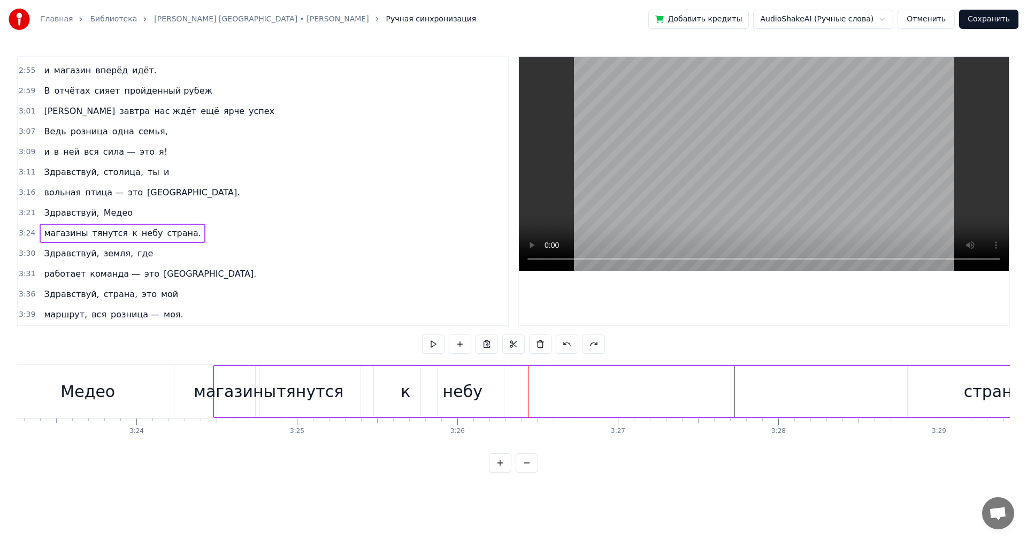
click at [996, 391] on div "страна." at bounding box center [996, 391] width 64 height 24
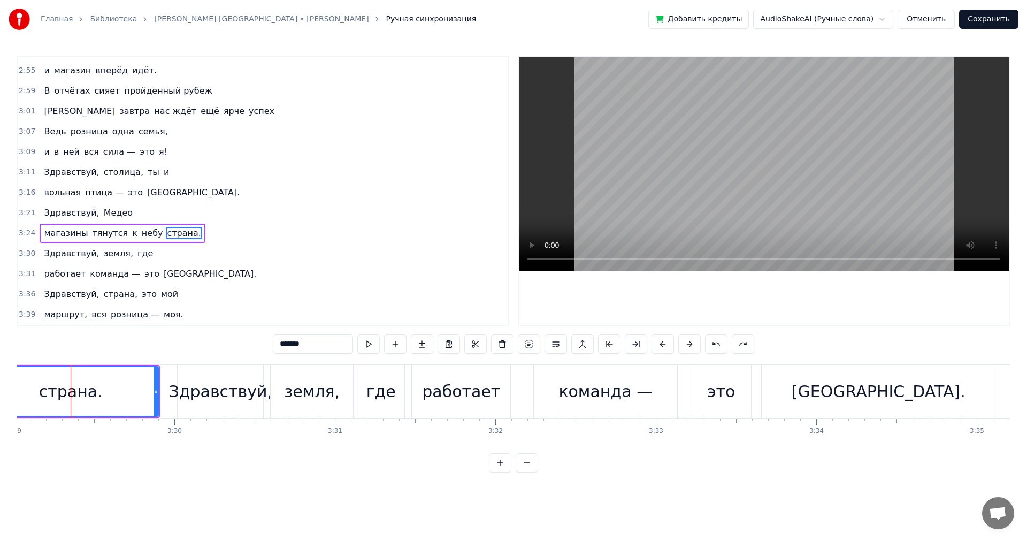
click at [679, 400] on div "работает команда — это [GEOGRAPHIC_DATA]." at bounding box center [704, 391] width 586 height 53
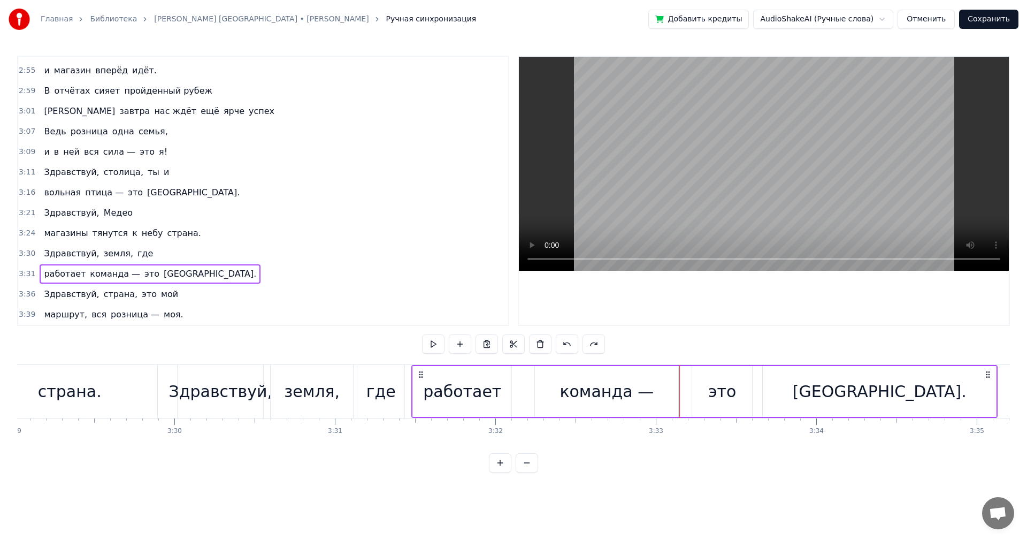
click at [166, 233] on span "страна." at bounding box center [184, 233] width 36 height 12
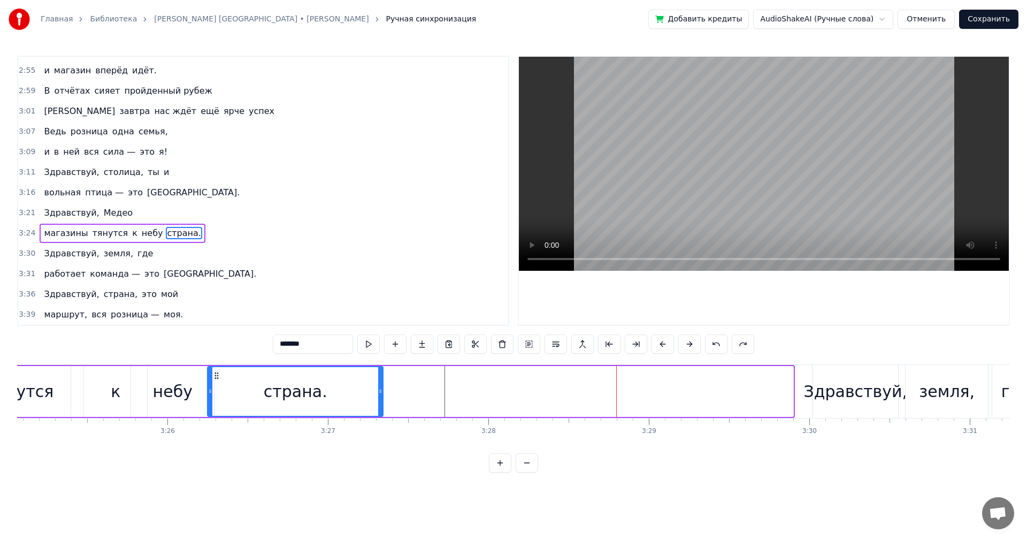
scroll to position [0, 32899]
drag, startPoint x: 81, startPoint y: 374, endPoint x: 238, endPoint y: 372, distance: 157.3
click at [238, 372] on icon at bounding box center [238, 375] width 9 height 9
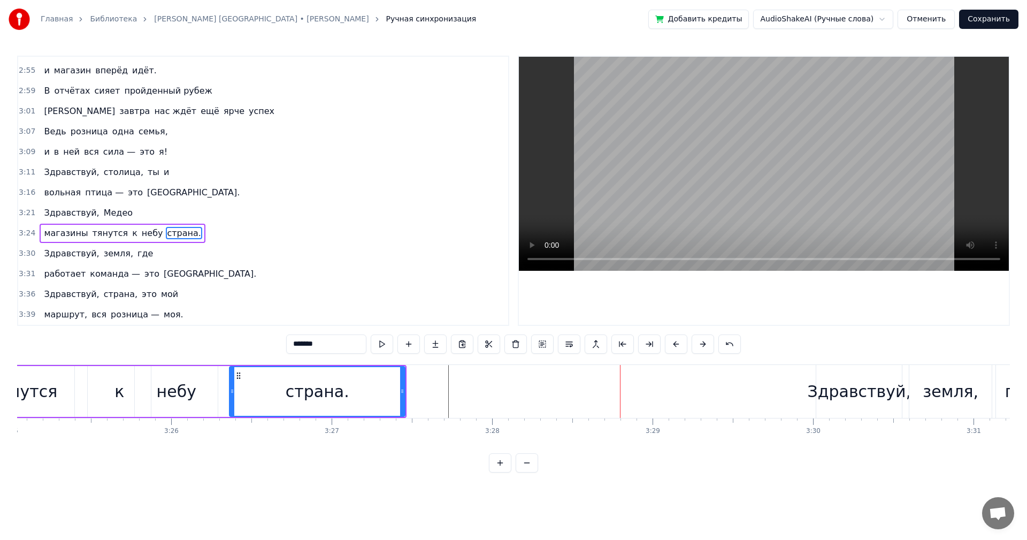
click at [292, 396] on div "страна." at bounding box center [318, 391] width 64 height 24
click at [166, 232] on span "страна." at bounding box center [184, 233] width 36 height 12
click at [316, 344] on input "*******" at bounding box center [326, 343] width 80 height 19
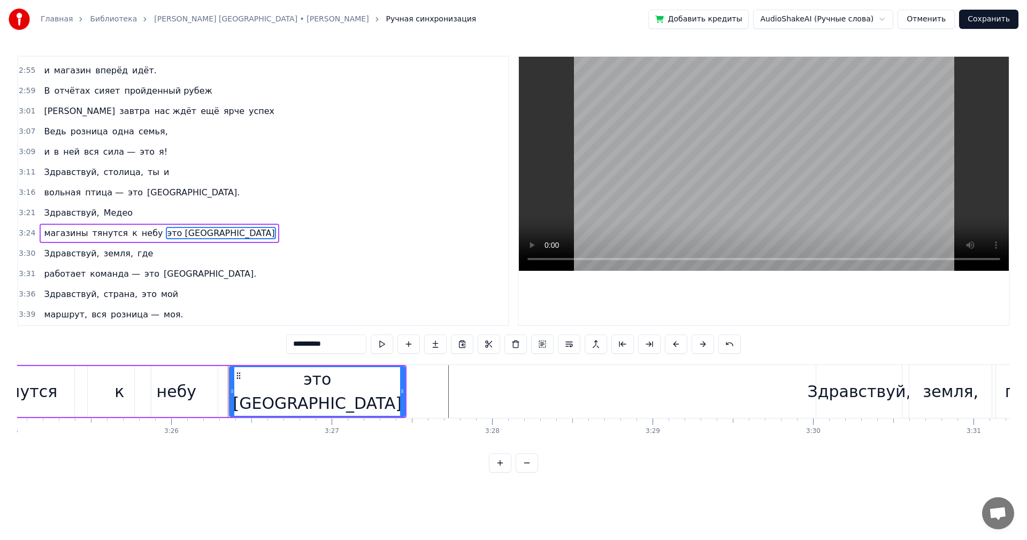
type input "**********"
click at [132, 210] on div "3:21 Здравствуй, Медео" at bounding box center [263, 213] width 490 height 20
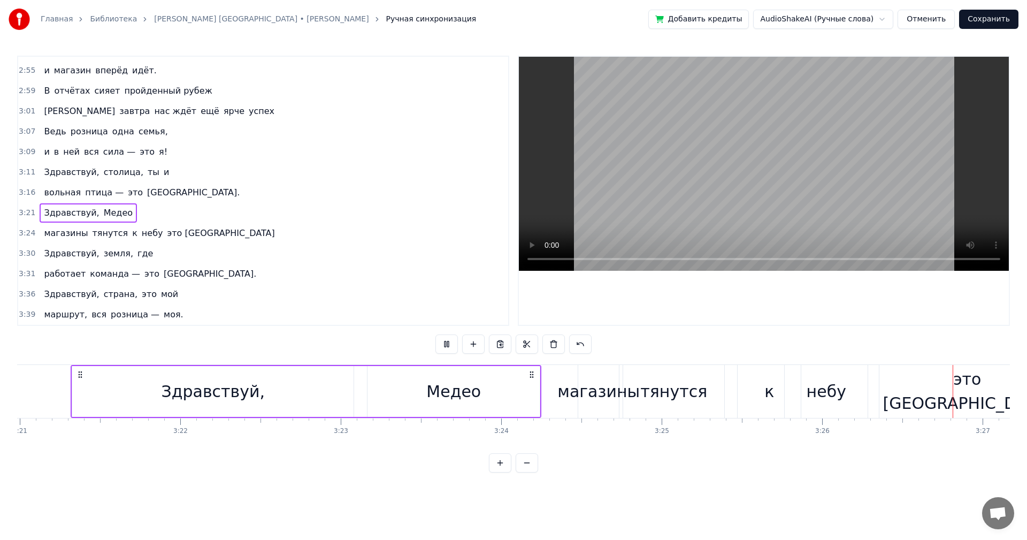
scroll to position [0, 33150]
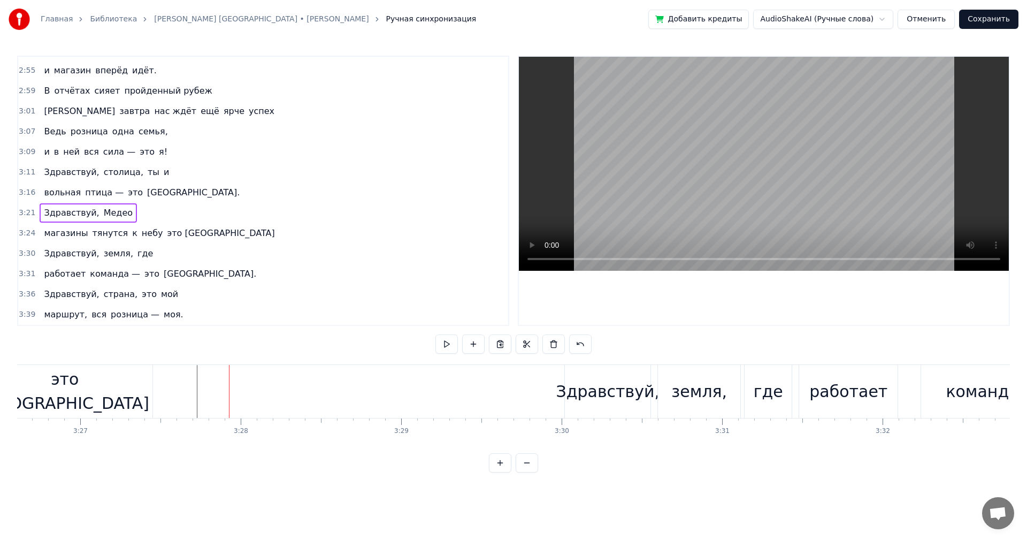
click at [128, 401] on div "это [GEOGRAPHIC_DATA]" at bounding box center [64, 391] width 175 height 53
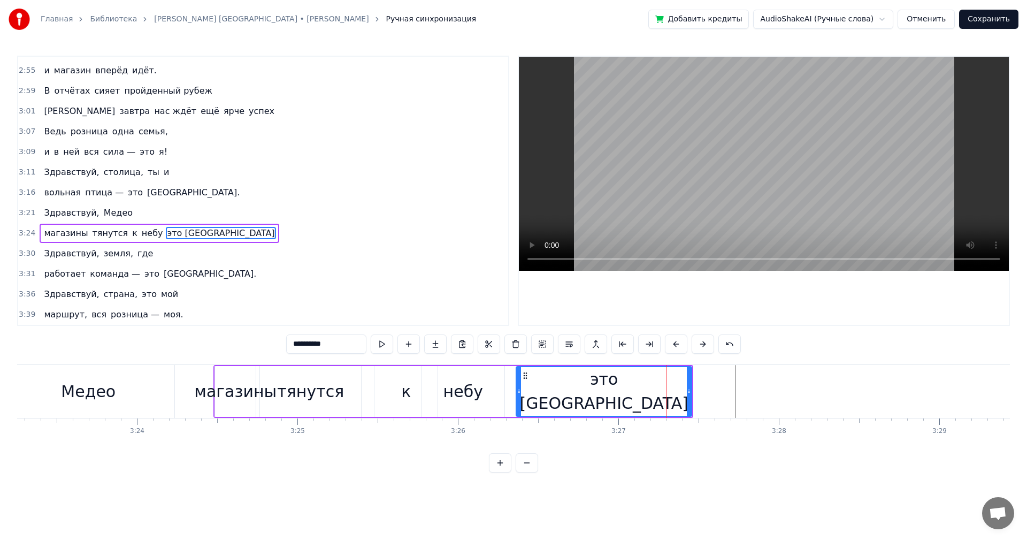
scroll to position [0, 32517]
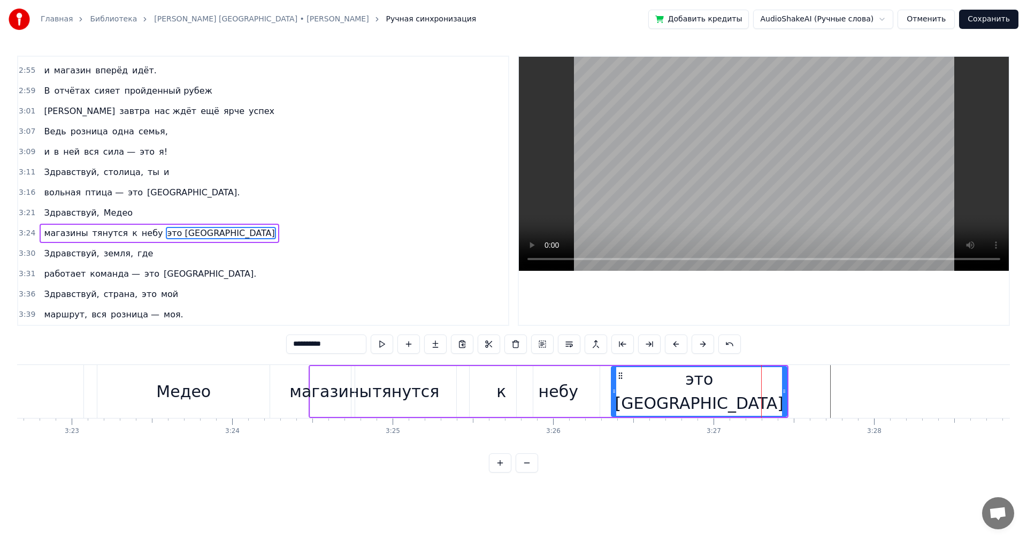
click at [606, 378] on div "магазины тянутся к небу это Алмата" at bounding box center [549, 391] width 480 height 53
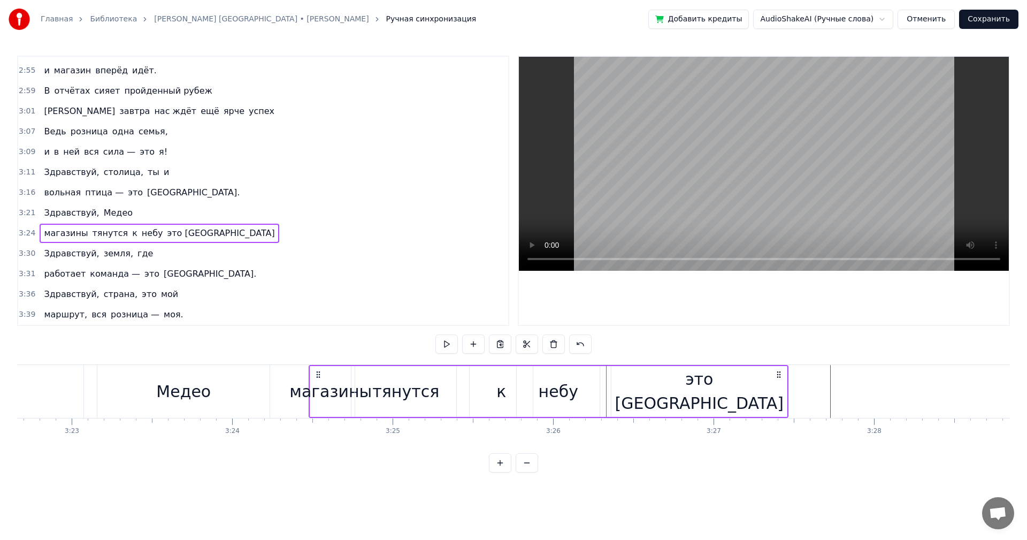
click at [569, 381] on div "небу" at bounding box center [559, 391] width 40 height 24
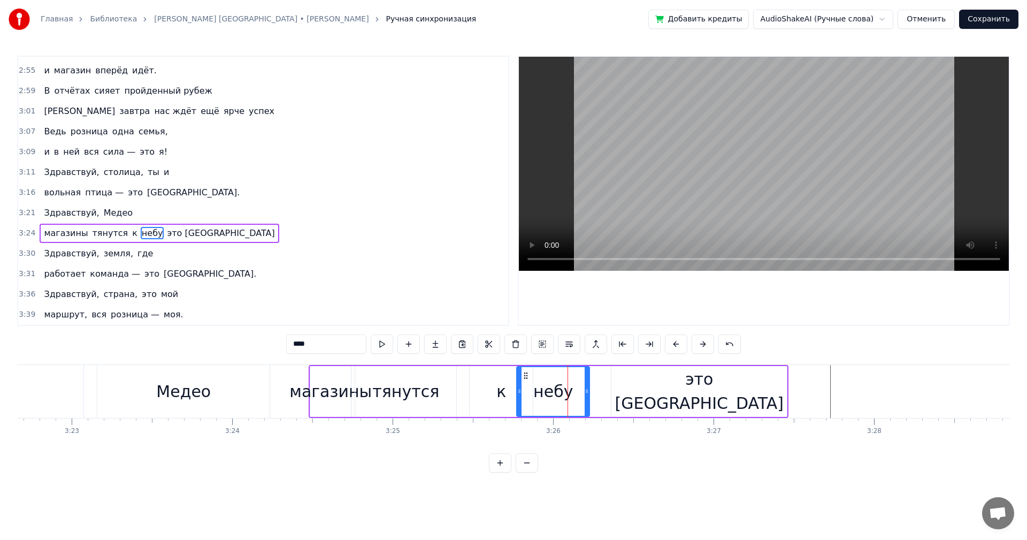
drag, startPoint x: 597, startPoint y: 384, endPoint x: 587, endPoint y: 384, distance: 10.2
click at [587, 384] on div at bounding box center [587, 391] width 4 height 49
click at [641, 387] on div "это [GEOGRAPHIC_DATA]" at bounding box center [698, 391] width 175 height 51
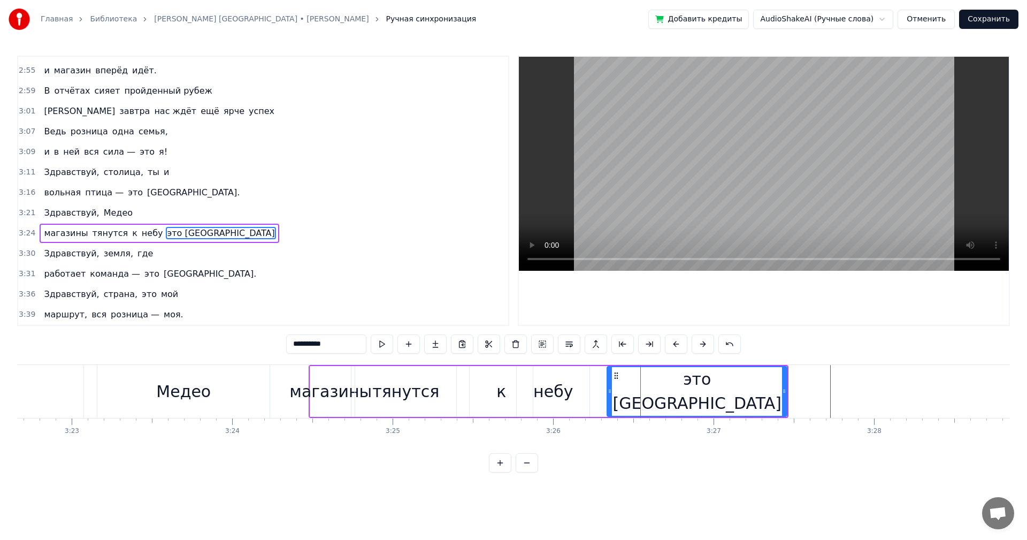
click at [611, 388] on div at bounding box center [610, 391] width 4 height 49
click at [521, 385] on div "небу" at bounding box center [553, 391] width 73 height 51
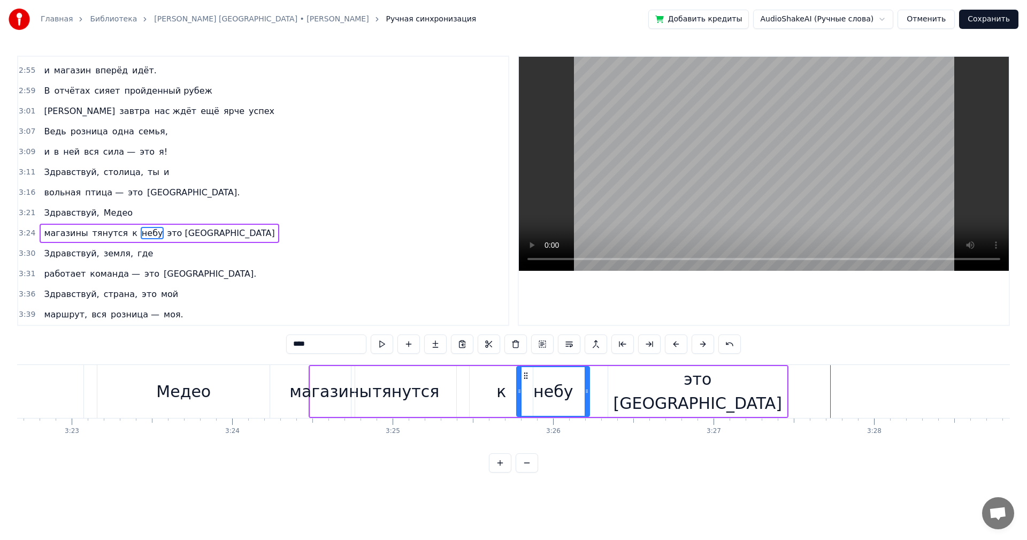
click at [500, 390] on div "к" at bounding box center [501, 391] width 10 height 24
click at [550, 389] on div "небу" at bounding box center [553, 391] width 40 height 24
click at [628, 387] on div "это [GEOGRAPHIC_DATA]" at bounding box center [697, 391] width 179 height 51
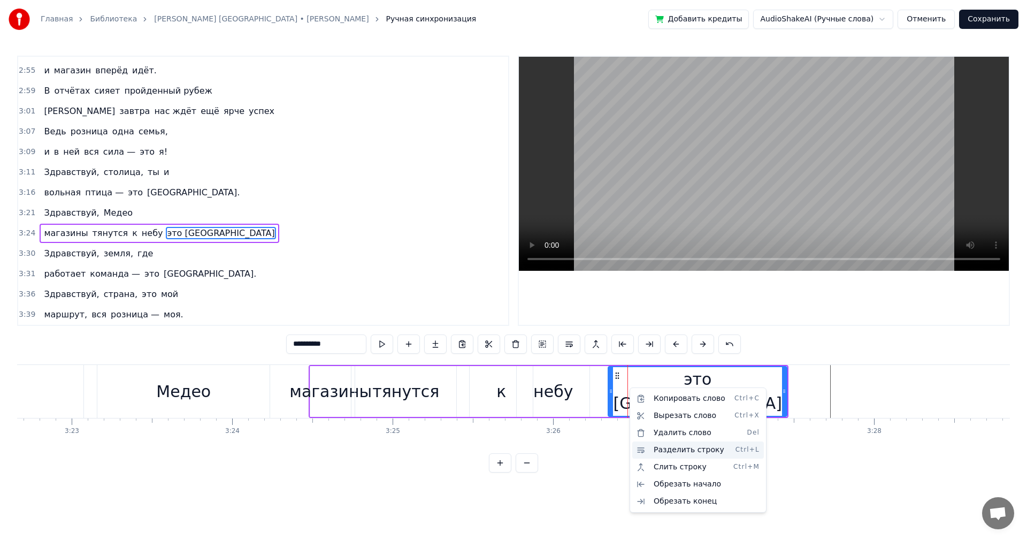
click at [685, 451] on div "Разделить строку Ctrl+L" at bounding box center [698, 449] width 132 height 17
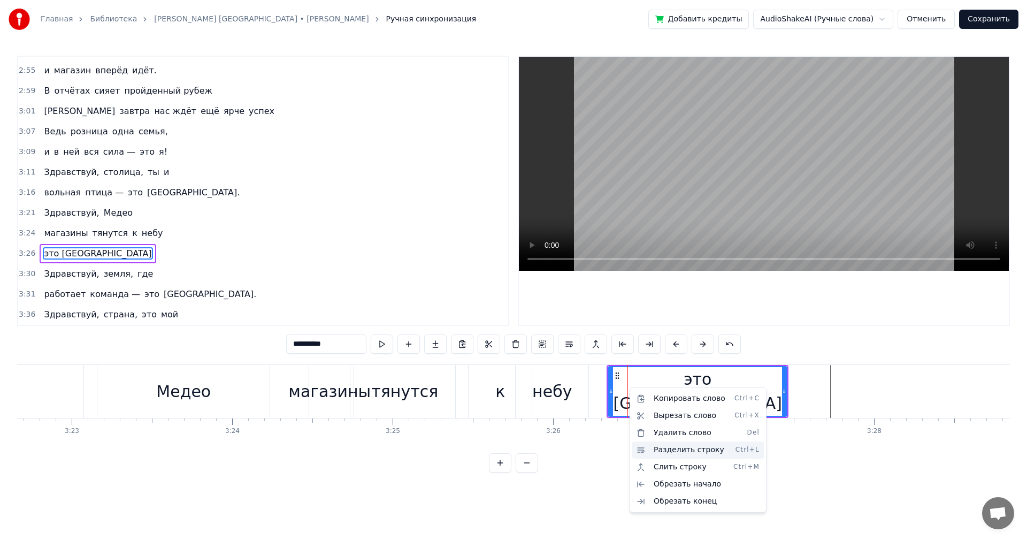
scroll to position [911, 0]
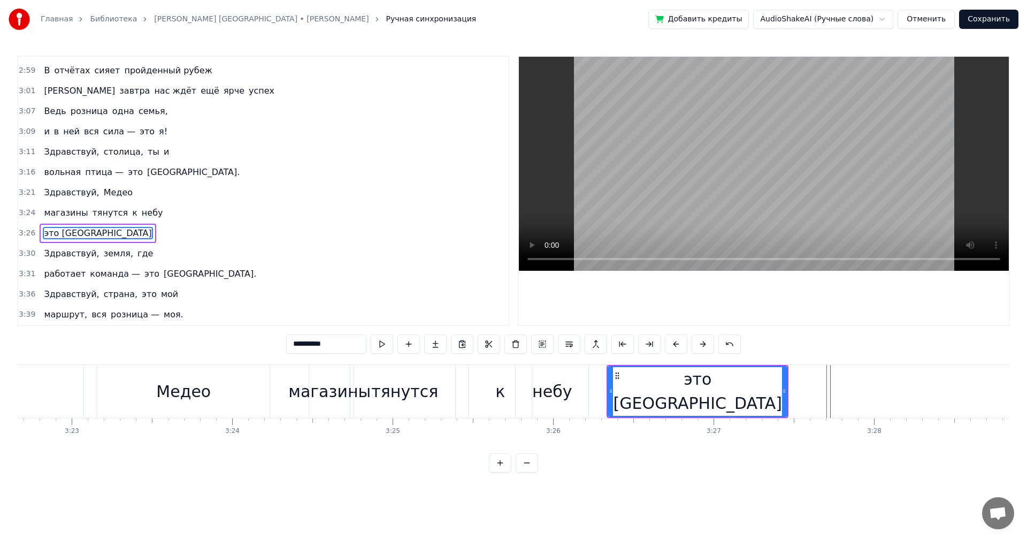
click at [512, 365] on div "к" at bounding box center [500, 391] width 63 height 53
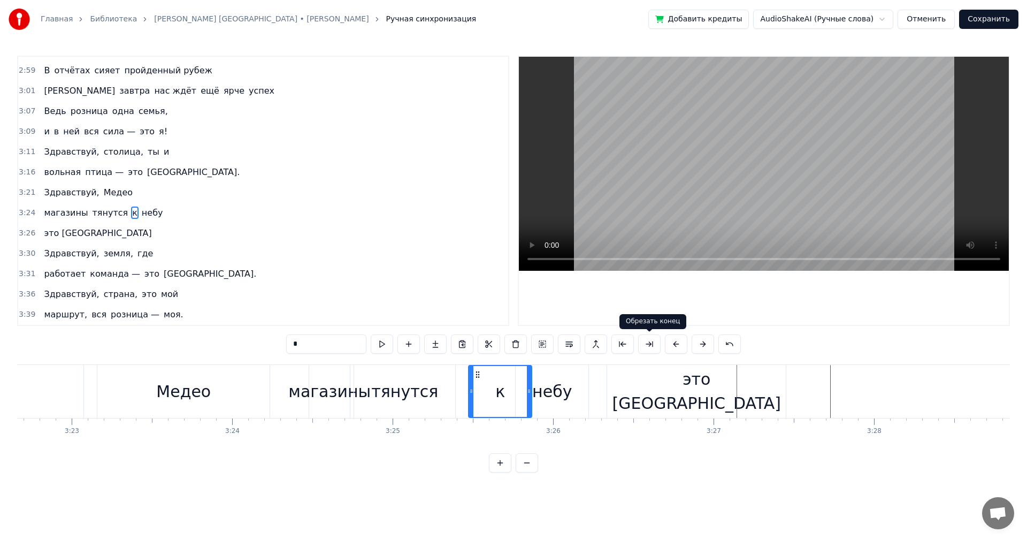
click at [671, 376] on div "это [GEOGRAPHIC_DATA]" at bounding box center [696, 391] width 179 height 53
type input "**********"
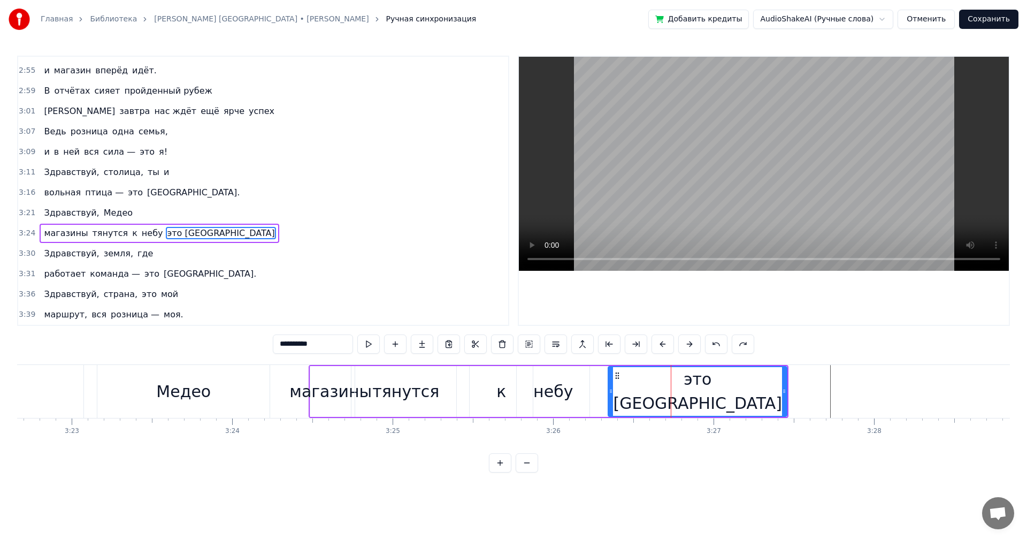
scroll to position [890, 0]
click at [597, 381] on div "магазины тянутся к небу это Алмата" at bounding box center [549, 391] width 480 height 53
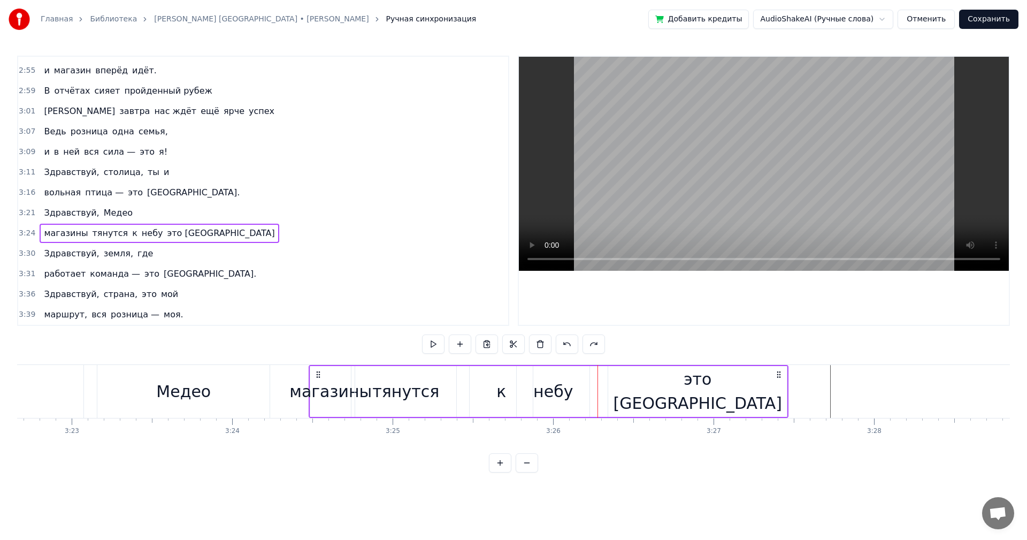
click at [558, 383] on div "небу" at bounding box center [553, 391] width 40 height 24
click at [748, 386] on div "это [GEOGRAPHIC_DATA]" at bounding box center [697, 391] width 179 height 51
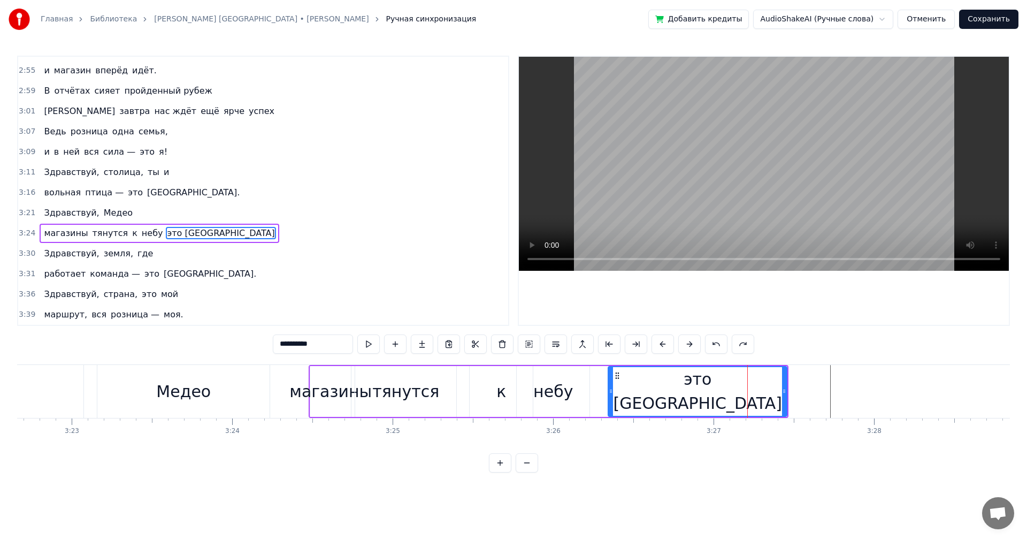
drag, startPoint x: 618, startPoint y: 396, endPoint x: 609, endPoint y: 397, distance: 9.1
click at [615, 397] on div "это [GEOGRAPHIC_DATA]" at bounding box center [698, 391] width 178 height 49
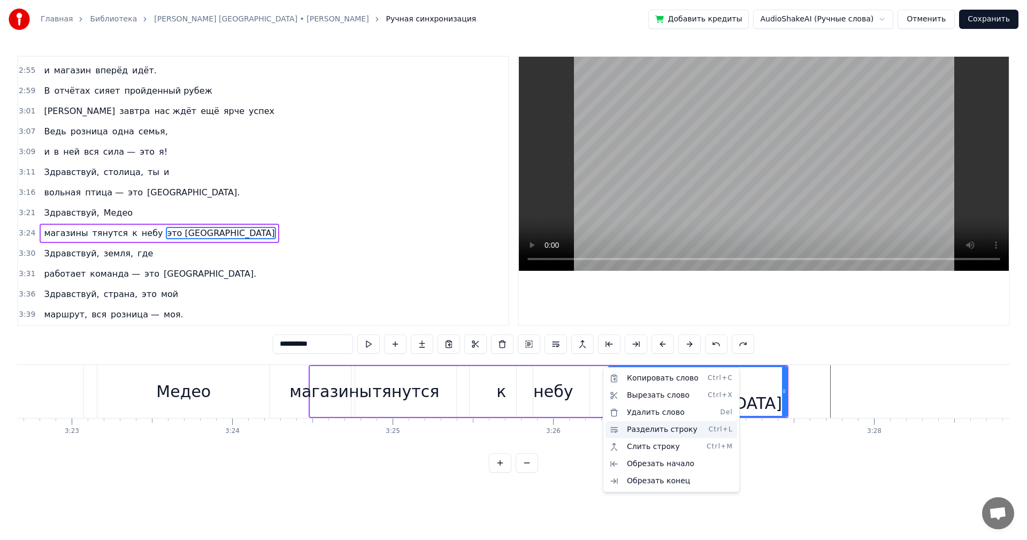
click at [659, 427] on div "Разделить строку Ctrl+L" at bounding box center [671, 429] width 132 height 17
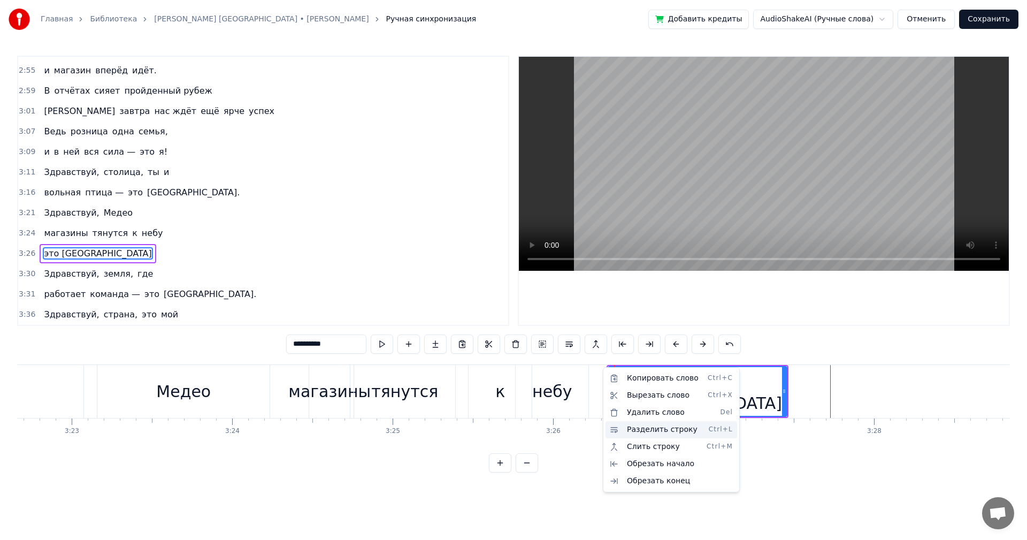
scroll to position [911, 0]
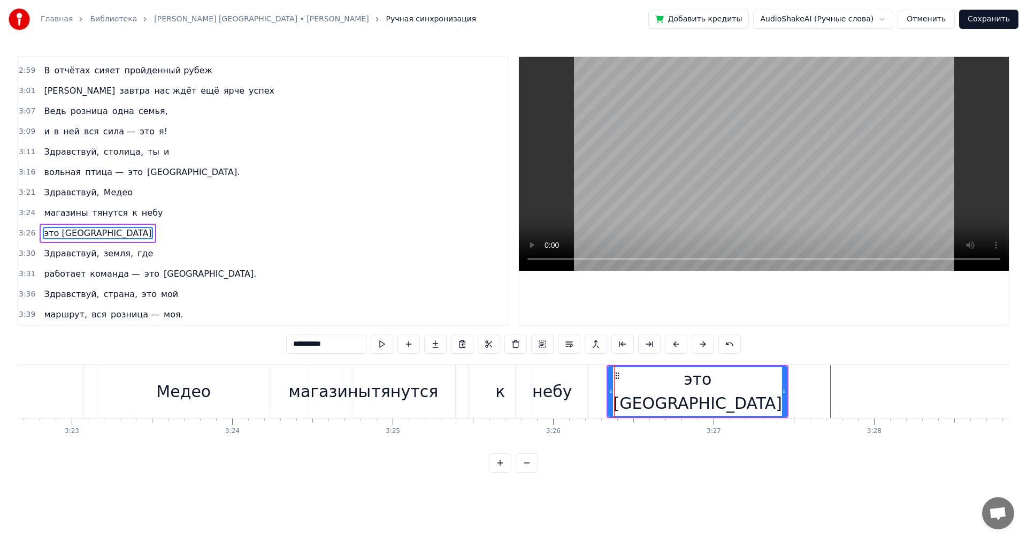
click at [529, 368] on div "небу" at bounding box center [552, 391] width 73 height 53
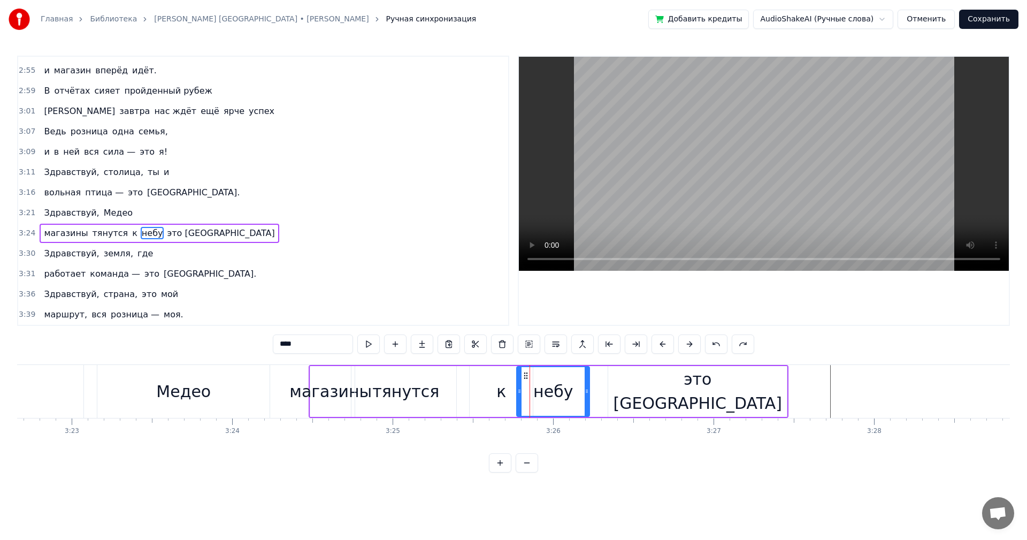
scroll to position [890, 0]
click at [642, 388] on div "это [GEOGRAPHIC_DATA]" at bounding box center [697, 391] width 179 height 51
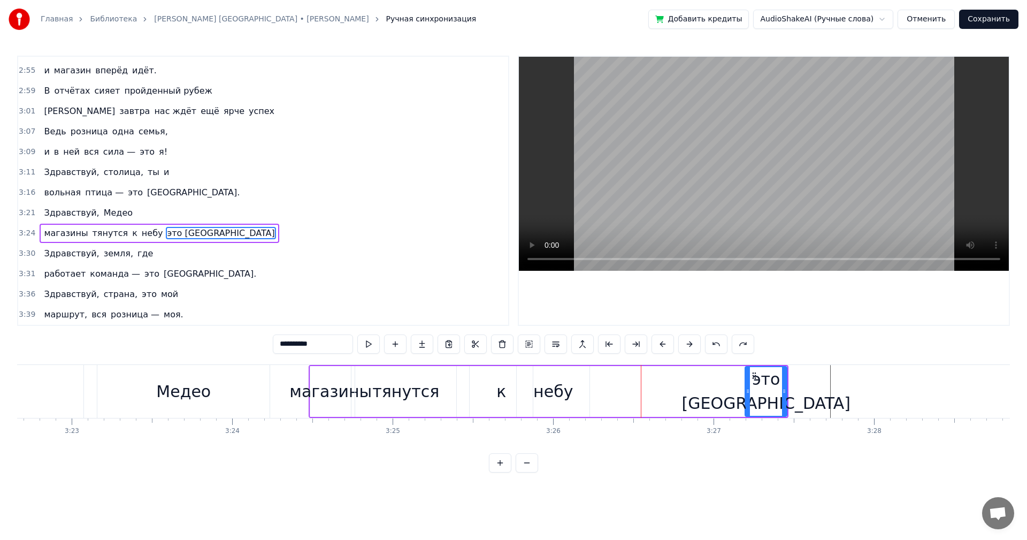
drag, startPoint x: 609, startPoint y: 385, endPoint x: 744, endPoint y: 391, distance: 134.9
click at [746, 391] on div at bounding box center [748, 391] width 4 height 49
drag, startPoint x: 744, startPoint y: 391, endPoint x: 716, endPoint y: 390, distance: 27.8
click at [716, 390] on icon at bounding box center [718, 391] width 4 height 9
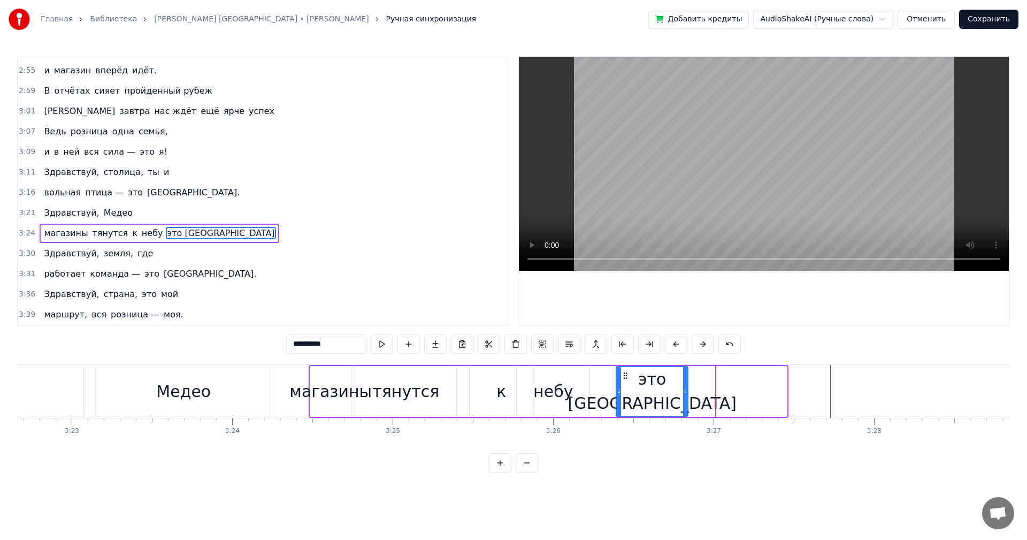
drag, startPoint x: 724, startPoint y: 373, endPoint x: 625, endPoint y: 377, distance: 99.0
click at [625, 377] on icon at bounding box center [625, 375] width 9 height 9
click at [118, 209] on span "Медео" at bounding box center [118, 212] width 31 height 12
type input "*****"
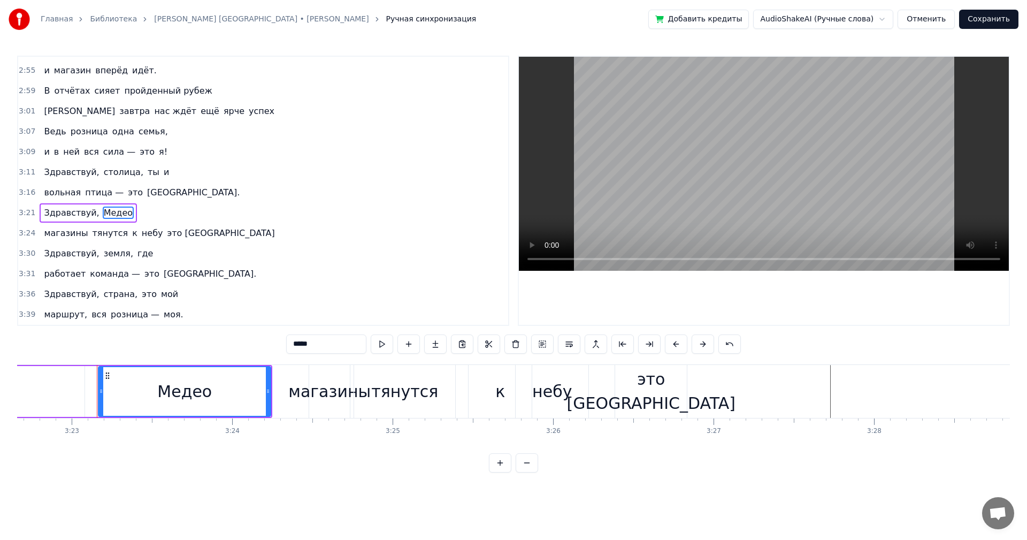
click at [122, 210] on div "3:21 Здравствуй, Медео" at bounding box center [263, 213] width 490 height 20
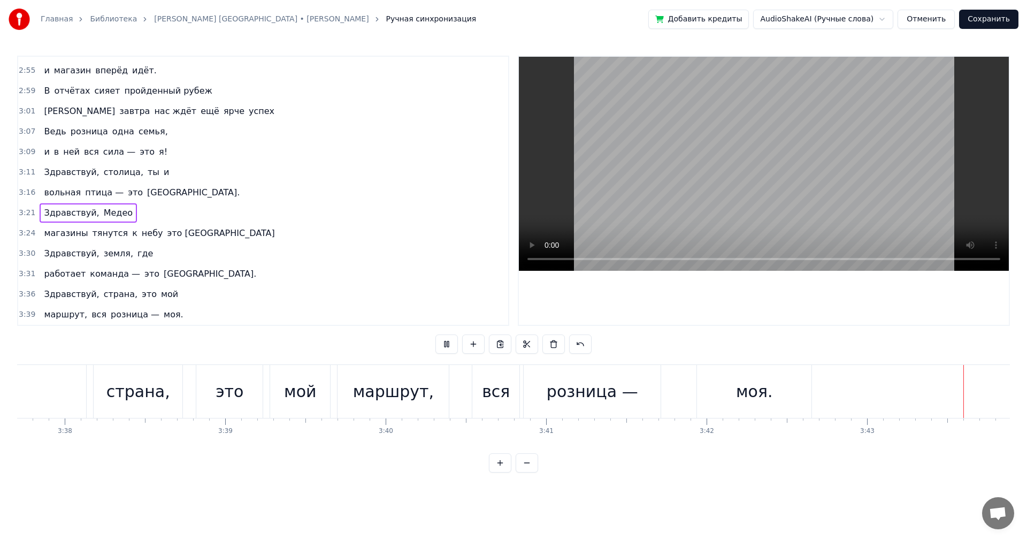
scroll to position [0, 35825]
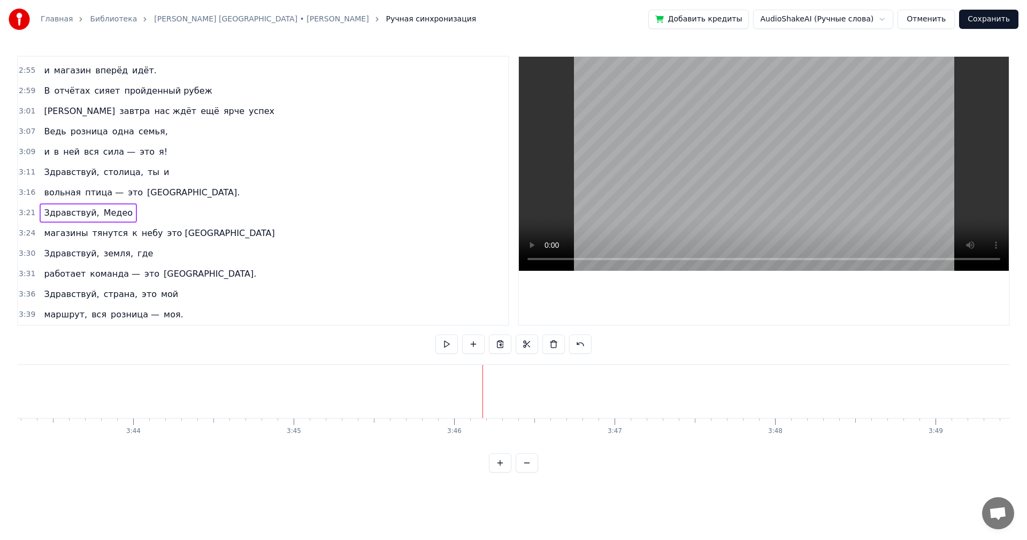
click at [985, 16] on button "Сохранить" at bounding box center [988, 19] width 59 height 19
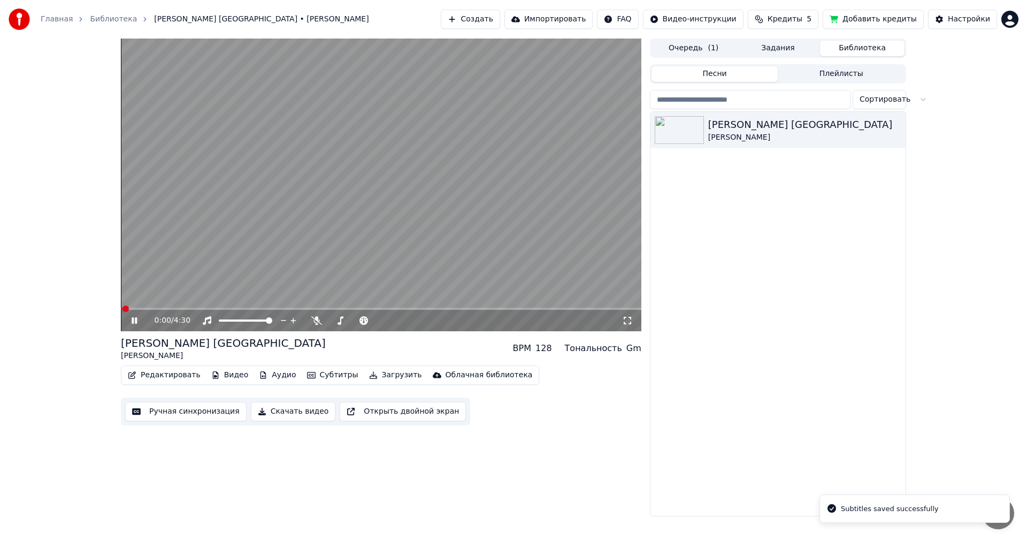
click at [224, 374] on button "Видео" at bounding box center [230, 374] width 46 height 15
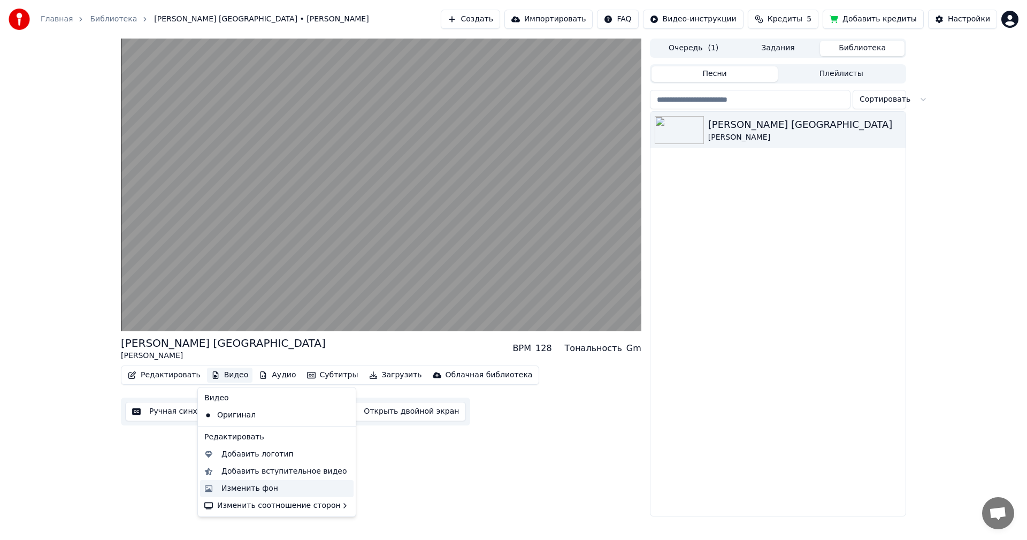
click at [268, 490] on div "Изменить фон" at bounding box center [249, 488] width 57 height 11
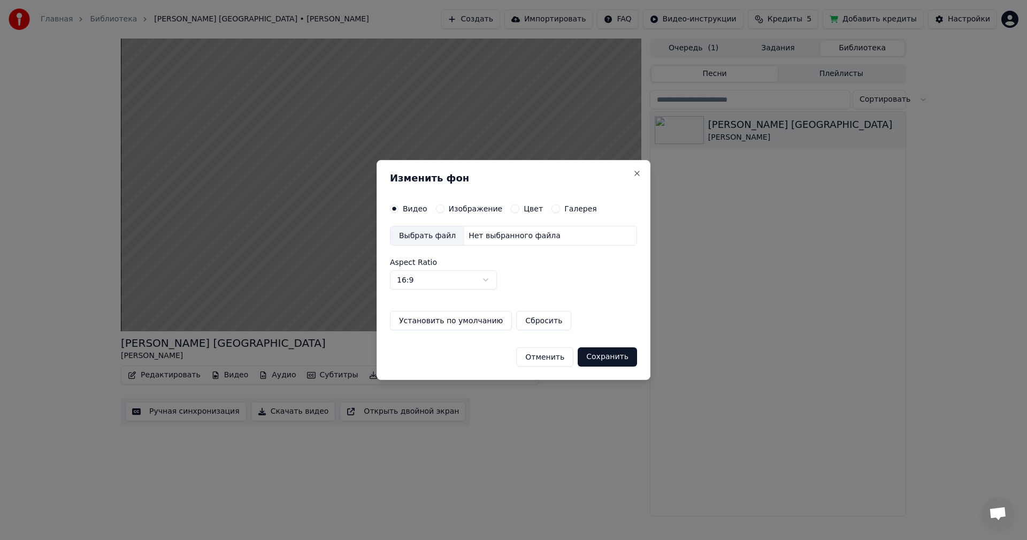
click at [552, 357] on button "Отменить" at bounding box center [544, 356] width 57 height 19
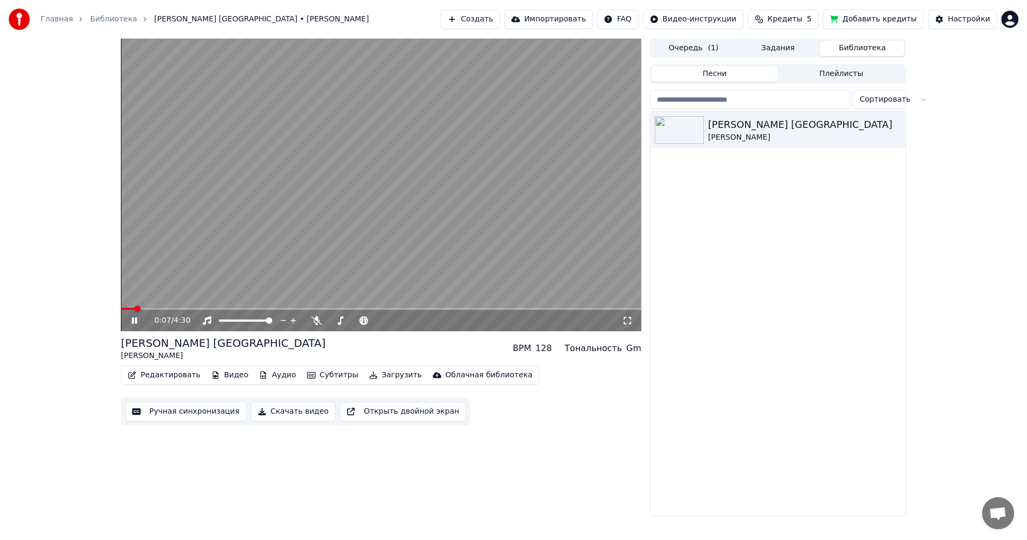
click at [287, 243] on video at bounding box center [381, 185] width 520 height 293
click at [228, 378] on button "Видео" at bounding box center [230, 374] width 46 height 15
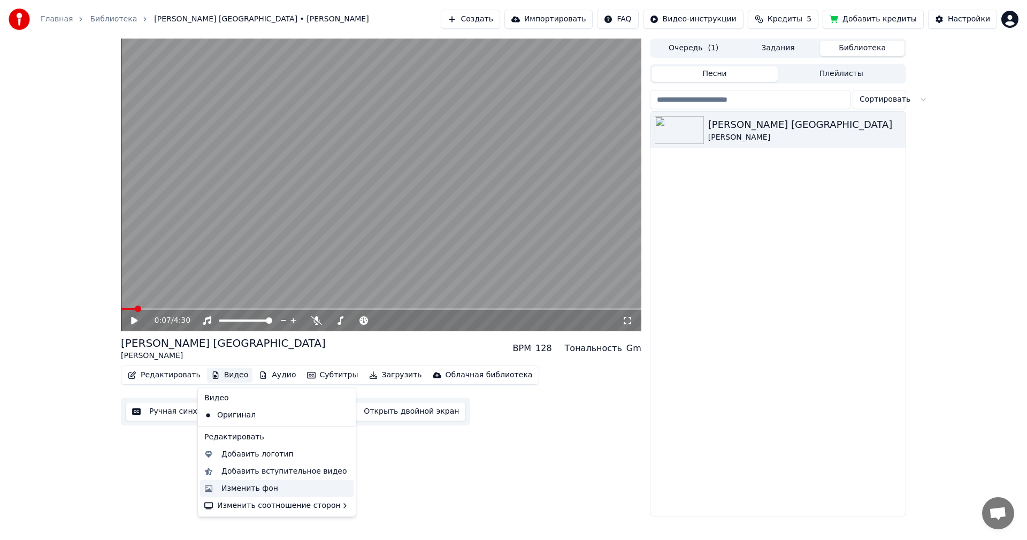
click at [265, 490] on div "Изменить фон" at bounding box center [249, 488] width 57 height 11
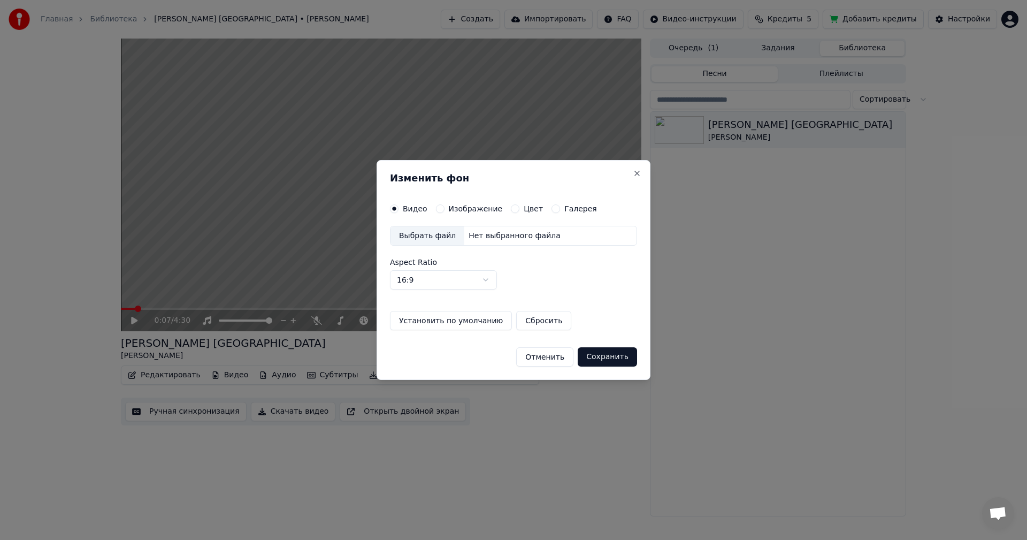
click at [440, 236] on div "Выбрать файл" at bounding box center [427, 235] width 74 height 19
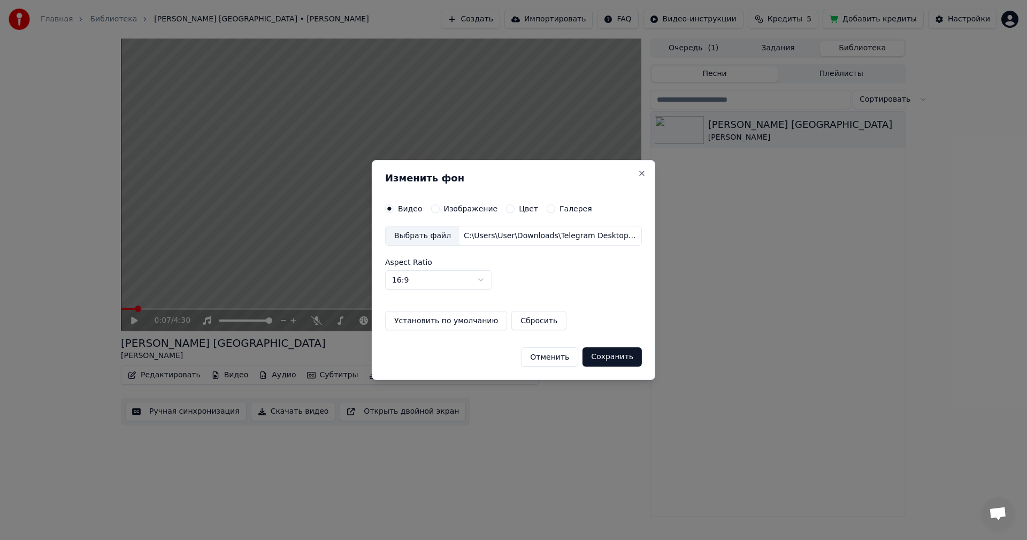
click at [612, 359] on button "Сохранить" at bounding box center [611, 356] width 59 height 19
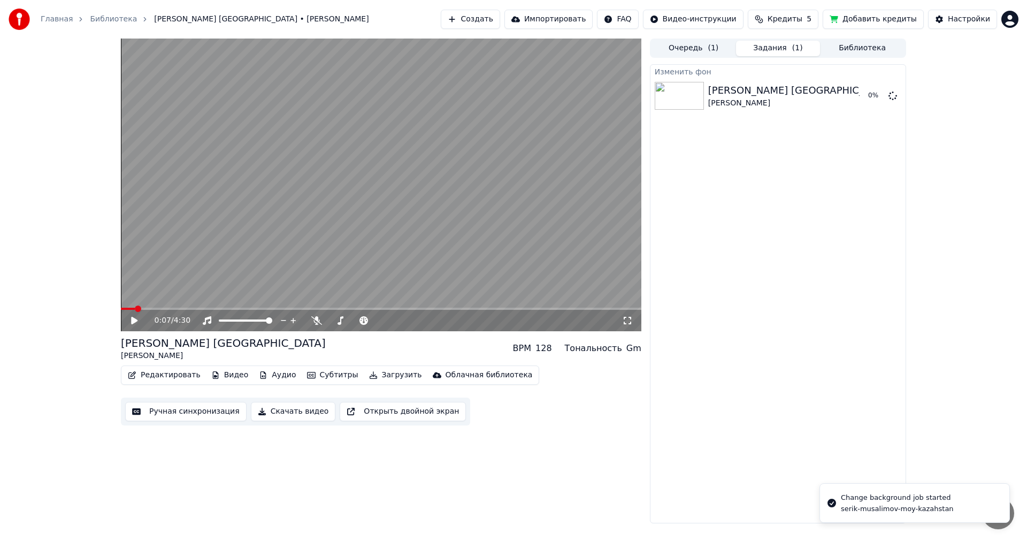
click at [133, 320] on icon at bounding box center [134, 320] width 6 height 7
click at [133, 320] on icon at bounding box center [134, 320] width 5 height 6
click at [133, 320] on icon at bounding box center [134, 320] width 6 height 7
click at [133, 320] on icon at bounding box center [134, 320] width 5 height 6
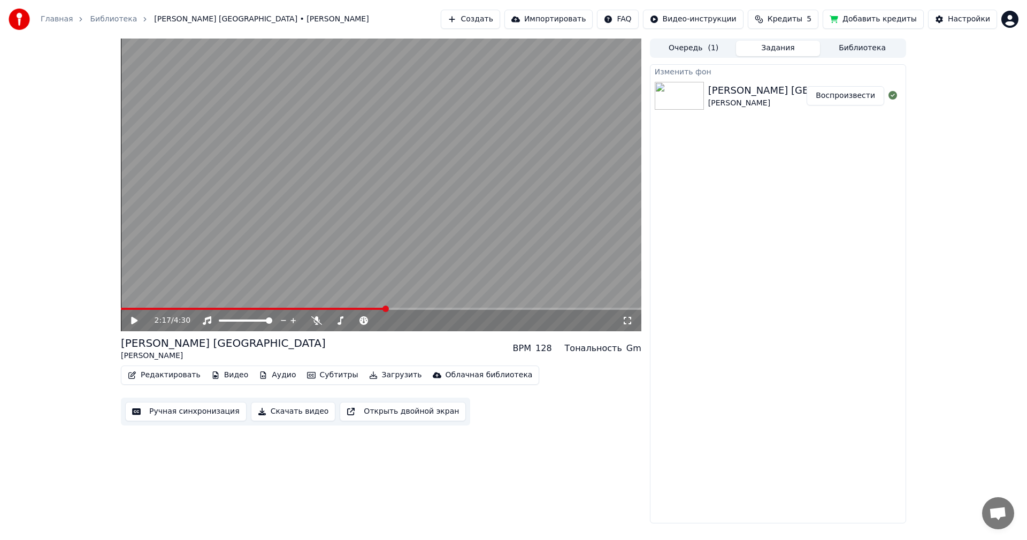
click at [139, 321] on icon at bounding box center [141, 320] width 25 height 9
click at [140, 321] on icon at bounding box center [141, 320] width 25 height 9
click at [140, 309] on span at bounding box center [254, 309] width 267 height 2
click at [137, 321] on icon at bounding box center [134, 320] width 6 height 7
click at [764, 101] on div "[PERSON_NAME]" at bounding box center [800, 103] width 184 height 11
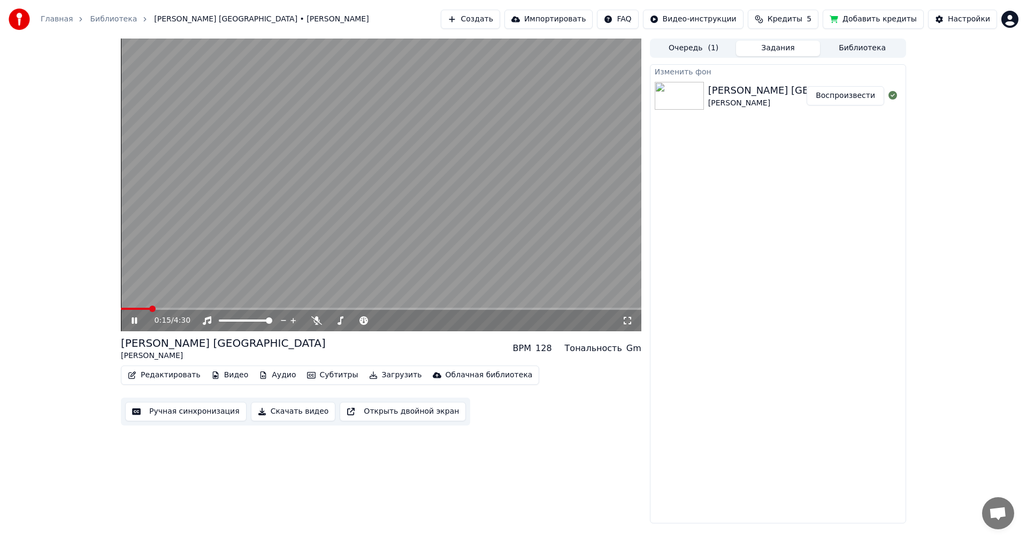
click at [90, 22] on link "Библиотека" at bounding box center [113, 19] width 47 height 11
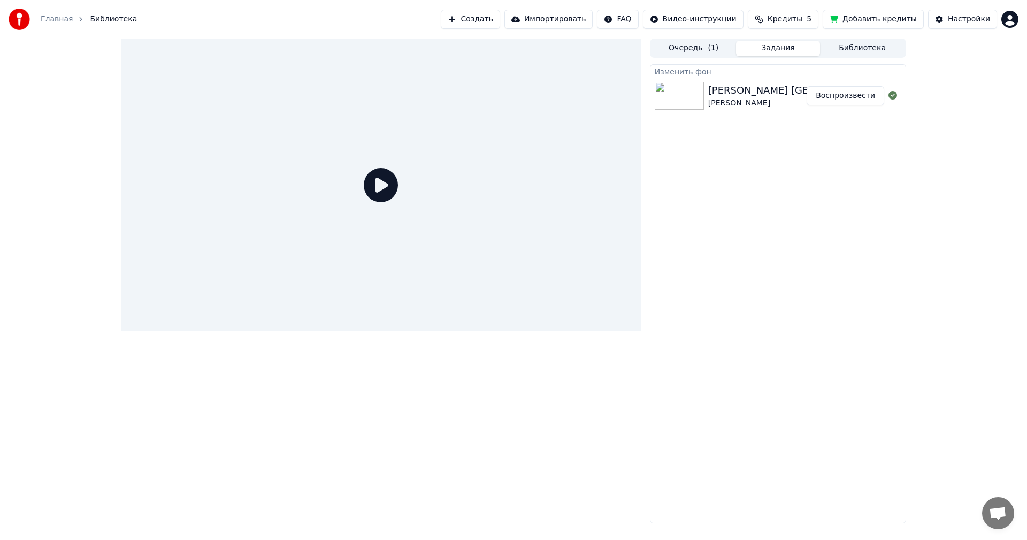
click at [114, 17] on span "Библиотека" at bounding box center [113, 19] width 47 height 11
click at [374, 183] on icon at bounding box center [381, 185] width 34 height 34
click at [58, 20] on link "Главная" at bounding box center [57, 19] width 32 height 11
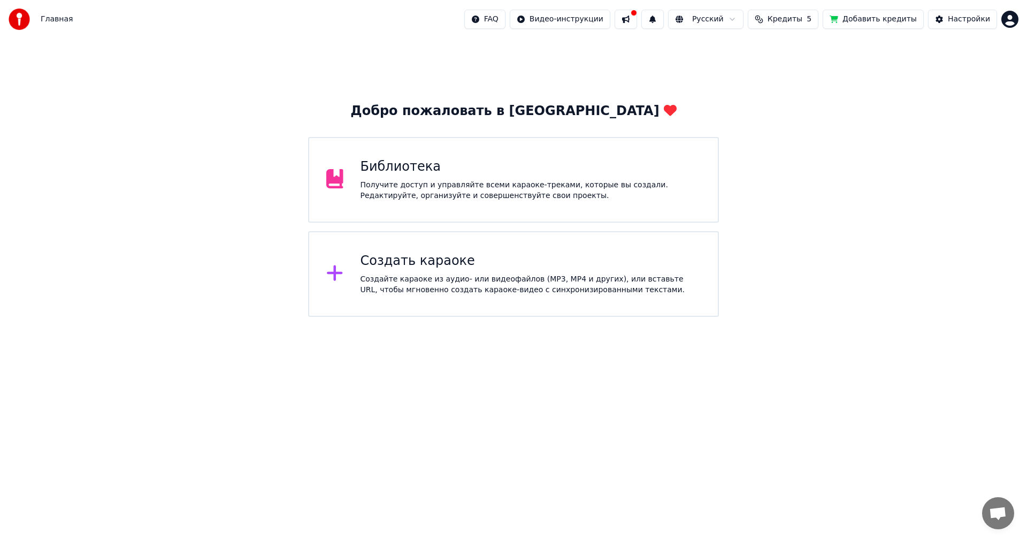
click at [388, 182] on div "Получите доступ и управляйте всеми караоке-треками, которые вы создали. Редакти…" at bounding box center [530, 190] width 341 height 21
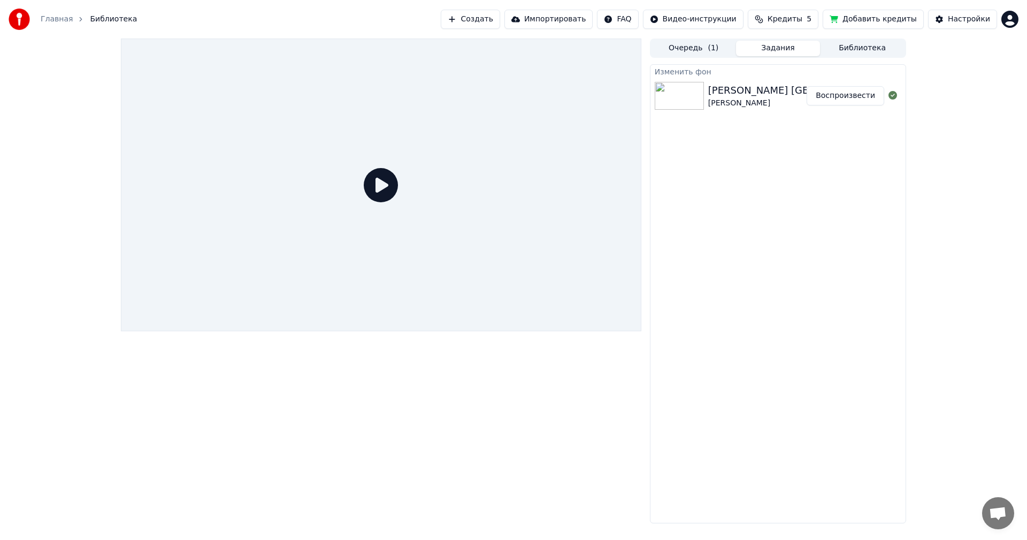
click at [393, 181] on icon at bounding box center [381, 185] width 34 height 34
click at [848, 96] on button "Воспроизвести" at bounding box center [846, 95] width 78 height 19
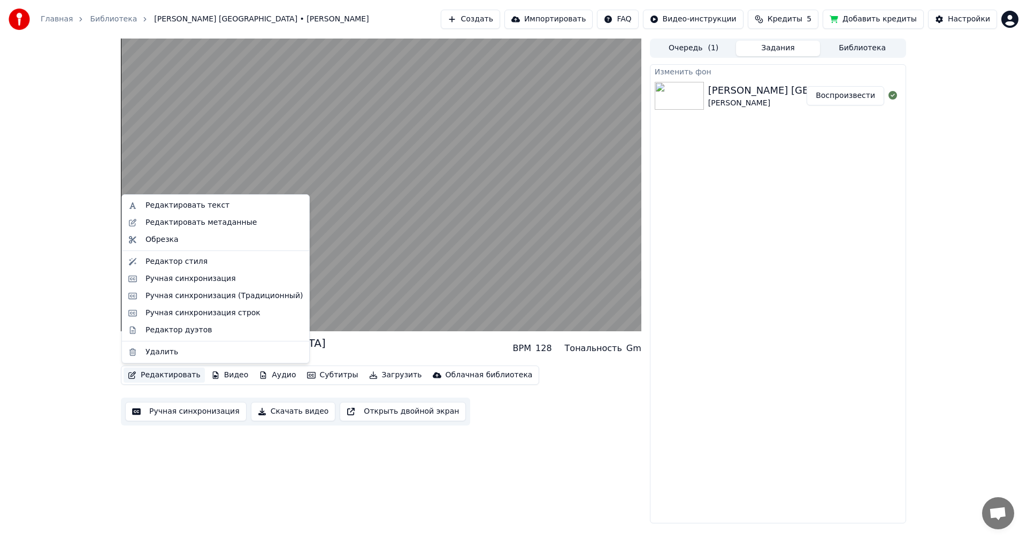
click at [171, 378] on button "Редактировать" at bounding box center [164, 374] width 81 height 15
click at [189, 221] on div "Редактировать метаданные" at bounding box center [200, 222] width 111 height 11
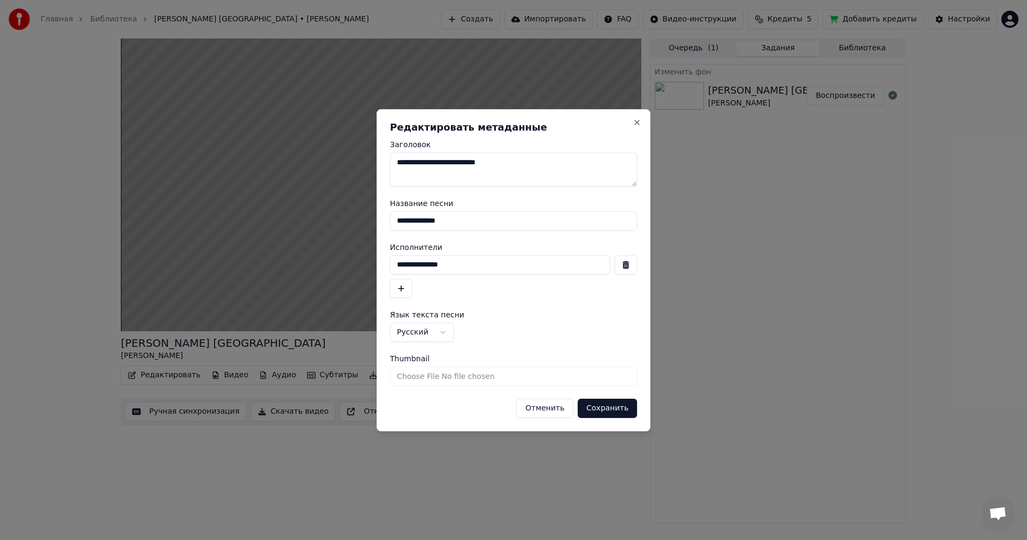
drag, startPoint x: 524, startPoint y: 170, endPoint x: 360, endPoint y: 177, distance: 163.3
click at [360, 177] on body "**********" at bounding box center [513, 270] width 1027 height 540
type textarea "**********"
drag, startPoint x: 466, startPoint y: 223, endPoint x: 373, endPoint y: 228, distance: 92.7
click at [373, 228] on body "**********" at bounding box center [513, 270] width 1027 height 540
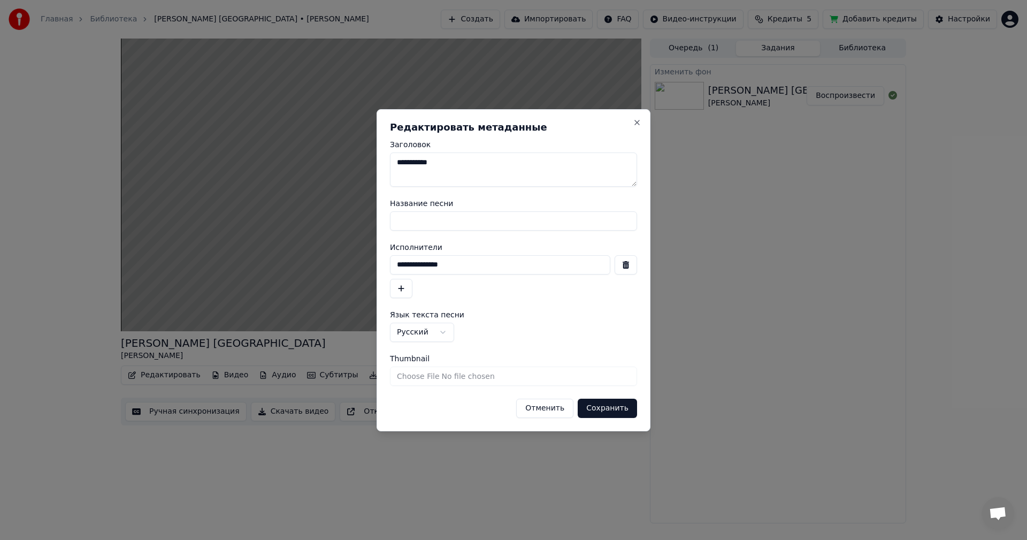
click at [495, 251] on div "**********" at bounding box center [513, 270] width 247 height 55
drag, startPoint x: 508, startPoint y: 263, endPoint x: 363, endPoint y: 273, distance: 144.7
click at [363, 273] on body "**********" at bounding box center [513, 270] width 1027 height 540
click at [638, 272] on div "**********" at bounding box center [514, 270] width 274 height 322
click at [629, 267] on button "button" at bounding box center [626, 264] width 22 height 19
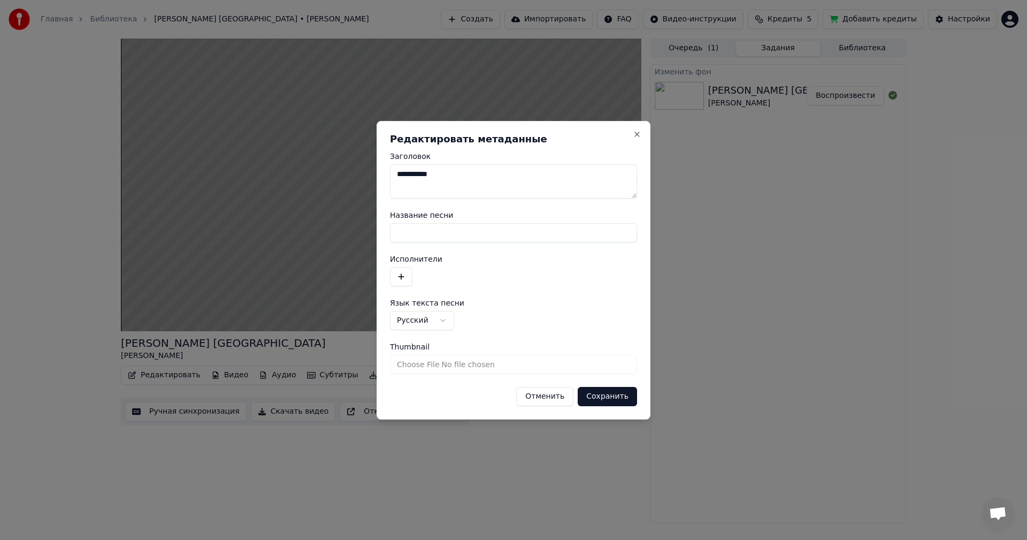
click at [617, 390] on button "Сохранить" at bounding box center [607, 396] width 59 height 19
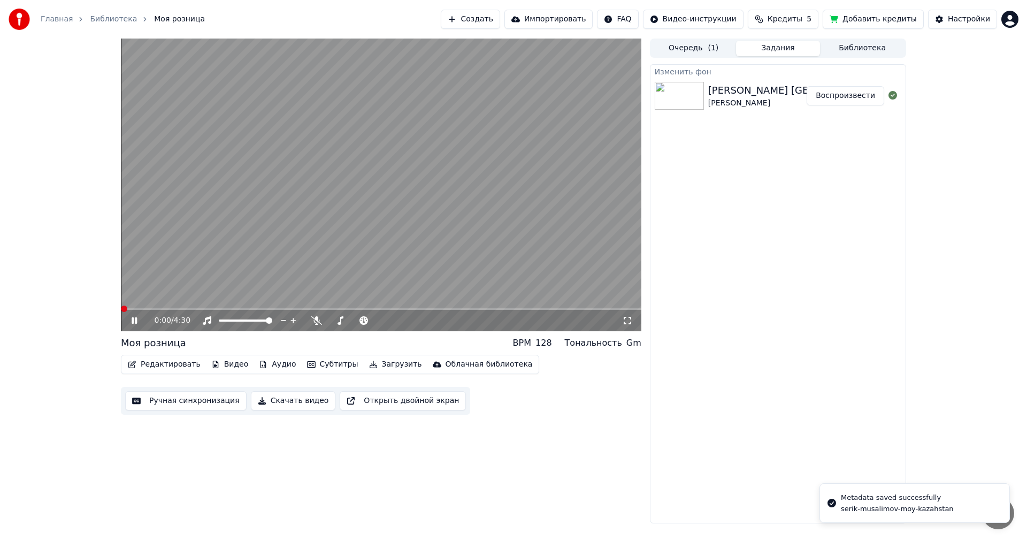
click at [121, 305] on span at bounding box center [124, 308] width 6 height 6
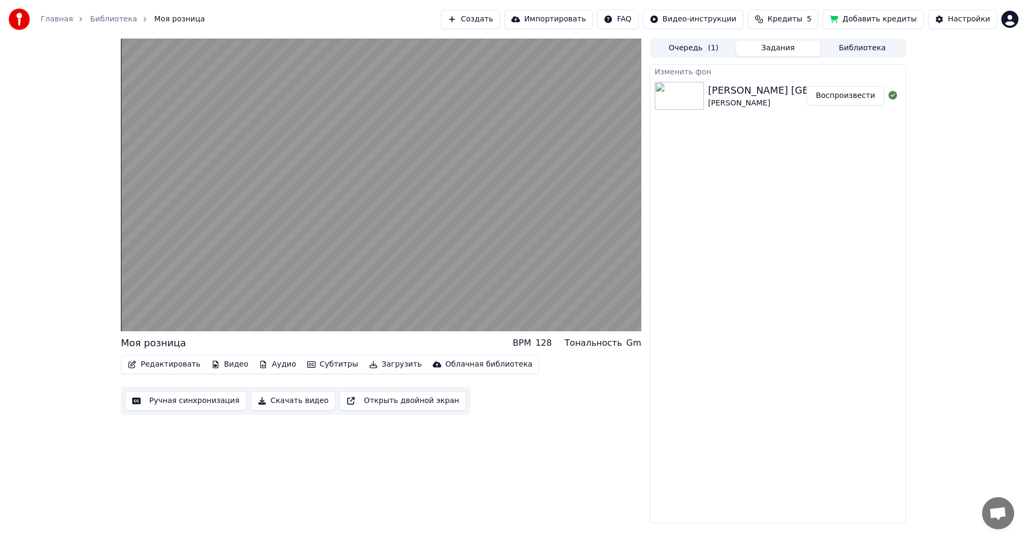
click at [281, 398] on button "Скачать видео" at bounding box center [293, 400] width 85 height 19
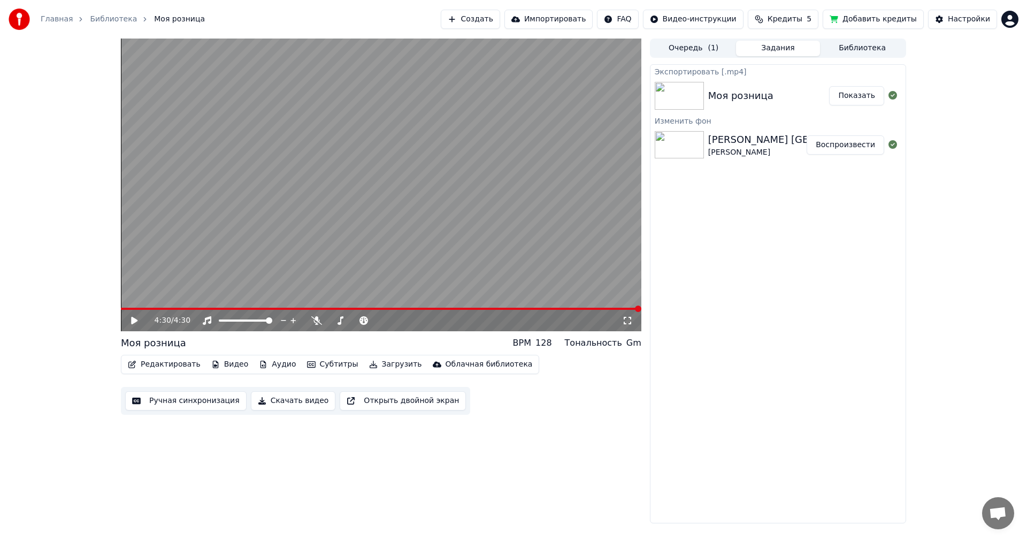
click at [857, 101] on button "Показать" at bounding box center [856, 95] width 55 height 19
click at [957, 174] on div "4:30 / 4:30 Моя розница BPM 128 Тональность Gm Редактировать Видео Аудио Субтит…" at bounding box center [513, 281] width 1027 height 485
